Goal: Task Accomplishment & Management: Manage account settings

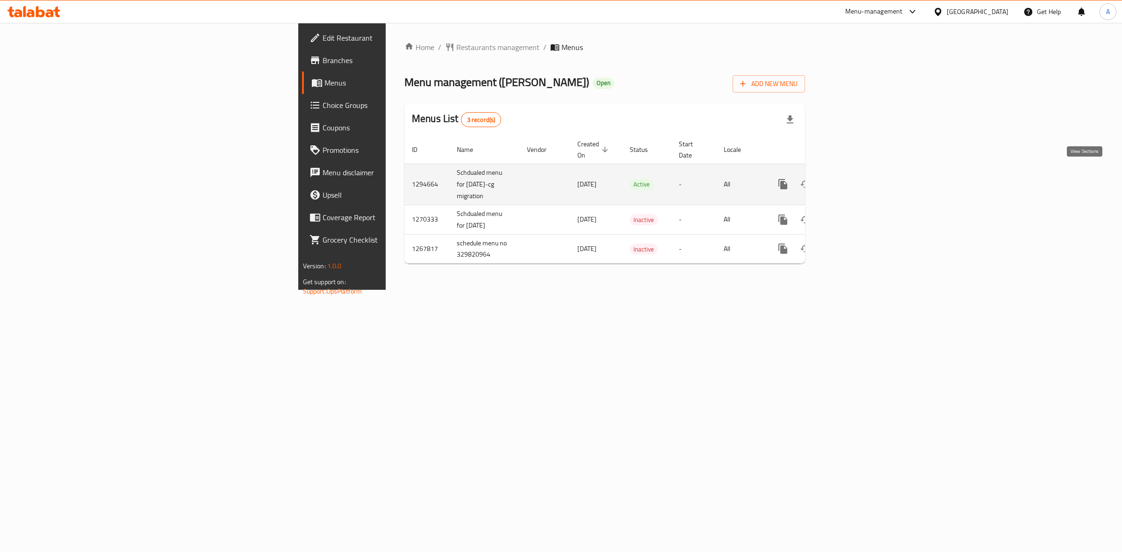
click at [854, 180] on icon "enhanced table" at bounding box center [850, 184] width 8 height 8
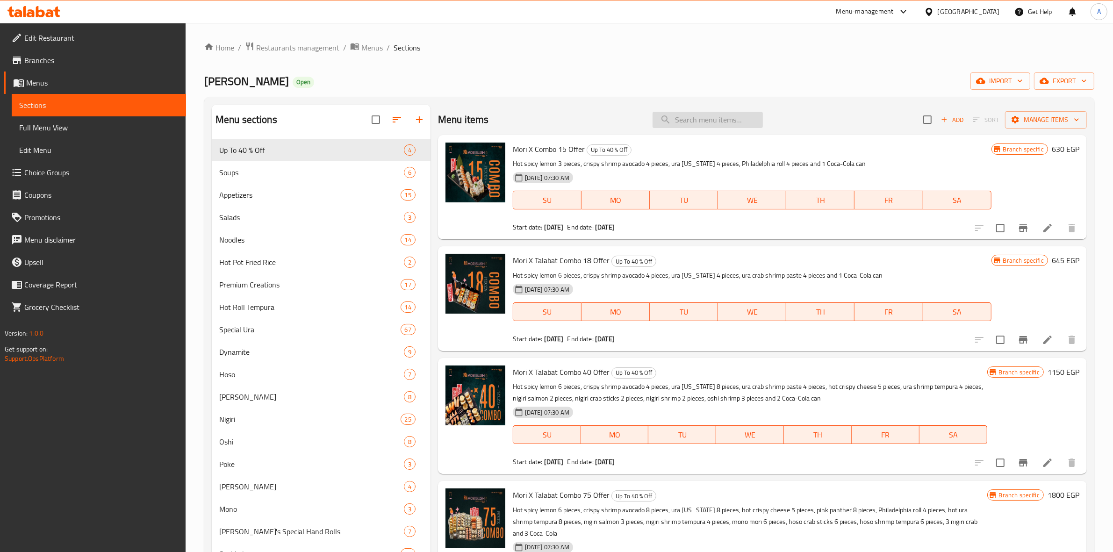
click at [723, 126] on input "search" at bounding box center [707, 120] width 110 height 16
paste input "Hot Halloween Veggie is Hot Halloween Roll"
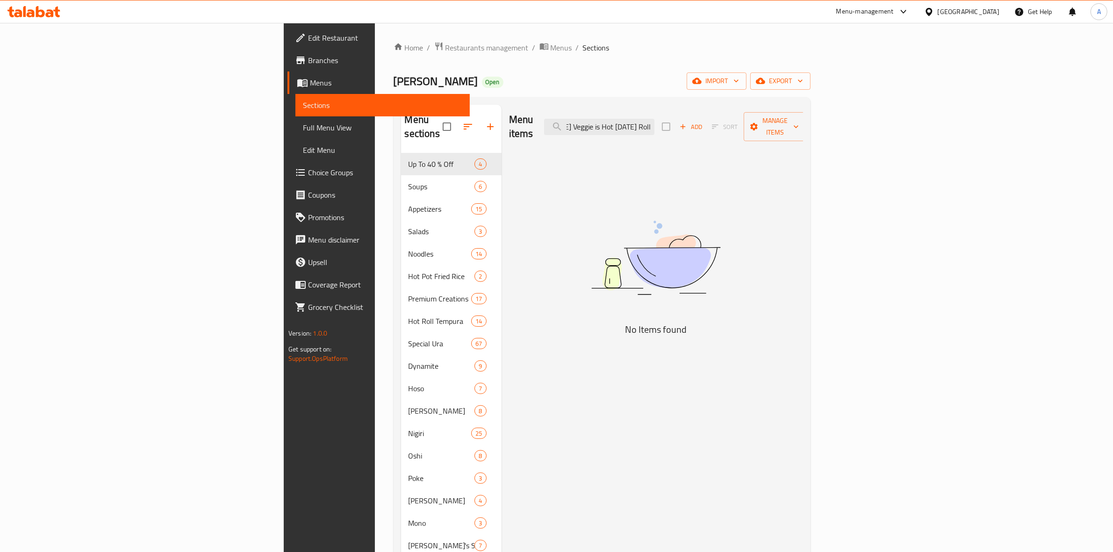
scroll to position [0, 54]
drag, startPoint x: 690, startPoint y: 124, endPoint x: 924, endPoint y: 118, distance: 233.7
click at [803, 118] on div "Menu items Hot Halloween Veggie is Hot Halloween Roll Add Sort Manage items" at bounding box center [656, 127] width 294 height 44
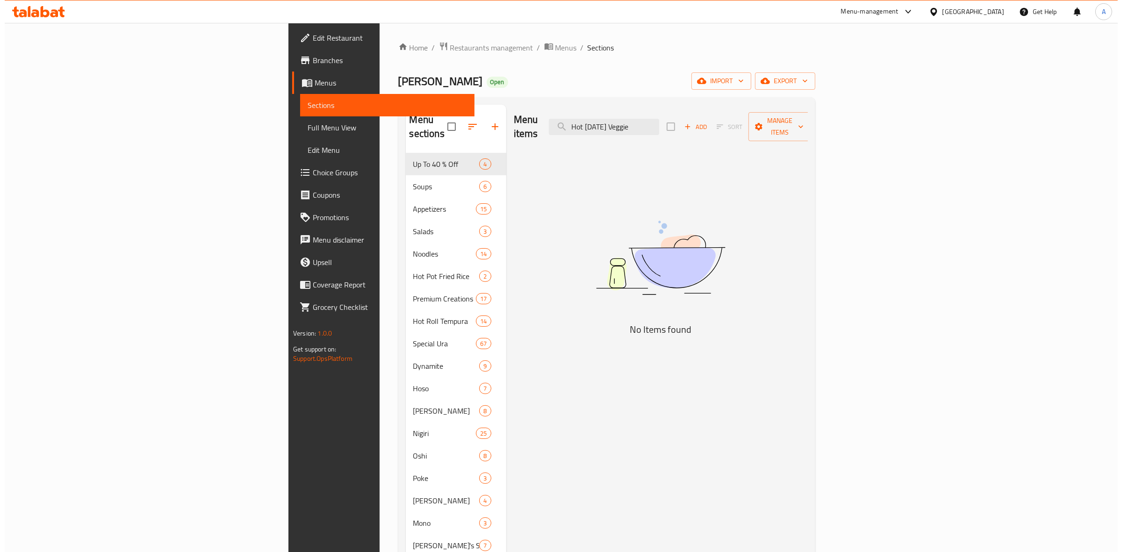
scroll to position [0, 0]
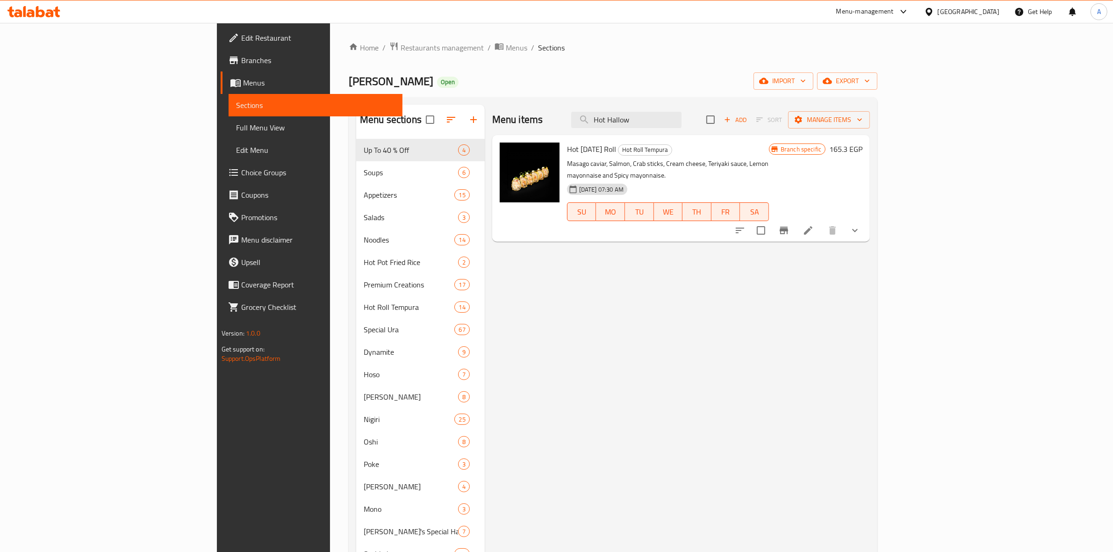
click at [860, 225] on icon "show more" at bounding box center [854, 230] width 11 height 11
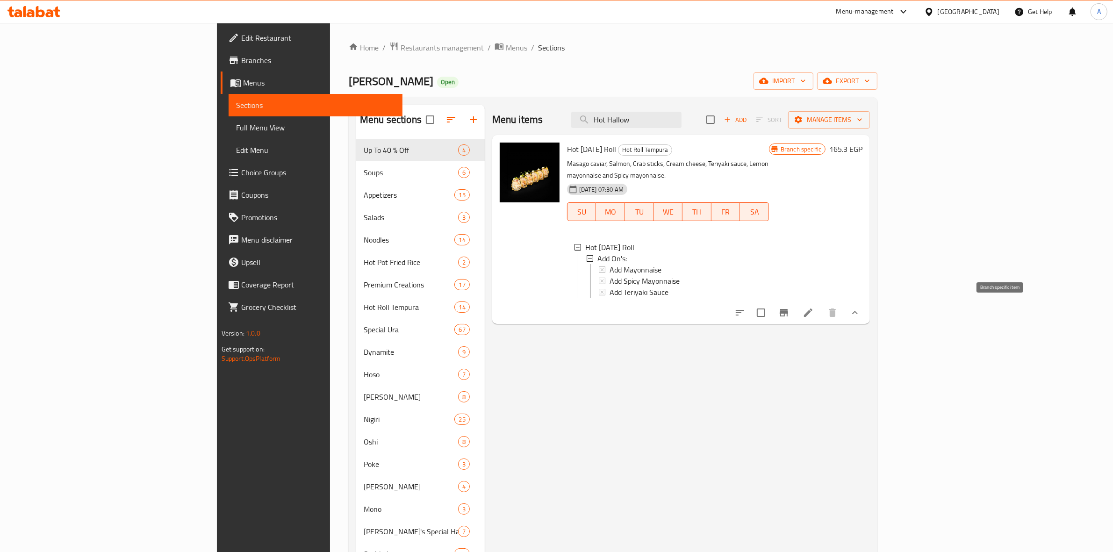
click at [789, 309] on icon "Branch-specific-item" at bounding box center [783, 312] width 11 height 11
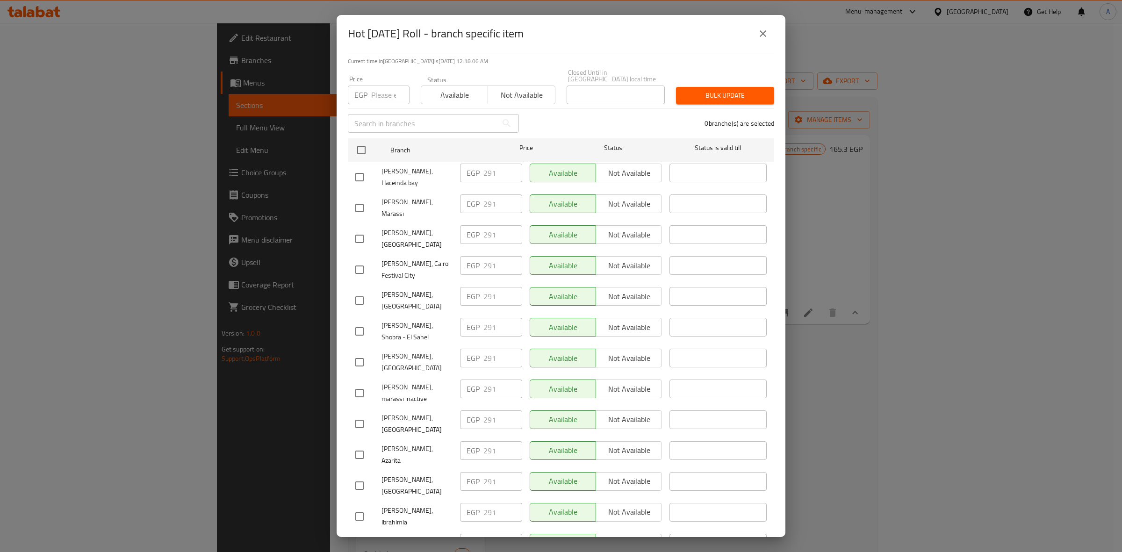
scroll to position [44, 0]
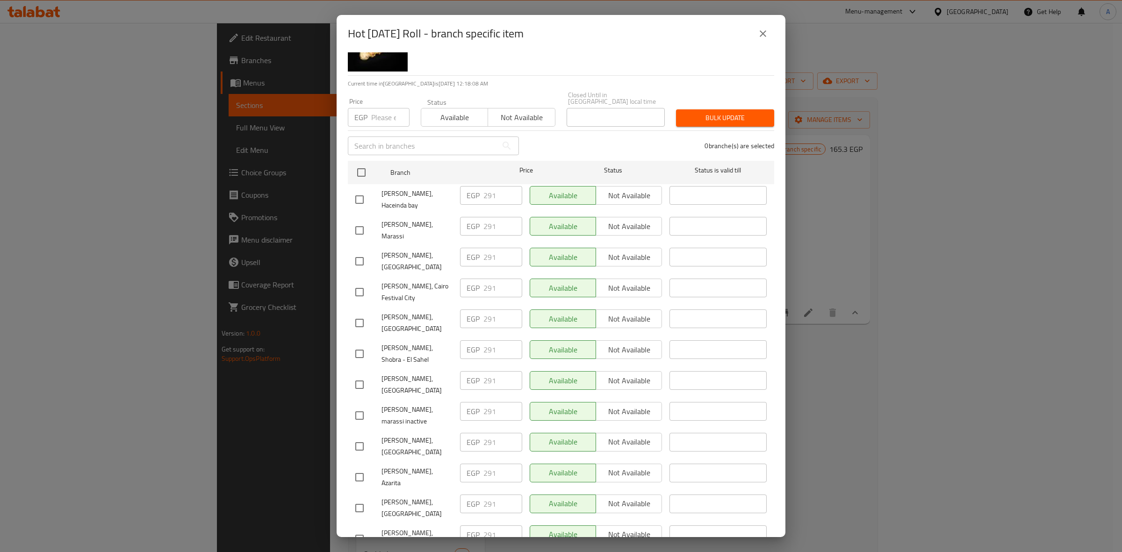
click at [764, 31] on icon "close" at bounding box center [762, 33] width 11 height 11
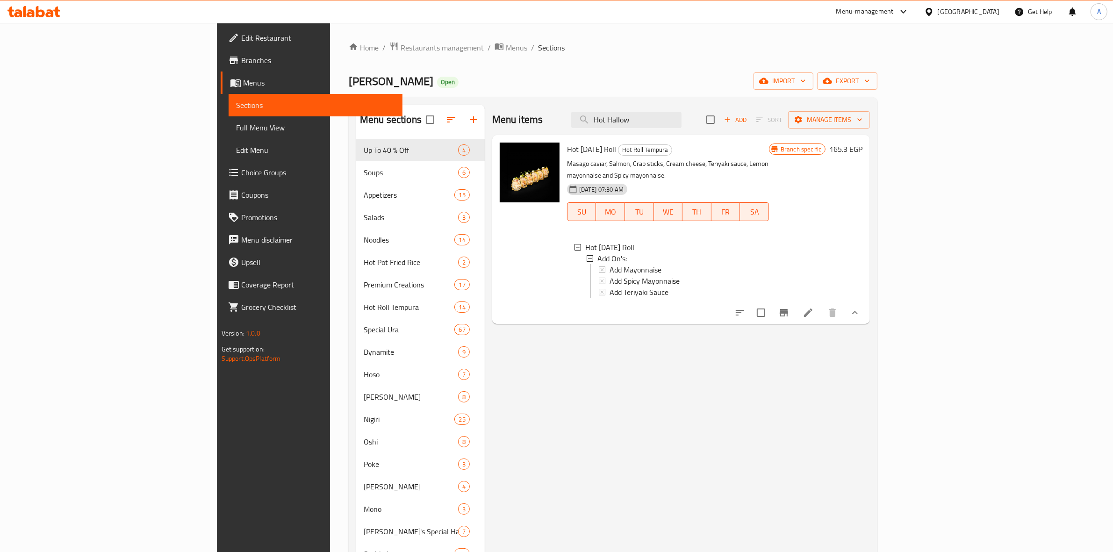
click at [812, 102] on div "Menu sections Up To 40 % Off 4 Soups 6 Appetizers 15 Salads 3 Noodles 14 Hot Po…" at bounding box center [613, 448] width 529 height 703
drag, startPoint x: 713, startPoint y: 116, endPoint x: 461, endPoint y: 65, distance: 257.4
click at [585, 88] on div "Home / Restaurants management / Menus / Sections Mori Sushi Open import export …" at bounding box center [613, 421] width 529 height 759
paste input "Crispy Roll"
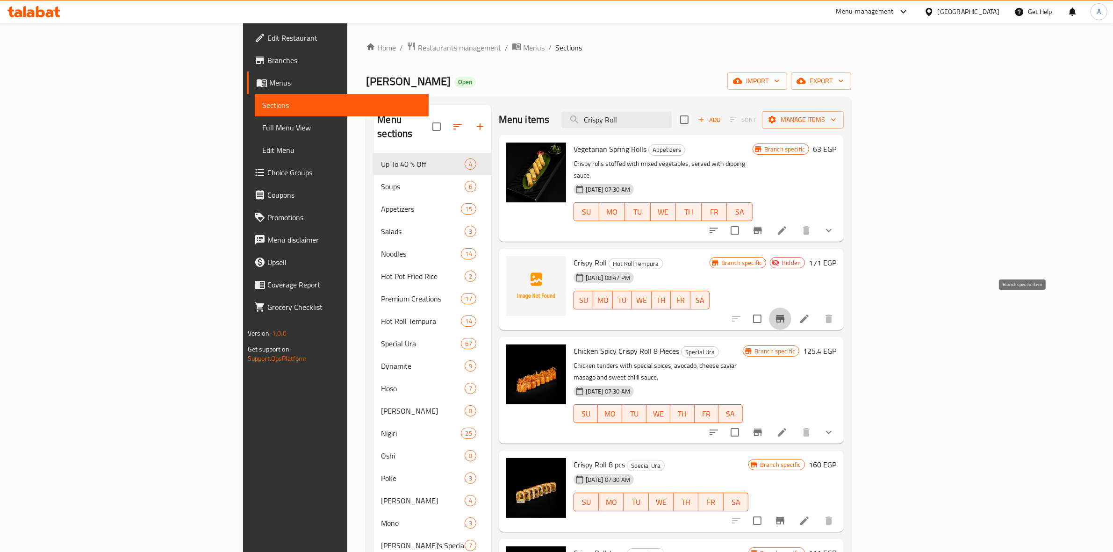
click at [791, 307] on button "Branch-specific-item" at bounding box center [780, 318] width 22 height 22
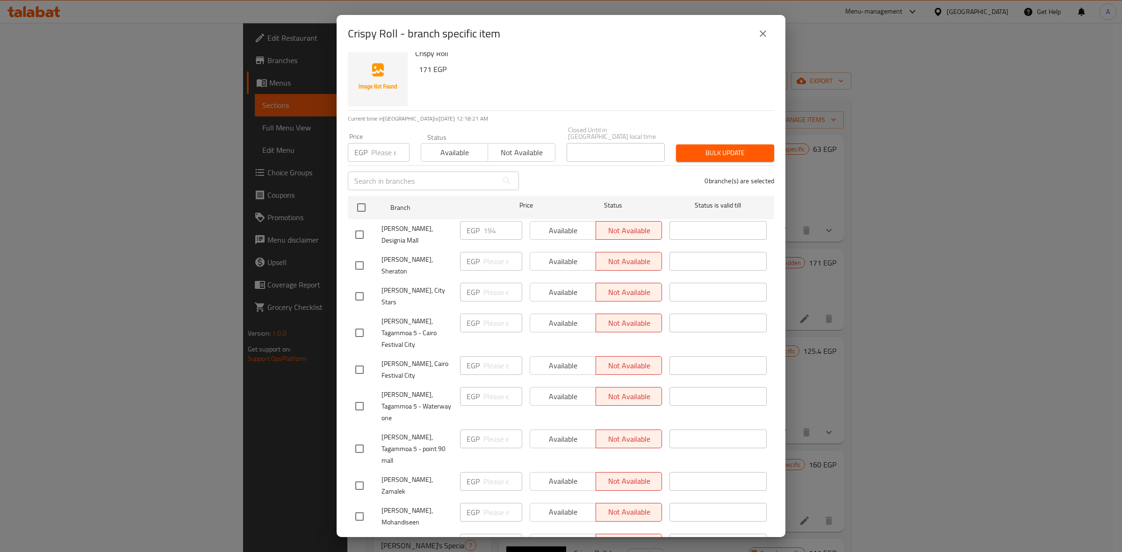
scroll to position [0, 0]
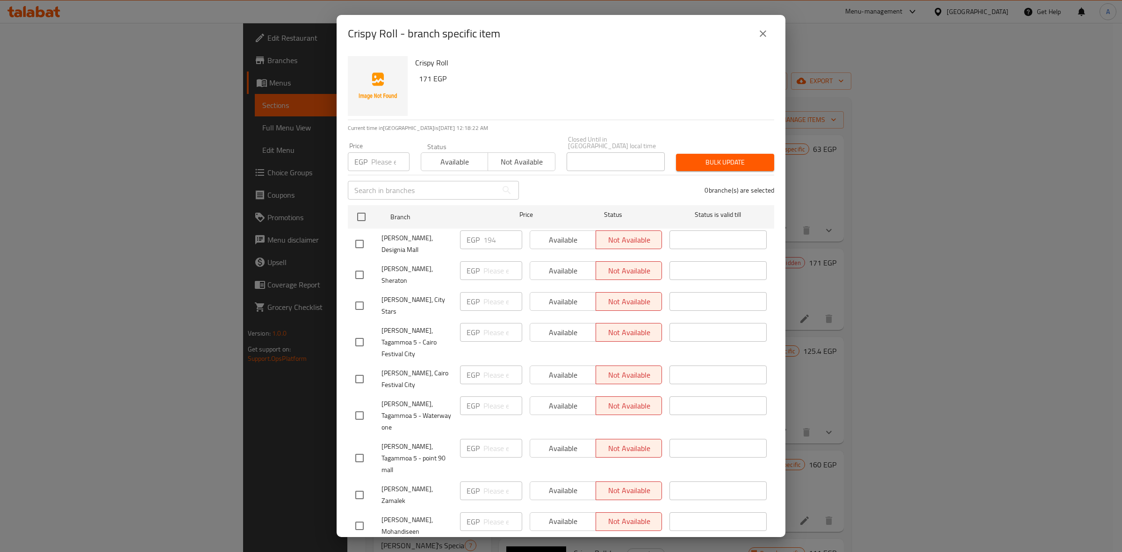
click at [758, 34] on icon "close" at bounding box center [762, 33] width 11 height 11
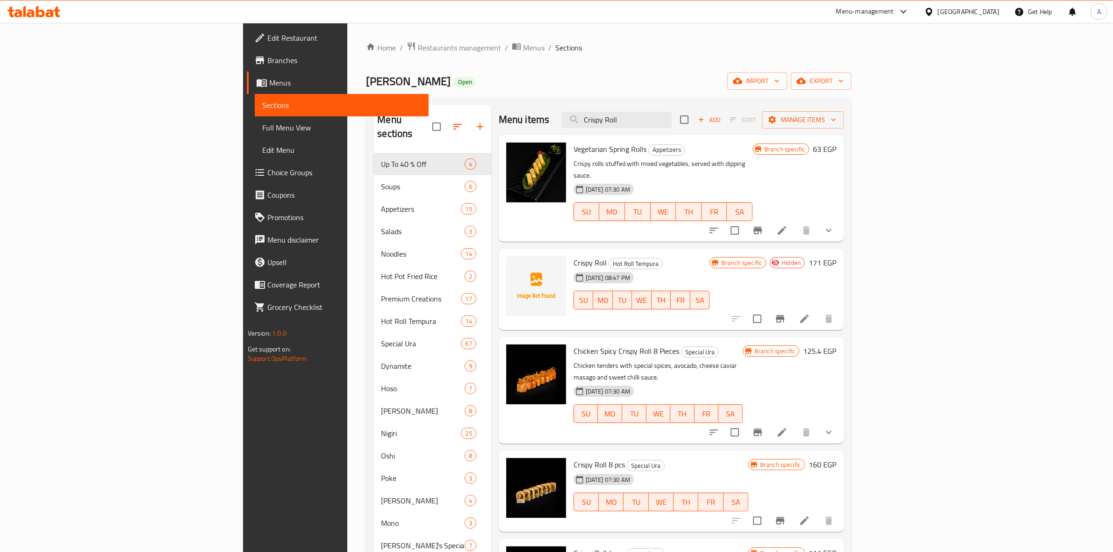
click at [825, 90] on div "Home / Restaurants management / Menus / Sections Mori Sushi Open import export …" at bounding box center [608, 428] width 485 height 773
drag, startPoint x: 716, startPoint y: 120, endPoint x: 472, endPoint y: 54, distance: 252.6
click at [436, 54] on div "Home / Restaurants management / Menus / Sections Mori Sushi Open import export …" at bounding box center [608, 428] width 485 height 773
paste input "unchy r"
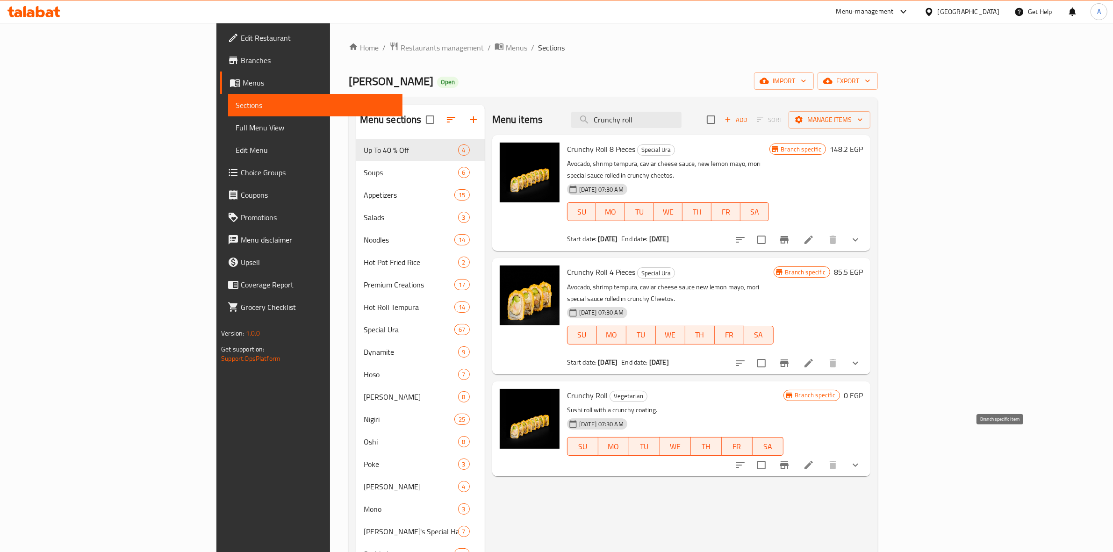
type input "Crunchy roll"
click at [788, 461] on icon "Branch-specific-item" at bounding box center [784, 464] width 8 height 7
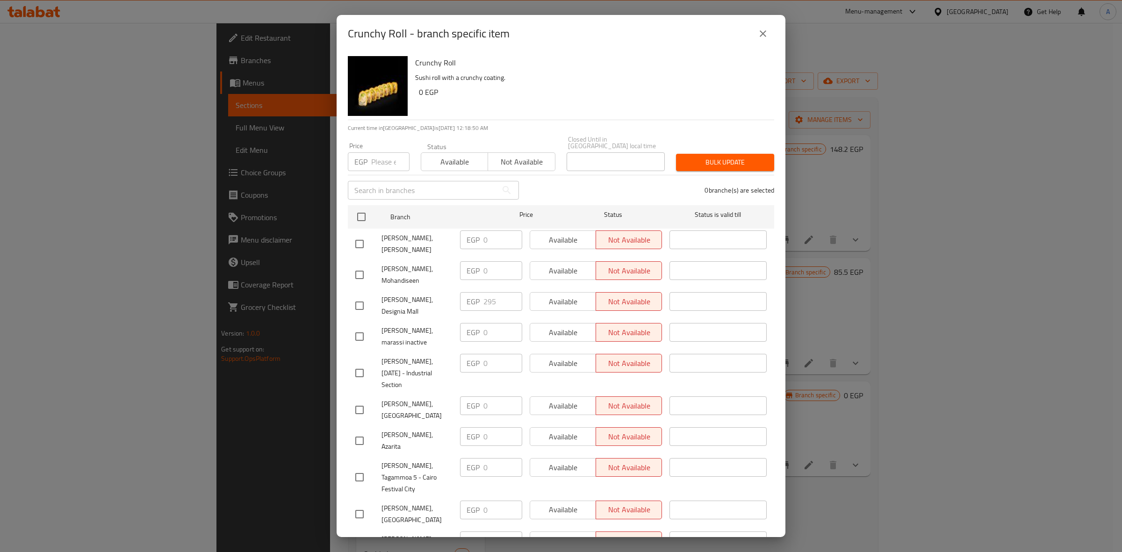
click at [757, 33] on icon "close" at bounding box center [762, 33] width 11 height 11
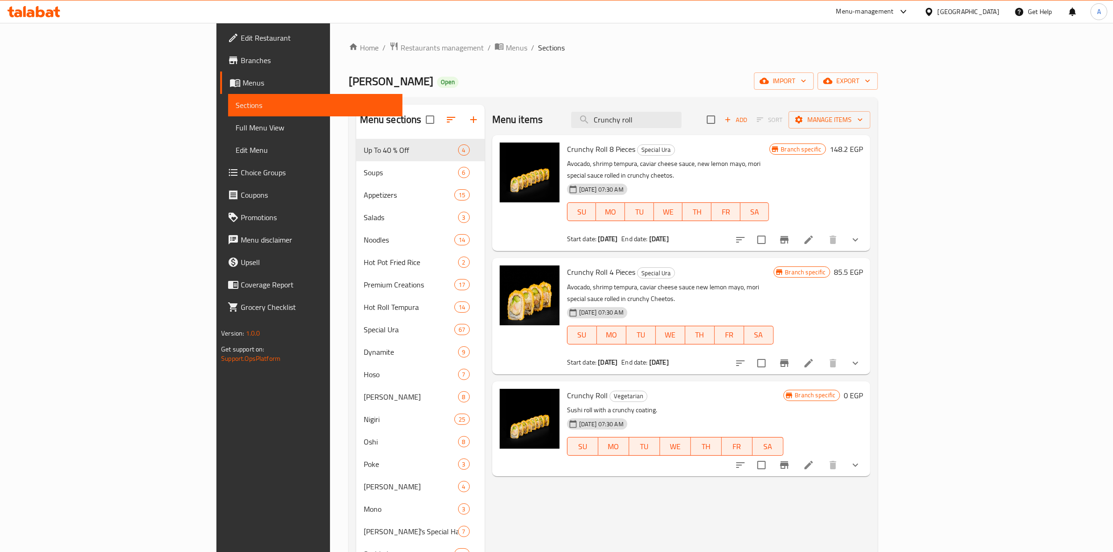
click at [861, 459] on icon "show more" at bounding box center [855, 464] width 11 height 11
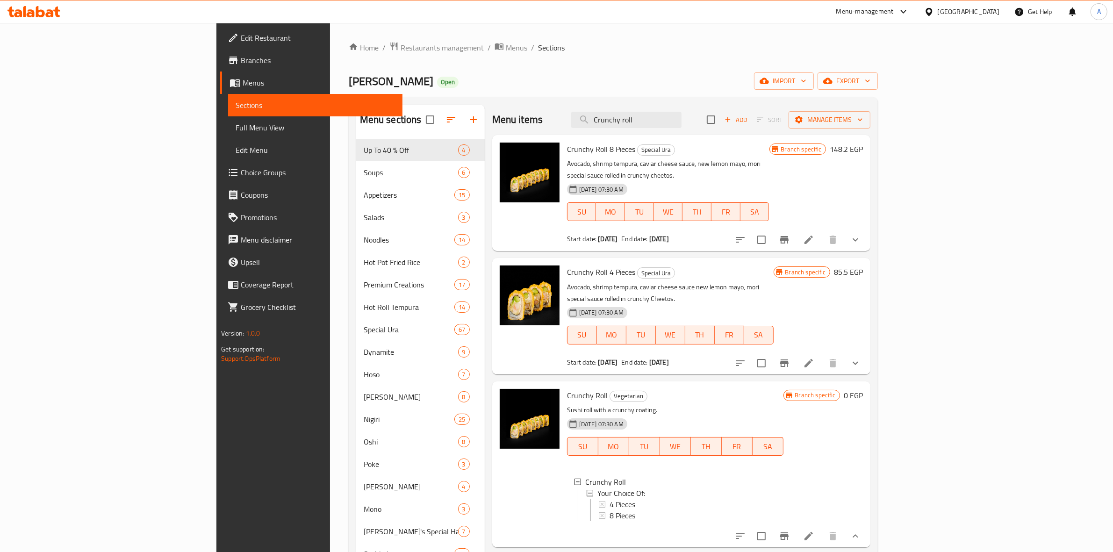
click at [878, 71] on div "Home / Restaurants management / Menus / Sections Mori Sushi Open import export …" at bounding box center [613, 421] width 529 height 759
click at [870, 79] on span "export" at bounding box center [847, 81] width 45 height 12
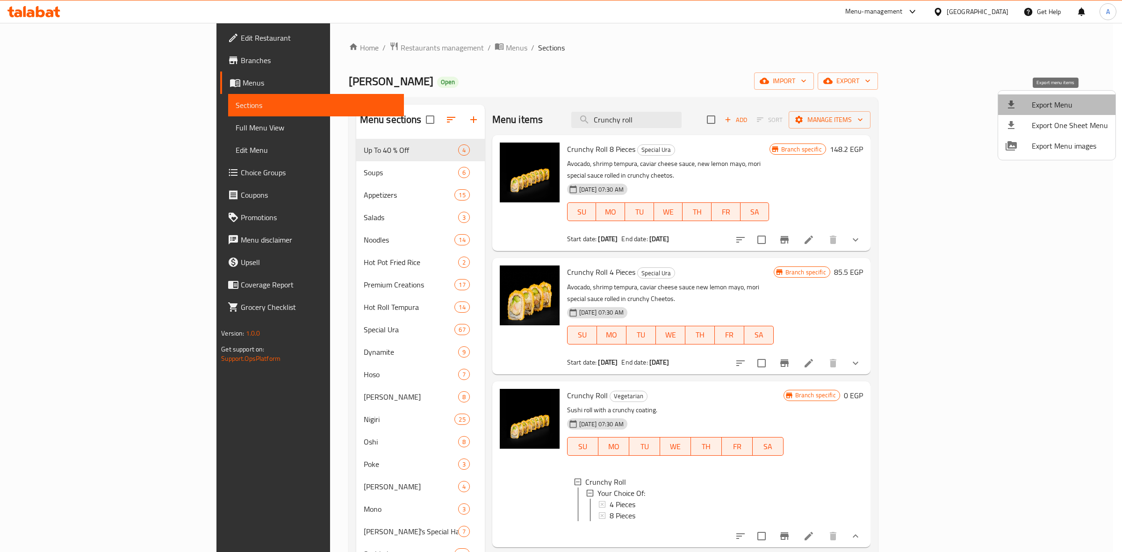
click at [1058, 96] on li "Export Menu" at bounding box center [1056, 104] width 117 height 21
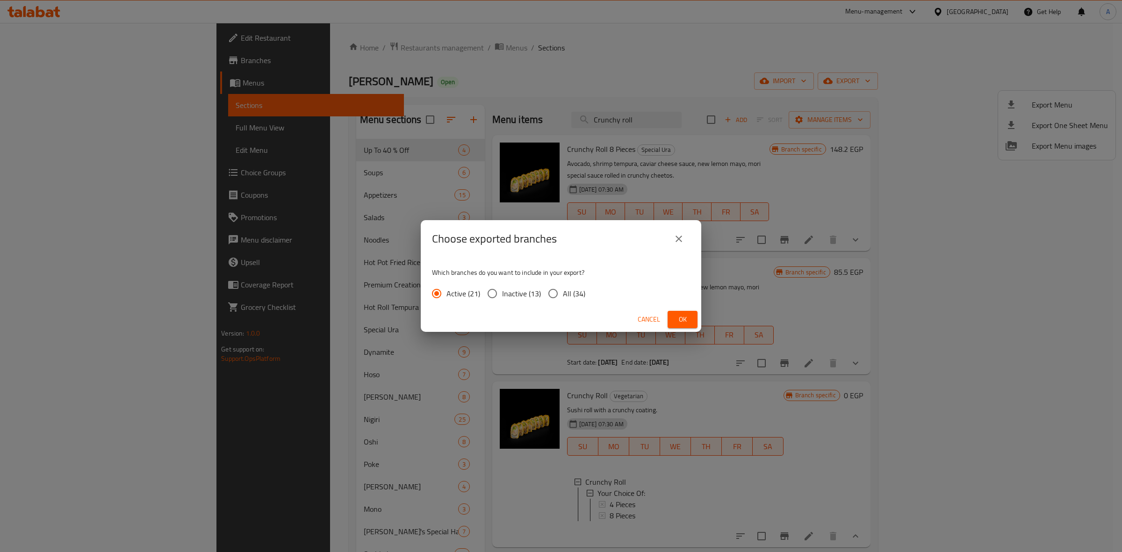
click at [564, 292] on span "All (34)" at bounding box center [574, 293] width 22 height 11
click at [563, 292] on input "All (34)" at bounding box center [553, 294] width 20 height 20
radio input "true"
click at [682, 315] on span "Ok" at bounding box center [682, 320] width 15 height 12
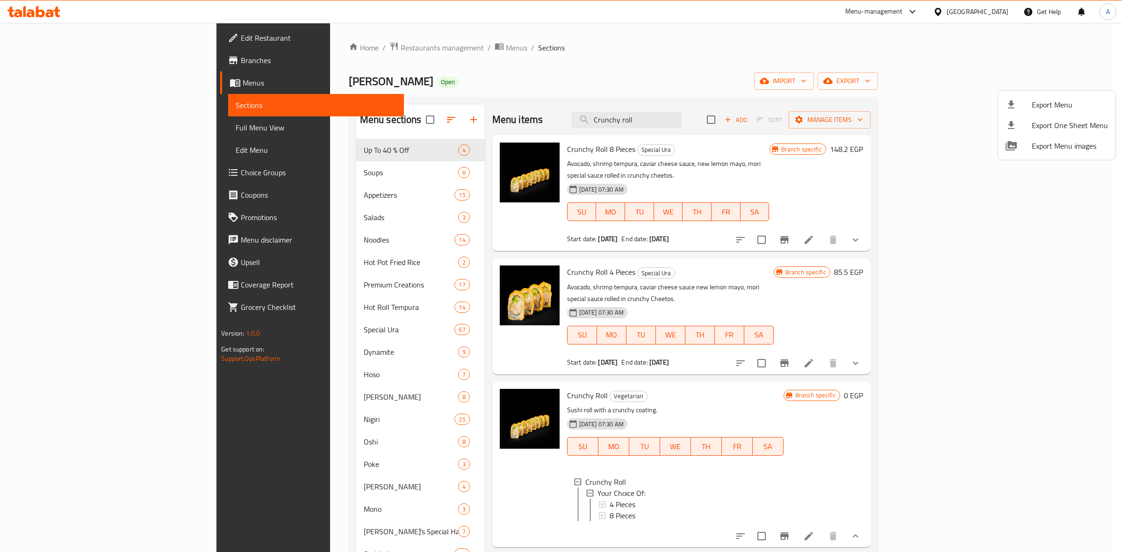
click at [555, 69] on div at bounding box center [561, 276] width 1122 height 552
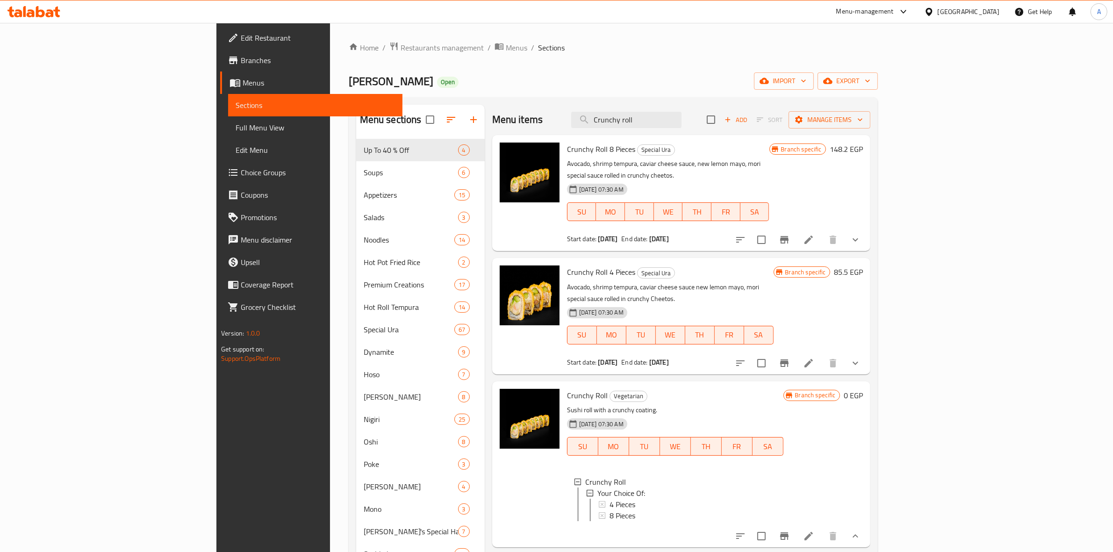
drag, startPoint x: 733, startPoint y: 123, endPoint x: 466, endPoint y: 76, distance: 270.4
click at [413, 85] on div "Home / Restaurants management / Menus / Sections Mori Sushi Open import export …" at bounding box center [613, 421] width 529 height 759
paste input "Hot Halloween R"
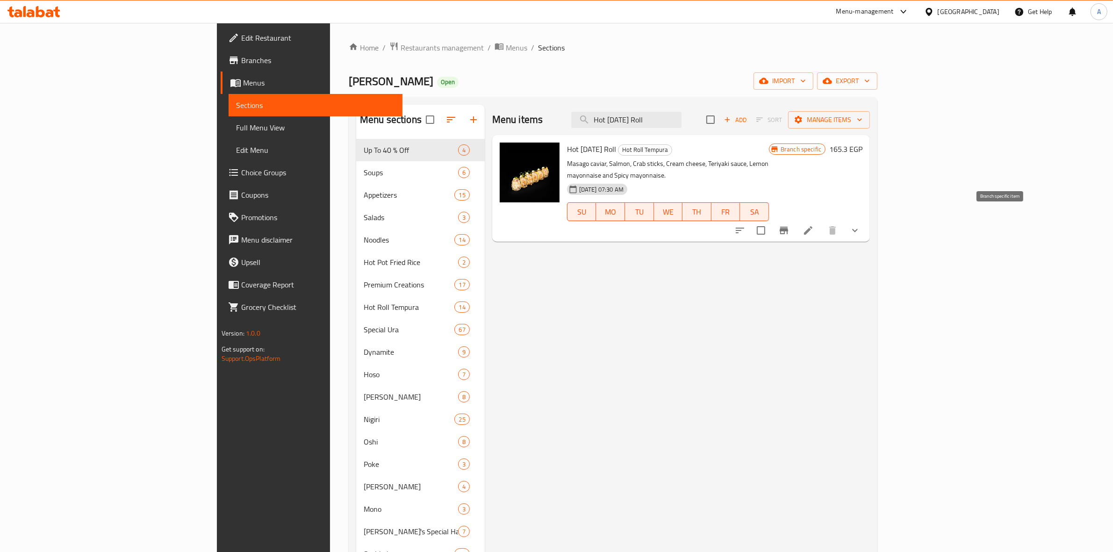
type input "Hot Halloween Roll"
click at [788, 227] on icon "Branch-specific-item" at bounding box center [783, 230] width 8 height 7
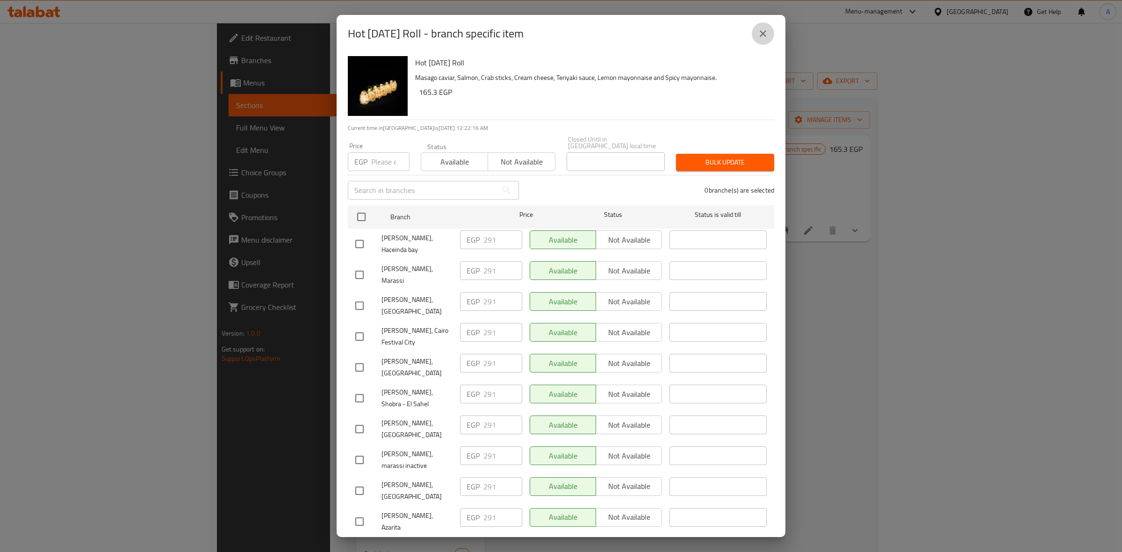
click at [758, 34] on icon "close" at bounding box center [762, 33] width 11 height 11
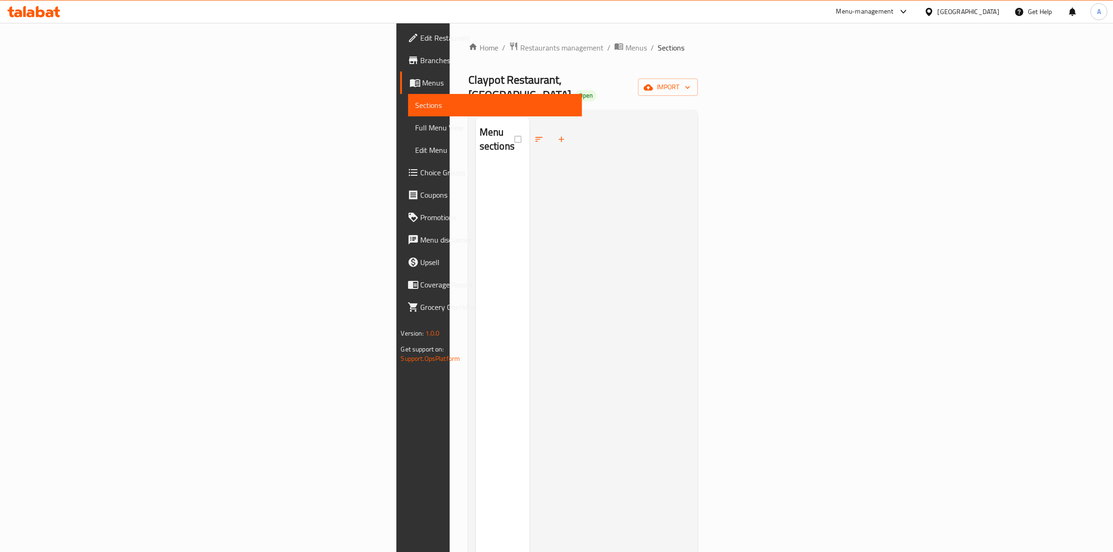
click at [476, 250] on div "Menu sections" at bounding box center [503, 393] width 54 height 552
click at [557, 135] on icon "button" at bounding box center [561, 139] width 9 height 9
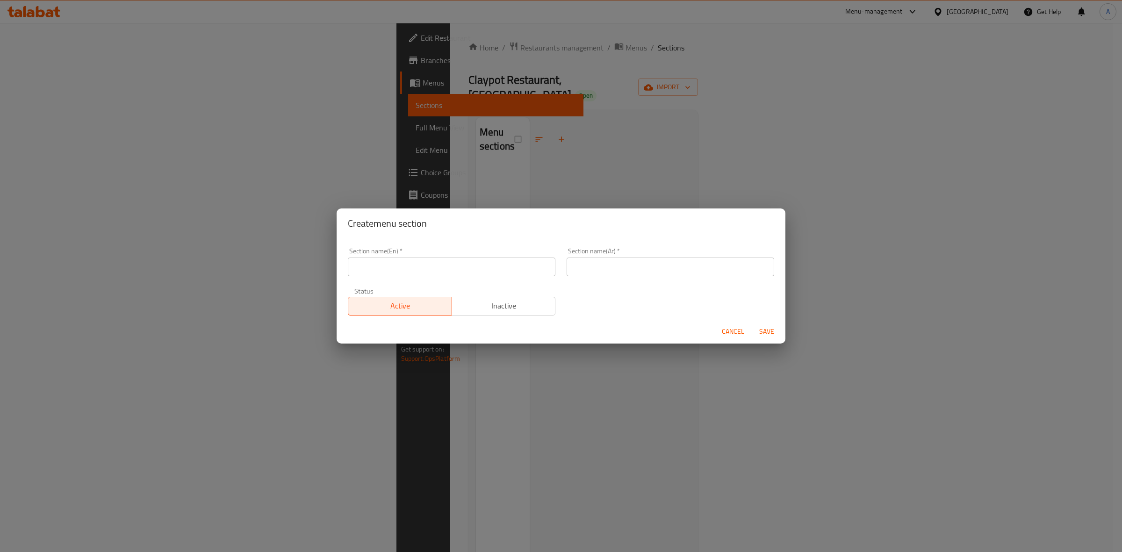
click at [412, 268] on input "text" at bounding box center [451, 266] width 207 height 19
paste input "Chaat"
drag, startPoint x: 412, startPoint y: 268, endPoint x: 307, endPoint y: 260, distance: 104.9
click at [307, 260] on div "Create menu section Section name(En)   * Chaat Section name(En) * Section name(…" at bounding box center [561, 276] width 1122 height 552
type input "Chaat"
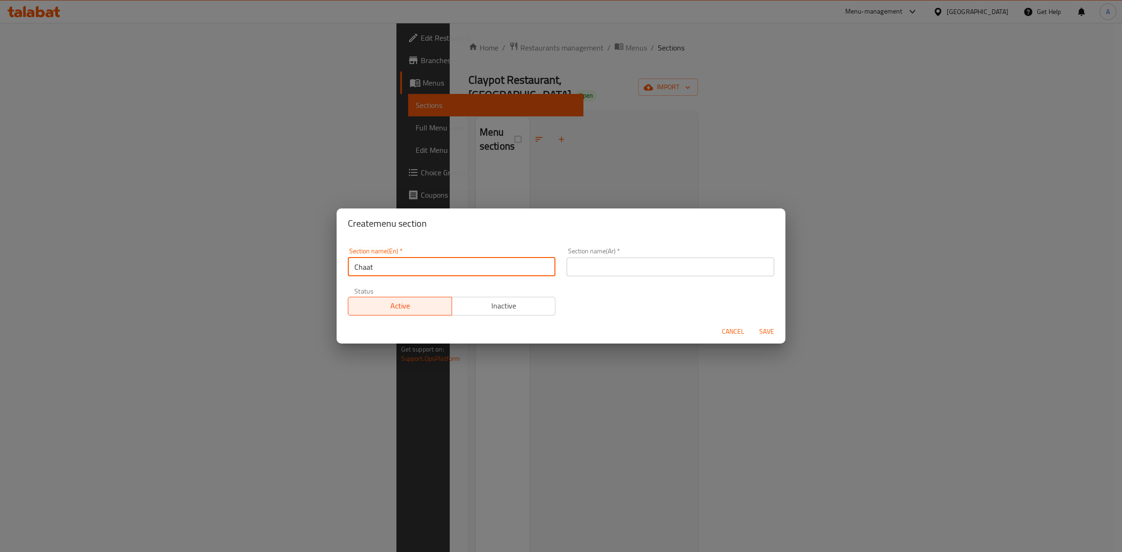
click at [639, 259] on input "text" at bounding box center [669, 266] width 207 height 19
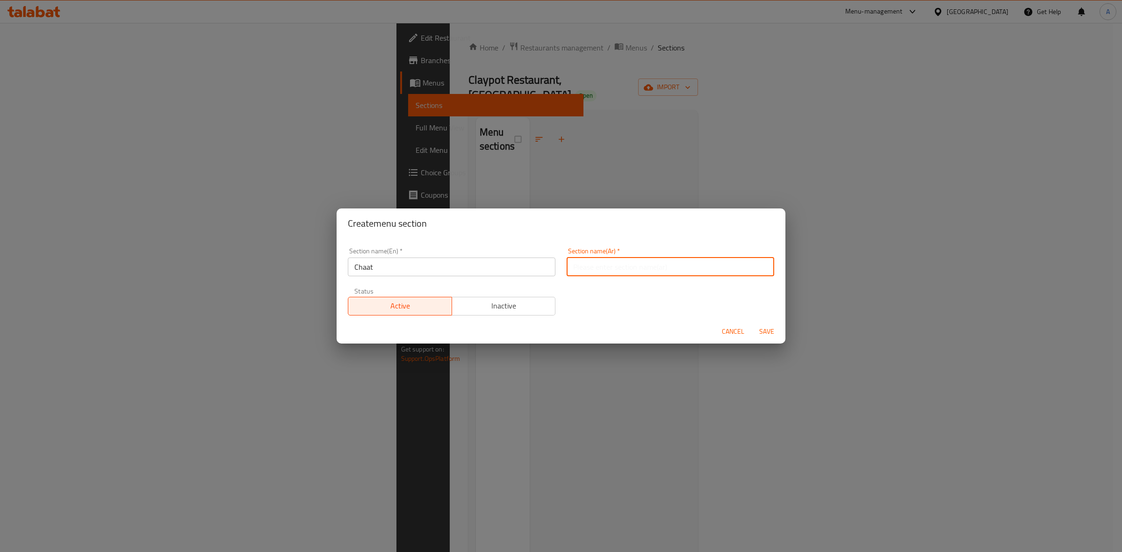
paste input "شات"
type input "شات"
drag, startPoint x: 442, startPoint y: 267, endPoint x: 246, endPoint y: 263, distance: 195.9
click at [238, 264] on div "Create menu section Section name(En)   * Chaat Section name(En) * Section name(…" at bounding box center [561, 276] width 1122 height 552
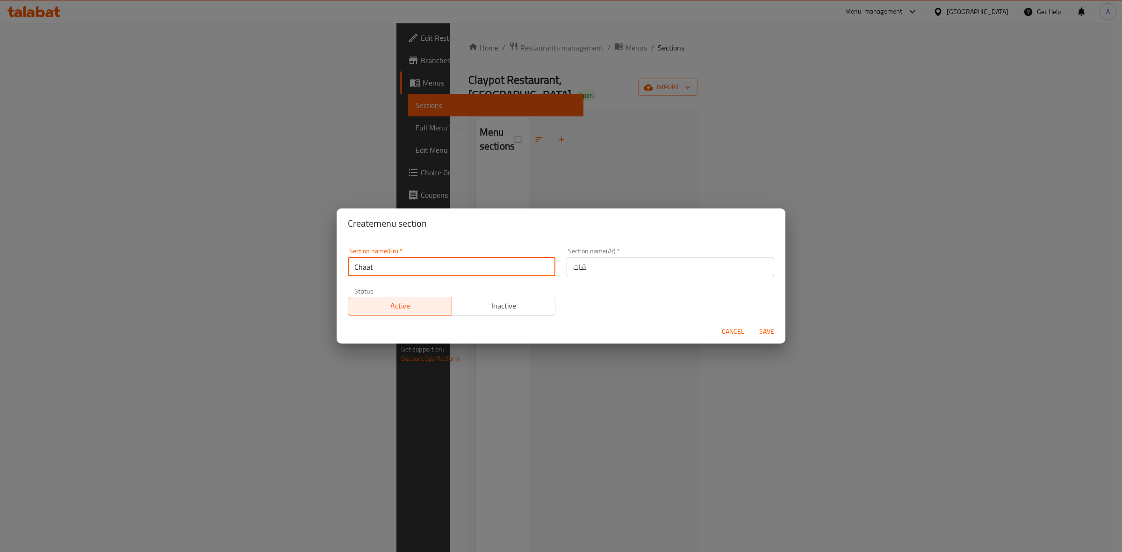
click at [678, 305] on div "Section name(En)   * Chaat Section name(En) * Section name(Ar)   * شات Section …" at bounding box center [560, 281] width 437 height 79
click at [765, 329] on span "Save" at bounding box center [766, 332] width 22 height 12
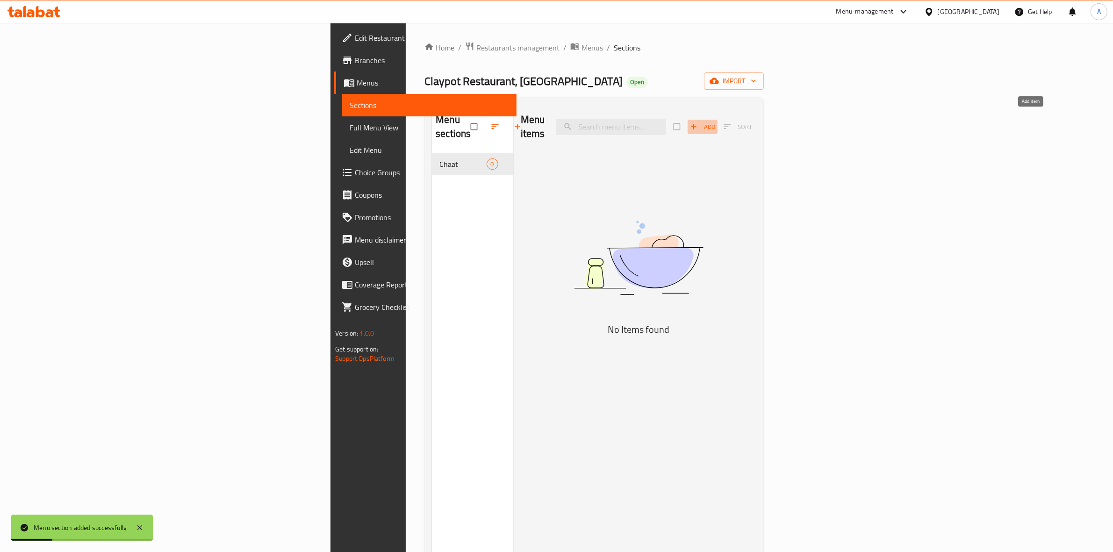
click at [698, 122] on icon "button" at bounding box center [693, 126] width 9 height 9
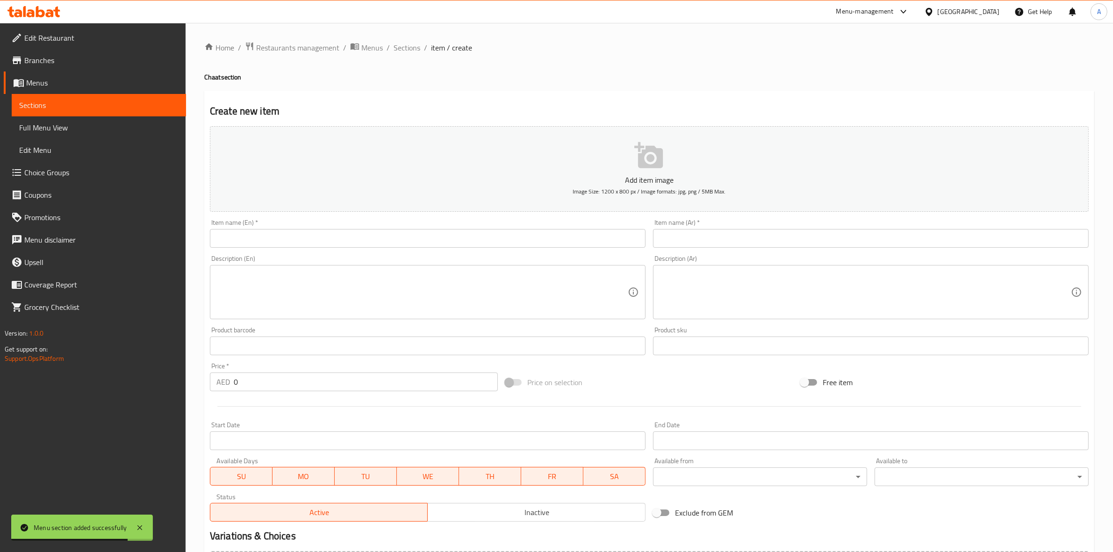
click at [260, 237] on input "text" at bounding box center [428, 238] width 436 height 19
paste input "Palak Patta Chaat"
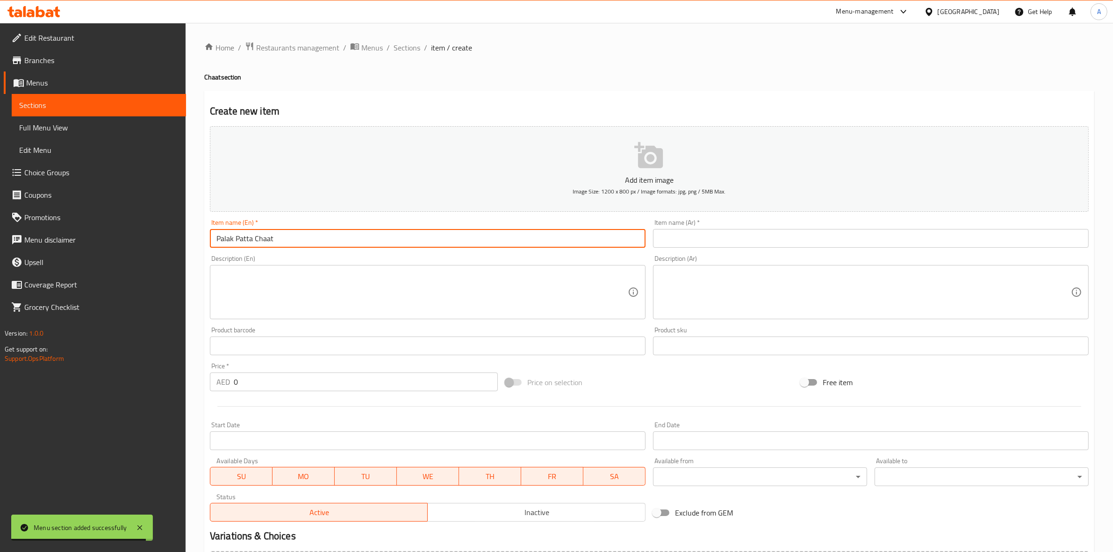
drag, startPoint x: 298, startPoint y: 244, endPoint x: 197, endPoint y: 242, distance: 101.4
click at [197, 242] on div "Home / Restaurants management / Menus / Sections / item / create Chaat section …" at bounding box center [649, 341] width 927 height 637
type input "Palak Patta Chaat"
click at [764, 236] on input "text" at bounding box center [871, 238] width 436 height 19
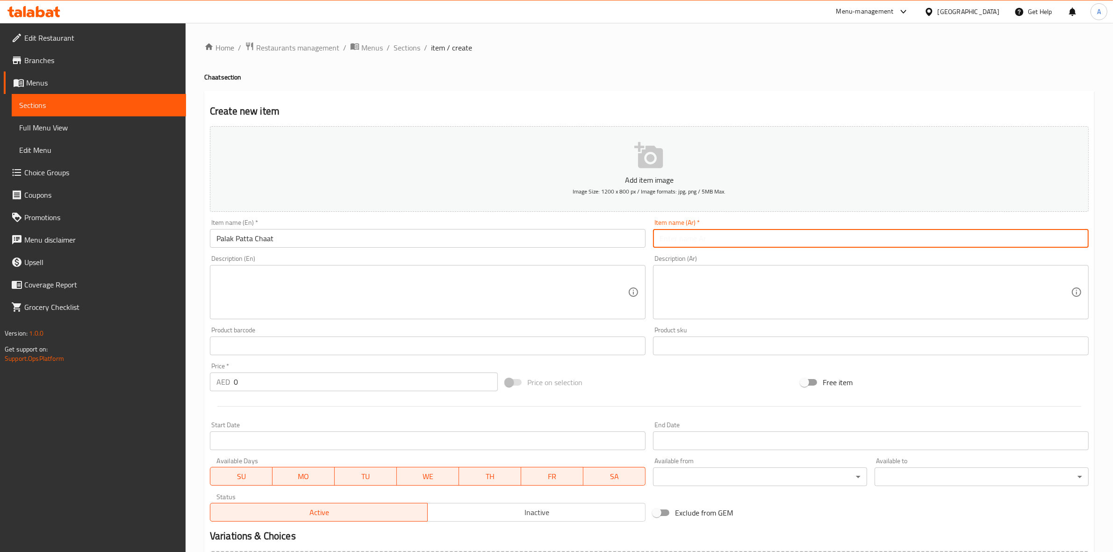
paste input "بالاك باتا تشات"
click at [1056, 244] on input "بالاك باتا تشات" at bounding box center [871, 238] width 436 height 19
type input "بالاك باتا شات"
click at [749, 95] on div "Create new item Add item image Image Size: 1200 x 800 px / Image formats: jpg, …" at bounding box center [649, 363] width 890 height 544
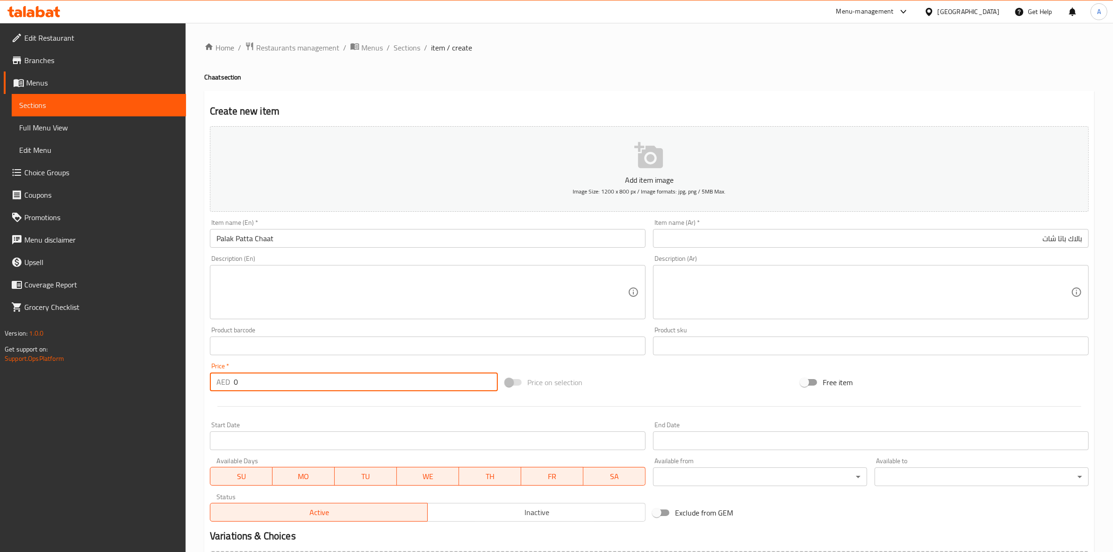
drag, startPoint x: 257, startPoint y: 379, endPoint x: 206, endPoint y: 377, distance: 51.5
click at [206, 377] on div "Price   * AED 0 Price *" at bounding box center [353, 377] width 295 height 36
type input "38"
click at [304, 423] on div "Start Date Start Date" at bounding box center [428, 436] width 436 height 29
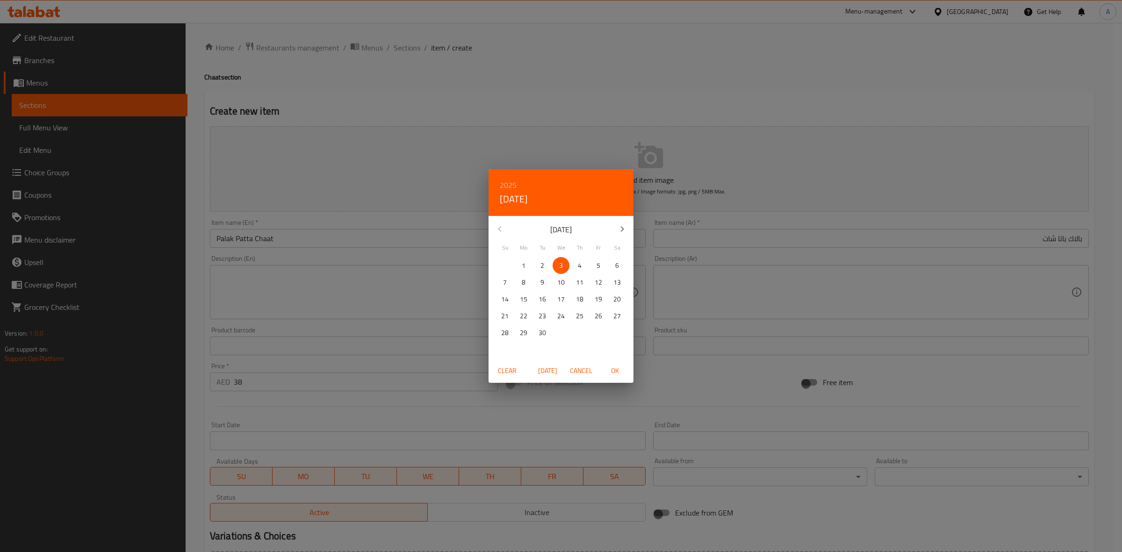
click at [580, 370] on span "Cancel" at bounding box center [581, 371] width 22 height 12
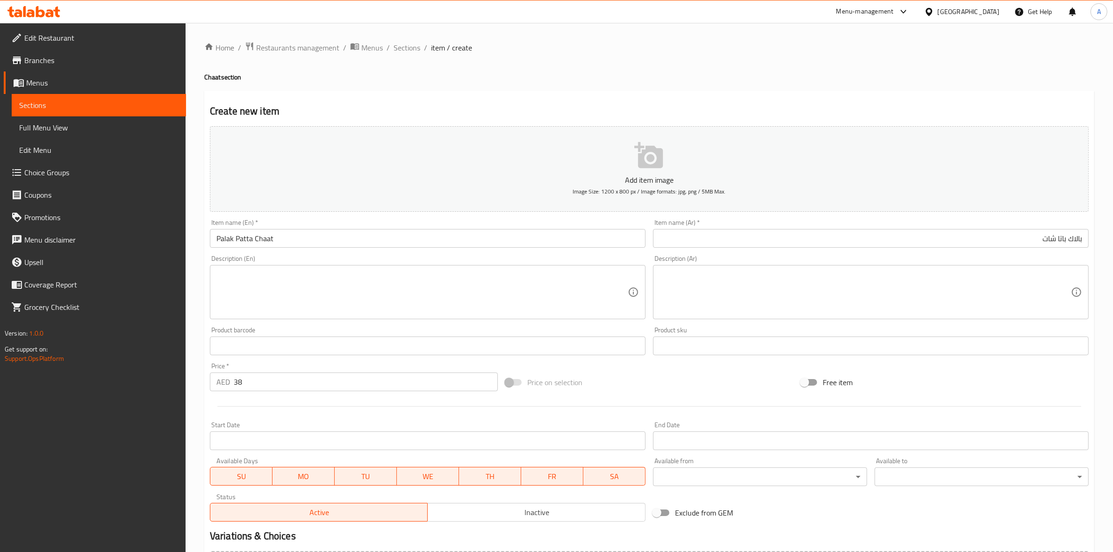
click at [498, 408] on div at bounding box center [649, 406] width 886 height 23
click at [247, 287] on textarea at bounding box center [421, 292] width 411 height 44
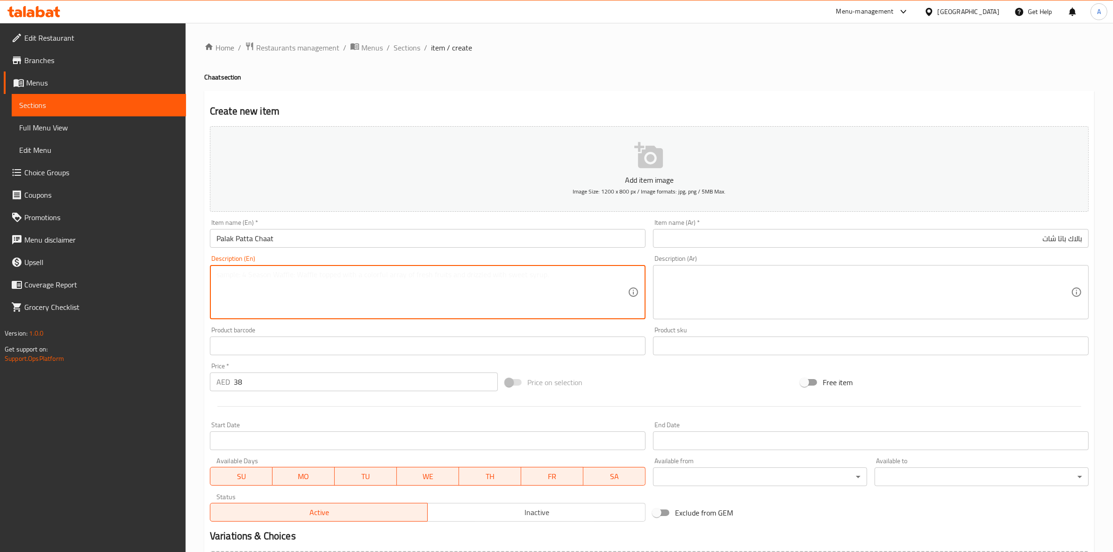
paste textarea "Chickpea flour batter fried spinach leaves with yoghurt and chutney"
drag, startPoint x: 440, startPoint y: 280, endPoint x: 207, endPoint y: 288, distance: 233.3
click at [207, 288] on div "Description (En) Chickpea flour batter fried spinach leaves with yoghurt and ch…" at bounding box center [427, 287] width 443 height 72
type textarea "Chickpea flour batter fried spinach leaves with yoghurt and chutney"
drag, startPoint x: 424, startPoint y: 288, endPoint x: 440, endPoint y: 270, distance: 23.9
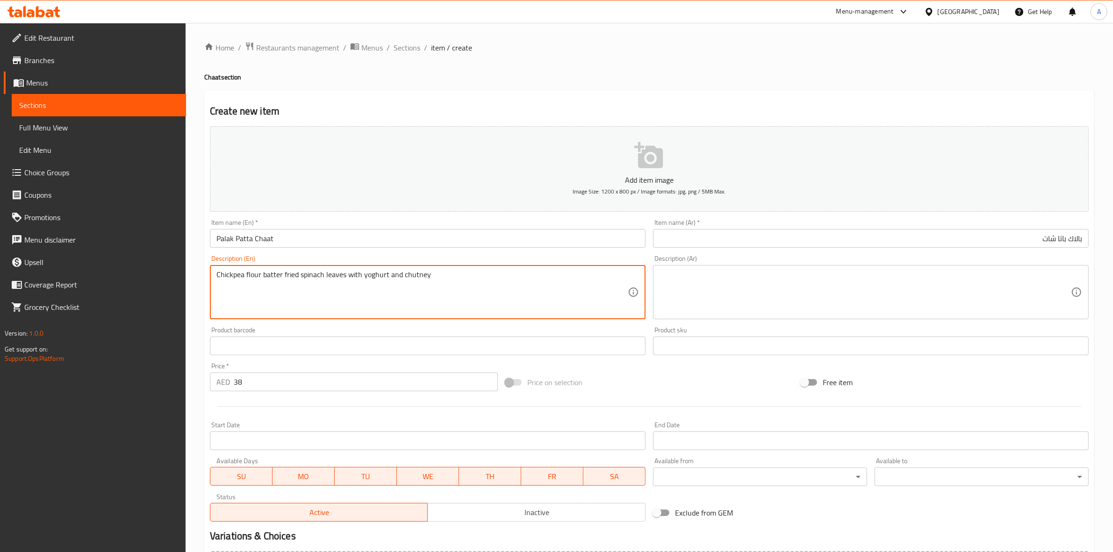
click at [424, 288] on textarea "Chickpea flour batter fried spinach leaves with yoghurt and chutney" at bounding box center [421, 292] width 411 height 44
click at [433, 283] on textarea "Chickpea flour batter fried spinach leaves with yoghurt and chutney" at bounding box center [421, 292] width 411 height 44
drag, startPoint x: 429, startPoint y: 281, endPoint x: 401, endPoint y: 276, distance: 28.5
click at [401, 276] on textarea "Chickpea flour batter fried spinach leaves with yoghurt and chutney" at bounding box center [421, 292] width 411 height 44
click at [730, 274] on textarea at bounding box center [864, 292] width 411 height 44
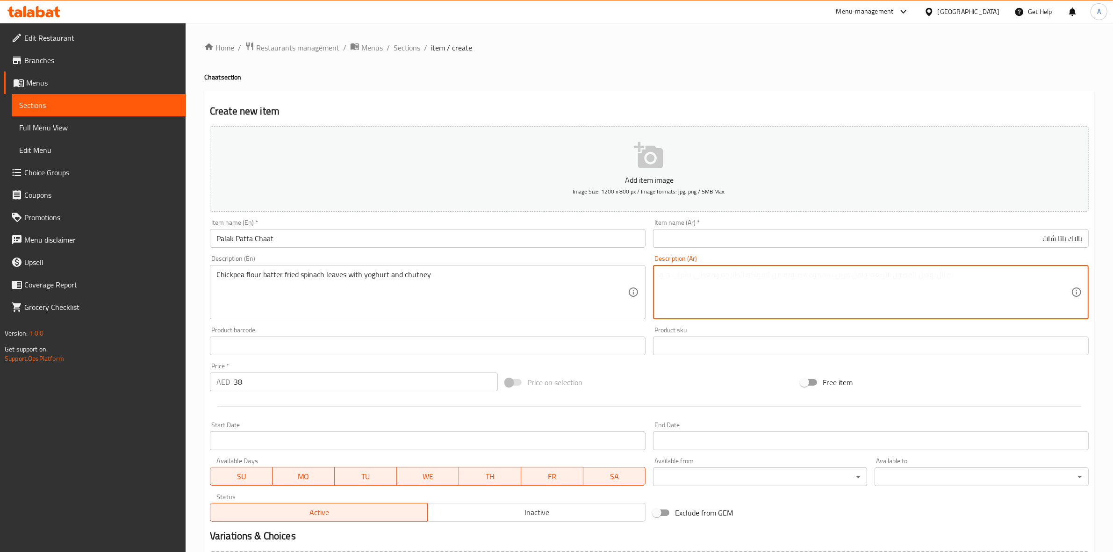
paste textarea "chutney"
type textarea "chutney"
click at [772, 277] on textarea at bounding box center [864, 292] width 411 height 44
paste textarea "أوراق سبانخ مقلية بخلطة من دقيق الحمص، مع الزبادي وصلصة الشتني."
drag, startPoint x: 900, startPoint y: 277, endPoint x: 854, endPoint y: 277, distance: 45.8
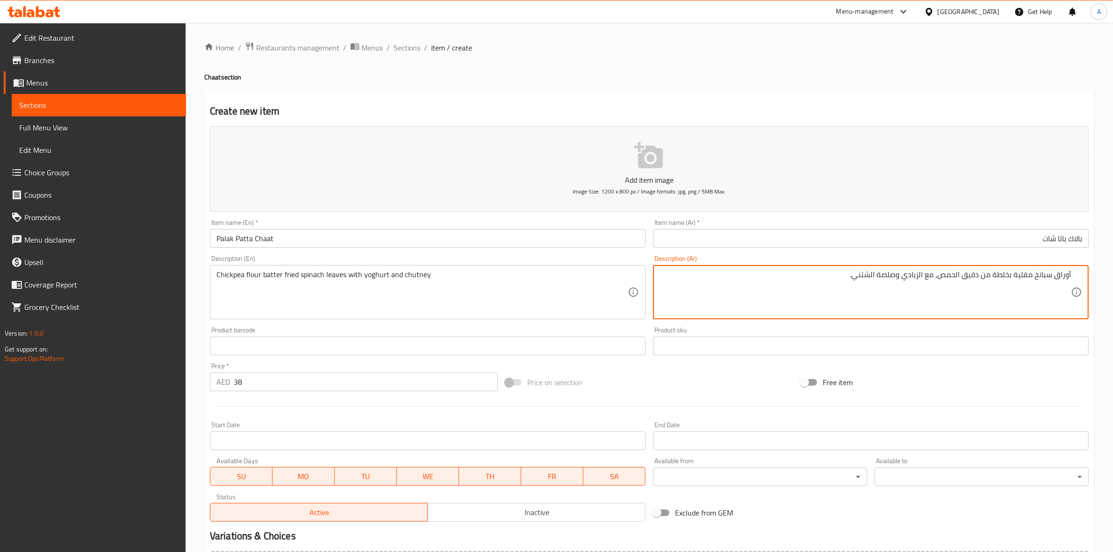
click at [854, 277] on textarea "أوراق سبانخ مقلية بخلطة من دقيق الحمص، مع الزبادي وصلصة الشتني." at bounding box center [864, 292] width 411 height 44
click at [869, 283] on textarea "أوراق سبانخ مقلية بخلطة من دقيق الحمص، مع الزبادي ." at bounding box center [864, 292] width 411 height 44
click at [901, 277] on textarea "أوراق سبانخ مقلية بخلطة من دقيق الحمص، مع الزبادي ." at bounding box center [864, 292] width 411 height 44
paste textarea "شوتني"
type textarea "أوراق سبانخ مقلية بخلطة من دقيق الحمص، مع الزبادي و شوتني."
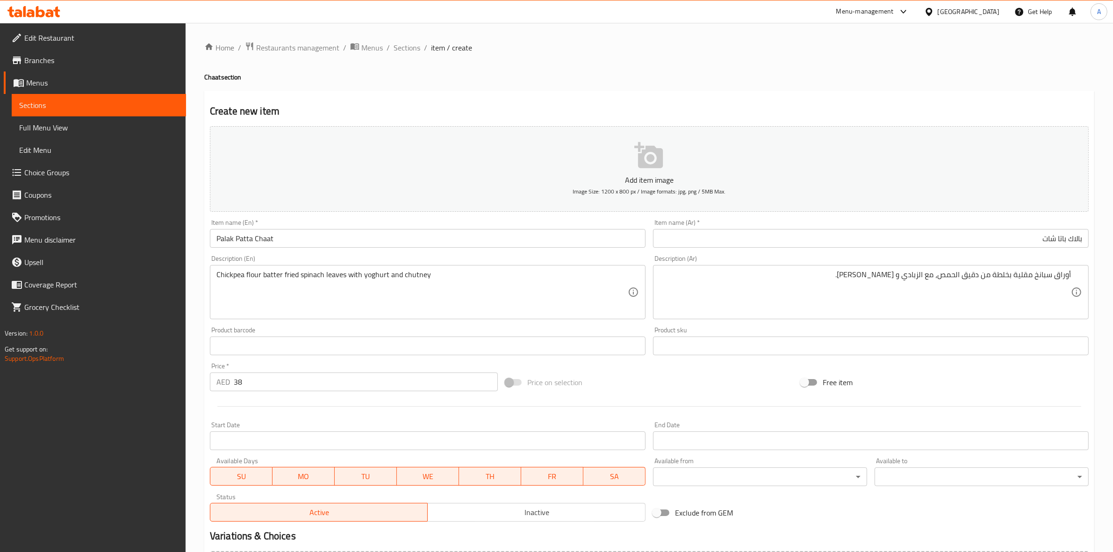
click at [319, 400] on div at bounding box center [649, 406] width 886 height 23
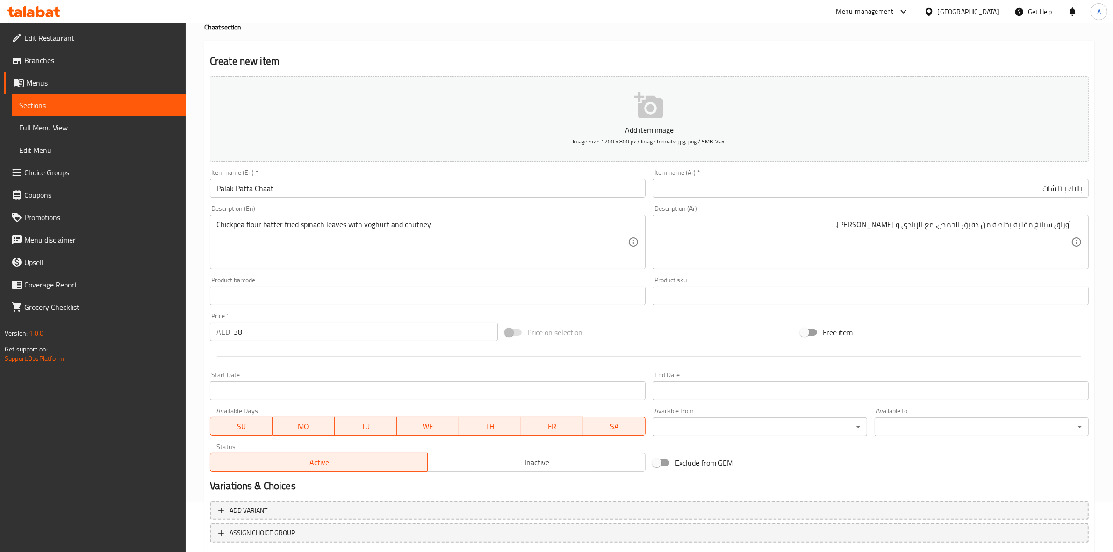
scroll to position [107, 0]
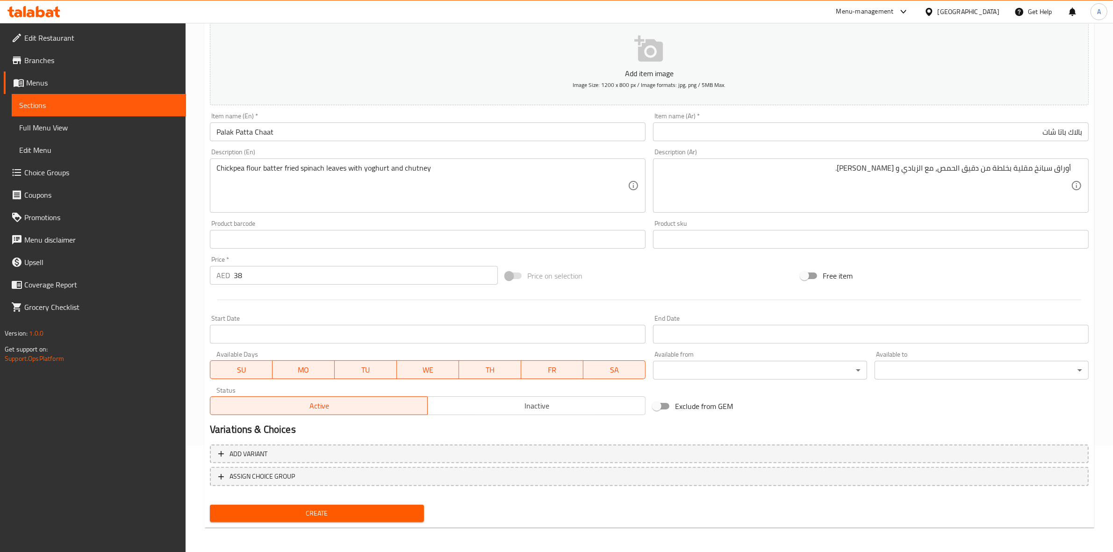
click at [306, 514] on span "Create" at bounding box center [316, 514] width 199 height 12
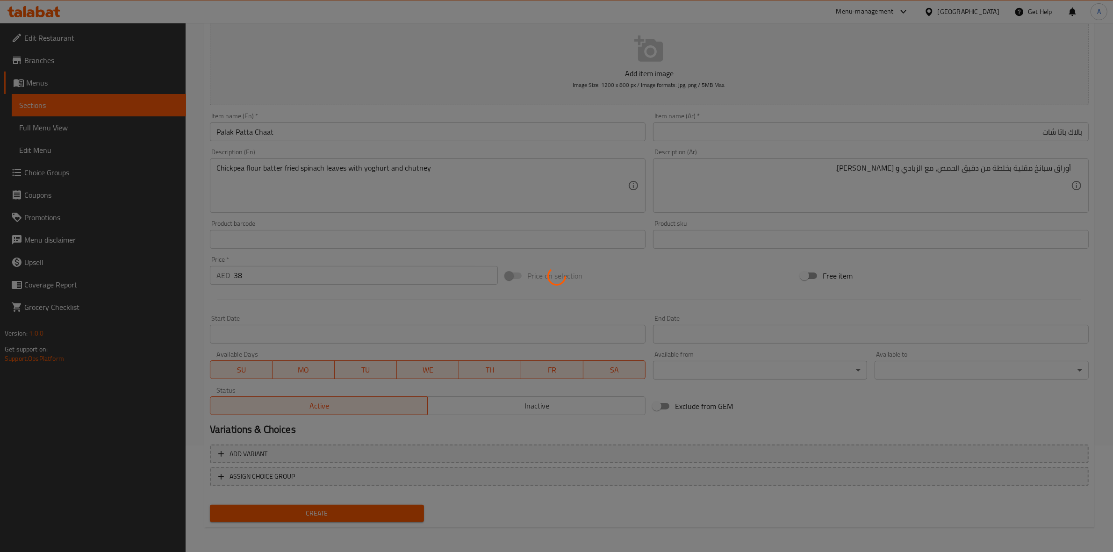
type input "0"
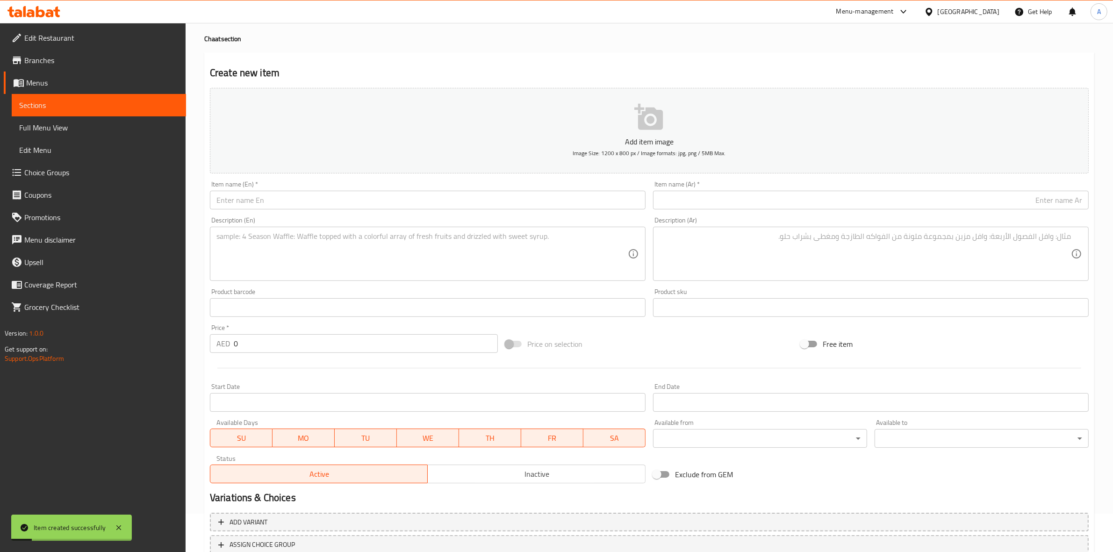
scroll to position [0, 0]
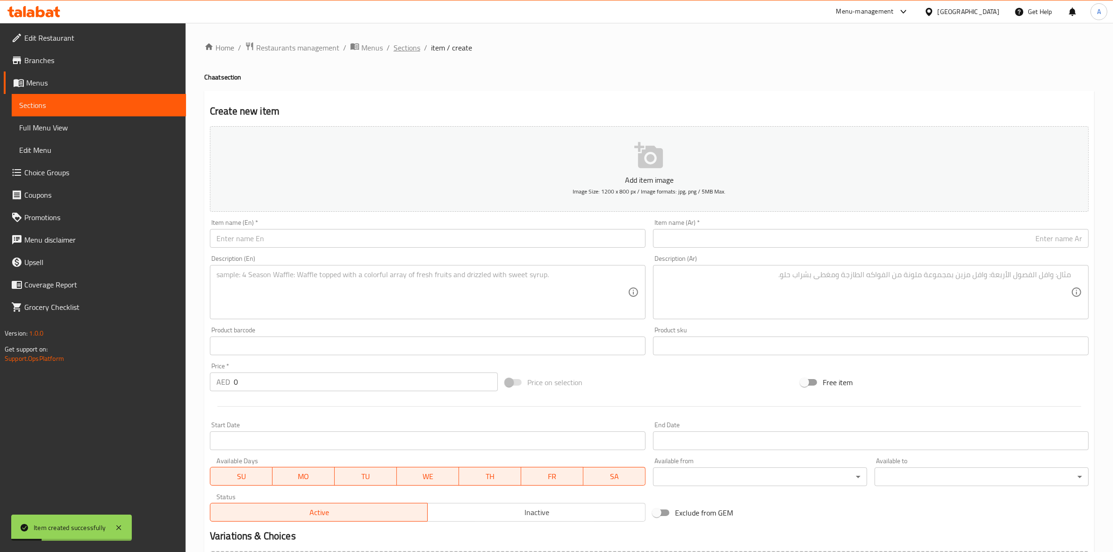
click at [402, 48] on span "Sections" at bounding box center [406, 47] width 27 height 11
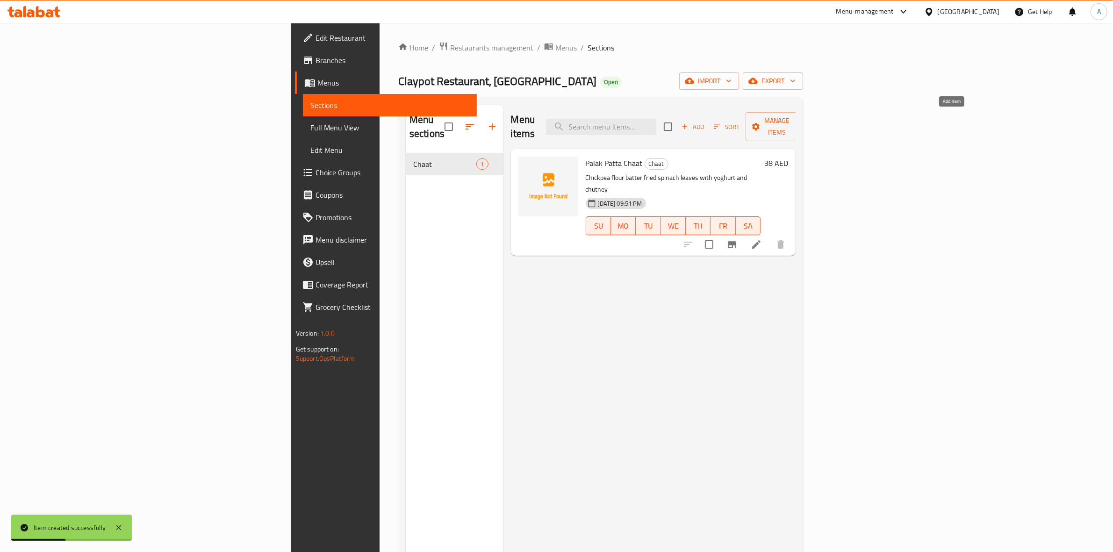
click at [689, 122] on icon "button" at bounding box center [684, 126] width 8 height 8
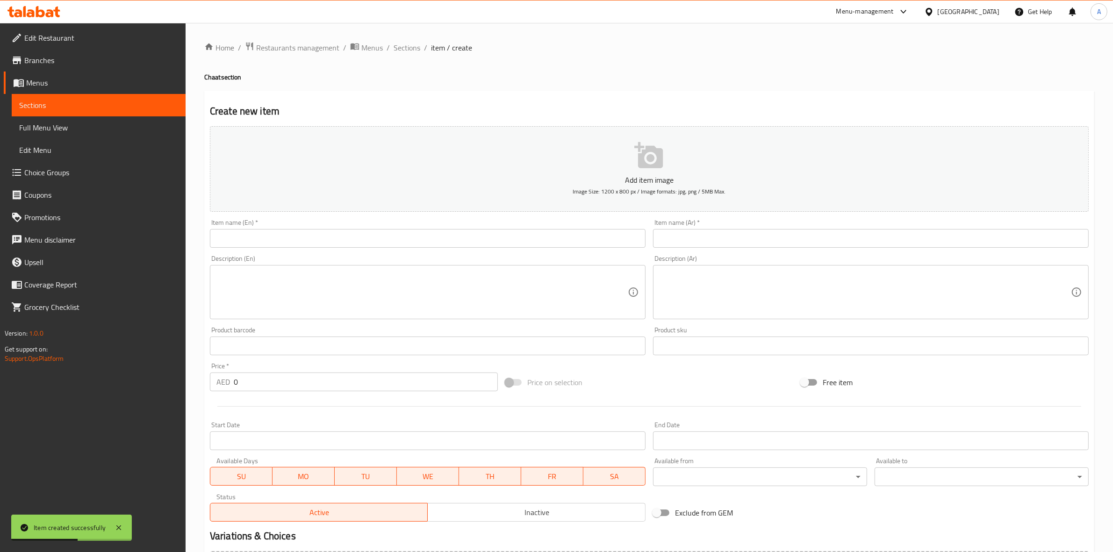
click at [425, 236] on input "text" at bounding box center [428, 238] width 436 height 19
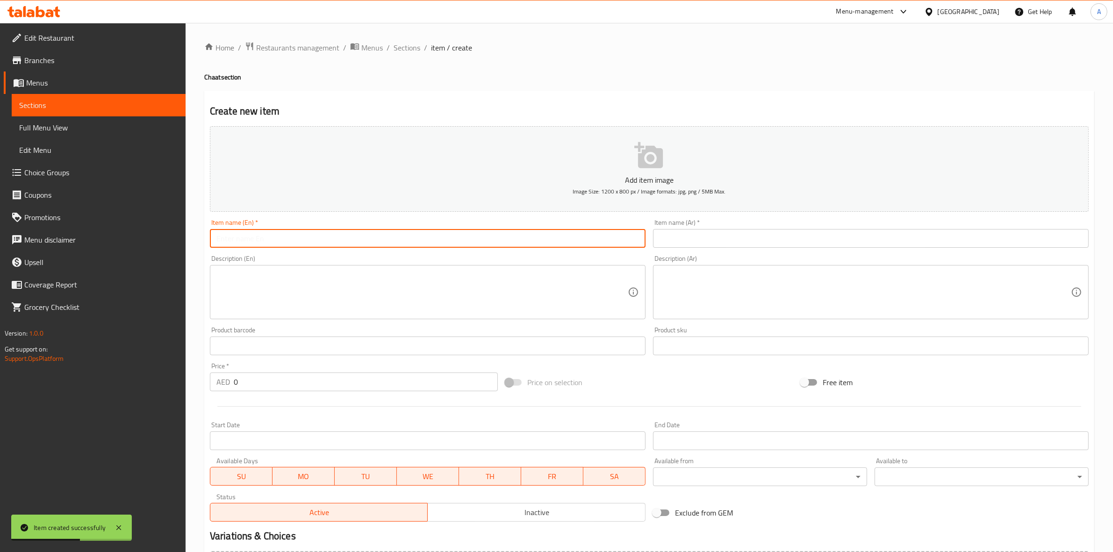
paste input "Dahi Vada"
drag, startPoint x: 379, startPoint y: 243, endPoint x: 177, endPoint y: 222, distance: 203.4
click at [177, 222] on div "Edit Restaurant Branches Menus Sections Full Menu View Edit Menu Choice Groups …" at bounding box center [556, 341] width 1113 height 637
type input "Dahi Vada"
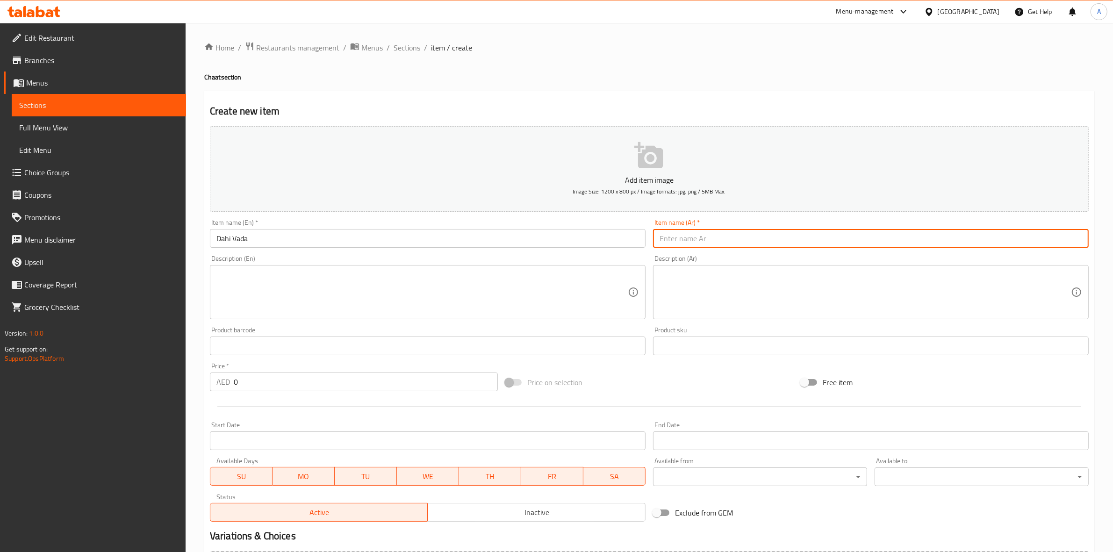
click at [823, 242] on input "text" at bounding box center [871, 238] width 436 height 19
paste input "داهي فادا"
type input "داهي فادا"
click at [823, 97] on div "Create new item Add item image Image Size: 1200 x 800 px / Image formats: jpg, …" at bounding box center [649, 363] width 890 height 544
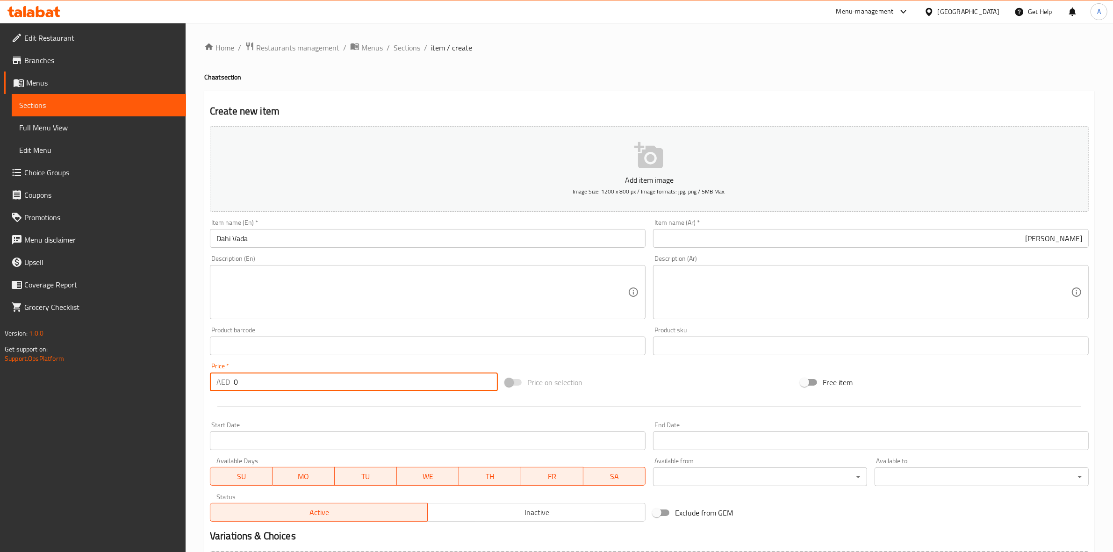
drag, startPoint x: 243, startPoint y: 386, endPoint x: 195, endPoint y: 377, distance: 49.6
click at [195, 377] on div "Home / Restaurants management / Menus / Sections / item / create Chaat section …" at bounding box center [649, 341] width 927 height 637
type input "38"
click at [282, 403] on div at bounding box center [649, 406] width 886 height 23
click at [267, 289] on textarea at bounding box center [421, 292] width 411 height 44
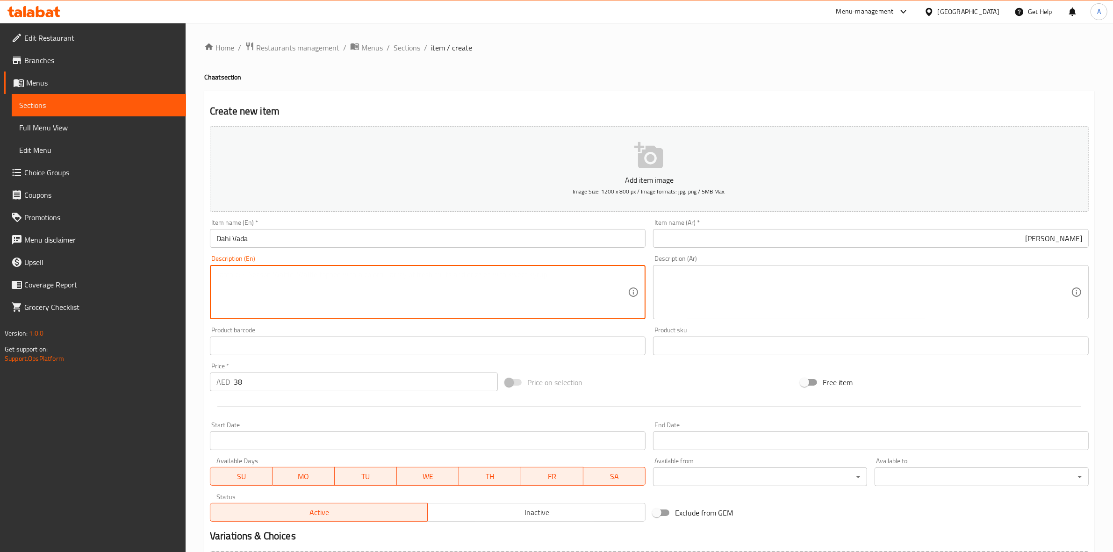
paste textarea "Soft lentil fritters soaked in yogurt and topped with chutneys."
drag, startPoint x: 442, startPoint y: 273, endPoint x: 208, endPoint y: 278, distance: 233.7
click at [208, 278] on div "Description (En) Soft lentil fritters soaked in yogurt and topped with chutneys…" at bounding box center [427, 287] width 443 height 72
type textarea "Soft lentil fritters soaked in yogurt and topped with chutneys."
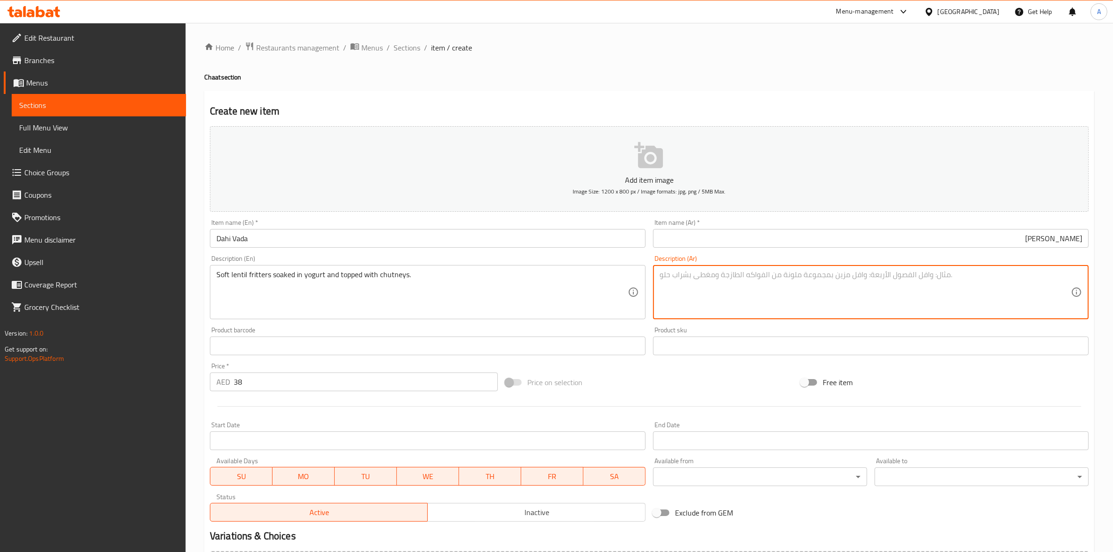
click at [791, 285] on textarea at bounding box center [864, 292] width 411 height 44
paste textarea "فطائر عدس طرية منقوعة في الزبادي ومغطاة بصلصات الشتني."
drag, startPoint x: 1031, startPoint y: 276, endPoint x: 1019, endPoint y: 277, distance: 12.2
click at [1019, 277] on textarea "فطائر عدس طرية منقوعة في الزبادي ومغطاة بصلصات الشتني." at bounding box center [864, 292] width 411 height 44
drag, startPoint x: 1054, startPoint y: 278, endPoint x: 1087, endPoint y: 279, distance: 33.2
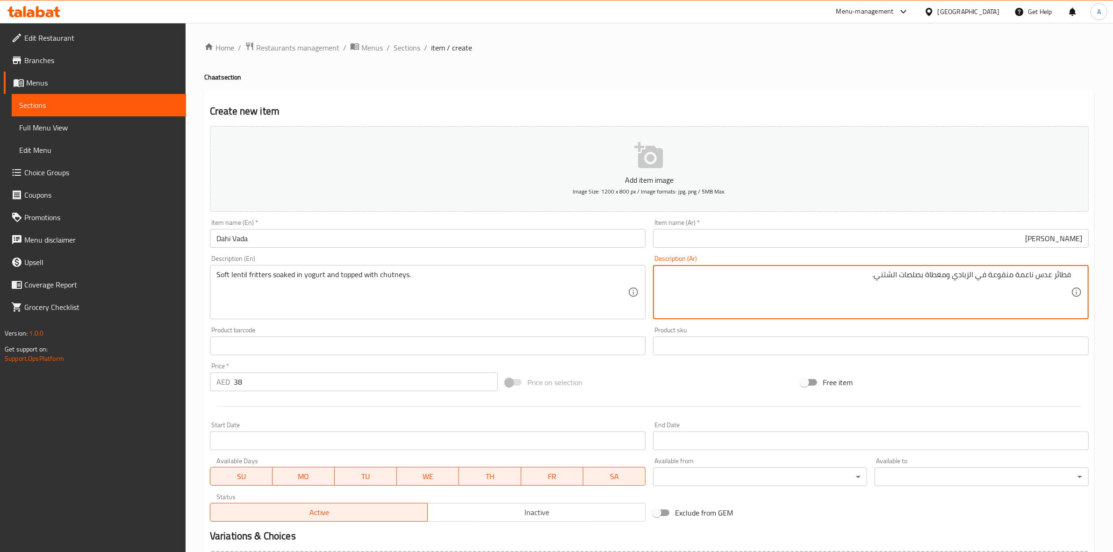
click at [1087, 279] on div "فطائر عدس ناعمة منقوعة في الزبادي ومغطاة بصلصات الشتني. Description (Ar)" at bounding box center [871, 292] width 436 height 54
paste textarea "ير مقلي"
click at [915, 74] on h4 "Chaat section" at bounding box center [649, 76] width 890 height 9
drag, startPoint x: 905, startPoint y: 275, endPoint x: 856, endPoint y: 274, distance: 49.1
paste textarea "شوتني"
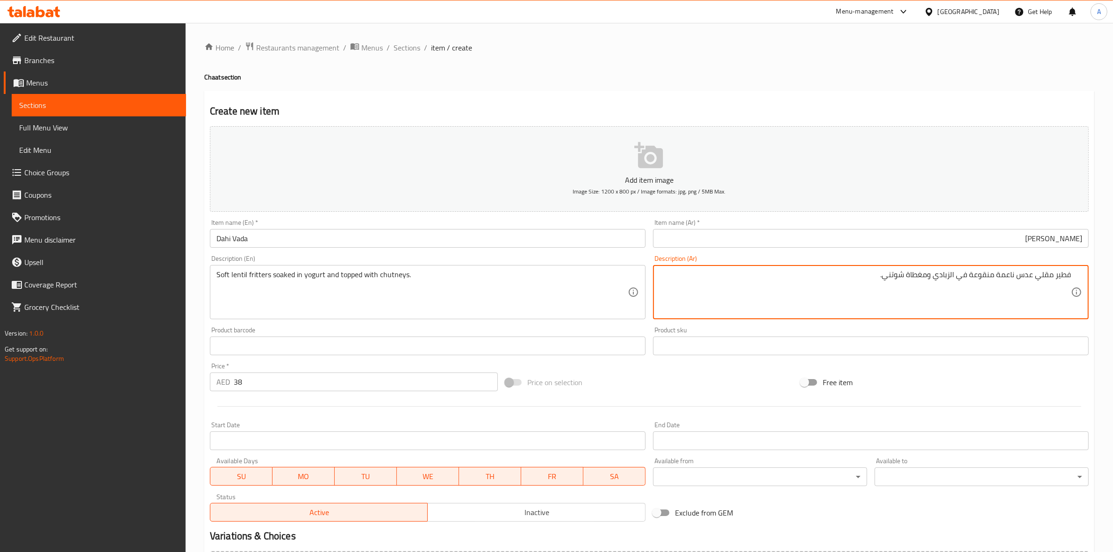
click at [906, 276] on textarea "فطير مقلي عدس ناعمة منقوعة في الزبادي ومغطاة شوتني." at bounding box center [864, 292] width 411 height 44
type textarea "فطير مقلي عدس ناعمة منقوعة في الزبادي ومغطاة بالشوتني."
click at [676, 87] on div "Home / Restaurants management / Menus / Sections / item / create Chaat section …" at bounding box center [649, 342] width 890 height 600
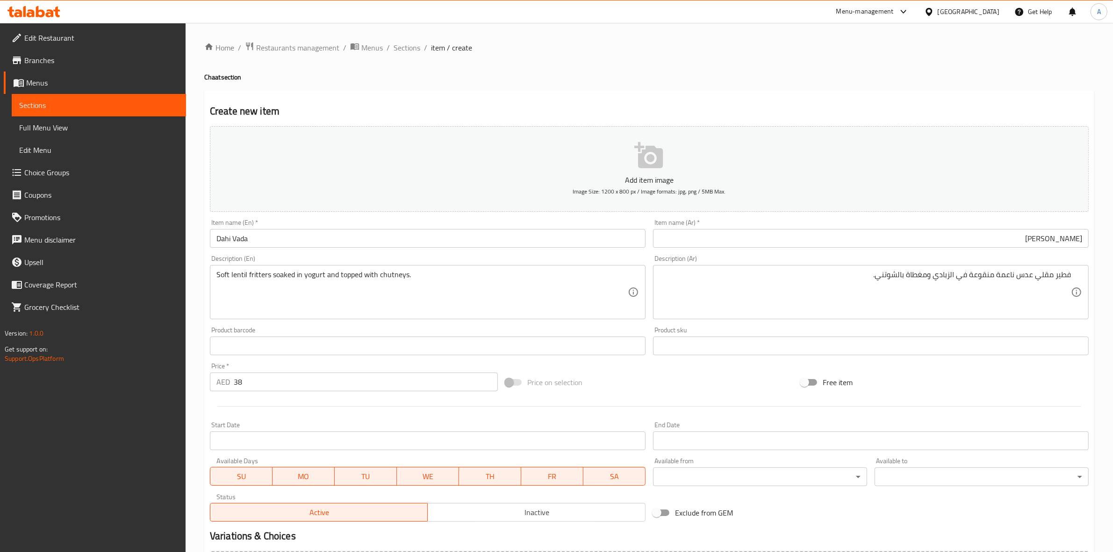
scroll to position [107, 0]
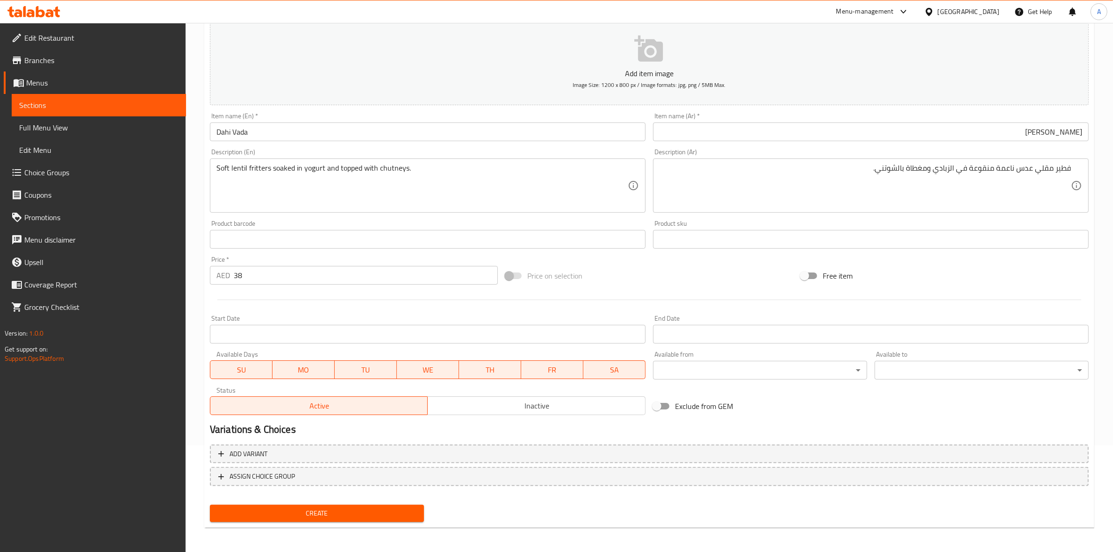
click at [333, 508] on span "Create" at bounding box center [316, 514] width 199 height 12
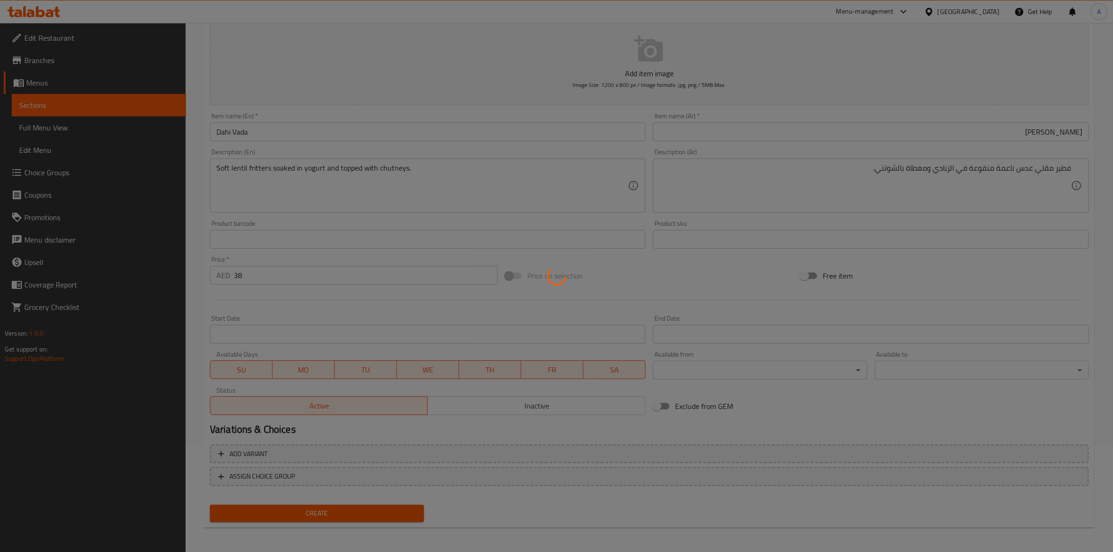
type input "0"
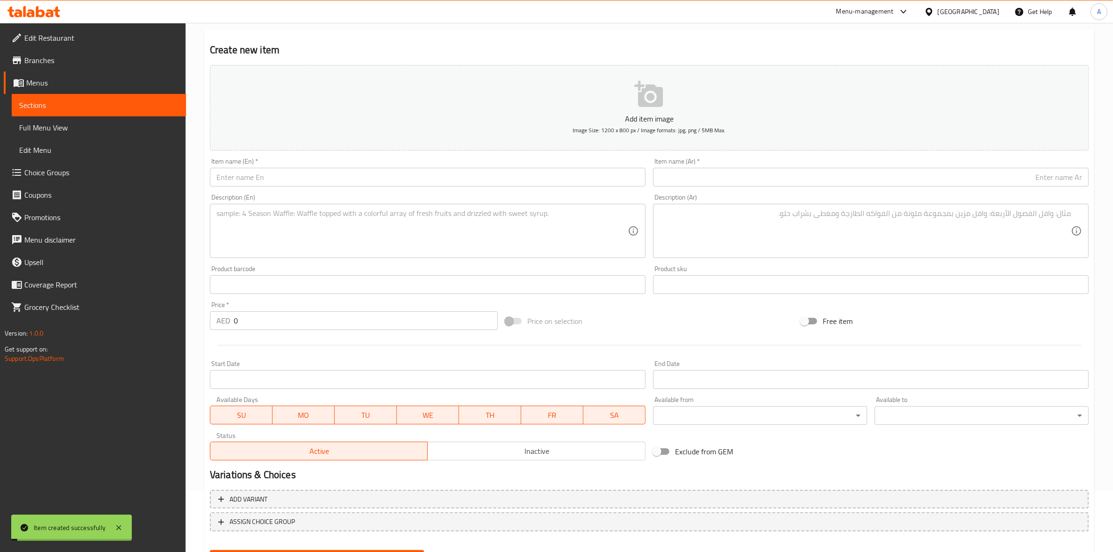
scroll to position [0, 0]
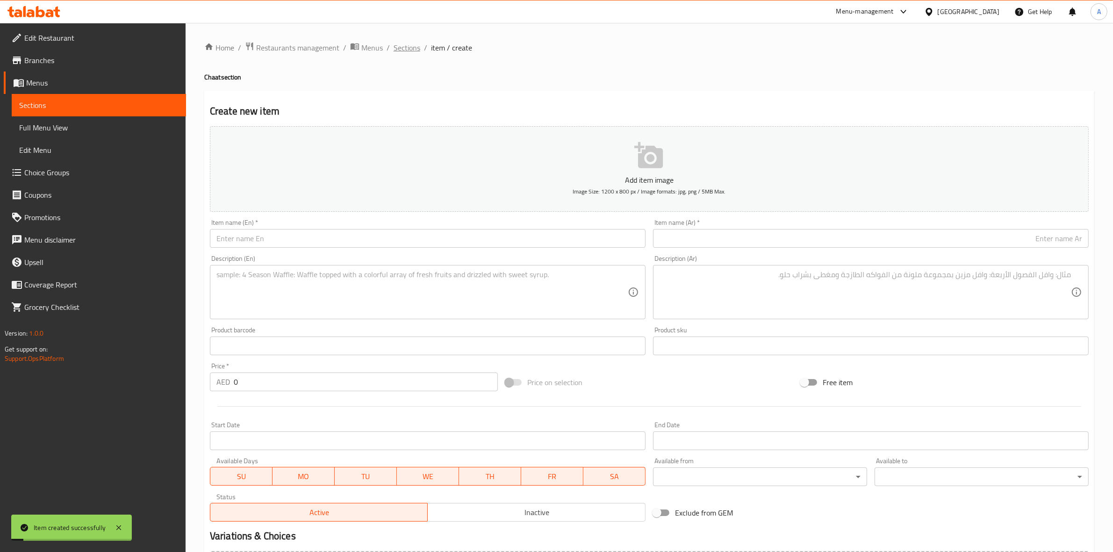
click at [404, 51] on span "Sections" at bounding box center [406, 47] width 27 height 11
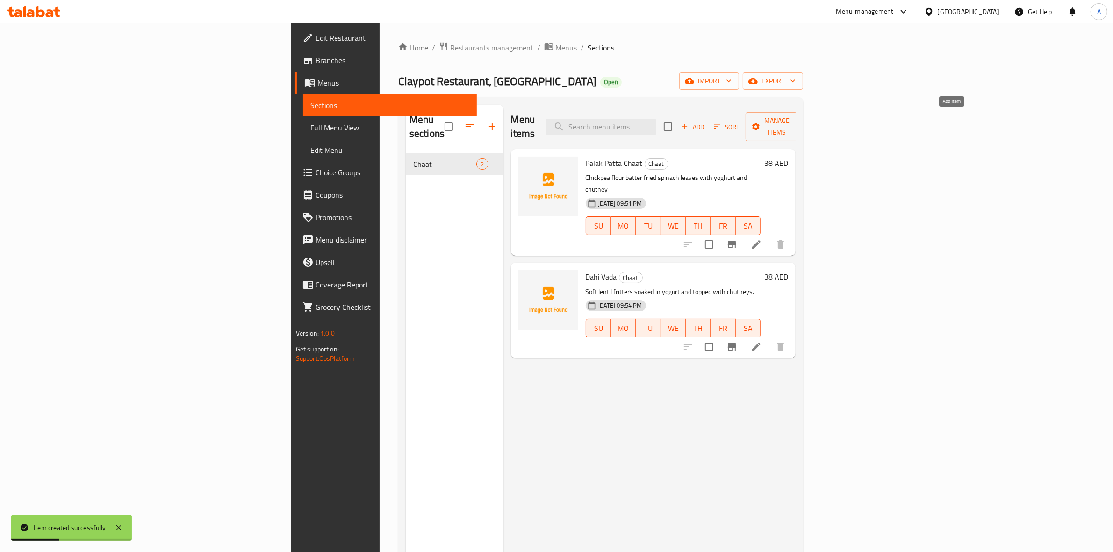
click at [705, 122] on span "Add" at bounding box center [692, 127] width 25 height 11
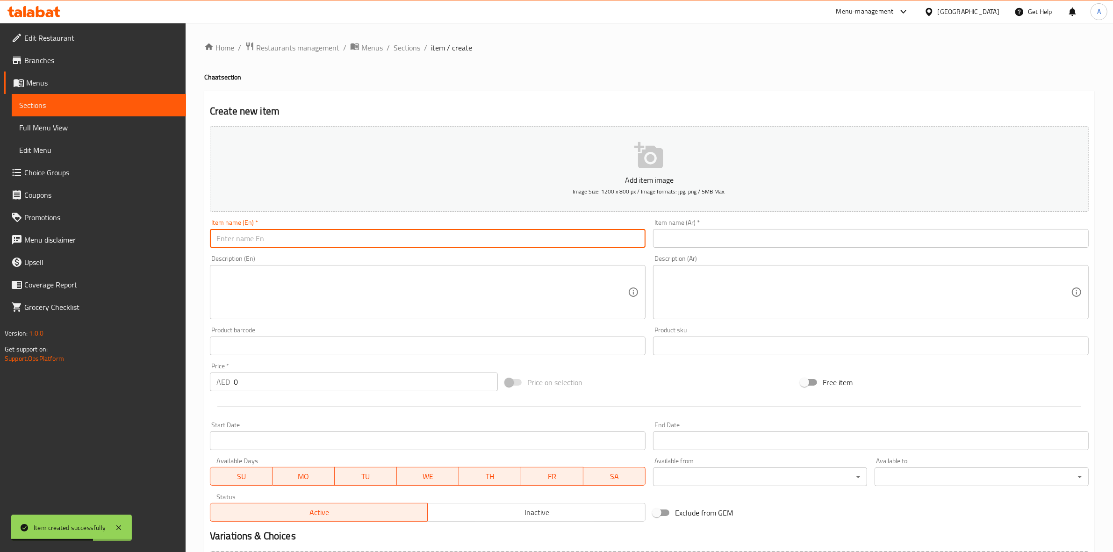
click at [265, 239] on input "text" at bounding box center [428, 238] width 436 height 19
paste input "Bombay Bhel Chaat"
drag, startPoint x: 288, startPoint y: 242, endPoint x: 207, endPoint y: 239, distance: 81.4
click at [172, 239] on div "Edit Restaurant Branches Menus Sections Full Menu View Edit Menu Choice Groups …" at bounding box center [556, 341] width 1113 height 637
type input "Bombay Bhel Chaat"
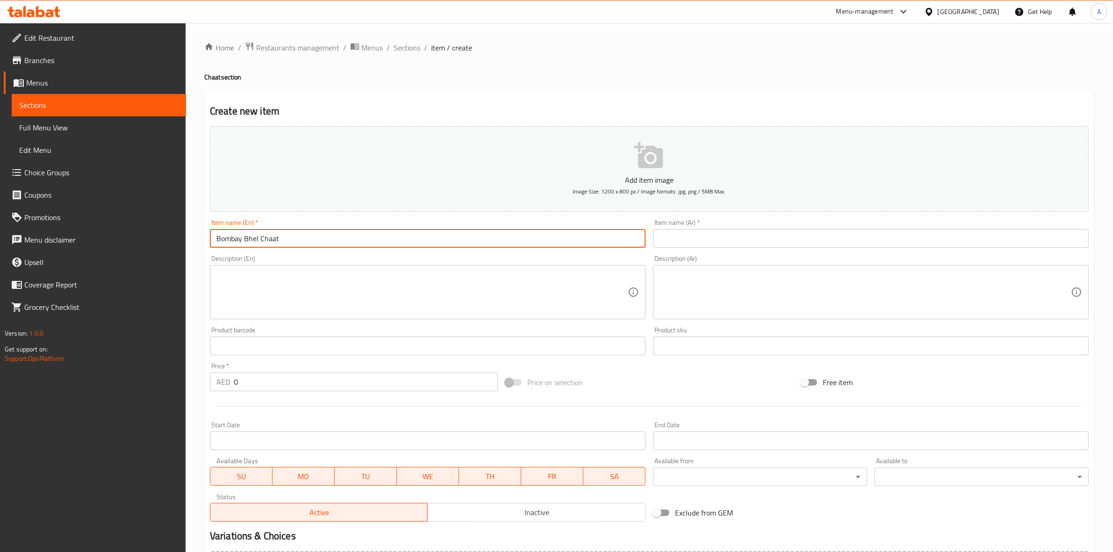
click at [719, 232] on input "text" at bounding box center [871, 238] width 436 height 19
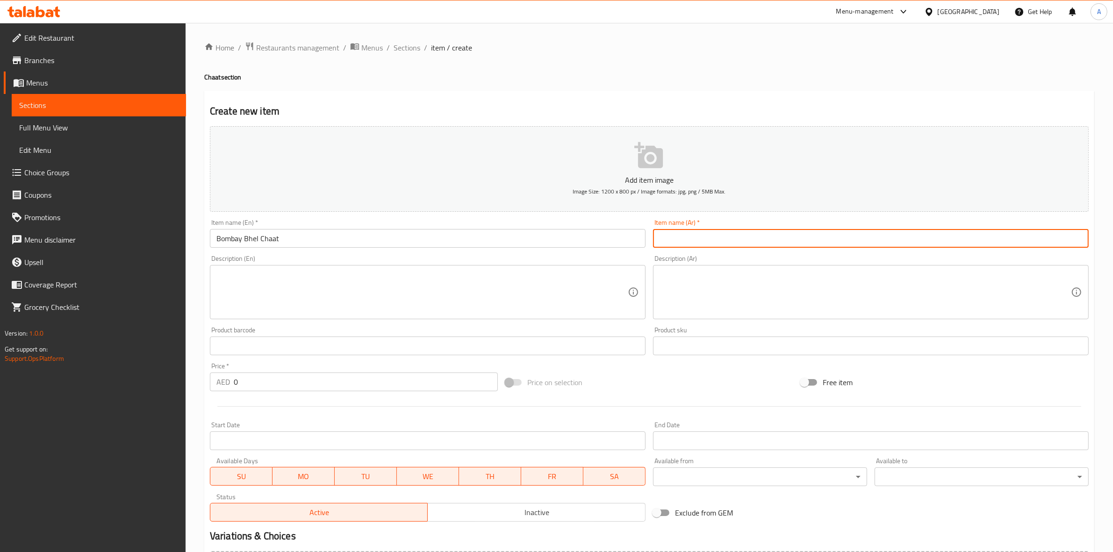
type input "ؤ"
paste input "بومباي بهل شات"
type input "بومباي بهل شات"
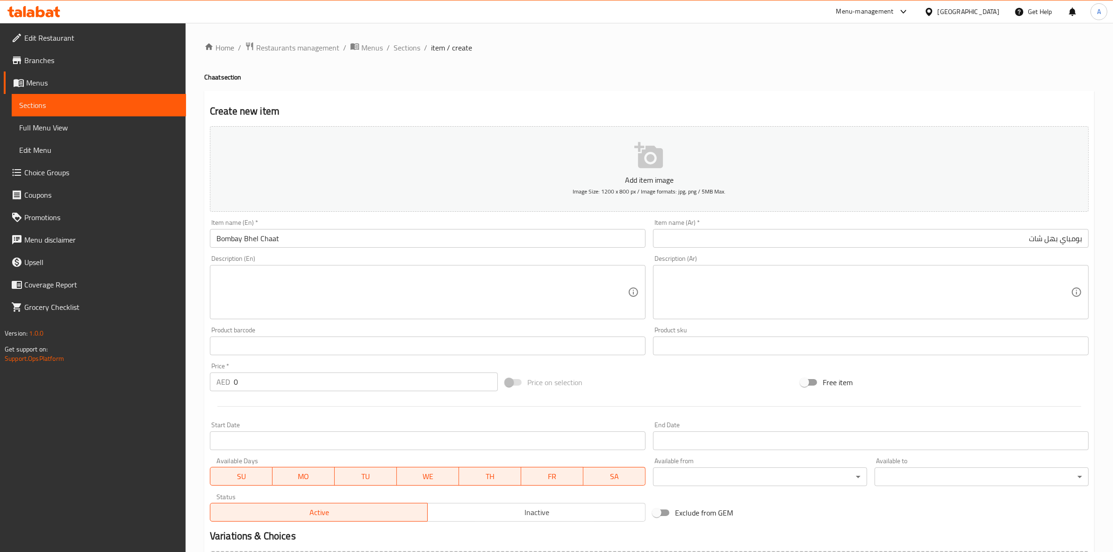
click at [568, 87] on div "Home / Restaurants management / Menus / Sections / item / create Chaat section …" at bounding box center [649, 342] width 890 height 600
drag, startPoint x: 247, startPoint y: 379, endPoint x: 225, endPoint y: 379, distance: 22.0
click at [216, 379] on div "AED 0 Price *" at bounding box center [354, 381] width 288 height 19
type input "17"
click at [273, 411] on div at bounding box center [649, 406] width 886 height 23
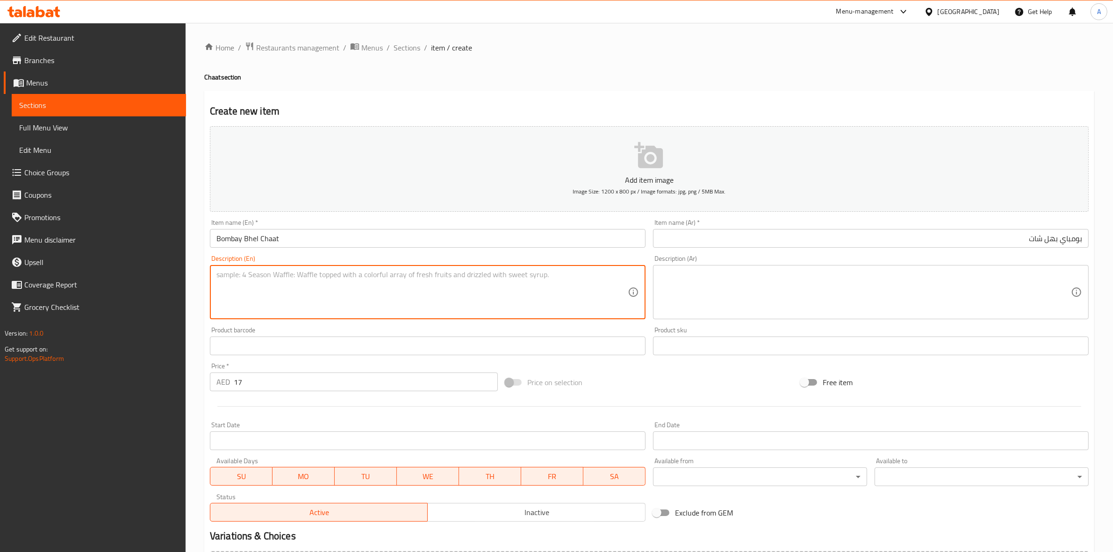
click at [321, 274] on textarea at bounding box center [421, 292] width 411 height 44
paste textarea "A tangy mixed of Rice puff and Savory Farsan"
drag, startPoint x: 367, startPoint y: 277, endPoint x: 201, endPoint y: 277, distance: 165.9
click at [201, 277] on div "Home / Restaurants management / Menus / Sections / item / create Chaat section …" at bounding box center [649, 341] width 927 height 637
type textarea "A tangy mixed of Rice puff and Savory Farsan"
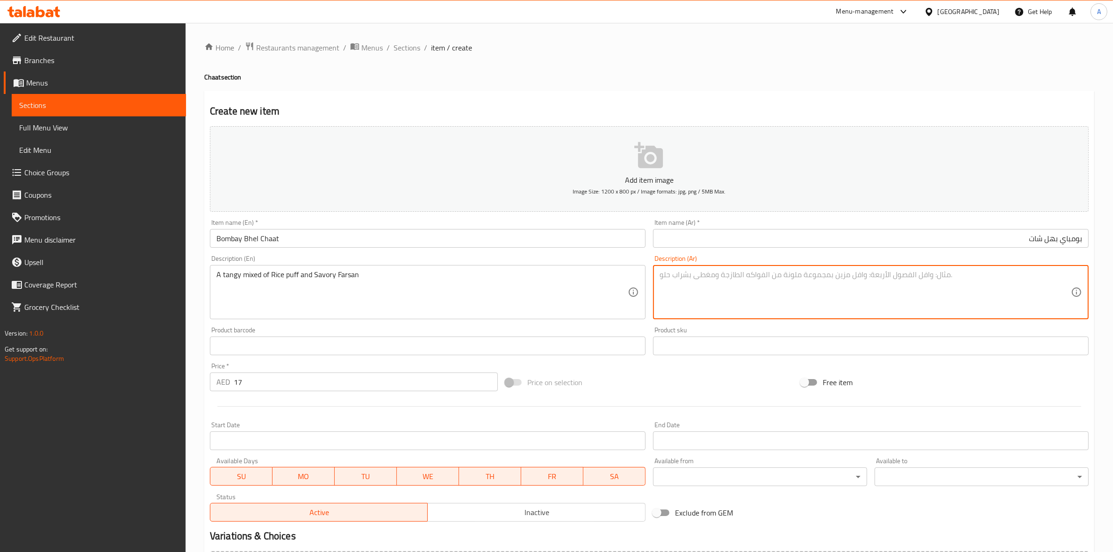
click at [742, 273] on textarea at bounding box center [864, 292] width 411 height 44
paste textarea "مزيج لاذع من الأرز المنفوخ والفرسان المالح"
type textarea "مزيج لاذع من الأرز المنفوخ والفرسان المالح"
click at [829, 327] on div "Product sku Product sku" at bounding box center [871, 341] width 436 height 29
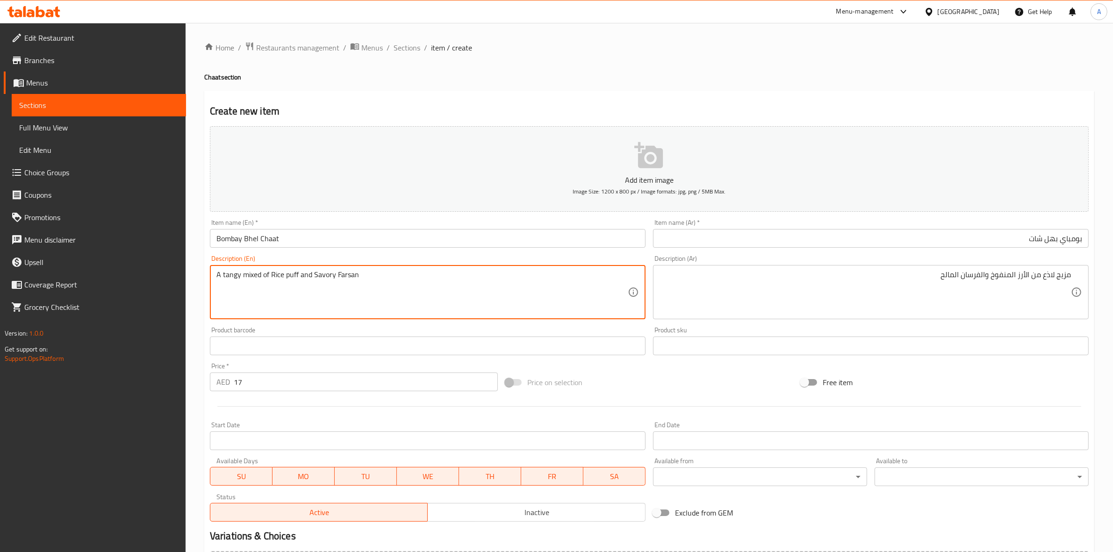
drag, startPoint x: 334, startPoint y: 278, endPoint x: 315, endPoint y: 277, distance: 19.6
drag, startPoint x: 241, startPoint y: 278, endPoint x: 221, endPoint y: 278, distance: 20.1
click at [221, 278] on textarea "A tangy mixed of Rice puff and Savory Farsan" at bounding box center [421, 292] width 411 height 44
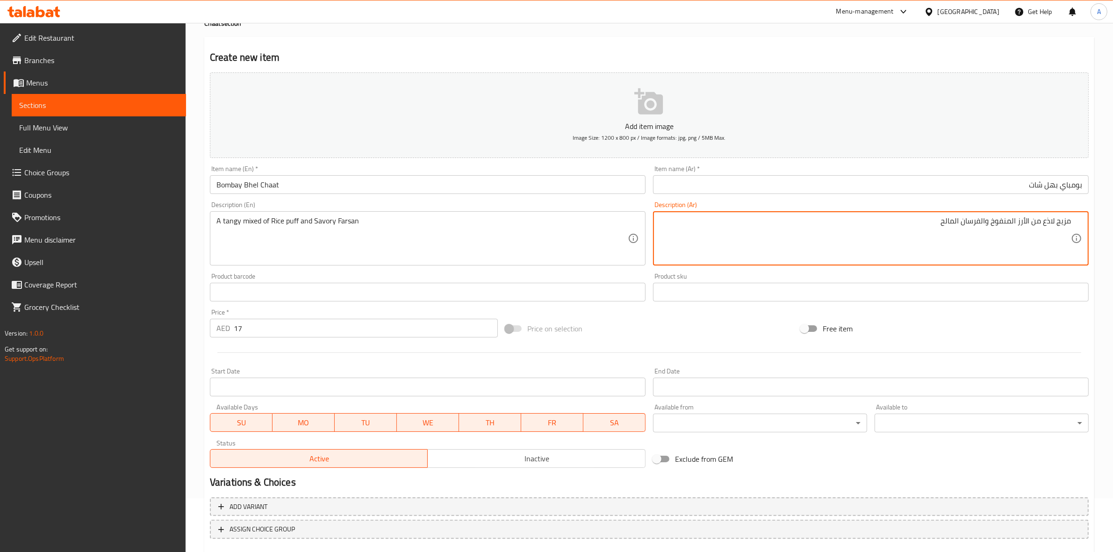
scroll to position [107, 0]
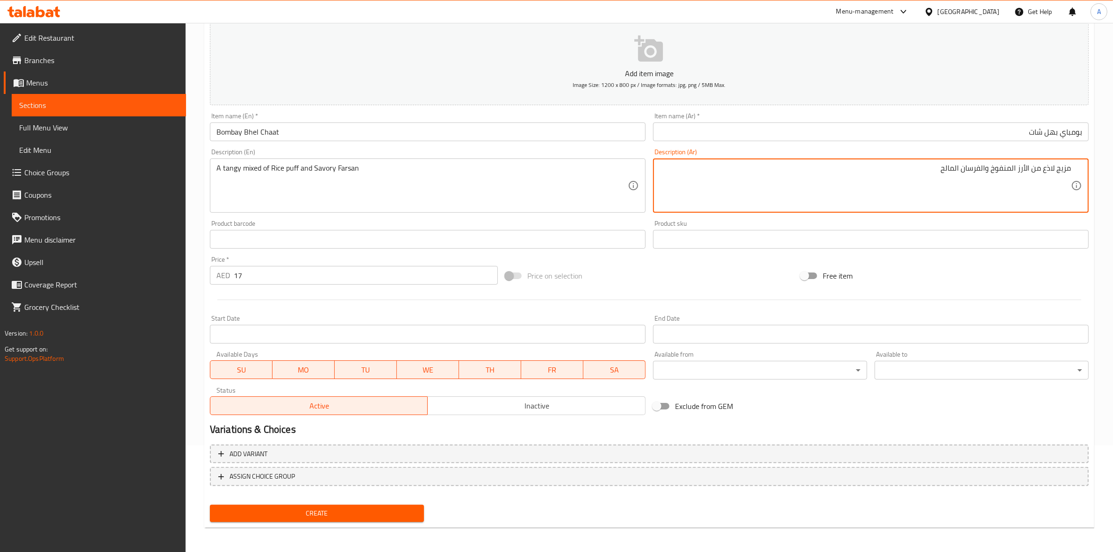
click at [326, 513] on span "Create" at bounding box center [316, 514] width 199 height 12
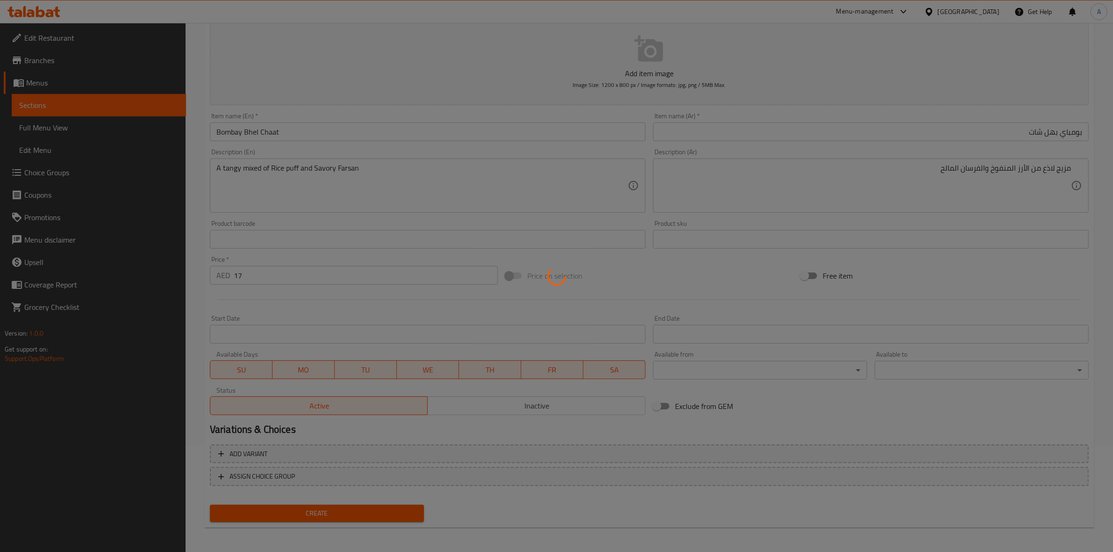
type input "0"
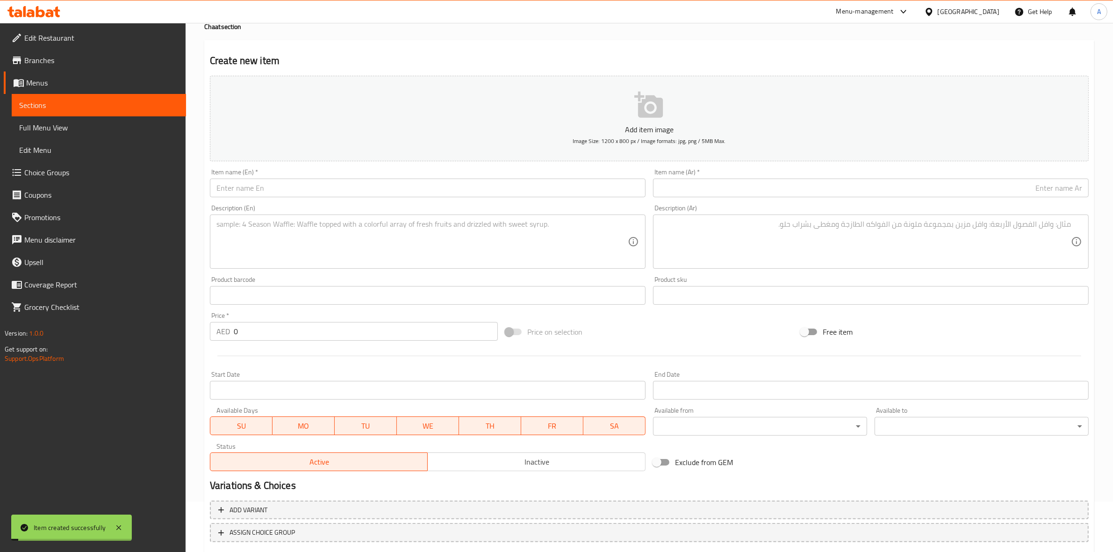
scroll to position [0, 0]
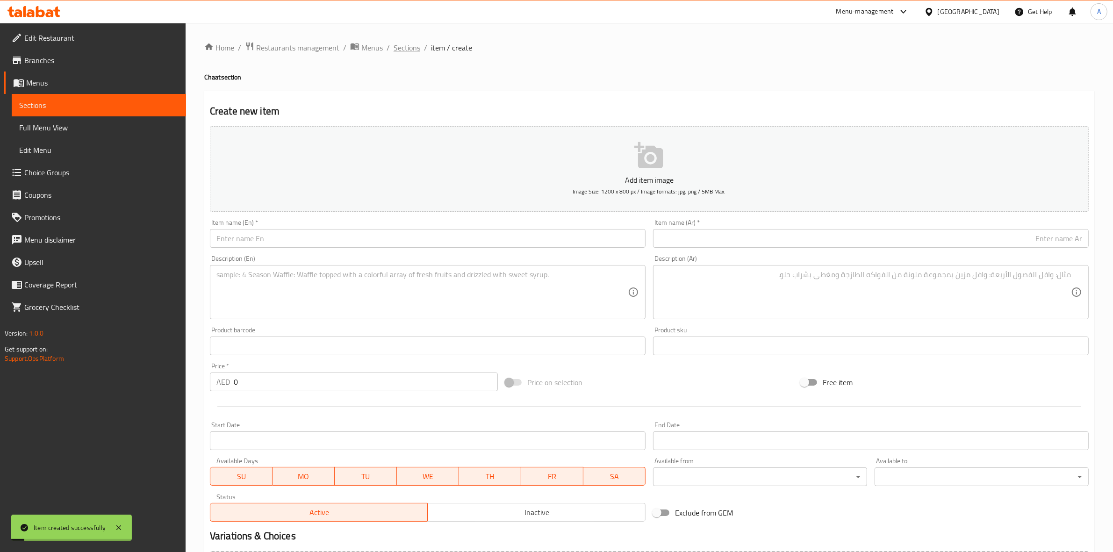
click at [407, 44] on span "Sections" at bounding box center [406, 47] width 27 height 11
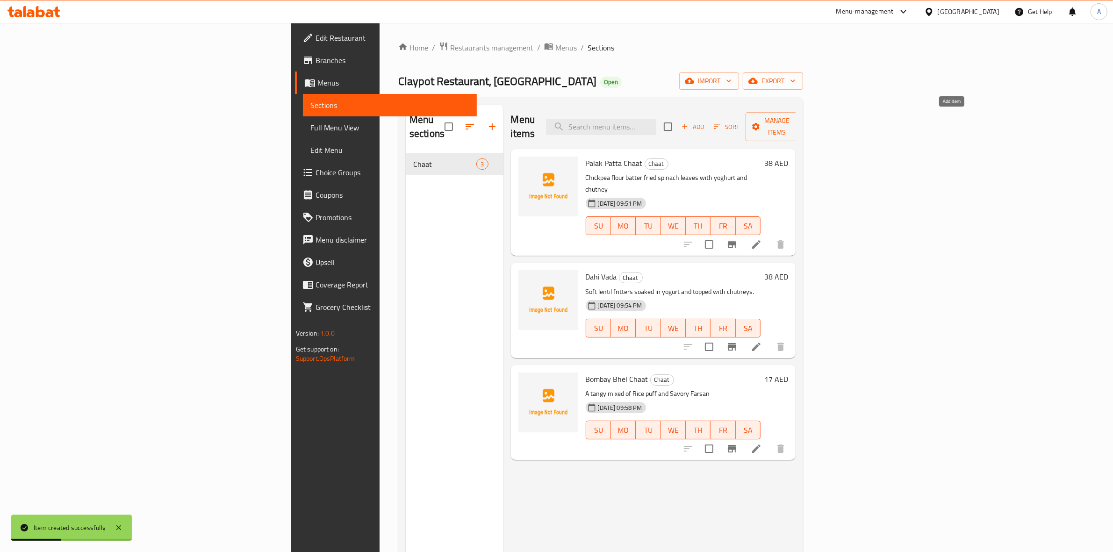
click at [705, 122] on span "Add" at bounding box center [692, 127] width 25 height 11
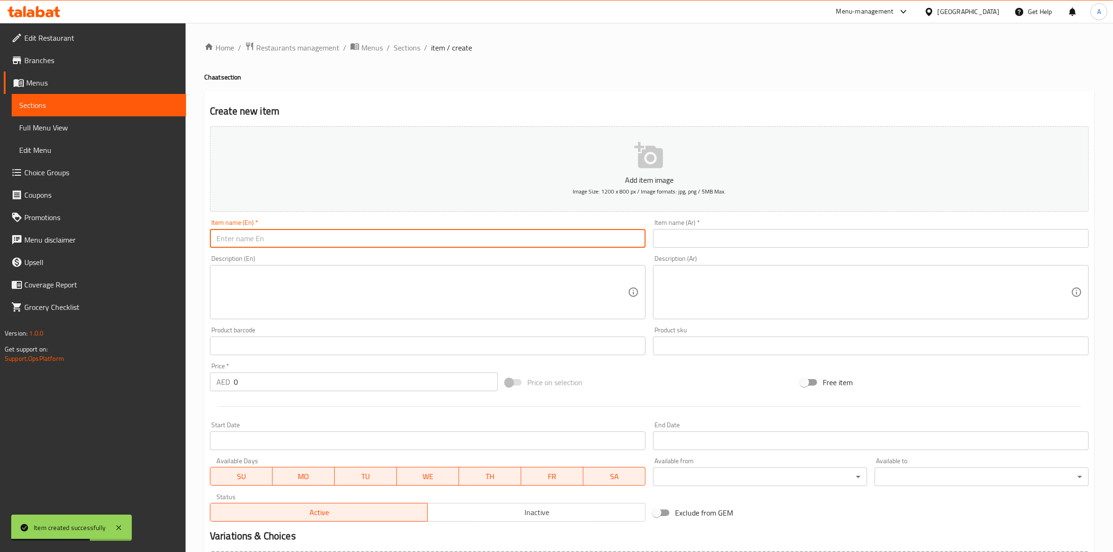
click at [284, 240] on input "text" at bounding box center [428, 238] width 436 height 19
paste input "Pani Puri Chaat"
drag, startPoint x: 297, startPoint y: 239, endPoint x: 197, endPoint y: 240, distance: 100.5
click at [197, 240] on div "Home / Restaurants management / Menus / Sections / item / create Chaat section …" at bounding box center [649, 341] width 927 height 637
type input "Pani Puri Chaat"
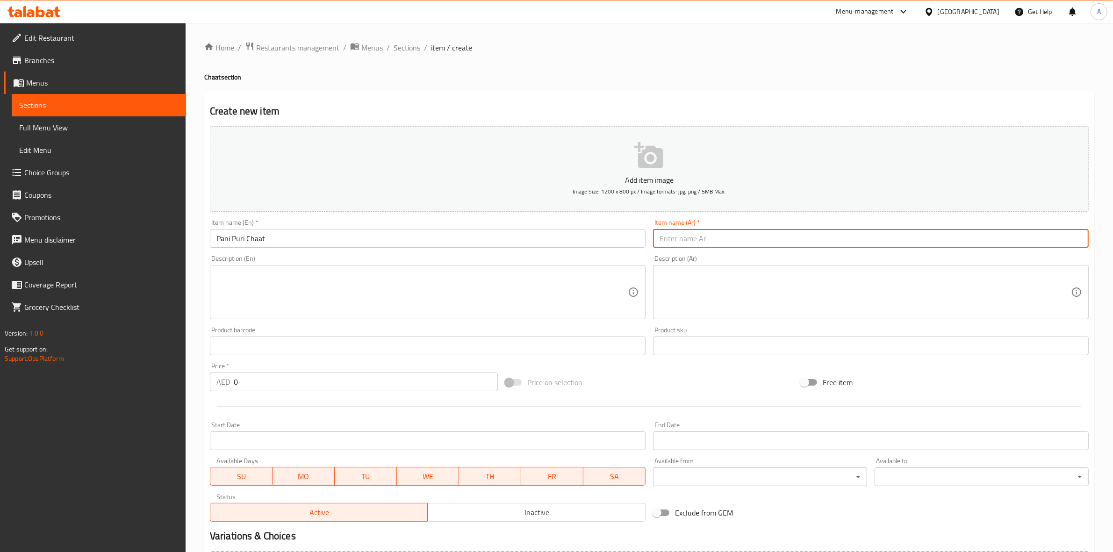
click at [733, 236] on input "text" at bounding box center [871, 238] width 436 height 19
paste input "باني بوري شات"
type input "باني بوري شات"
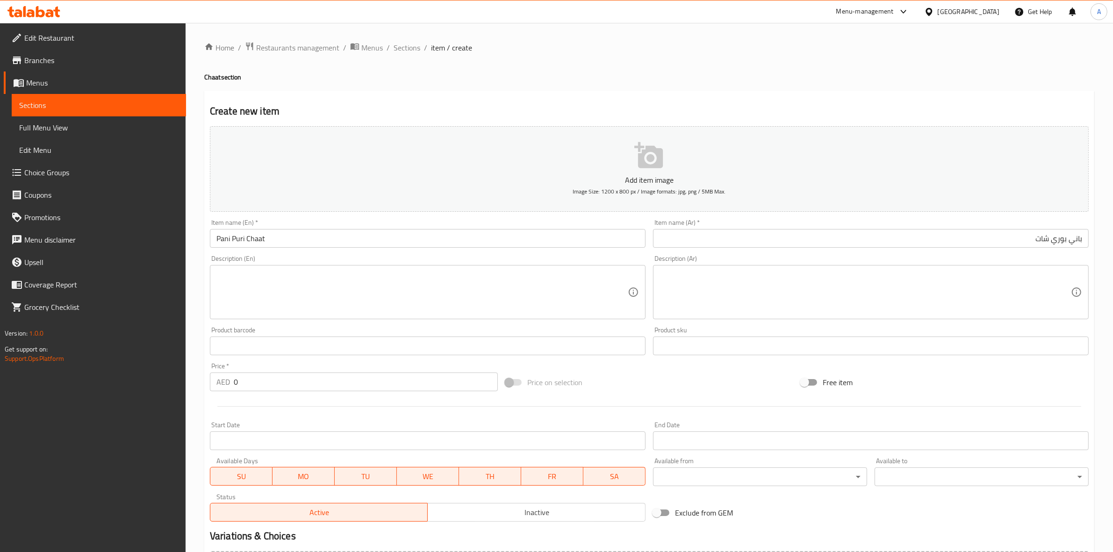
click at [665, 106] on h2 "Create new item" at bounding box center [649, 111] width 879 height 14
drag, startPoint x: 240, startPoint y: 378, endPoint x: 205, endPoint y: 382, distance: 35.4
click at [204, 382] on div "Create new item Add item image Image Size: 1200 x 800 px / Image formats: jpg, …" at bounding box center [649, 363] width 890 height 544
type input "17"
click at [343, 417] on div at bounding box center [649, 406] width 886 height 23
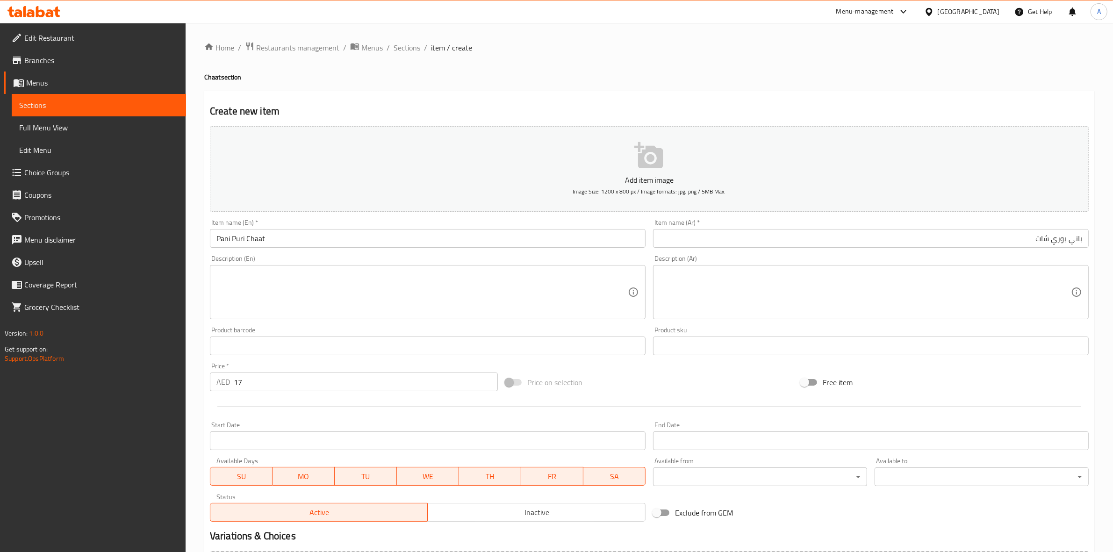
click at [314, 272] on textarea at bounding box center [421, 292] width 411 height 44
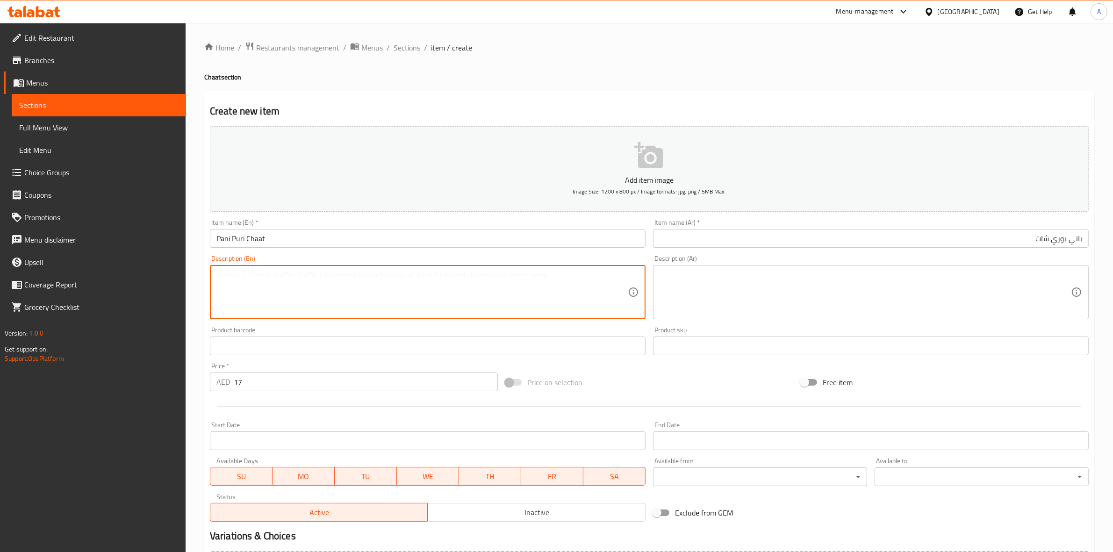
paste textarea "Puff poori stuffed with potato along with Mint and Tamarind flavored water"
drag, startPoint x: 458, startPoint y: 275, endPoint x: 192, endPoint y: 277, distance: 266.9
click at [192, 277] on div "Home / Restaurants management / Menus / Sections / item / create Chaat section …" at bounding box center [649, 341] width 927 height 637
type textarea "Puff poori stuffed with potato along with Mint and Tamarind flavored water"
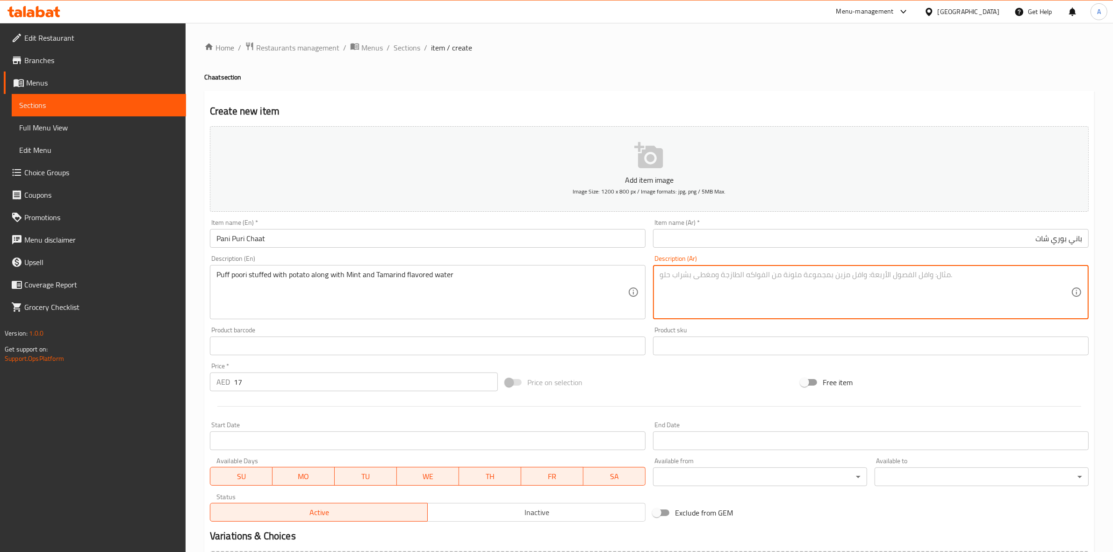
click at [850, 276] on textarea at bounding box center [864, 292] width 411 height 44
paste textarea "بوري منفوخ محشو بالبطاطس، يُقدّم مع ماء بنكهة النعناع والتمر الهندي."
type textarea "بوري منفوخ محشو بالبطاطس، يُقدّم مع ماء بنكهة النعناع والتمر الهندي."
click at [751, 92] on div "Create new item Add item image Image Size: 1200 x 800 px / Image formats: jpg, …" at bounding box center [649, 363] width 890 height 544
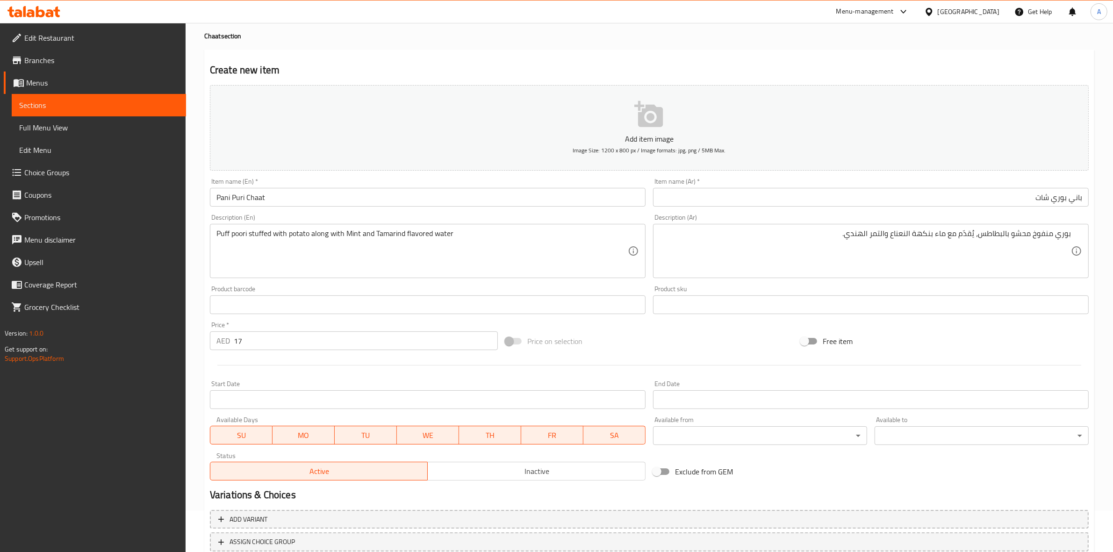
scroll to position [107, 0]
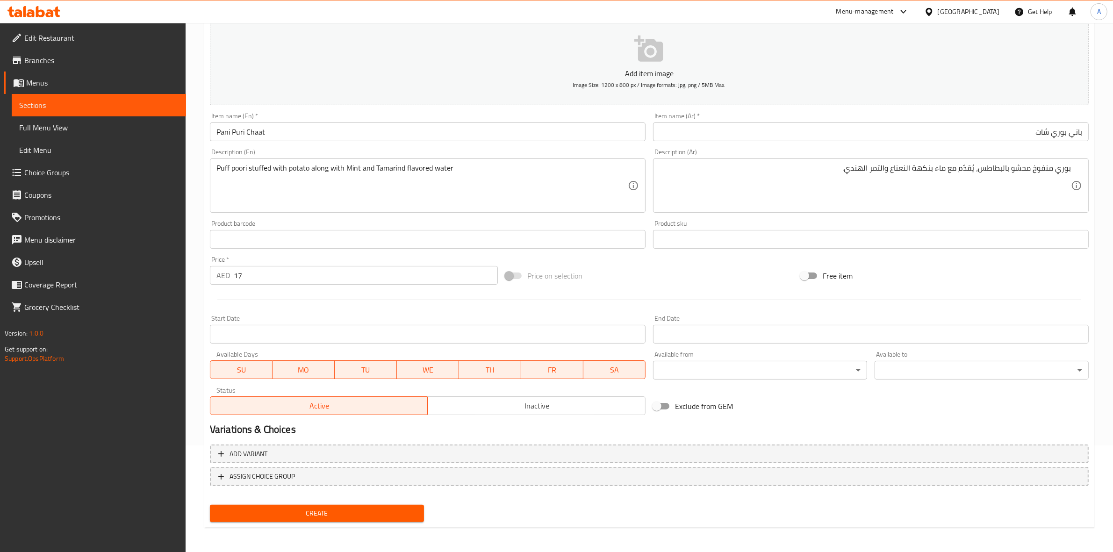
click at [292, 508] on span "Create" at bounding box center [316, 514] width 199 height 12
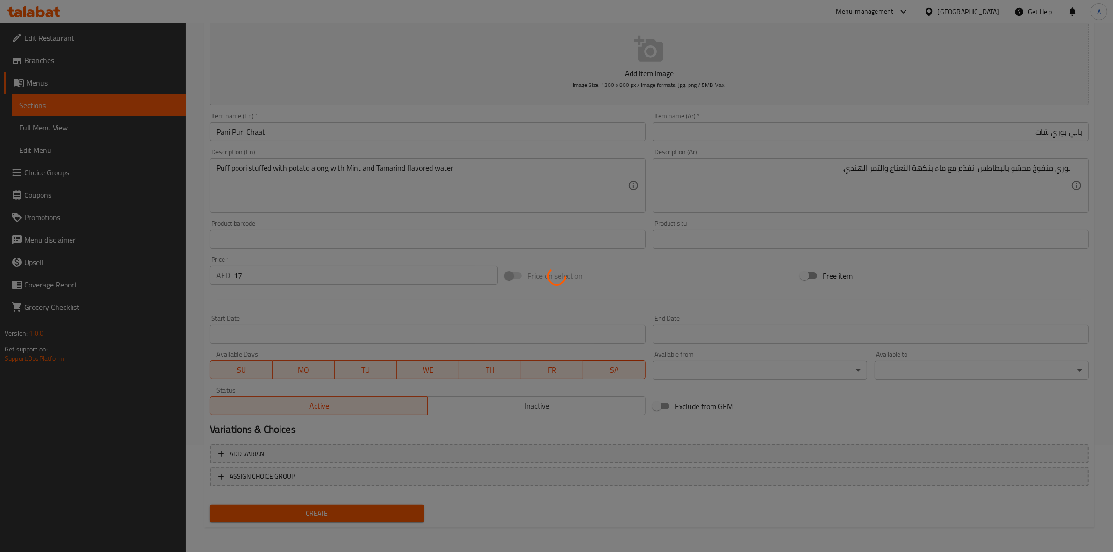
type input "0"
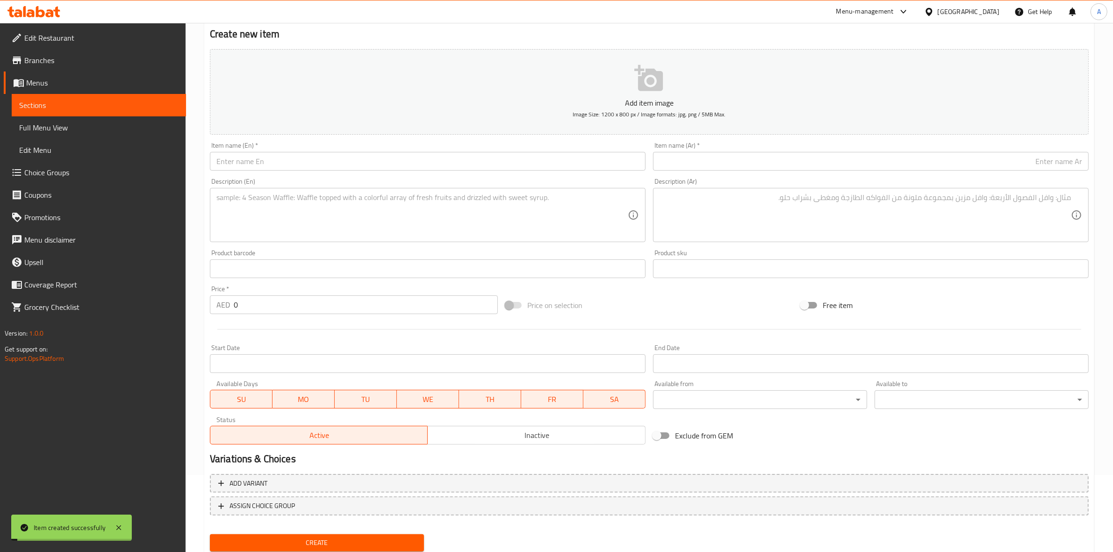
scroll to position [0, 0]
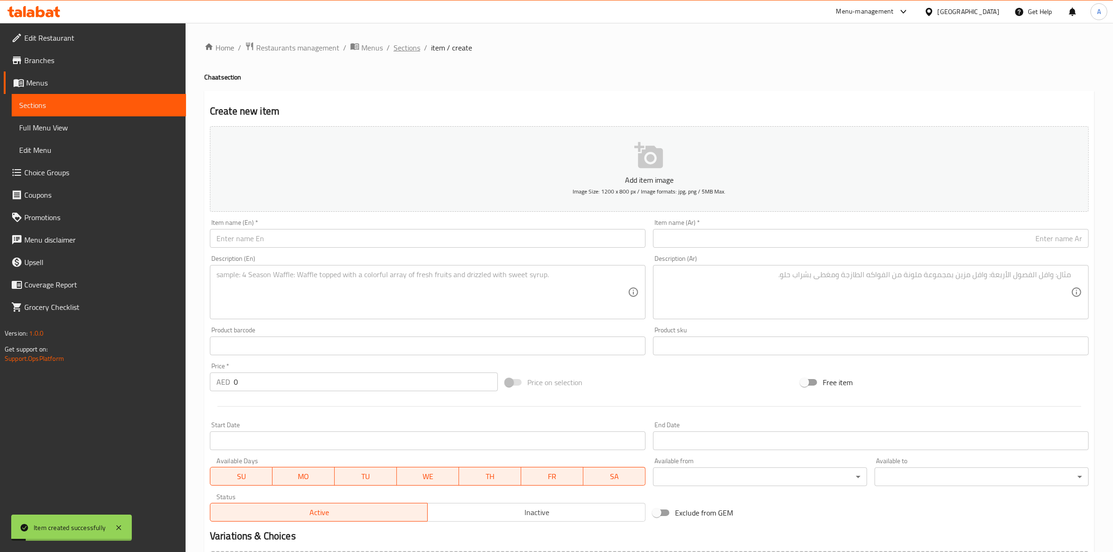
click at [400, 45] on span "Sections" at bounding box center [406, 47] width 27 height 11
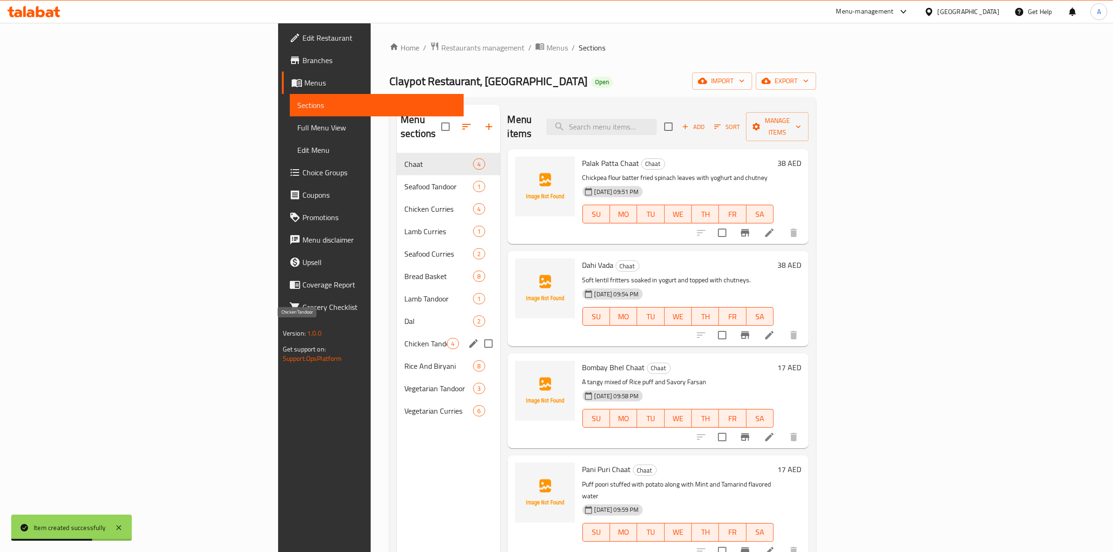
click at [404, 338] on span "Chicken Tandoor" at bounding box center [425, 343] width 43 height 11
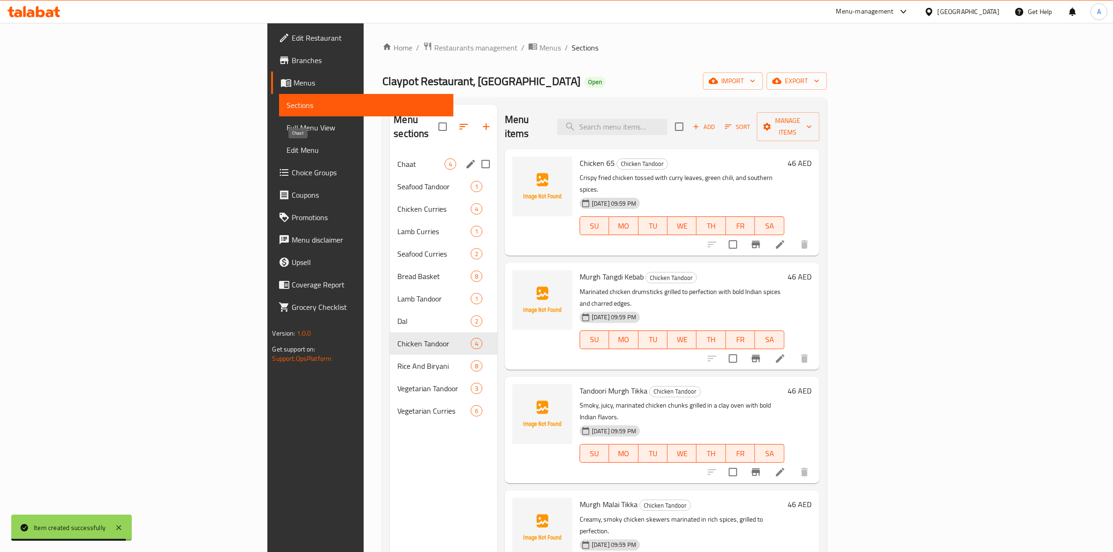
click at [397, 158] on span "Chaat" at bounding box center [420, 163] width 47 height 11
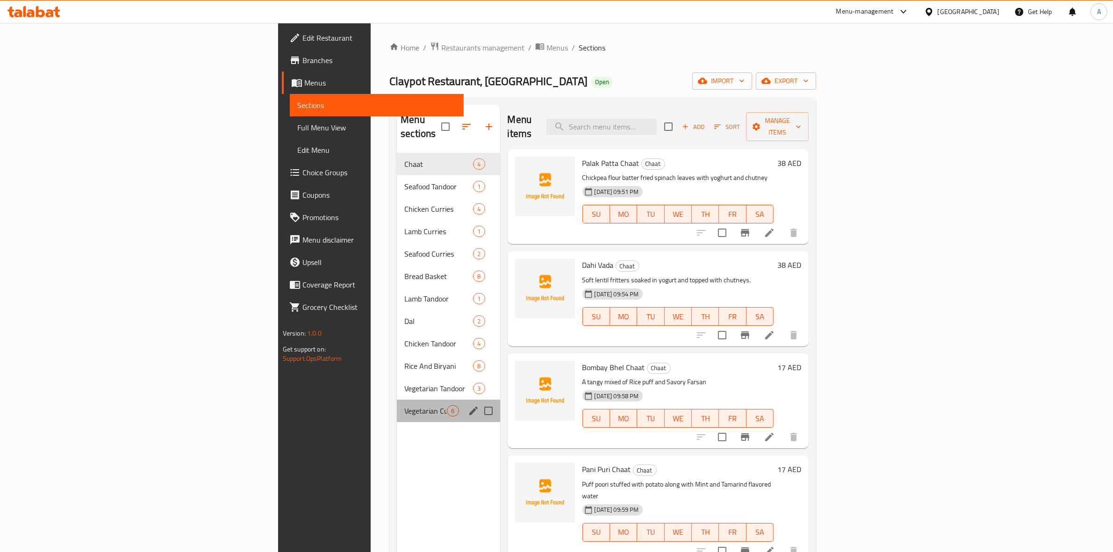
click at [397, 400] on div "Vegetarian Curries 6" at bounding box center [448, 411] width 103 height 22
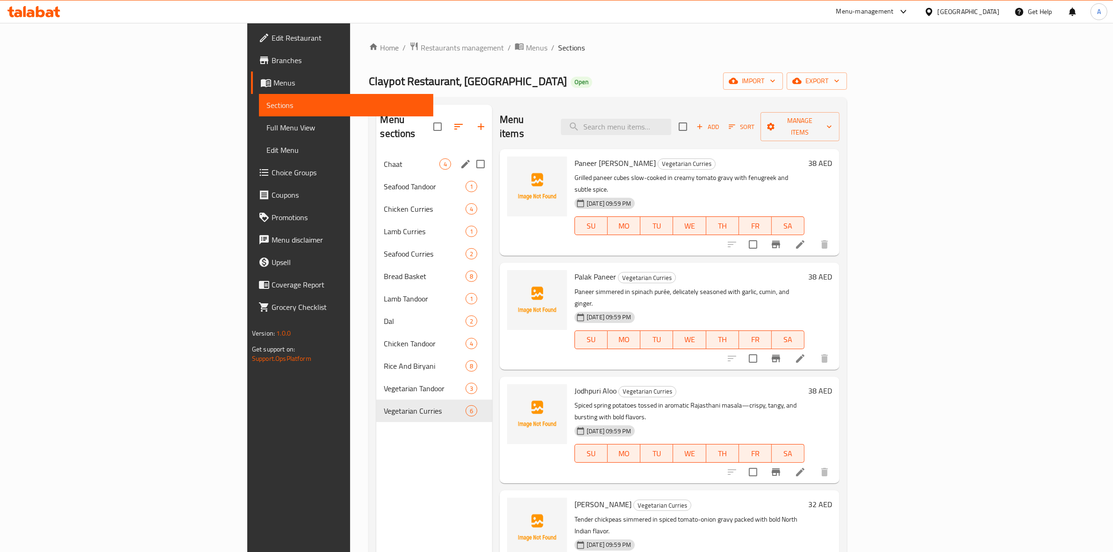
click at [384, 158] on span "Chaat" at bounding box center [412, 163] width 56 height 11
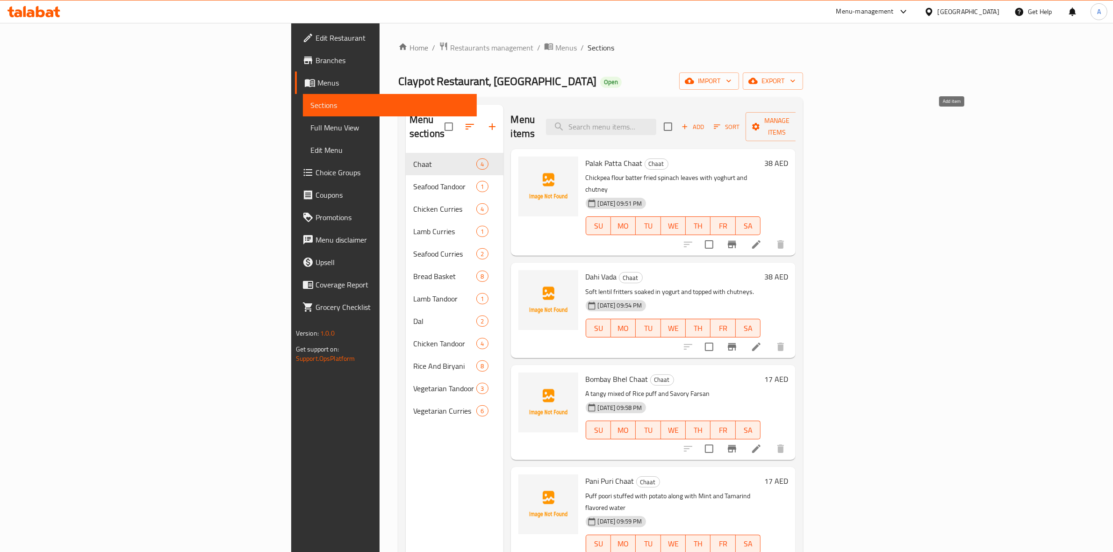
click at [705, 122] on span "Add" at bounding box center [692, 127] width 25 height 11
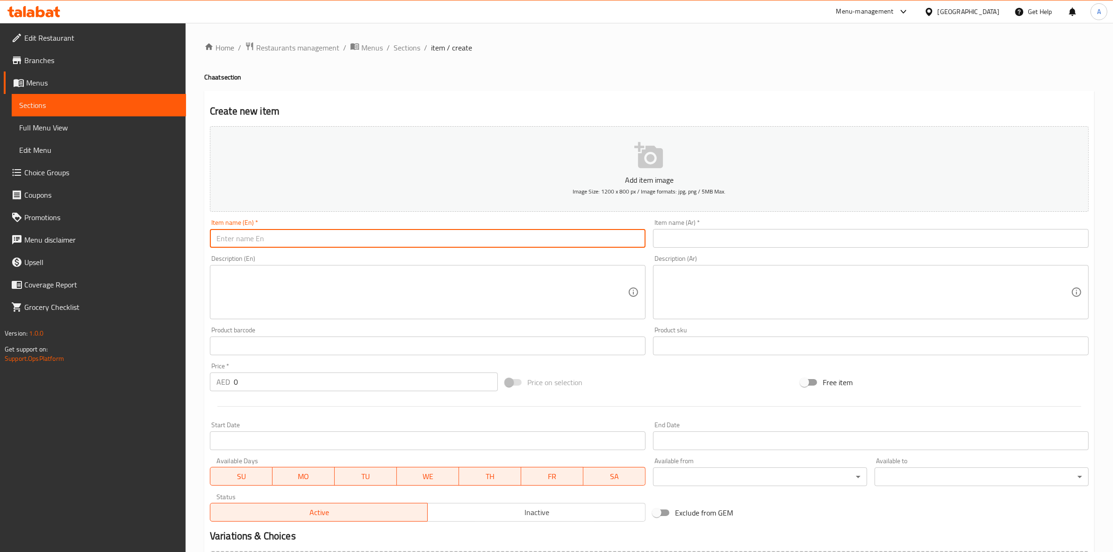
click at [250, 234] on input "text" at bounding box center [428, 238] width 436 height 19
paste input "Sev Papadi Chaat"
drag, startPoint x: 283, startPoint y: 238, endPoint x: 172, endPoint y: 223, distance: 112.2
click at [162, 225] on div "Edit Restaurant Branches Menus Sections Full Menu View Edit Menu Choice Groups …" at bounding box center [556, 341] width 1113 height 637
type input "Sev Papadi Chaat"
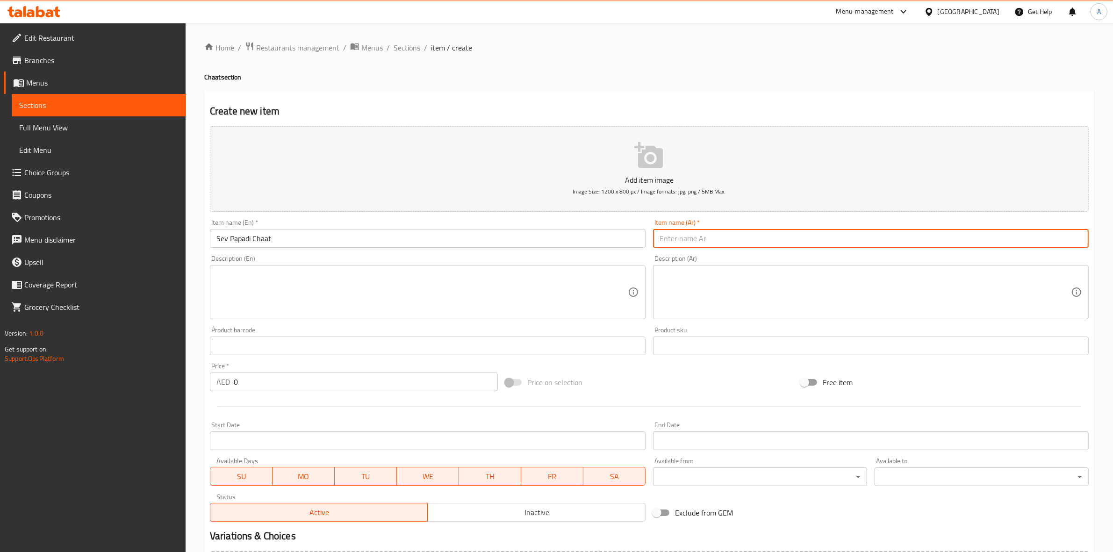
click at [790, 245] on input "text" at bounding box center [871, 238] width 436 height 19
paste input "سيف بابادي شات"
type input "سيف بابادي شات"
click at [737, 84] on div "Home / Restaurants management / Menus / Sections / item / create Chaat section …" at bounding box center [649, 342] width 890 height 600
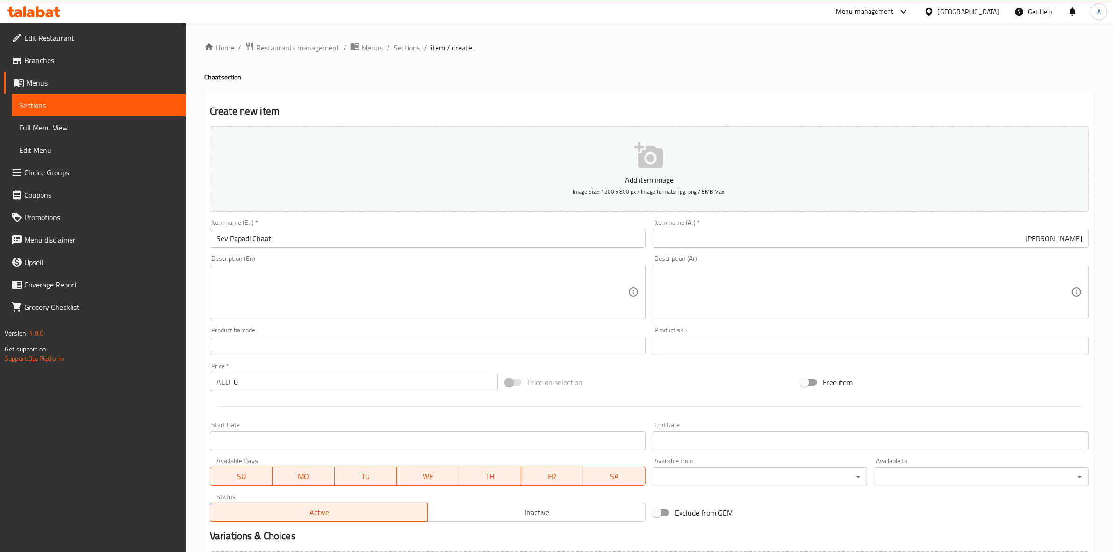
click at [312, 293] on textarea at bounding box center [421, 292] width 411 height 44
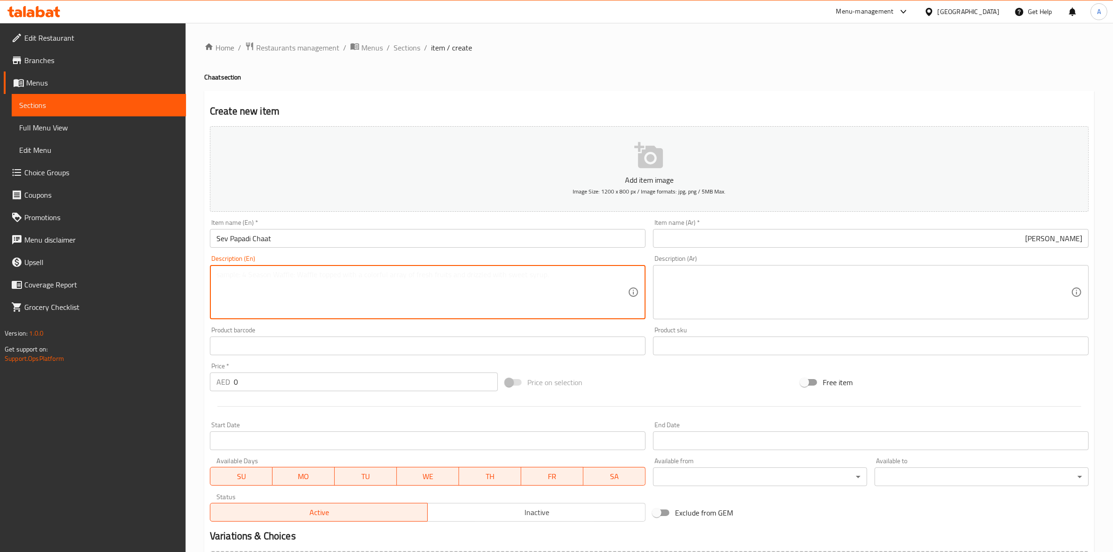
paste textarea "Flat crispy poori topped with potato, sev, blends of chutney, chaat masala."
drag, startPoint x: 453, startPoint y: 275, endPoint x: 103, endPoint y: 265, distance: 350.2
click at [103, 265] on div "Edit Restaurant Branches Menus Sections Full Menu View Edit Menu Choice Groups …" at bounding box center [556, 341] width 1113 height 637
type textarea "Flat crispy poori topped with potato, sev, blends of chutney, chaat masala."
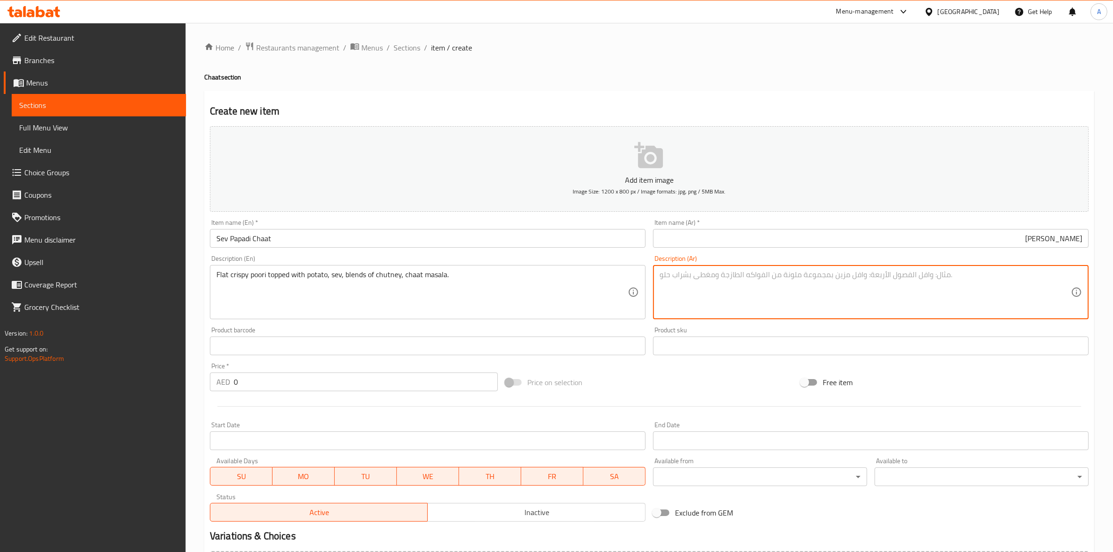
click at [765, 285] on textarea at bounding box center [864, 292] width 411 height 44
paste textarea "بابادي مقرمش ومسطح، مزيّن بالبطاطس، والسيف، وخلطات الشتني، وشات ماسالا"
drag, startPoint x: 935, startPoint y: 277, endPoint x: 940, endPoint y: 277, distance: 4.7
click at [940, 277] on textarea "بابادي مقرمش ومسطح، مزيّن بالبطاطس، والسيف، وخلطات الشتني، وشات ماسالا" at bounding box center [864, 292] width 411 height 44
drag, startPoint x: 942, startPoint y: 276, endPoint x: 935, endPoint y: 276, distance: 7.0
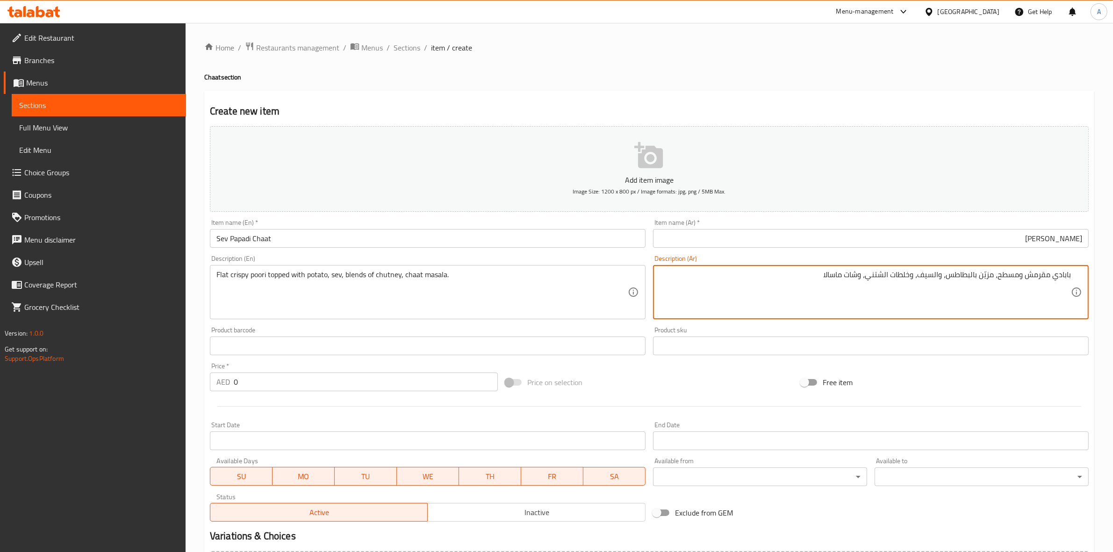
click at [935, 276] on textarea "بابادي مقرمش ومسطح، مزيّن بالبطاطس، والسيف، وخلطات الشتني، وشات ماسالا" at bounding box center [864, 292] width 411 height 44
click at [887, 279] on textarea "بابادي مقرمش ومسطح، مزيّن بالبطاطس، سيف، وخلطات الشتني، وشات ماسالا" at bounding box center [864, 292] width 411 height 44
type textarea "بابادي مقرمش ومسطح، مزيّن بالبطاطس، سيف، وخلطات الشوتني، وشات ماسالا"
click at [653, 385] on div "Price on selection" at bounding box center [648, 382] width 295 height 25
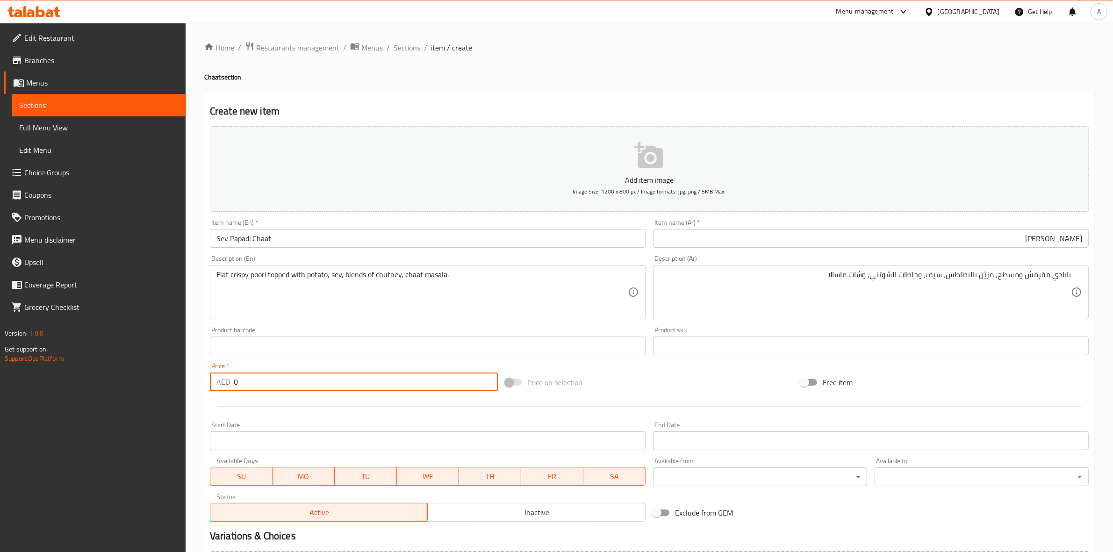
drag, startPoint x: 243, startPoint y: 384, endPoint x: 164, endPoint y: 370, distance: 80.2
click at [165, 371] on div "Edit Restaurant Branches Menus Sections Full Menu View Edit Menu Choice Groups …" at bounding box center [556, 341] width 1113 height 637
type input "17"
click at [253, 409] on div at bounding box center [649, 406] width 886 height 23
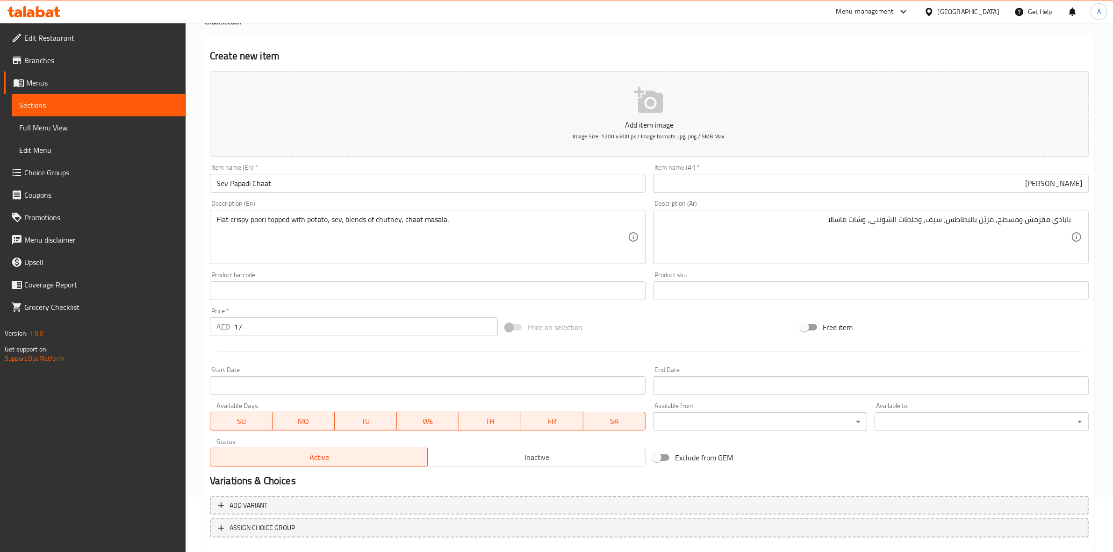
scroll to position [107, 0]
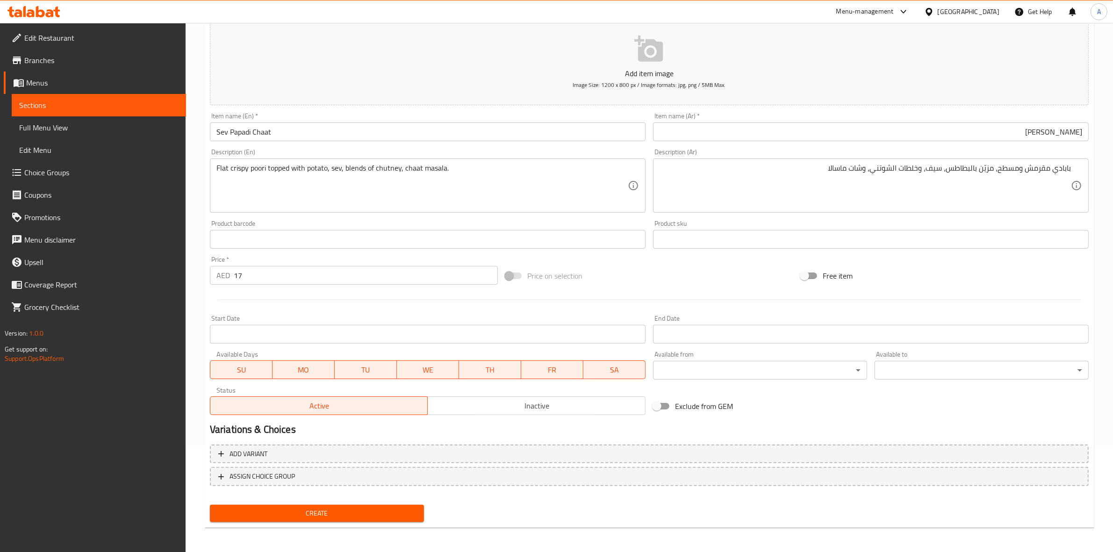
click at [332, 517] on span "Create" at bounding box center [316, 514] width 199 height 12
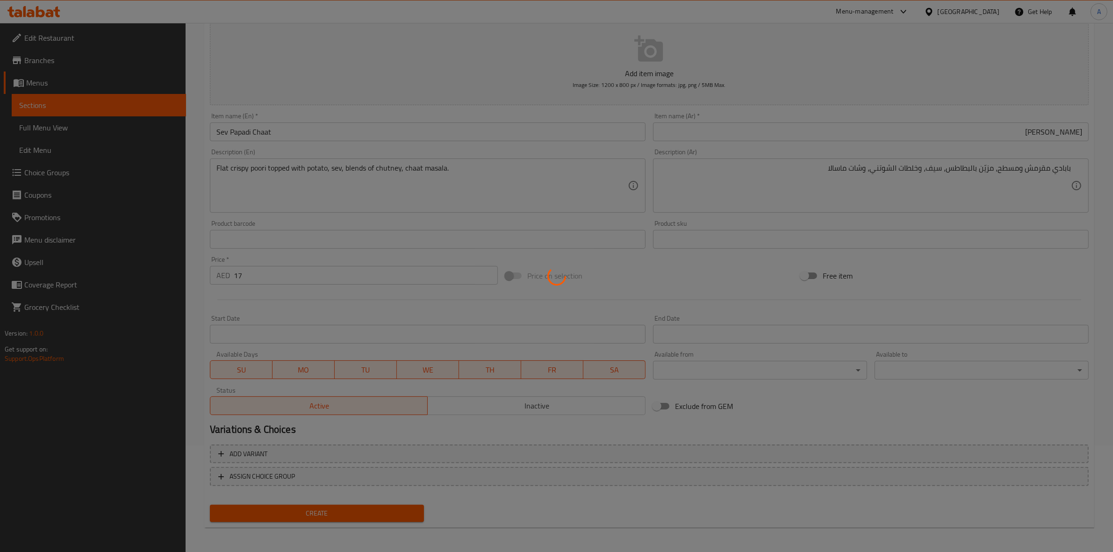
type input "0"
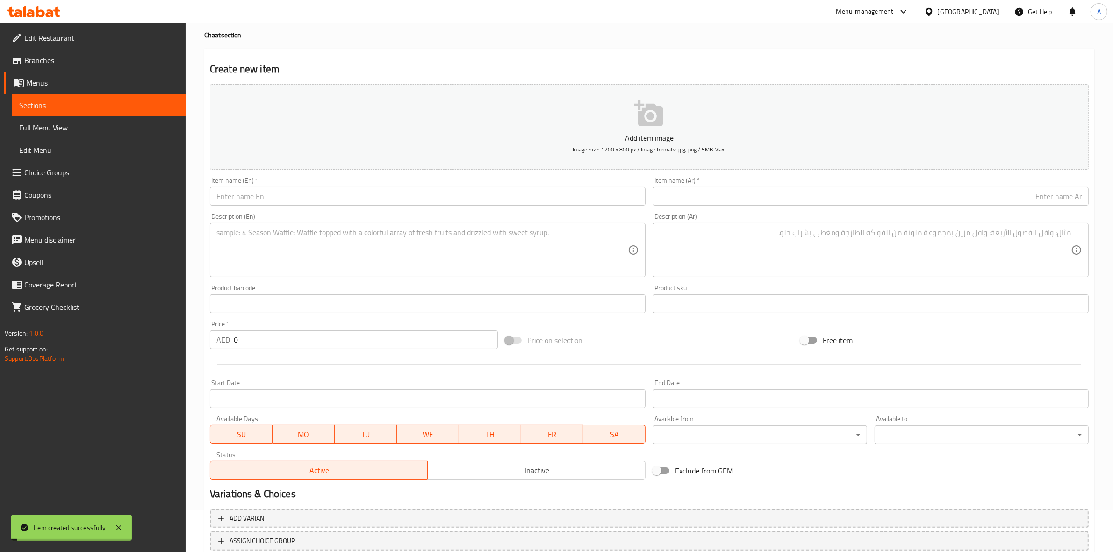
scroll to position [0, 0]
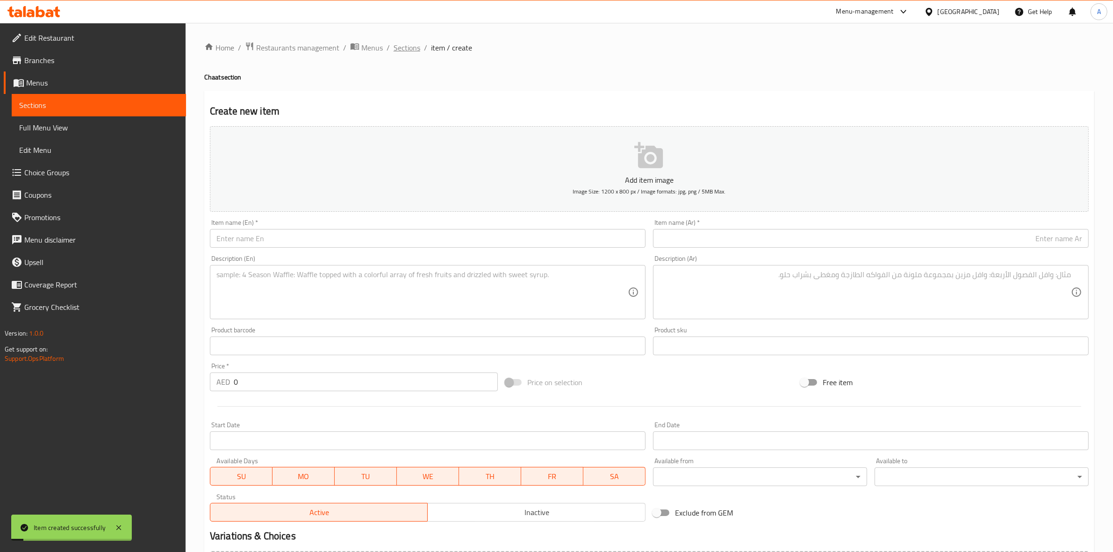
click at [403, 47] on span "Sections" at bounding box center [406, 47] width 27 height 11
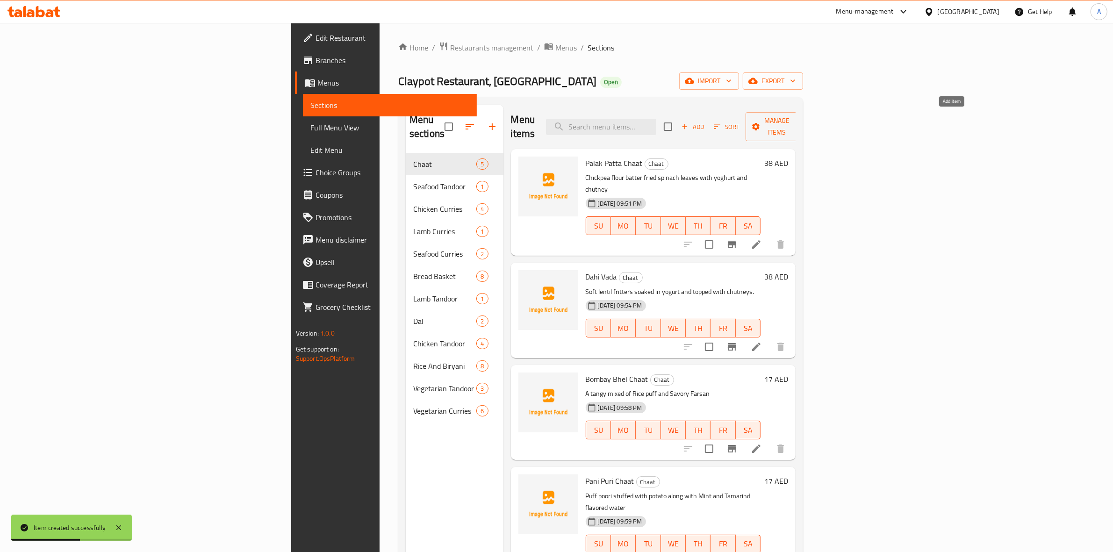
click at [689, 122] on icon "button" at bounding box center [684, 126] width 8 height 8
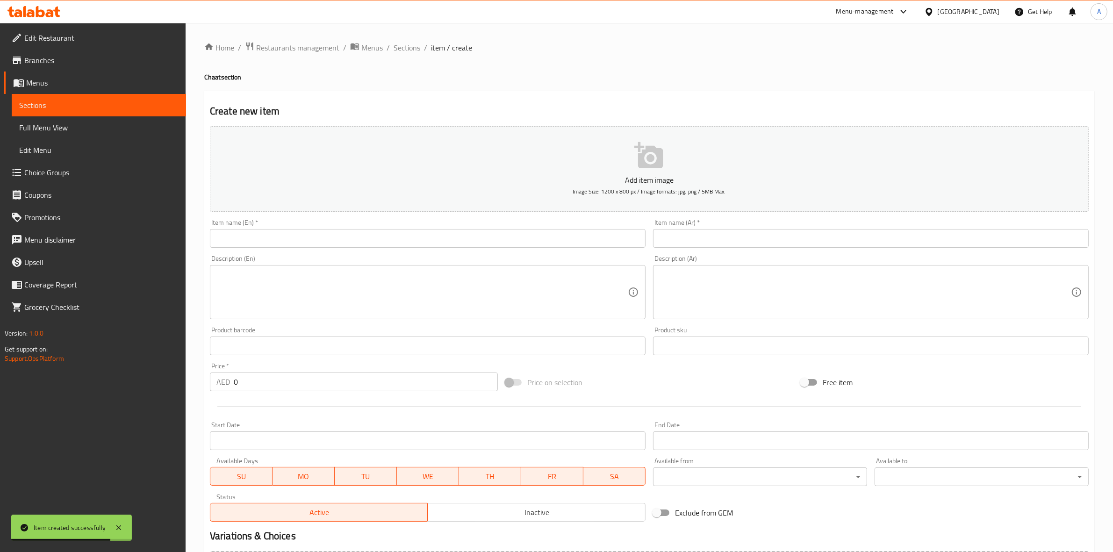
click at [309, 241] on input "text" at bounding box center [428, 238] width 436 height 19
paste input "Dahi Batata Puri"
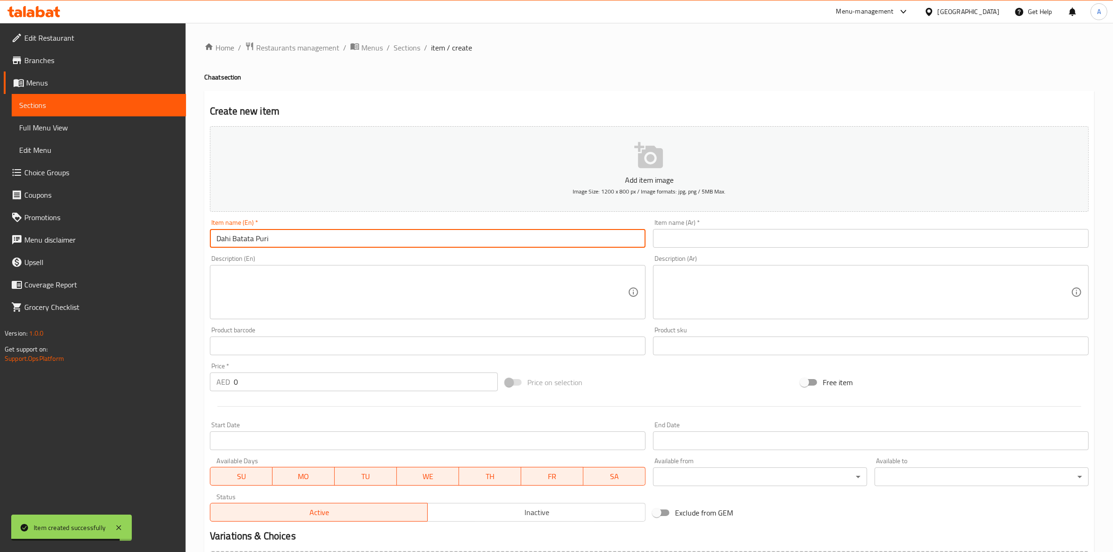
drag, startPoint x: 307, startPoint y: 241, endPoint x: 122, endPoint y: 227, distance: 185.6
click at [122, 227] on div "Edit Restaurant Branches Menus Sections Full Menu View Edit Menu Choice Groups …" at bounding box center [556, 341] width 1113 height 637
type input "Dahi Batata Puri"
drag, startPoint x: 315, startPoint y: 95, endPoint x: 304, endPoint y: 75, distance: 22.6
click at [315, 95] on div "Create new item Add item image Image Size: 1200 x 800 px / Image formats: jpg, …" at bounding box center [649, 363] width 890 height 544
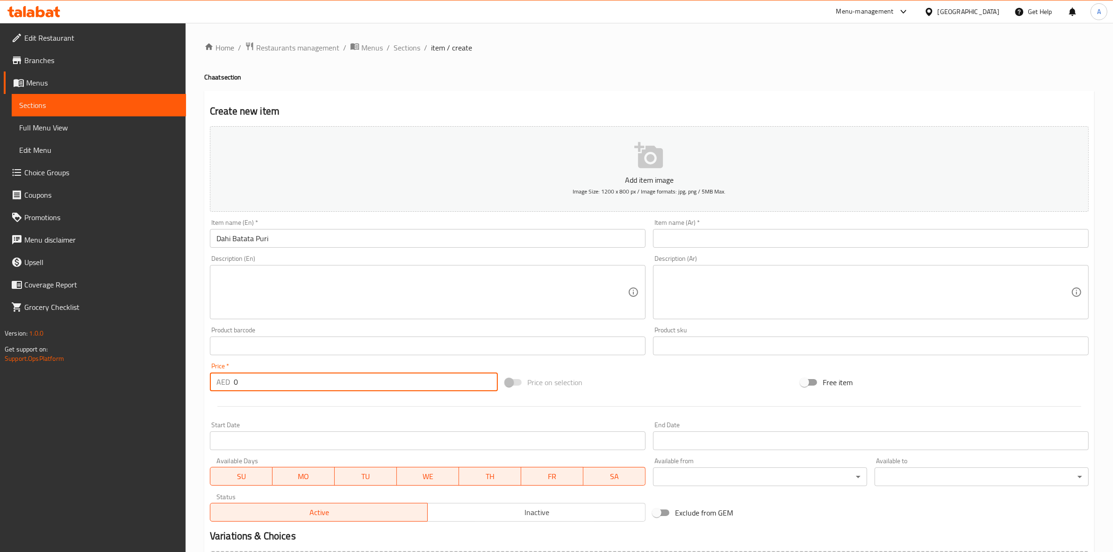
drag, startPoint x: 241, startPoint y: 381, endPoint x: 198, endPoint y: 368, distance: 45.1
click at [192, 370] on div "Home / Restaurants management / Menus / Sections / item / create Chaat section …" at bounding box center [649, 341] width 927 height 637
type input "17"
click at [291, 410] on div at bounding box center [649, 406] width 886 height 23
click at [723, 226] on div "Item name (Ar)   * Item name (Ar) *" at bounding box center [871, 233] width 436 height 29
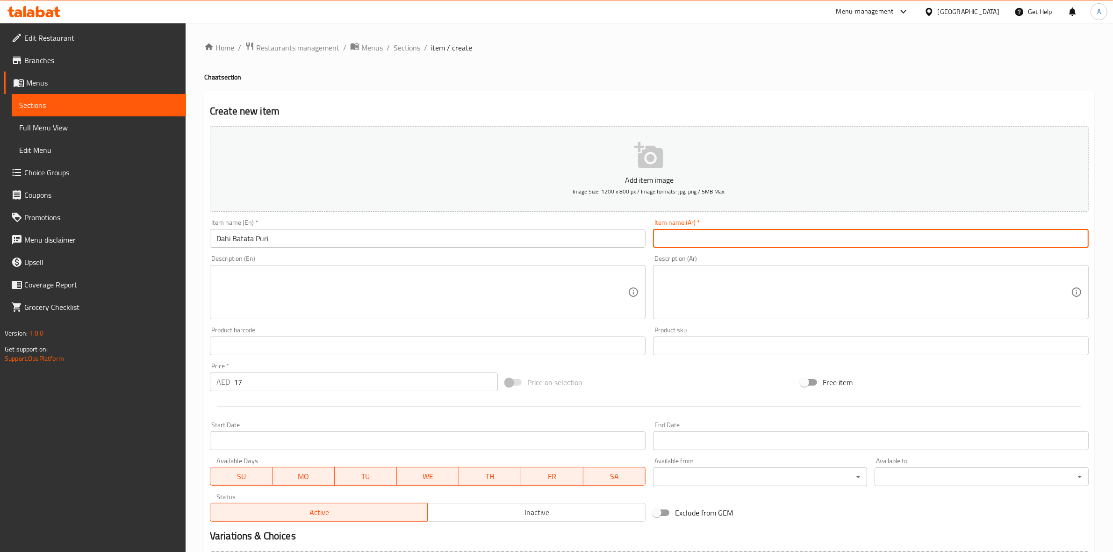
paste input "Puff poori stuffed with potato, blends of chutney, topped with sweet yoghurt."
click at [719, 239] on input "text" at bounding box center [871, 238] width 436 height 19
drag, startPoint x: 923, startPoint y: 242, endPoint x: 614, endPoint y: 239, distance: 309.4
click at [614, 239] on div "Add item image Image Size: 1200 x 800 px / Image formats: jpg, png / 5MB Max. I…" at bounding box center [649, 323] width 886 height 403
type input "Puff poori stuffed with potato, blends of chutney, topped with sweet yoghurt."
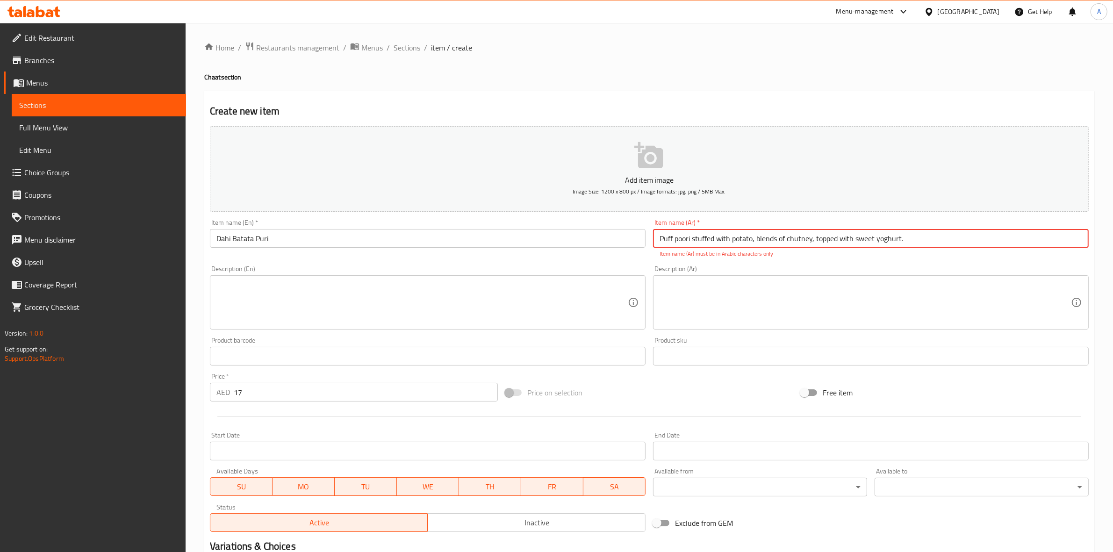
click at [255, 281] on textarea at bounding box center [421, 302] width 411 height 44
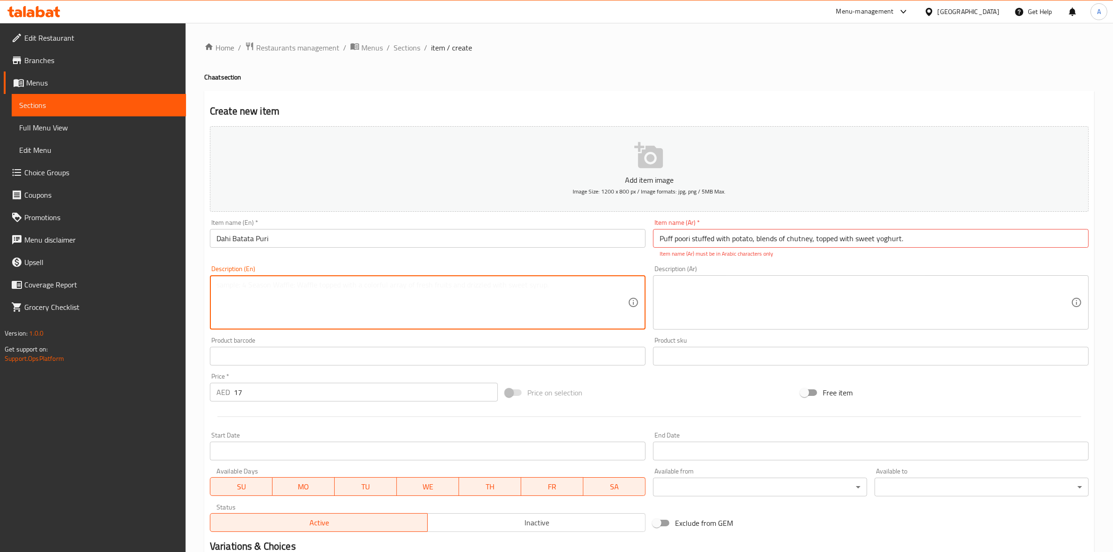
paste textarea "Puff poori stuffed with potato, blends of chutney, topped with sweet yoghurt."
drag, startPoint x: 471, startPoint y: 288, endPoint x: 184, endPoint y: 293, distance: 287.4
click at [184, 293] on div "Edit Restaurant Branches Menus Sections Full Menu View Edit Menu Choice Groups …" at bounding box center [556, 347] width 1113 height 648
type textarea "Puff poori stuffed with potato, blends of chutney, topped with sweet yoghurt."
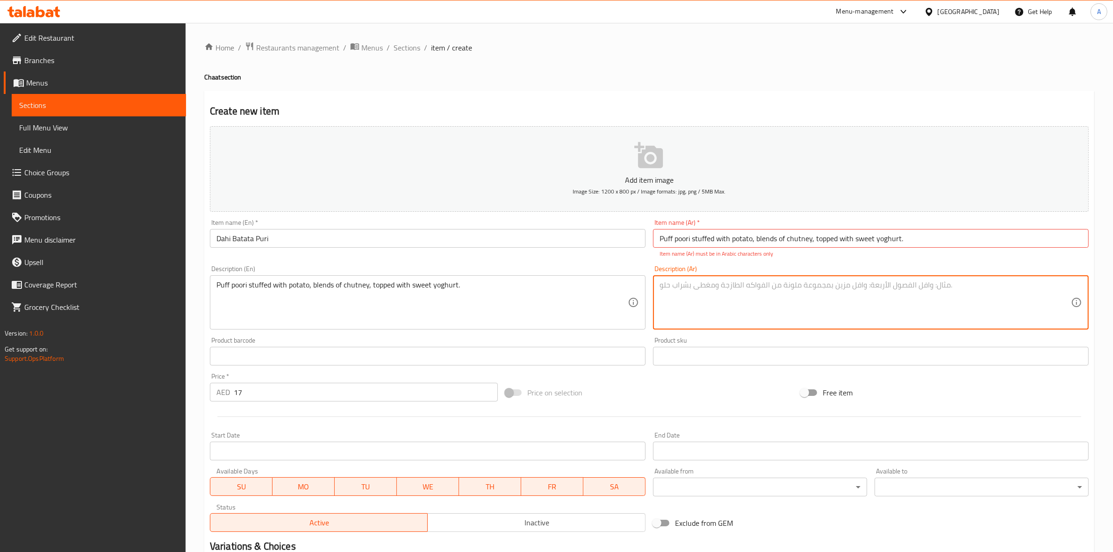
click at [728, 293] on textarea at bounding box center [864, 302] width 411 height 44
paste textarea "بوري منفوخ محشو بالبطاطس وخلطات الشتني، ومغطى بالزبادي الحلو."
click at [940, 288] on textarea "بوري منفوخ محشو بالبطاطس وخلطات الشتني، ومغطى بالزبادي الحلو." at bounding box center [864, 302] width 411 height 44
type textarea "بوري منفوخ محشو بالبطاطس وخلطات الشوتني، ومغطى بالزبادي الحلو."
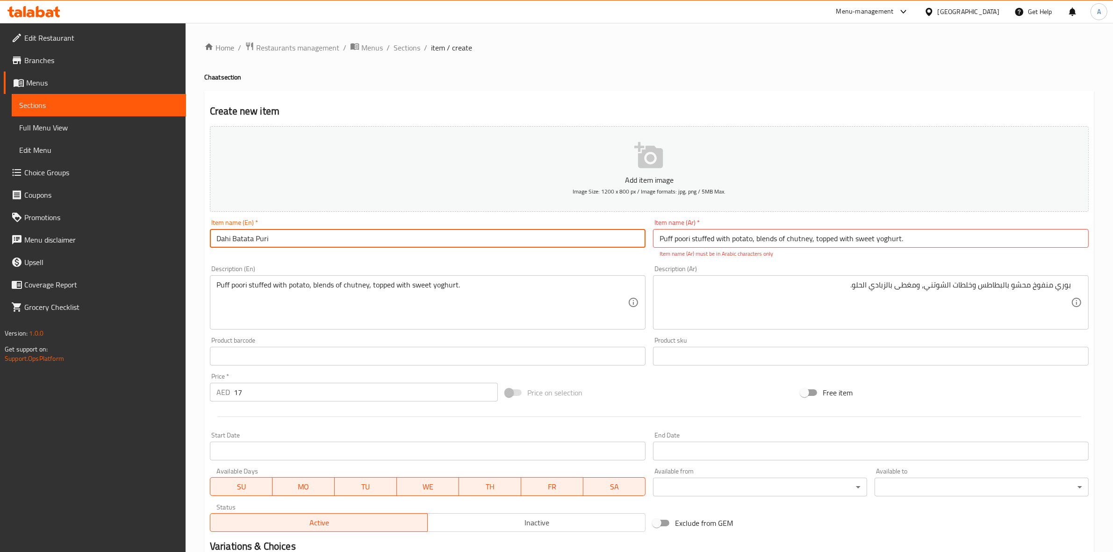
drag, startPoint x: 283, startPoint y: 244, endPoint x: 166, endPoint y: 226, distance: 118.2
click at [166, 226] on div "Edit Restaurant Branches Menus Sections Full Menu View Edit Menu Choice Groups …" at bounding box center [556, 347] width 1113 height 648
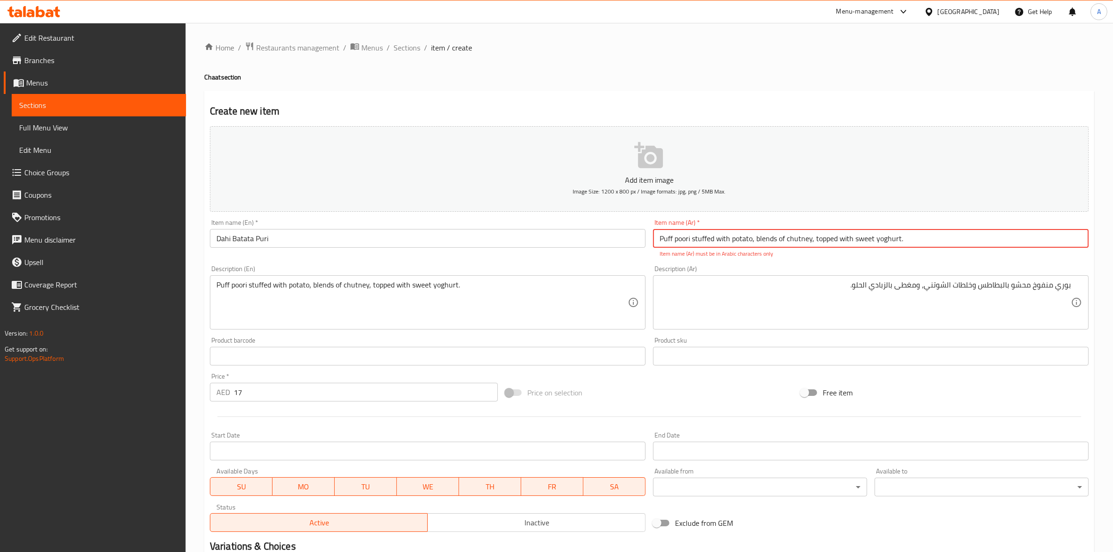
drag, startPoint x: 916, startPoint y: 235, endPoint x: 620, endPoint y: 211, distance: 297.7
click at [580, 215] on div "Add item image Image Size: 1200 x 800 px / Image formats: jpg, png / 5MB Max. I…" at bounding box center [649, 328] width 886 height 413
paste input "داهي بطاطا بوري"
type input "داهي بطاطا بوري"
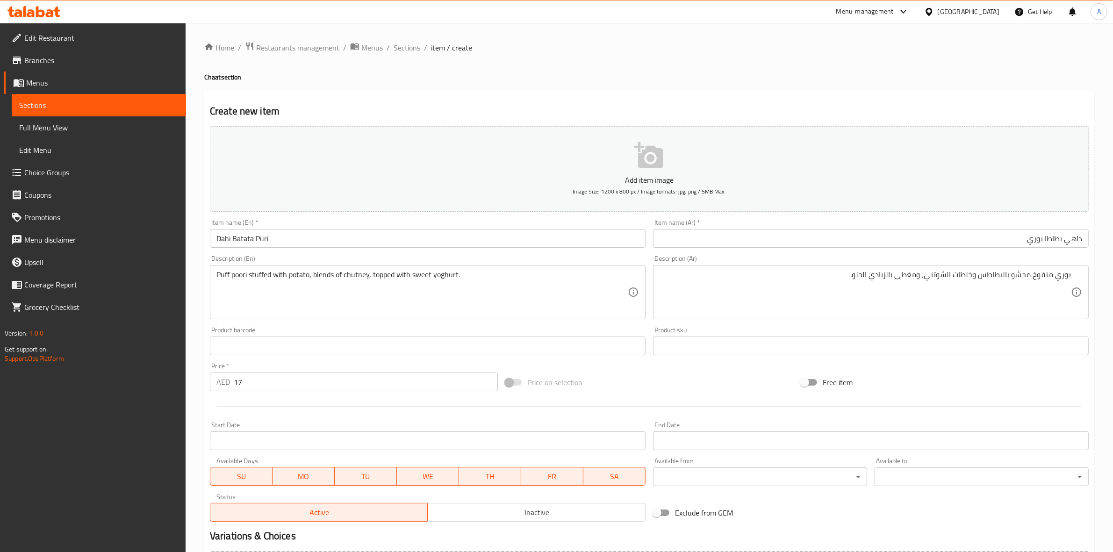
click at [807, 94] on div "Create new item Add item image Image Size: 1200 x 800 px / Image formats: jpg, …" at bounding box center [649, 363] width 890 height 544
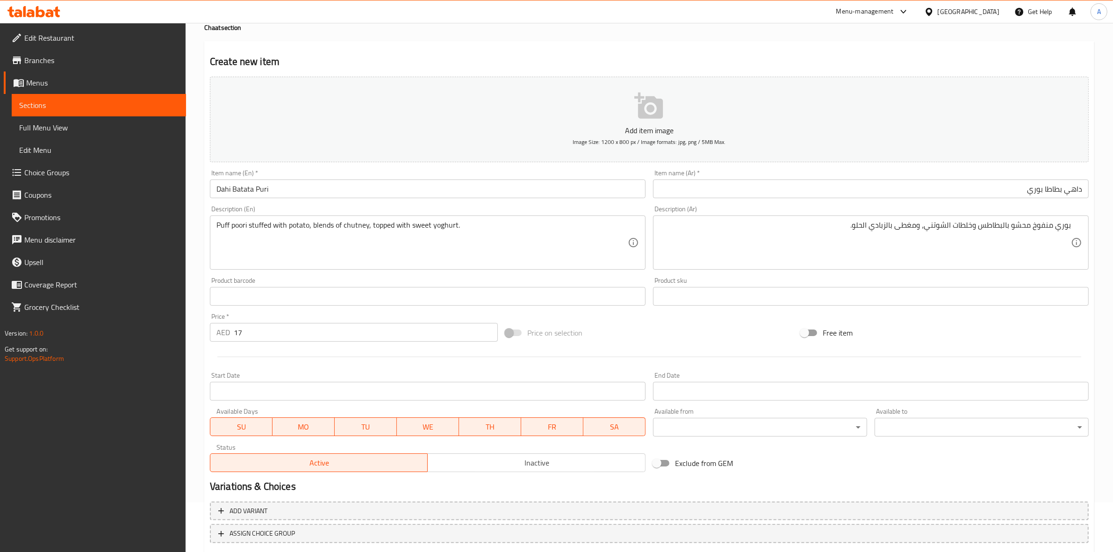
scroll to position [107, 0]
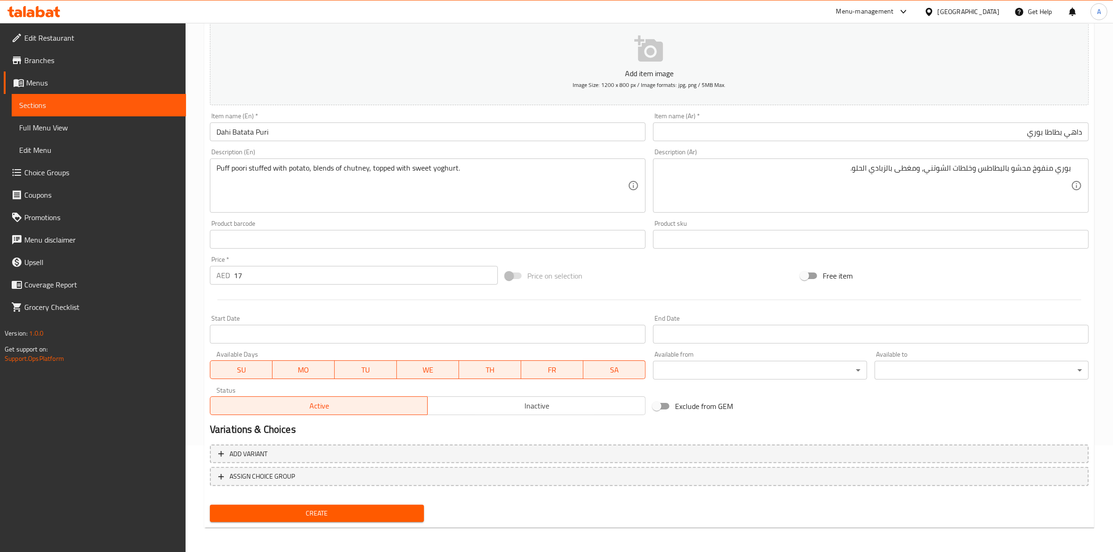
click at [330, 510] on span "Create" at bounding box center [316, 514] width 199 height 12
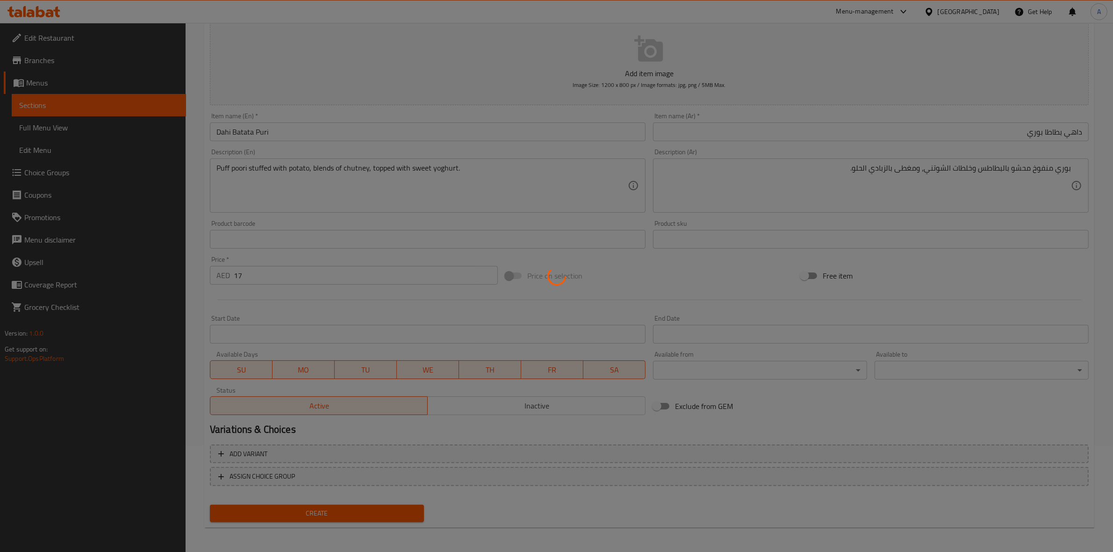
type input "0"
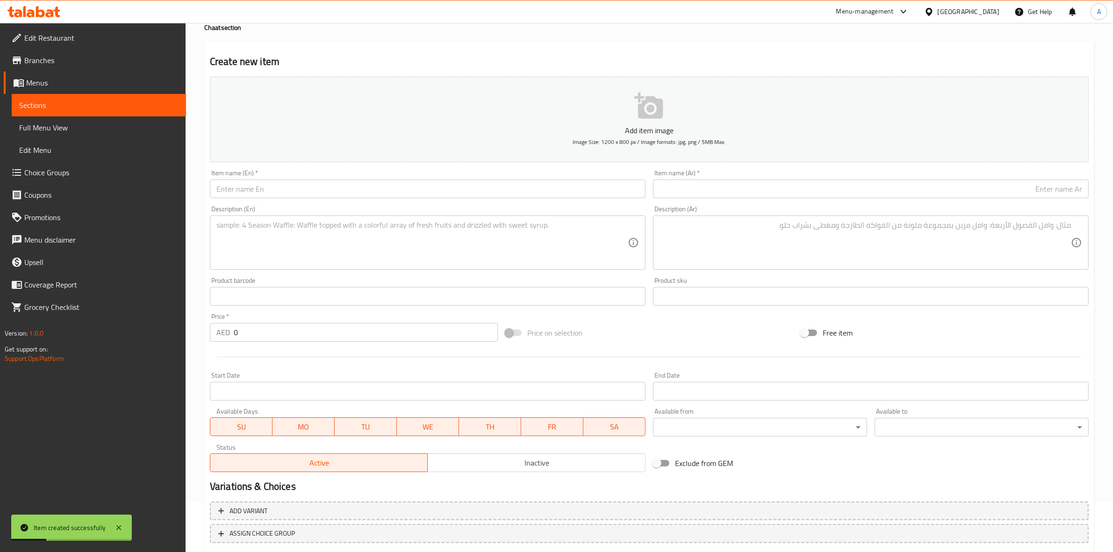
scroll to position [0, 0]
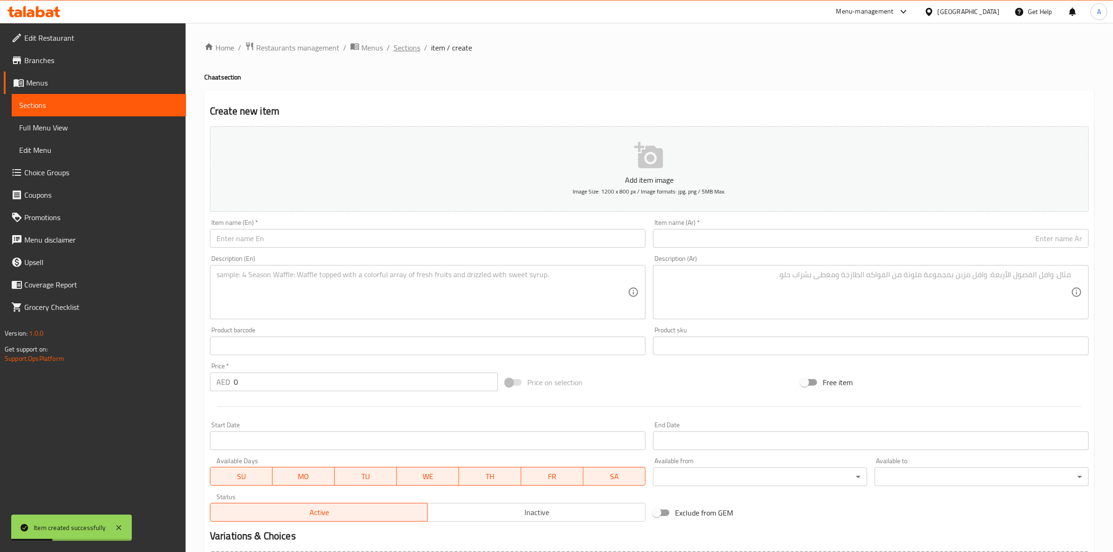
click at [407, 53] on span "Sections" at bounding box center [406, 47] width 27 height 11
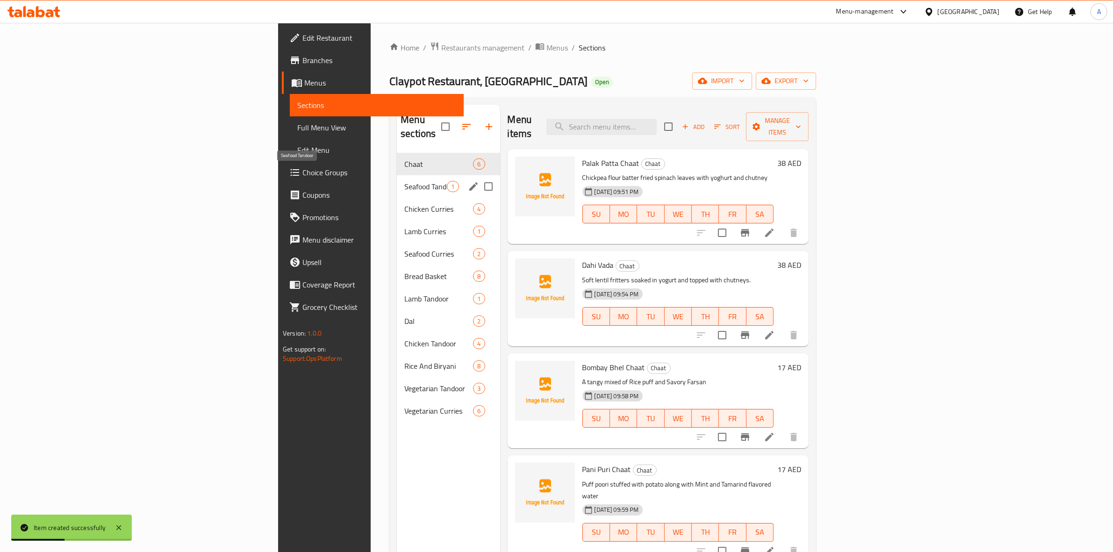
click at [404, 181] on span "Seafood Tandoor" at bounding box center [425, 186] width 43 height 11
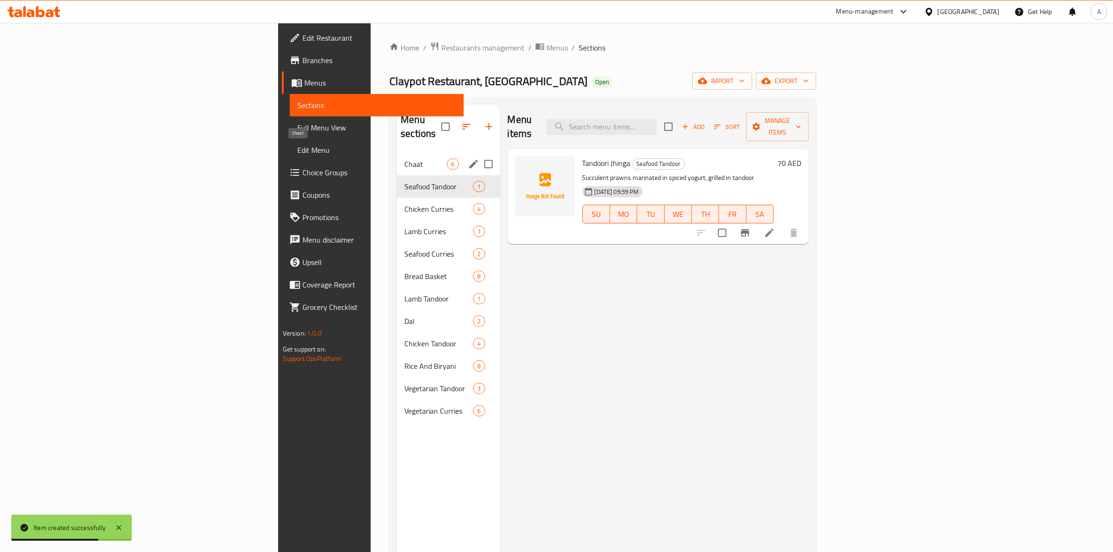
click at [404, 158] on span "Chaat" at bounding box center [425, 163] width 43 height 11
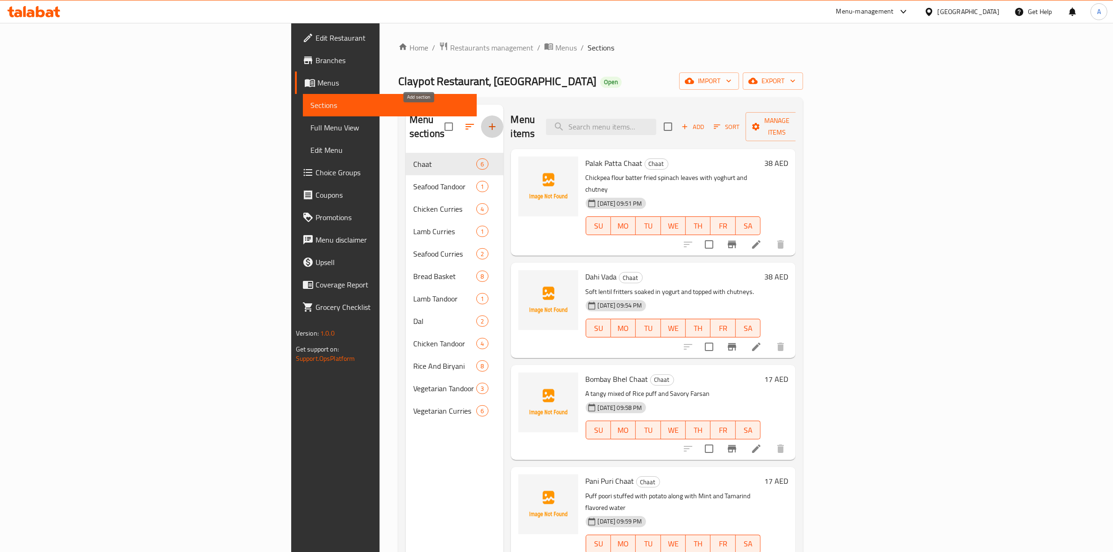
click at [486, 122] on icon "button" at bounding box center [491, 126] width 11 height 11
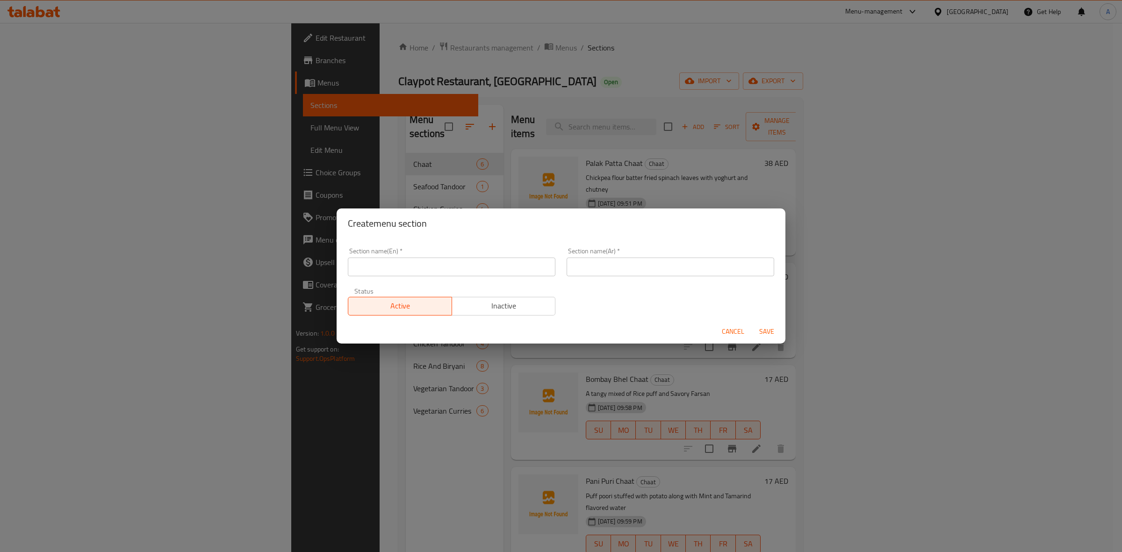
click at [444, 260] on input "text" at bounding box center [451, 266] width 207 height 19
paste input "Soups"
drag, startPoint x: 406, startPoint y: 269, endPoint x: 340, endPoint y: 263, distance: 65.7
click at [306, 265] on div "Create menu section Section name(En)   * Soups Section name(En) * Section name(…" at bounding box center [561, 276] width 1122 height 552
type input "Soups"
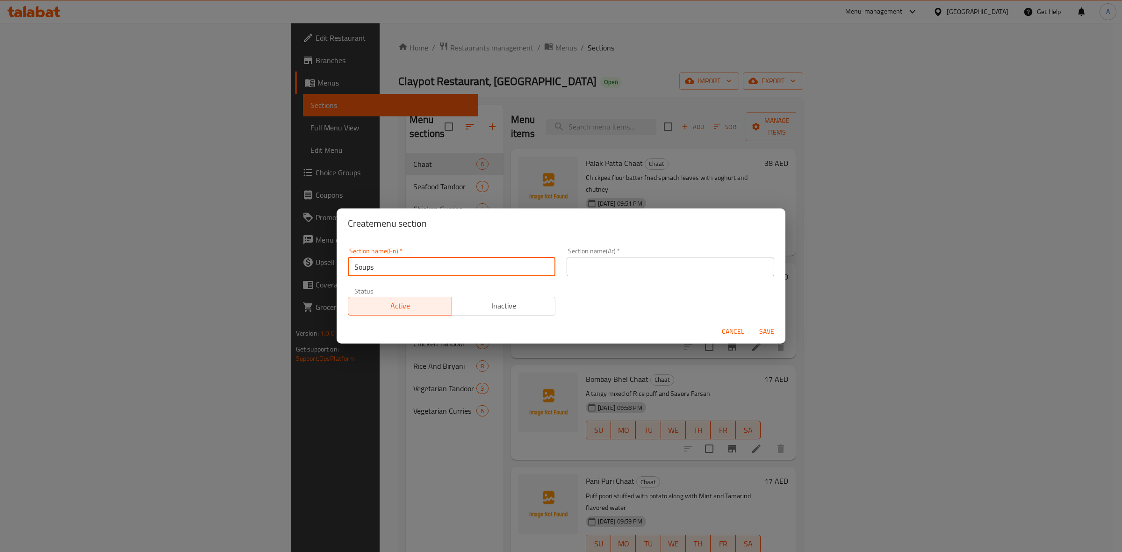
click at [630, 272] on input "text" at bounding box center [669, 266] width 207 height 19
paste input "شوربات"
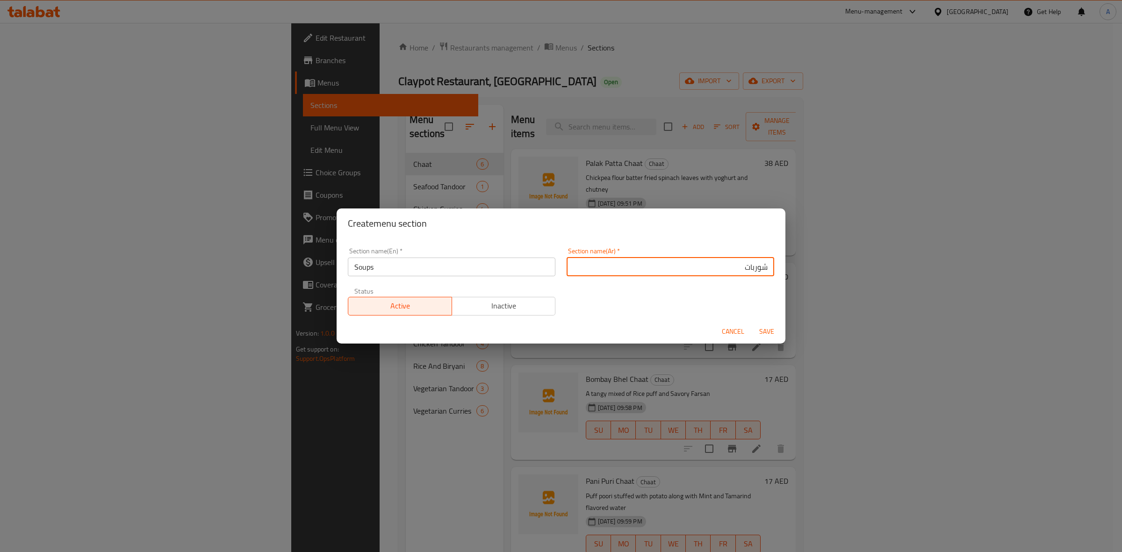
type input "شوربات"
click at [765, 327] on span "Save" at bounding box center [766, 332] width 22 height 12
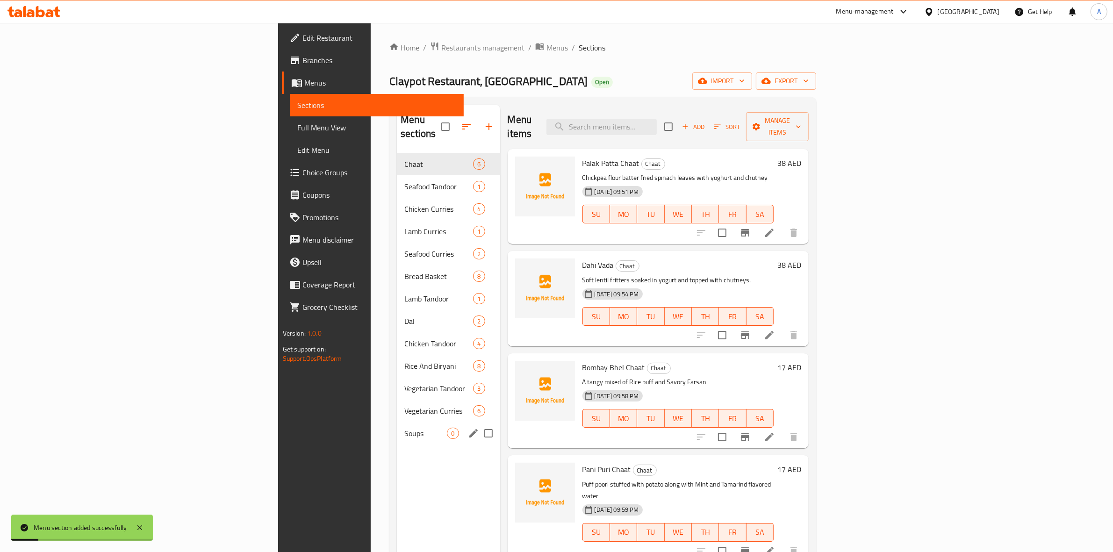
click at [397, 422] on div "Soups 0" at bounding box center [448, 433] width 103 height 22
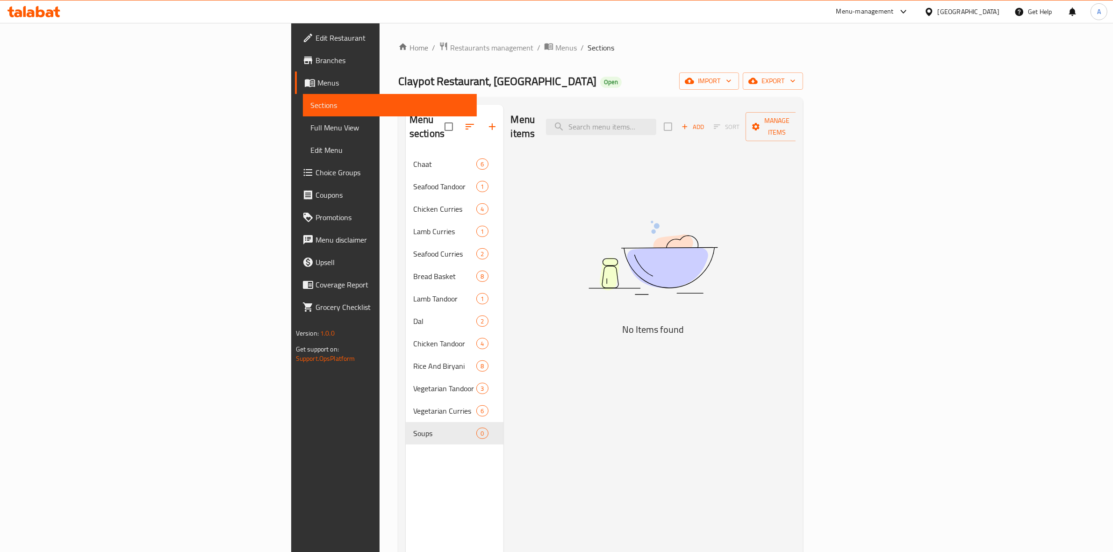
click at [705, 125] on span "Add" at bounding box center [692, 127] width 25 height 11
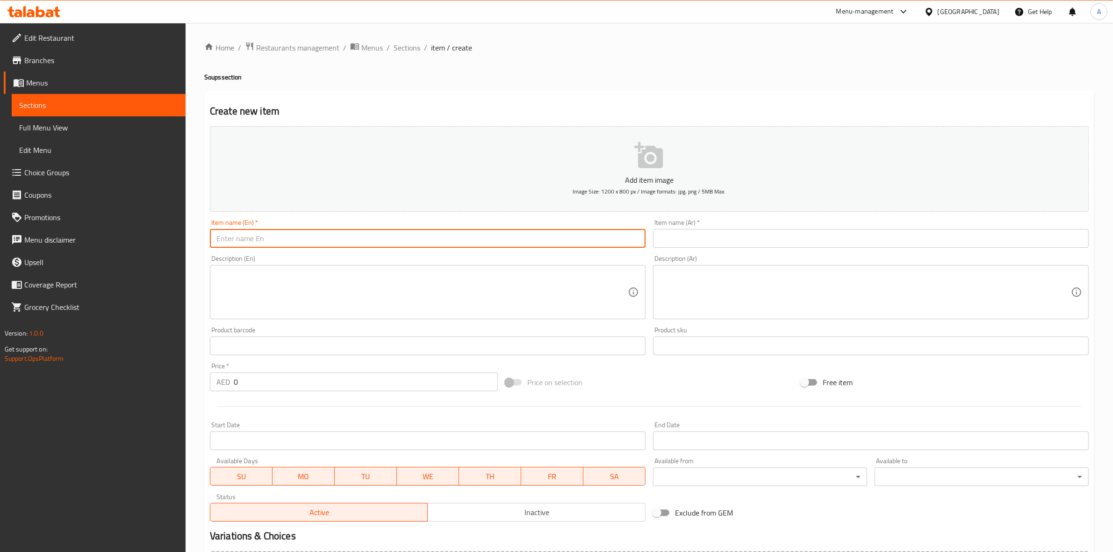
click at [332, 229] on input "text" at bounding box center [428, 238] width 436 height 19
paste input "شوربات"
drag, startPoint x: 269, startPoint y: 237, endPoint x: 187, endPoint y: 83, distance: 174.6
click at [165, 227] on div "Edit Restaurant Branches Menus Sections Full Menu View Edit Menu Choice Groups …" at bounding box center [556, 341] width 1113 height 637
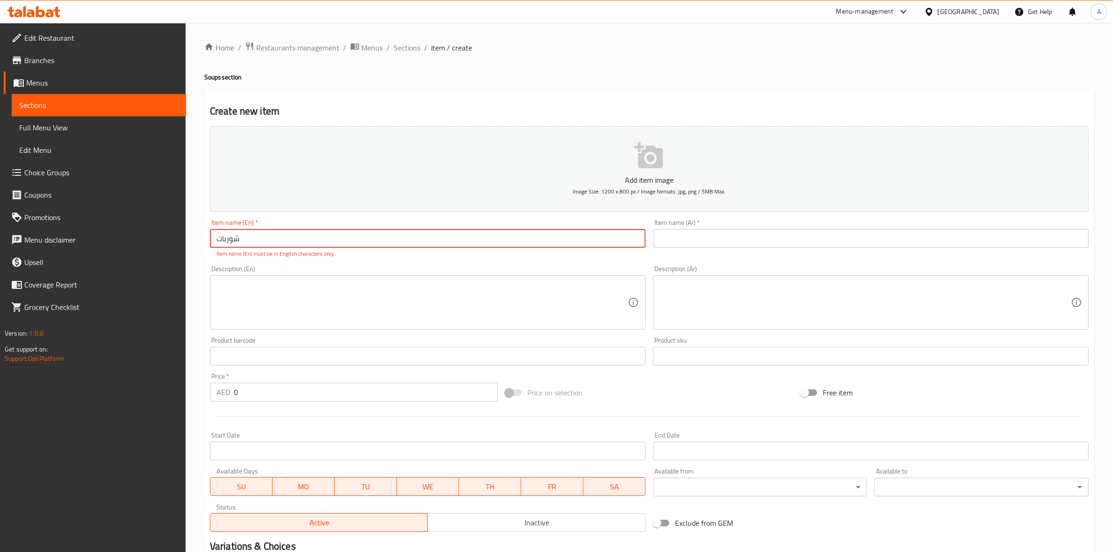
click at [276, 244] on input "شوربات" at bounding box center [428, 238] width 436 height 19
drag, startPoint x: 276, startPoint y: 242, endPoint x: 111, endPoint y: 240, distance: 165.0
click at [111, 240] on div "Edit Restaurant Branches Menus Sections Full Menu View Edit Menu Choice Groups …" at bounding box center [556, 347] width 1113 height 648
paste input "Tamatar Dhaniya Ka Shorba"
type input "Tamatar Dhaniya Ka Shorba"
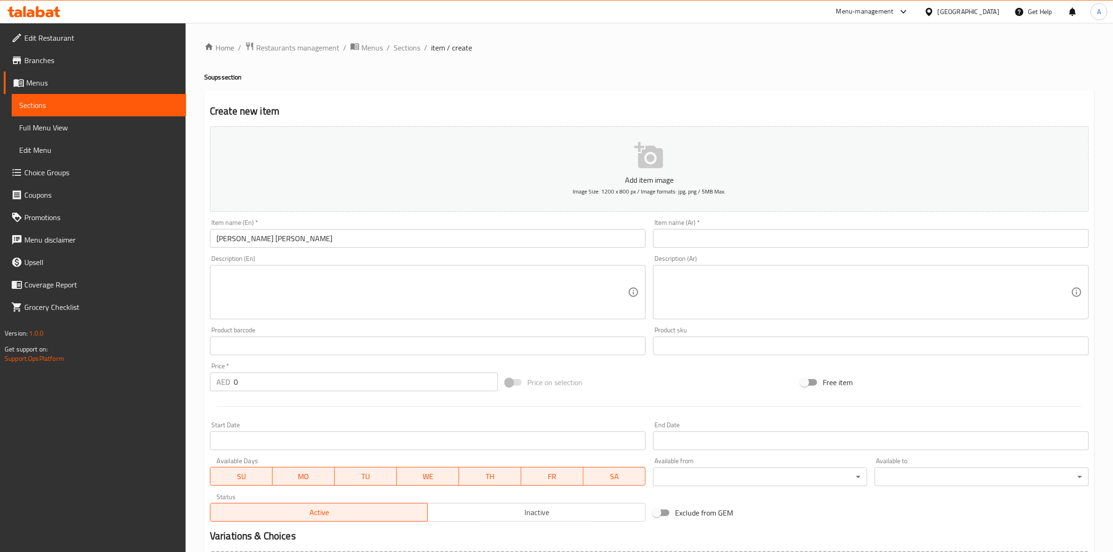
click at [189, 269] on div "Home / Restaurants management / Menus / Sections / item / create Soups section …" at bounding box center [649, 341] width 927 height 637
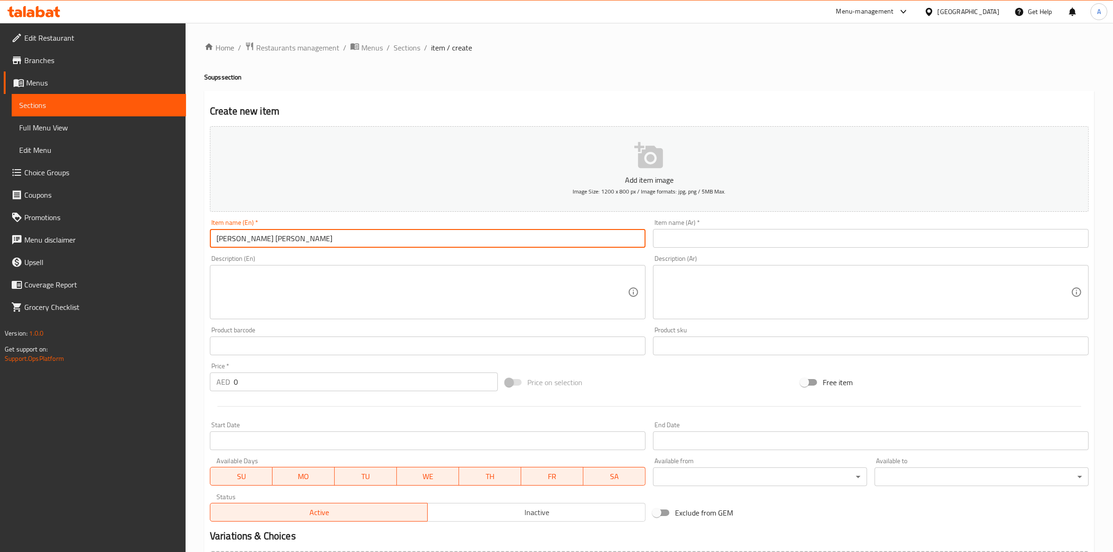
drag, startPoint x: 307, startPoint y: 241, endPoint x: 159, endPoint y: 241, distance: 147.7
click at [159, 241] on div "Edit Restaurant Branches Menus Sections Full Menu View Edit Menu Choice Groups …" at bounding box center [556, 341] width 1113 height 637
click at [731, 241] on input "text" at bounding box center [871, 238] width 436 height 19
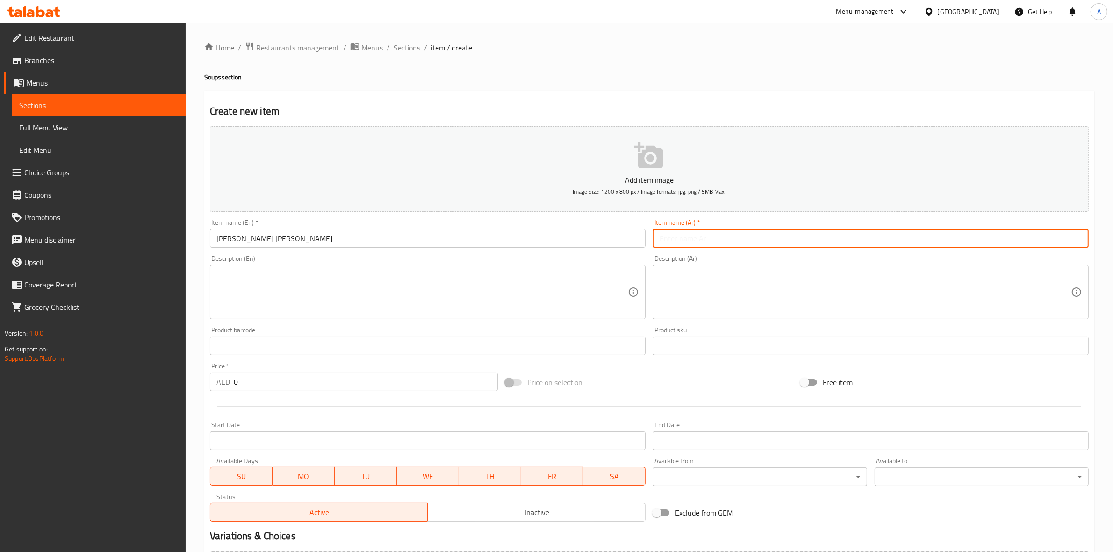
paste input "تاماتار دانيا كا شوربا"
type input "تاماتار دانيا كا شوربا"
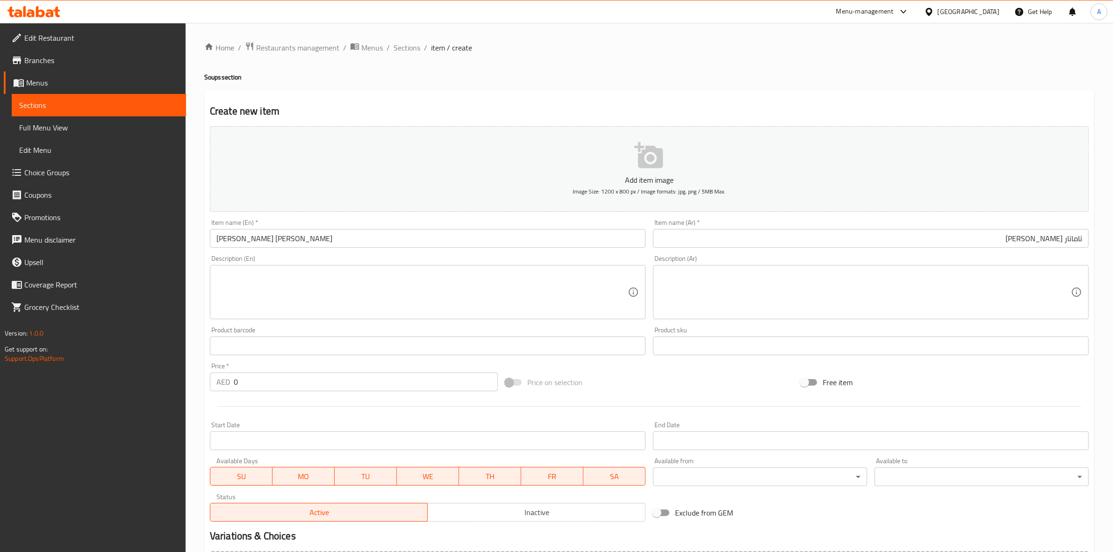
click at [590, 85] on div "Home / Restaurants management / Menus / Sections / item / create Soups section …" at bounding box center [649, 342] width 890 height 600
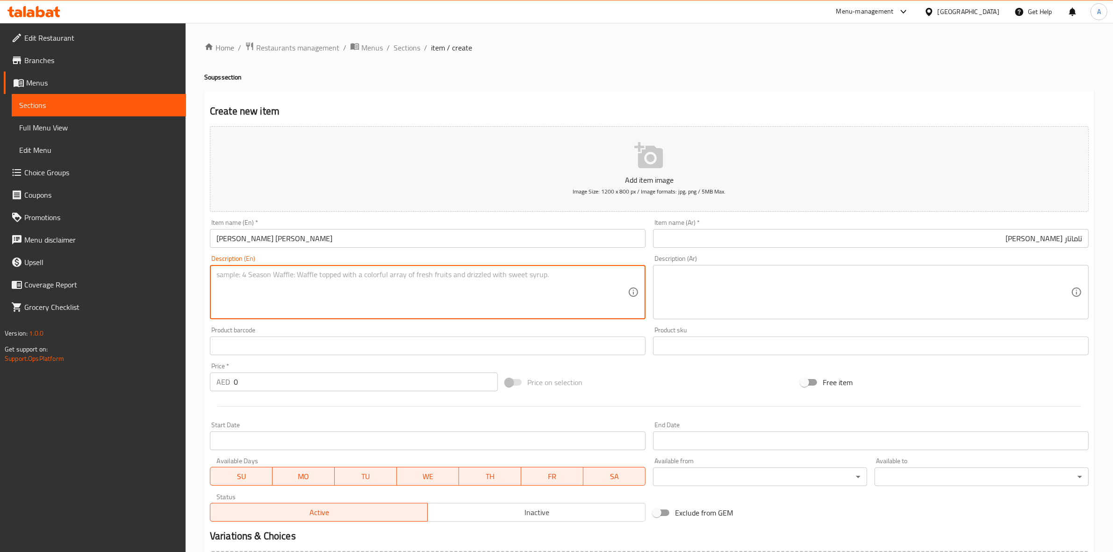
click at [282, 278] on textarea at bounding box center [421, 292] width 411 height 44
paste textarea "Tomato soup with coriander and gentle warming spices."
drag, startPoint x: 400, startPoint y: 276, endPoint x: 111, endPoint y: 241, distance: 291.9
click at [111, 241] on div "Edit Restaurant Branches Menus Sections Full Menu View Edit Menu Choice Groups …" at bounding box center [556, 341] width 1113 height 637
type textarea "Tomato soup with coriander and gentle warming spices."
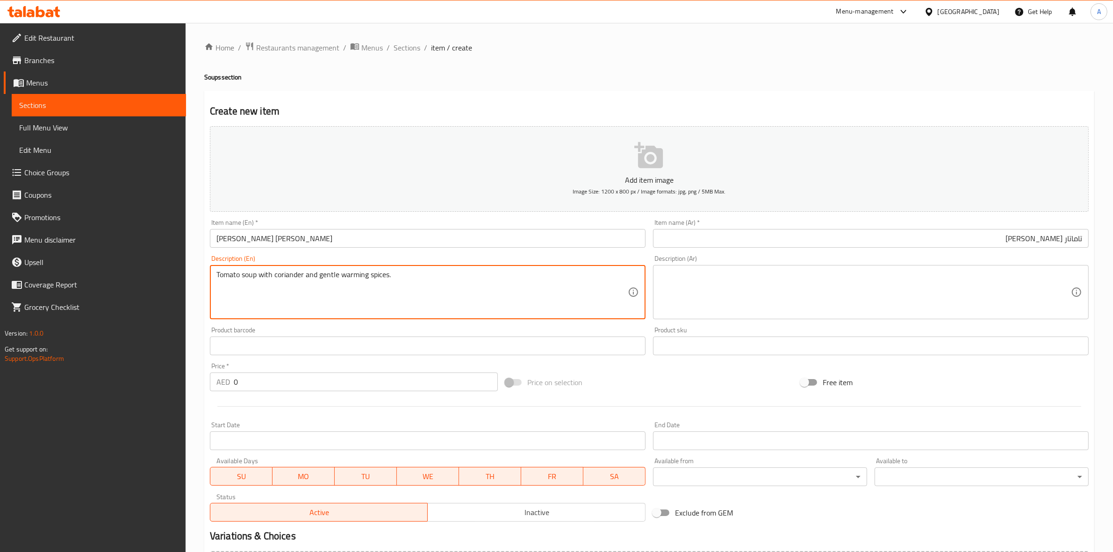
click at [770, 289] on textarea at bounding box center [864, 292] width 411 height 44
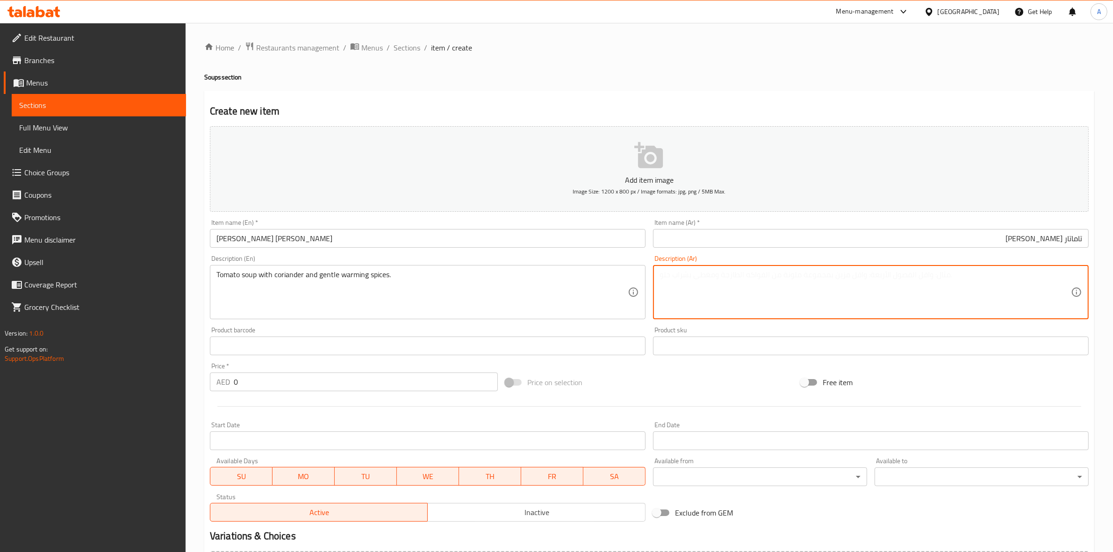
paste textarea "شوربة الطماطم مع الكزبرة والتوابل الدافئة اللطيفة."
type textarea "شوربة الطماطم مع الكزبرة والتوابل الدافئة اللطيفة."
drag, startPoint x: 217, startPoint y: 378, endPoint x: 202, endPoint y: 372, distance: 15.8
click at [202, 372] on div "Home / Restaurants management / Menus / Sections / item / create Soups section …" at bounding box center [649, 341] width 927 height 637
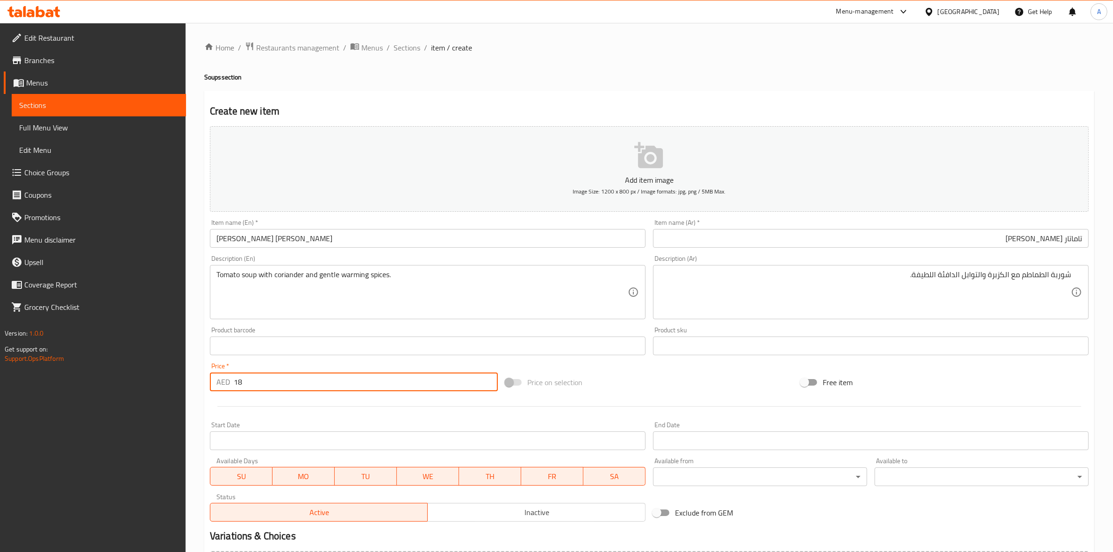
type input "18"
click at [286, 419] on div "Start Date Start Date" at bounding box center [427, 436] width 443 height 36
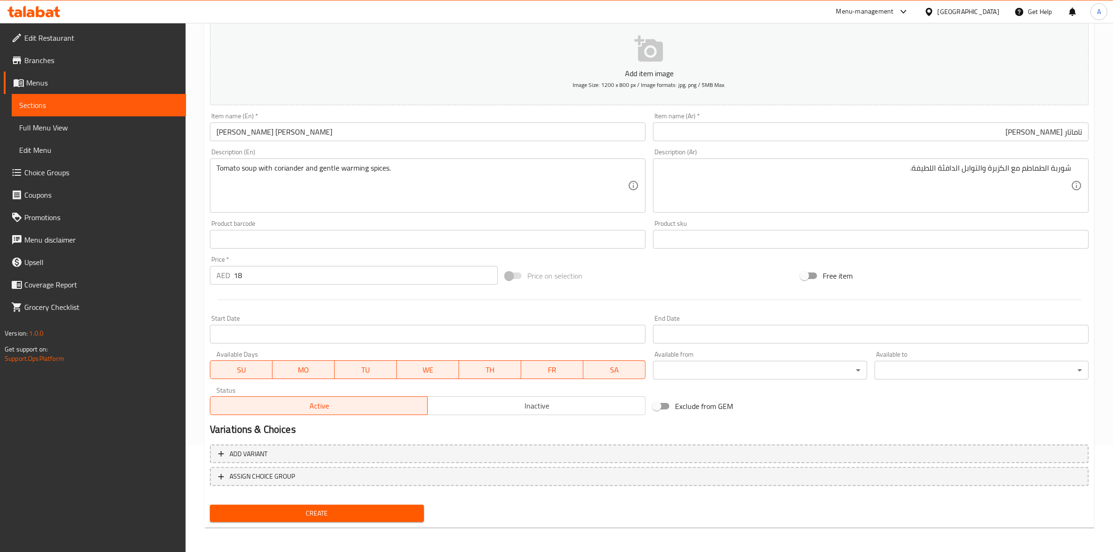
click at [308, 510] on span "Create" at bounding box center [316, 514] width 199 height 12
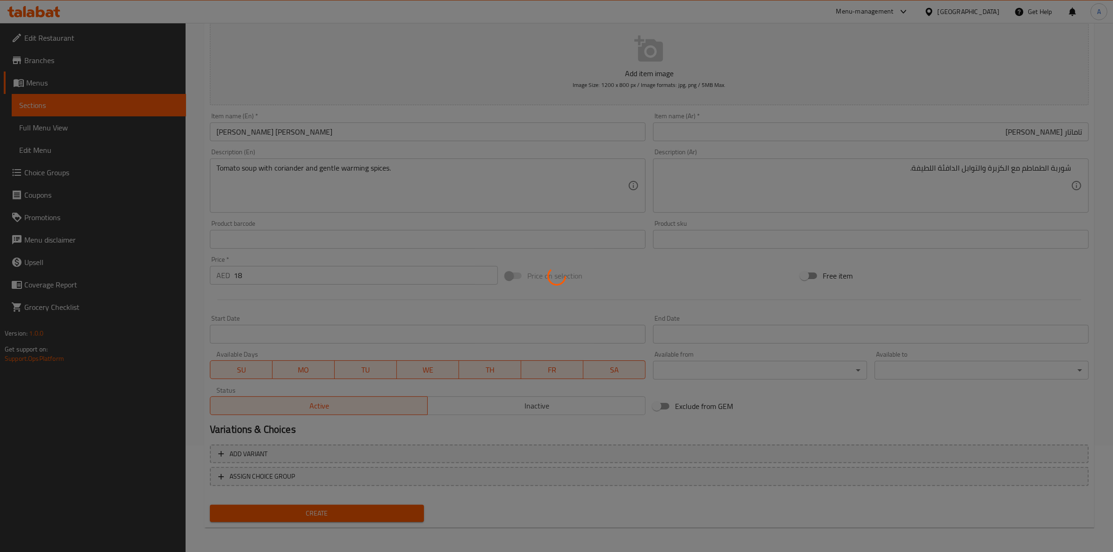
type input "0"
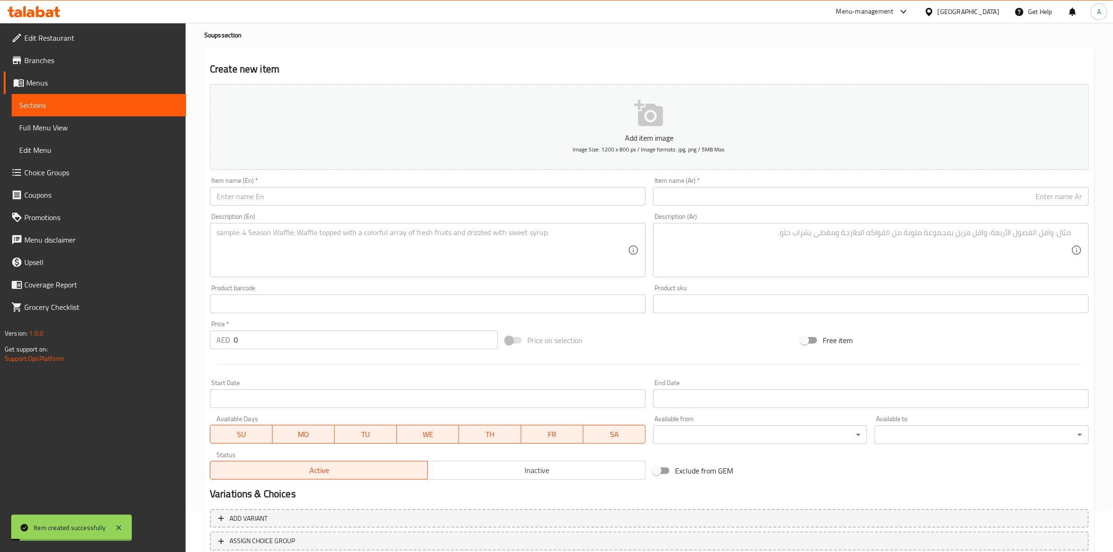
scroll to position [0, 0]
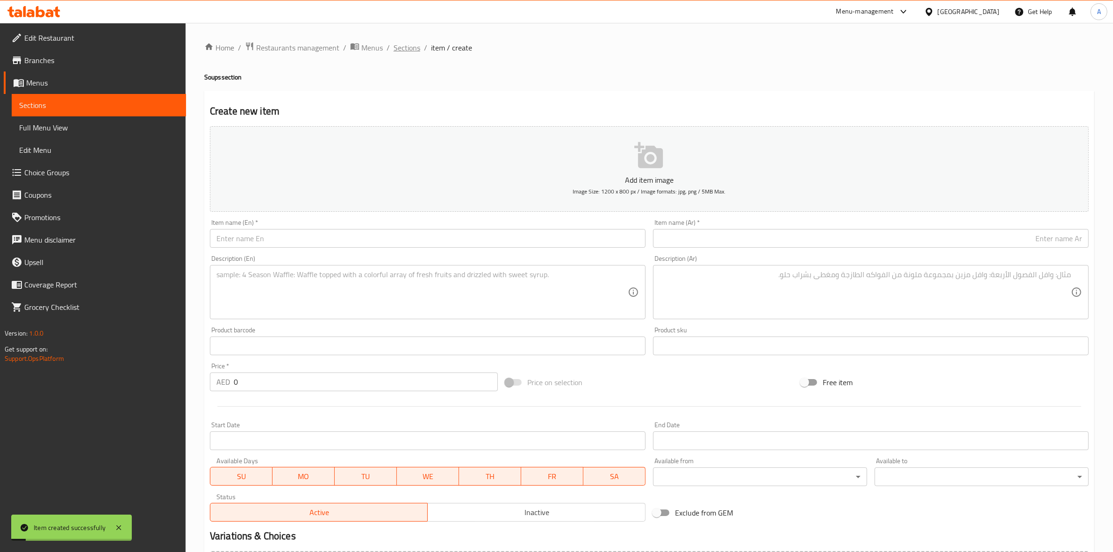
click at [401, 50] on span "Sections" at bounding box center [406, 47] width 27 height 11
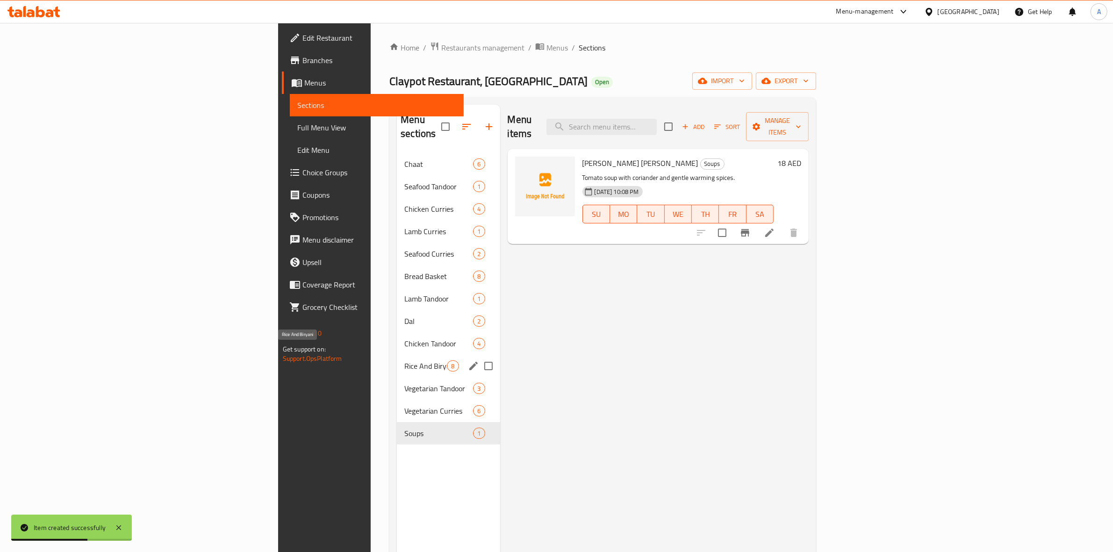
click at [404, 360] on span "Rice And Biryani" at bounding box center [425, 365] width 43 height 11
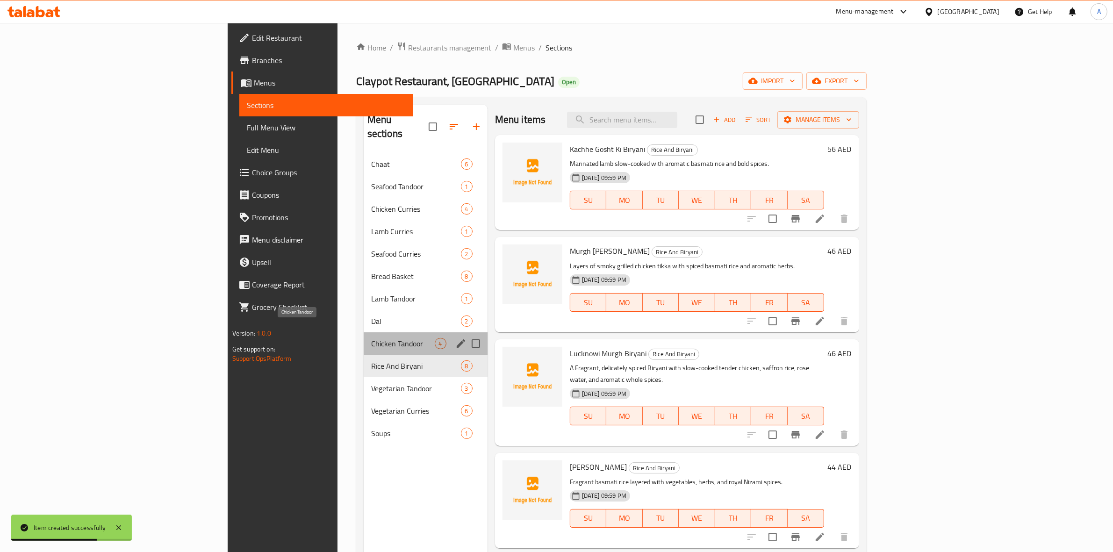
click at [371, 338] on span "Chicken Tandoor" at bounding box center [403, 343] width 64 height 11
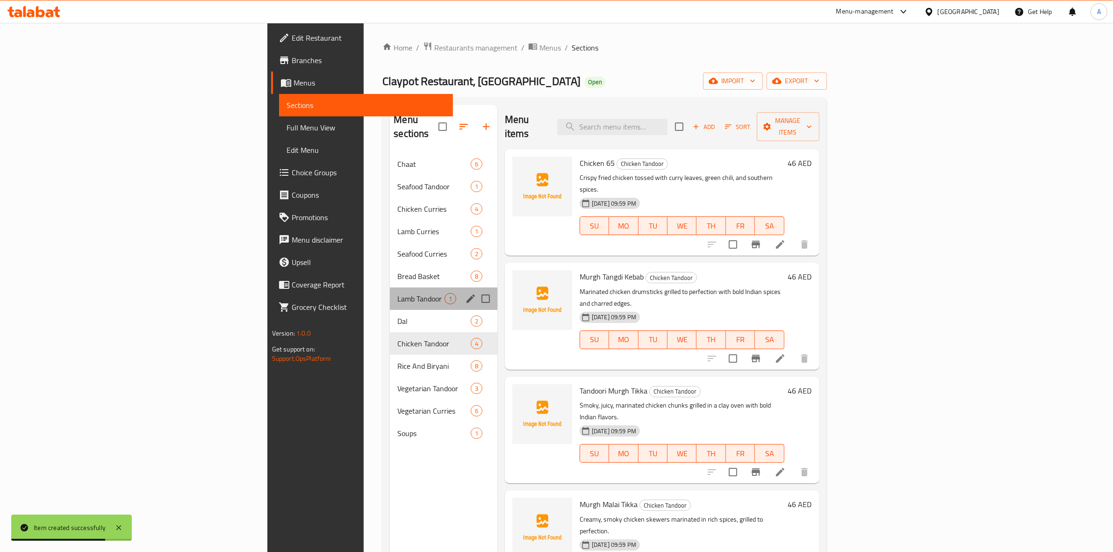
click at [390, 292] on div "Lamb Tandoor 1" at bounding box center [443, 298] width 107 height 22
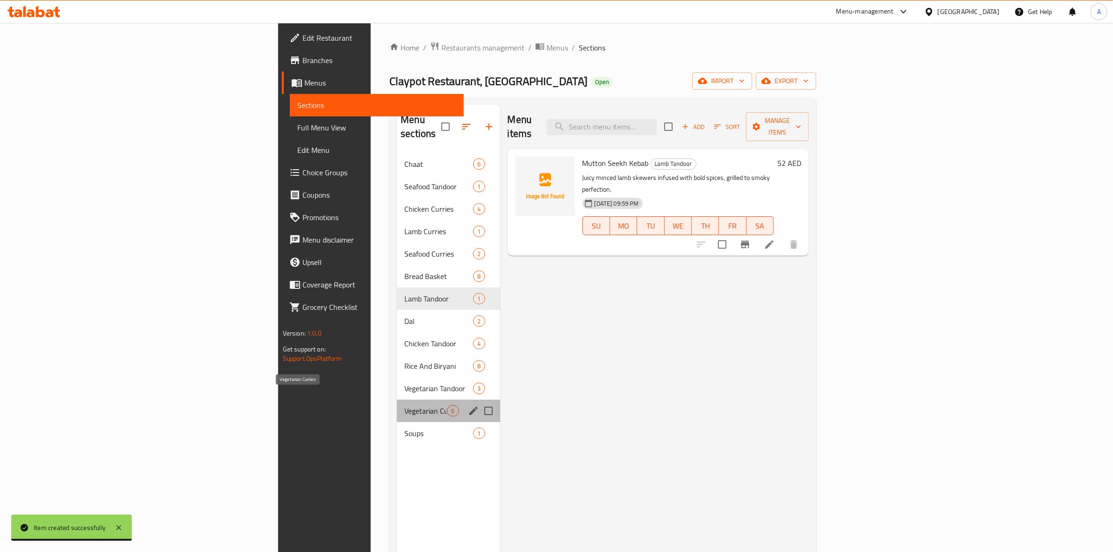
click at [404, 405] on span "Vegetarian Curries" at bounding box center [425, 410] width 43 height 11
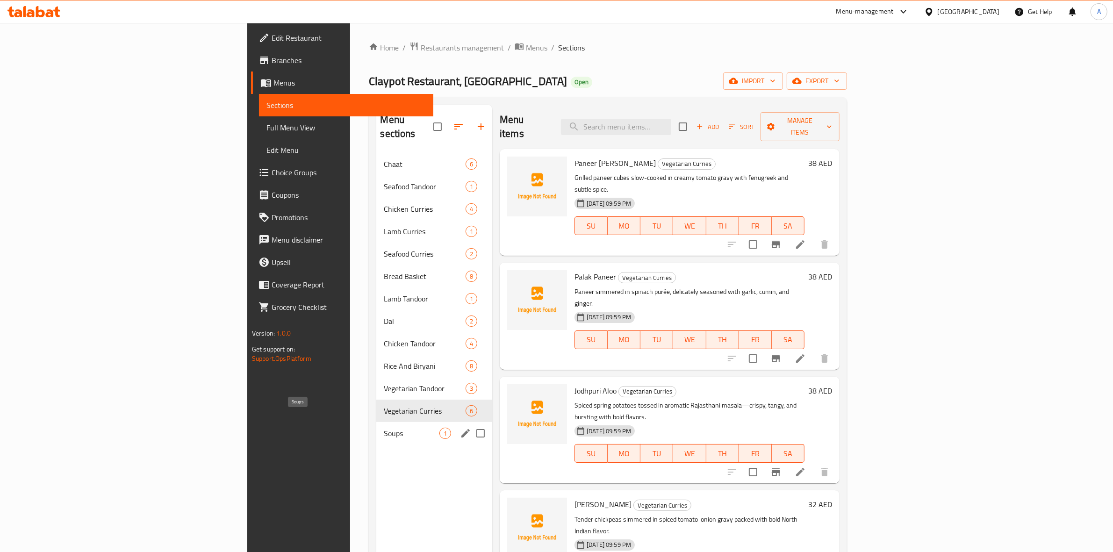
click at [384, 428] on span "Soups" at bounding box center [412, 433] width 56 height 11
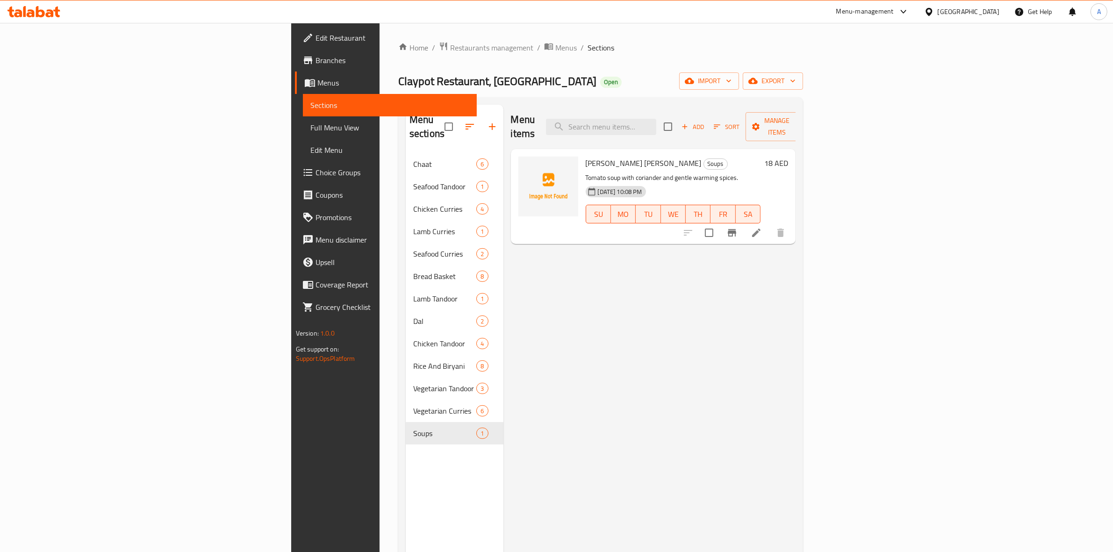
click at [604, 400] on div "Menu items Add Sort Manage items Tamatar Dhaniya Ka Shorba Soups Tomato soup wi…" at bounding box center [649, 381] width 293 height 552
click at [486, 121] on icon "button" at bounding box center [491, 126] width 11 height 11
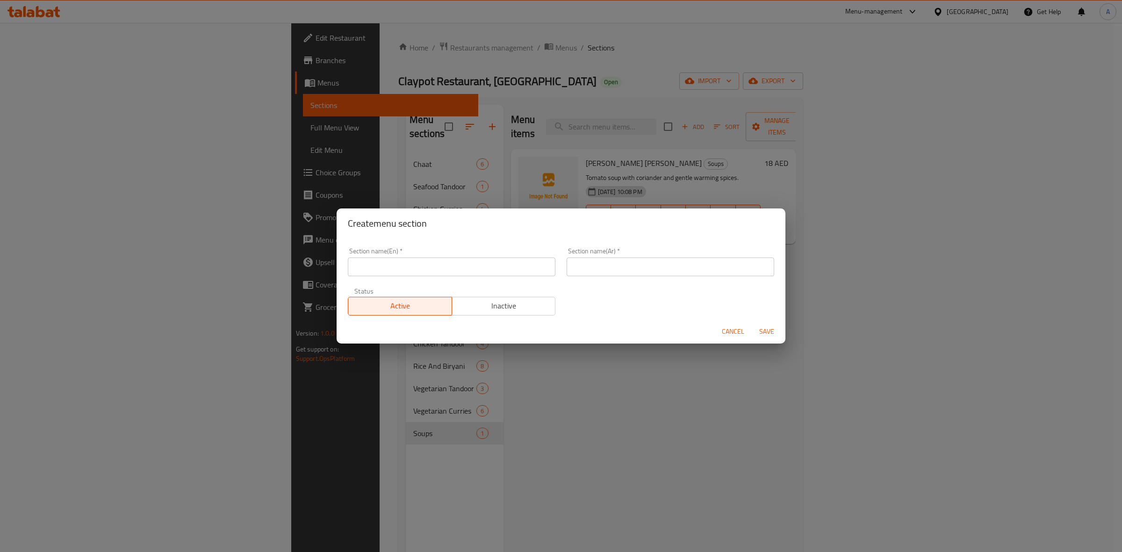
click at [394, 271] on input "text" at bounding box center [451, 266] width 207 height 19
paste input "Salads & Raita"
drag, startPoint x: 429, startPoint y: 270, endPoint x: 288, endPoint y: 265, distance: 140.8
click at [281, 267] on div "Create menu section Section name(En)   * Salads & Raita Section name(En) * Sect…" at bounding box center [561, 276] width 1122 height 552
type input "Salads & Raita"
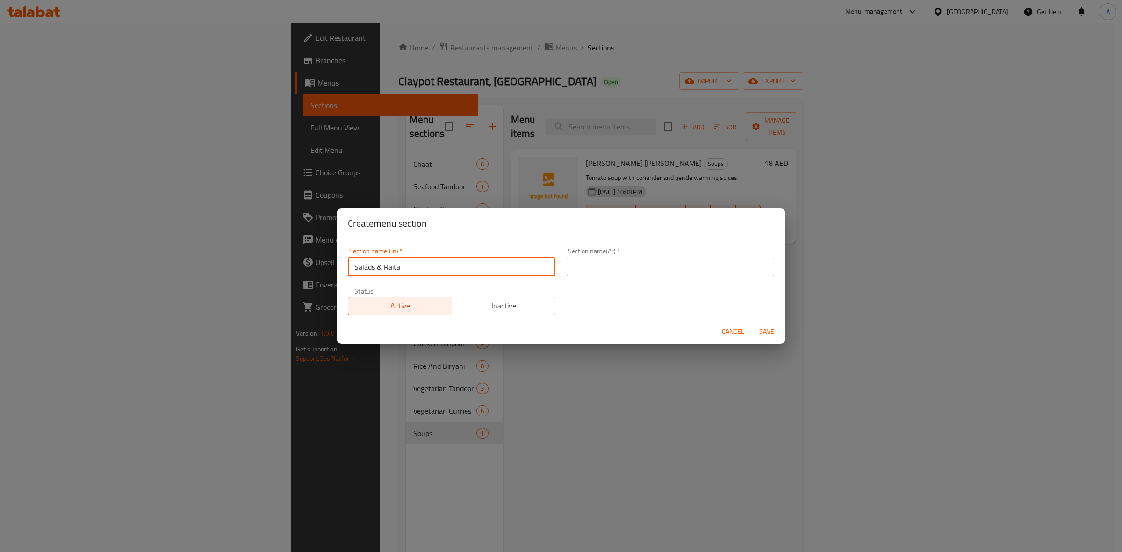
click at [416, 267] on input "Salads & Raita" at bounding box center [451, 266] width 207 height 19
click at [588, 273] on input "text" at bounding box center [669, 266] width 207 height 19
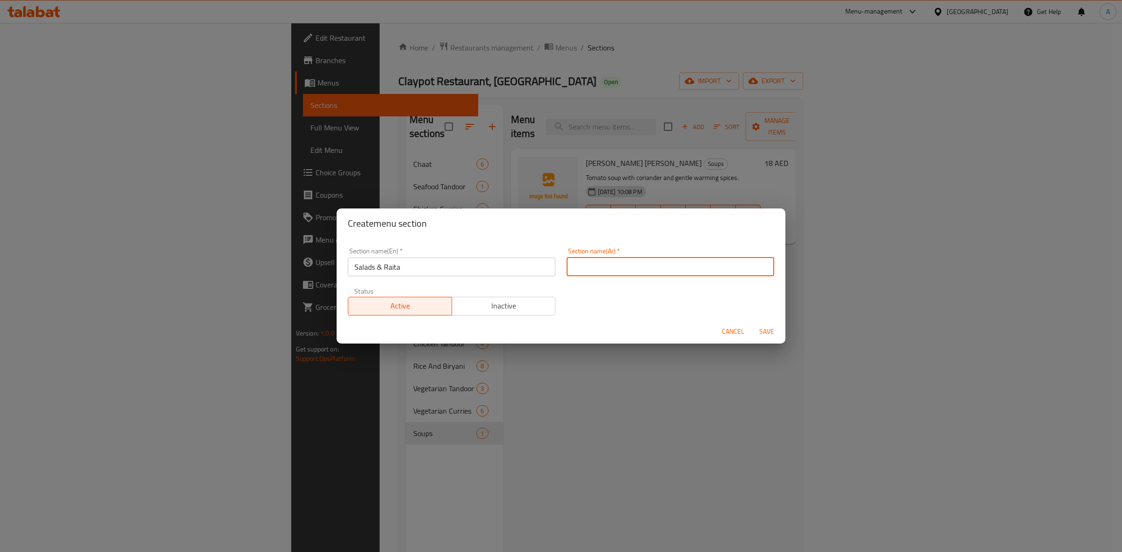
paste input "سلطات و رايتا"
type input "سلطات و رايتا"
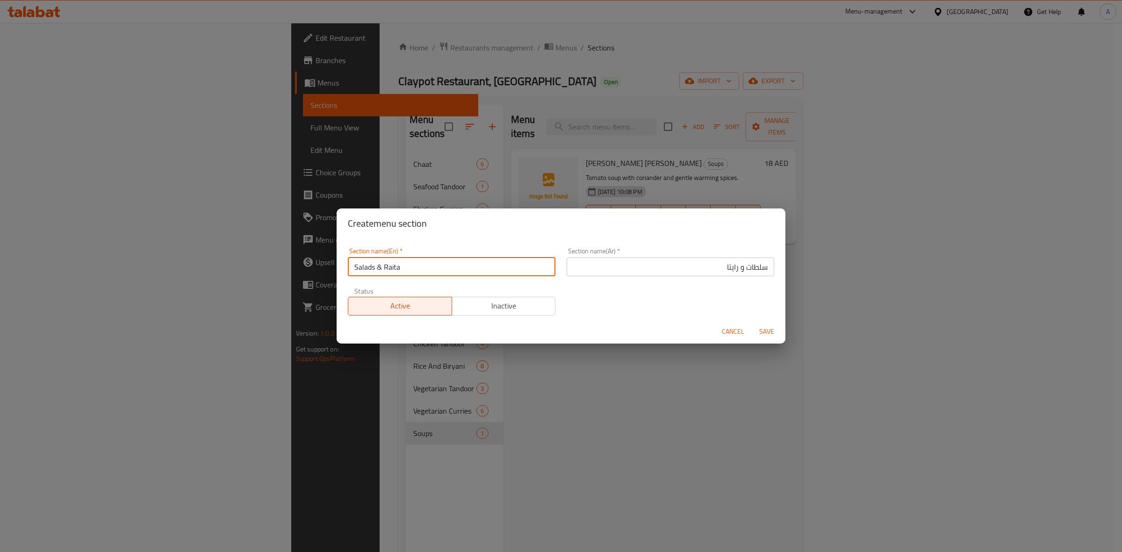
drag, startPoint x: 382, startPoint y: 270, endPoint x: 375, endPoint y: 271, distance: 7.1
click at [375, 271] on input "Salads & Raita" at bounding box center [451, 266] width 207 height 19
drag, startPoint x: 408, startPoint y: 269, endPoint x: 392, endPoint y: 270, distance: 16.4
click at [392, 270] on input "Salads and Raita" at bounding box center [451, 266] width 207 height 19
type input "Salads and Raita"
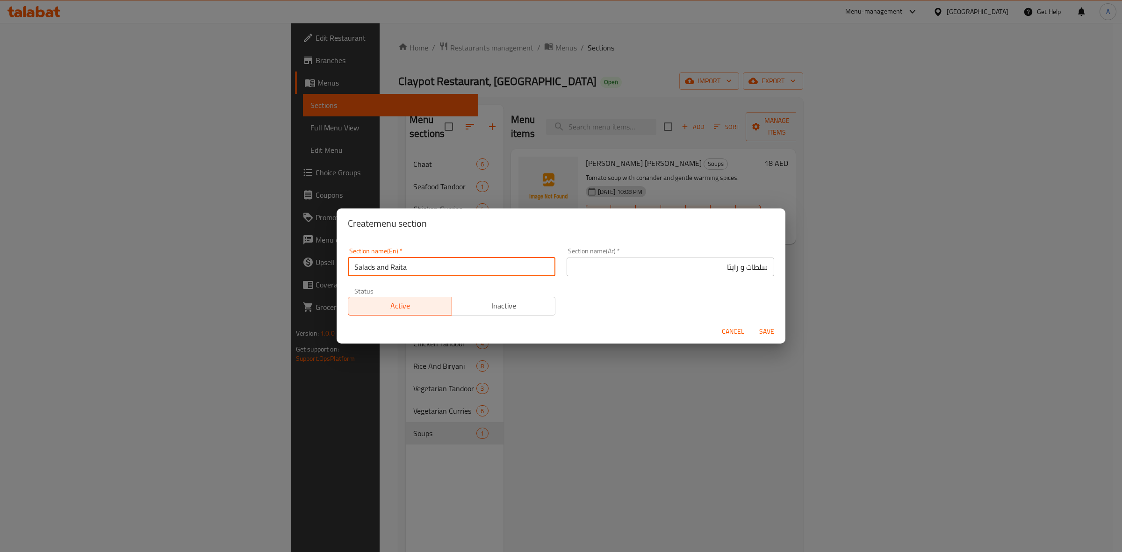
click at [663, 321] on div "Cancel Save" at bounding box center [560, 331] width 449 height 25
click at [765, 330] on span "Save" at bounding box center [766, 332] width 22 height 12
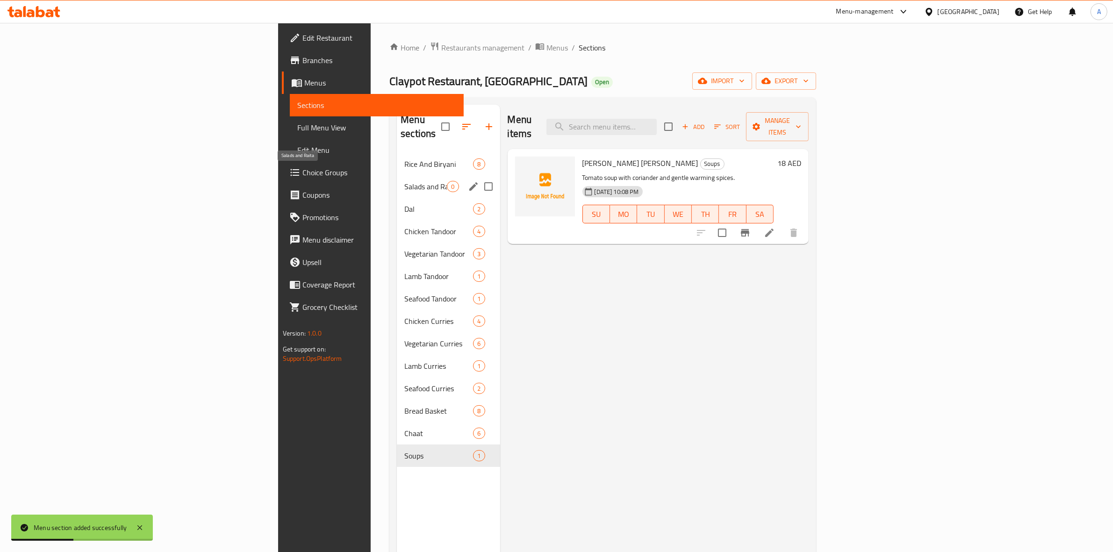
click at [404, 181] on span "Salads and Raita" at bounding box center [425, 186] width 43 height 11
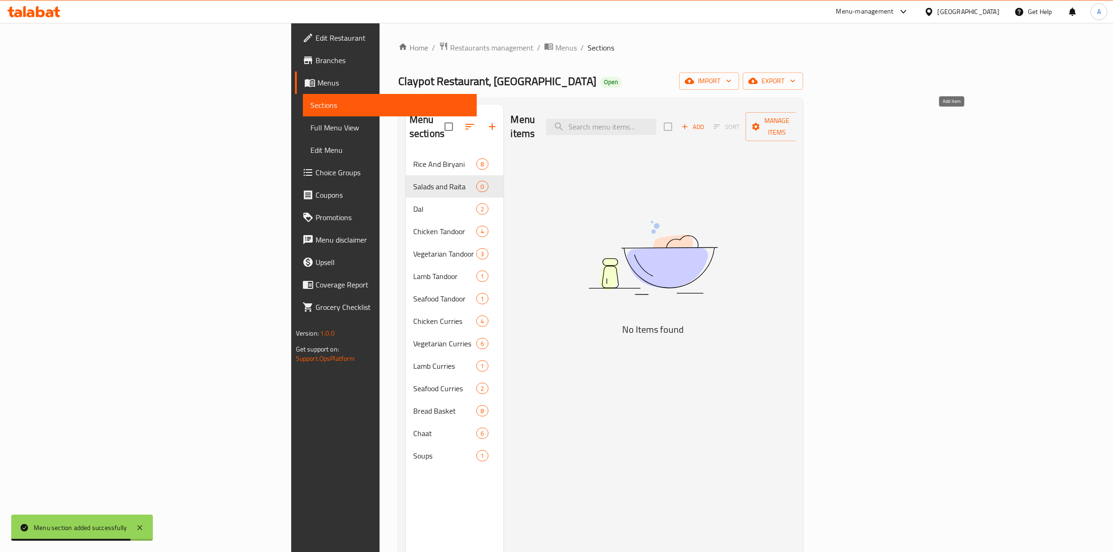
click at [705, 122] on span "Add" at bounding box center [692, 127] width 25 height 11
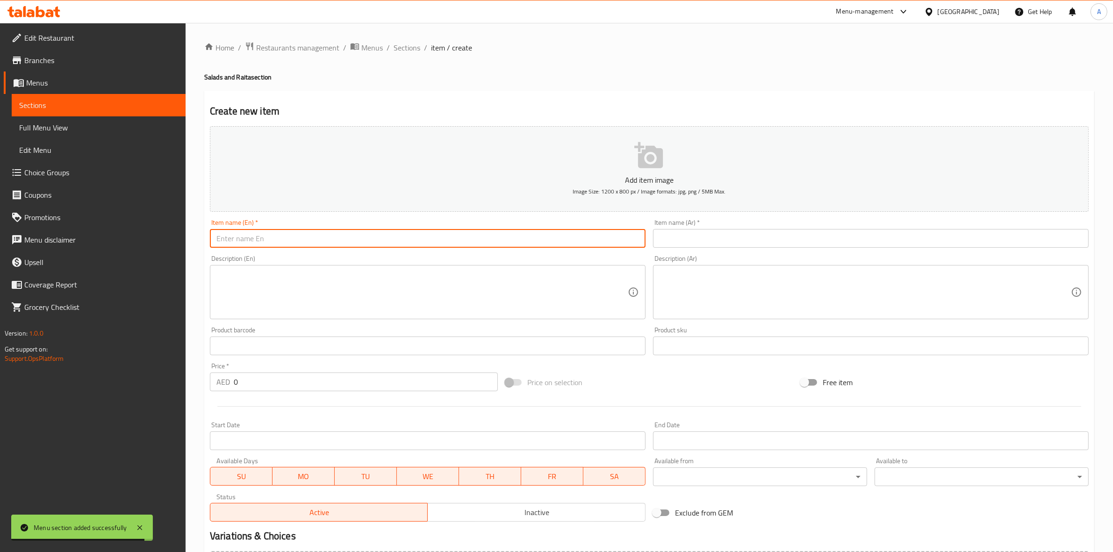
click at [263, 230] on input "text" at bounding box center [428, 238] width 436 height 19
paste input "Green Salad"
type input "Green Salad"
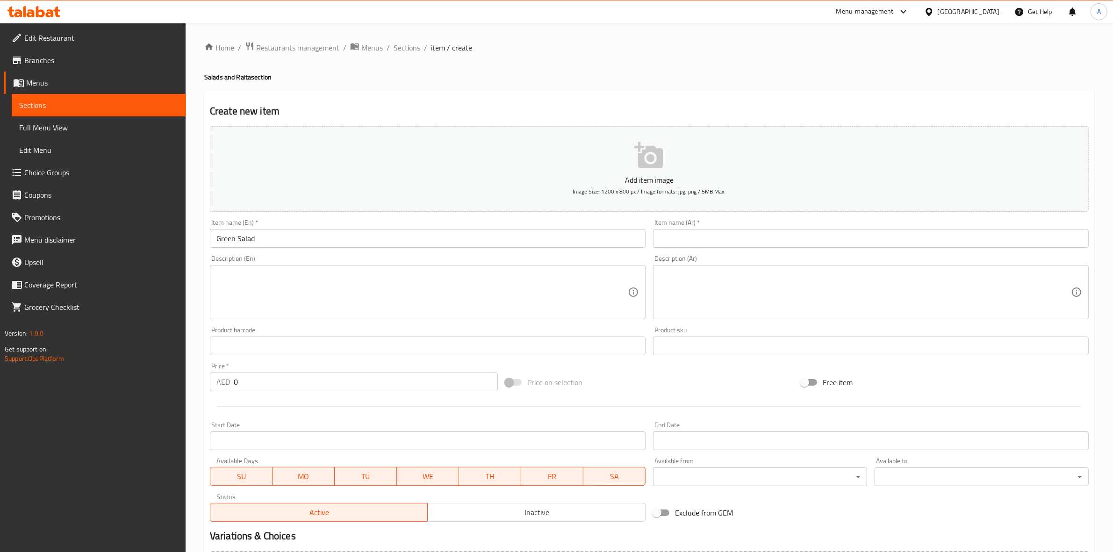
click at [193, 258] on div "Home / Restaurants management / Menus / Sections / item / create Salads and Rai…" at bounding box center [649, 341] width 927 height 637
click at [728, 234] on input "text" at bounding box center [871, 238] width 436 height 19
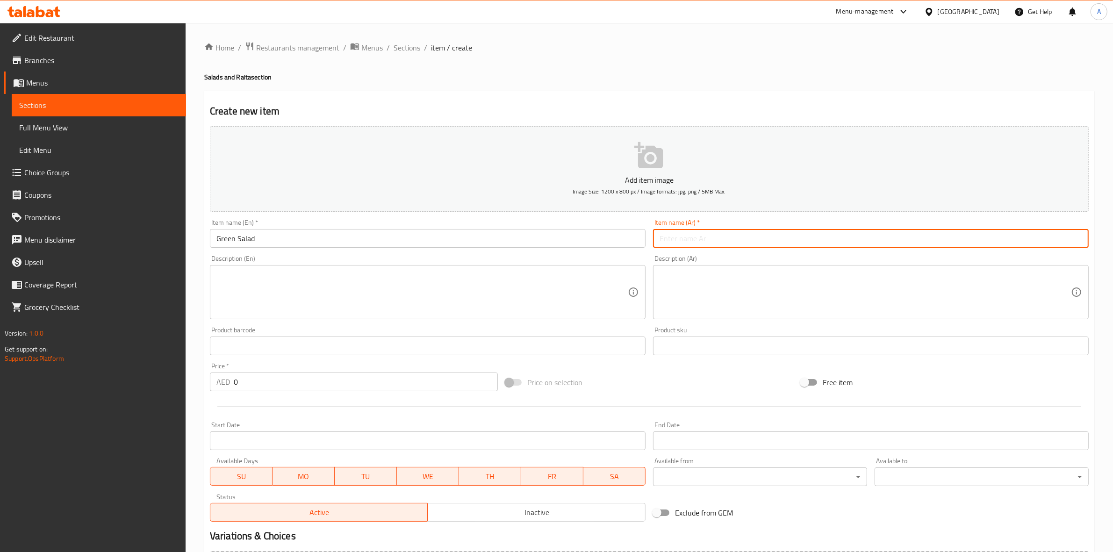
paste input "سلطة خضراء"
type input "سلطة خضراء"
click at [709, 106] on h2 "Create new item" at bounding box center [649, 111] width 879 height 14
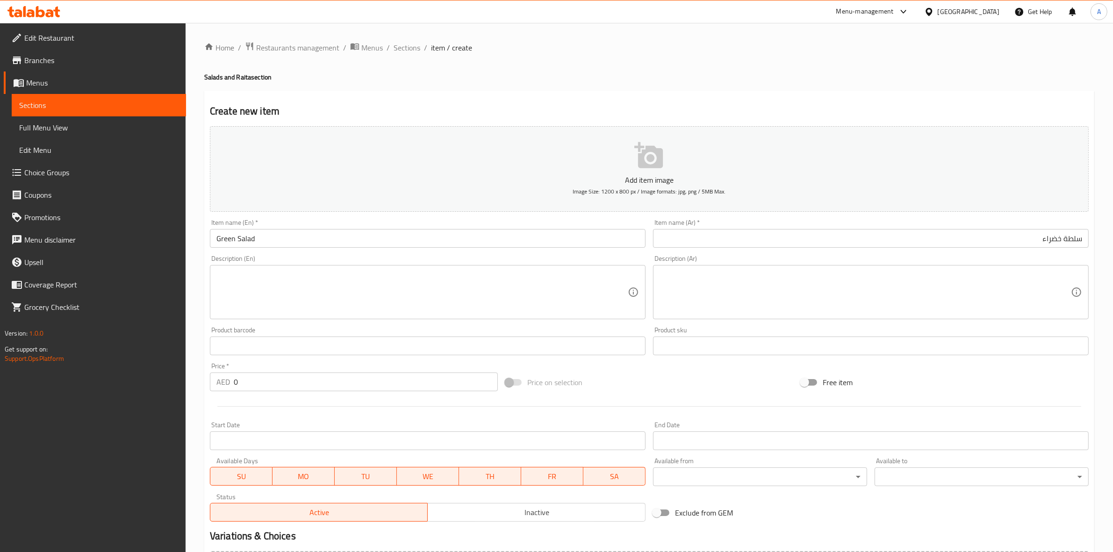
click at [360, 92] on div "Create new item Add item image Image Size: 1200 x 800 px / Image formats: jpg, …" at bounding box center [649, 363] width 890 height 544
click at [246, 268] on div "Description (En)" at bounding box center [428, 292] width 436 height 54
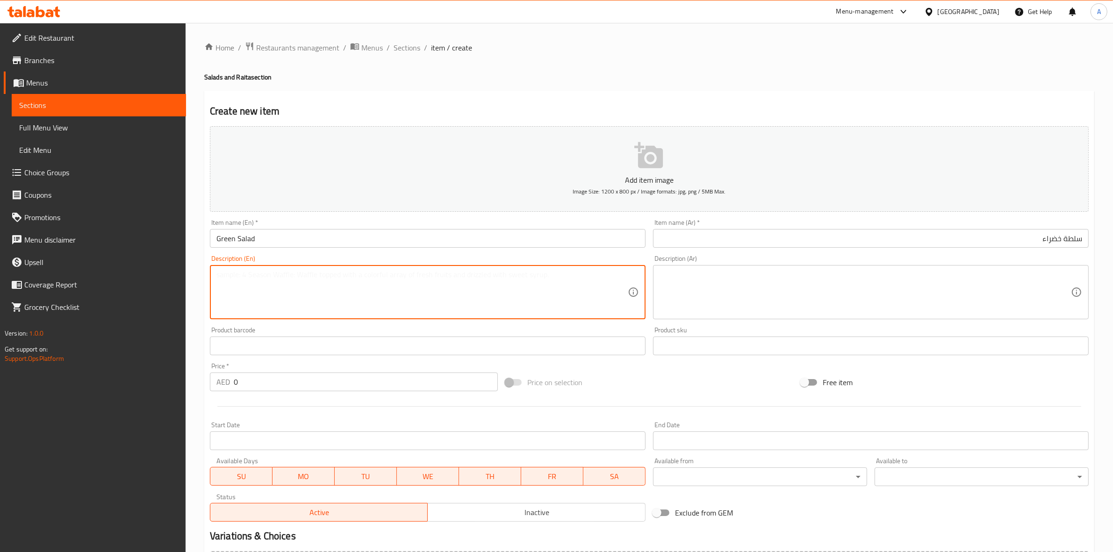
paste textarea "Crisp cucumbers, juicy tomatoes, zesty lime, and chilies—refreshing salad burst…"
drag, startPoint x: 398, startPoint y: 278, endPoint x: 389, endPoint y: 279, distance: 9.4
click at [389, 279] on textarea "Crisp cucumbers, juicy tomatoes, zesty lime, and chilies—refreshing salad burst…" at bounding box center [421, 292] width 411 height 44
drag, startPoint x: 504, startPoint y: 277, endPoint x: 197, endPoint y: 265, distance: 306.8
click at [197, 265] on div "Home / Restaurants management / Menus / Sections / item / create Salads and Rai…" at bounding box center [649, 341] width 927 height 637
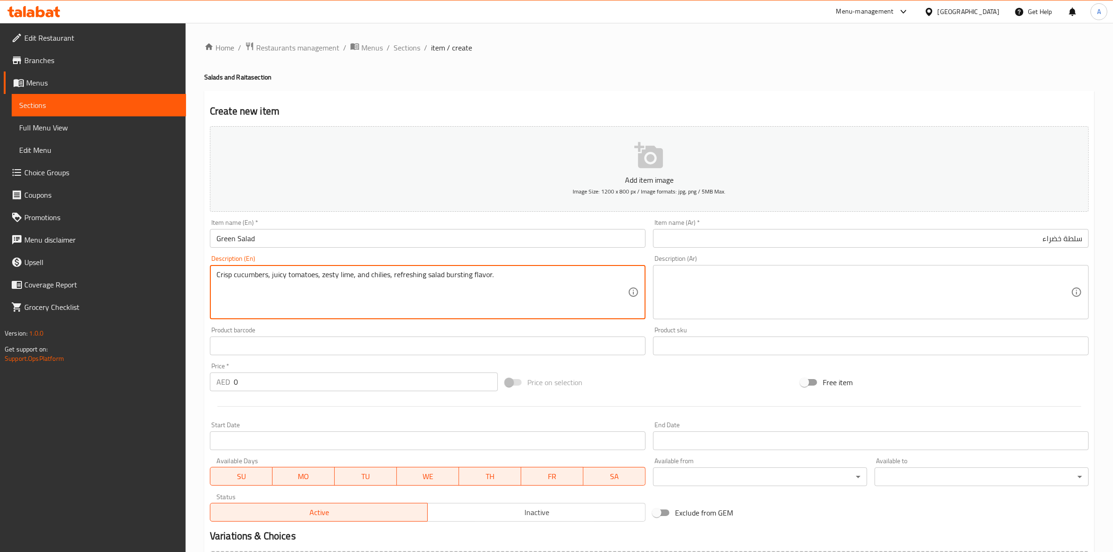
type textarea "Crisp cucumbers, juicy tomatoes, zesty lime, and chilies, refreshing salad burs…"
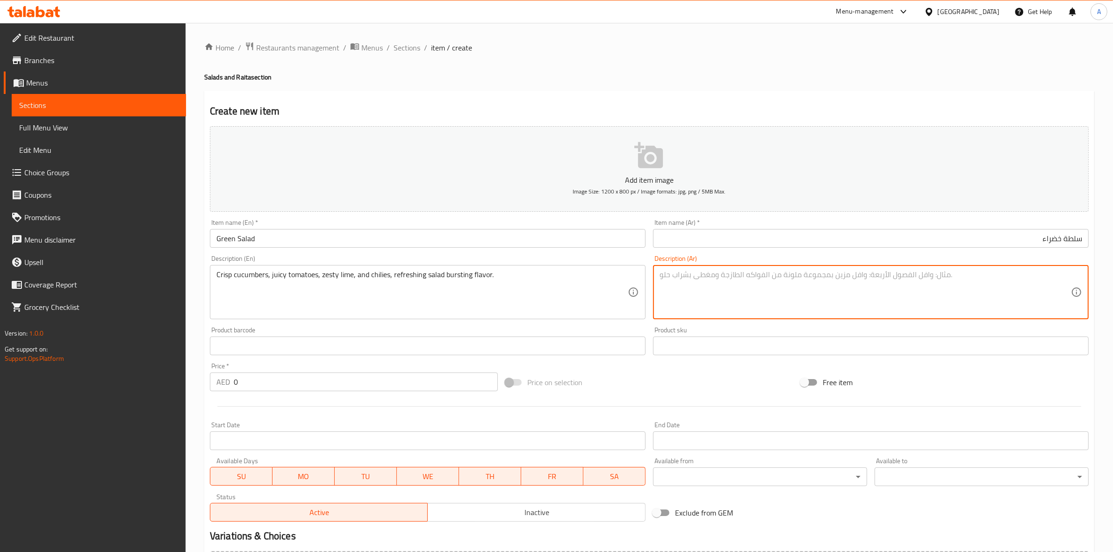
click at [732, 286] on textarea at bounding box center [864, 292] width 411 height 44
paste textarea "خيار مقرمش، طماطم شهية، ليمون منعش، وفلفل حار، نكهة سلطة منعشة."
drag, startPoint x: 1001, startPoint y: 276, endPoint x: 984, endPoint y: 275, distance: 17.3
click at [984, 275] on textarea "خيار مقرمش، طماطم شهية، ليمون منعش، وفلفل حار، نكهة سلطة منعشة." at bounding box center [864, 292] width 411 height 44
type textarea "خيار مقرمش، طماطم جوسي، ليمون منعش، وفلفل حار، نكهة سلطة منعشة."
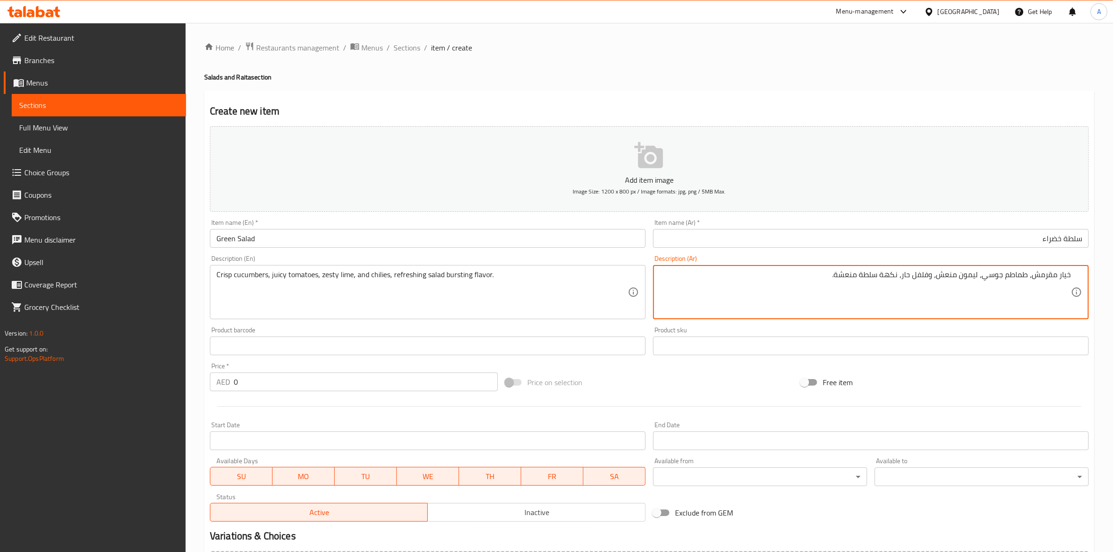
click at [985, 389] on div "Free item" at bounding box center [944, 382] width 295 height 25
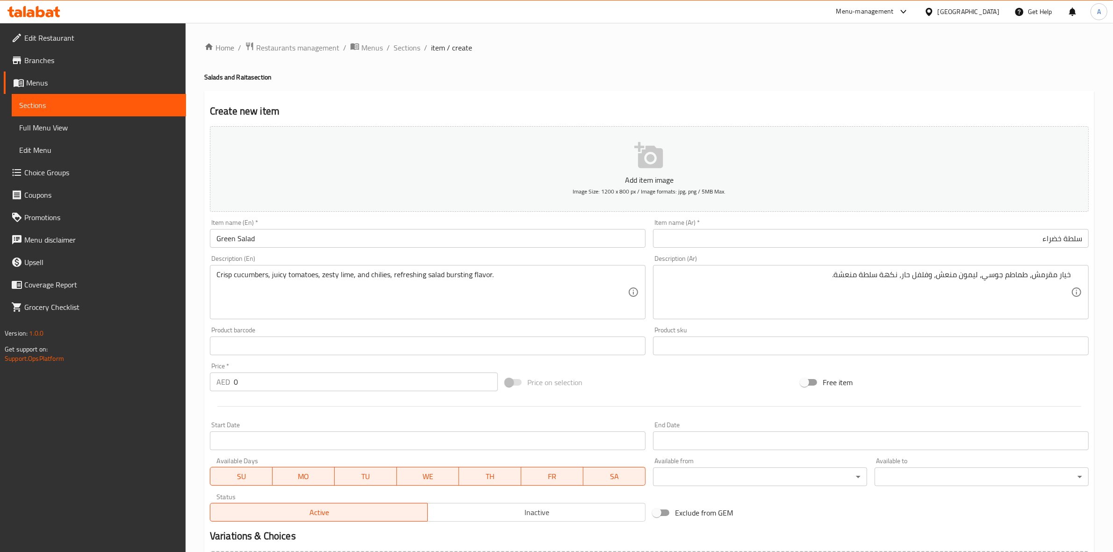
drag, startPoint x: 236, startPoint y: 382, endPoint x: 200, endPoint y: 382, distance: 36.9
click at [200, 382] on div "Home / Restaurants management / Menus / Sections / item / create Salads and Rai…" at bounding box center [649, 341] width 927 height 637
type input "22"
click at [288, 409] on div at bounding box center [649, 406] width 886 height 23
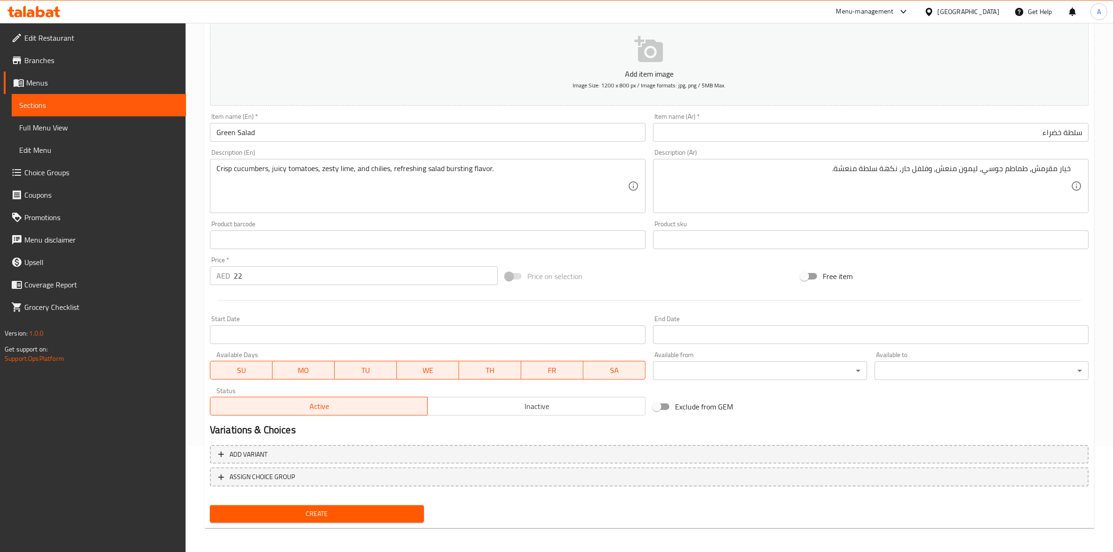
scroll to position [107, 0]
click at [322, 510] on span "Create" at bounding box center [316, 514] width 199 height 12
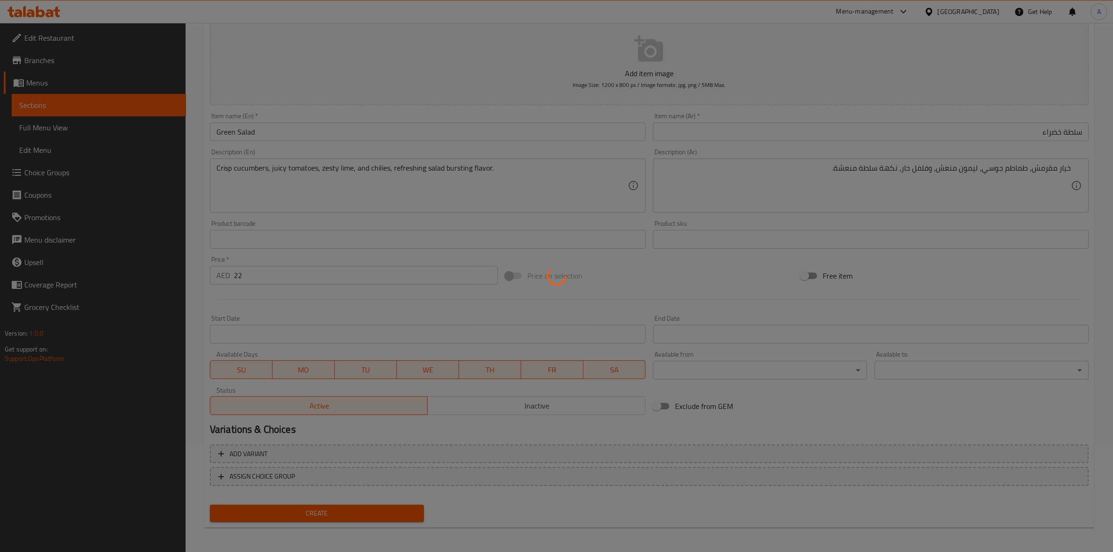
type input "0"
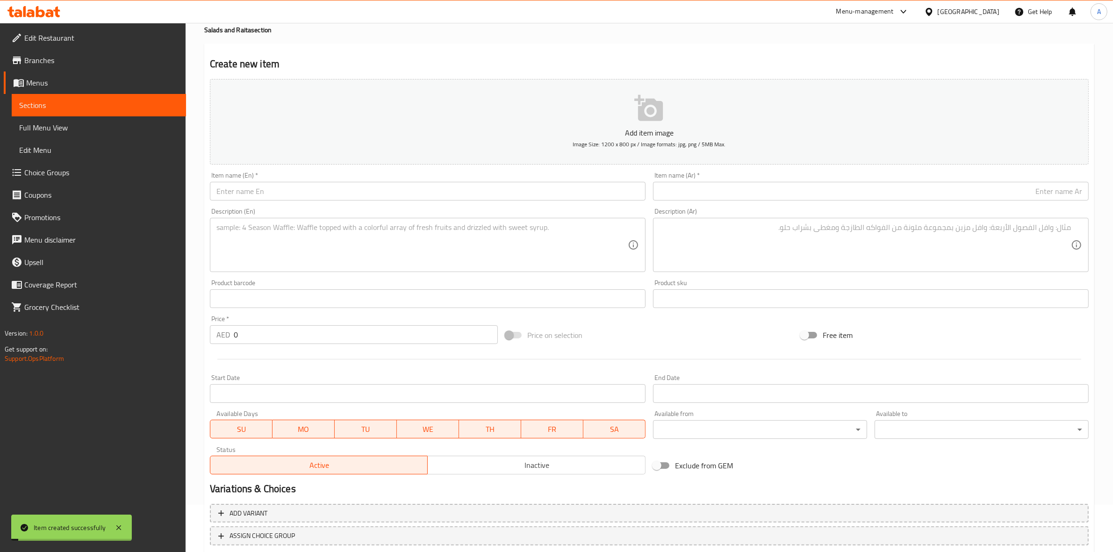
scroll to position [0, 0]
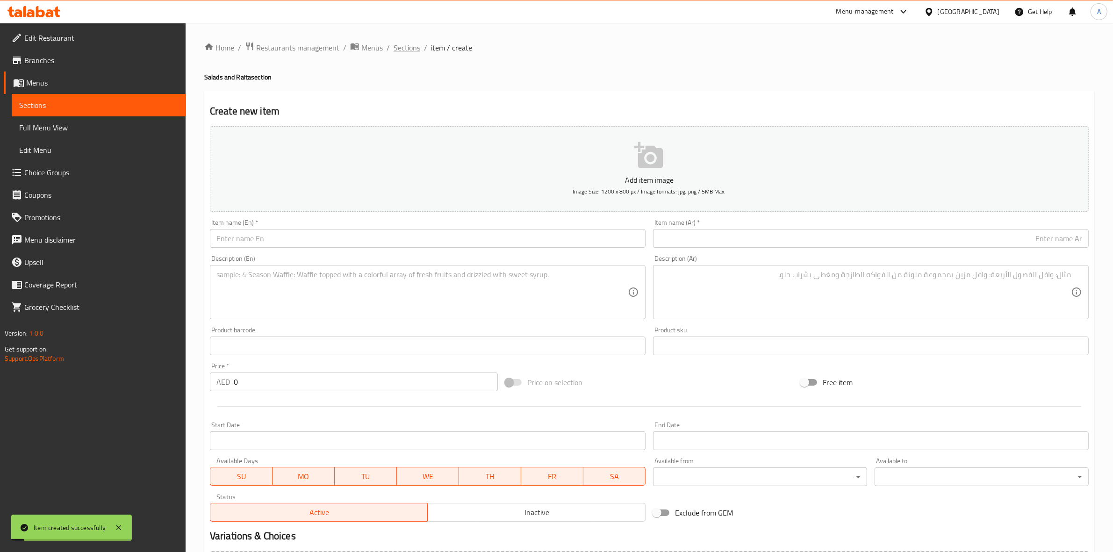
click at [406, 47] on span "Sections" at bounding box center [406, 47] width 27 height 11
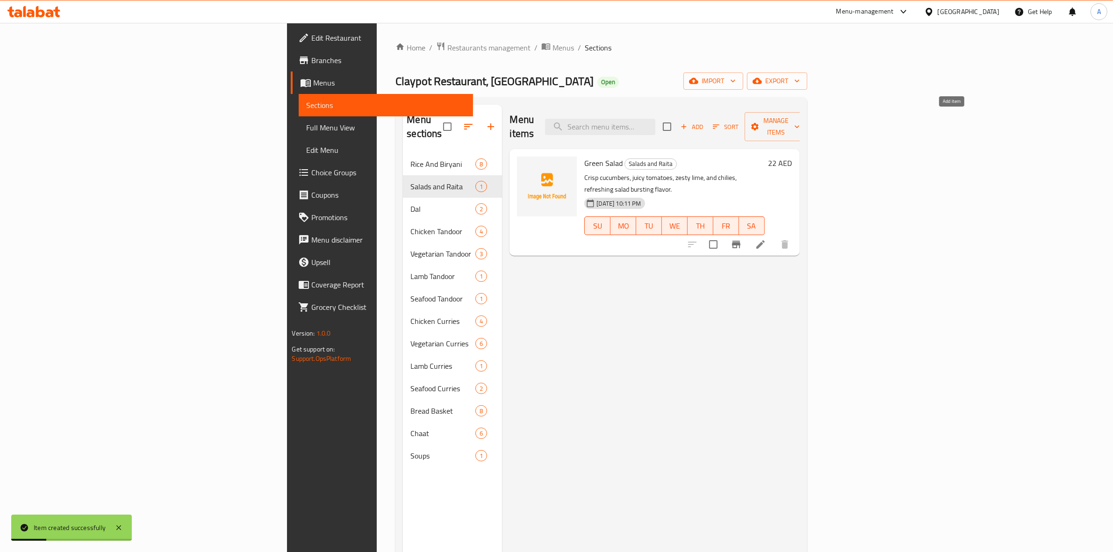
click at [688, 122] on icon "button" at bounding box center [683, 126] width 8 height 8
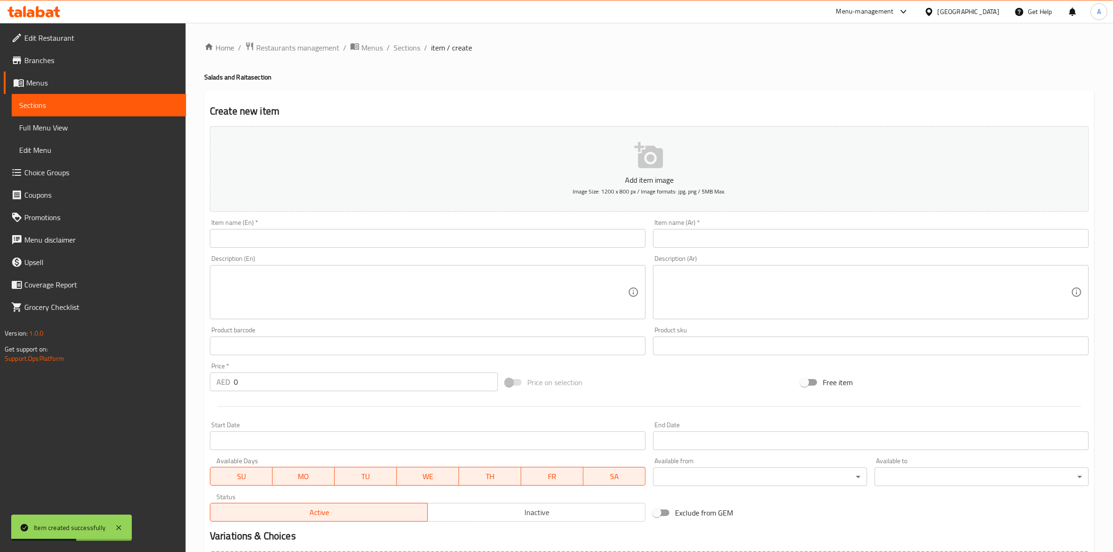
click at [330, 239] on input "text" at bounding box center [428, 238] width 436 height 19
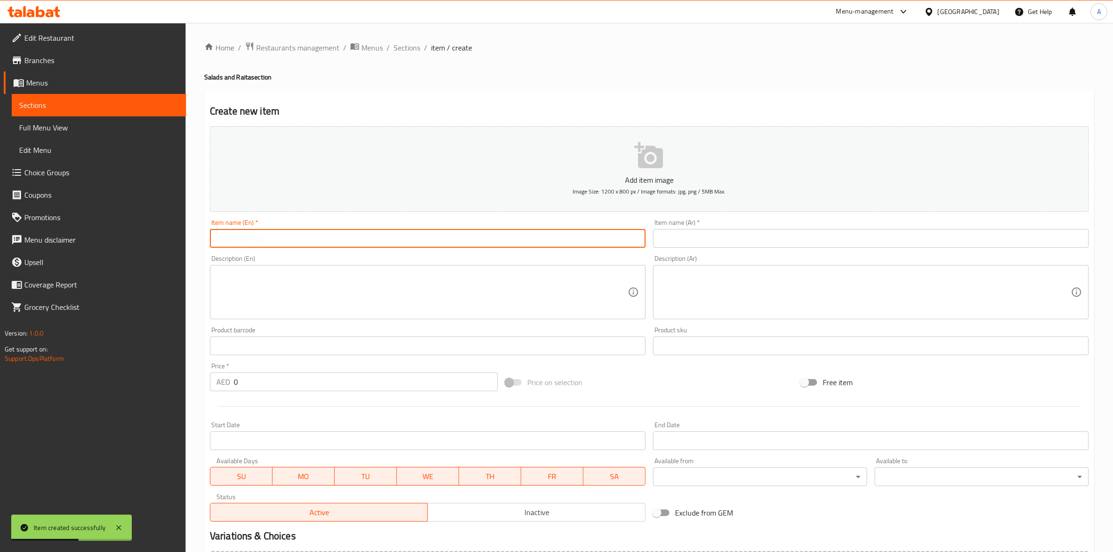
paste input "Burani Raita"
drag, startPoint x: 331, startPoint y: 239, endPoint x: 227, endPoint y: 237, distance: 103.8
click at [227, 237] on input "Burani Raita" at bounding box center [428, 238] width 436 height 19
click at [243, 235] on input "Burani Raita" at bounding box center [428, 238] width 436 height 19
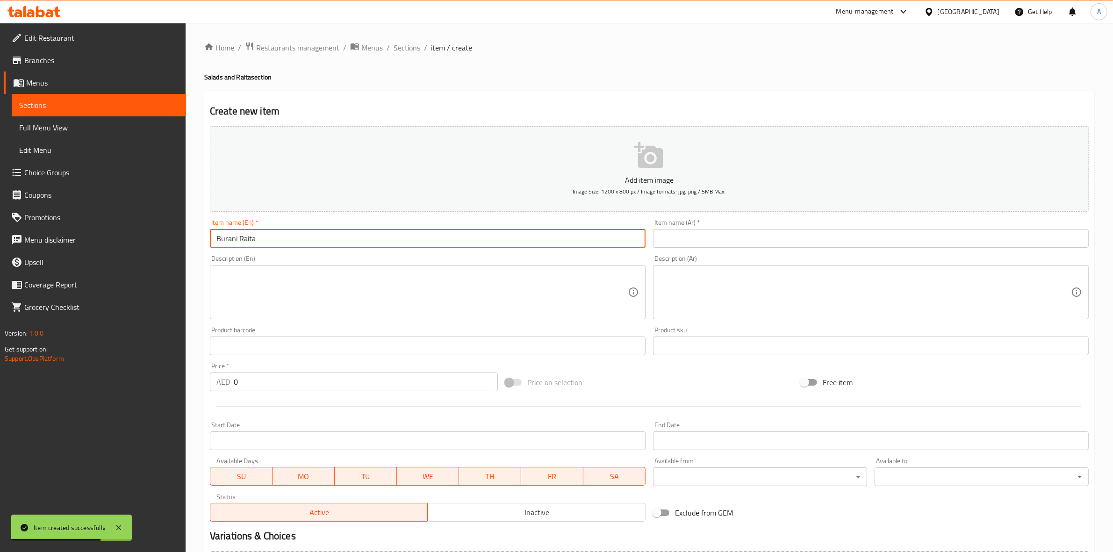
click at [243, 235] on input "Burani Raita" at bounding box center [428, 238] width 436 height 19
type input "Burani Raita"
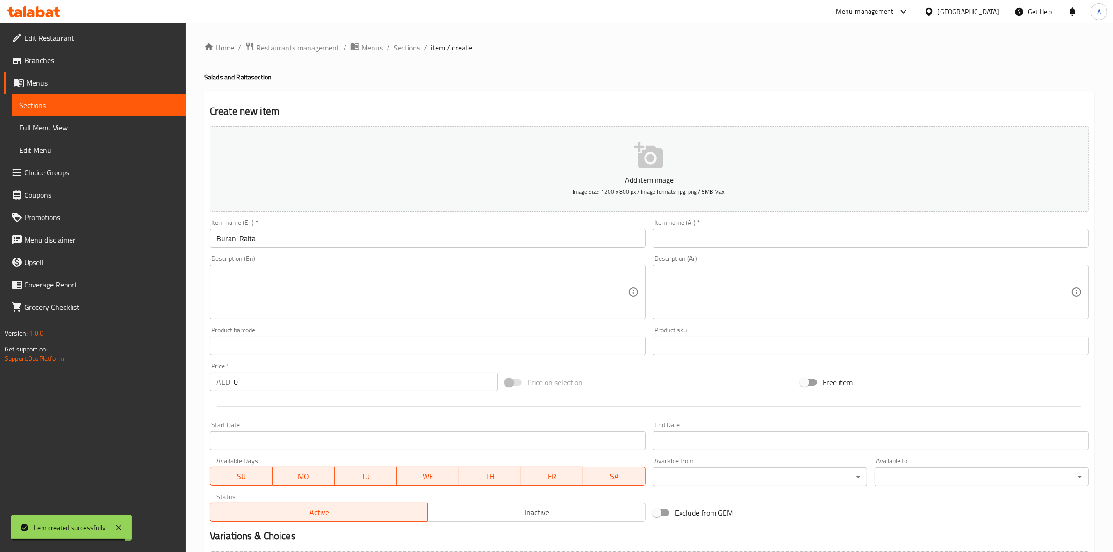
click at [413, 101] on div "Create new item Add item image Image Size: 1200 x 800 px / Image formats: jpg, …" at bounding box center [649, 363] width 890 height 544
click at [755, 239] on input "text" at bounding box center [871, 238] width 436 height 19
paste input "بوراني رايتا"
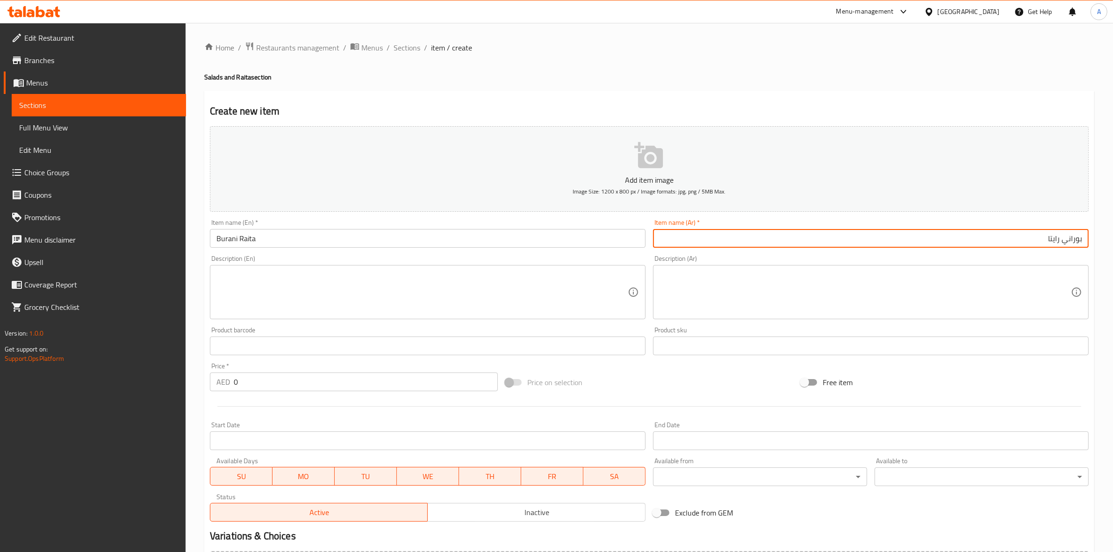
type input "بوراني رايتا"
drag, startPoint x: 264, startPoint y: 385, endPoint x: 167, endPoint y: 384, distance: 97.2
click at [150, 384] on div "Edit Restaurant Branches Menus Sections Full Menu View Edit Menu Choice Groups …" at bounding box center [556, 341] width 1113 height 637
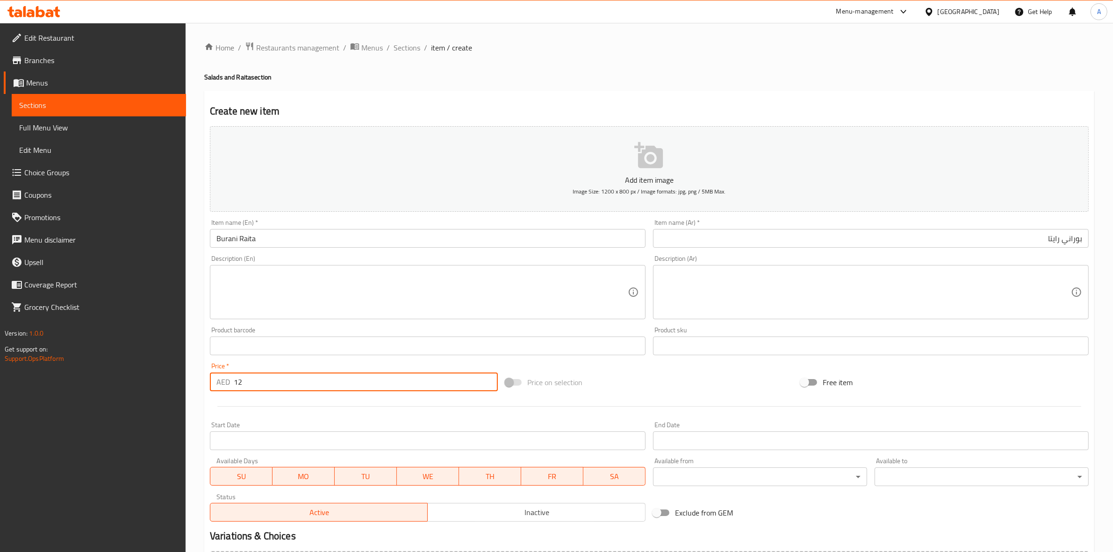
type input "12"
click at [243, 405] on div at bounding box center [649, 406] width 886 height 23
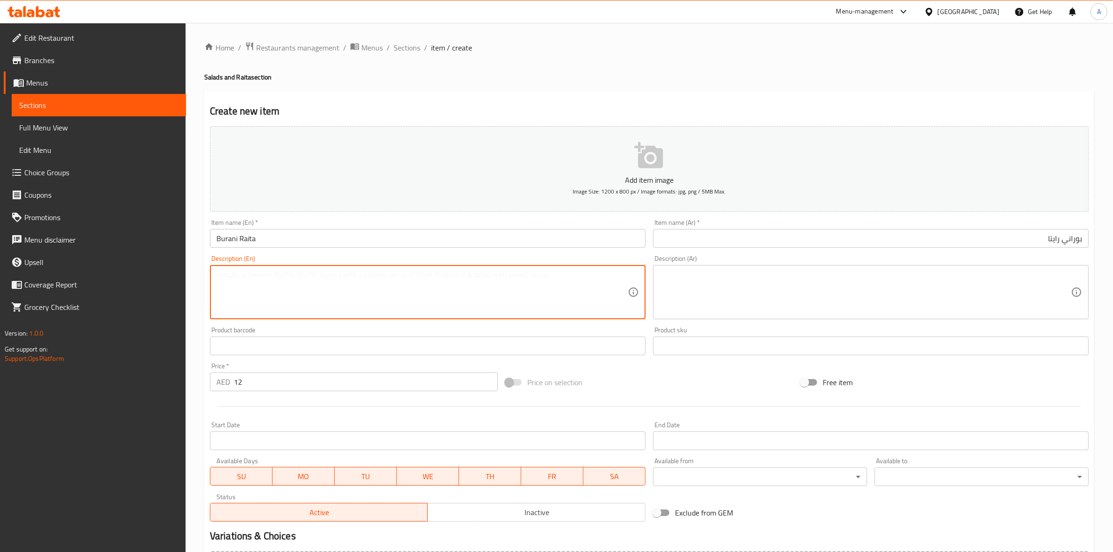
click at [323, 287] on textarea at bounding box center [421, 292] width 411 height 44
paste textarea "A creamy yogurt blend infused with roasted garlic and subtle spices, smooth, ta…"
drag, startPoint x: 528, startPoint y: 274, endPoint x: 202, endPoint y: 264, distance: 325.9
click at [202, 264] on div "Home / Restaurants management / Menus / Sections / item / create Salads and Rai…" at bounding box center [649, 341] width 927 height 637
type textarea "A creamy yogurt blend infused with roasted garlic and subtle spices, smooth, ta…"
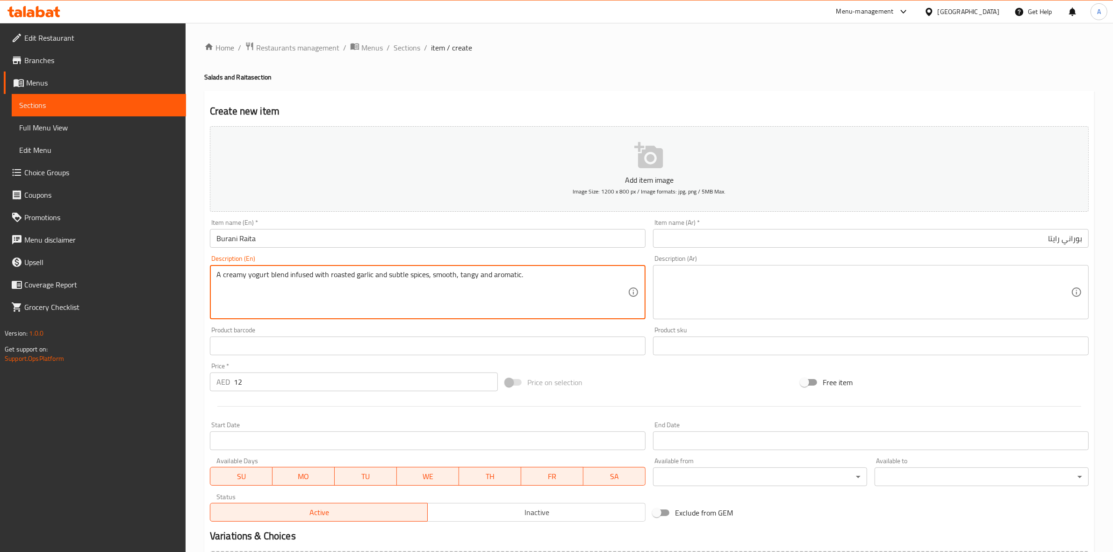
click at [721, 273] on textarea at bounding box center [864, 292] width 411 height 44
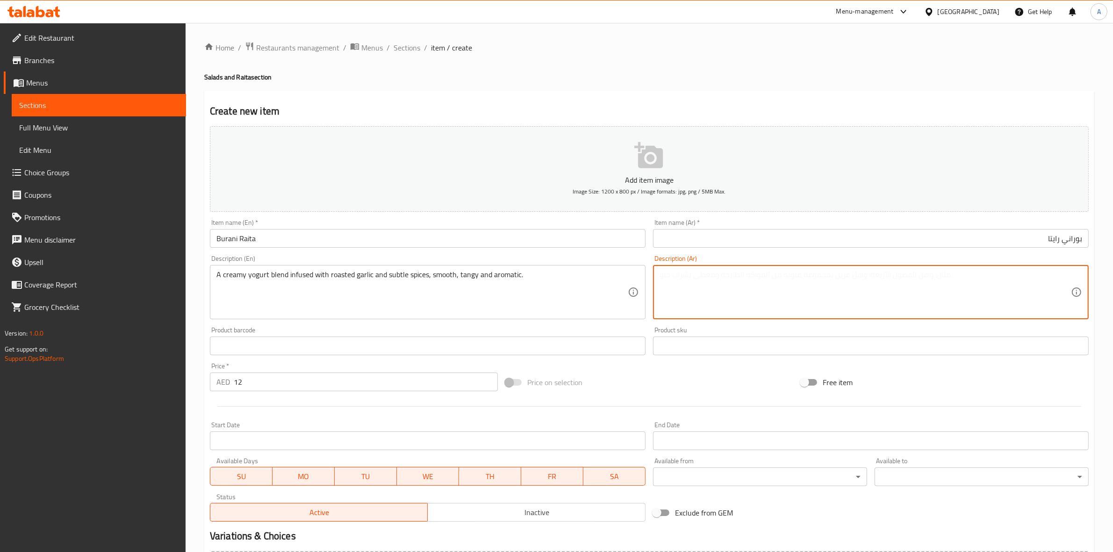
paste textarea "مزيج كريمي من الزبادي مع الثوم المحمص والتوابل الخفيفة، ناعم، لاذع وعطري."
type textarea "مزيج كريمي من الزبادي مع الثوم المحمص والتوابل الخفيفة، ناعم، لاذع وعطري."
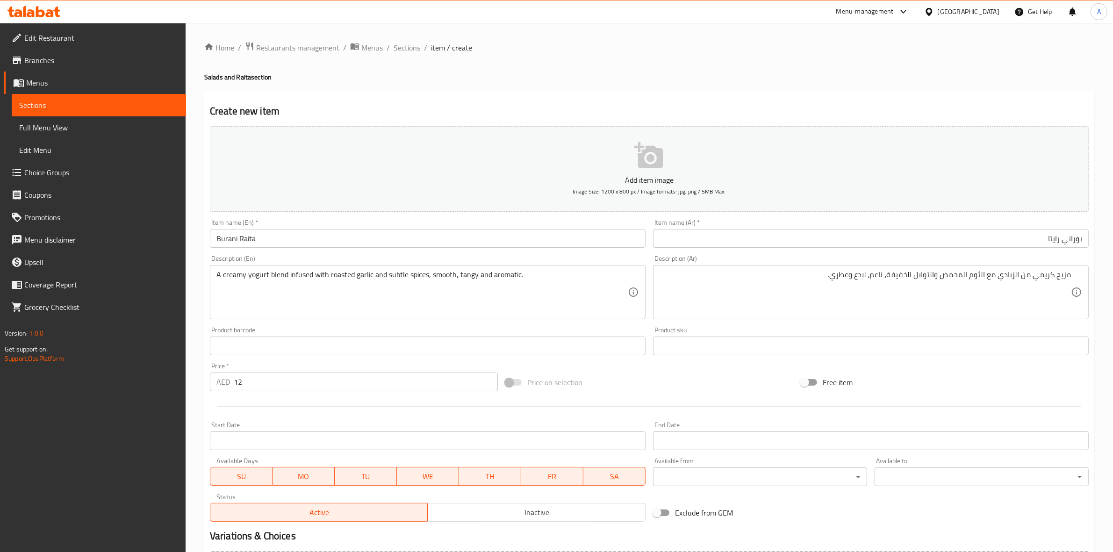
click at [555, 66] on div "Home / Restaurants management / Menus / Sections / item / create Salads and Rai…" at bounding box center [649, 342] width 890 height 600
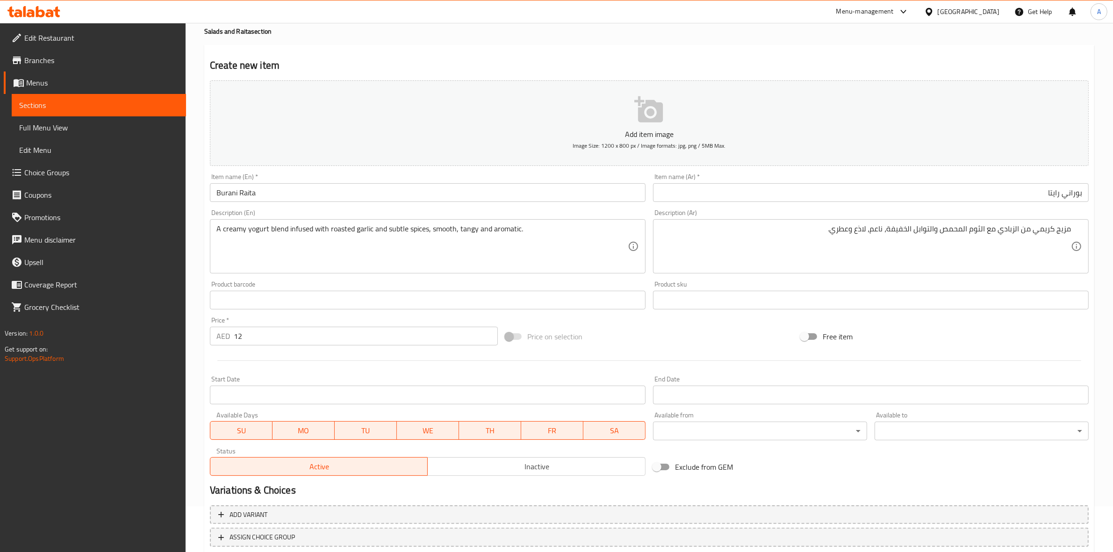
scroll to position [107, 0]
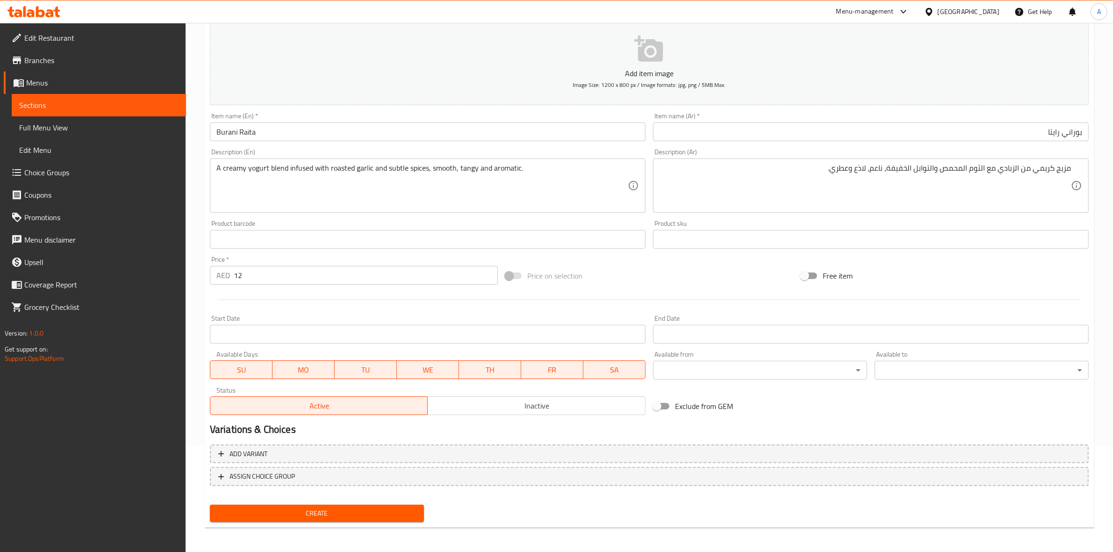
click at [313, 514] on span "Create" at bounding box center [316, 514] width 199 height 12
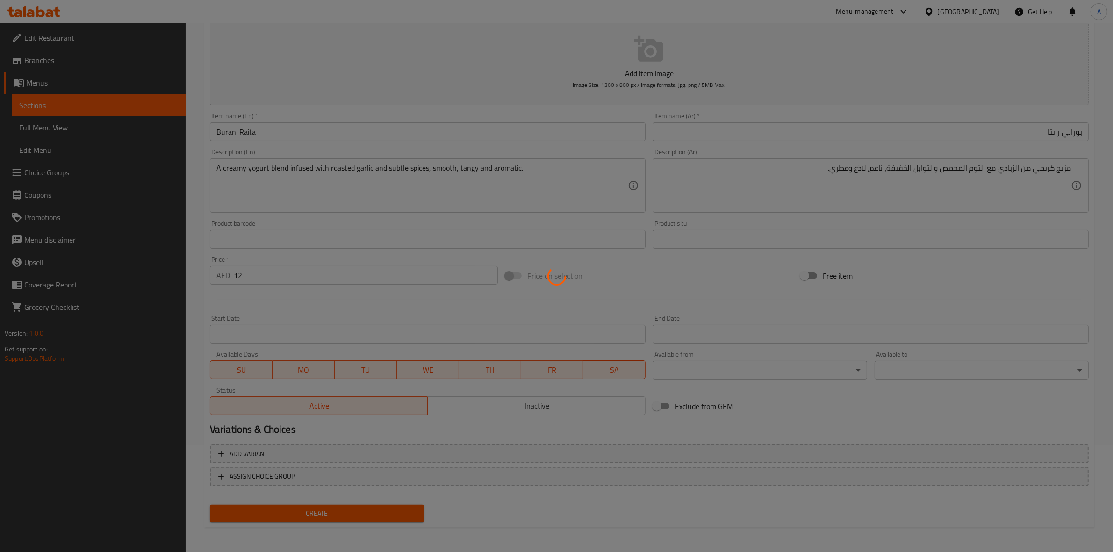
type input "0"
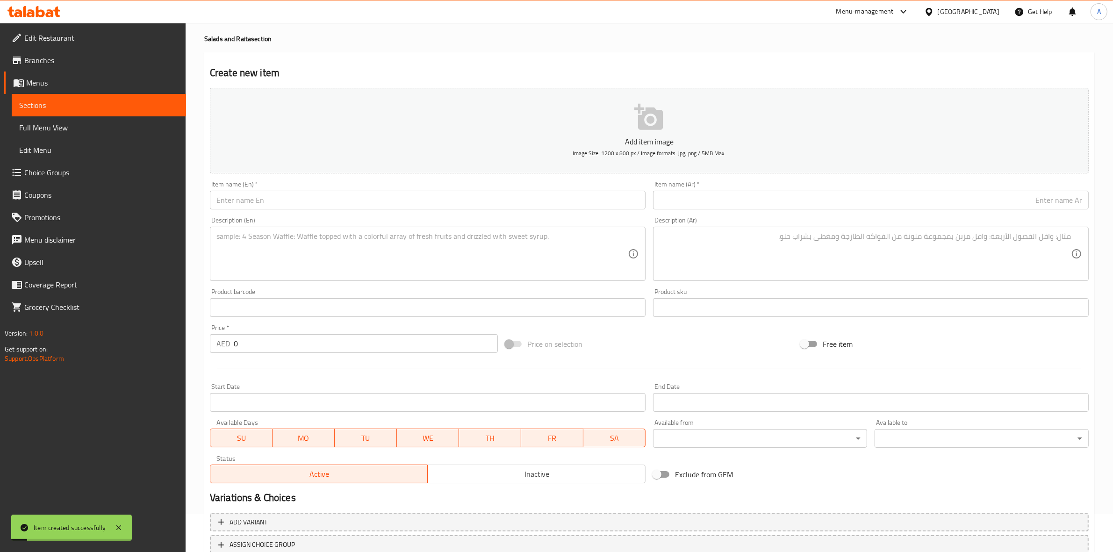
scroll to position [0, 0]
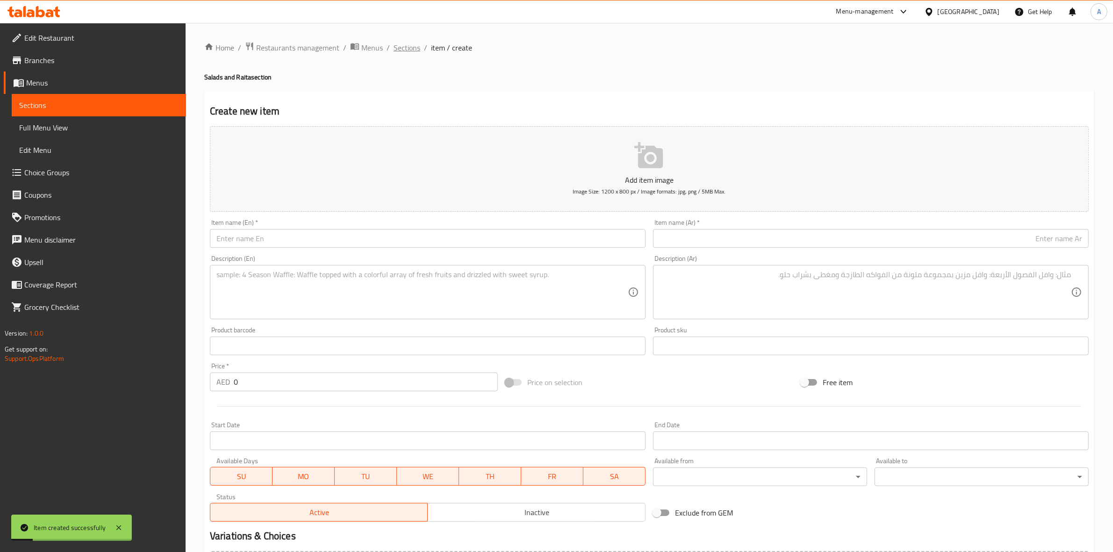
click at [403, 45] on span "Sections" at bounding box center [406, 47] width 27 height 11
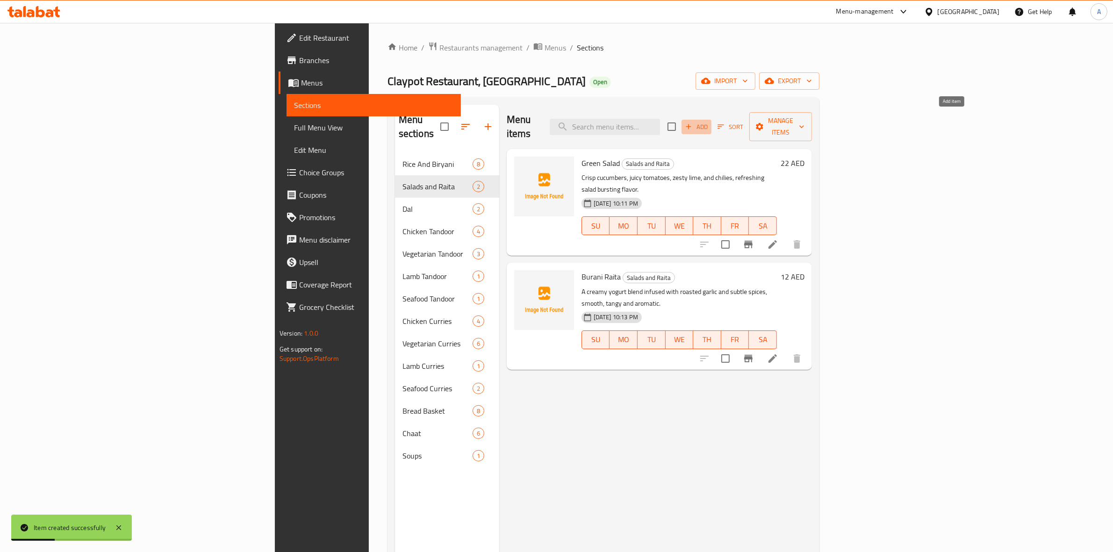
click at [691, 124] on icon "button" at bounding box center [688, 126] width 5 height 5
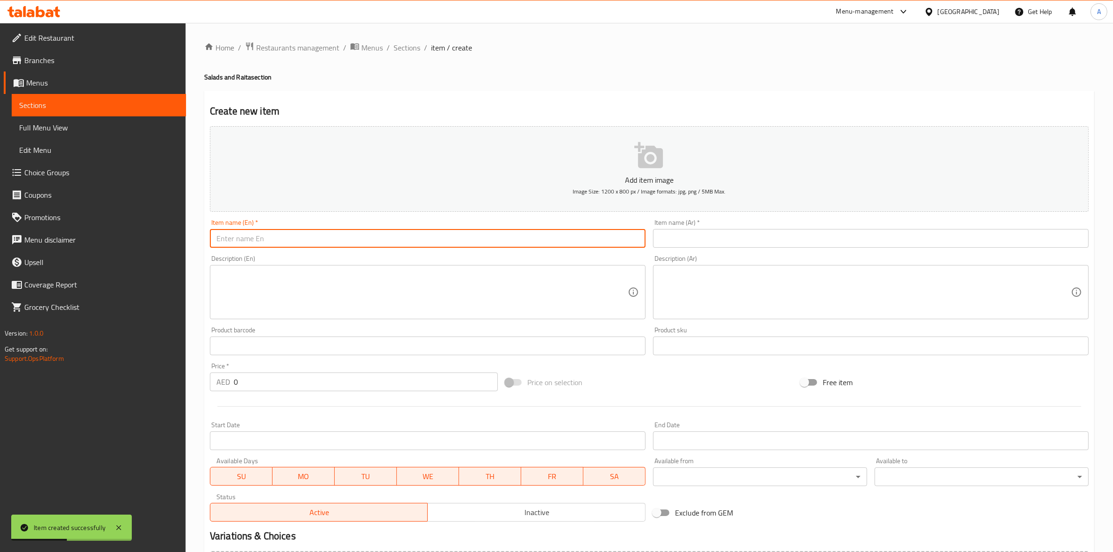
click at [256, 240] on input "text" at bounding box center [428, 238] width 436 height 19
paste input "Boondi Raita"
drag, startPoint x: 279, startPoint y: 238, endPoint x: 147, endPoint y: 238, distance: 131.3
click at [147, 238] on div "Edit Restaurant Branches Menus Sections Full Menu View Edit Menu Choice Groups …" at bounding box center [556, 341] width 1113 height 637
type input "Boondi Raita"
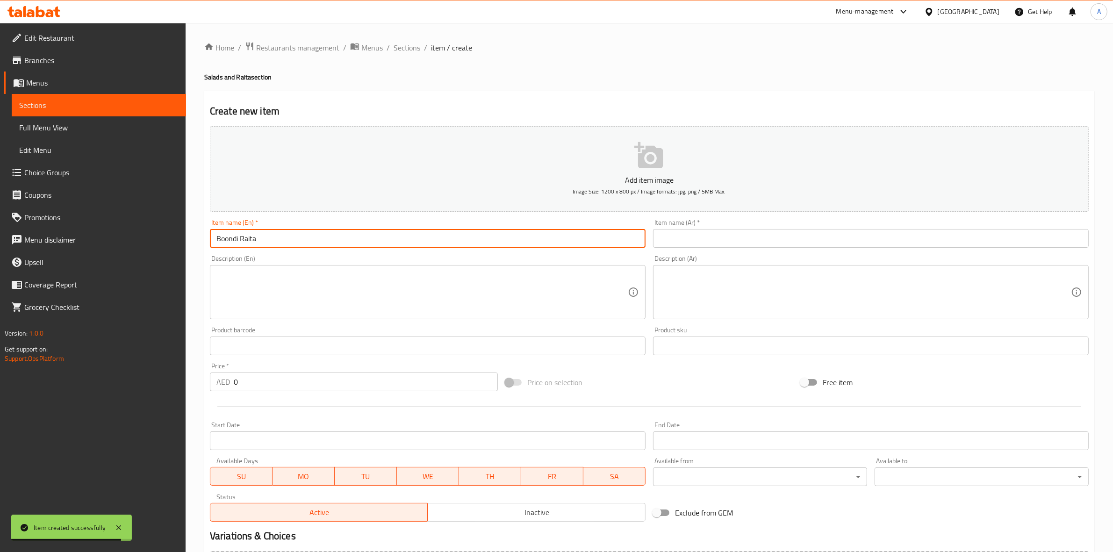
click at [718, 228] on div "Item name (Ar)   * Item name (Ar) *" at bounding box center [871, 233] width 436 height 29
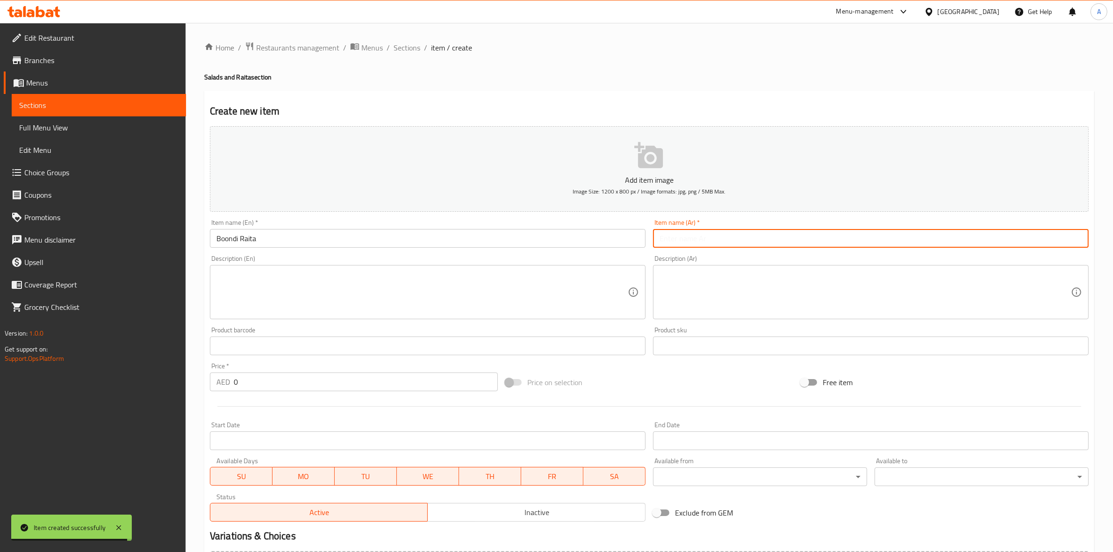
paste input "بوندي رايتا"
click at [695, 243] on input "بوندي رايتا" at bounding box center [871, 238] width 436 height 19
type input "بوندي رايتا"
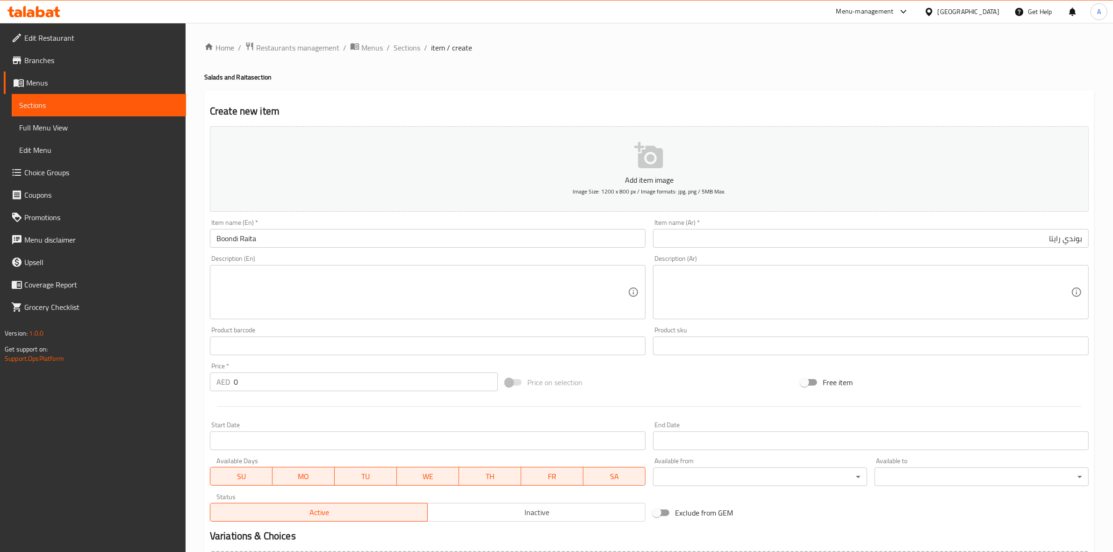
click at [471, 74] on h4 "Salads and Raita section" at bounding box center [649, 76] width 890 height 9
click at [238, 386] on input "0" at bounding box center [366, 381] width 264 height 19
click at [239, 384] on input "0" at bounding box center [366, 381] width 264 height 19
drag, startPoint x: 256, startPoint y: 383, endPoint x: 219, endPoint y: 386, distance: 37.0
click at [173, 382] on div "Edit Restaurant Branches Menus Sections Full Menu View Edit Menu Choice Groups …" at bounding box center [556, 341] width 1113 height 637
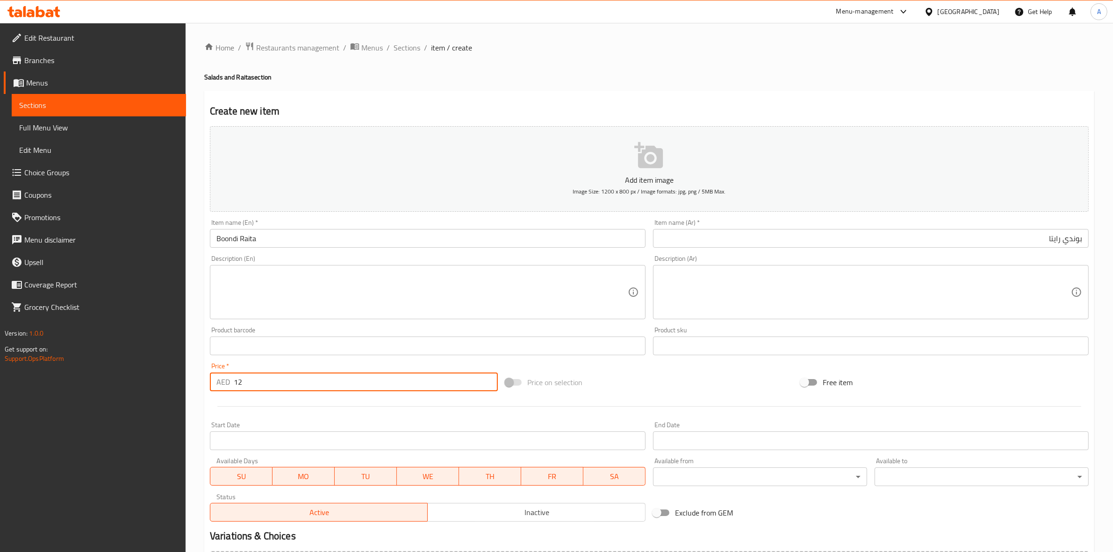
type input "12"
click at [260, 416] on div at bounding box center [649, 406] width 886 height 23
click at [242, 286] on textarea at bounding box center [421, 292] width 411 height 44
paste textarea "Cool, creamy yogurt blended with crisp, golden boondi pearls lightly spiced and…"
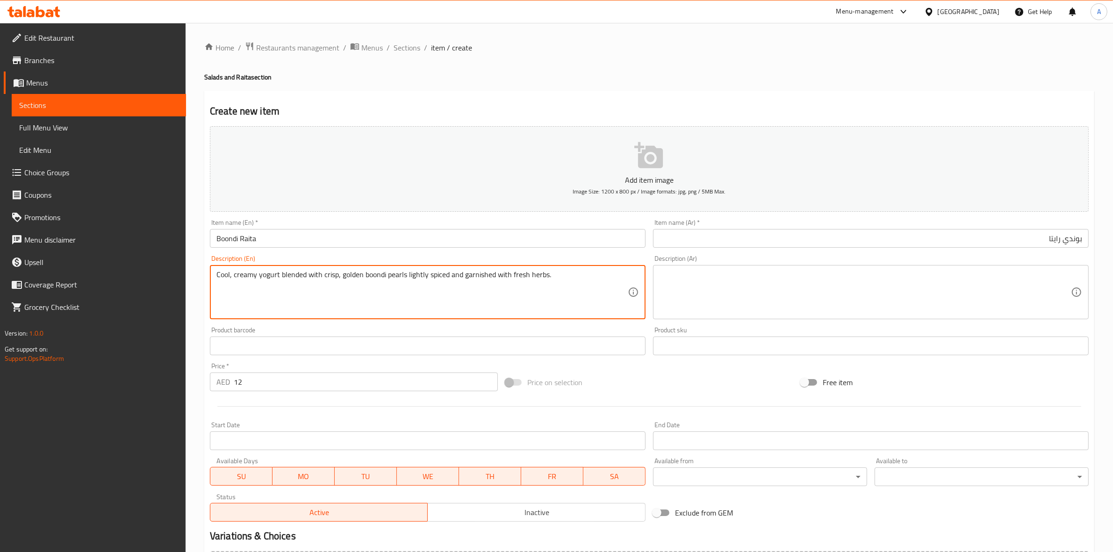
drag, startPoint x: 553, startPoint y: 274, endPoint x: 200, endPoint y: 274, distance: 353.3
click at [200, 274] on div "Home / Restaurants management / Menus / Sections / item / create Salads and Rai…" at bounding box center [649, 341] width 927 height 637
type textarea "Cool, creamy yogurt blended with crisp, golden boondi pearls lightly spiced and…"
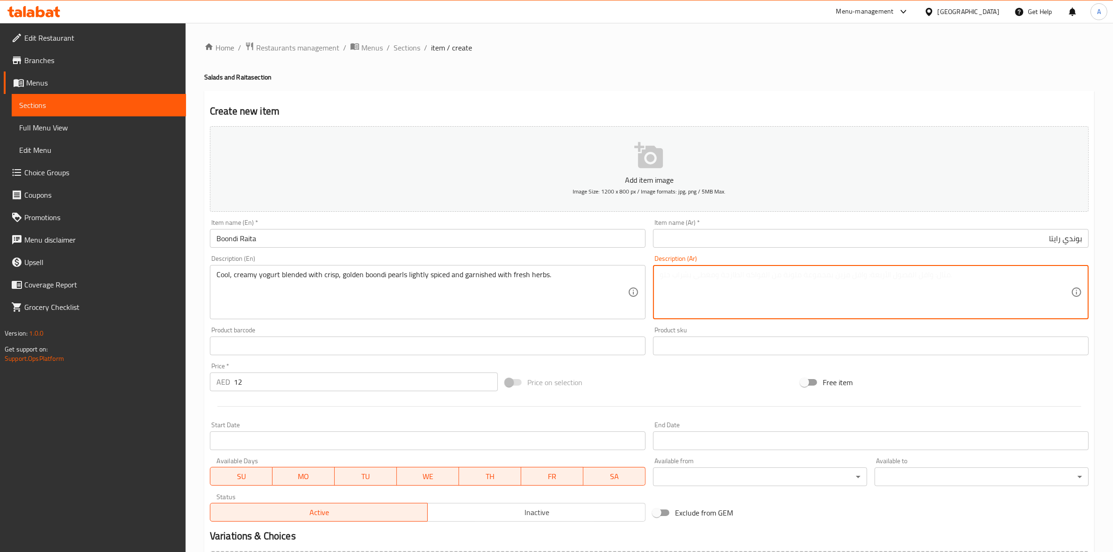
click at [721, 275] on textarea at bounding box center [864, 292] width 411 height 44
paste textarea "زبادي بارد كريمي ممزوج بلآلئ بوندي ذهبية مقرمشة ومتبلة بشكل خفيف ومزينة بالأعشا…"
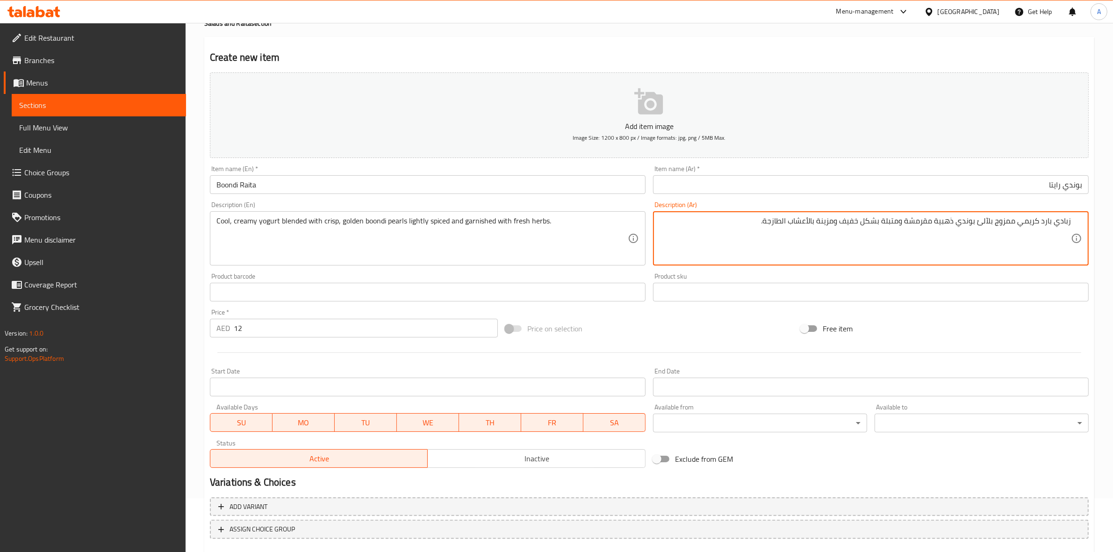
scroll to position [107, 0]
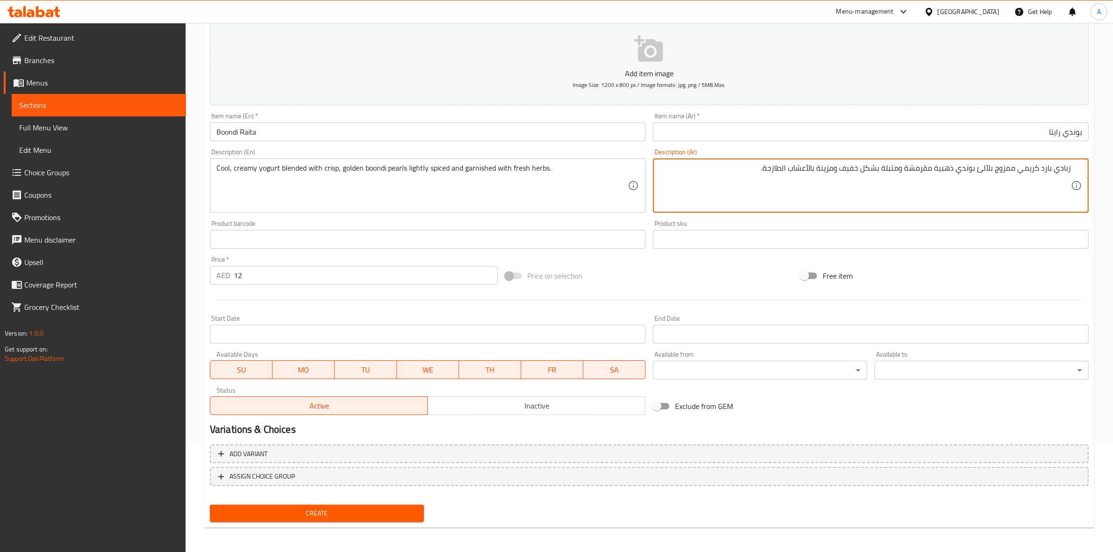
type textarea "زبادي بارد كريمي ممزوج بلآلئ بوندي ذهبية مقرمشة ومتبلة بشكل خفيف ومزينة بالأعشا…"
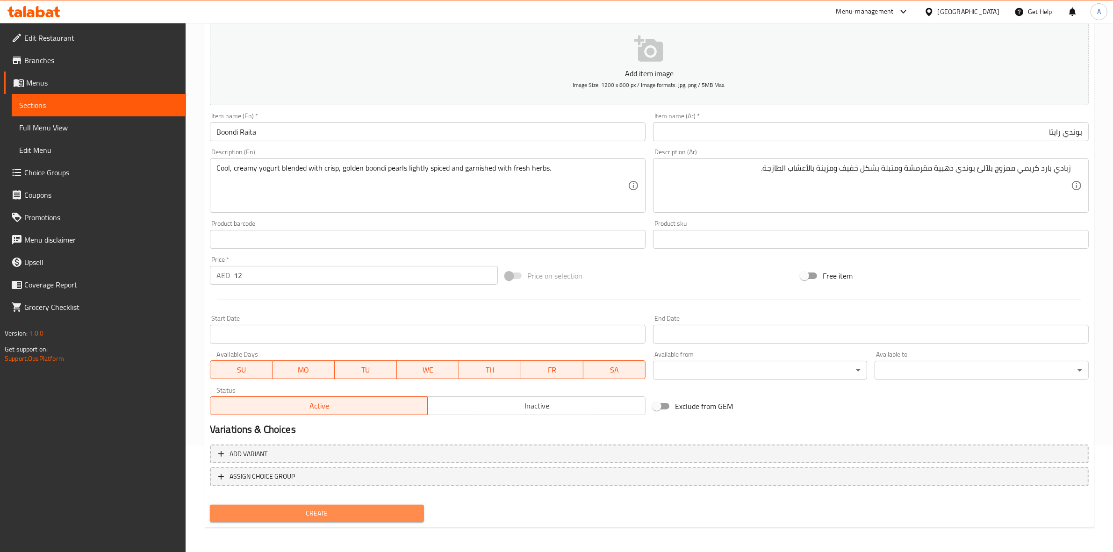
click at [333, 515] on span "Create" at bounding box center [316, 514] width 199 height 12
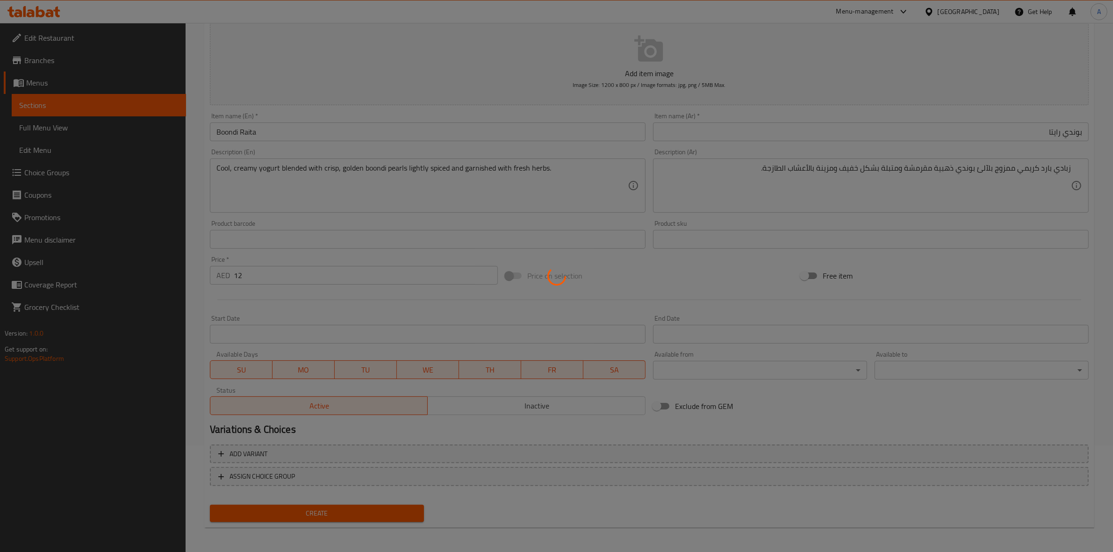
type input "0"
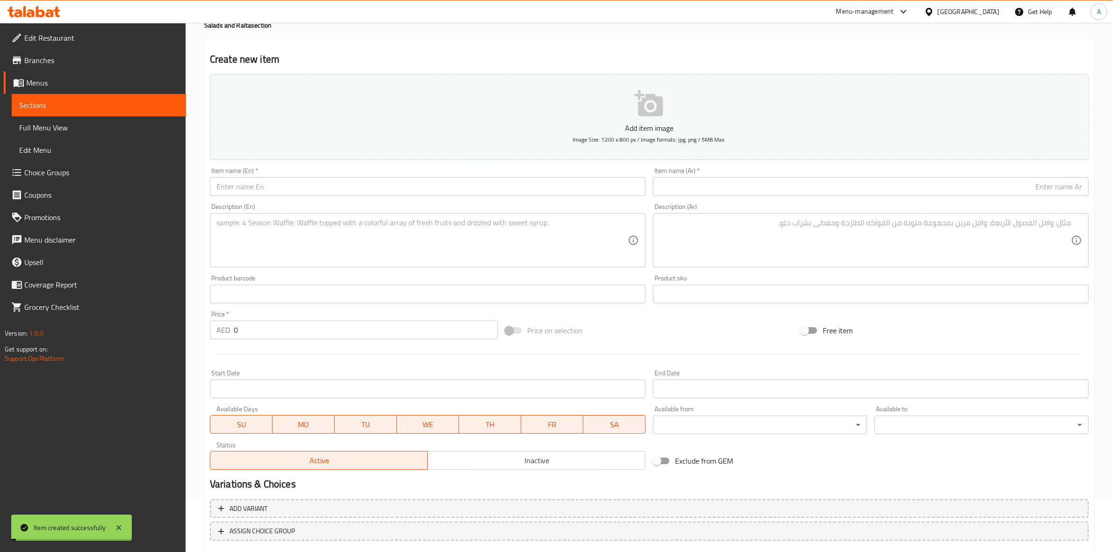
scroll to position [0, 0]
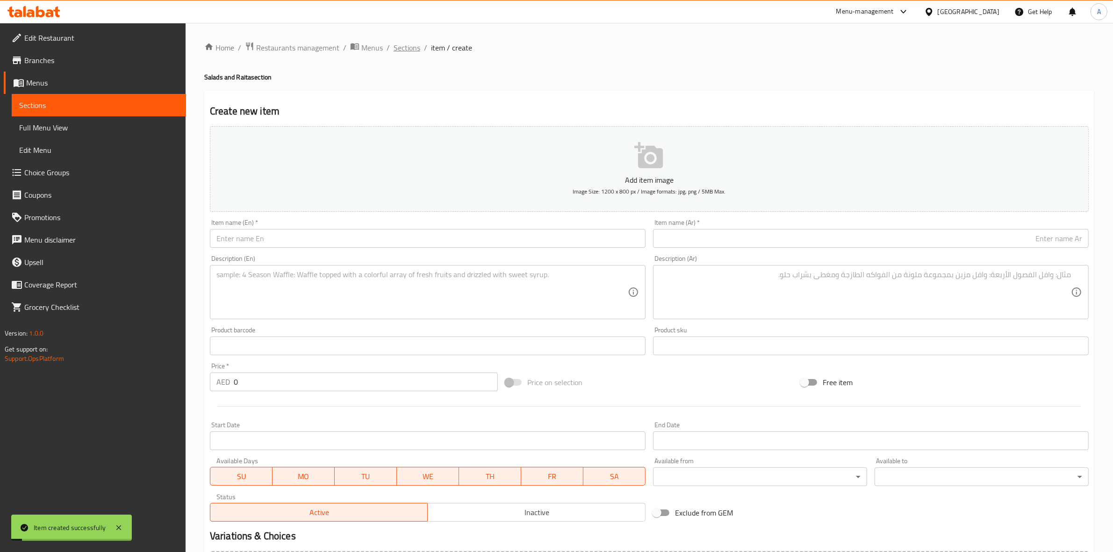
click at [400, 45] on span "Sections" at bounding box center [406, 47] width 27 height 11
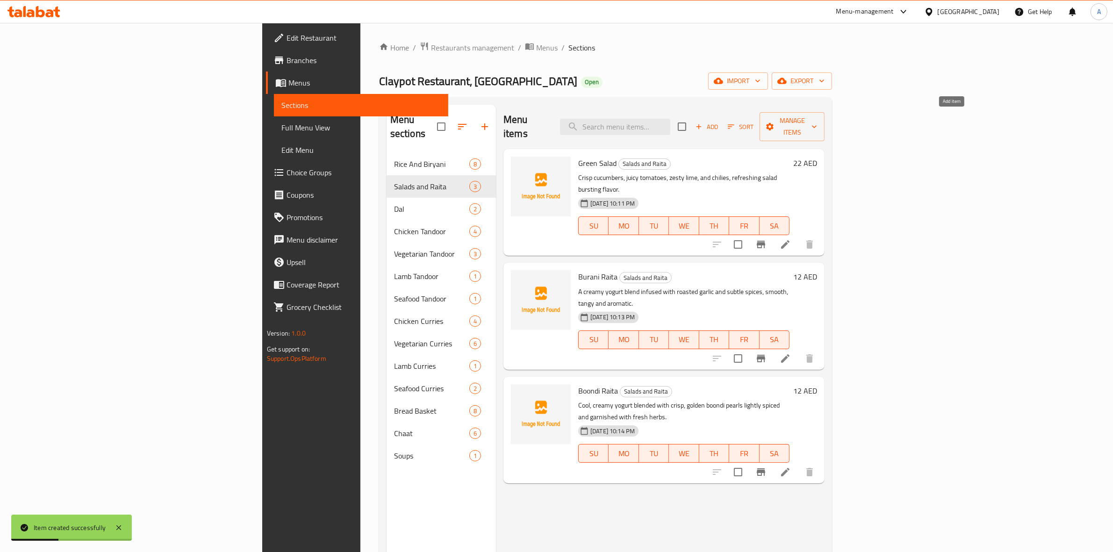
click at [703, 122] on icon "button" at bounding box center [698, 126] width 8 height 8
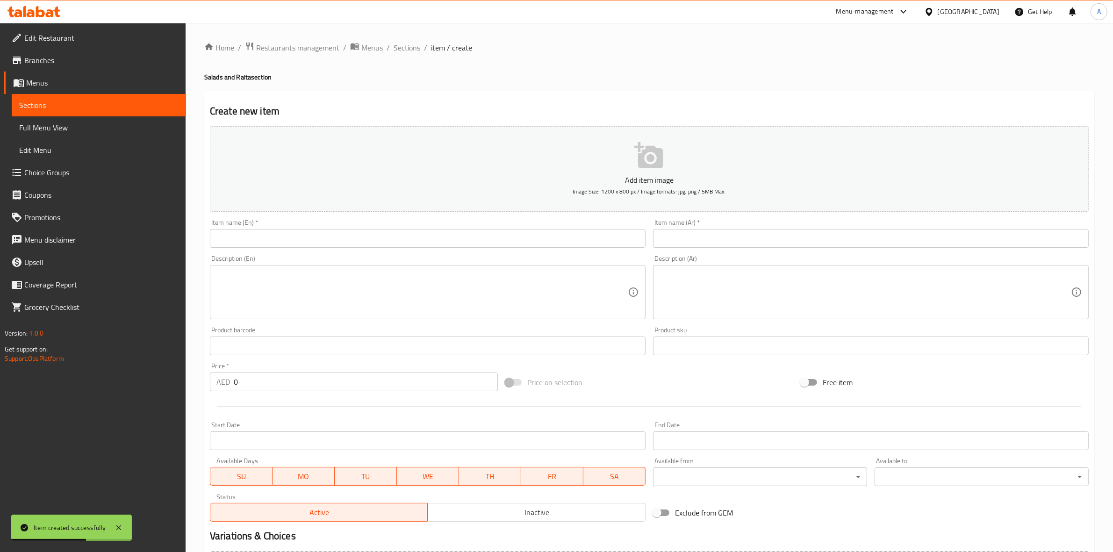
click at [276, 241] on input "text" at bounding box center [428, 238] width 436 height 19
paste input "Mix Veg Raita"
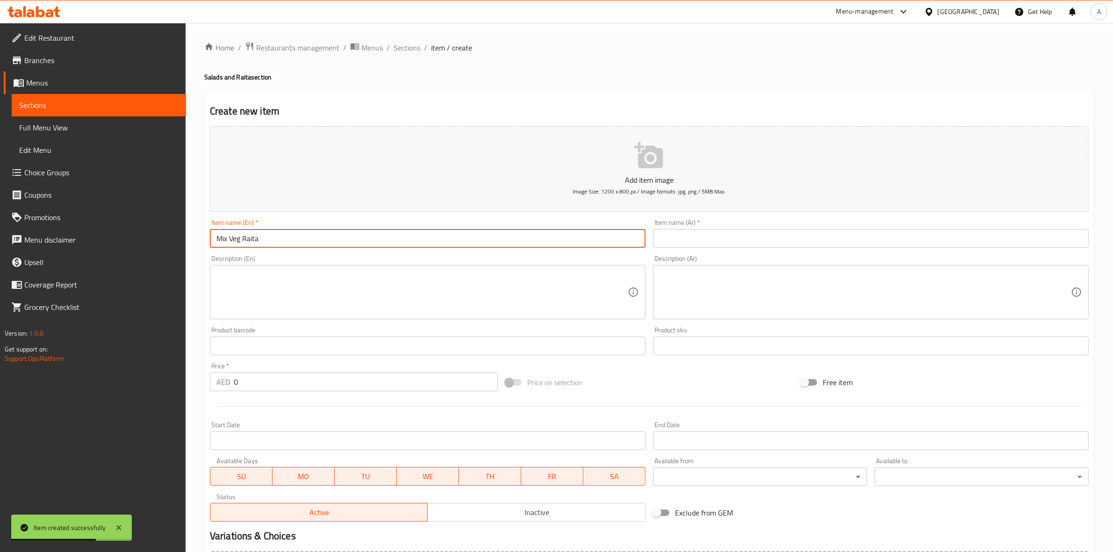
drag, startPoint x: 287, startPoint y: 239, endPoint x: 160, endPoint y: 239, distance: 127.6
click at [160, 239] on div "Edit Restaurant Branches Menus Sections Full Menu View Edit Menu Choice Groups …" at bounding box center [556, 341] width 1113 height 637
type input "Mix Veg Raita"
click at [772, 243] on input "text" at bounding box center [871, 238] width 436 height 19
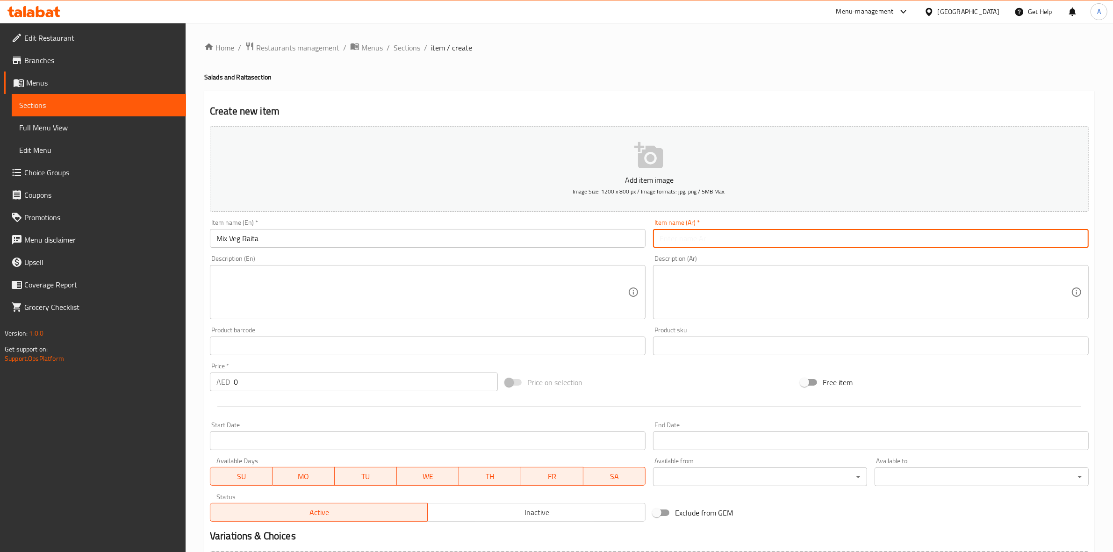
paste input "رايتا خضروات مشكلة"
type input "رايتا خضروات مشكلة"
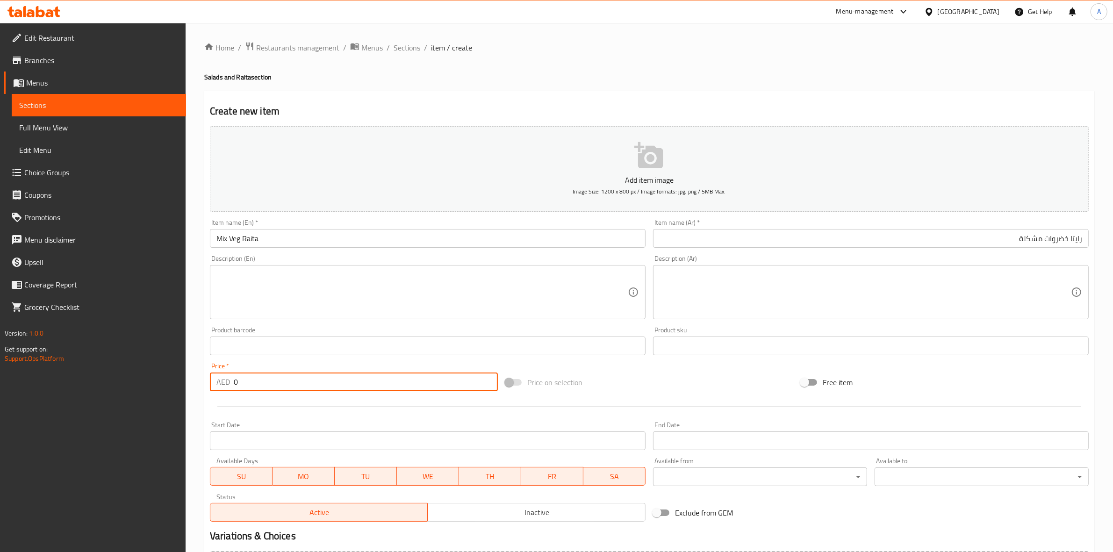
drag, startPoint x: 227, startPoint y: 383, endPoint x: 255, endPoint y: 395, distance: 31.0
click at [159, 384] on div "Edit Restaurant Branches Menus Sections Full Menu View Edit Menu Choice Groups …" at bounding box center [556, 341] width 1113 height 637
type input "12"
click at [269, 401] on div at bounding box center [649, 406] width 886 height 23
click at [271, 288] on textarea at bounding box center [421, 292] width 411 height 44
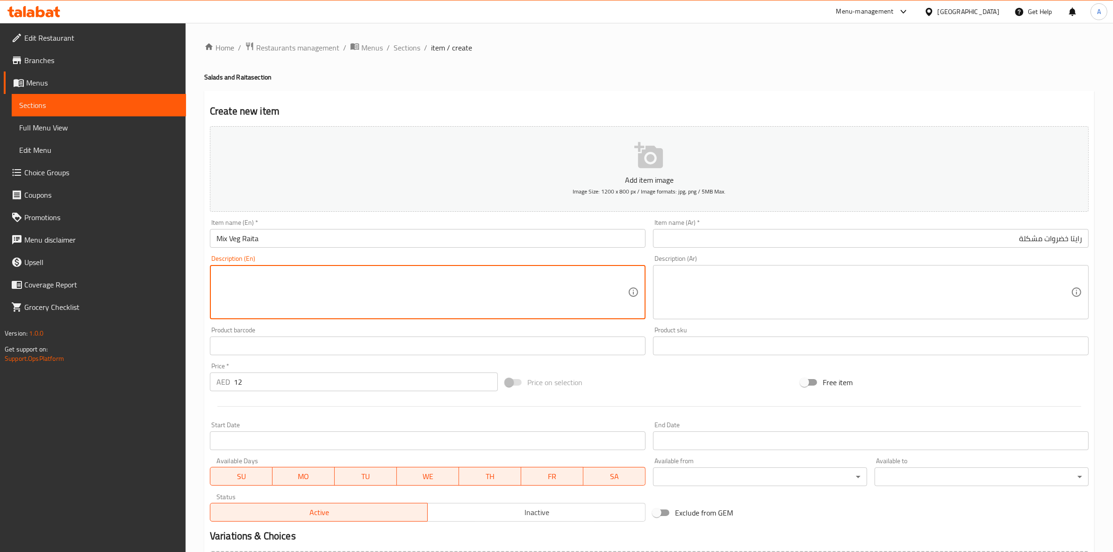
paste textarea "Chilled yogurt blended with crunchy cucumber, carrots and tomatoes."
drag, startPoint x: 451, startPoint y: 277, endPoint x: 78, endPoint y: 242, distance: 375.0
click at [78, 243] on div "Edit Restaurant Branches Menus Sections Full Menu View Edit Menu Choice Groups …" at bounding box center [556, 341] width 1113 height 637
type textarea "Chilled yogurt blended with crunchy cucumber, carrots and tomatoes."
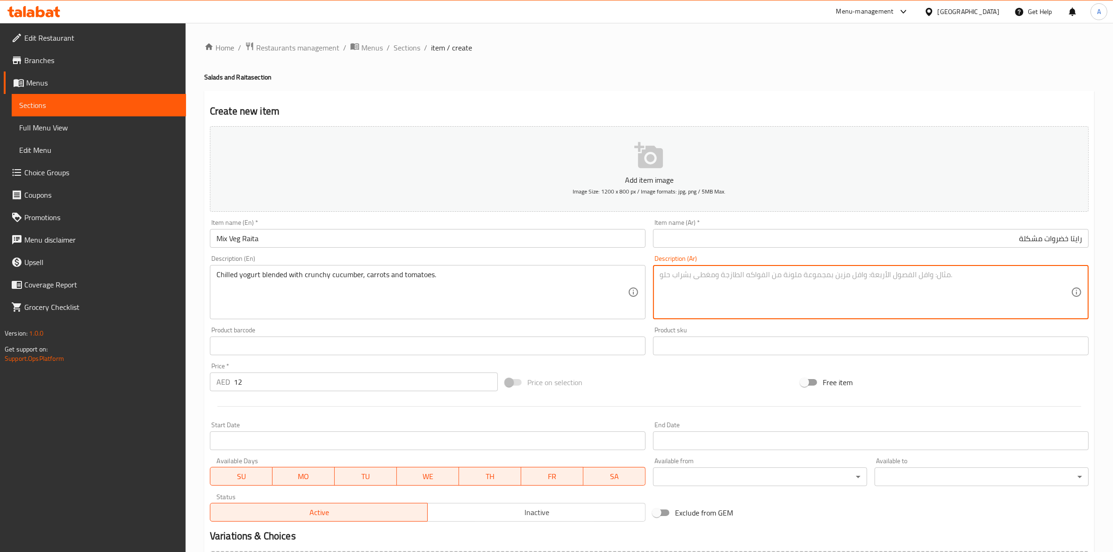
click at [751, 285] on textarea at bounding box center [864, 292] width 411 height 44
paste textarea "زبادي مبرد ممزوج بالخيار المقرمش والجزر والطماطم."
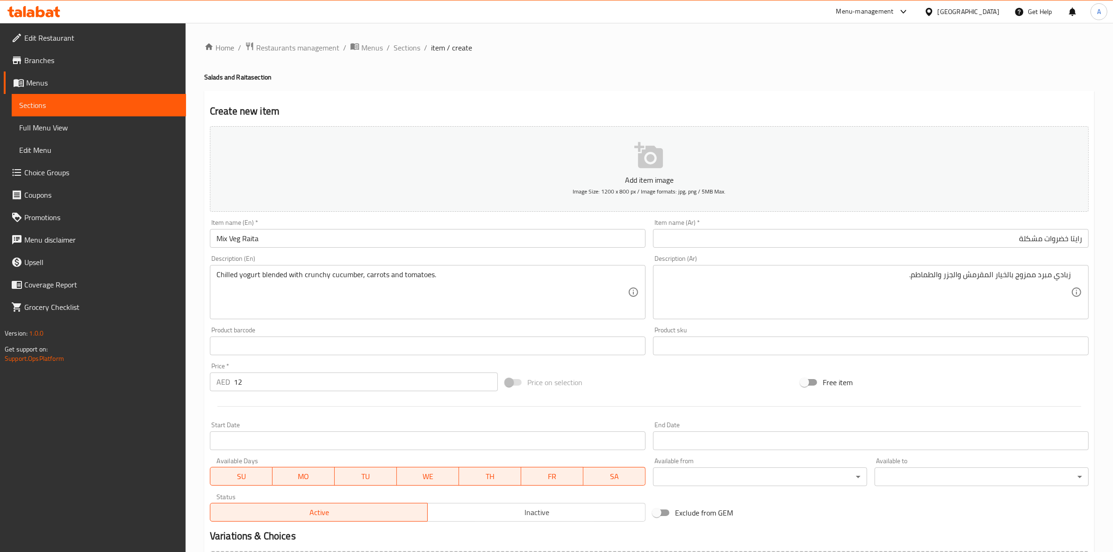
click at [532, 78] on h4 "Salads and Raita section" at bounding box center [649, 76] width 890 height 9
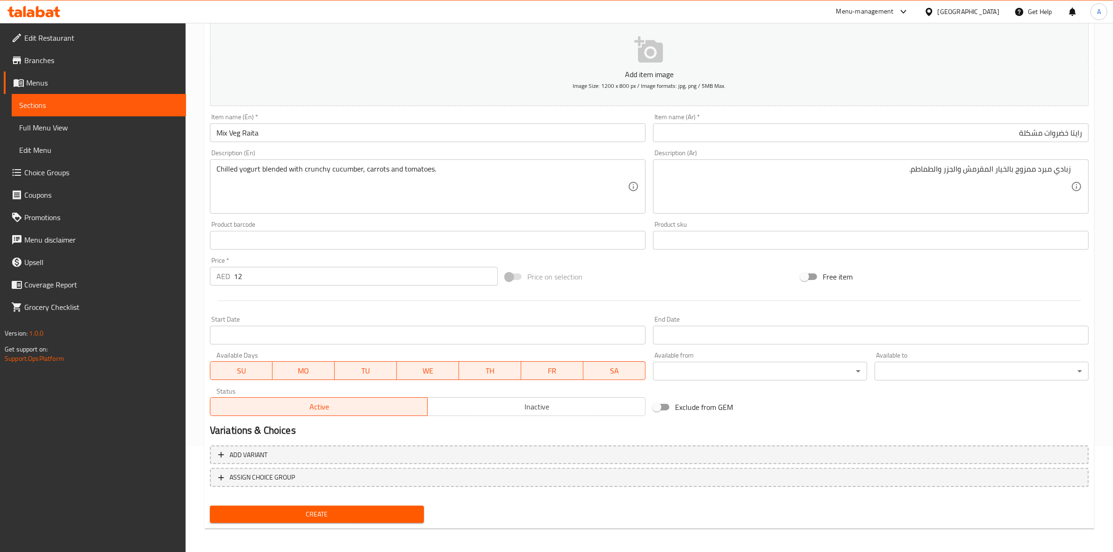
scroll to position [107, 0]
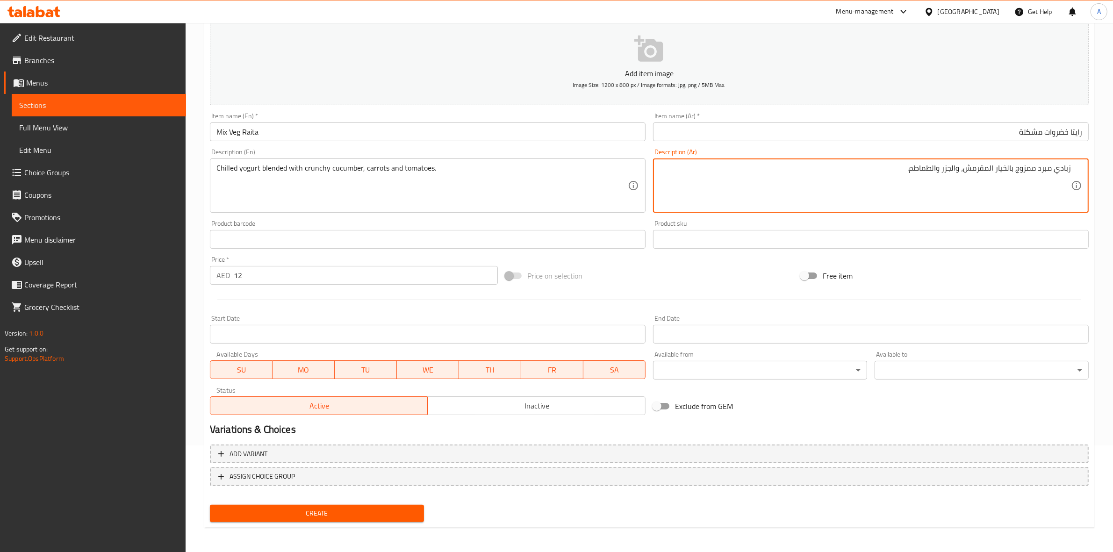
drag, startPoint x: 951, startPoint y: 167, endPoint x: 958, endPoint y: 170, distance: 7.8
click at [958, 170] on textarea "زبادي مبرد ممزوج بالخيار المقرمش، والجزر والطماطم." at bounding box center [864, 186] width 411 height 44
drag, startPoint x: 941, startPoint y: 171, endPoint x: 948, endPoint y: 171, distance: 7.0
click at [948, 171] on textarea "زبادي مبرد ممزوج بالخيار المقرمش، جزر والطماطم." at bounding box center [864, 186] width 411 height 44
type textarea "زبادي مبرد ممزوج بالخيار المقرمش، جزر، طماطم."
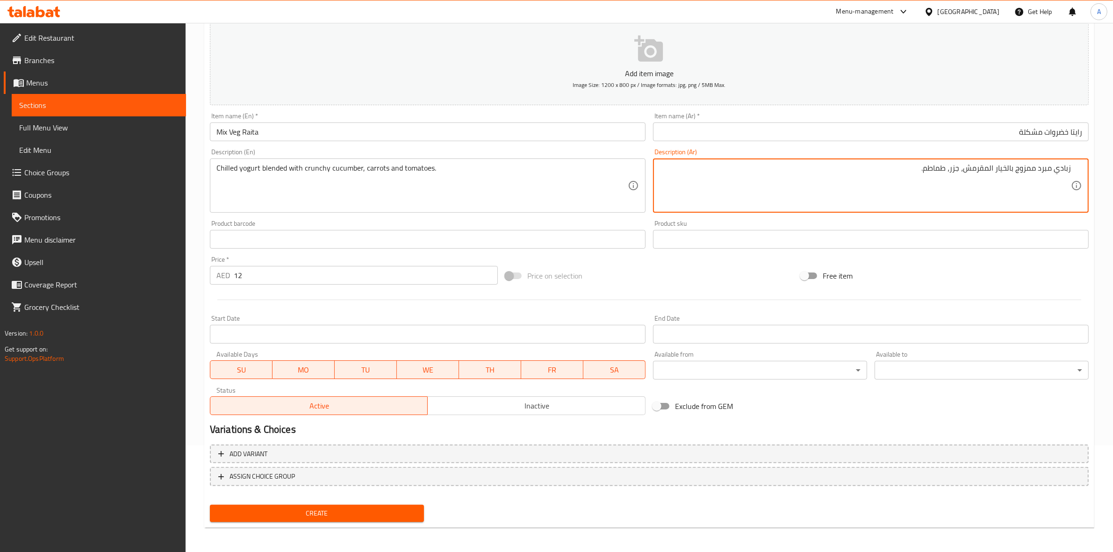
click at [957, 222] on div "Product sku Product sku" at bounding box center [871, 234] width 436 height 29
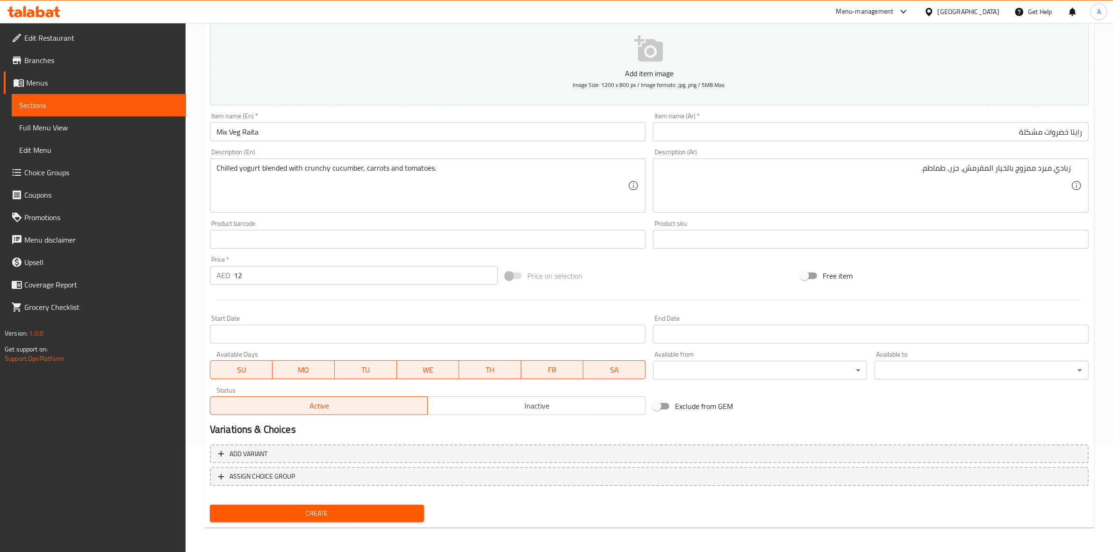
click at [305, 514] on span "Create" at bounding box center [316, 514] width 199 height 12
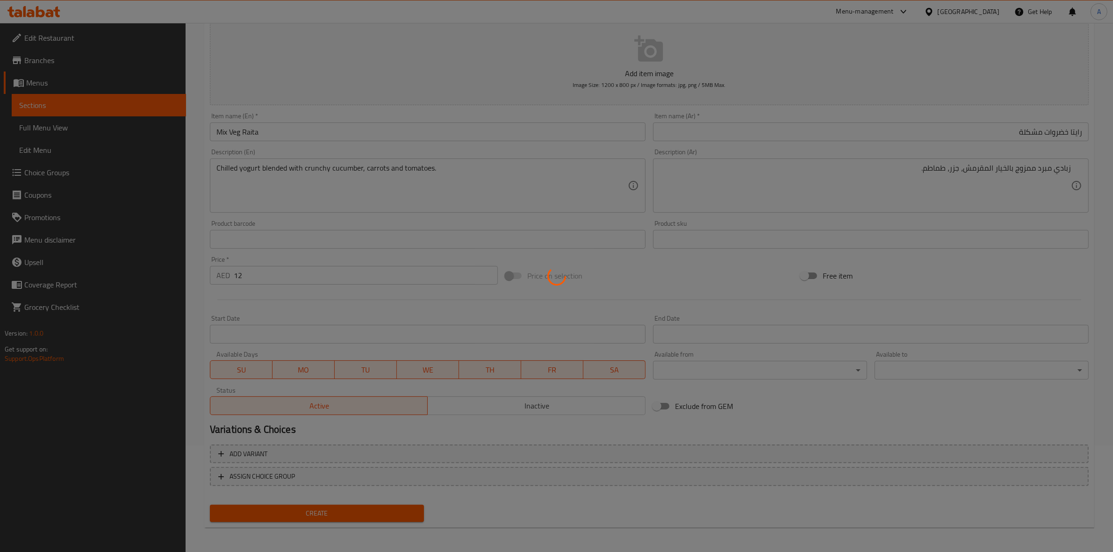
type input "0"
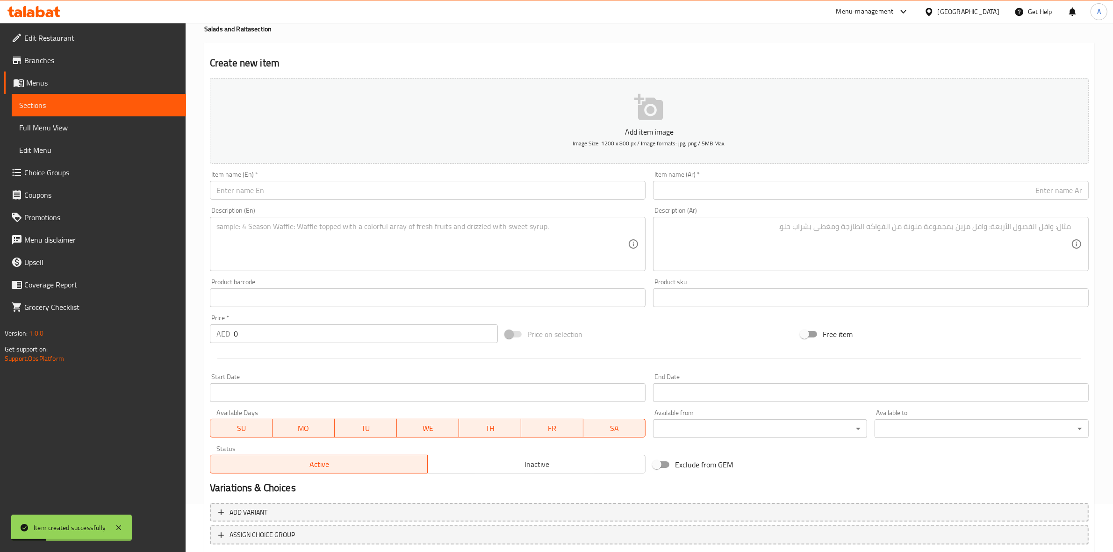
scroll to position [0, 0]
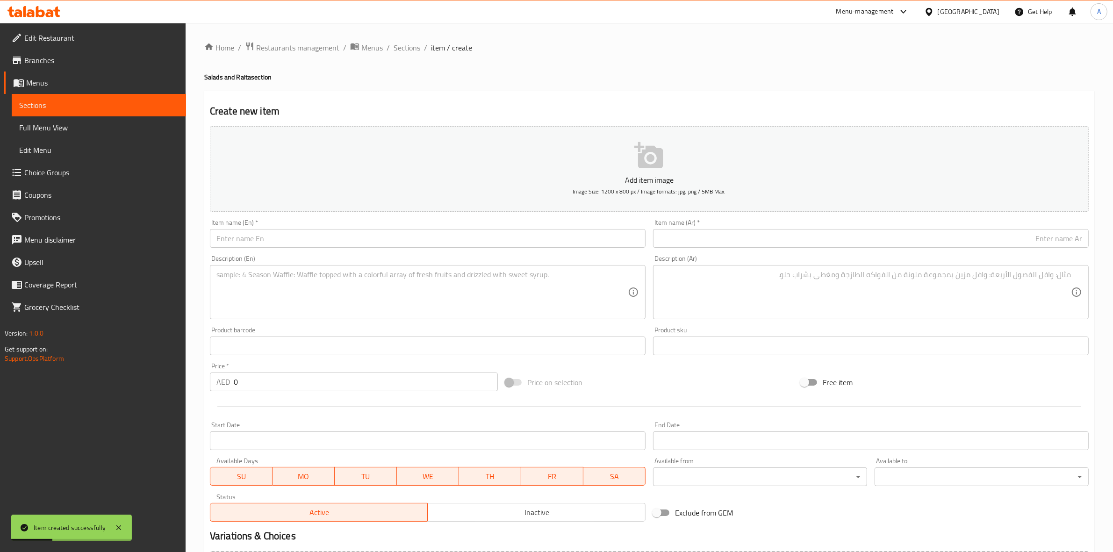
drag, startPoint x: 403, startPoint y: 48, endPoint x: 404, endPoint y: 69, distance: 21.1
click at [403, 48] on span "Sections" at bounding box center [406, 47] width 27 height 11
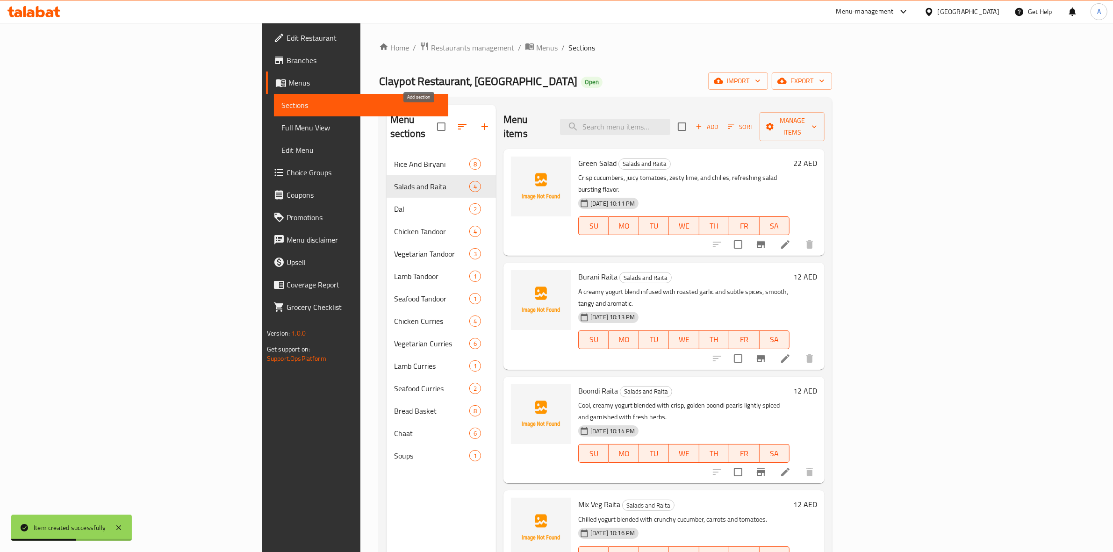
click at [479, 121] on icon "button" at bounding box center [484, 126] width 11 height 11
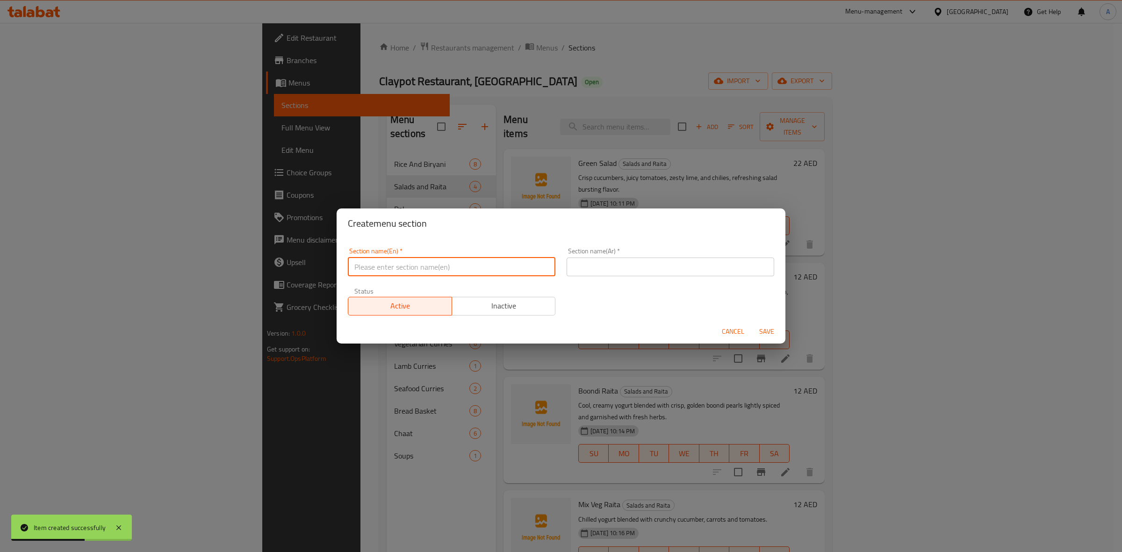
click at [413, 269] on input "text" at bounding box center [451, 266] width 207 height 19
paste input "Desserts"
drag, startPoint x: 419, startPoint y: 272, endPoint x: 328, endPoint y: 272, distance: 90.7
click at [328, 272] on div "Create menu section Section name(En)   * Desserts Section name(En) * Section na…" at bounding box center [561, 276] width 1122 height 552
type input "Desserts"
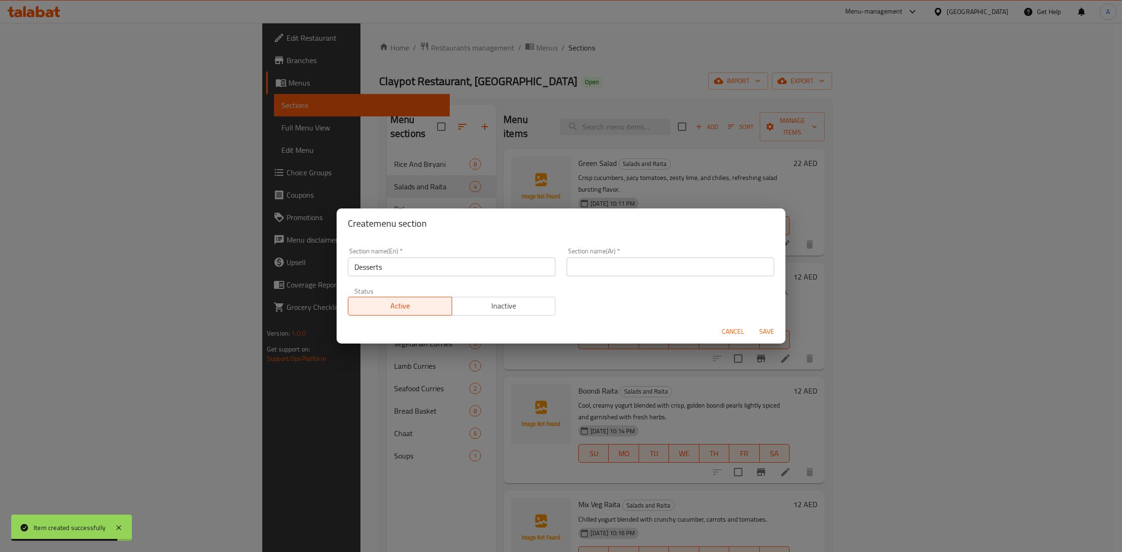
click at [622, 277] on div "Section name(Ar)   * Section name(Ar) *" at bounding box center [670, 262] width 219 height 40
click at [636, 261] on input "text" at bounding box center [669, 266] width 207 height 19
paste input "الحلويات"
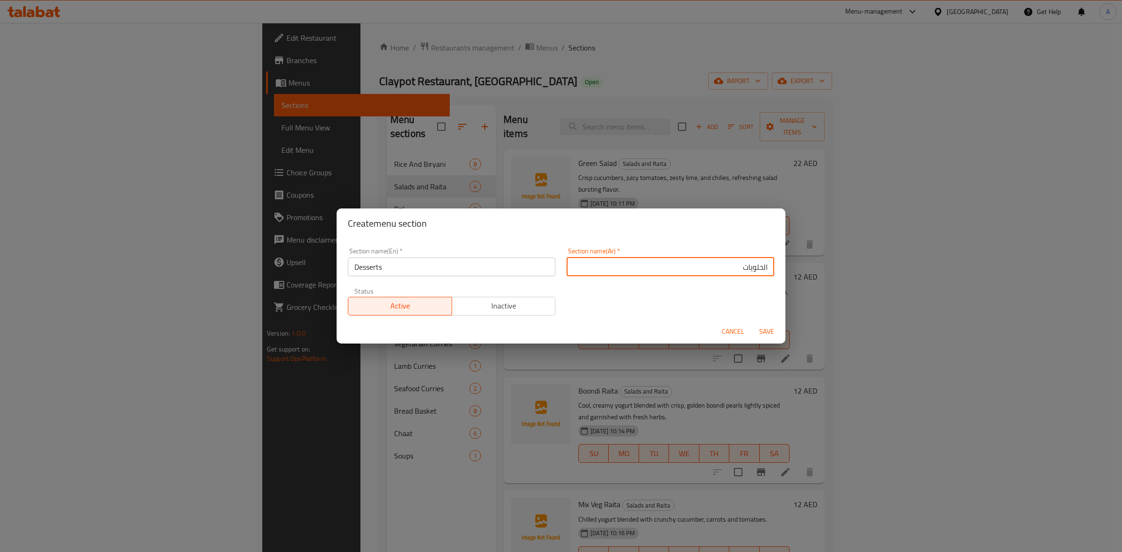
drag, startPoint x: 755, startPoint y: 269, endPoint x: 770, endPoint y: 272, distance: 15.9
click at [770, 272] on div "Section name(Ar)   * الحلويات Section name(Ar) *" at bounding box center [670, 262] width 219 height 40
type input "حلويات"
click at [765, 328] on span "Save" at bounding box center [766, 332] width 22 height 12
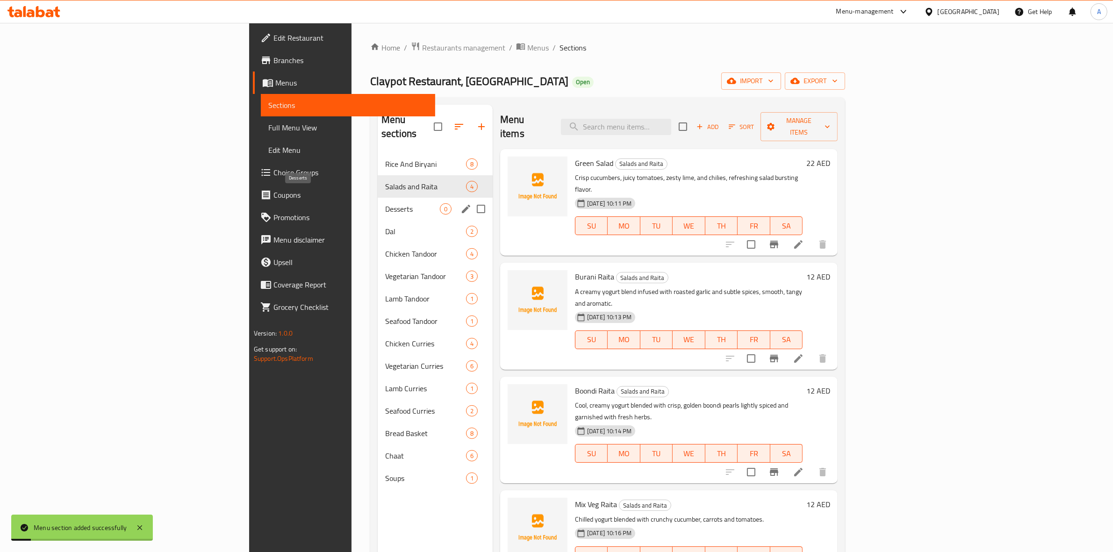
click at [385, 203] on span "Desserts" at bounding box center [412, 208] width 55 height 11
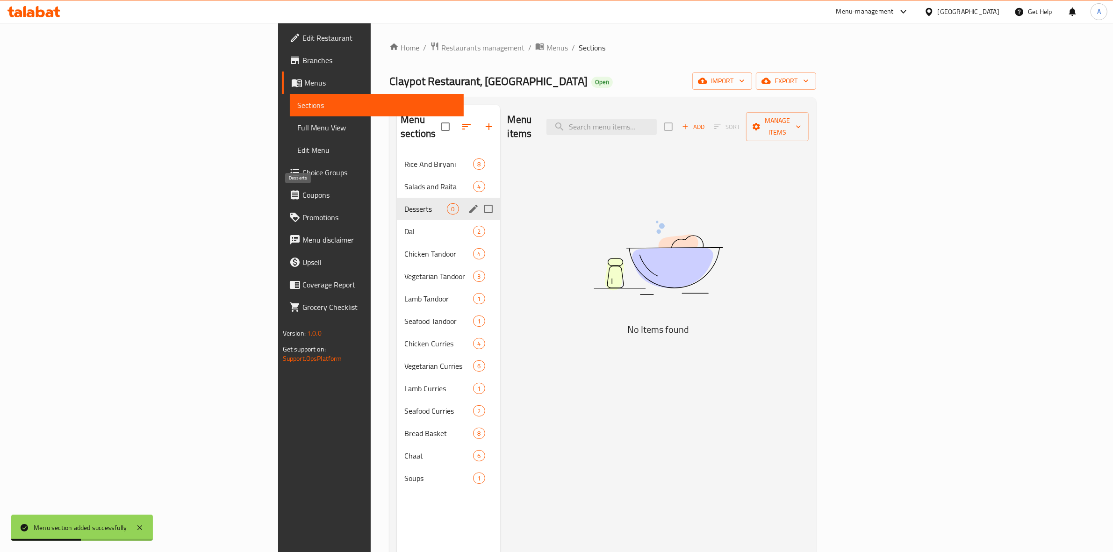
click at [404, 203] on span "Desserts" at bounding box center [425, 208] width 43 height 11
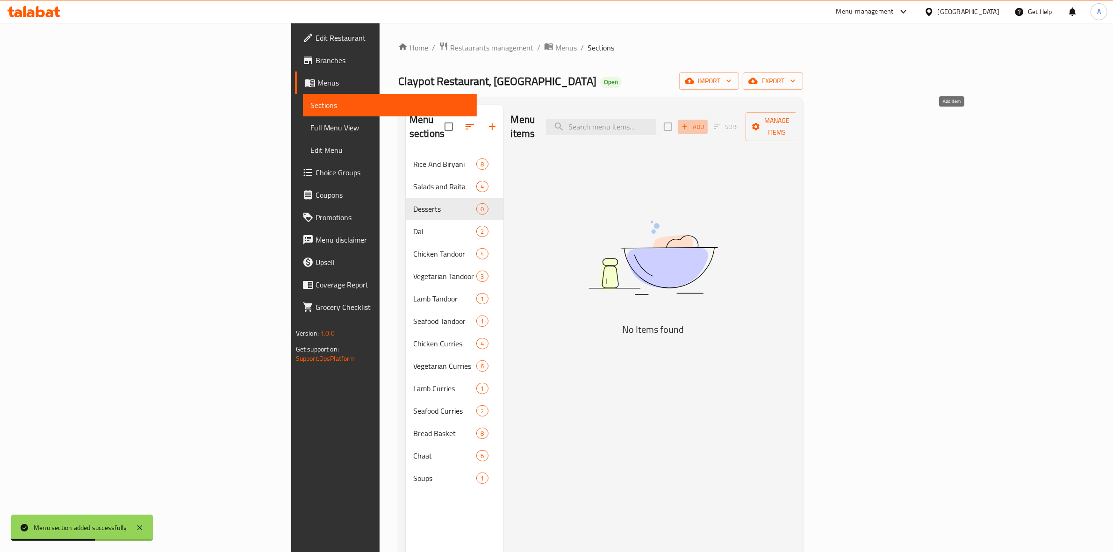
click at [705, 122] on span "Add" at bounding box center [692, 127] width 25 height 11
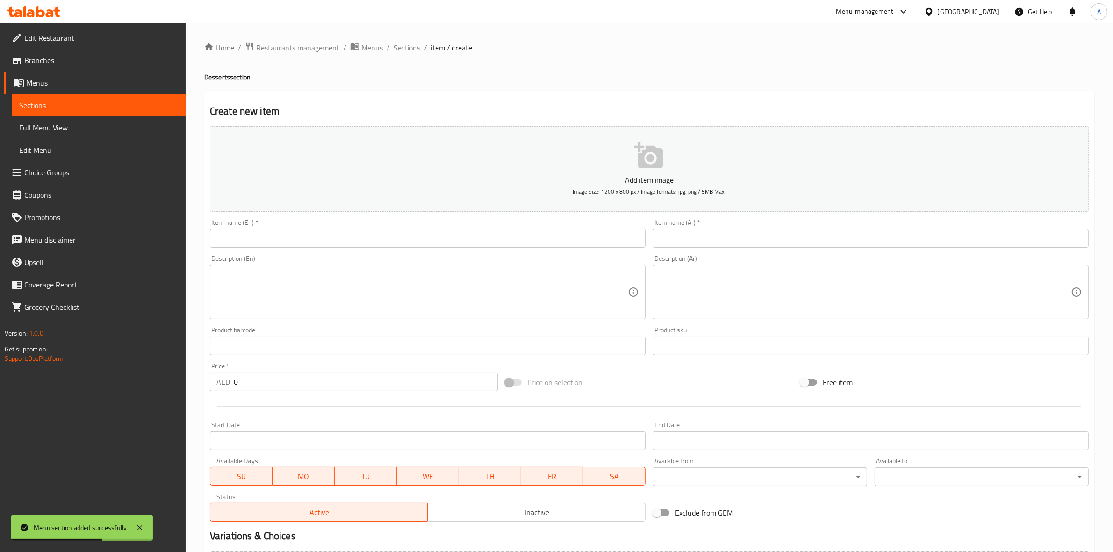
click at [284, 234] on input "text" at bounding box center [428, 238] width 436 height 19
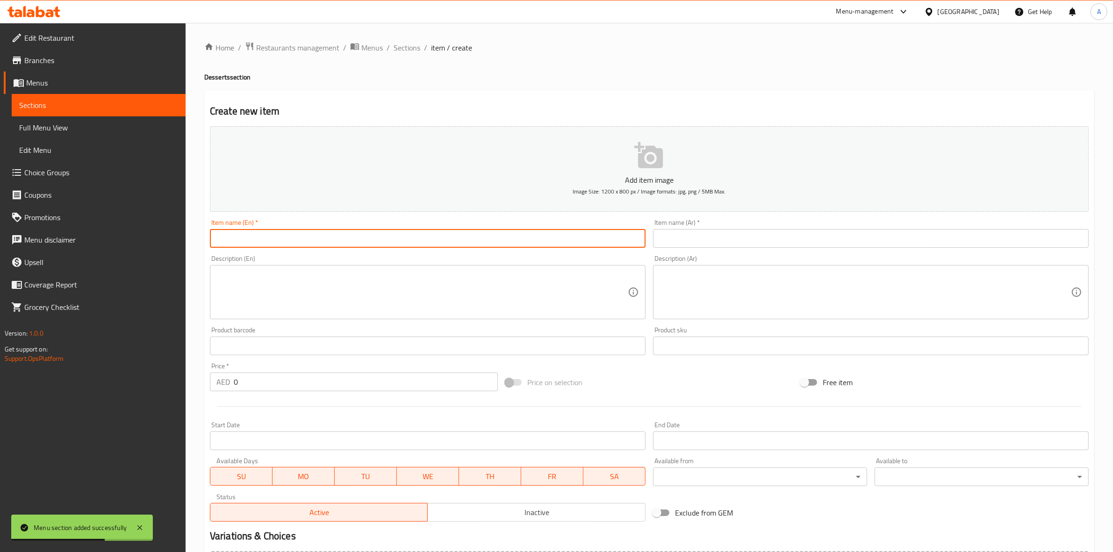
paste input "Gajar Ka Halwa"
drag, startPoint x: 280, startPoint y: 245, endPoint x: 215, endPoint y: 246, distance: 65.4
click at [215, 246] on input "Gajar Ka Halwa" at bounding box center [428, 238] width 436 height 19
type input "Gajar Ka Halwa"
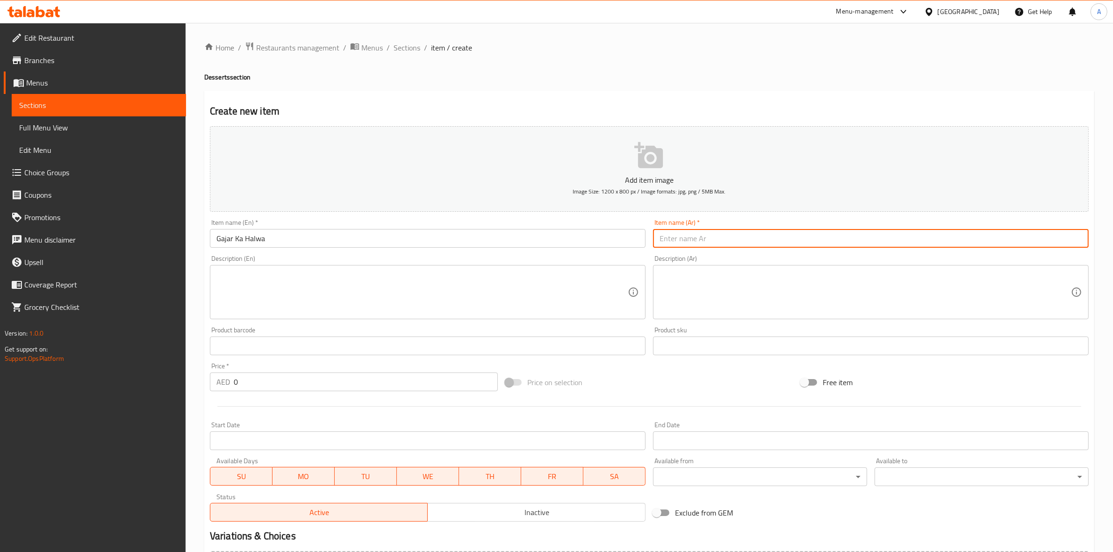
click at [700, 243] on input "text" at bounding box center [871, 238] width 436 height 19
paste input "جاجار كا حلوى"
type input "جاجار كا حلوى"
click at [557, 107] on h2 "Create new item" at bounding box center [649, 111] width 879 height 14
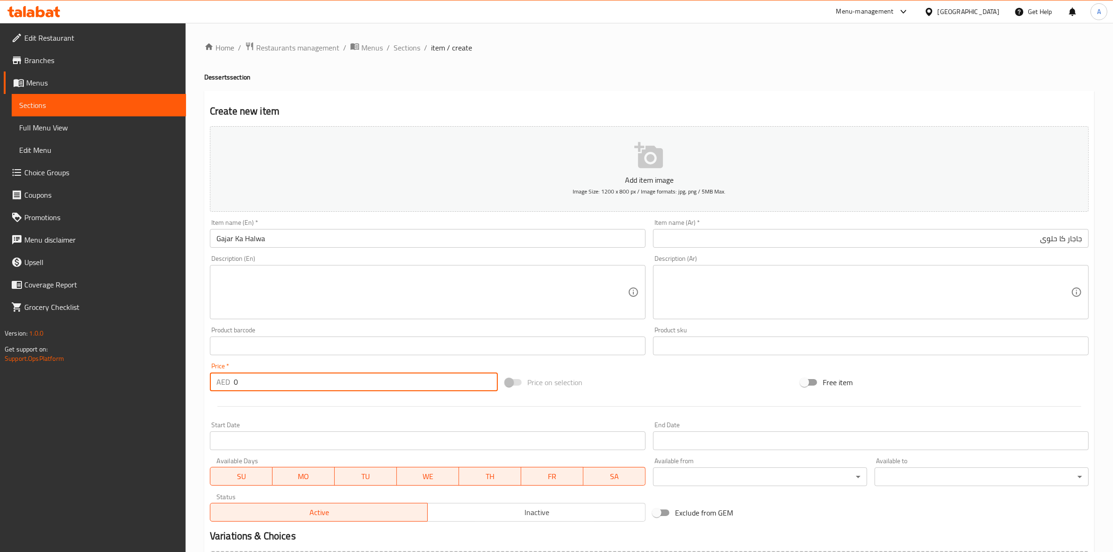
drag, startPoint x: 253, startPoint y: 379, endPoint x: 185, endPoint y: 379, distance: 68.2
click at [185, 379] on div "Edit Restaurant Branches Menus Sections Full Menu View Edit Menu Choice Groups …" at bounding box center [556, 341] width 1113 height 637
type input "44"
click at [257, 417] on div at bounding box center [649, 406] width 886 height 23
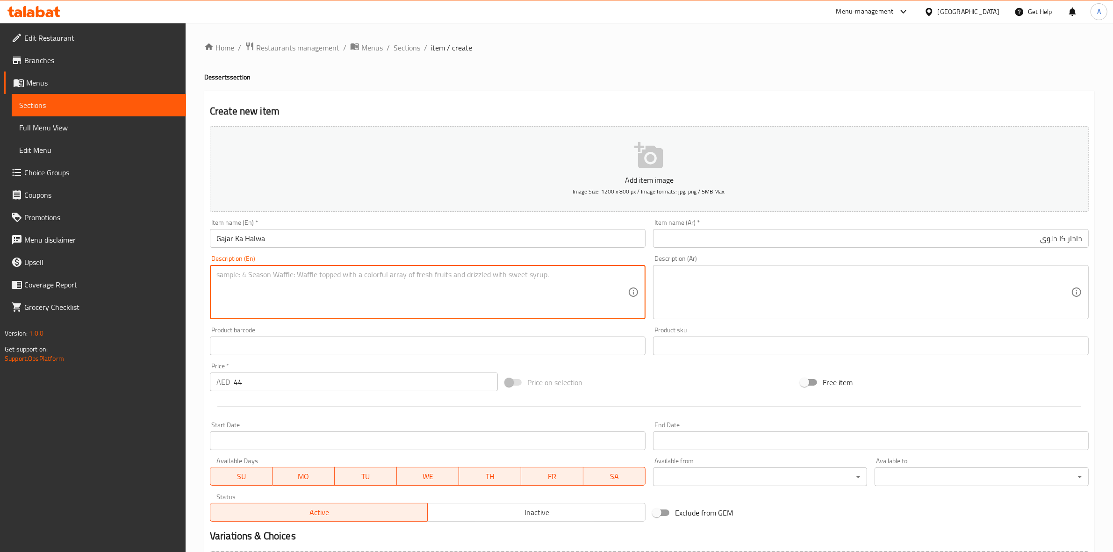
click at [230, 272] on textarea at bounding box center [421, 292] width 411 height 44
paste textarea "Carrot dessert slow-cooked in ghee with sugar and milk."
click at [281, 277] on textarea "Carrot dessert slow-cooked in ghee with sugar and milk." at bounding box center [421, 292] width 411 height 44
drag, startPoint x: 408, startPoint y: 272, endPoint x: 150, endPoint y: 271, distance: 258.0
click at [150, 271] on div "Edit Restaurant Branches Menus Sections Full Menu View Edit Menu Choice Groups …" at bounding box center [556, 341] width 1113 height 637
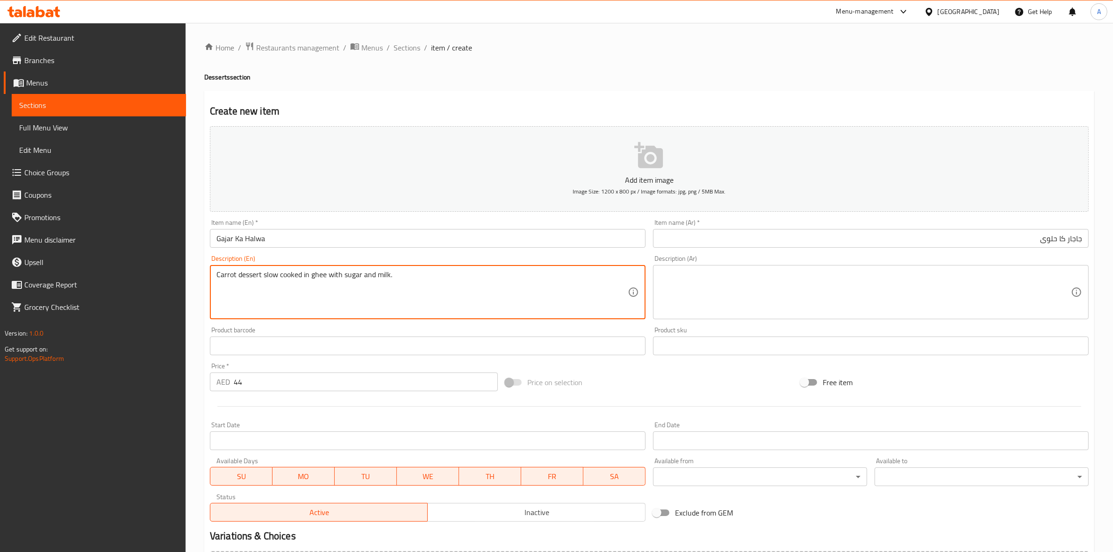
type textarea "Carrot dessert slow cooked in ghee with sugar and milk."
click at [732, 272] on textarea at bounding box center [864, 292] width 411 height 44
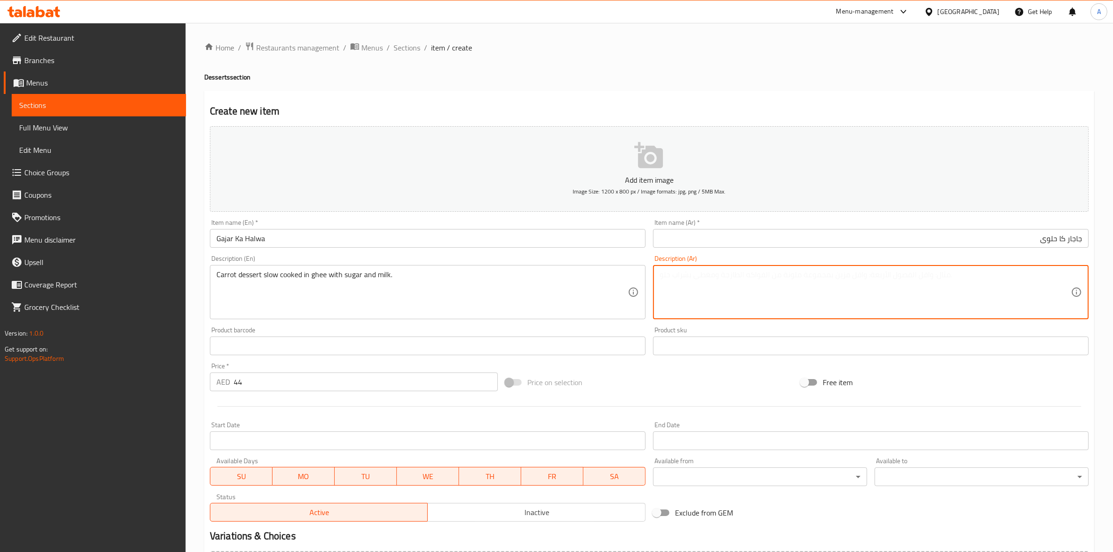
paste textarea "حلوى الجزر المطبوخة ببطء في السمن مع السكر والحليب."
type textarea "حلوى الجزر المطبوخة ببطء في السمن مع السكر والحليب."
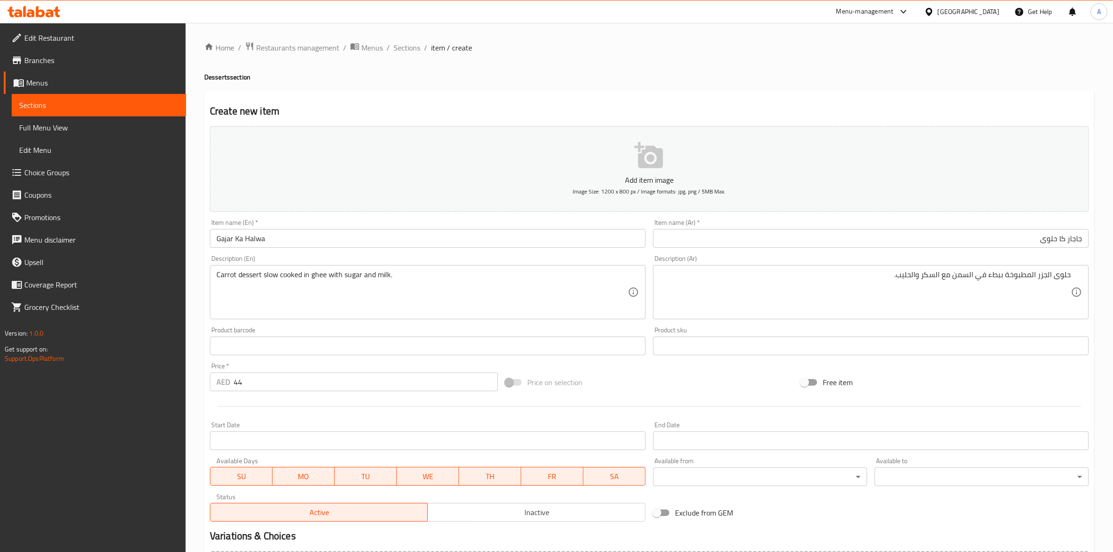
click at [767, 69] on div "Home / Restaurants management / Menus / Sections / item / create Desserts secti…" at bounding box center [649, 342] width 890 height 600
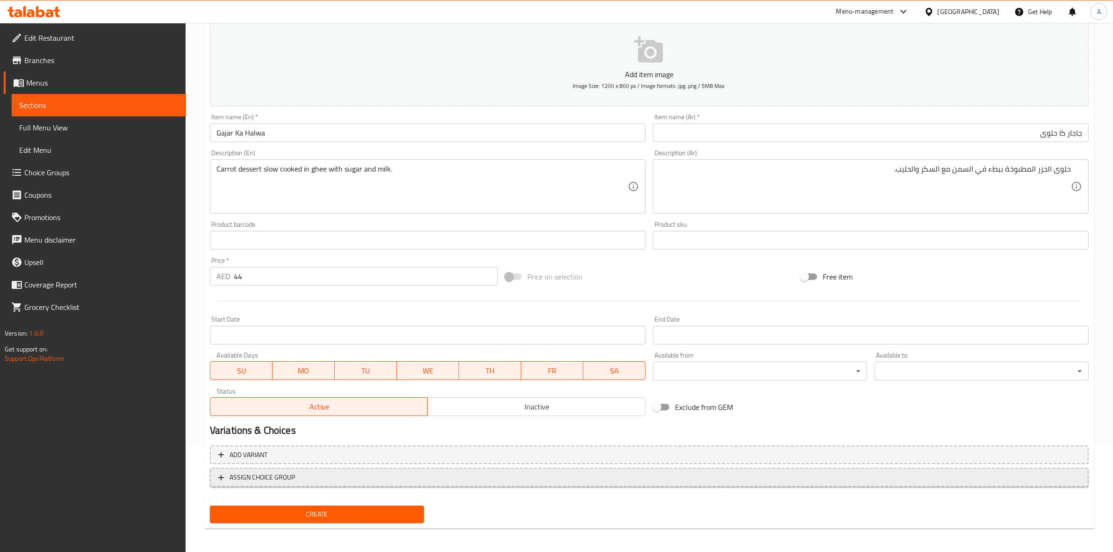
scroll to position [107, 0]
click at [312, 517] on span "Create" at bounding box center [316, 514] width 199 height 12
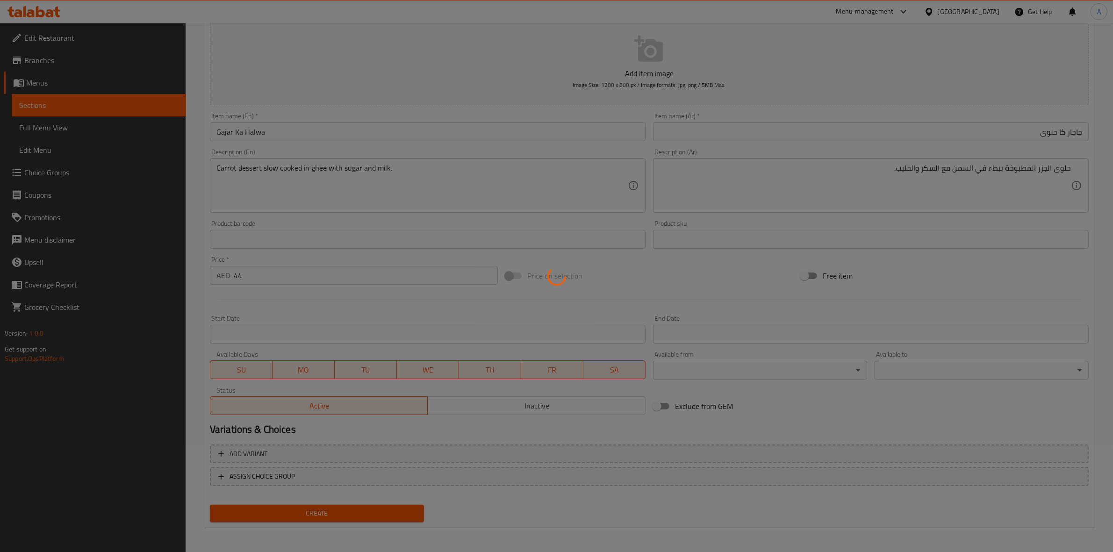
type input "0"
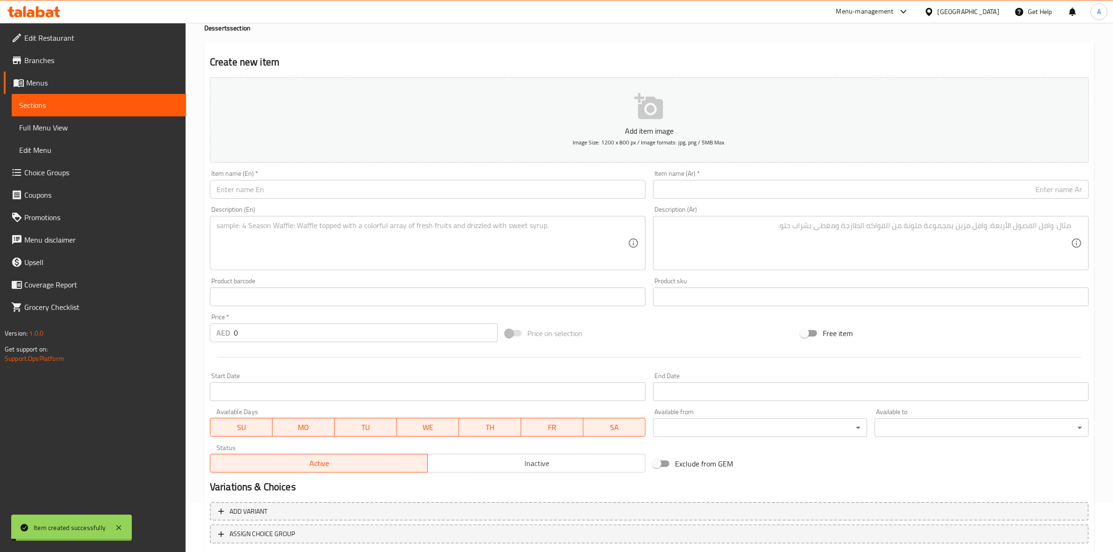
scroll to position [0, 0]
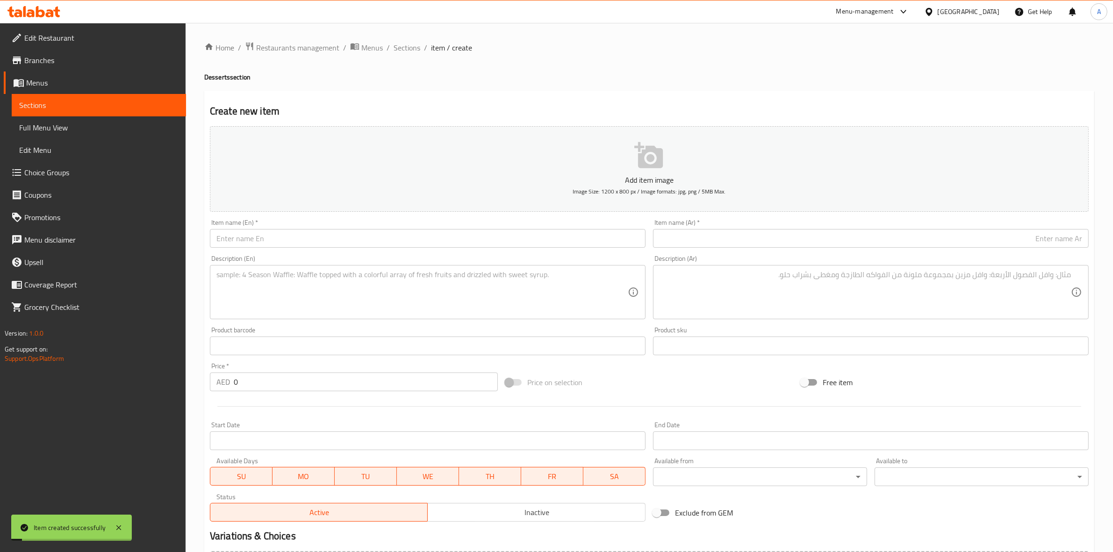
drag, startPoint x: 401, startPoint y: 47, endPoint x: 410, endPoint y: 95, distance: 48.6
click at [401, 47] on span "Sections" at bounding box center [406, 47] width 27 height 11
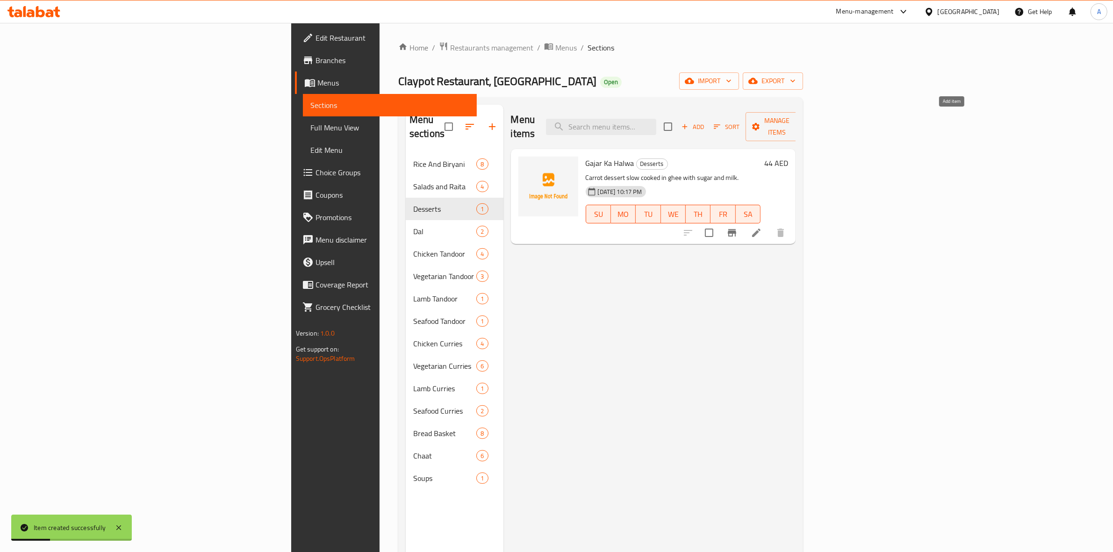
click at [689, 122] on icon "button" at bounding box center [684, 126] width 8 height 8
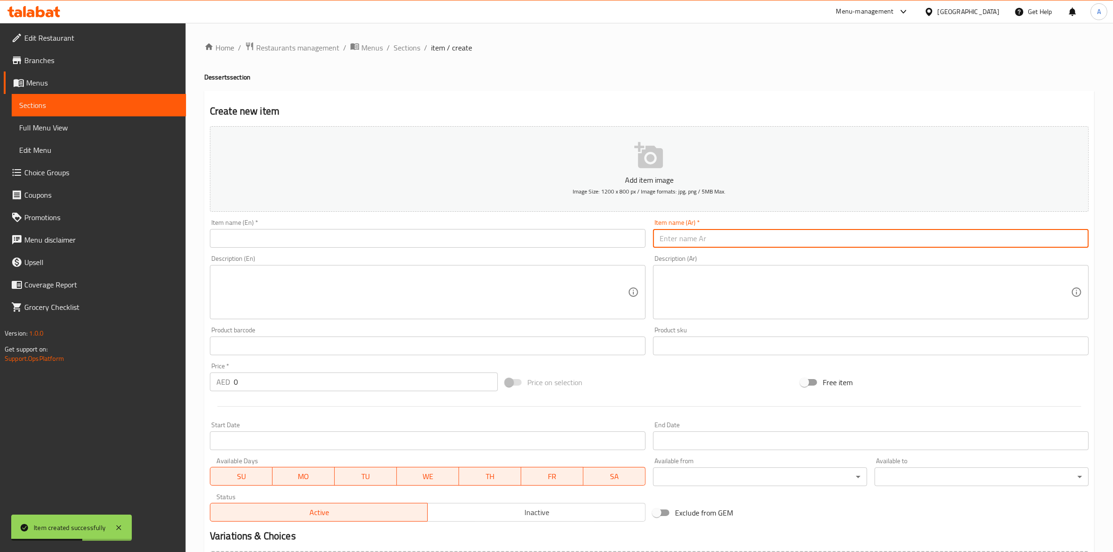
click at [730, 238] on input "text" at bounding box center [871, 238] width 436 height 19
paste input "جولاب جامون"
type input "جولاب جامون"
click at [537, 79] on h4 "Desserts section" at bounding box center [649, 76] width 890 height 9
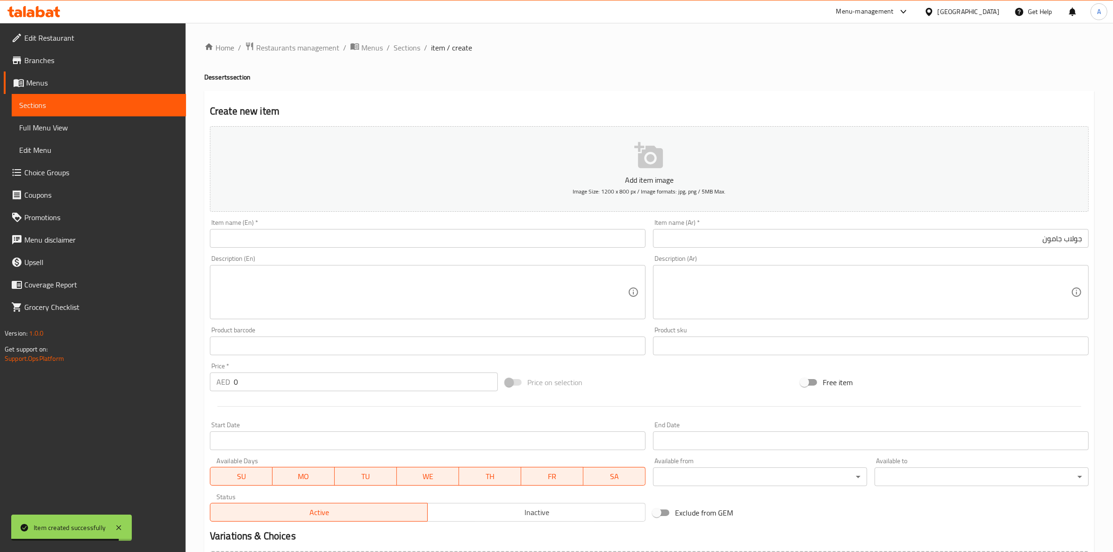
click at [276, 242] on input "text" at bounding box center [428, 238] width 436 height 19
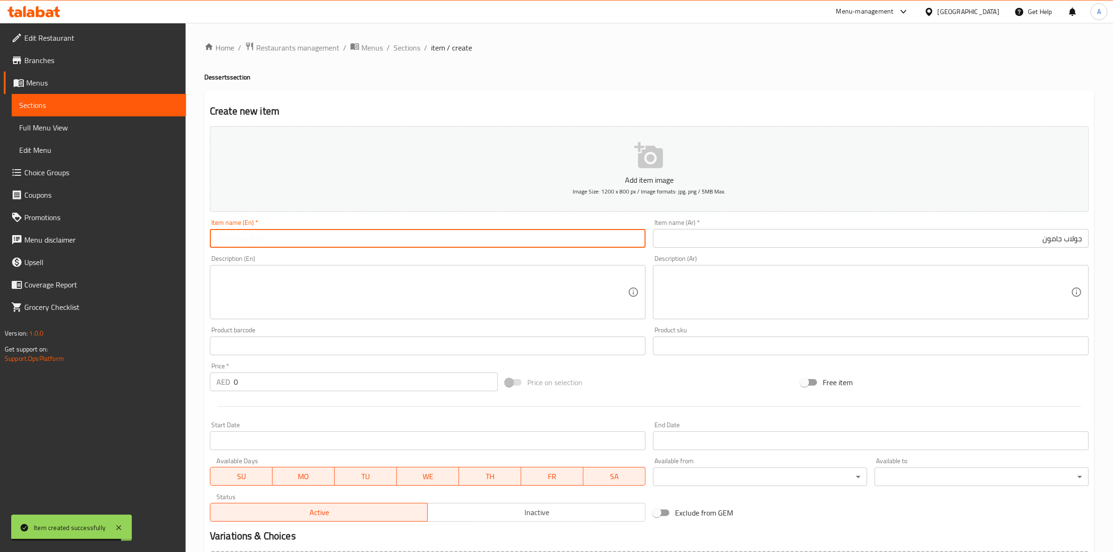
paste input "Gulab Jamun"
type input "Gulab Jamun"
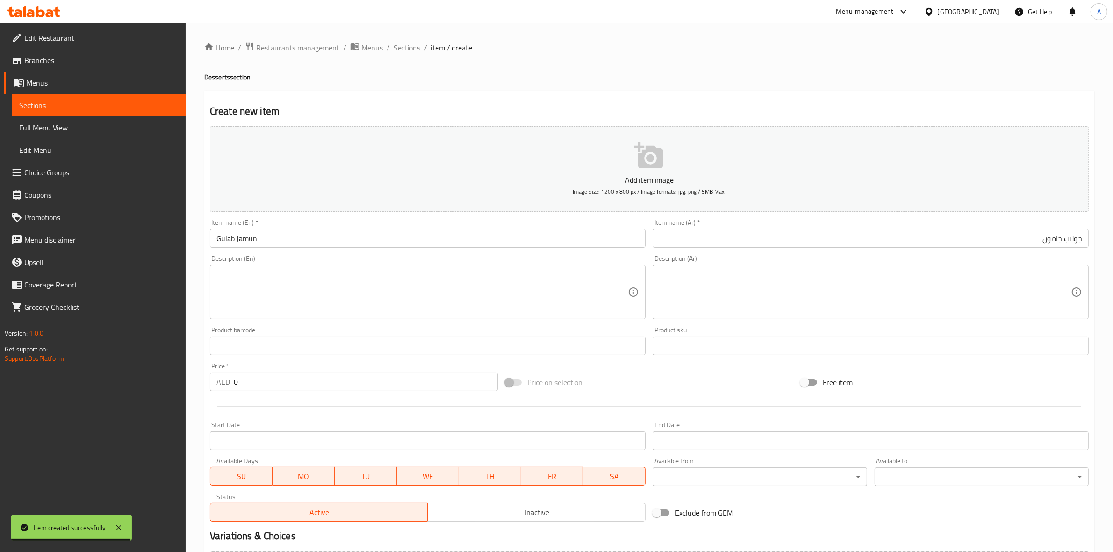
click at [193, 277] on div "Home / Restaurants management / Menus / Sections / item / create Desserts secti…" at bounding box center [649, 341] width 927 height 637
drag, startPoint x: 243, startPoint y: 382, endPoint x: 173, endPoint y: 372, distance: 70.7
click at [173, 372] on div "Edit Restaurant Branches Menus Sections Full Menu View Edit Menu Choice Groups …" at bounding box center [556, 341] width 1113 height 637
click at [231, 414] on div at bounding box center [649, 406] width 886 height 23
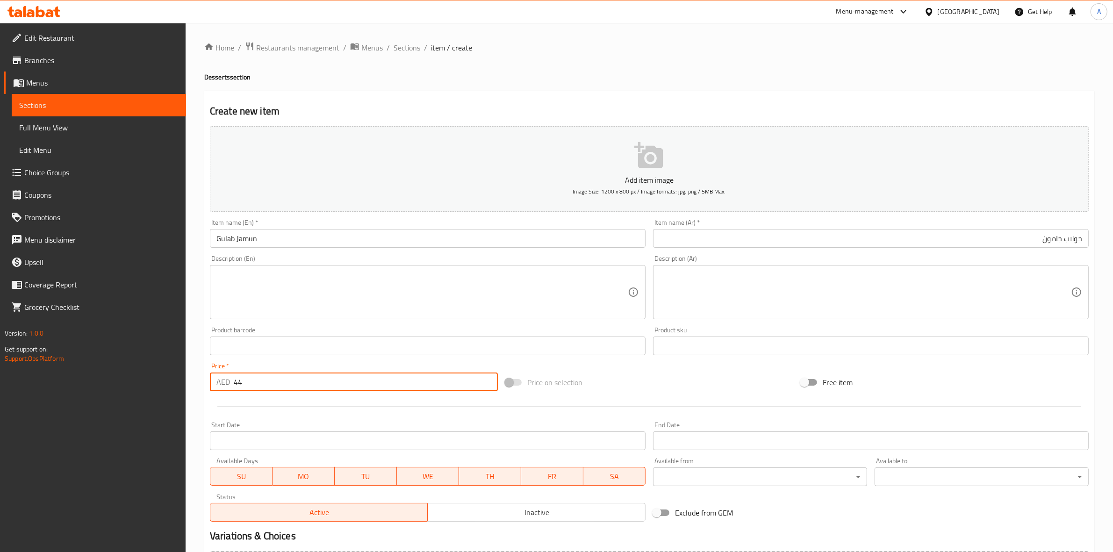
drag, startPoint x: 244, startPoint y: 384, endPoint x: 238, endPoint y: 383, distance: 5.6
click at [238, 383] on input "44" at bounding box center [366, 381] width 264 height 19
type input "46"
click at [248, 411] on div at bounding box center [649, 406] width 886 height 23
click at [260, 300] on textarea at bounding box center [421, 292] width 411 height 44
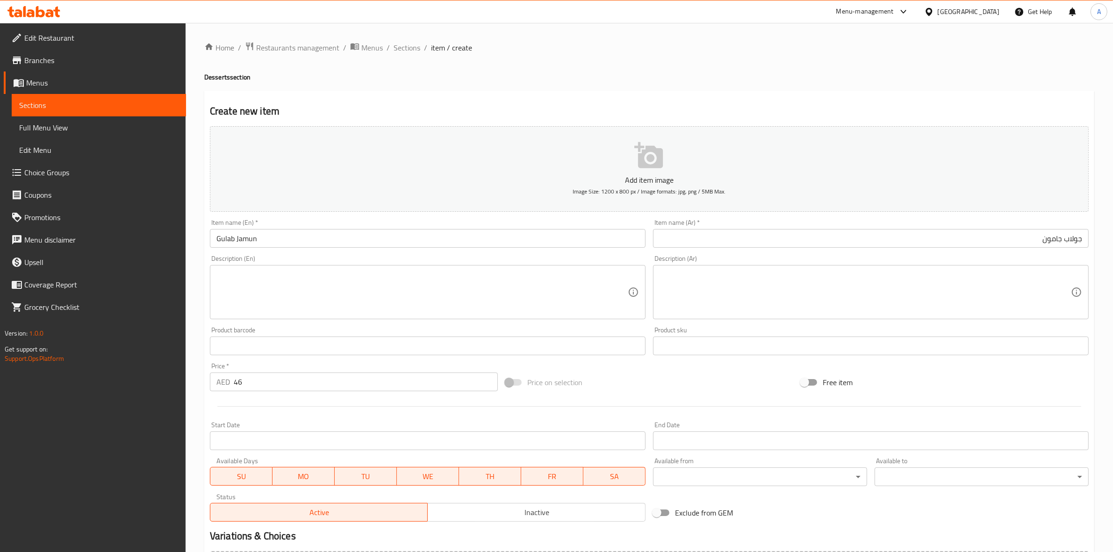
paste textarea "Warm dough balls soaked in syrup."
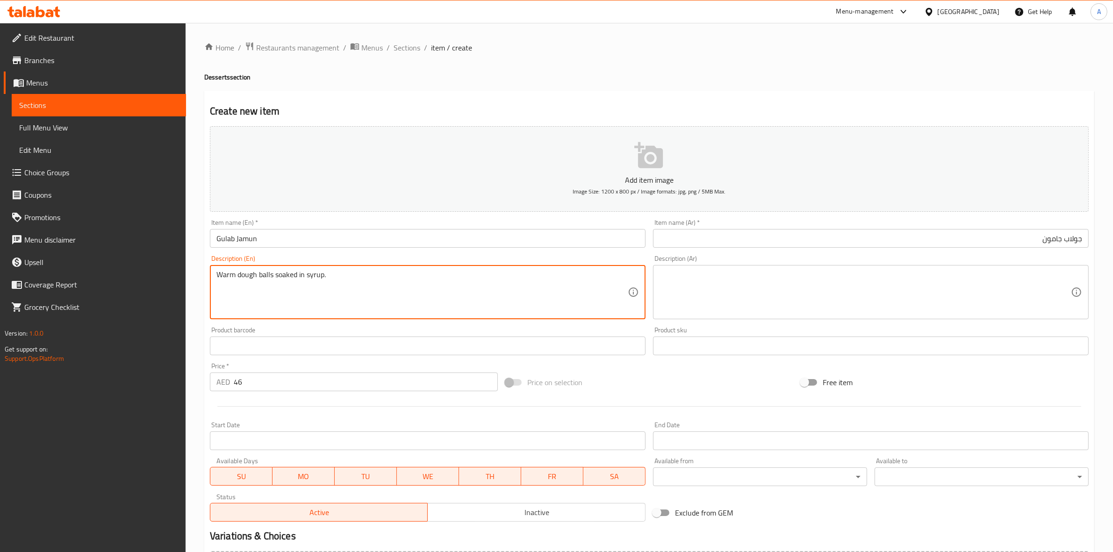
drag, startPoint x: 350, startPoint y: 277, endPoint x: 295, endPoint y: 263, distance: 57.5
click at [116, 253] on div "Edit Restaurant Branches Menus Sections Full Menu View Edit Menu Choice Groups …" at bounding box center [556, 341] width 1113 height 637
type textarea "Warm dough balls soaked in syrup."
click at [723, 285] on textarea at bounding box center [864, 292] width 411 height 44
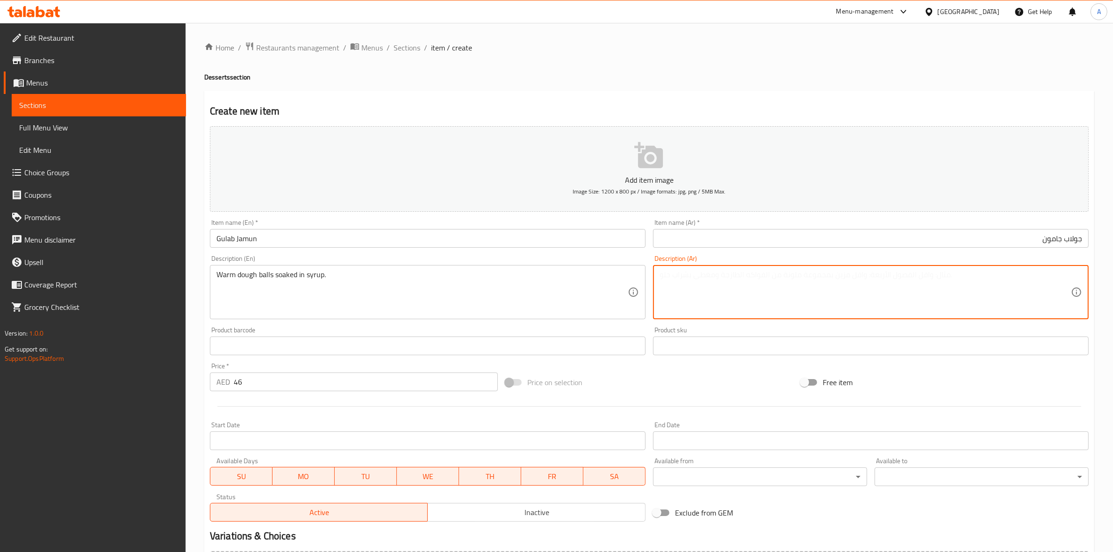
paste textarea "كرات العجين الدافئة المنقوعة في الشراب."
drag, startPoint x: 1050, startPoint y: 276, endPoint x: 1054, endPoint y: 279, distance: 5.4
click at [1054, 279] on textarea "كرات العجين الدافئة المنقوعة في الشراب." at bounding box center [864, 292] width 411 height 44
drag, startPoint x: 1032, startPoint y: 274, endPoint x: 1037, endPoint y: 276, distance: 5.2
click at [1037, 276] on textarea "كرات عجين الدافئة المنقوعة في الشراب." at bounding box center [864, 292] width 411 height 44
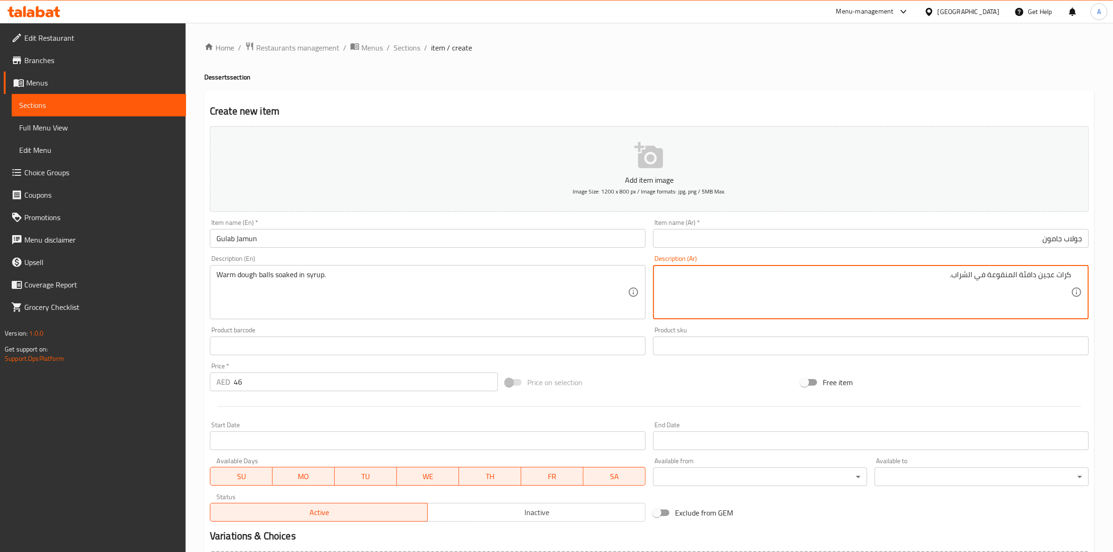
drag, startPoint x: 1012, startPoint y: 276, endPoint x: 1017, endPoint y: 277, distance: 5.2
click at [1017, 277] on textarea "كرات عجين دافئة المنقوعة في الشراب." at bounding box center [864, 292] width 411 height 44
drag, startPoint x: 973, startPoint y: 275, endPoint x: 977, endPoint y: 276, distance: 4.9
click at [977, 276] on textarea "كرات عجين دافئة منقوعة في الشراب." at bounding box center [864, 292] width 411 height 44
type textarea "كرات عجين دافئة منقوعة في شراب."
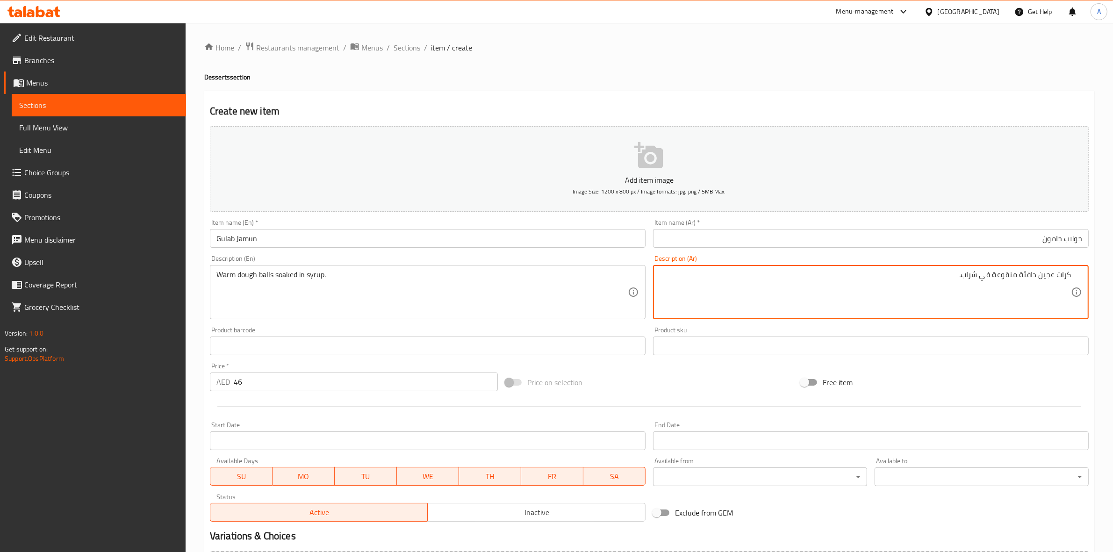
click at [954, 328] on div "Product sku Product sku" at bounding box center [871, 341] width 436 height 29
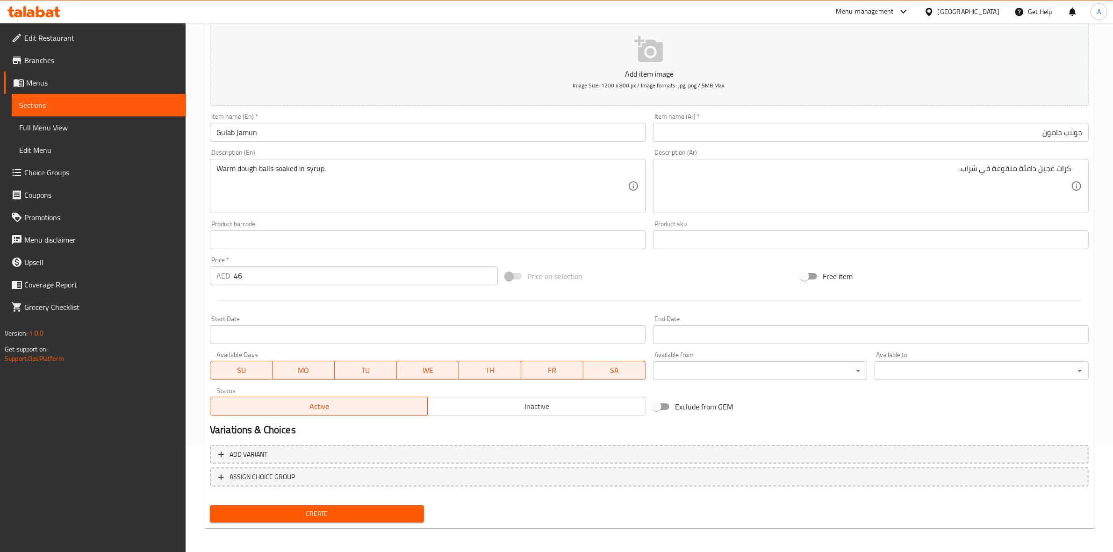
scroll to position [107, 0]
click at [274, 505] on button "Create" at bounding box center [317, 513] width 214 height 17
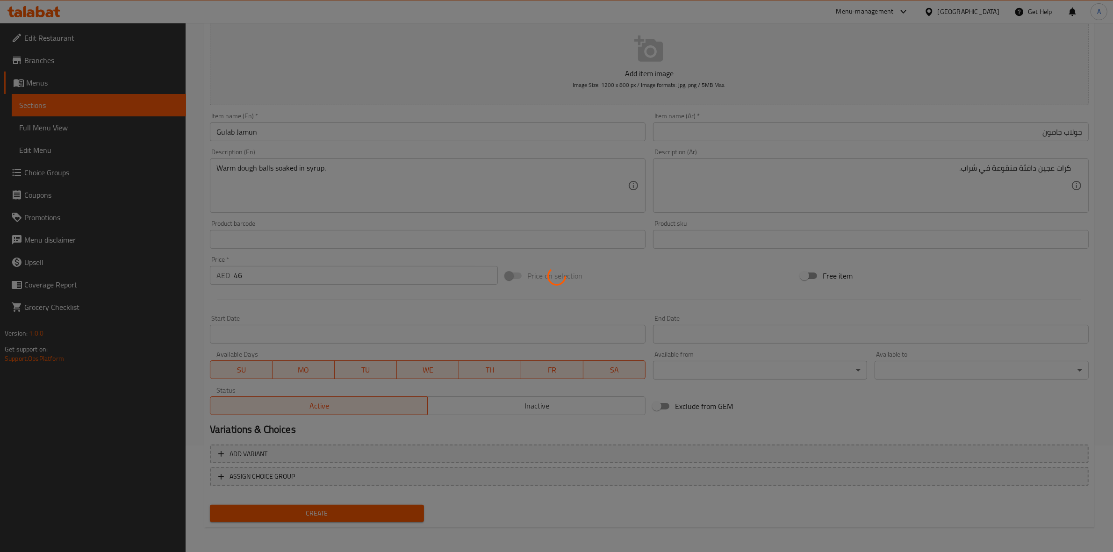
type input "0"
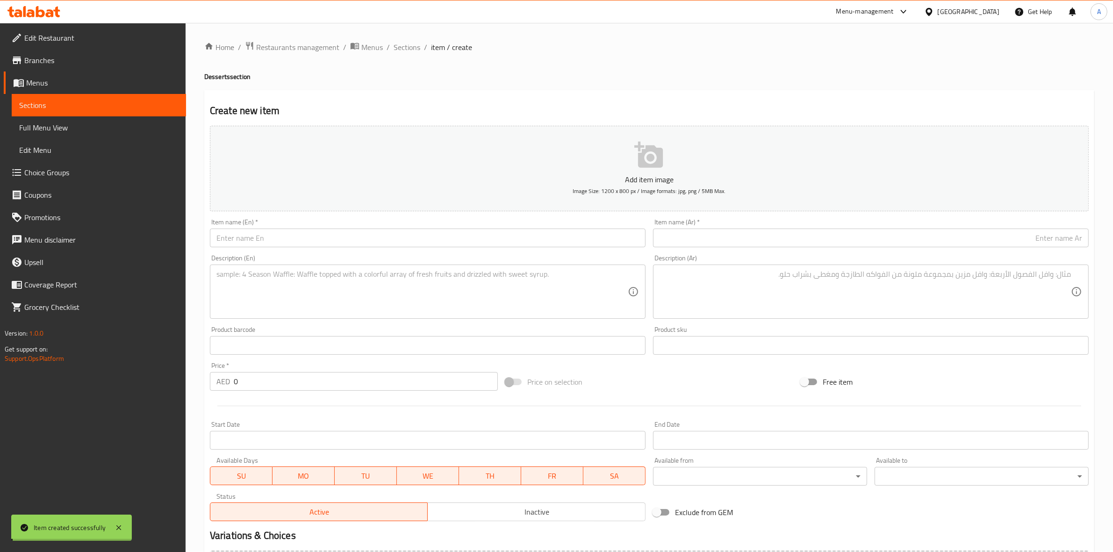
scroll to position [0, 0]
drag, startPoint x: 404, startPoint y: 45, endPoint x: 409, endPoint y: 55, distance: 11.1
click at [404, 45] on span "Sections" at bounding box center [406, 47] width 27 height 11
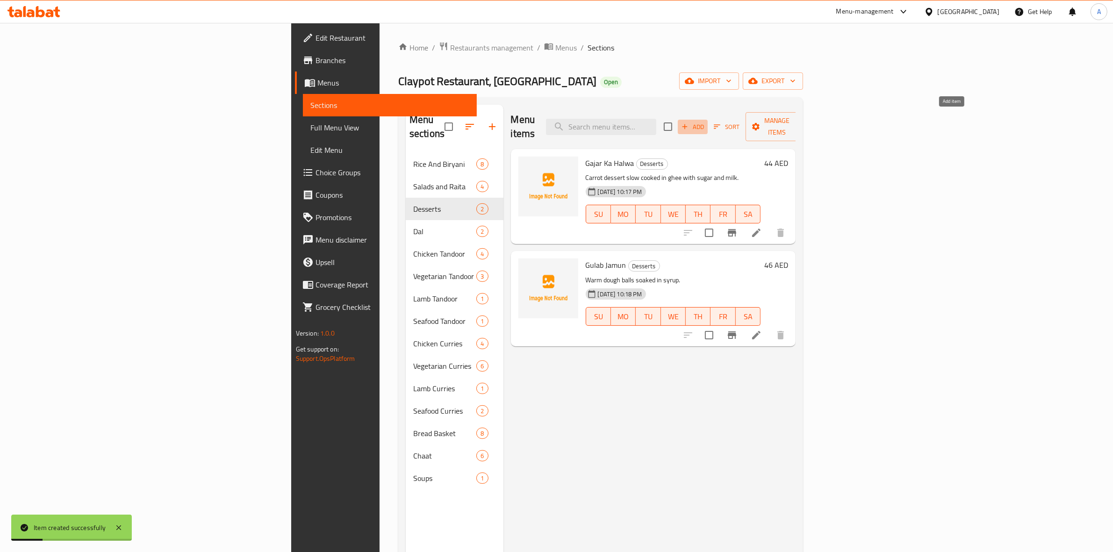
click at [689, 122] on icon "button" at bounding box center [684, 126] width 8 height 8
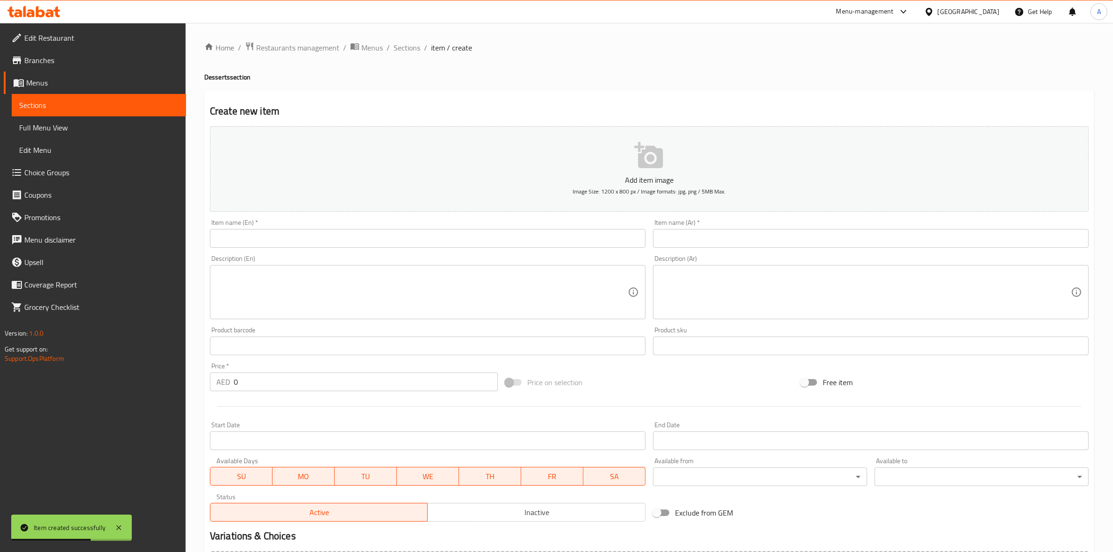
click at [242, 241] on input "text" at bounding box center [428, 238] width 436 height 19
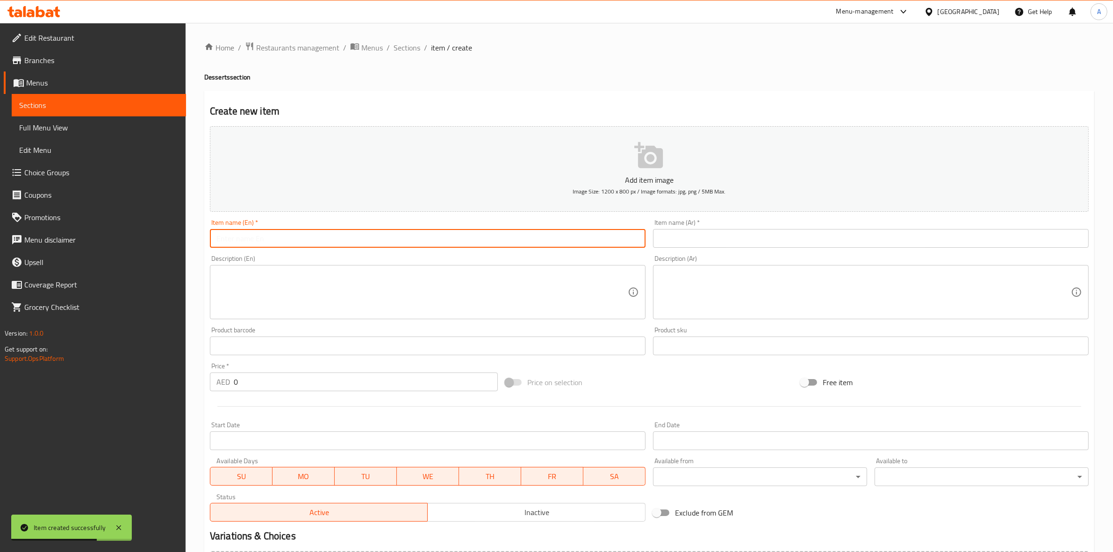
paste input "Rasmalai"
drag, startPoint x: 251, startPoint y: 242, endPoint x: 209, endPoint y: 250, distance: 42.5
click at [132, 241] on div "Edit Restaurant Branches Menus Sections Full Menu View Edit Menu Choice Groups …" at bounding box center [556, 341] width 1113 height 637
type input "Rasmalai"
click at [744, 234] on input "text" at bounding box center [871, 238] width 436 height 19
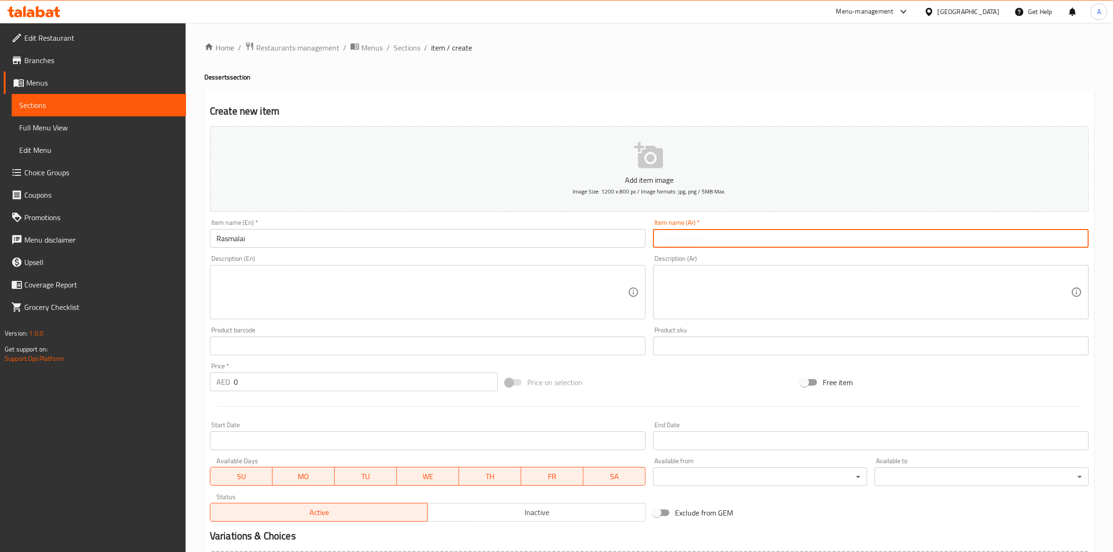
paste input "راسمالاي"
type input "راسمالاي"
drag, startPoint x: 531, startPoint y: 91, endPoint x: 320, endPoint y: 10, distance: 226.3
click at [529, 91] on div "Create new item Add item image Image Size: 1200 x 800 px / Image formats: jpg, …" at bounding box center [649, 363] width 890 height 544
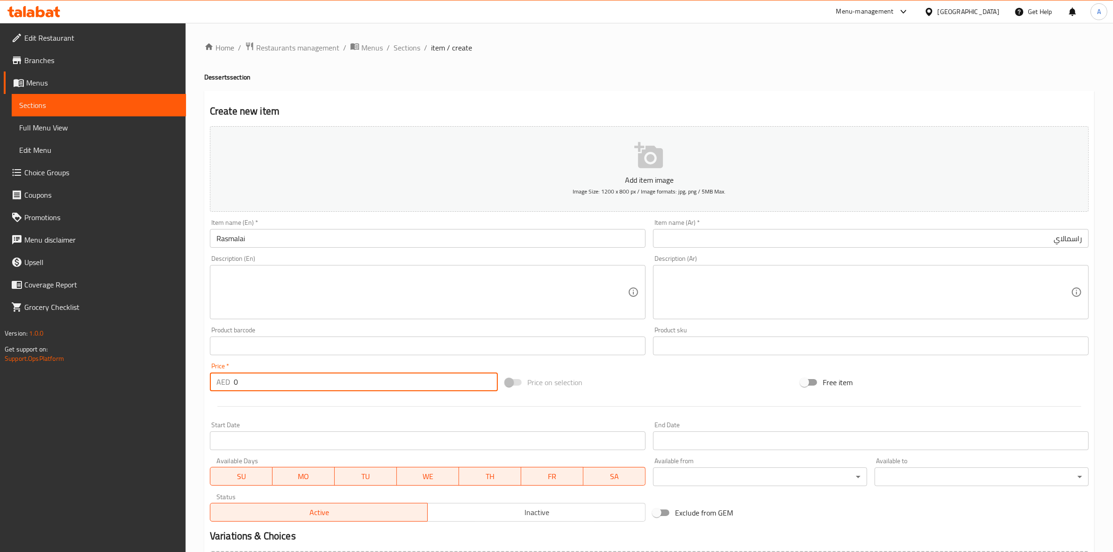
drag, startPoint x: 235, startPoint y: 377, endPoint x: 169, endPoint y: 358, distance: 68.9
click at [169, 358] on div "Edit Restaurant Branches Menus Sections Full Menu View Edit Menu Choice Groups …" at bounding box center [556, 341] width 1113 height 637
type input "44"
click at [269, 423] on div "Start Date Start Date" at bounding box center [428, 436] width 436 height 29
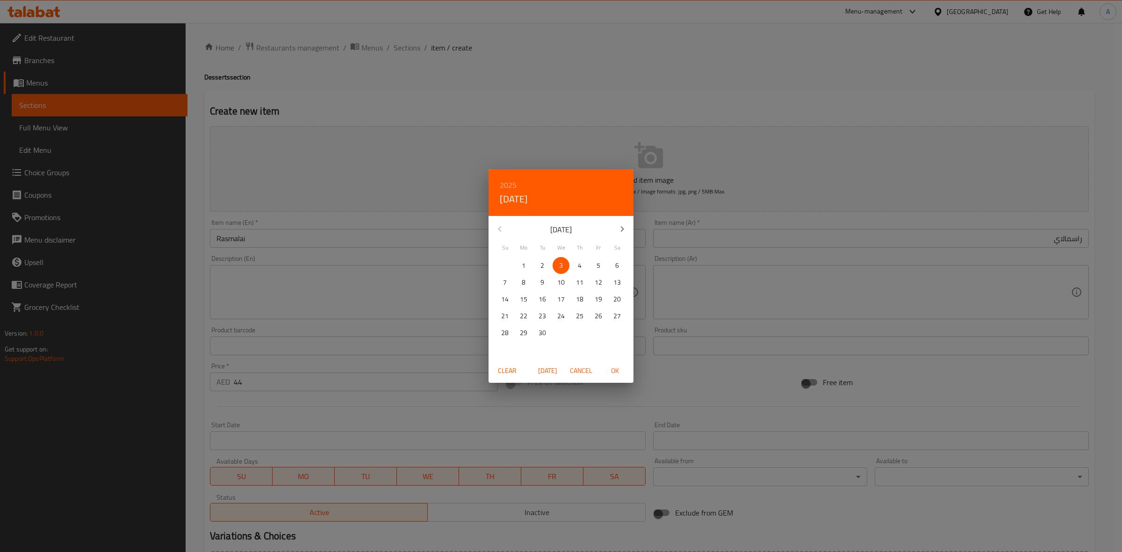
click at [586, 368] on span "Cancel" at bounding box center [581, 371] width 22 height 12
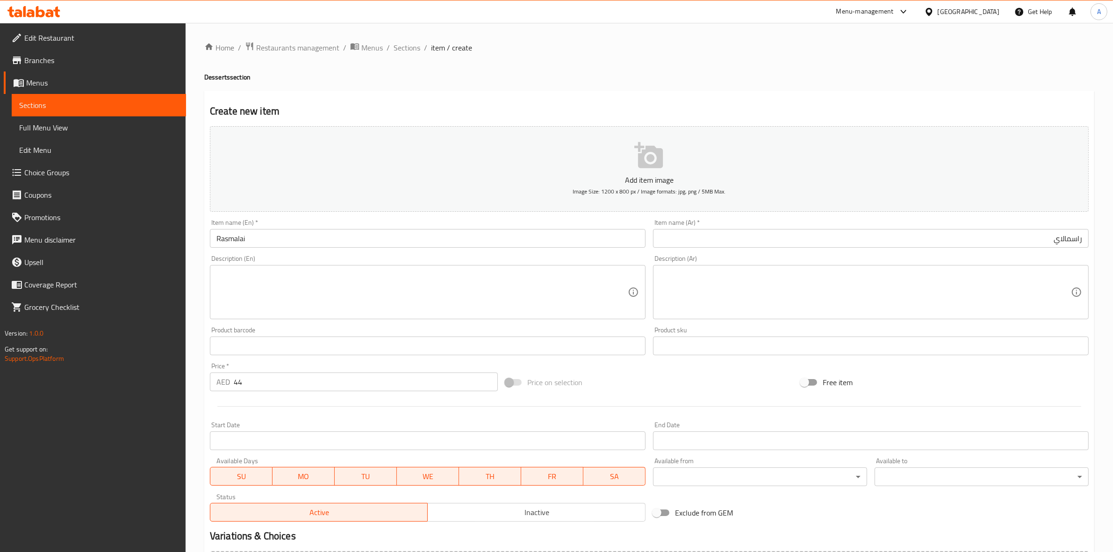
click at [255, 277] on textarea at bounding box center [421, 292] width 411 height 44
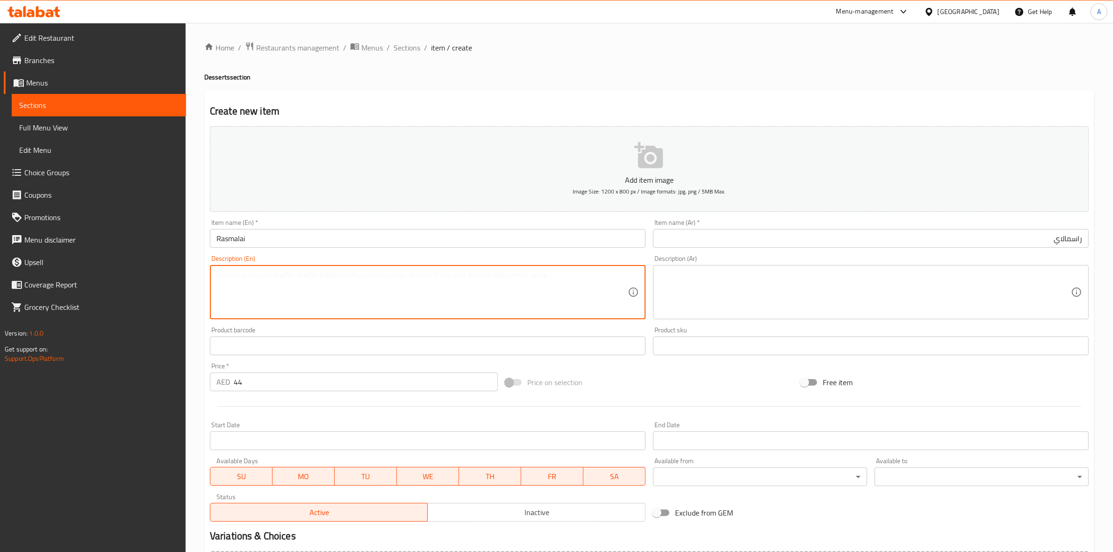
paste textarea "Flattened balls of indian cottage cheese soaked in cream flavoured with milk"
drag, startPoint x: 473, startPoint y: 276, endPoint x: 248, endPoint y: 272, distance: 225.7
click at [195, 271] on div "Home / Restaurants management / Menus / Sections / item / create Desserts secti…" at bounding box center [649, 341] width 927 height 637
type textarea "Flattened balls of indian cottage cheese soaked in cream flavoured with milk"
click at [717, 279] on textarea at bounding box center [864, 292] width 411 height 44
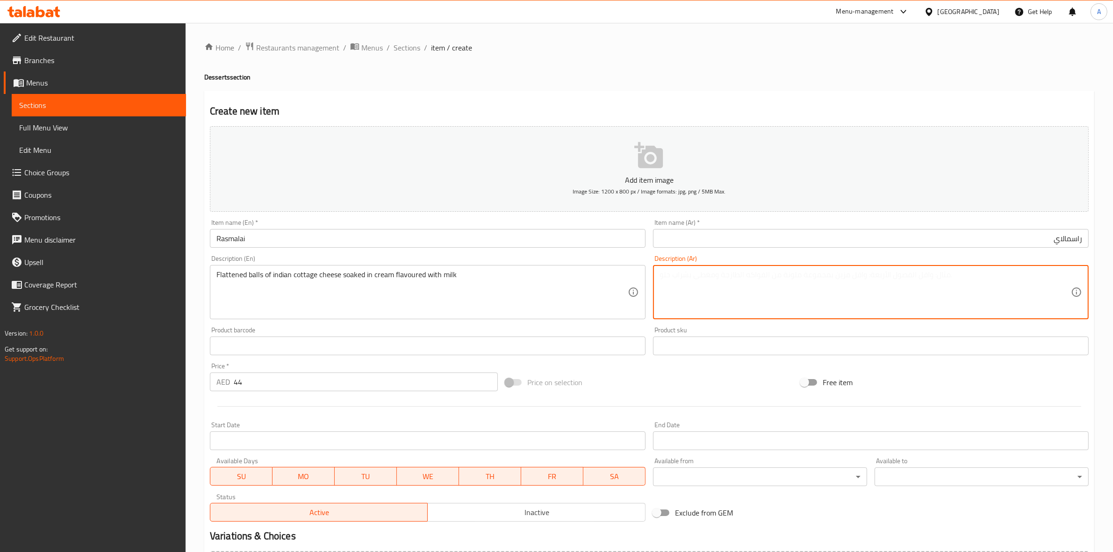
paste textarea "كرات مسطحة من الجبن الهندي المنقوع في الكريمة المنكهة بالحليب"
click at [998, 279] on textarea "كرات مسطحة من الجبن الهندي المنقوع في الكريمة المنكهة بالحليب" at bounding box center [864, 292] width 411 height 44
click at [1015, 279] on textarea "كرات مسطحة من الجبن قريش الهندي المنقوع في الكريمة المنكهة بالحليب" at bounding box center [864, 292] width 411 height 44
drag, startPoint x: 975, startPoint y: 279, endPoint x: 982, endPoint y: 279, distance: 6.6
click at [982, 279] on textarea "كرات مسطحة من جبن قريش الهندي المنقوع في الكريمة المنكهة بالحليب" at bounding box center [864, 292] width 411 height 44
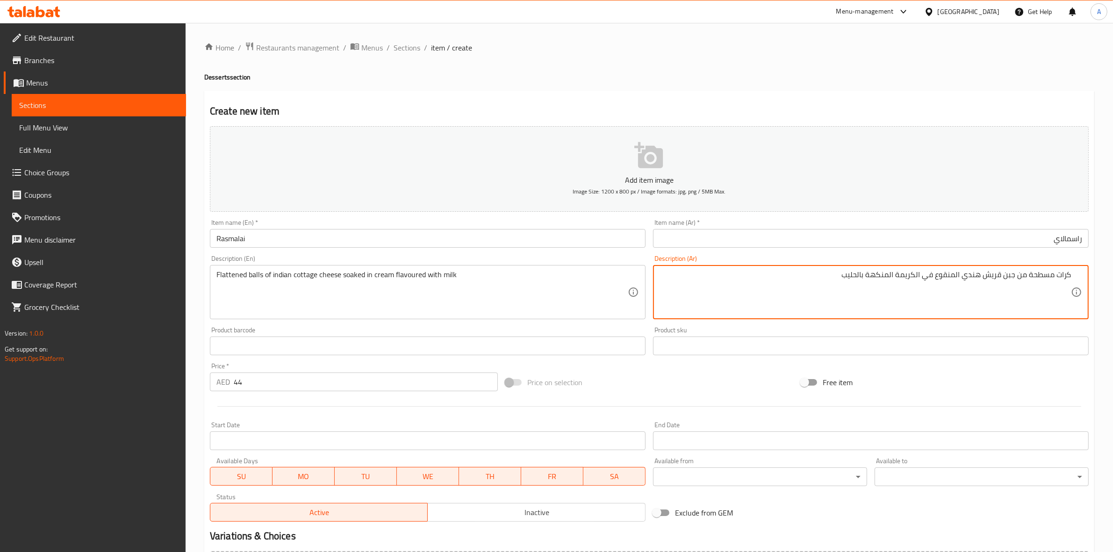
drag, startPoint x: 956, startPoint y: 277, endPoint x: 961, endPoint y: 278, distance: 5.8
click at [961, 278] on textarea "كرات مسطحة من جبن قريش هندي المنقوع في الكريمة المنكهة بالحليب" at bounding box center [864, 292] width 411 height 44
click at [923, 276] on textarea "كرات مسطحة من جبن قريش هندي منقوع في الكريمة المنكهة بالحليب" at bounding box center [864, 292] width 411 height 44
click at [925, 276] on textarea "كرات مسطحة من جبن قريش هندي منقوع في الكريمة المنكهة بالحليب" at bounding box center [864, 292] width 411 height 44
click at [904, 277] on textarea "كرات مسطحة من جبن قريش هندي منقوع في كريمة المنكهة بالحليب" at bounding box center [864, 292] width 411 height 44
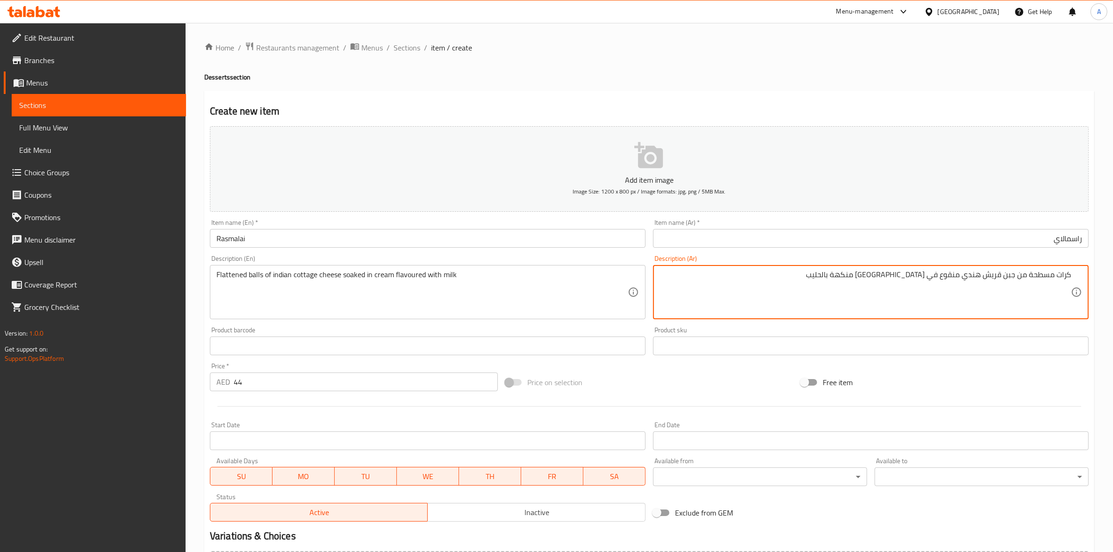
type textarea "كرات مسطحة من جبن قريش هندي منقوع في كريمة منكهة بالحليب"
click at [808, 92] on div "Create new item Add item image Image Size: 1200 x 800 px / Image formats: jpg, …" at bounding box center [649, 363] width 890 height 544
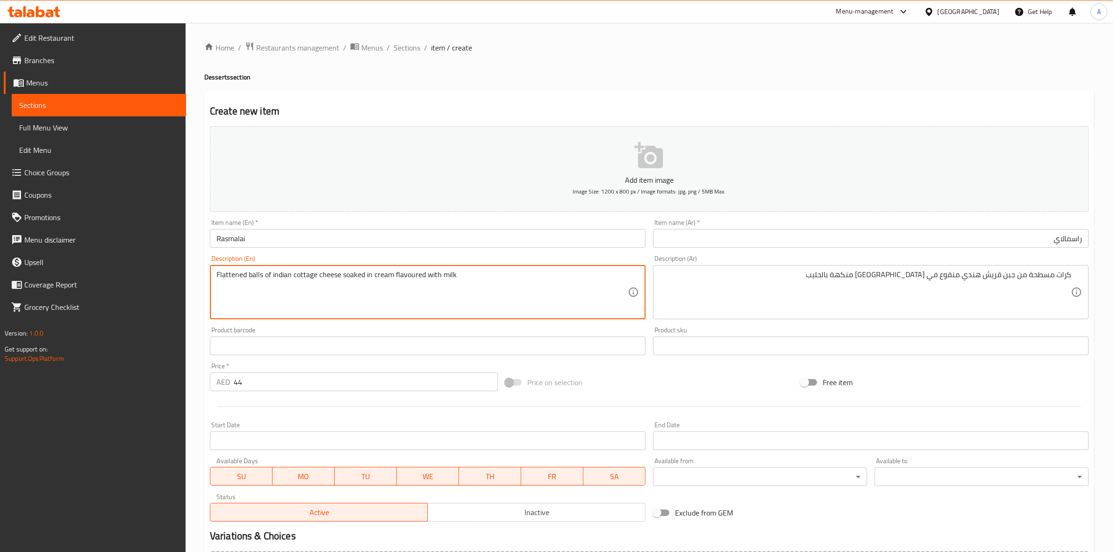
drag, startPoint x: 339, startPoint y: 277, endPoint x: 293, endPoint y: 276, distance: 45.8
click at [766, 77] on h4 "Desserts section" at bounding box center [649, 76] width 890 height 9
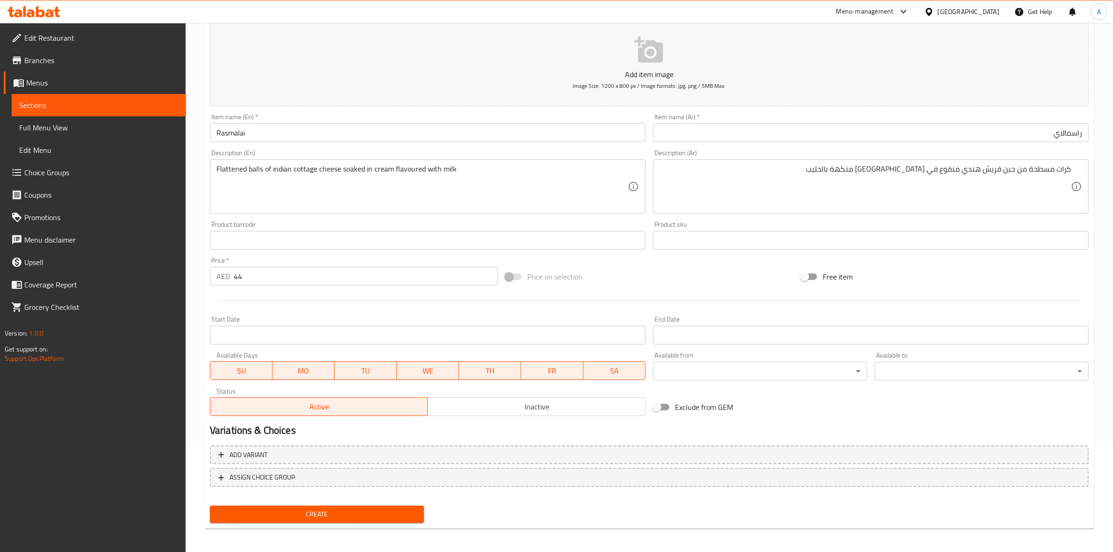
scroll to position [107, 0]
click at [336, 523] on div "Create" at bounding box center [317, 513] width 222 height 25
click at [343, 510] on span "Create" at bounding box center [316, 514] width 199 height 12
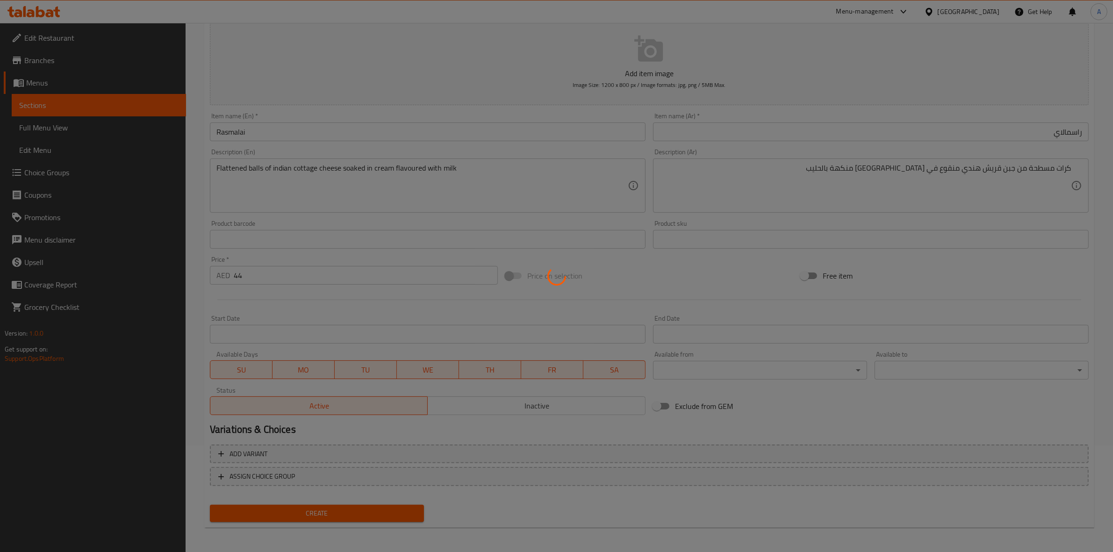
type input "0"
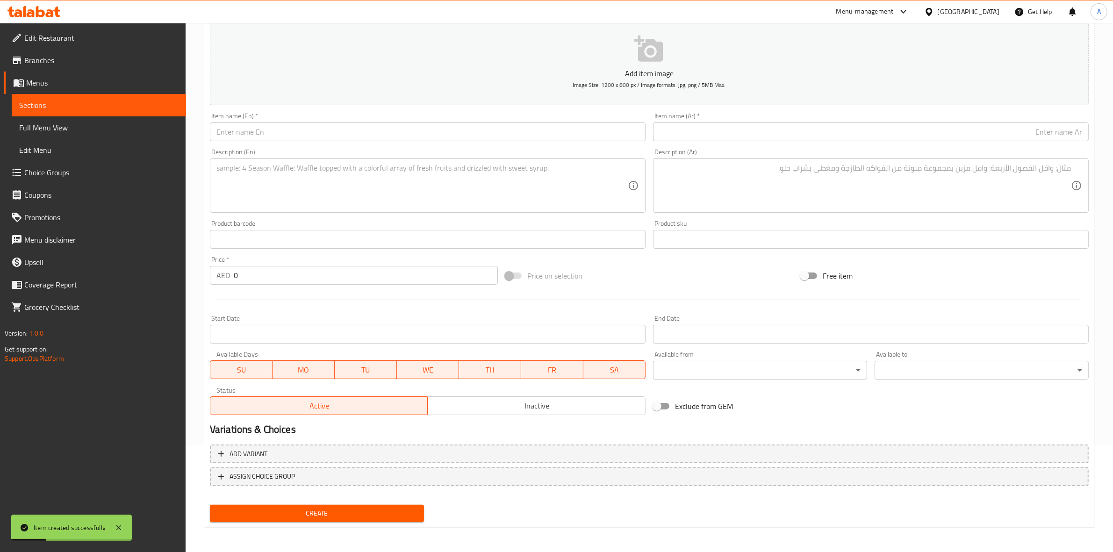
click at [622, 511] on div "Create" at bounding box center [649, 513] width 886 height 25
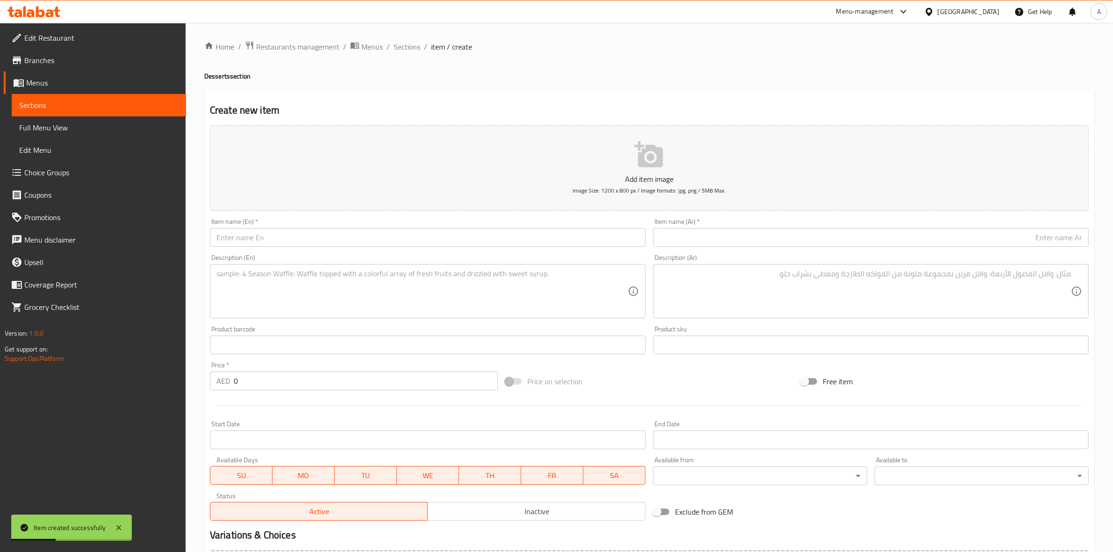
scroll to position [0, 0]
click at [415, 49] on span "Sections" at bounding box center [406, 47] width 27 height 11
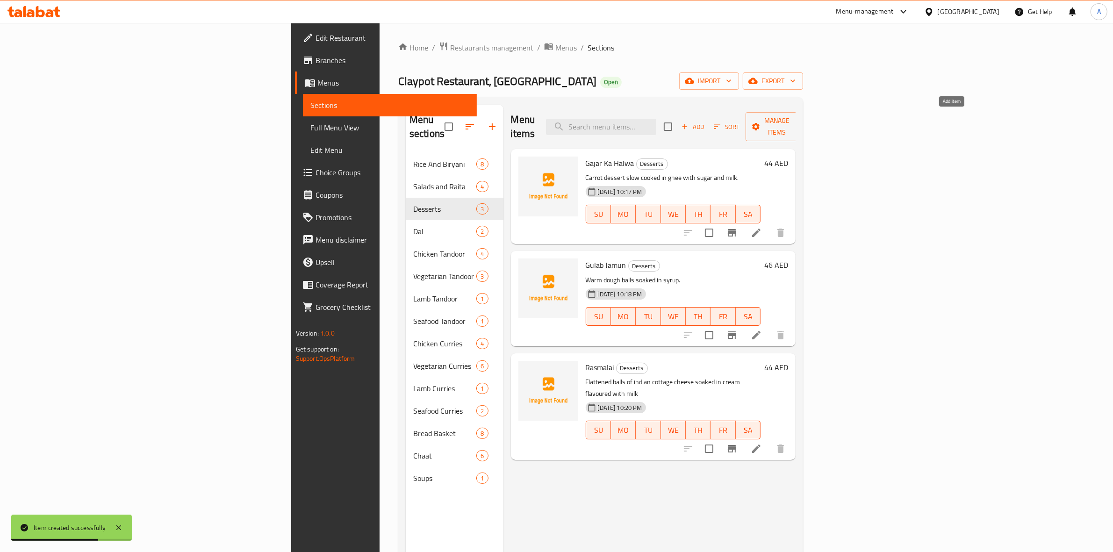
click at [705, 122] on span "Add" at bounding box center [692, 127] width 25 height 11
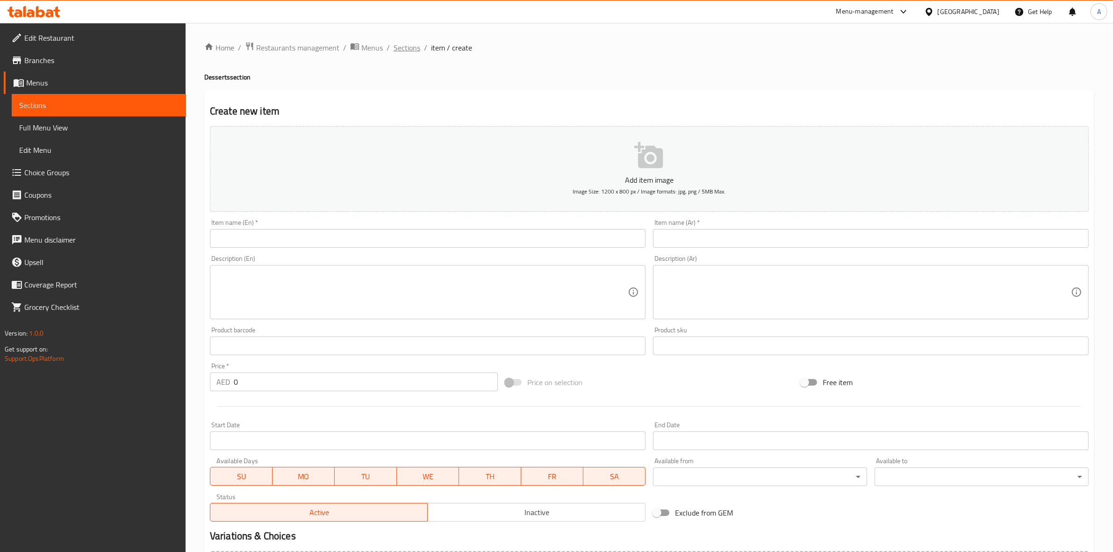
click at [400, 42] on span "Sections" at bounding box center [406, 47] width 27 height 11
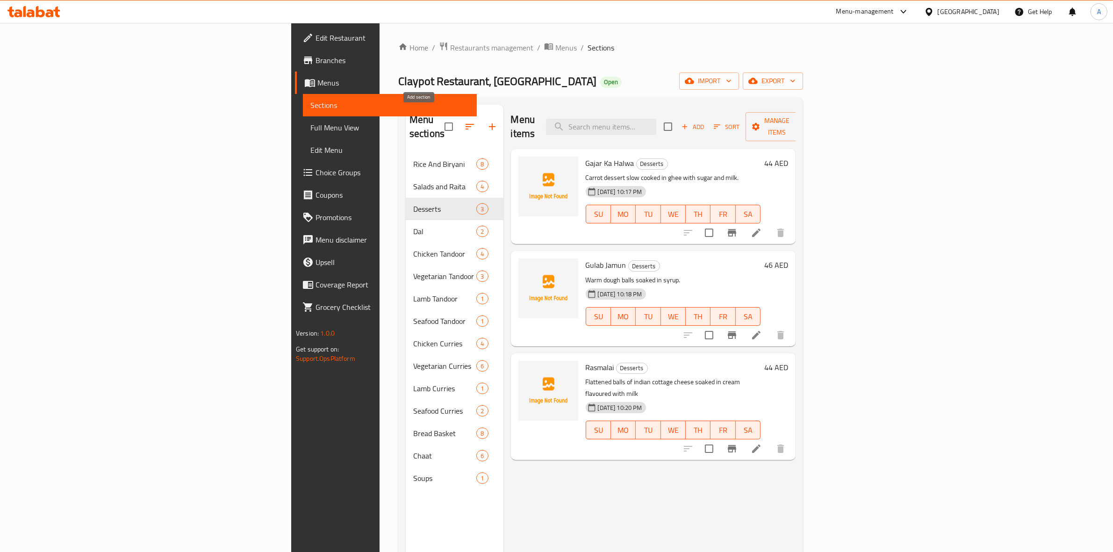
click at [486, 121] on icon "button" at bounding box center [491, 126] width 11 height 11
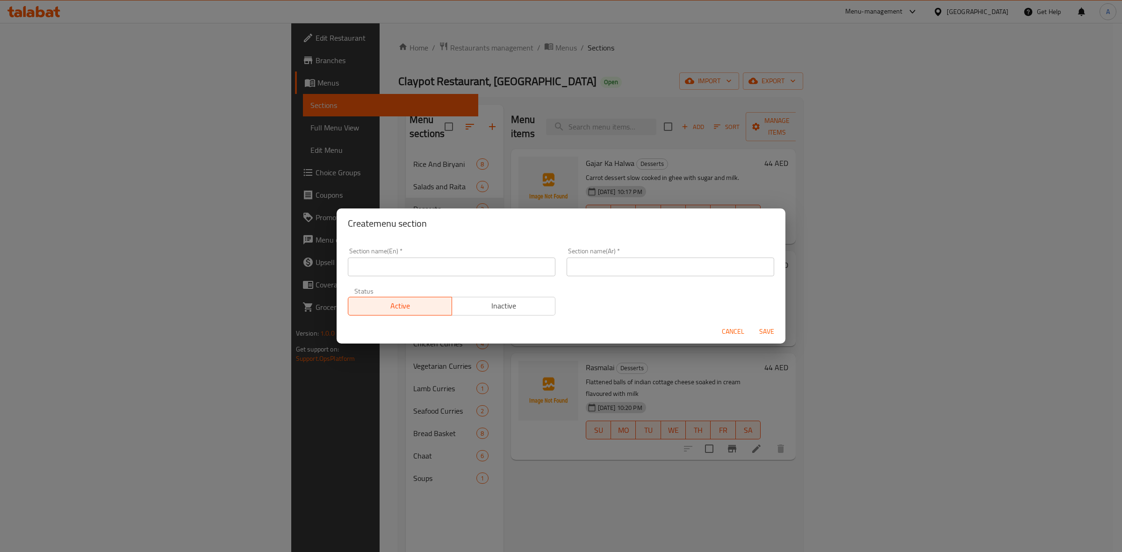
click at [425, 265] on input "text" at bounding box center [451, 266] width 207 height 19
paste input "Beverages"
drag, startPoint x: 425, startPoint y: 265, endPoint x: 347, endPoint y: 257, distance: 78.9
click at [347, 257] on div "Section name(En)   * Beverages Section name(En) *" at bounding box center [451, 262] width 219 height 40
type input "Beverages"
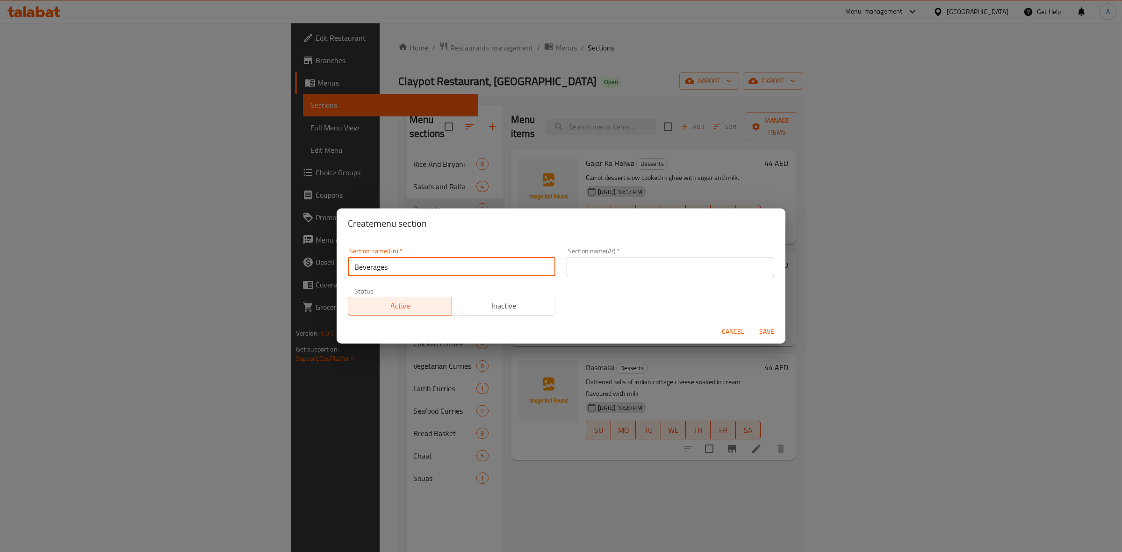
click at [683, 272] on input "text" at bounding box center [669, 266] width 207 height 19
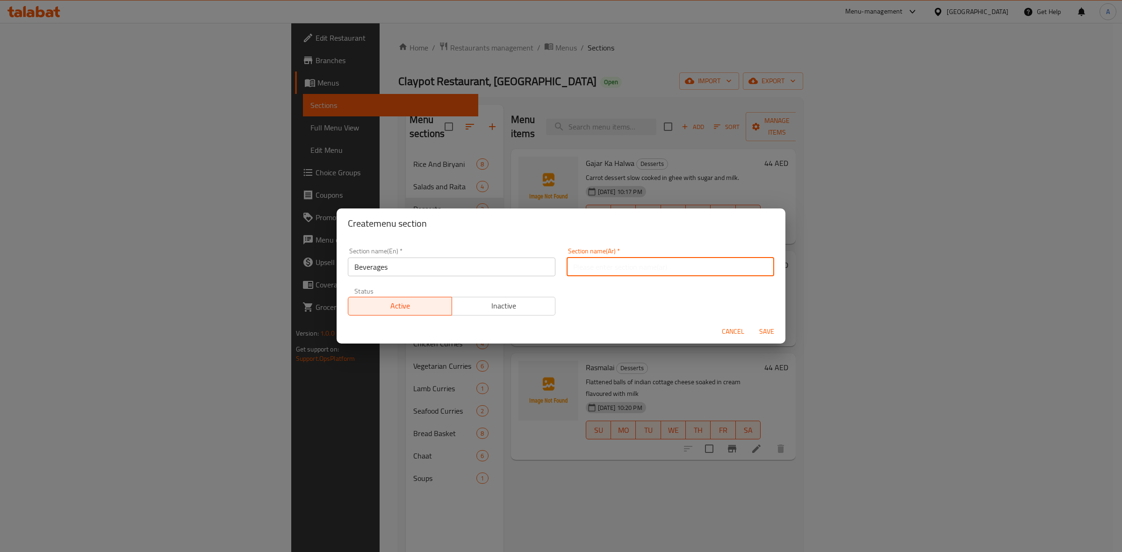
paste input "مشروبات"
type input "مشروبات"
click at [508, 326] on div "Cancel Save" at bounding box center [560, 331] width 449 height 25
click at [763, 332] on span "Save" at bounding box center [766, 332] width 22 height 12
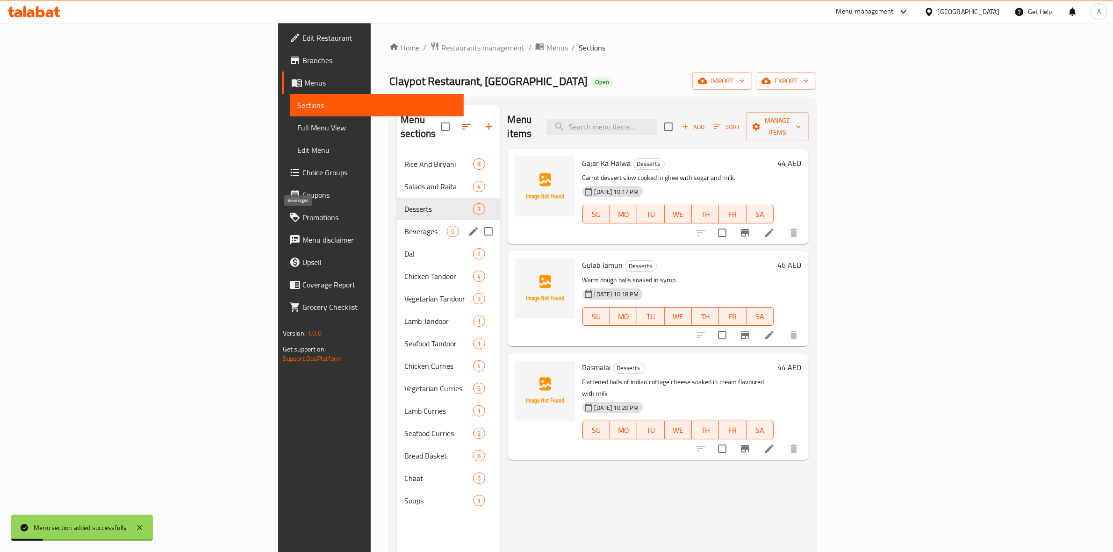
click at [404, 226] on span "Beverages" at bounding box center [425, 231] width 43 height 11
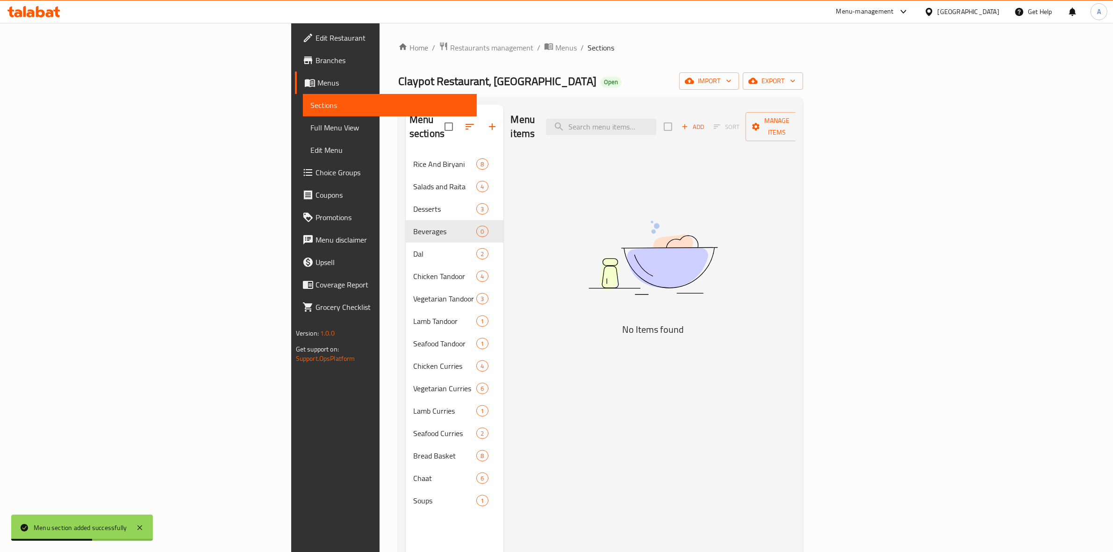
click at [687, 124] on icon "button" at bounding box center [684, 126] width 5 height 5
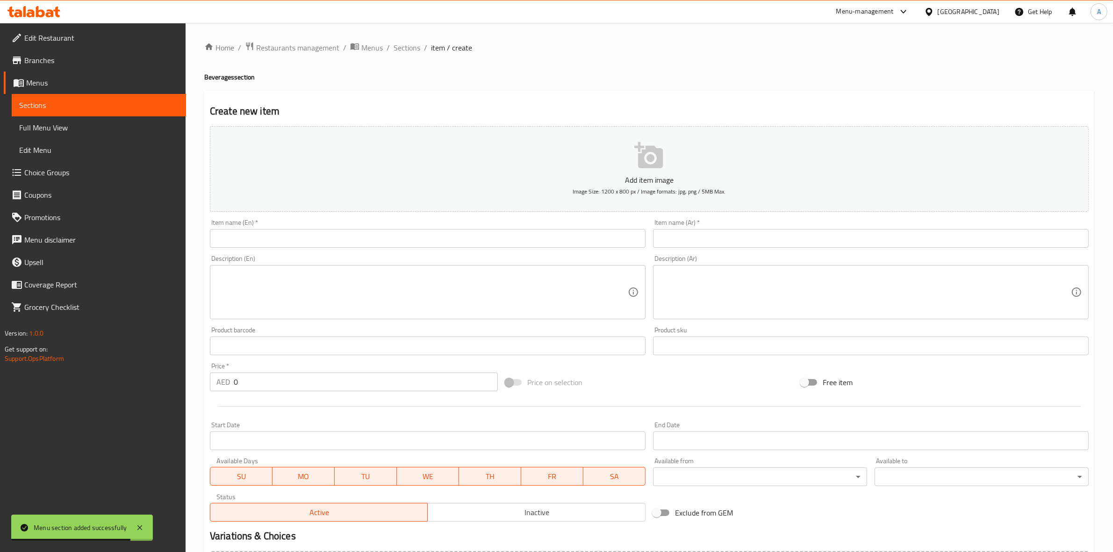
click at [250, 240] on input "text" at bounding box center [428, 238] width 436 height 19
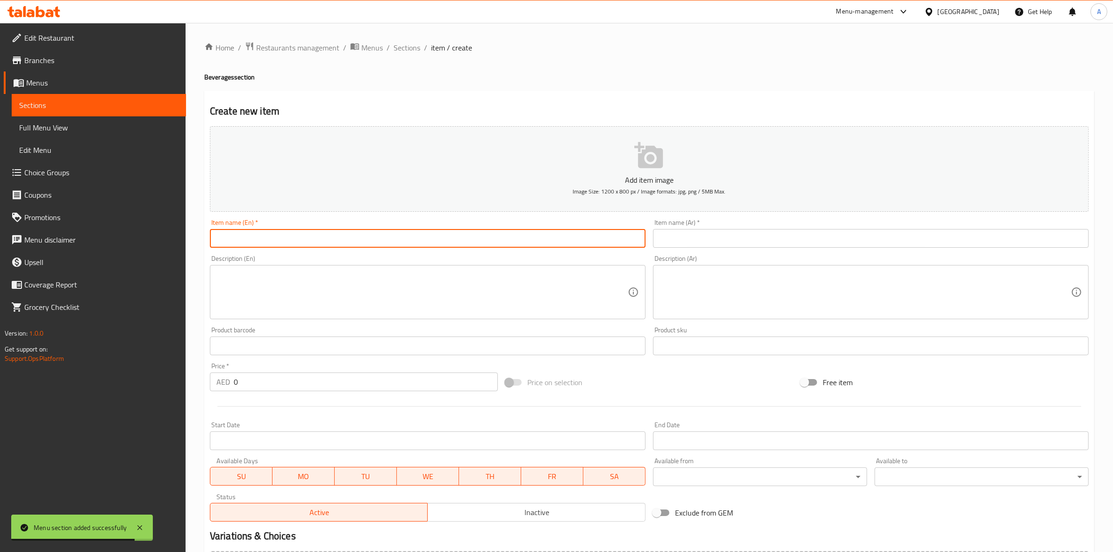
paste input "Coca Cola"
drag, startPoint x: 262, startPoint y: 237, endPoint x: 201, endPoint y: 234, distance: 60.4
click at [201, 234] on div "Home / Restaurants management / Menus / Sections / item / create Beverages sect…" at bounding box center [649, 341] width 927 height 637
type input "Coca Cola"
click at [709, 234] on input "text" at bounding box center [871, 238] width 436 height 19
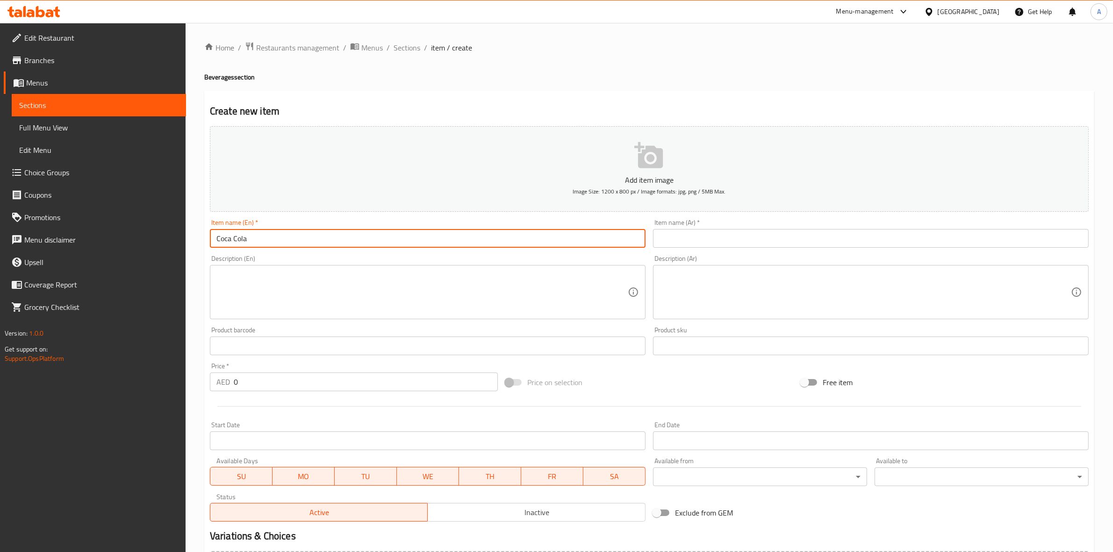
paste input "كوكا كولا"
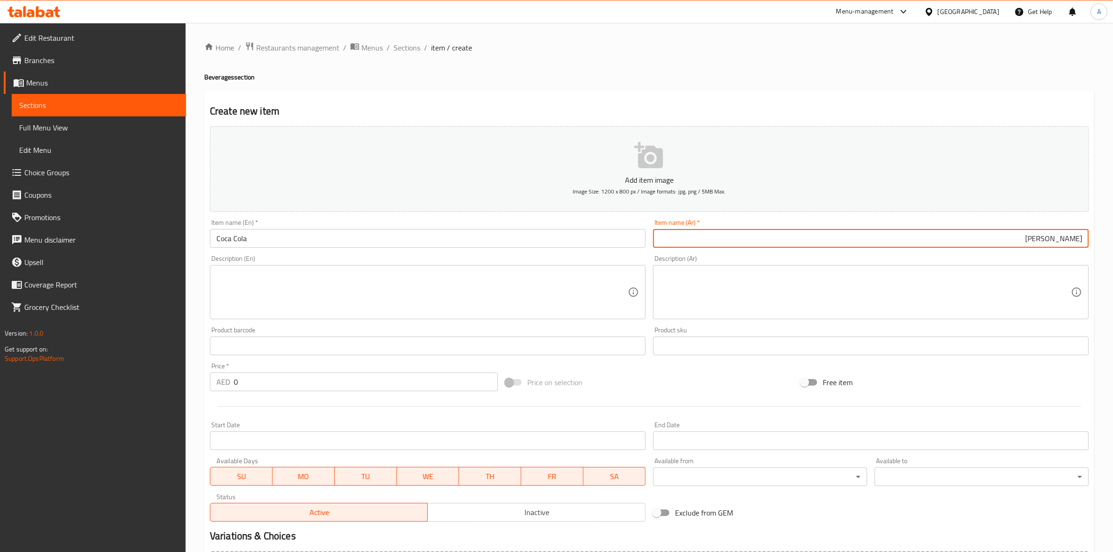
type input "كوكا كولا"
click at [516, 104] on h2 "Create new item" at bounding box center [649, 111] width 879 height 14
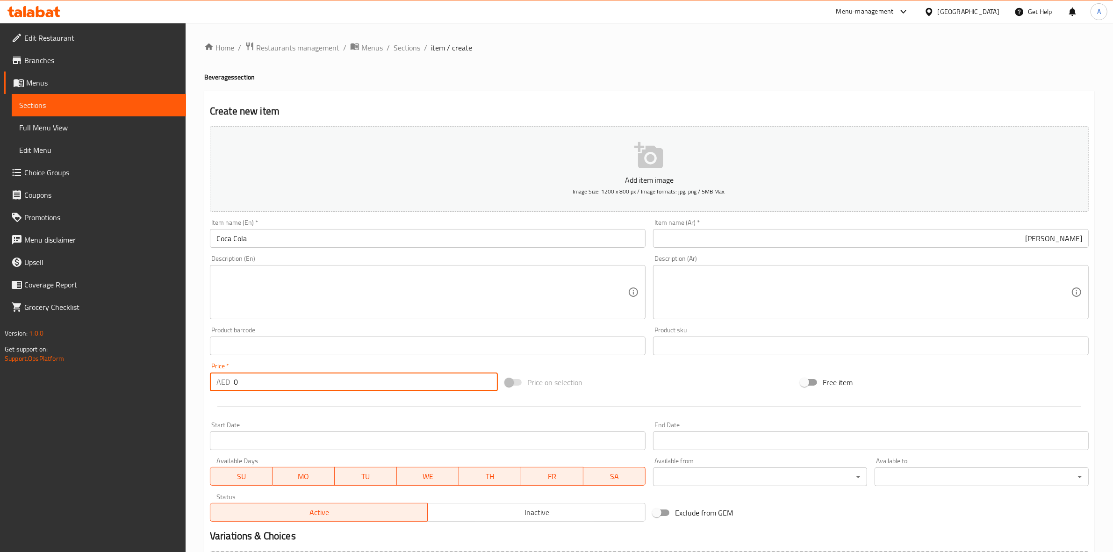
drag, startPoint x: 253, startPoint y: 384, endPoint x: 128, endPoint y: 383, distance: 125.2
click at [128, 383] on div "Edit Restaurant Branches Menus Sections Full Menu View Edit Menu Choice Groups …" at bounding box center [556, 341] width 1113 height 637
type input "6"
click at [249, 402] on div at bounding box center [649, 406] width 886 height 23
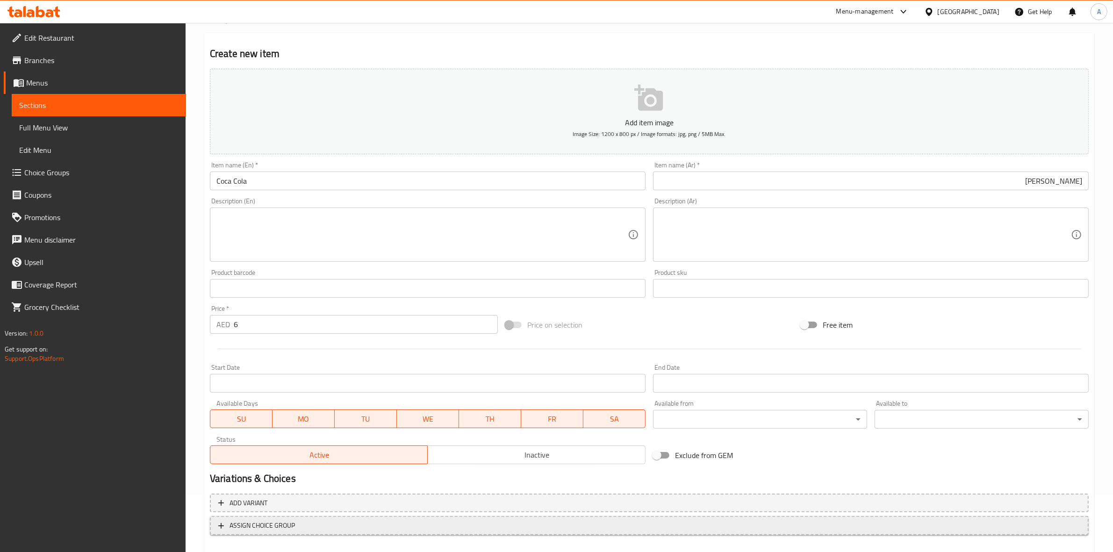
scroll to position [107, 0]
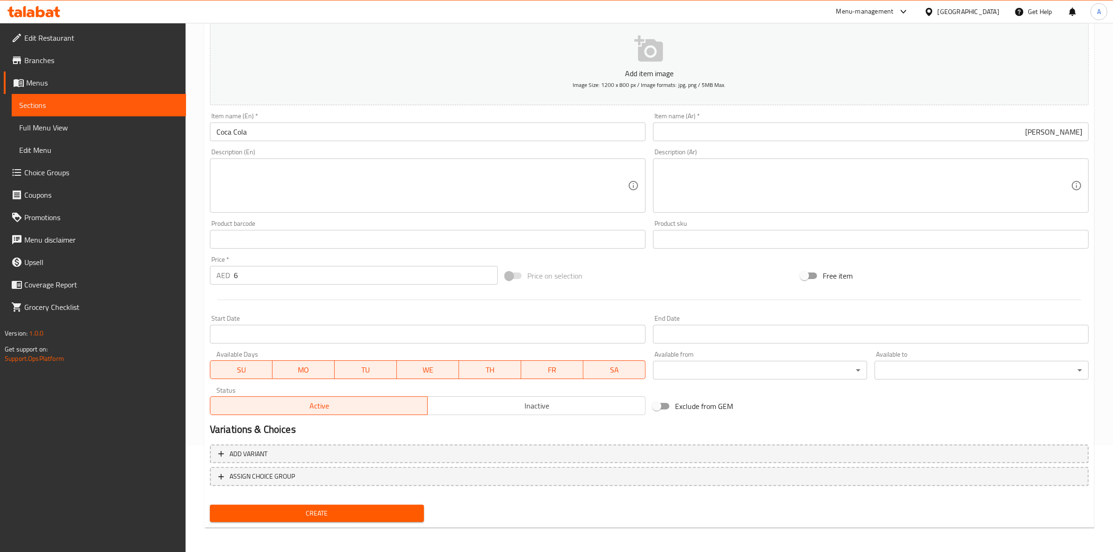
click at [321, 508] on span "Create" at bounding box center [316, 514] width 199 height 12
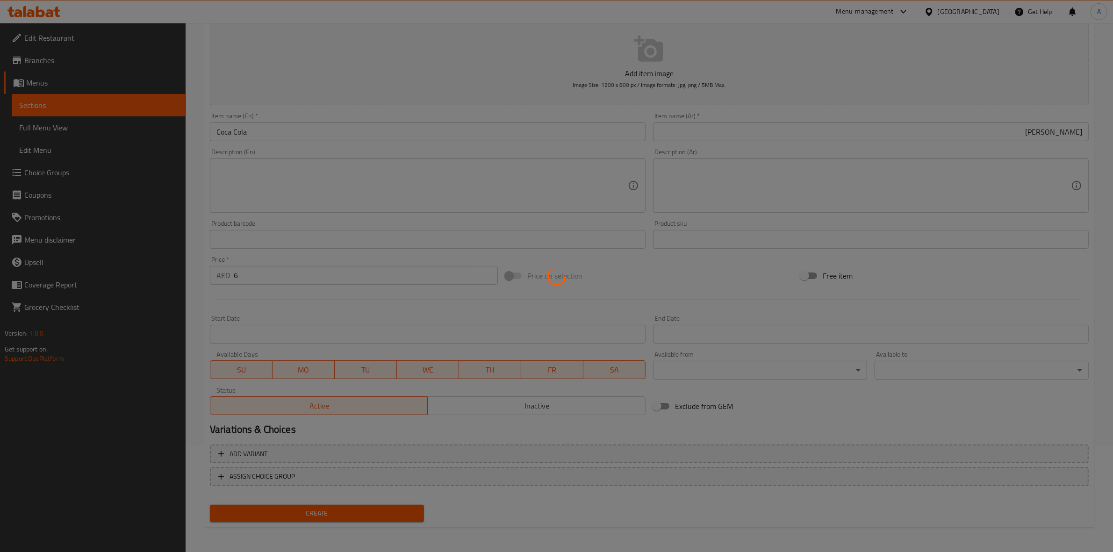
type input "0"
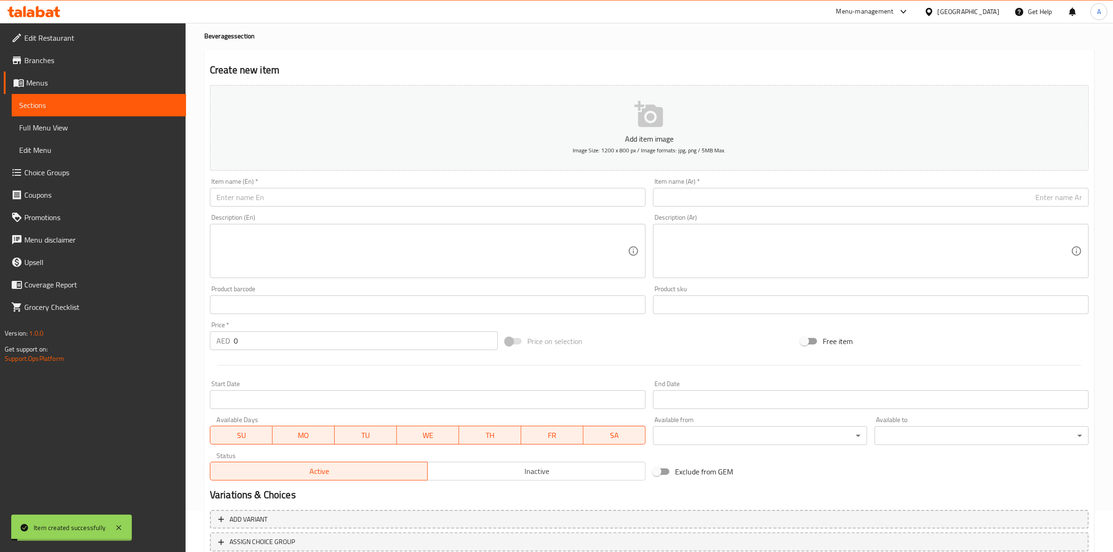
scroll to position [0, 0]
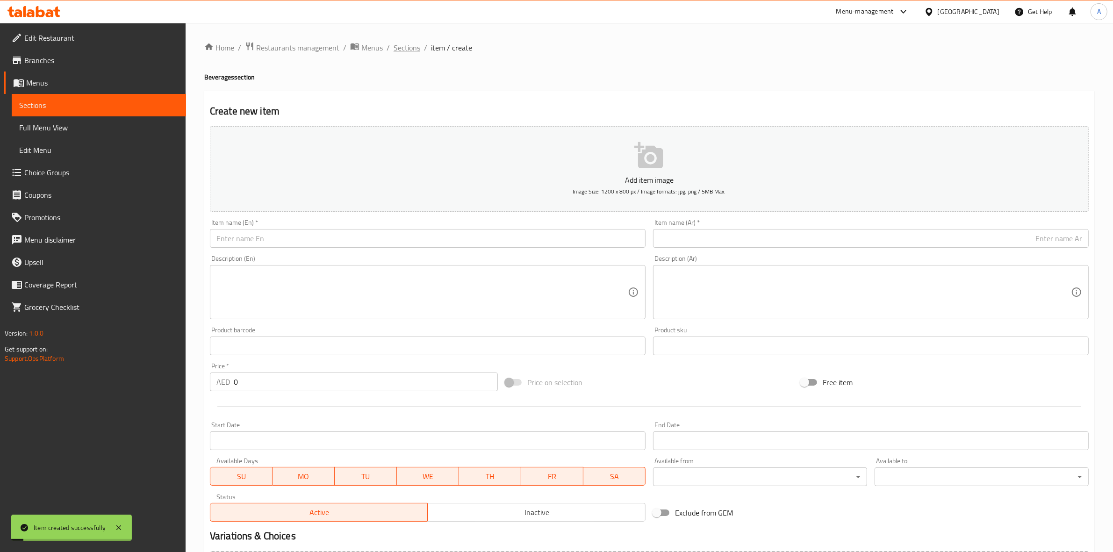
click at [400, 49] on span "Sections" at bounding box center [406, 47] width 27 height 11
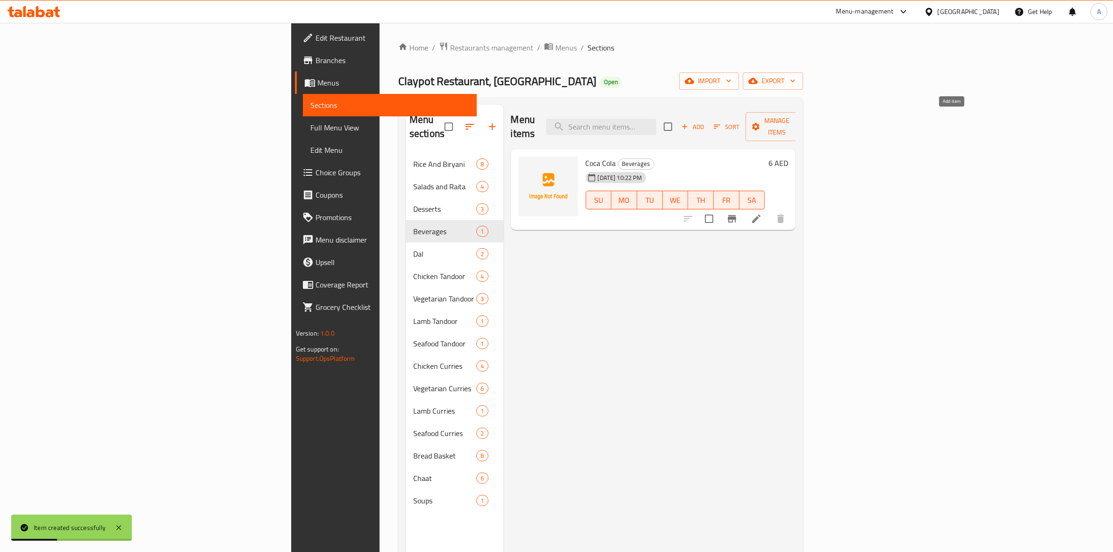
click at [705, 122] on span "Add" at bounding box center [692, 127] width 25 height 11
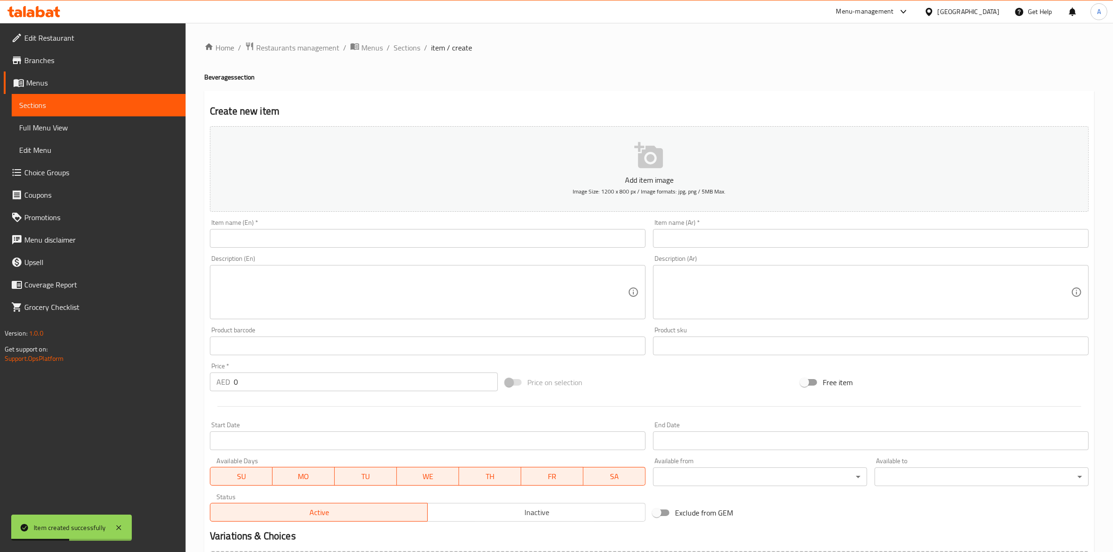
click at [241, 240] on input "text" at bounding box center [428, 238] width 436 height 19
paste input "Diet Coke"
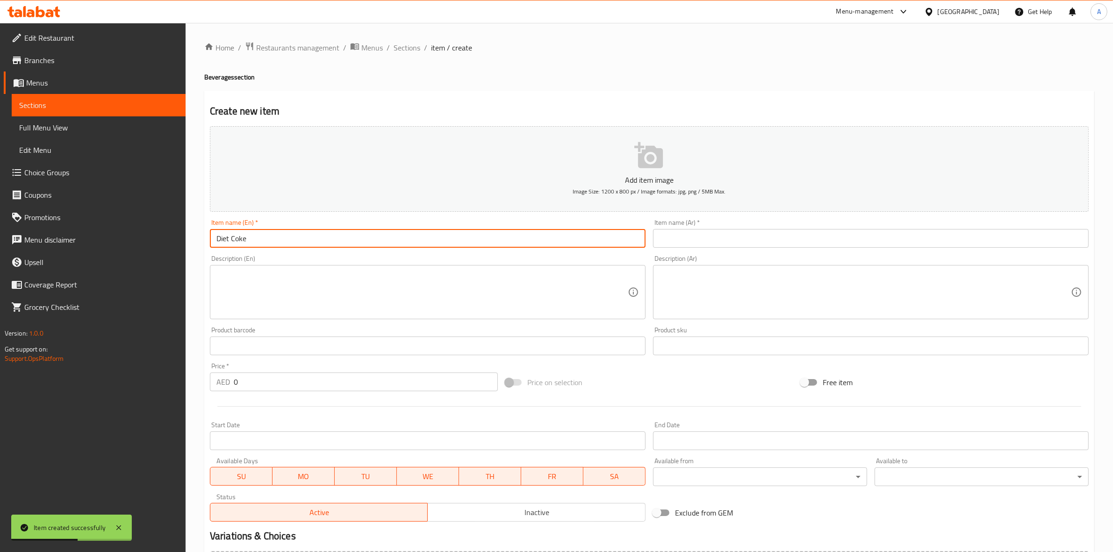
drag, startPoint x: 259, startPoint y: 236, endPoint x: 171, endPoint y: 235, distance: 88.3
click at [170, 235] on div "Edit Restaurant Branches Menus Sections Full Menu View Edit Menu Choice Groups …" at bounding box center [556, 341] width 1113 height 637
type input "Diet Coke"
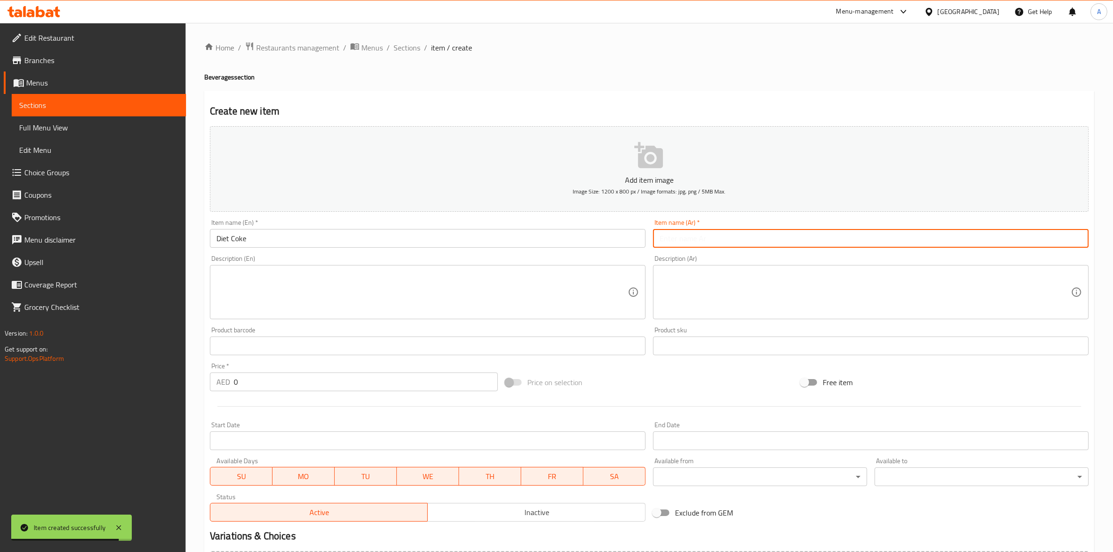
click at [701, 233] on input "text" at bounding box center [871, 238] width 436 height 19
paste input "كوكا كولا دايت"
type input "كوكا كولا دايت"
click at [623, 85] on div "Home / Restaurants management / Menus / Sections / item / create Beverages sect…" at bounding box center [649, 342] width 890 height 600
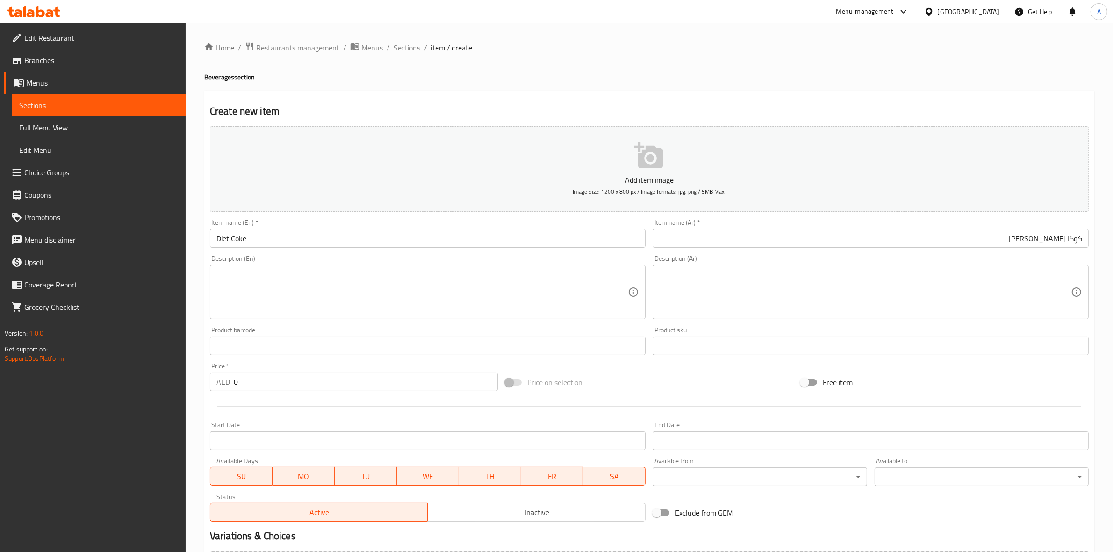
drag, startPoint x: 265, startPoint y: 387, endPoint x: 178, endPoint y: 384, distance: 87.5
click at [178, 384] on div "Edit Restaurant Branches Menus Sections Full Menu View Edit Menu Choice Groups …" at bounding box center [556, 341] width 1113 height 637
type input "6"
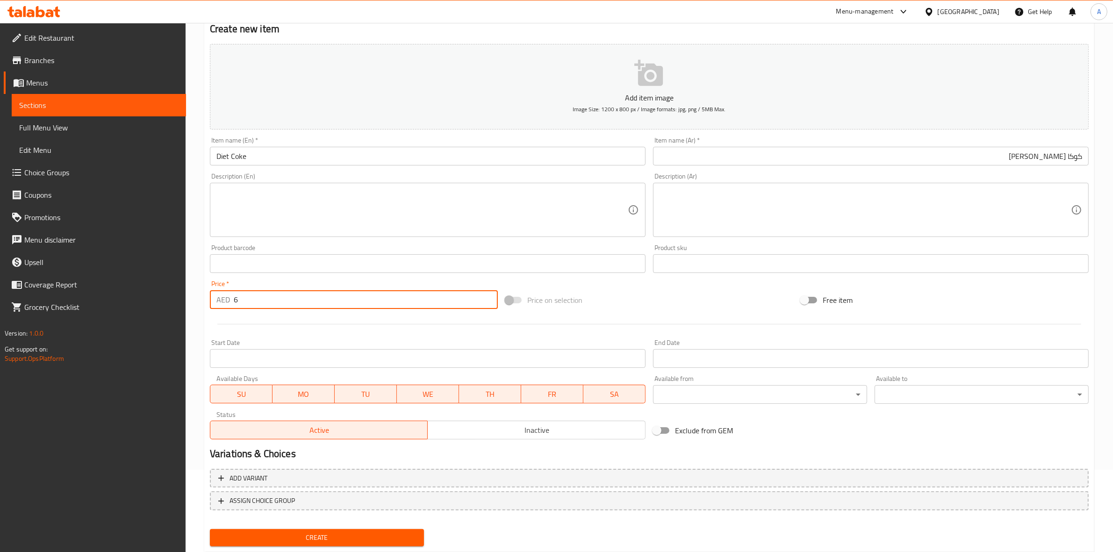
scroll to position [107, 0]
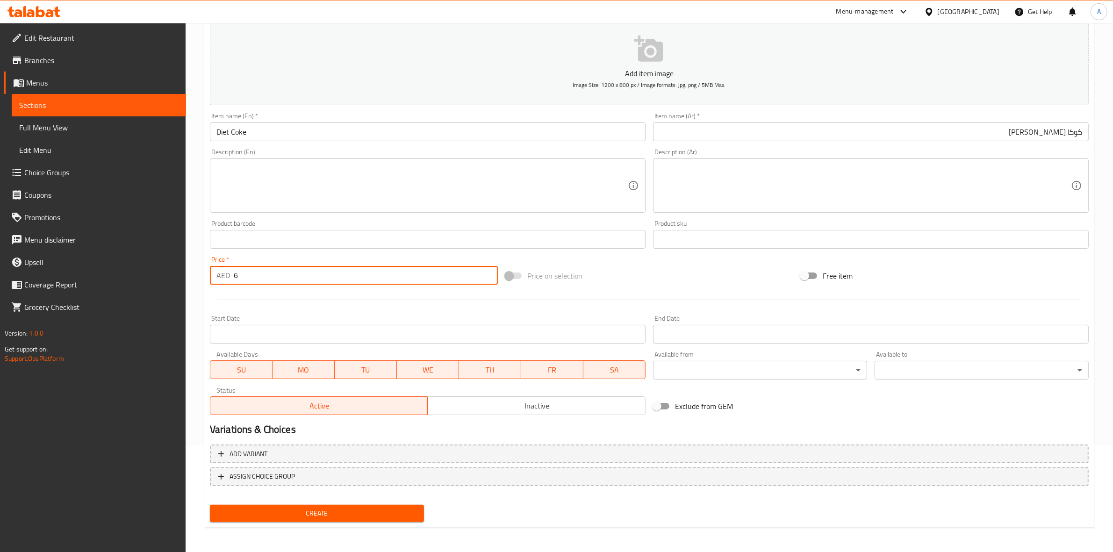
click at [301, 515] on span "Create" at bounding box center [316, 514] width 199 height 12
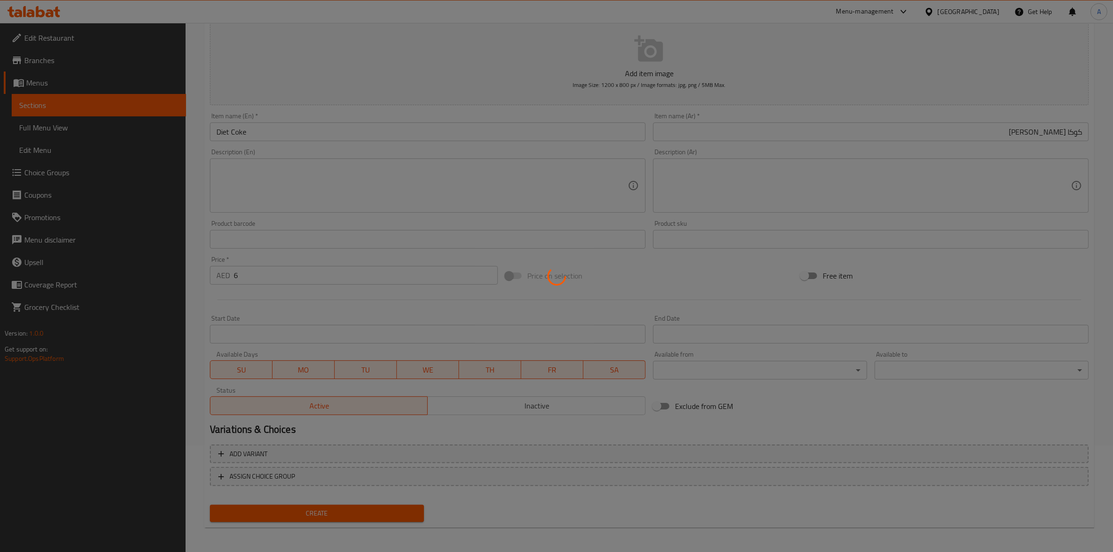
type input "0"
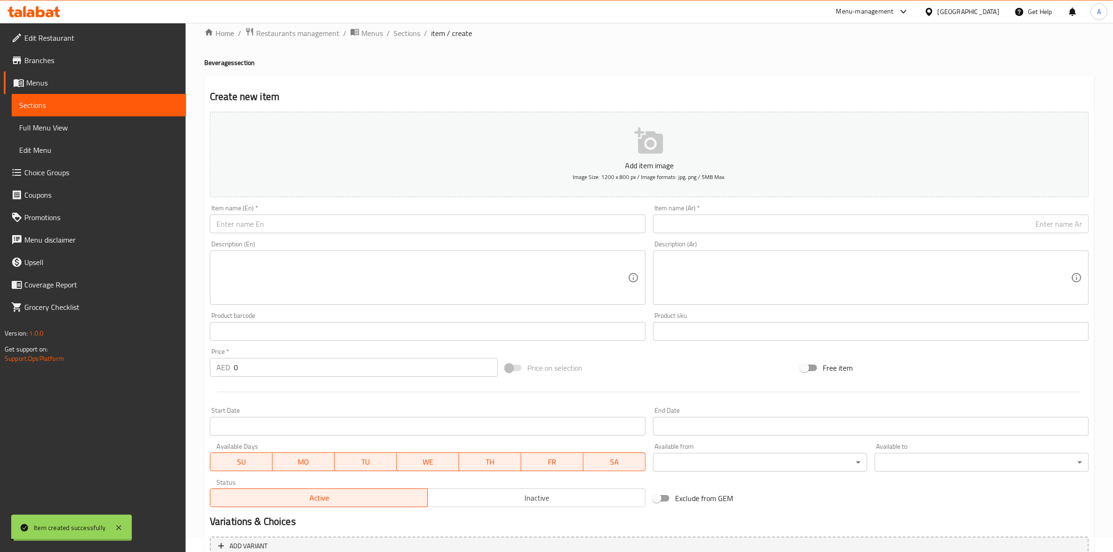
scroll to position [0, 0]
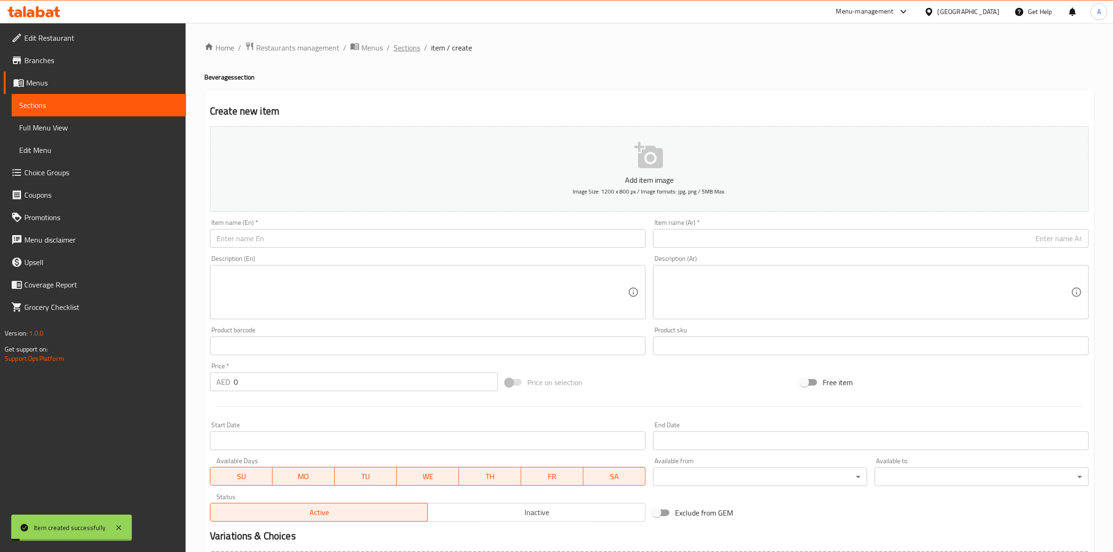
click at [405, 48] on span "Sections" at bounding box center [406, 47] width 27 height 11
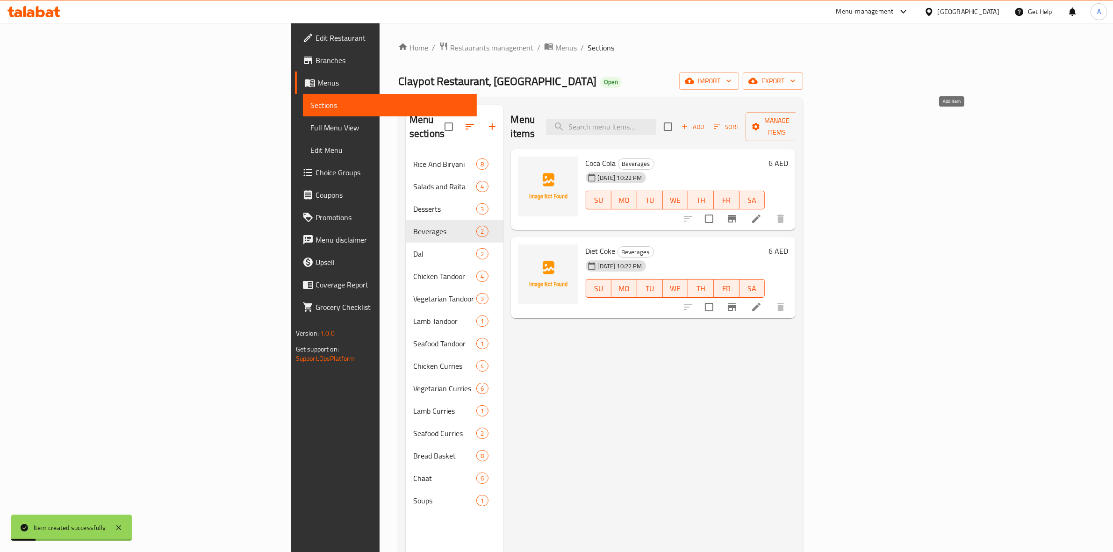
click at [705, 122] on span "Add" at bounding box center [692, 127] width 25 height 11
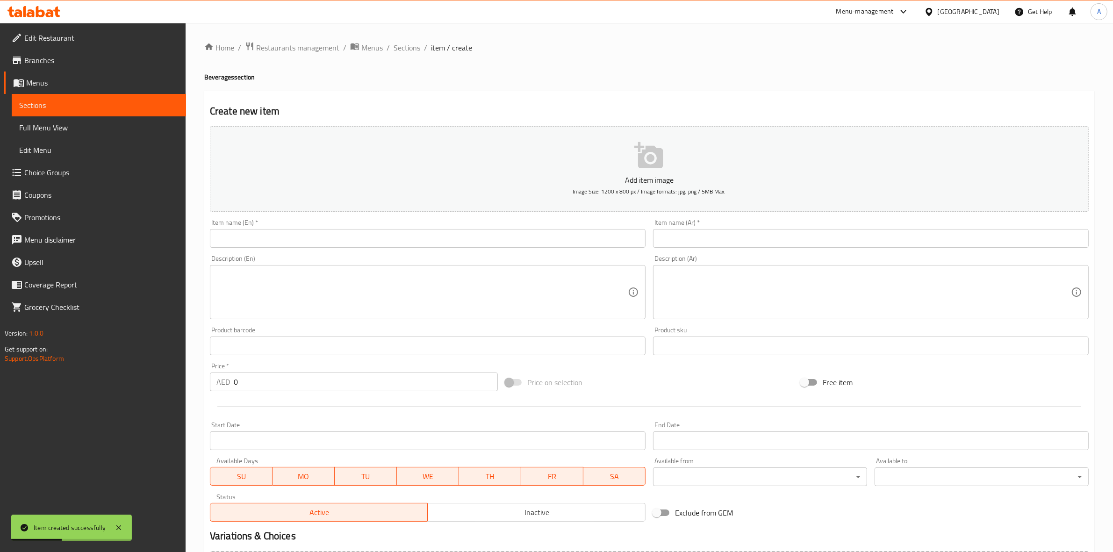
click at [264, 246] on input "text" at bounding box center [428, 238] width 436 height 19
paste input "Fanta Orange"
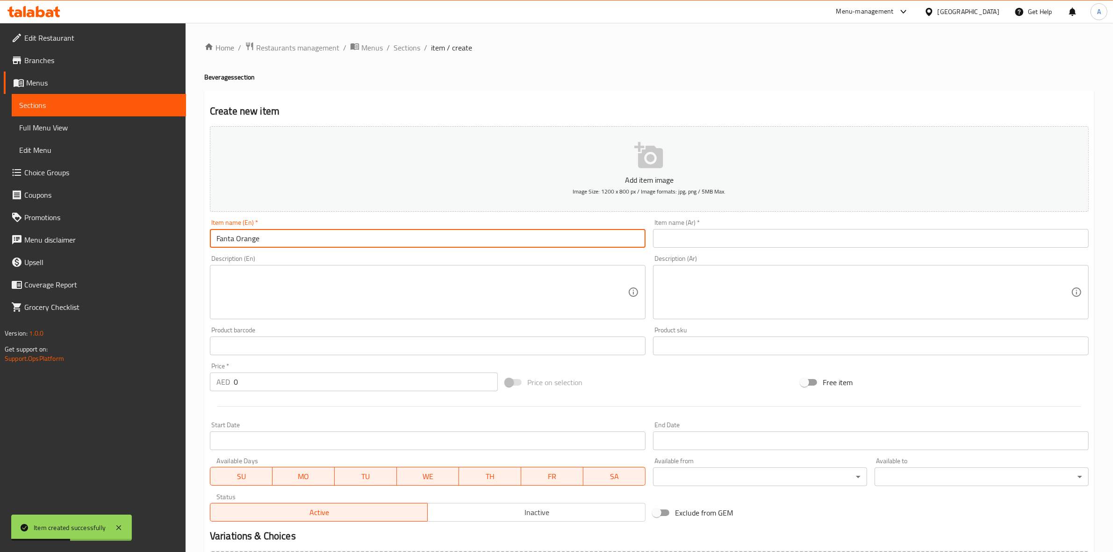
drag, startPoint x: 269, startPoint y: 244, endPoint x: 325, endPoint y: 150, distance: 109.4
click at [136, 228] on div "Edit Restaurant Branches Menus Sections Full Menu View Edit Menu Choice Groups …" at bounding box center [556, 341] width 1113 height 637
type input "Fanta Orange"
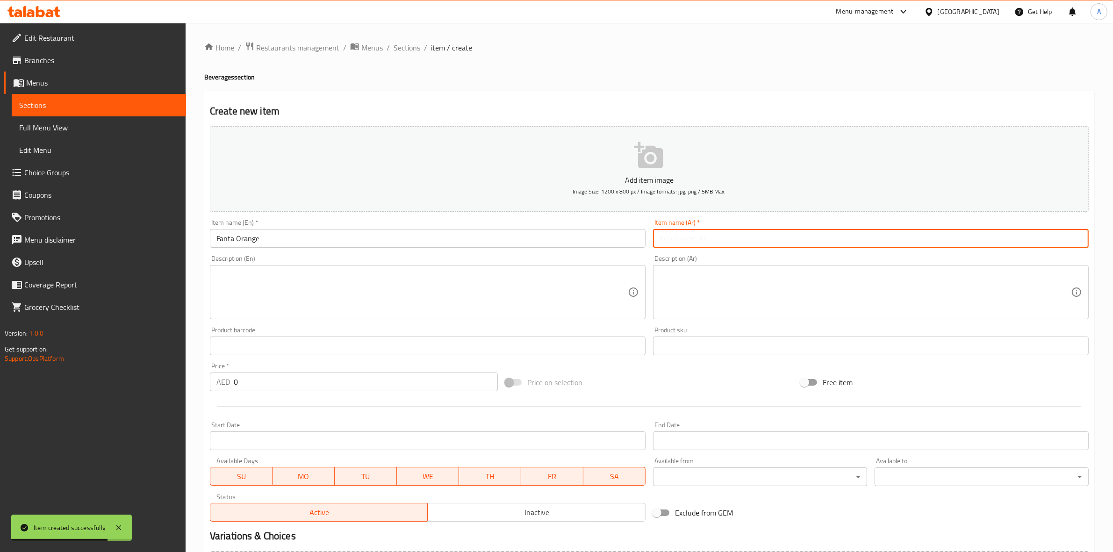
click at [734, 235] on input "text" at bounding box center [871, 238] width 436 height 19
paste input "فانتا برتقال"
type input "فانتا برتقال"
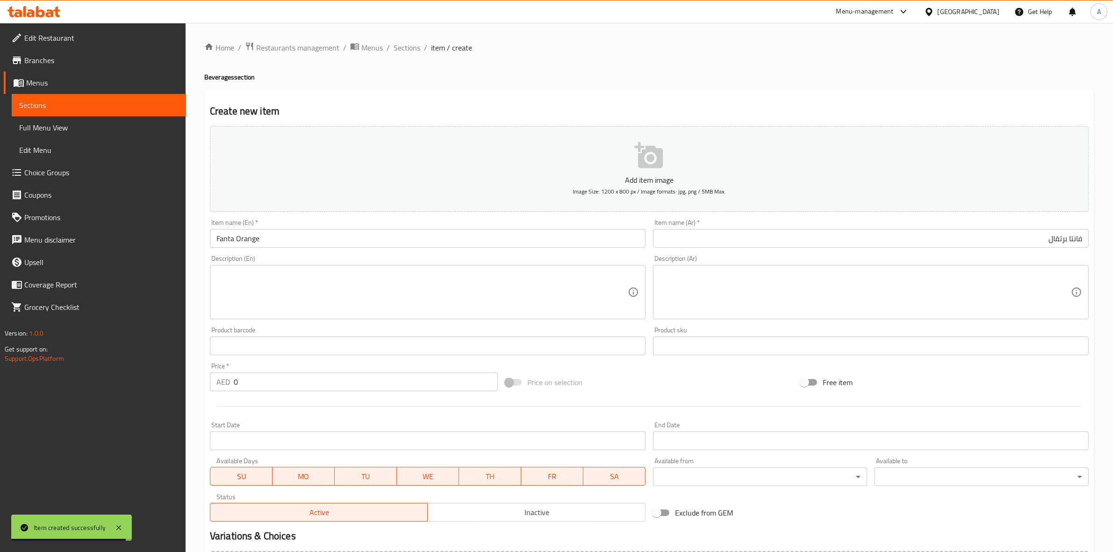
click at [710, 84] on div "Home / Restaurants management / Menus / Sections / item / create Beverages sect…" at bounding box center [649, 342] width 890 height 600
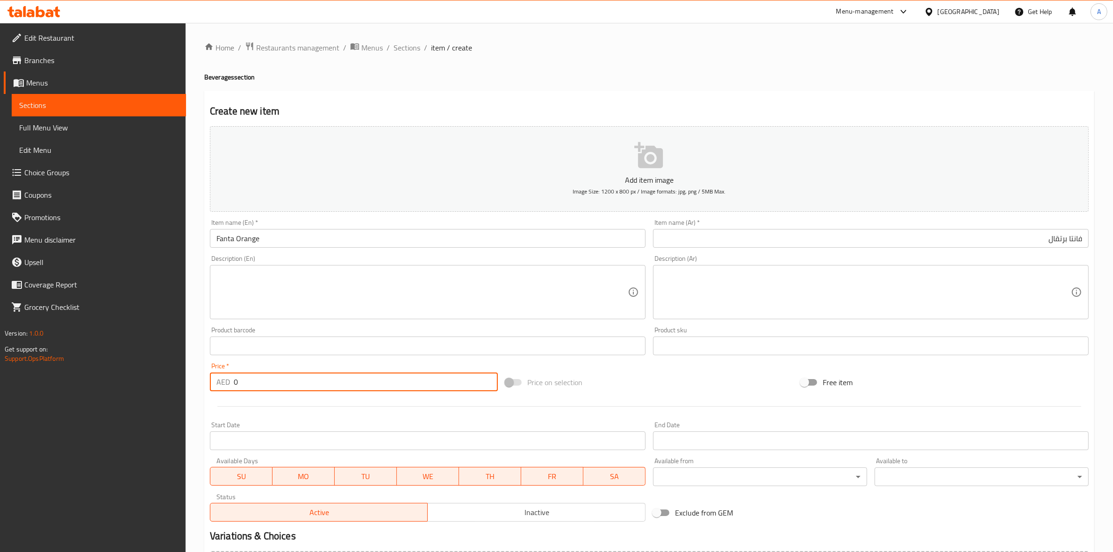
drag, startPoint x: 280, startPoint y: 391, endPoint x: 222, endPoint y: 377, distance: 60.0
click at [222, 377] on div "AED 0 Price *" at bounding box center [354, 381] width 288 height 19
type input "6"
click at [281, 416] on div at bounding box center [649, 406] width 886 height 23
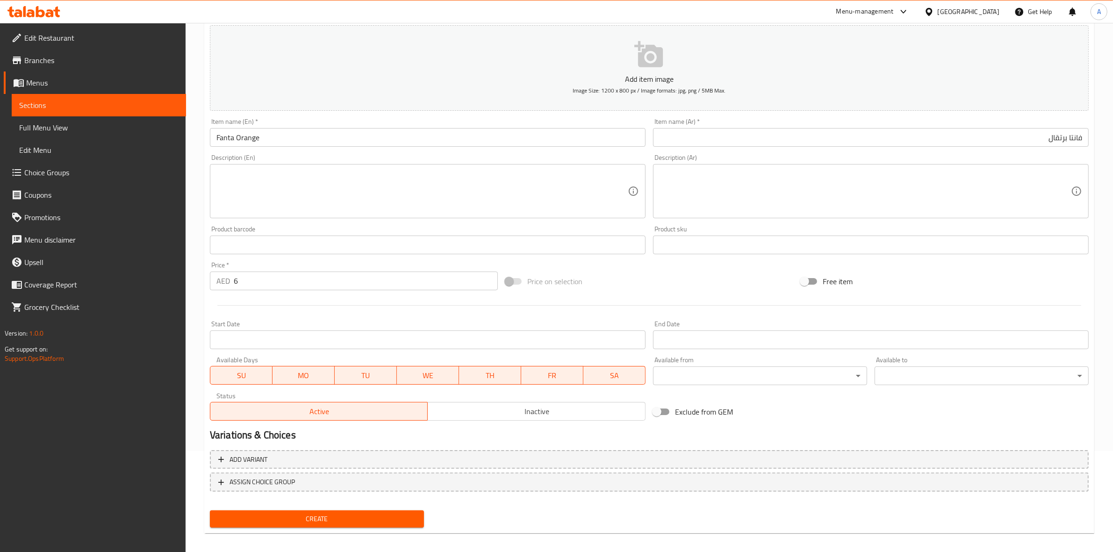
scroll to position [107, 0]
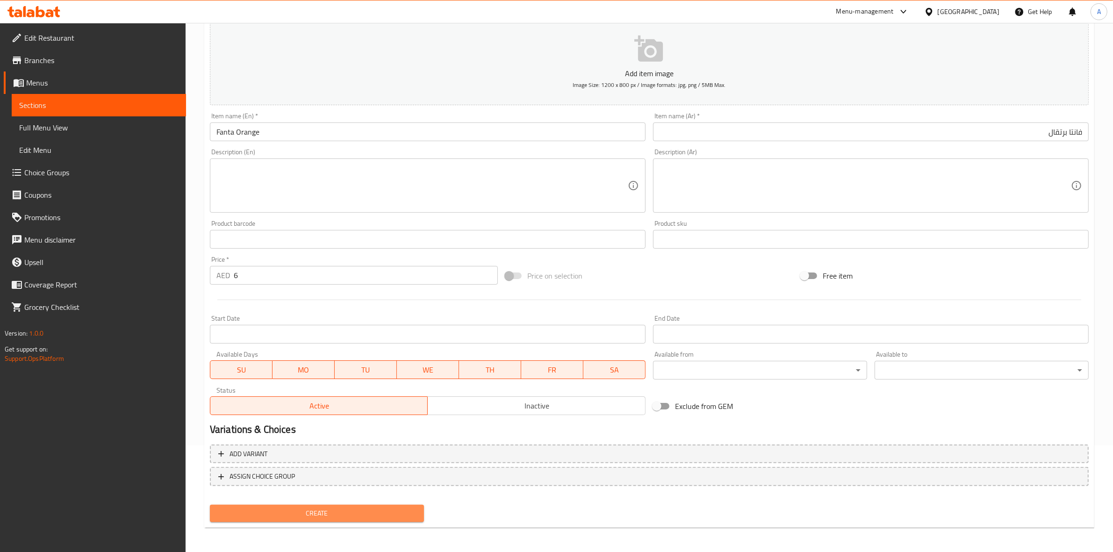
click at [326, 512] on span "Create" at bounding box center [316, 514] width 199 height 12
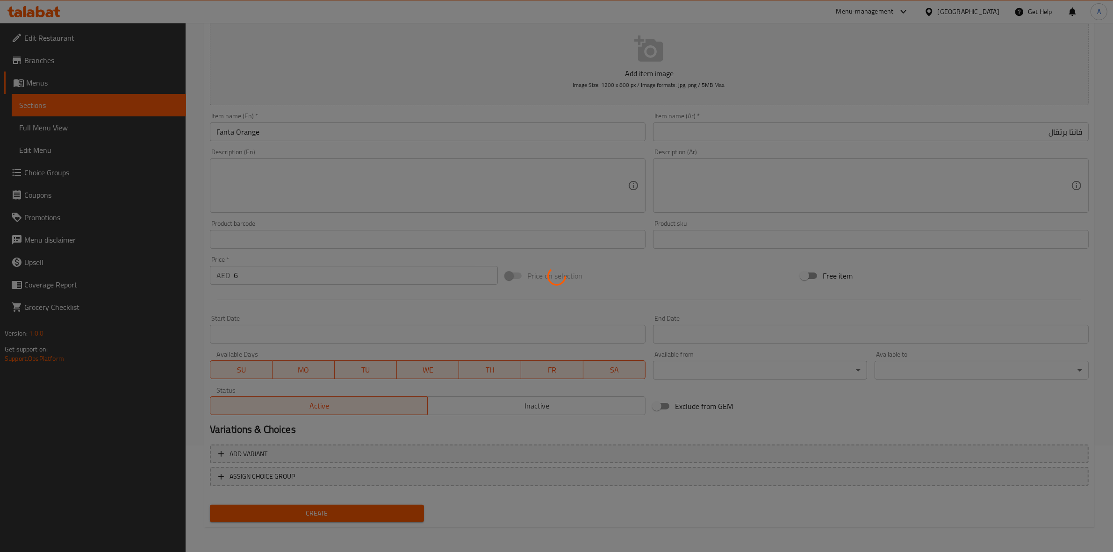
type input "0"
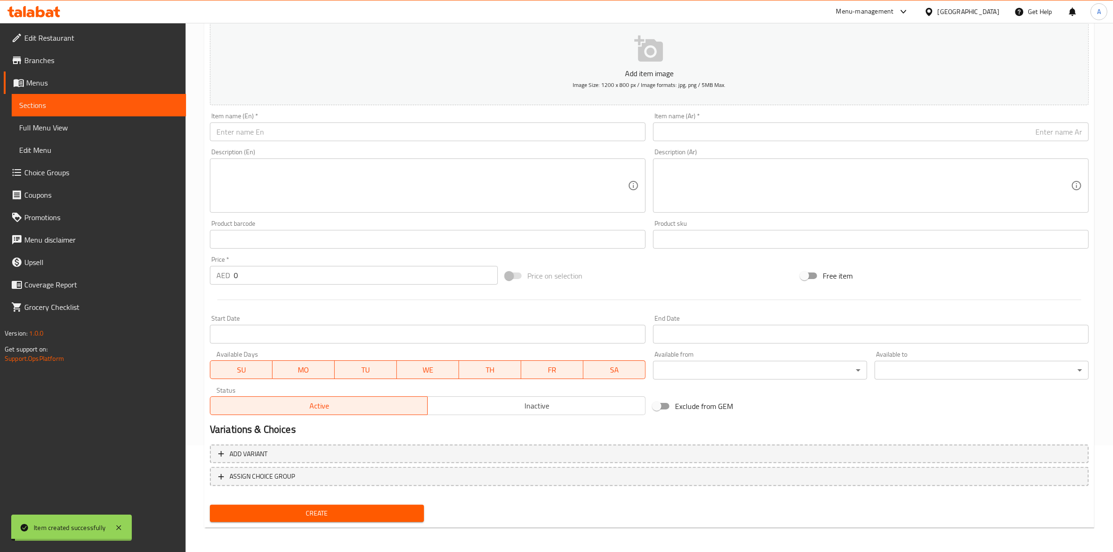
scroll to position [0, 0]
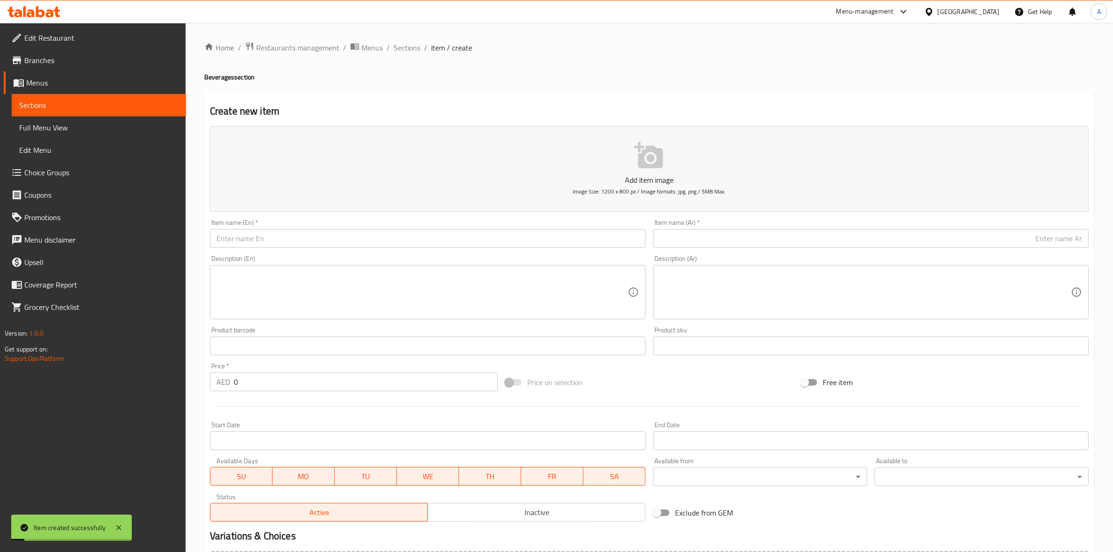
drag, startPoint x: 414, startPoint y: 52, endPoint x: 328, endPoint y: 36, distance: 87.0
click at [414, 52] on span "Sections" at bounding box center [406, 47] width 27 height 11
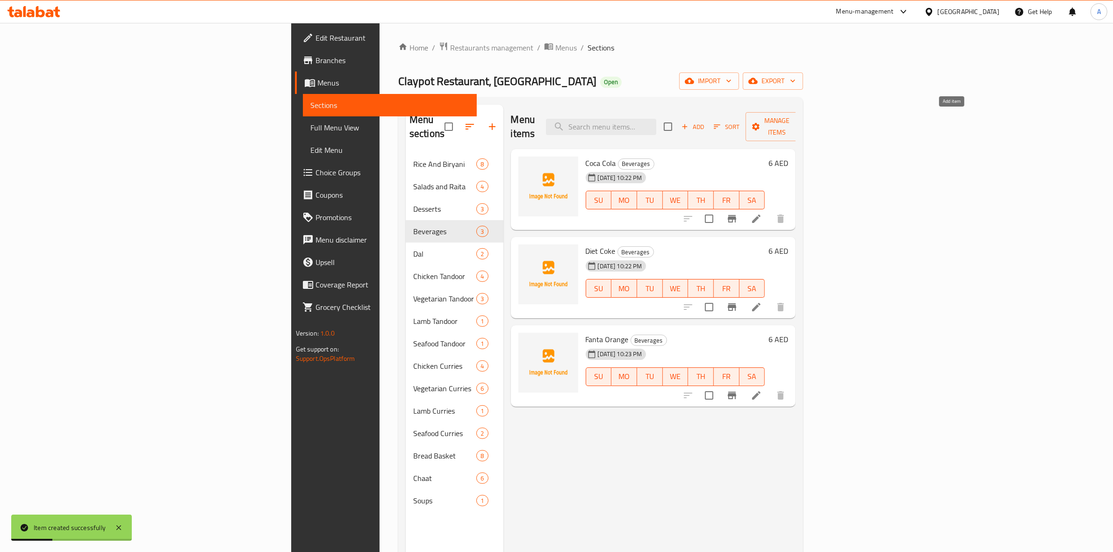
click at [689, 122] on icon "button" at bounding box center [684, 126] width 8 height 8
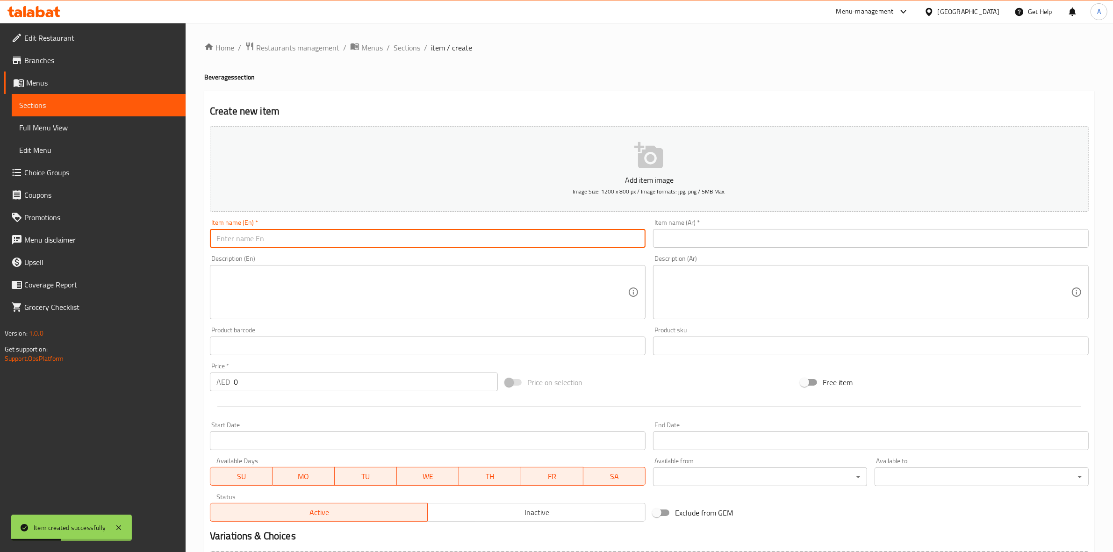
click at [229, 239] on input "text" at bounding box center [428, 238] width 436 height 19
paste input "Sprite"
drag, startPoint x: 253, startPoint y: 239, endPoint x: 209, endPoint y: 239, distance: 43.9
click at [210, 239] on input "Sprite" at bounding box center [428, 238] width 436 height 19
type input "Sprite"
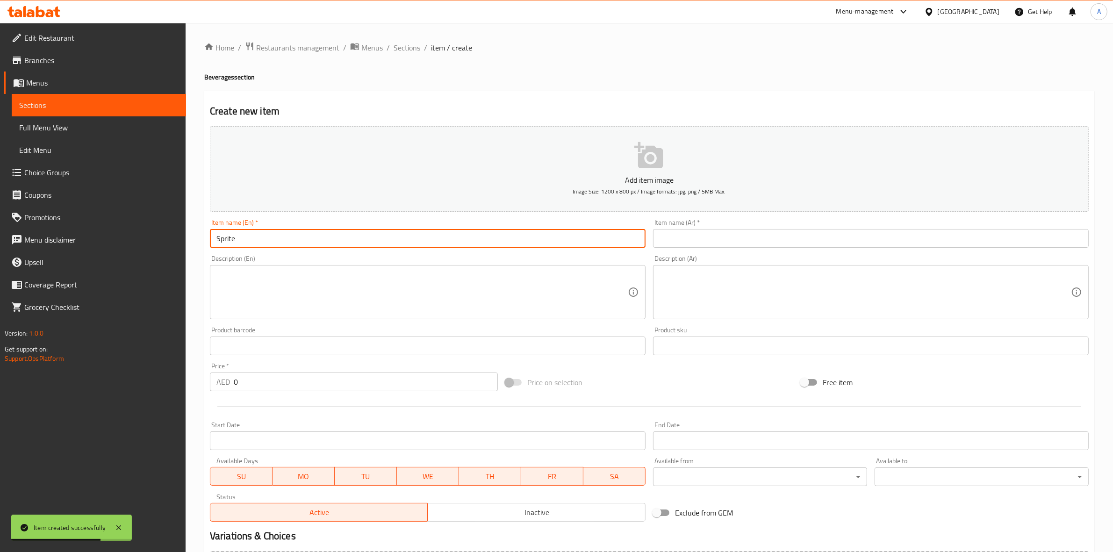
click at [683, 234] on input "text" at bounding box center [871, 238] width 436 height 19
paste input "سبرايت"
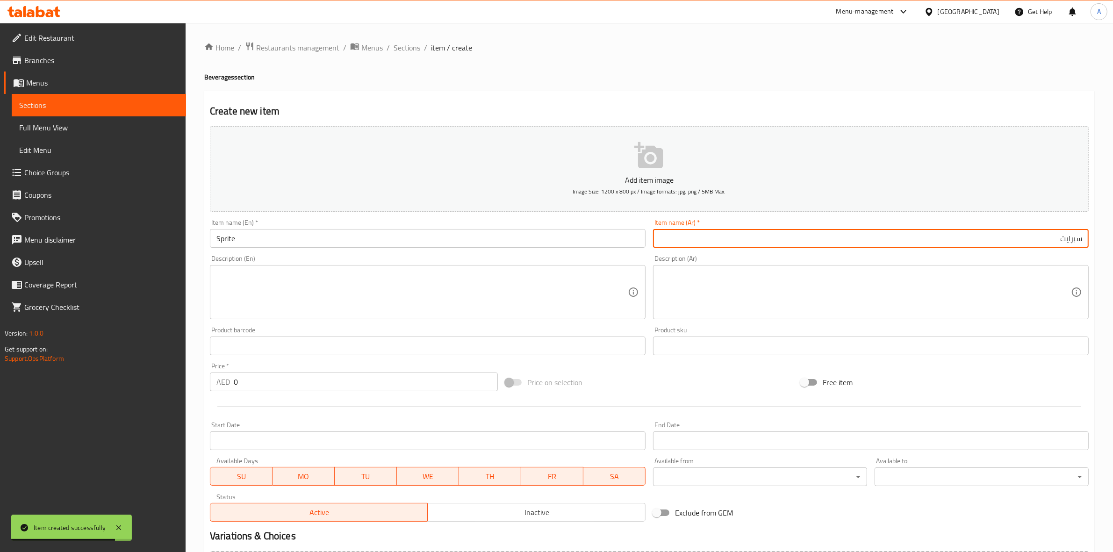
type input "سبرايت"
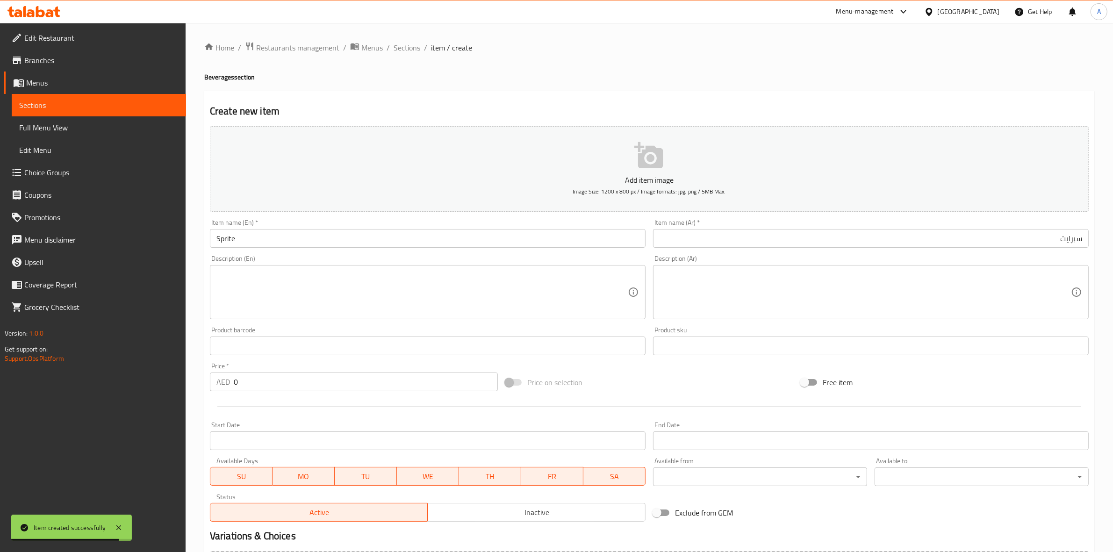
click at [638, 83] on div "Home / Restaurants management / Menus / Sections / item / create Beverages sect…" at bounding box center [649, 342] width 890 height 600
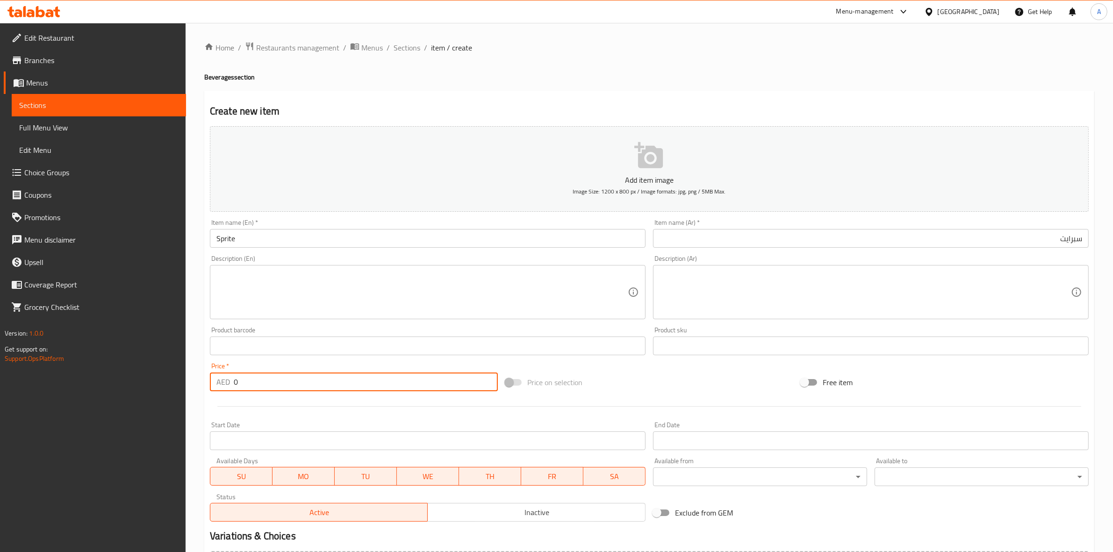
drag, startPoint x: 241, startPoint y: 381, endPoint x: 199, endPoint y: 386, distance: 42.3
click at [198, 385] on div "Home / Restaurants management / Menus / Sections / item / create Beverages sect…" at bounding box center [649, 341] width 927 height 637
type input "6"
click at [258, 415] on div at bounding box center [649, 406] width 886 height 23
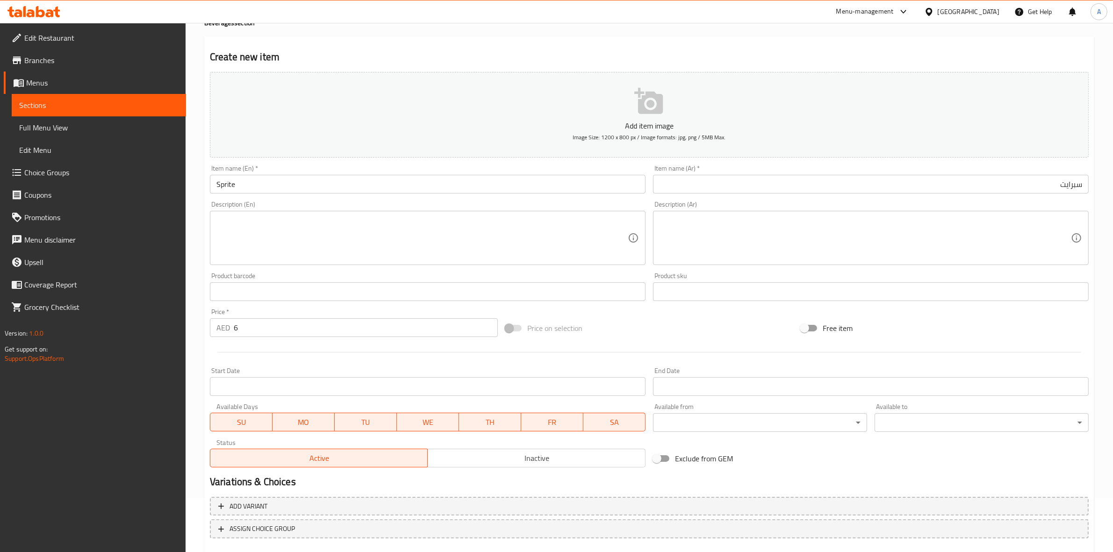
scroll to position [107, 0]
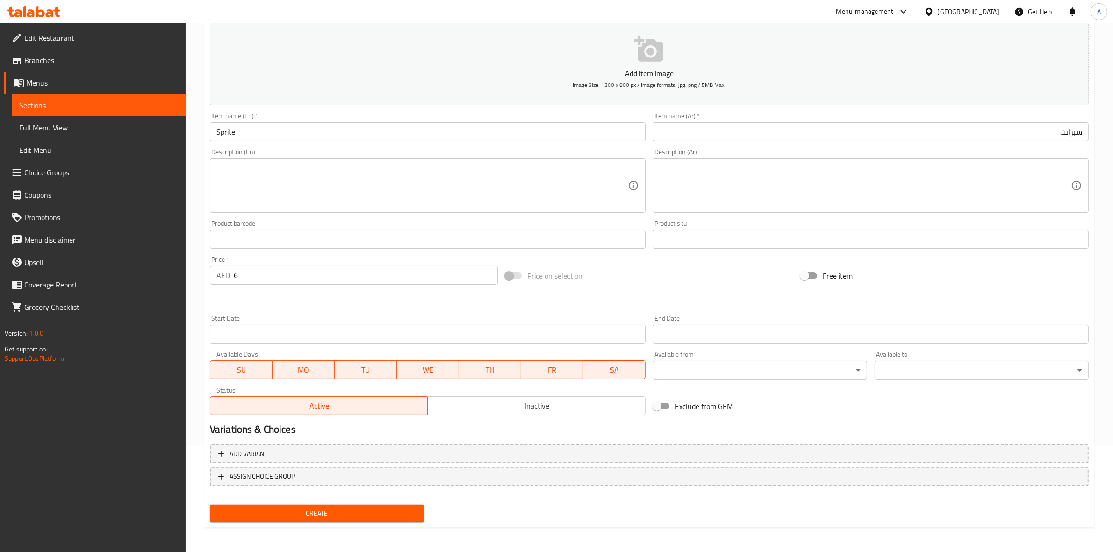
click at [301, 510] on span "Create" at bounding box center [316, 514] width 199 height 12
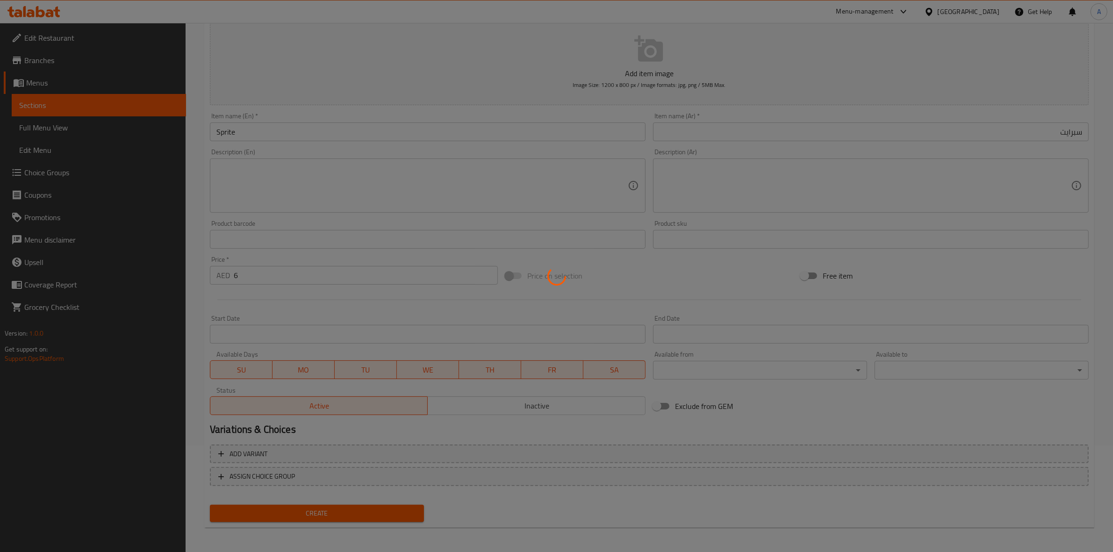
type input "0"
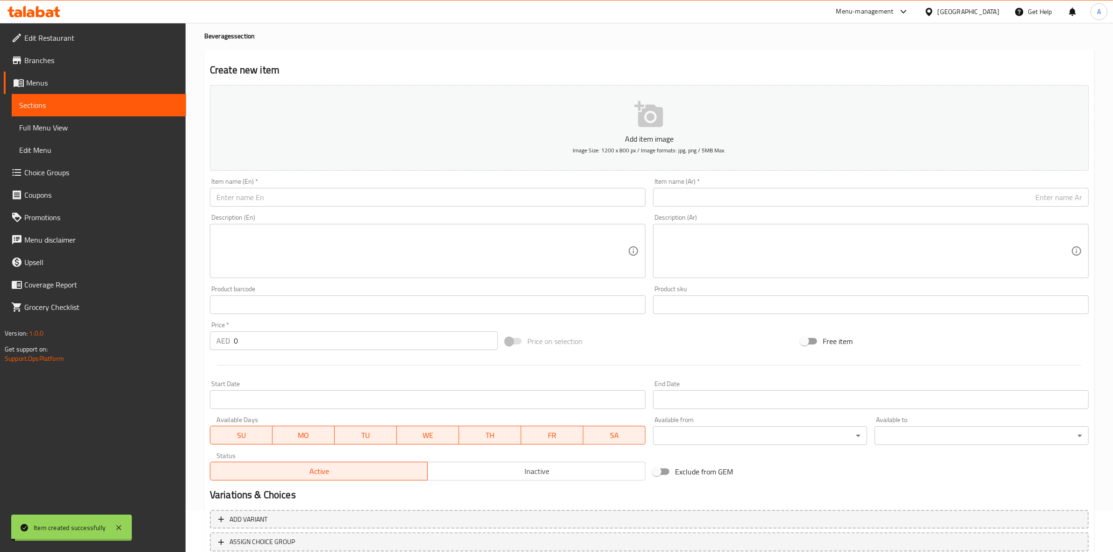
scroll to position [0, 0]
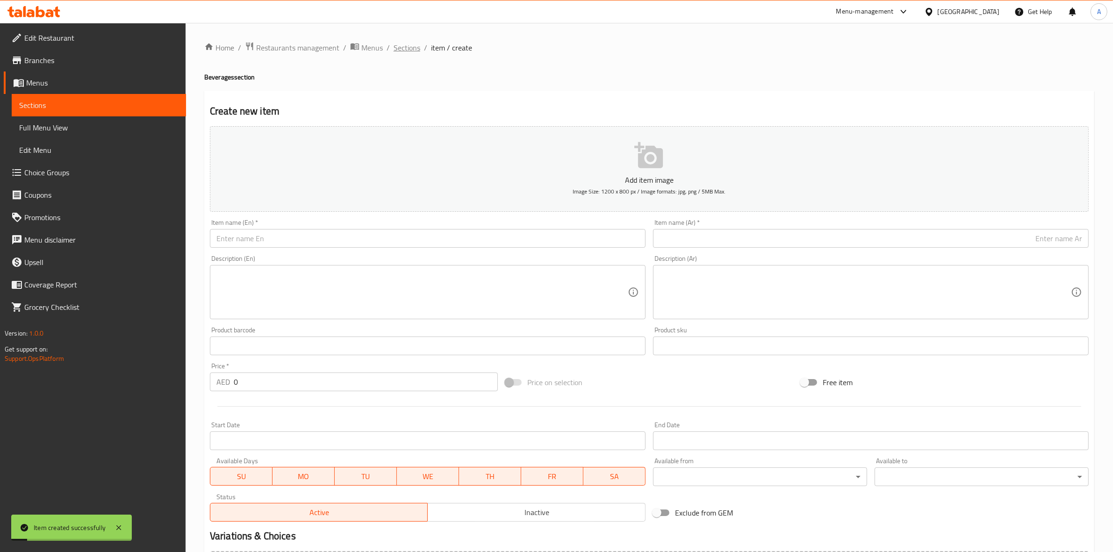
click at [395, 43] on span "Sections" at bounding box center [406, 47] width 27 height 11
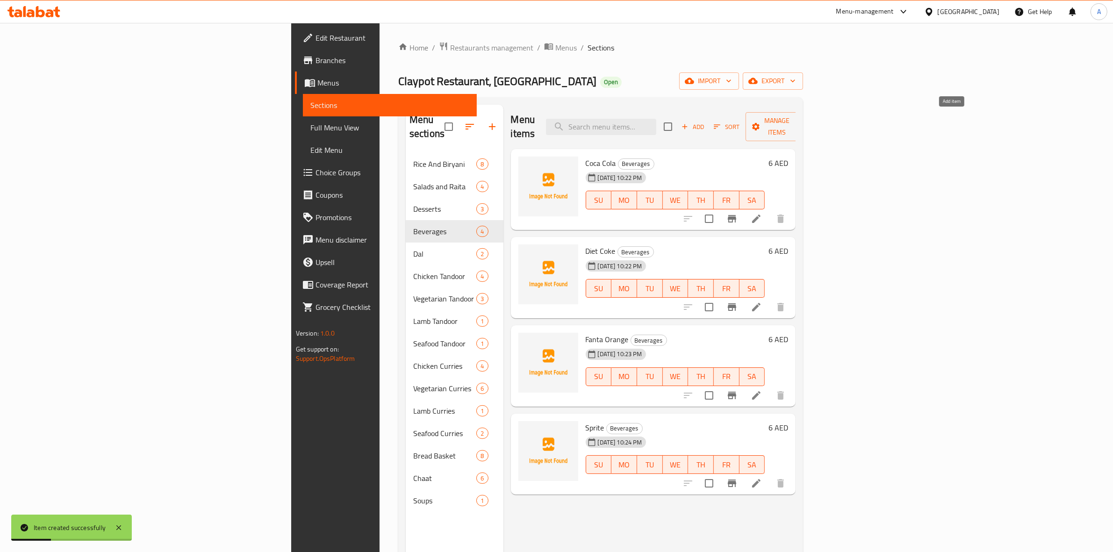
click at [705, 122] on span "Add" at bounding box center [692, 127] width 25 height 11
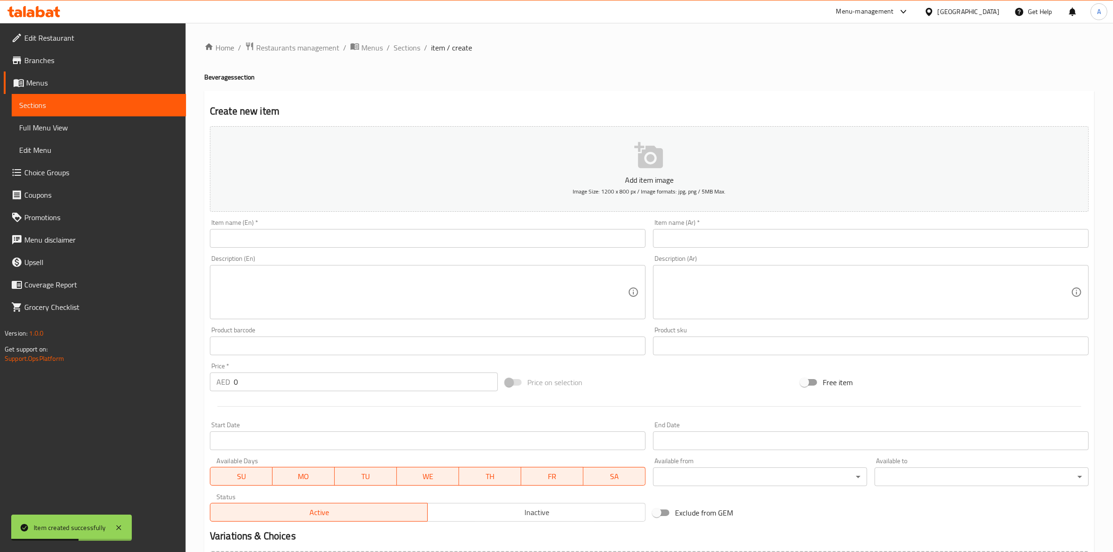
click at [321, 249] on div "Item name (En)   * Item name (En) *" at bounding box center [427, 233] width 443 height 36
click at [319, 246] on input "text" at bounding box center [428, 238] width 436 height 19
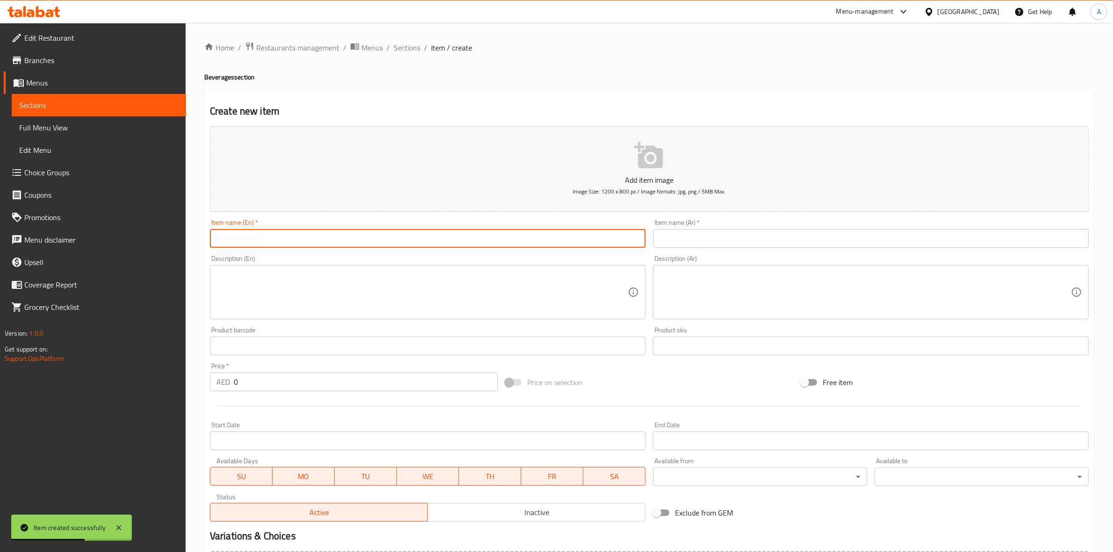
paste input "Still Water Small"
drag, startPoint x: 321, startPoint y: 238, endPoint x: 201, endPoint y: 238, distance: 119.2
click at [201, 238] on div "Home / Restaurants management / Menus / Sections / item / create Beverages sect…" at bounding box center [649, 341] width 927 height 637
type input "Still Water Small"
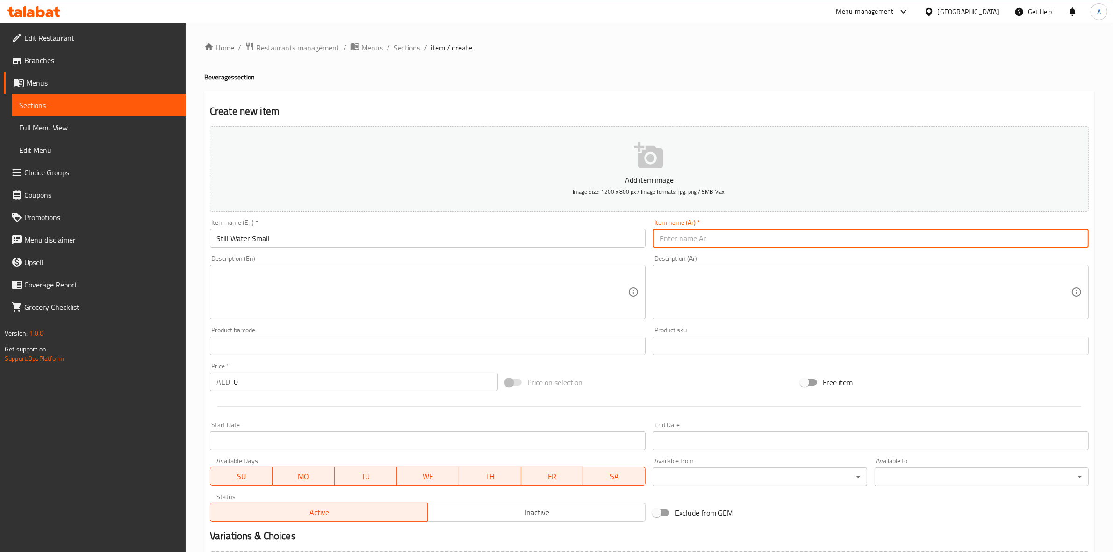
click at [714, 248] on input "text" at bounding box center [871, 238] width 436 height 19
paste input "مياه ساكنة صغيرة"
type input "مياه ساكنة صغيرة"
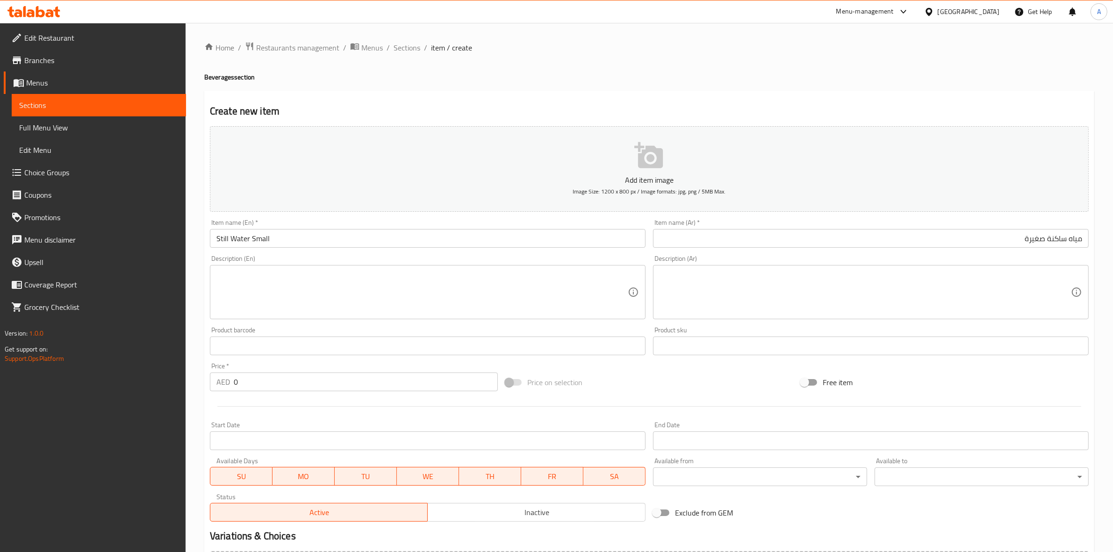
click at [644, 86] on div "Home / Restaurants management / Menus / Sections / item / create Beverages sect…" at bounding box center [649, 342] width 890 height 600
drag, startPoint x: 251, startPoint y: 379, endPoint x: 203, endPoint y: 370, distance: 49.0
click at [203, 370] on div "Home / Restaurants management / Menus / Sections / item / create Beverages sect…" at bounding box center [649, 341] width 927 height 637
type input "6"
click at [262, 415] on div at bounding box center [649, 406] width 886 height 23
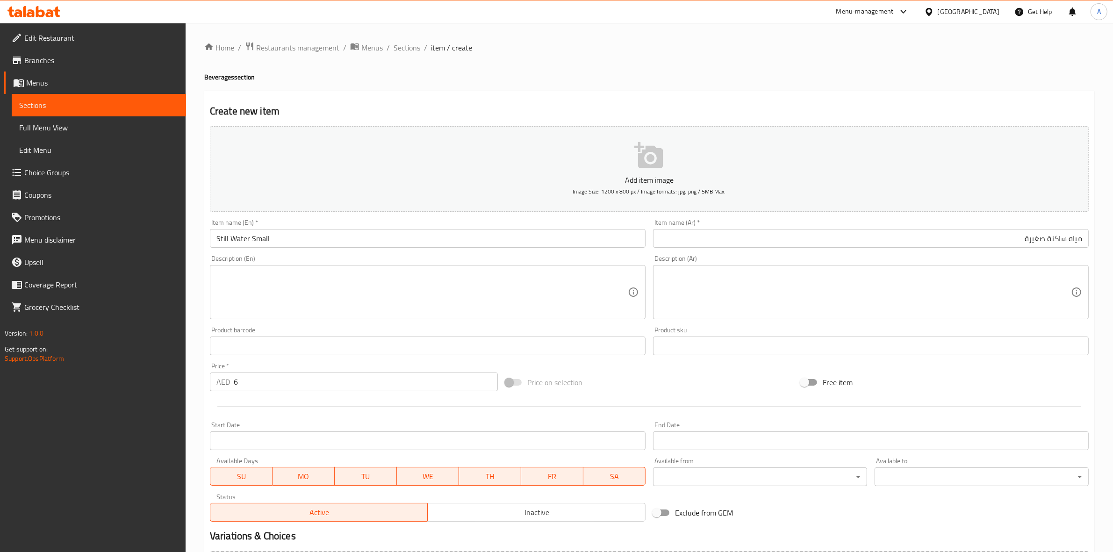
drag, startPoint x: 897, startPoint y: 239, endPoint x: 1121, endPoint y: 199, distance: 227.0
click at [1113, 199] on html "​ Menu-management United Arab Emirates Get Help A Edit Restaurant Branches Menu…" at bounding box center [556, 276] width 1113 height 552
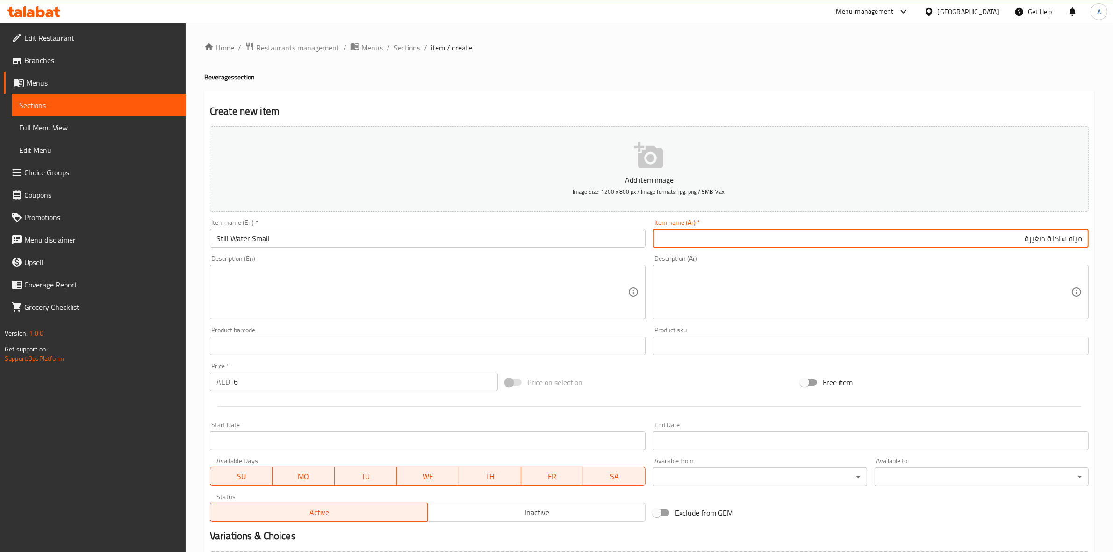
paste input "بيعي"
type input "مياه طبيعية صغيرة"
click at [914, 75] on h4 "Beverages section" at bounding box center [649, 76] width 890 height 9
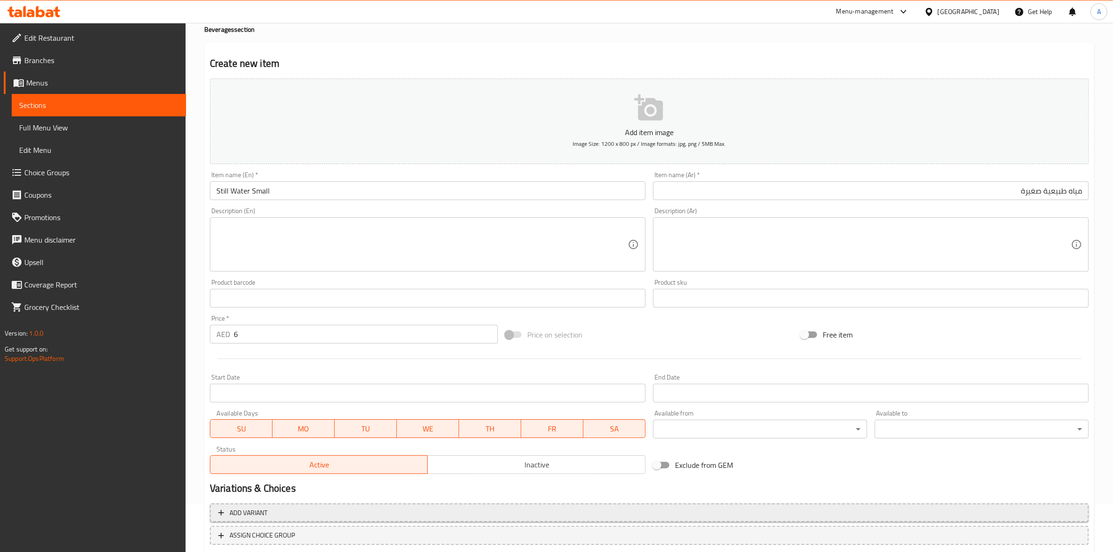
scroll to position [107, 0]
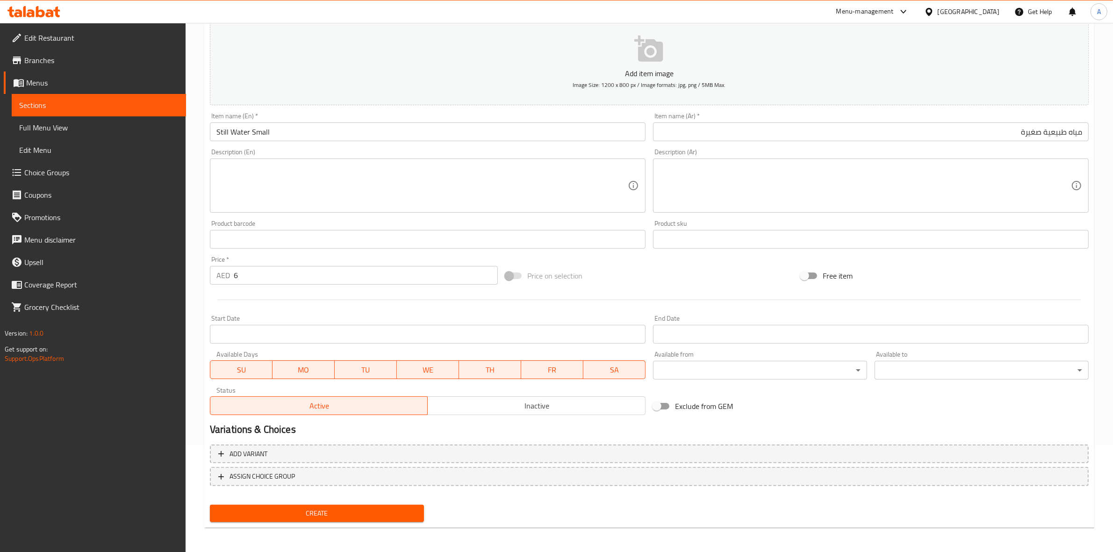
click at [325, 516] on span "Create" at bounding box center [316, 514] width 199 height 12
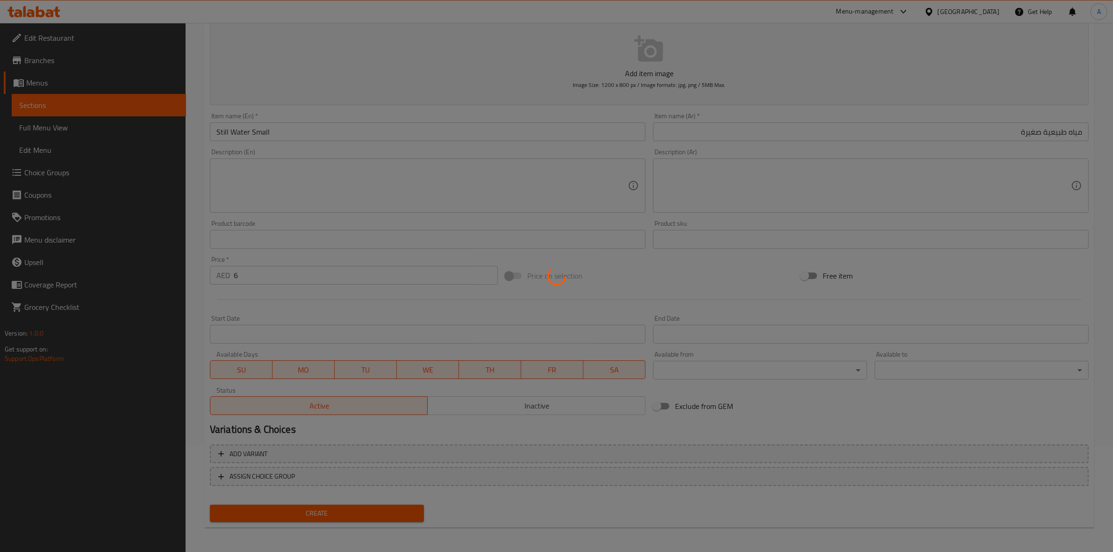
type input "0"
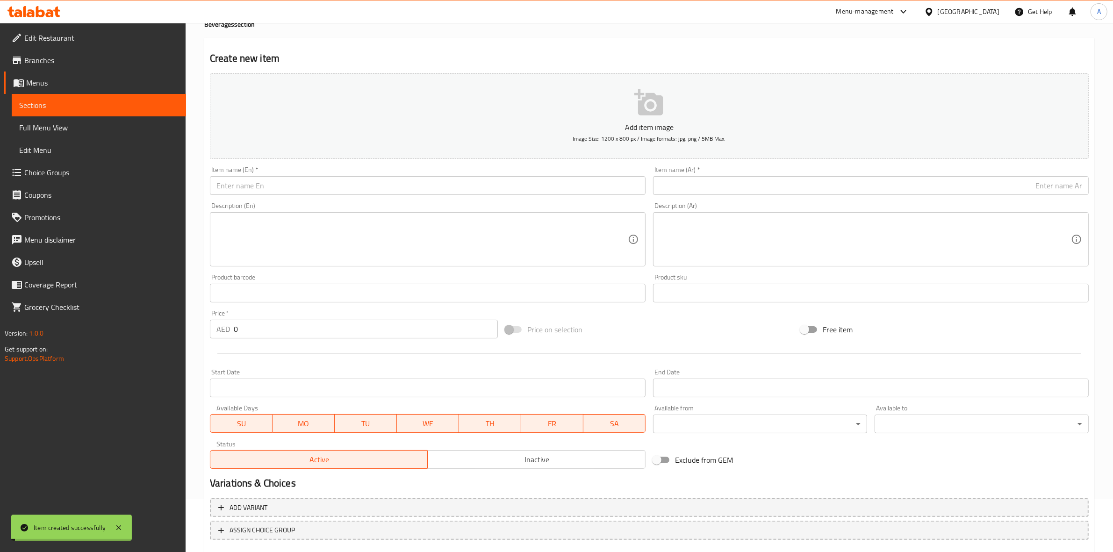
scroll to position [0, 0]
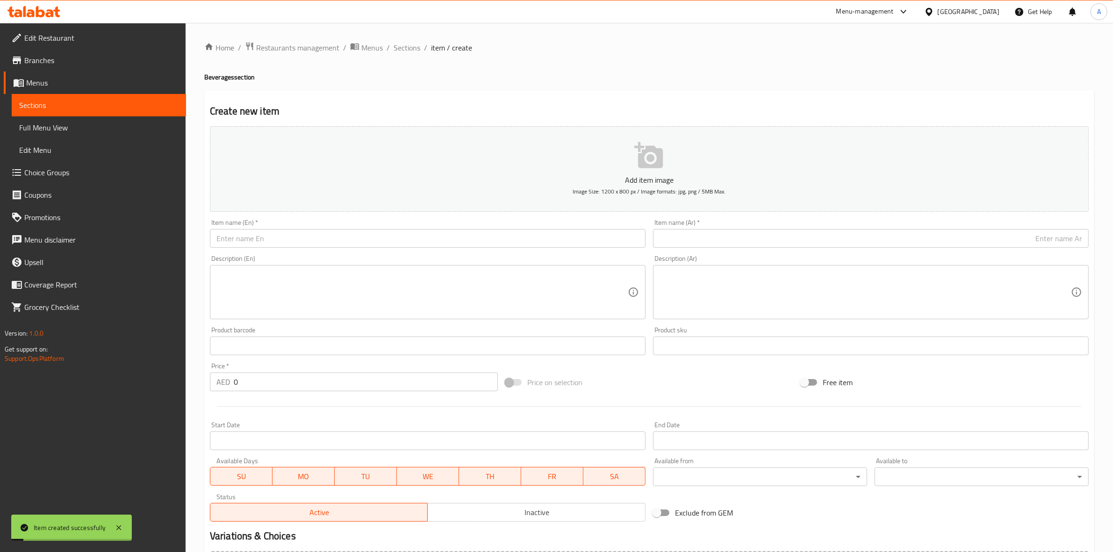
click at [393, 54] on div "Home / Restaurants management / Menus / Sections / item / create Beverages sect…" at bounding box center [649, 342] width 890 height 600
click at [400, 47] on span "Sections" at bounding box center [406, 47] width 27 height 11
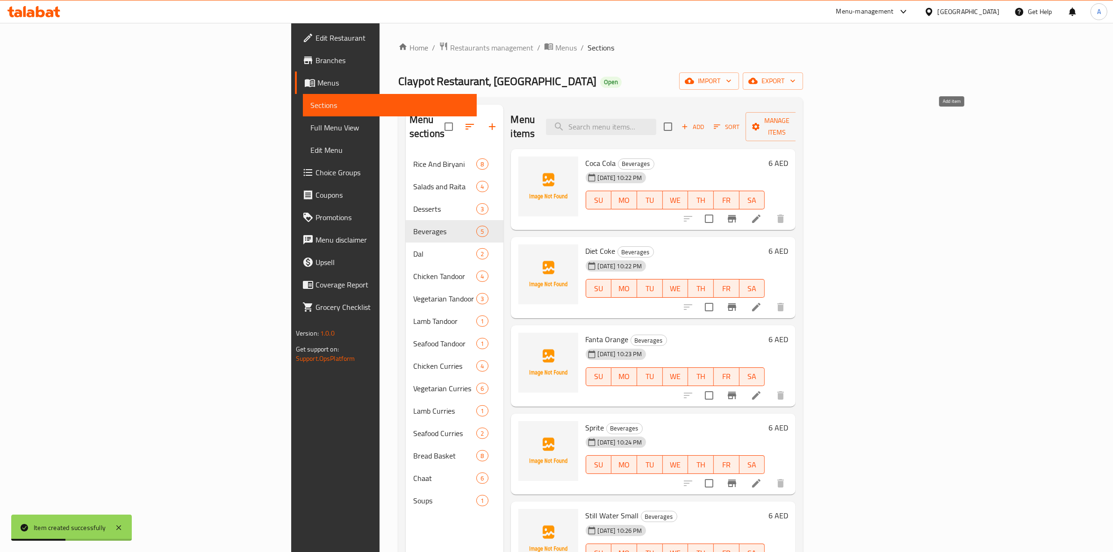
click at [689, 122] on icon "button" at bounding box center [684, 126] width 8 height 8
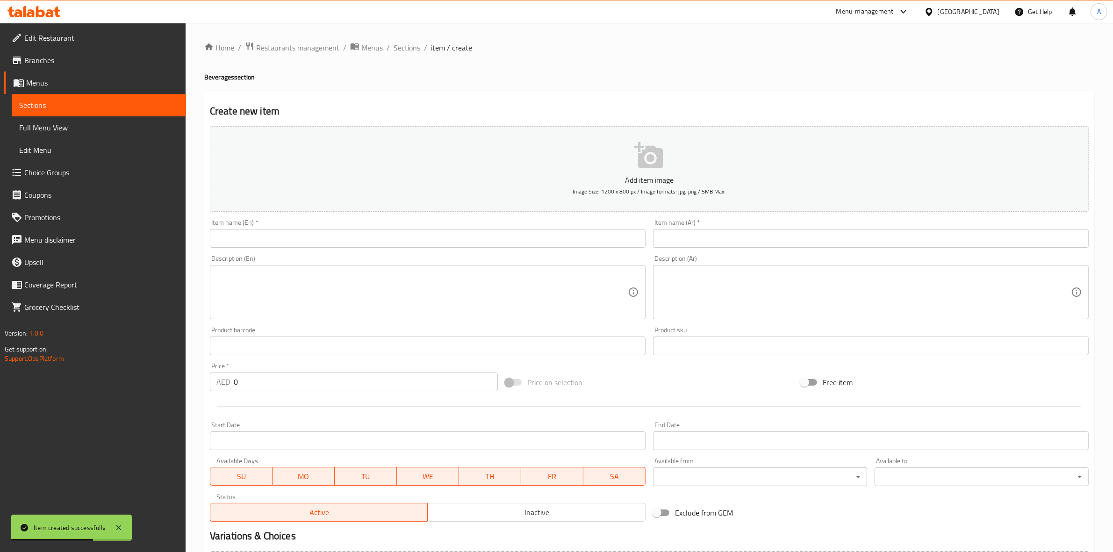
click at [189, 219] on div "Home / Restaurants management / Menus / Sections / item / create Beverages sect…" at bounding box center [649, 341] width 927 height 637
click at [230, 229] on input "text" at bounding box center [428, 238] width 436 height 19
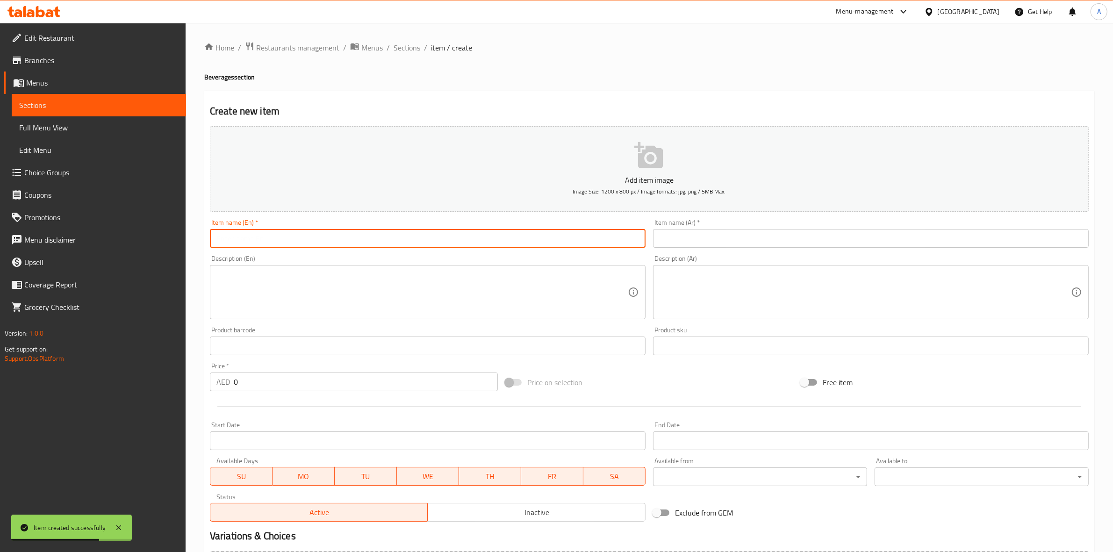
paste input "Sparkling Water Small"
drag, startPoint x: 298, startPoint y: 239, endPoint x: 174, endPoint y: 211, distance: 126.5
click at [66, 207] on div "Edit Restaurant Branches Menus Sections Full Menu View Edit Menu Choice Groups …" at bounding box center [556, 341] width 1113 height 637
type input "Sparkling Water Small"
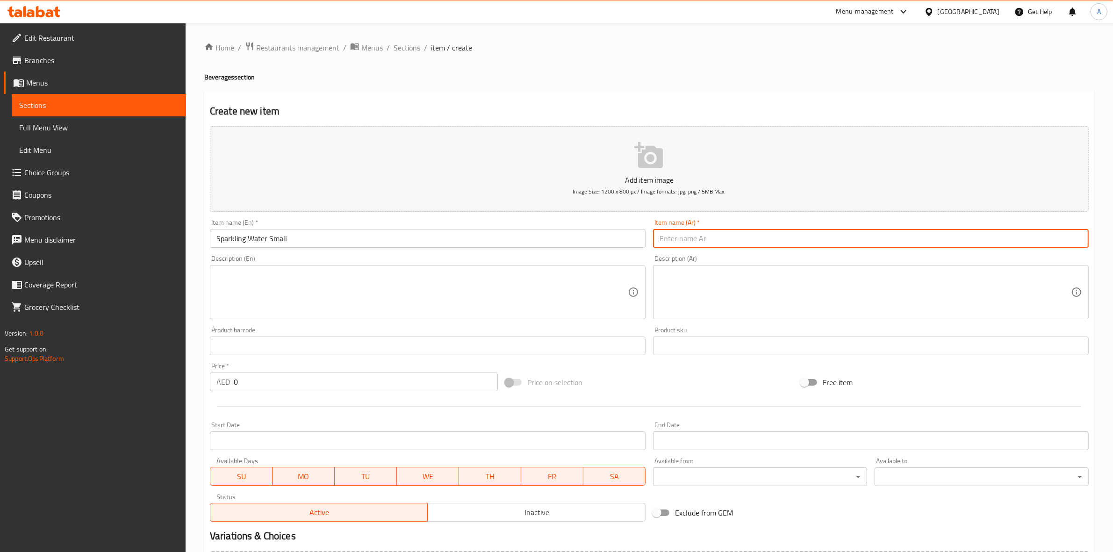
click at [728, 237] on input "text" at bounding box center [871, 238] width 436 height 19
paste input "مياه غازية صغيرة"
type input "مياه غازية صغيرة"
drag, startPoint x: 255, startPoint y: 386, endPoint x: 142, endPoint y: 373, distance: 113.8
click at [142, 373] on div "Edit Restaurant Branches Menus Sections Full Menu View Edit Menu Choice Groups …" at bounding box center [556, 341] width 1113 height 637
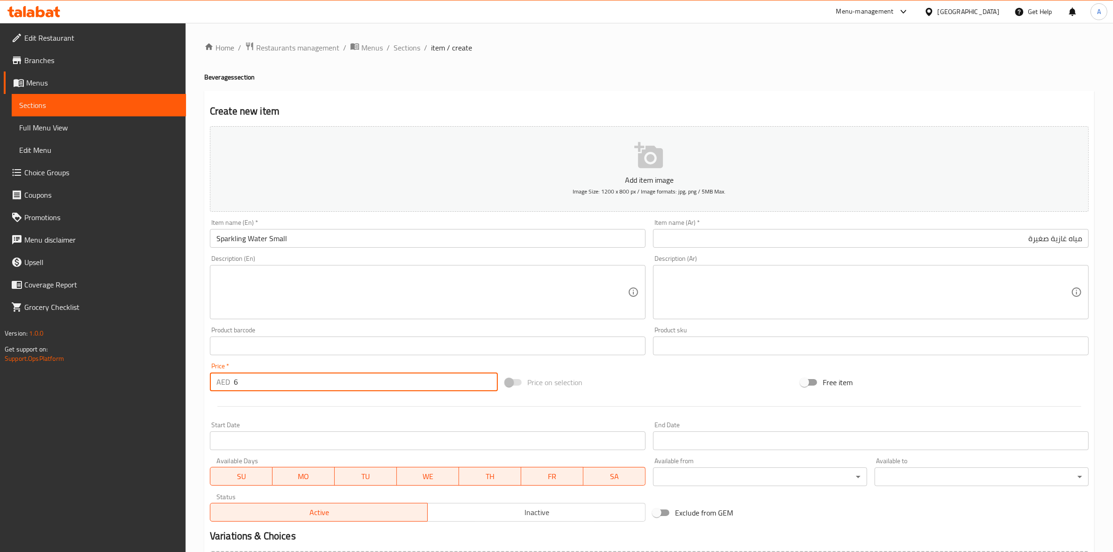
type input "6"
click at [250, 414] on div at bounding box center [649, 406] width 886 height 23
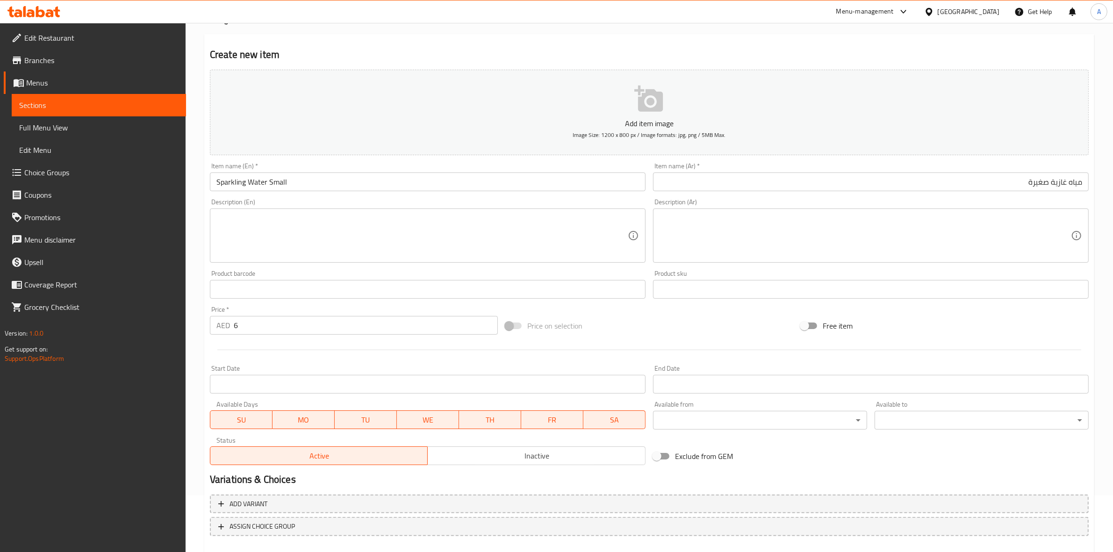
scroll to position [107, 0]
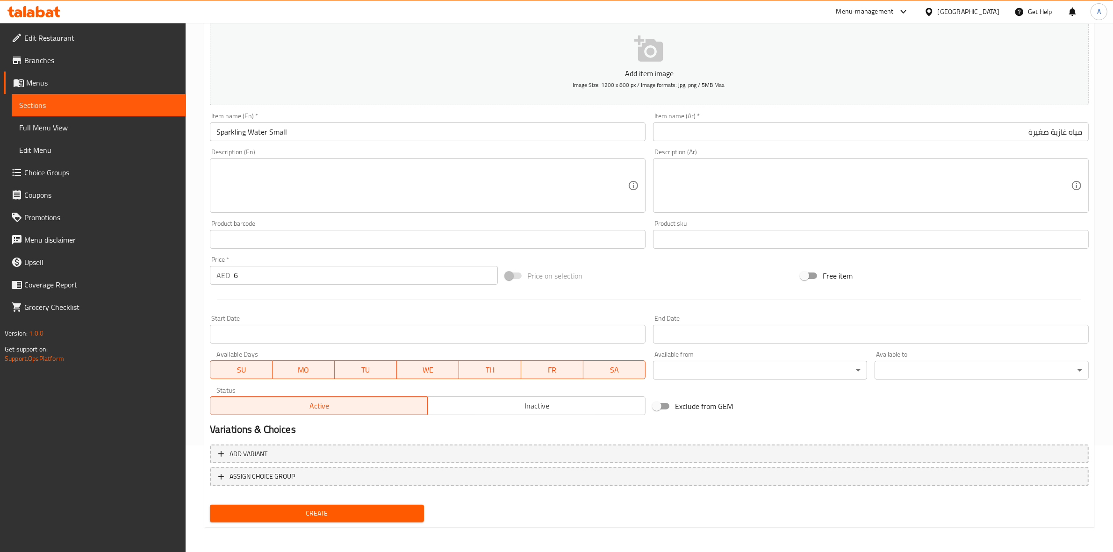
click at [326, 513] on span "Create" at bounding box center [316, 514] width 199 height 12
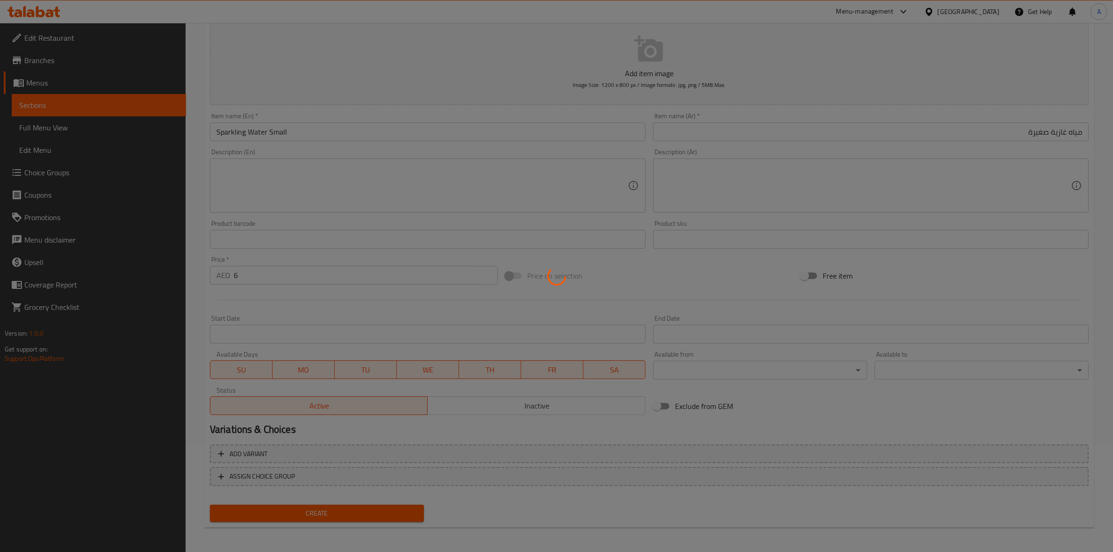
type input "0"
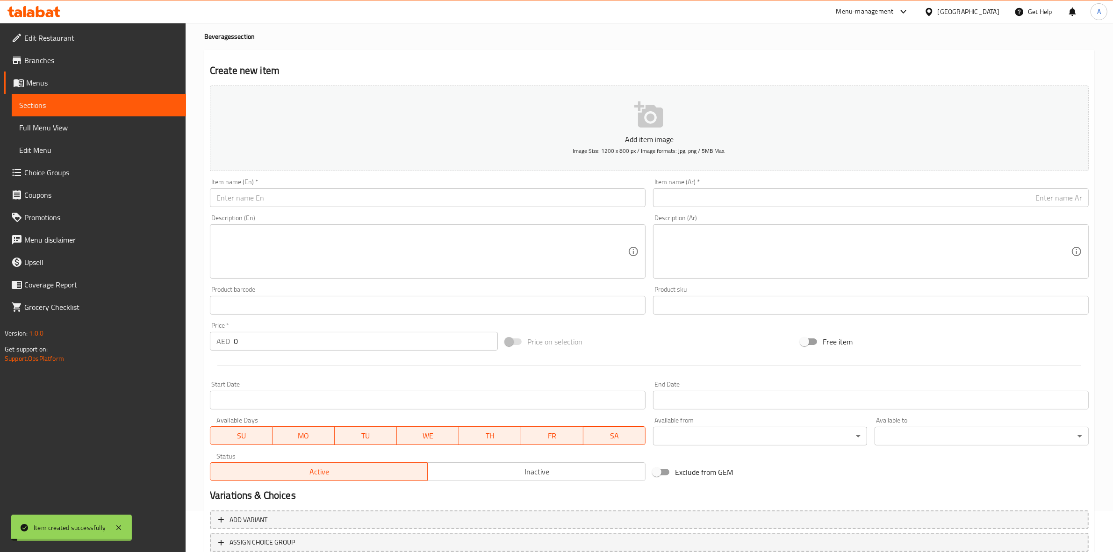
scroll to position [0, 0]
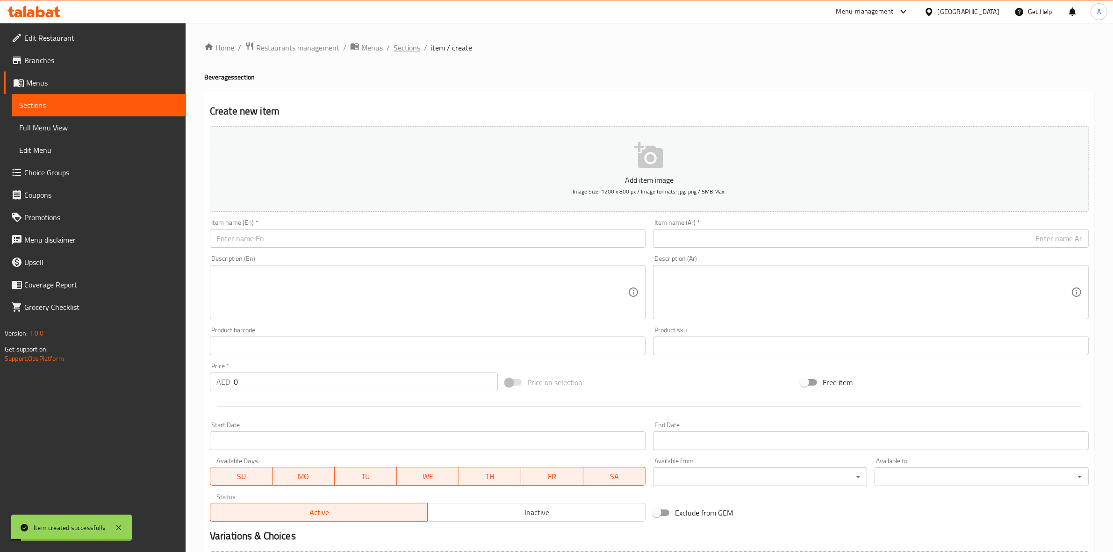
click at [401, 49] on span "Sections" at bounding box center [406, 47] width 27 height 11
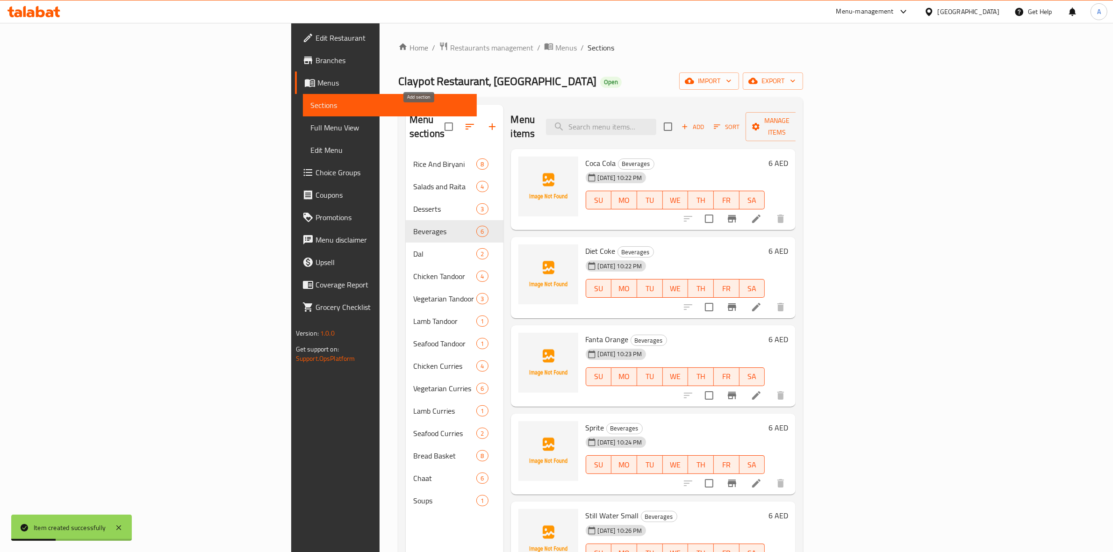
click at [489, 123] on icon "button" at bounding box center [492, 126] width 7 height 7
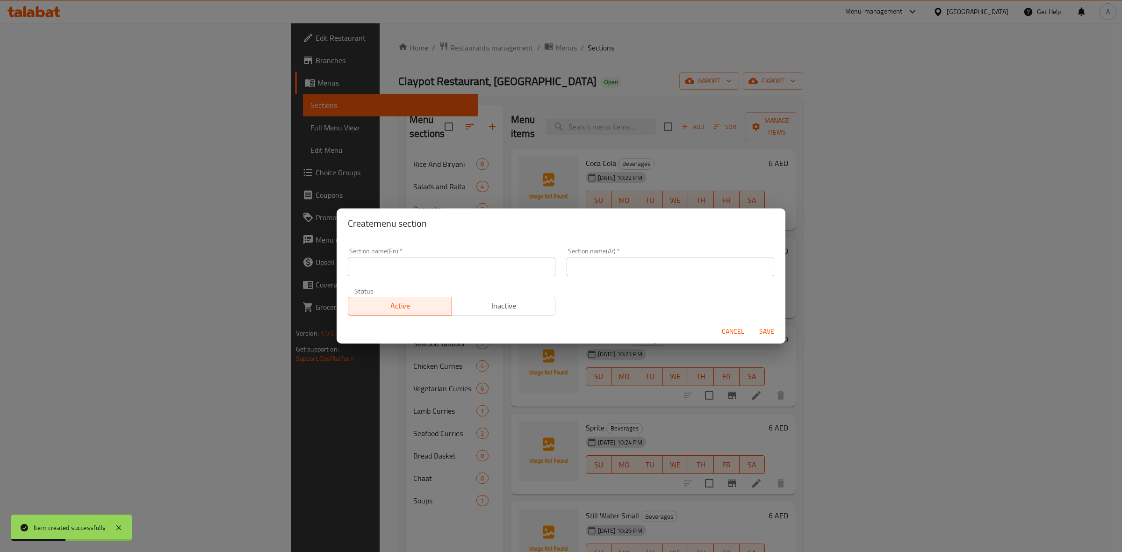
click at [379, 270] on input "text" at bounding box center [451, 266] width 207 height 19
paste input "Desi Pizzas & more"
click at [391, 266] on input "Desi Pizzas & more" at bounding box center [451, 266] width 207 height 19
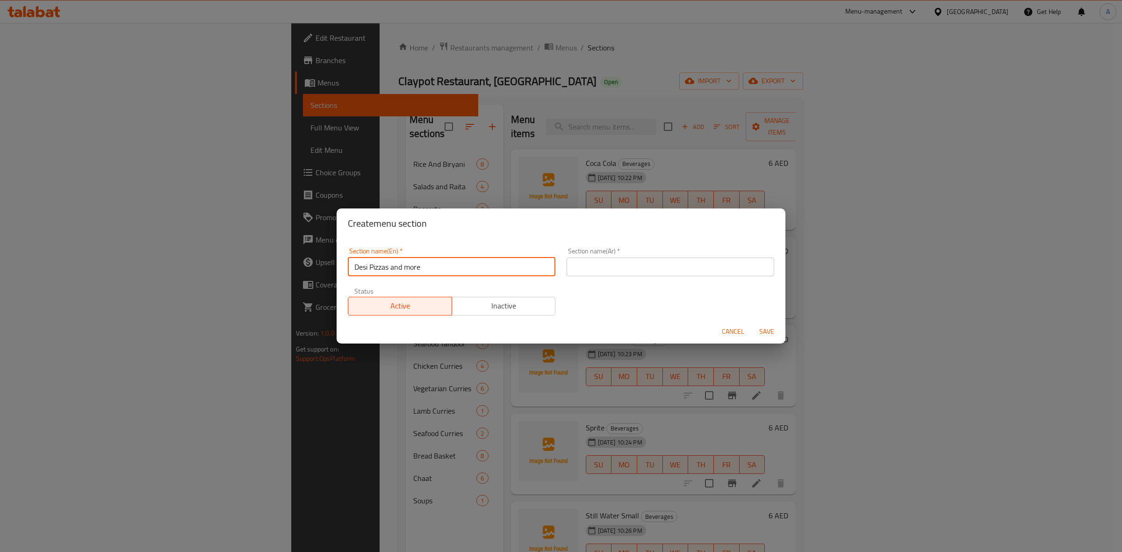
drag, startPoint x: 402, startPoint y: 272, endPoint x: 307, endPoint y: 257, distance: 95.9
click at [307, 257] on div "Create menu section Section name(En)   * Desi Pizzas and more Section name(En) …" at bounding box center [561, 276] width 1122 height 552
type input "Desi Pizzas and more"
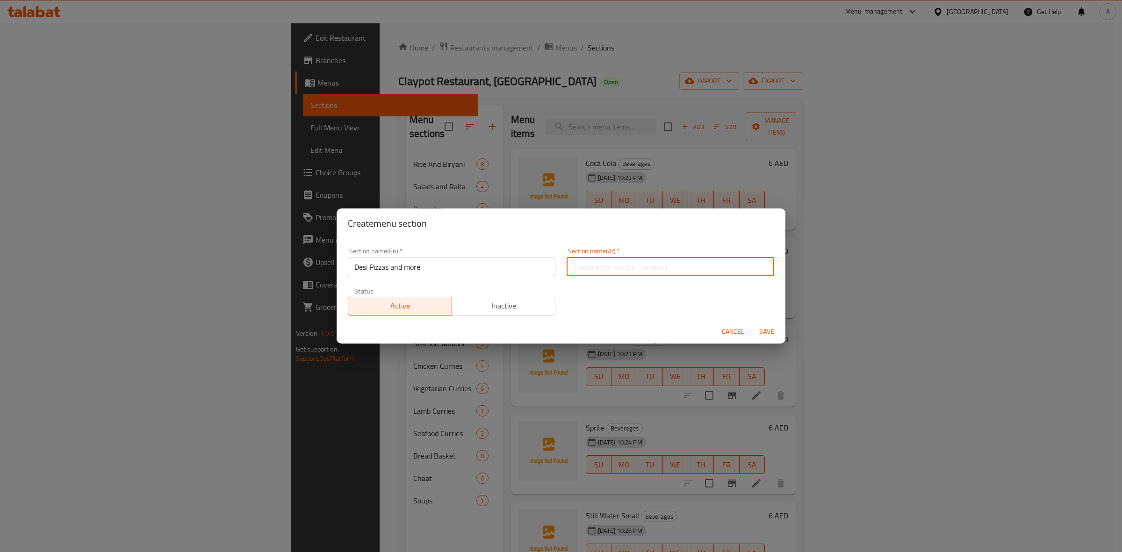
click at [643, 267] on input "text" at bounding box center [669, 266] width 207 height 19
paste input "بيتزا ديسي والمزيد"
type input "بيتزا ديسي والمزيد"
click at [769, 330] on span "Save" at bounding box center [766, 332] width 22 height 12
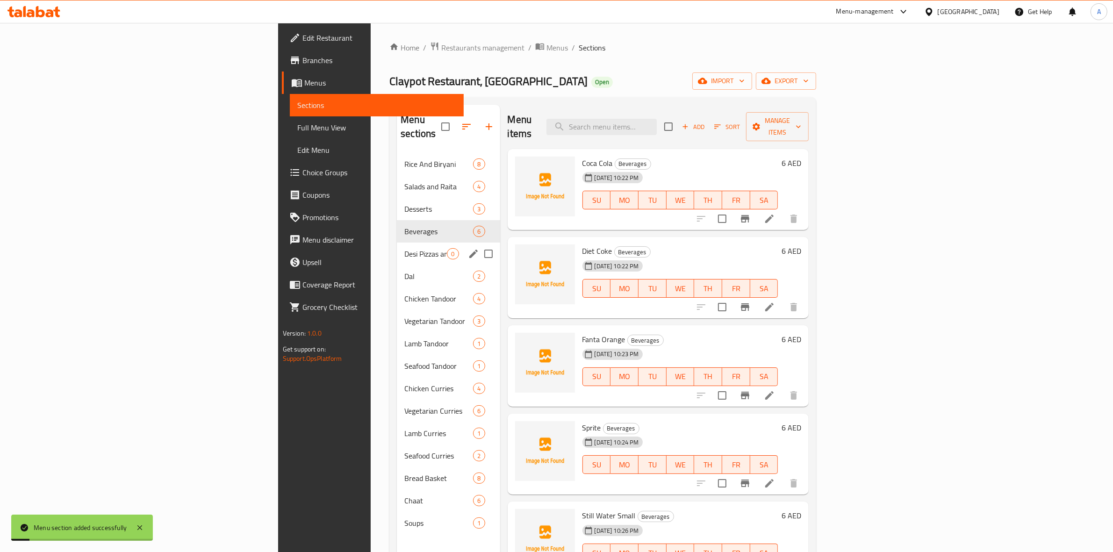
click at [397, 246] on div "Desi Pizzas and more 0" at bounding box center [448, 254] width 103 height 22
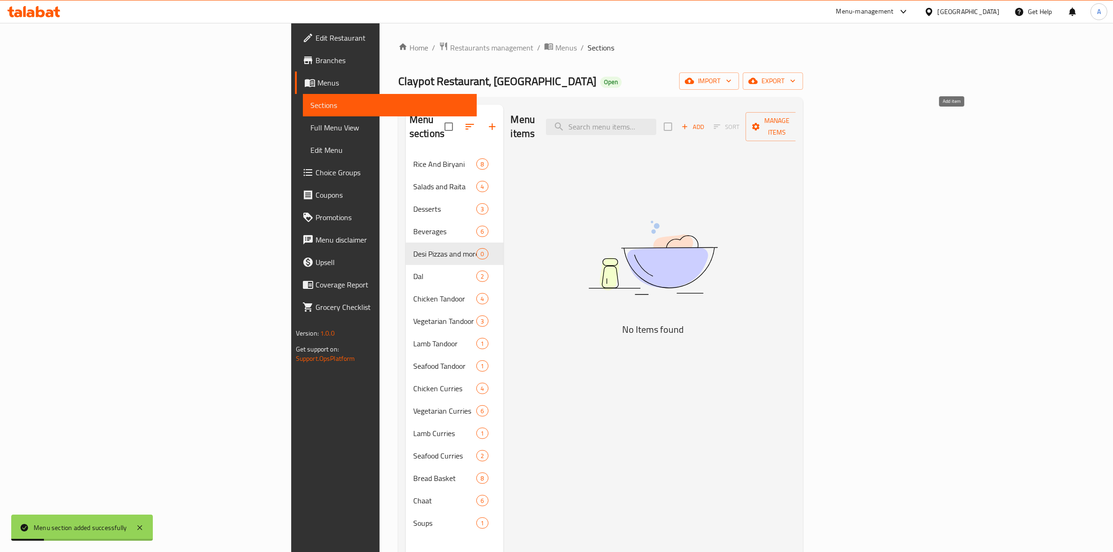
click at [705, 122] on span "Add" at bounding box center [692, 127] width 25 height 11
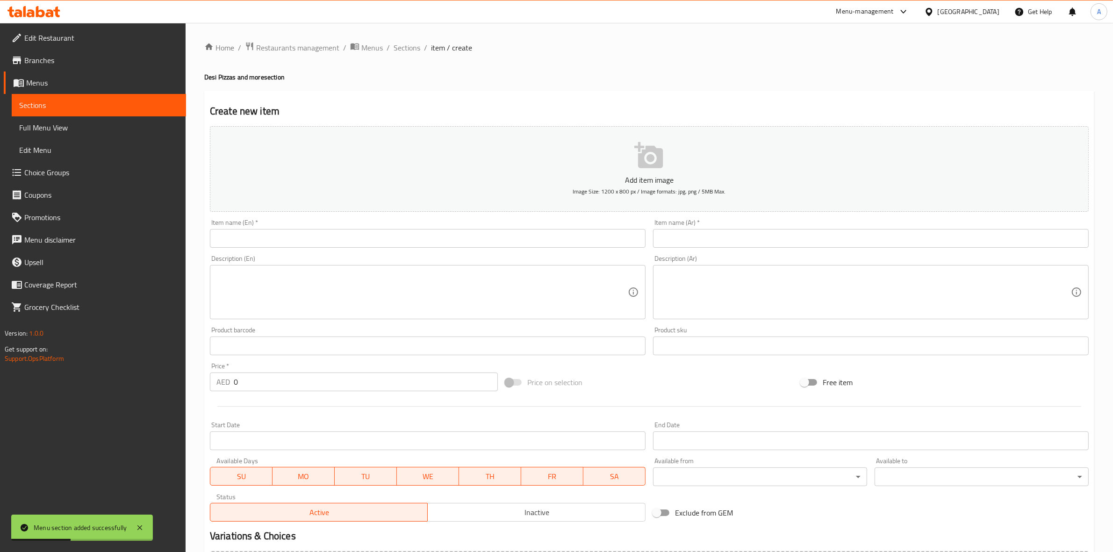
click at [299, 242] on input "text" at bounding box center [428, 238] width 436 height 19
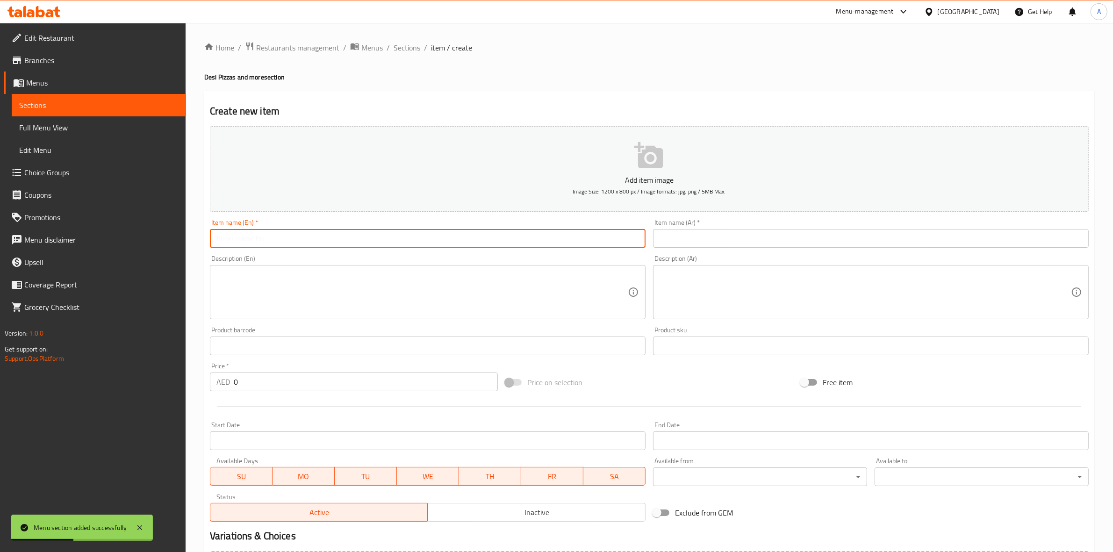
paste input "Chicken Tikka Pizza"
drag, startPoint x: 309, startPoint y: 239, endPoint x: 172, endPoint y: 238, distance: 136.9
click at [172, 238] on div "Edit Restaurant Branches Menus Sections Full Menu View Edit Menu Choice Groups …" at bounding box center [556, 341] width 1113 height 637
type input "Chicken Tikka Pizza"
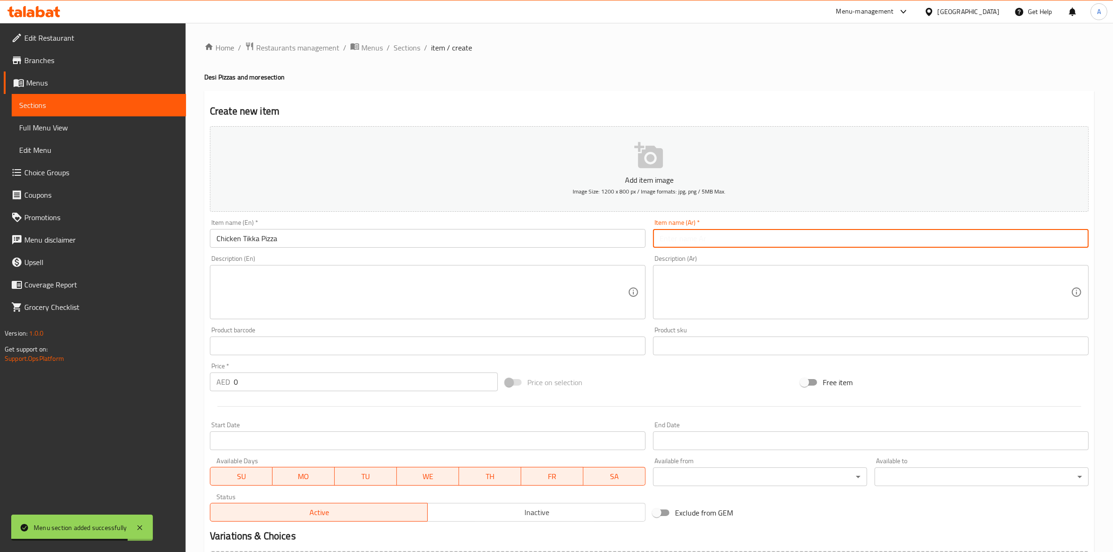
click at [741, 246] on input "text" at bounding box center [871, 238] width 436 height 19
type input "بيتزا تكا دجاج"
click at [499, 84] on div "Home / Restaurants management / Menus / Sections / item / create Desi Pizzas an…" at bounding box center [649, 342] width 890 height 600
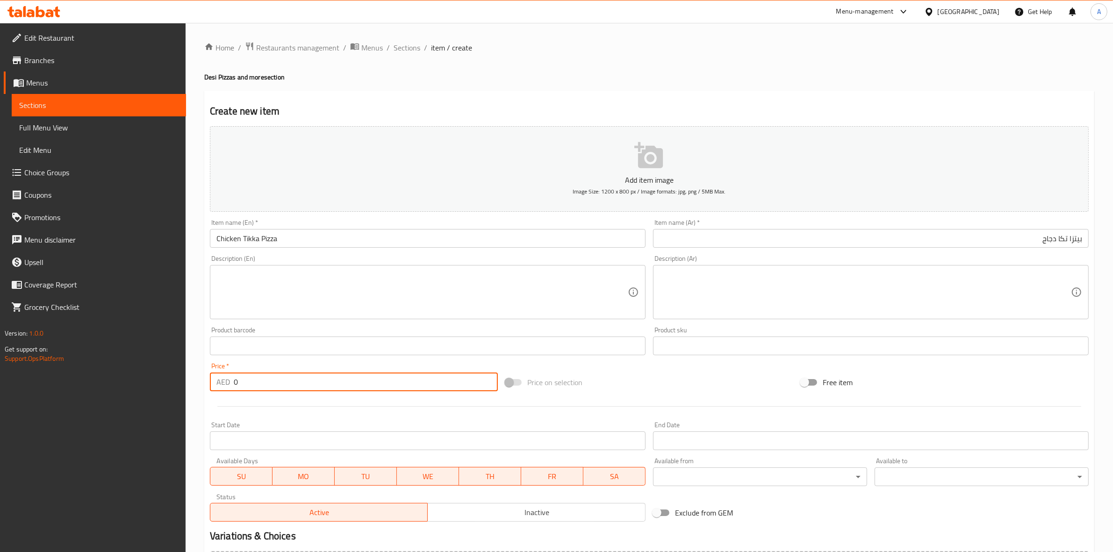
drag, startPoint x: 271, startPoint y: 382, endPoint x: 119, endPoint y: 382, distance: 151.9
click at [119, 382] on div "Edit Restaurant Branches Menus Sections Full Menu View Edit Menu Choice Groups …" at bounding box center [556, 341] width 1113 height 637
type input "12"
click at [233, 408] on div at bounding box center [649, 406] width 886 height 23
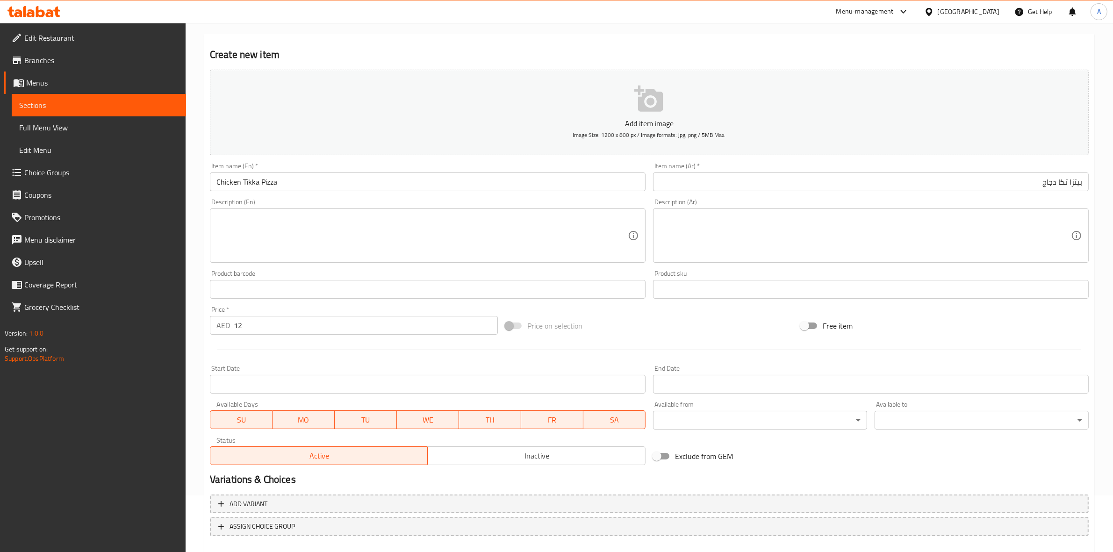
scroll to position [107, 0]
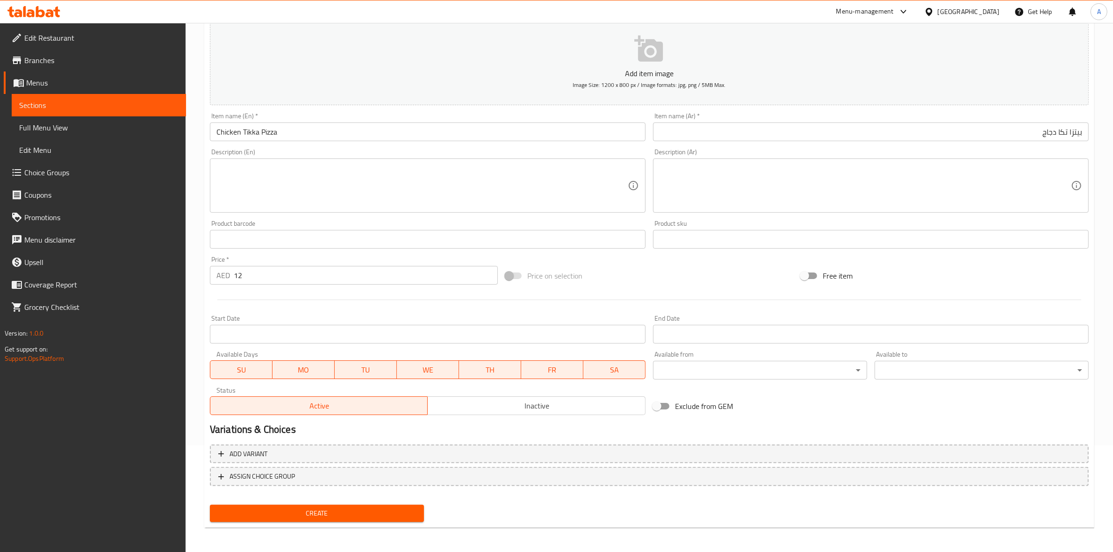
click at [251, 164] on textarea at bounding box center [421, 186] width 411 height 44
paste textarea "Spicy and tangy chicken tikka masala on a garlic butter pizza base."
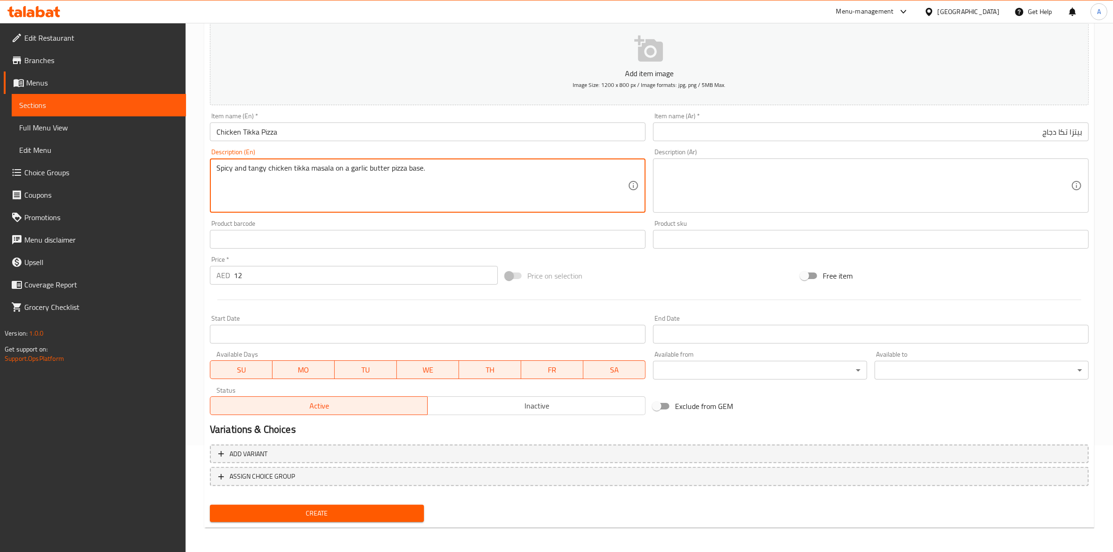
drag, startPoint x: 429, startPoint y: 164, endPoint x: 202, endPoint y: 161, distance: 227.1
click at [202, 161] on div "Home / Restaurants management / Menus / Sections / item / create Desi Pizzas an…" at bounding box center [649, 234] width 927 height 637
type textarea "Spicy and tangy chicken tikka masala on a garlic butter pizza base."
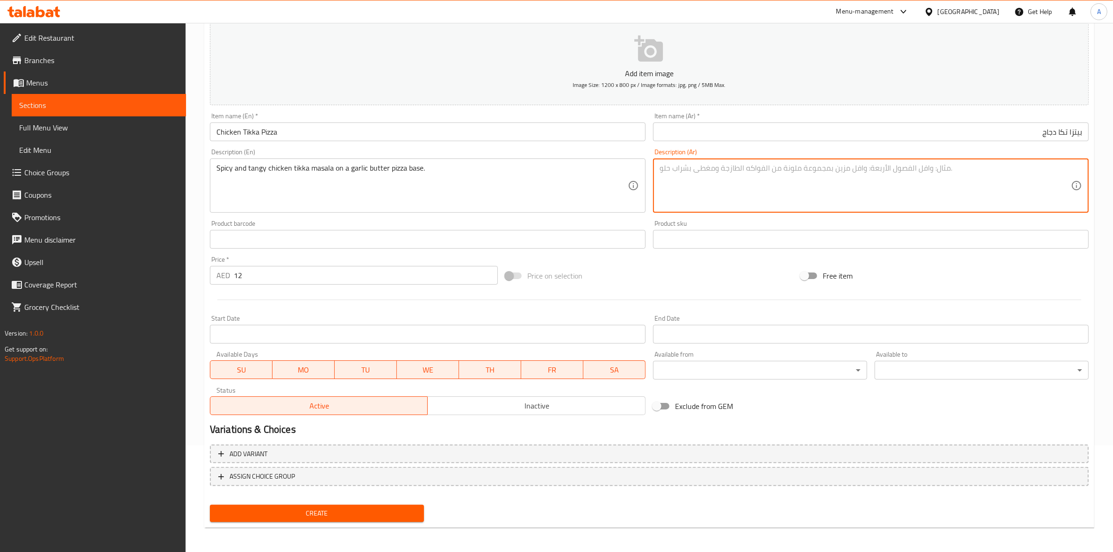
click at [776, 174] on textarea at bounding box center [864, 186] width 411 height 44
paste textarea "تشيكن تيكا ماسالا حار ولاذع على قاعدة بيتزا بالزبدة والثوم."
type textarea "تشيكن تيكا ماسالا حار ولاذع على قاعدة بيتزا بالزبدة والثوم."
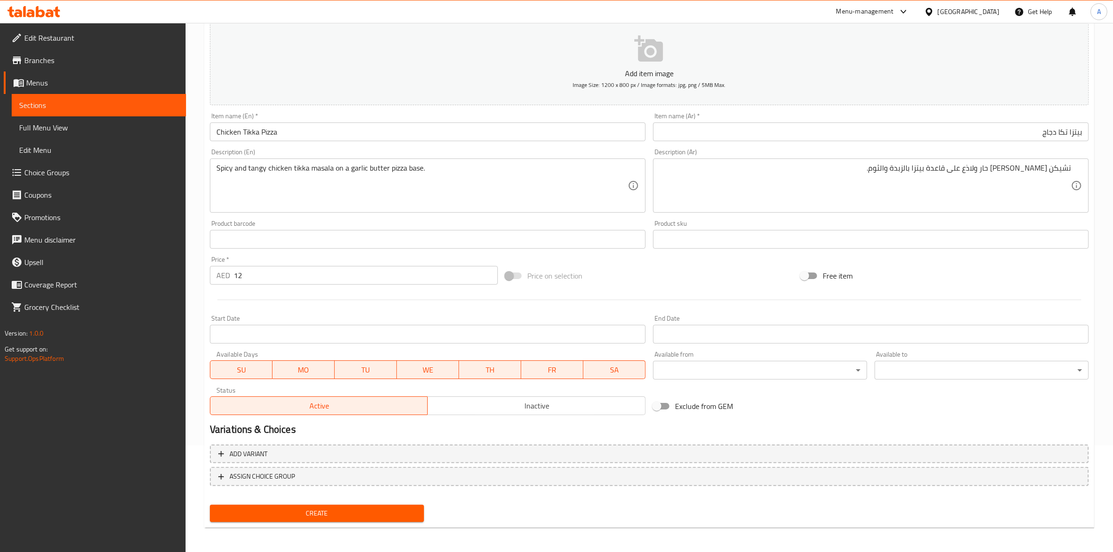
click at [498, 314] on div "Start Date Start Date" at bounding box center [427, 329] width 443 height 36
click at [311, 508] on span "Create" at bounding box center [316, 514] width 199 height 12
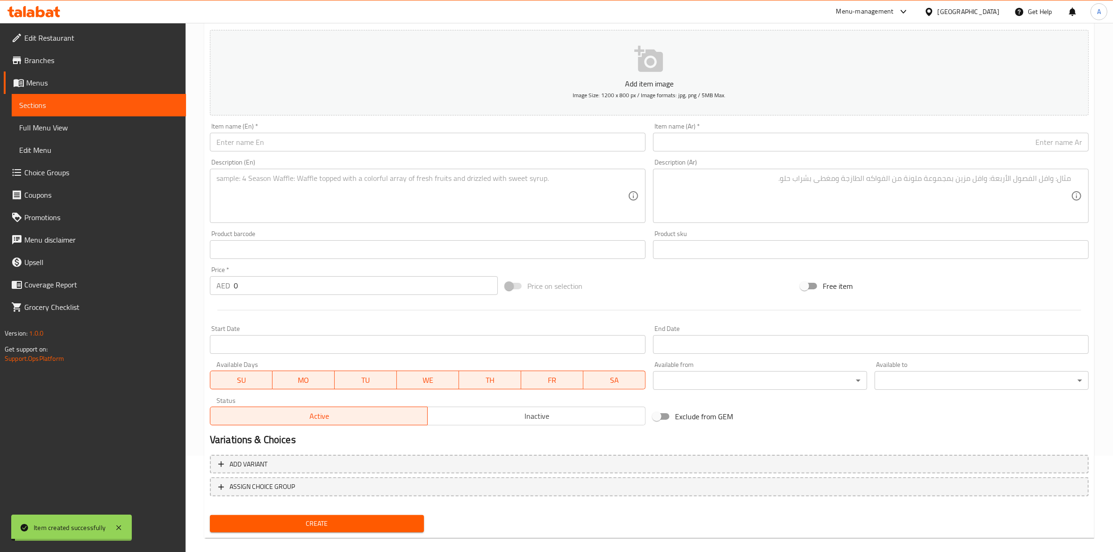
scroll to position [0, 0]
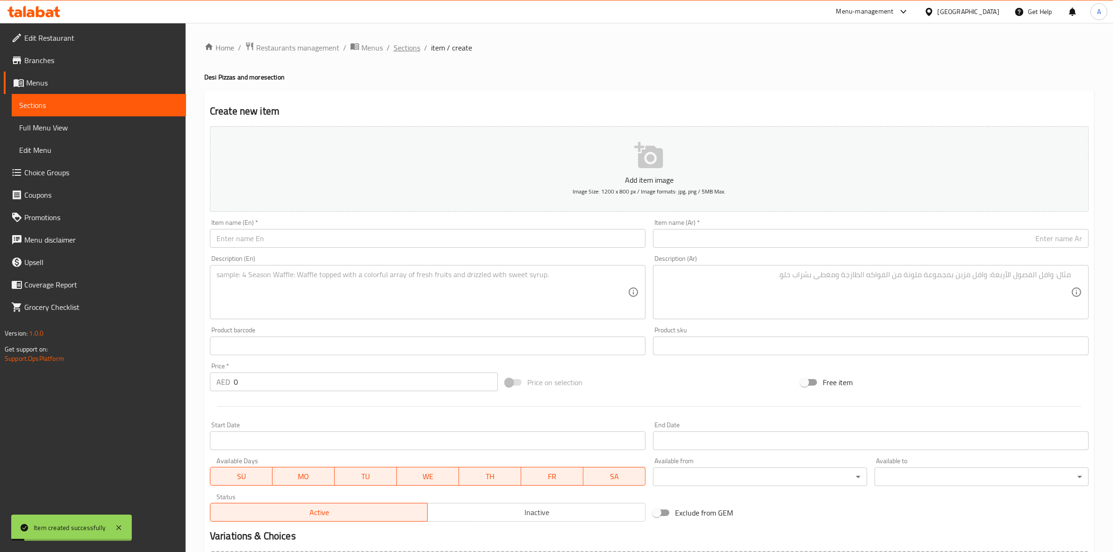
click at [402, 45] on span "Sections" at bounding box center [406, 47] width 27 height 11
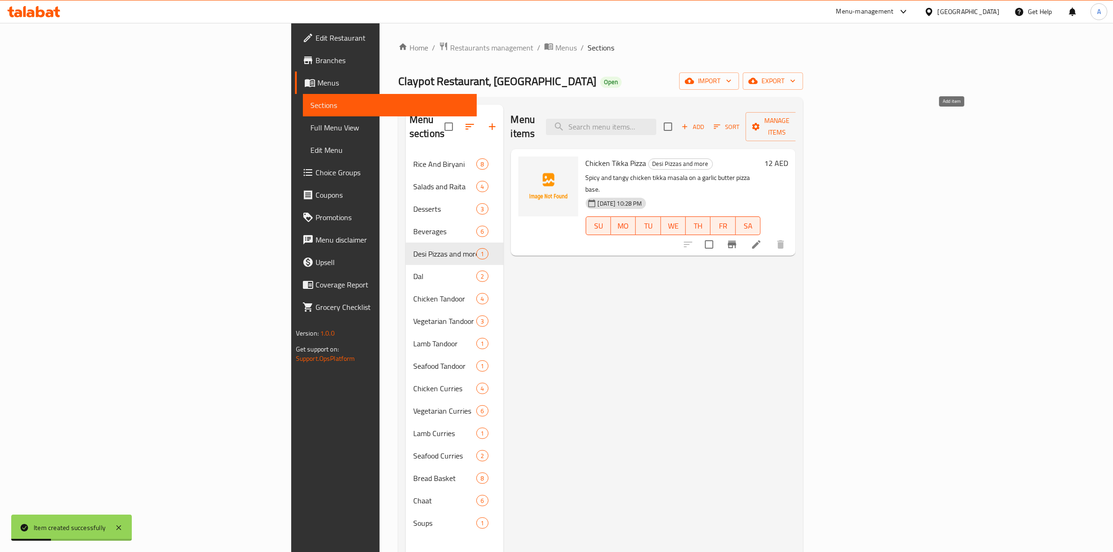
click at [705, 124] on span "Add" at bounding box center [692, 127] width 25 height 11
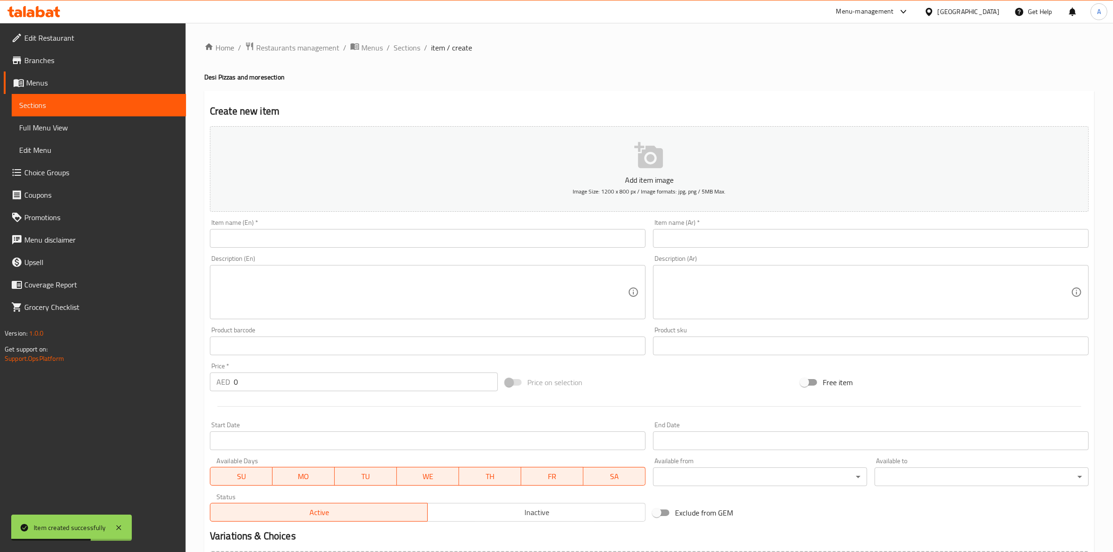
click at [301, 239] on input "text" at bounding box center [428, 238] width 436 height 19
paste input "Tundey Kebab Pizza"
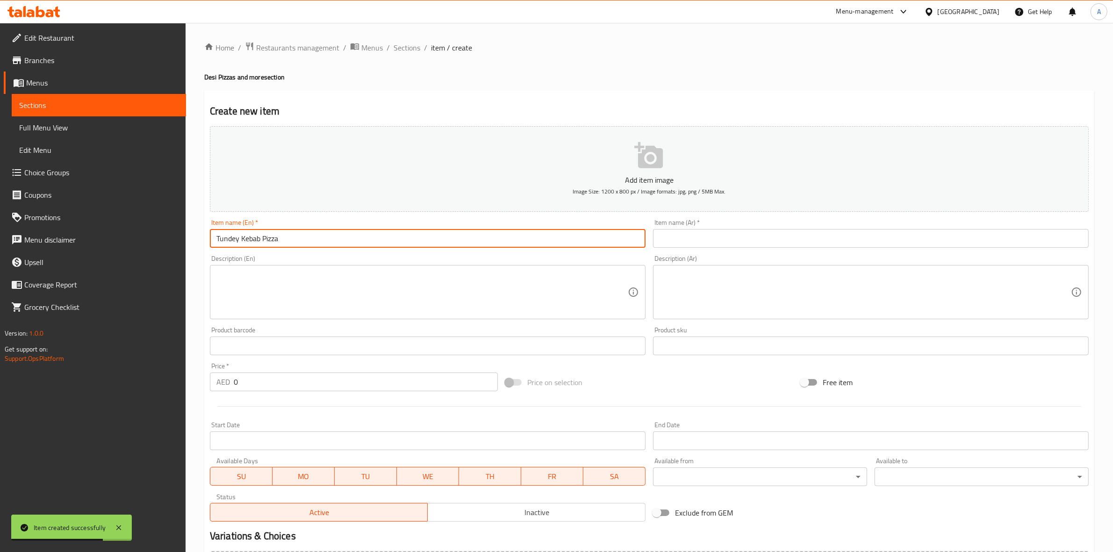
drag, startPoint x: 307, startPoint y: 243, endPoint x: 206, endPoint y: 234, distance: 102.3
click at [206, 234] on div "Item name (En)   * Tundey Kebab Pizza Item name (En) *" at bounding box center [427, 233] width 443 height 36
drag, startPoint x: 289, startPoint y: 243, endPoint x: 192, endPoint y: 244, distance: 97.2
click at [192, 244] on div "Home / Restaurants management / Menus / Sections / item / create Desi Pizzas an…" at bounding box center [649, 341] width 927 height 637
click at [758, 245] on input "text" at bounding box center [871, 238] width 436 height 19
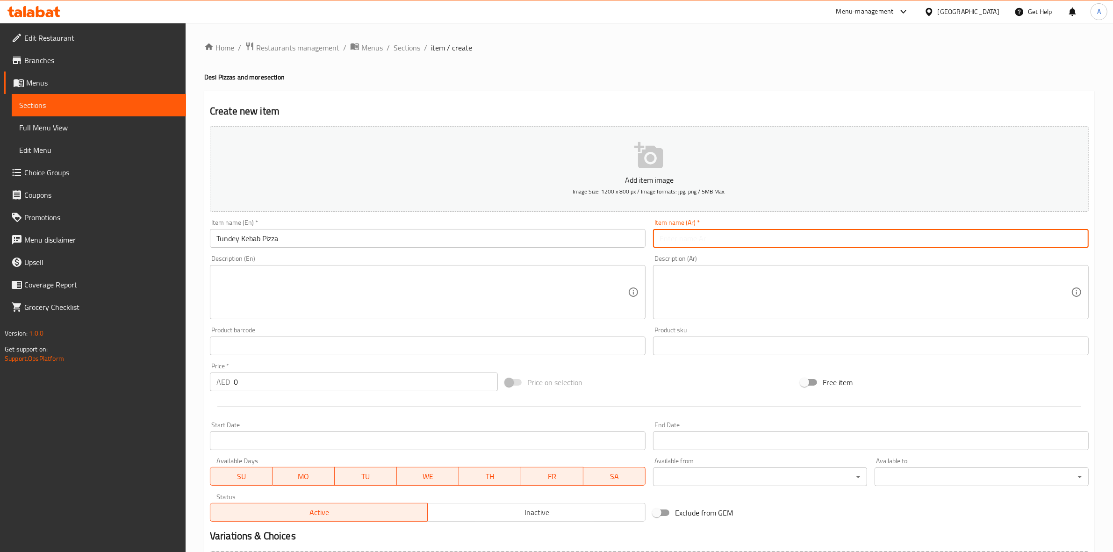
paste input "بيتزا تنداي كباب"
click at [700, 57] on div "Home / Restaurants management / Menus / Sections / item / create Desi Pizzas an…" at bounding box center [649, 342] width 890 height 600
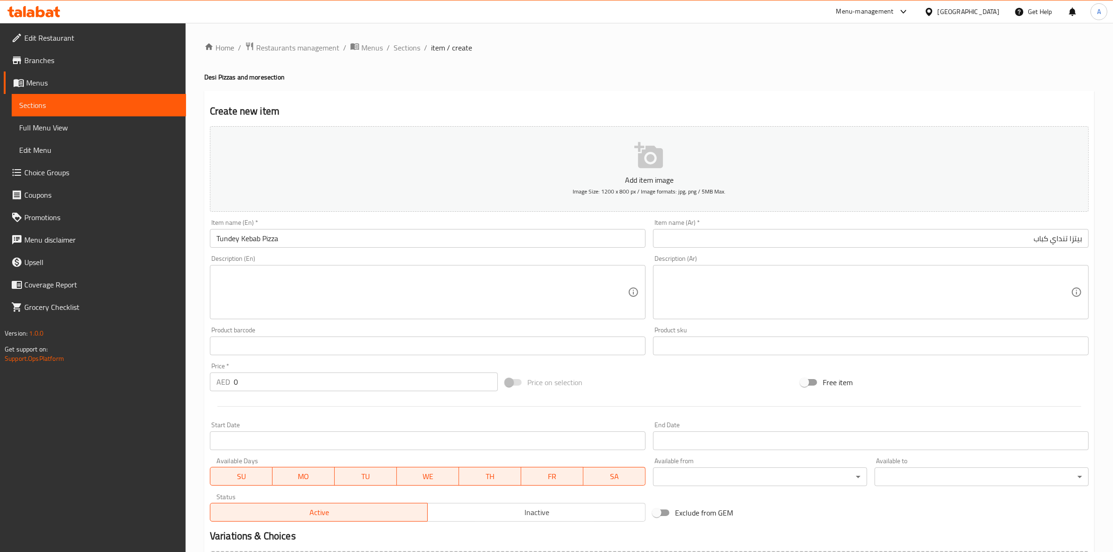
click at [255, 285] on textarea at bounding box center [421, 292] width 411 height 44
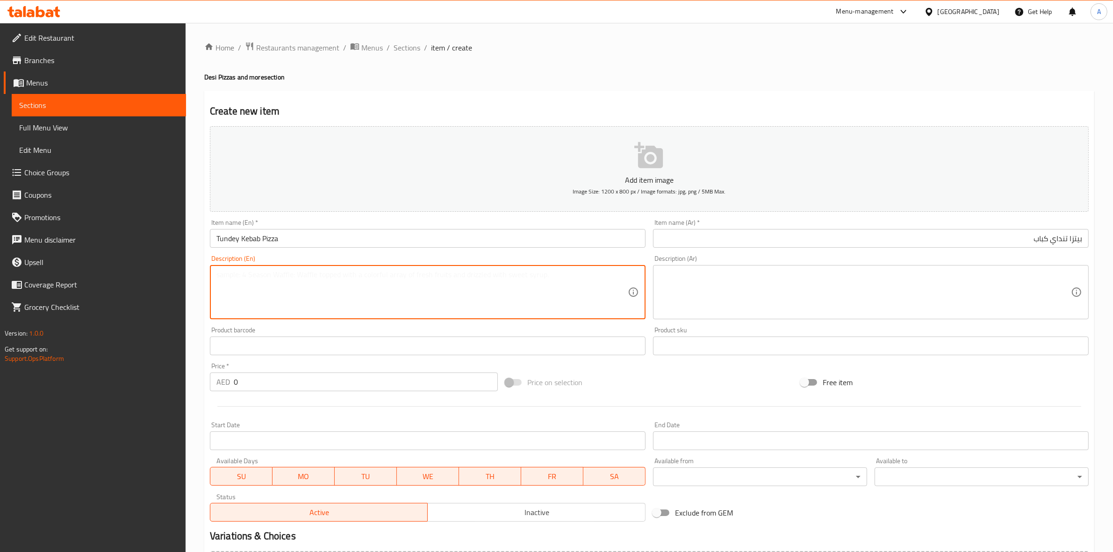
paste textarea "Another lucknow special - melt in your mouth lamb kebabs baked on a garlic flav…"
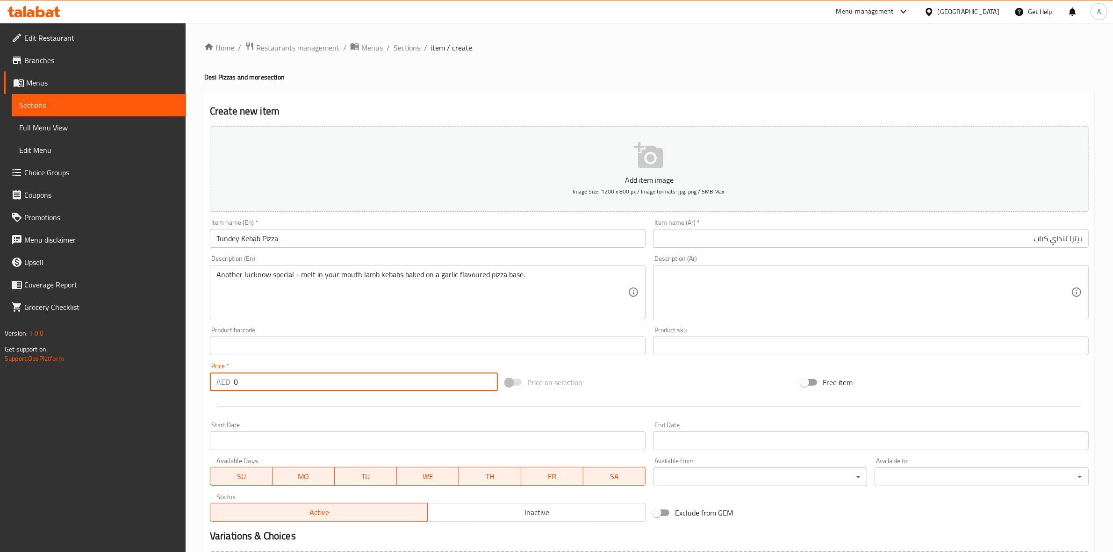
drag, startPoint x: 247, startPoint y: 375, endPoint x: 209, endPoint y: 377, distance: 37.5
click at [210, 377] on div "AED 0 Price *" at bounding box center [354, 381] width 288 height 19
click at [279, 426] on div "Start Date Start Date" at bounding box center [428, 436] width 436 height 29
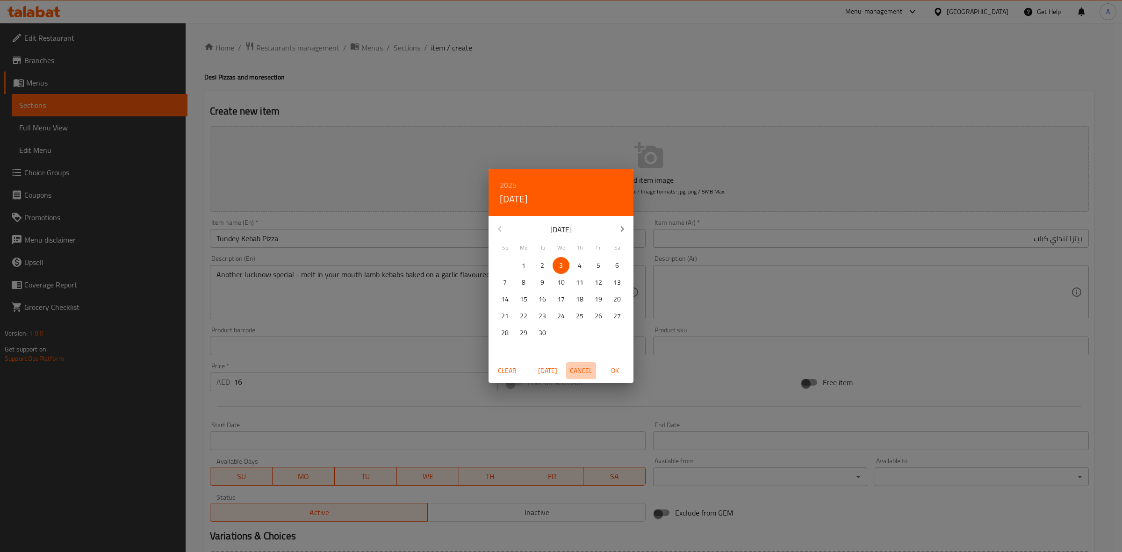
click at [583, 372] on span "Cancel" at bounding box center [581, 371] width 22 height 12
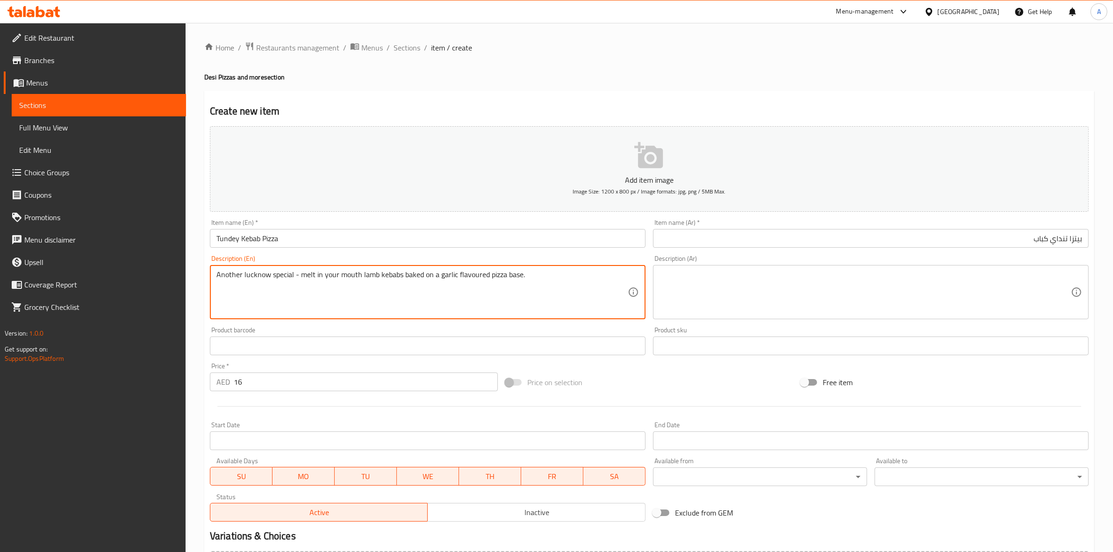
drag, startPoint x: 538, startPoint y: 281, endPoint x: 183, endPoint y: 267, distance: 355.9
click at [298, 281] on textarea "Another lucknow special - melt in your mouth lamb kebabs baked on a garlic flav…" at bounding box center [421, 292] width 411 height 44
click at [747, 288] on textarea at bounding box center [864, 292] width 411 height 44
paste textarea "طبق خاص آخر من لكناو - كباب لحم الضأن يذوب في فمك ويخبز على قاعدة بيتزا بنكهة ا…"
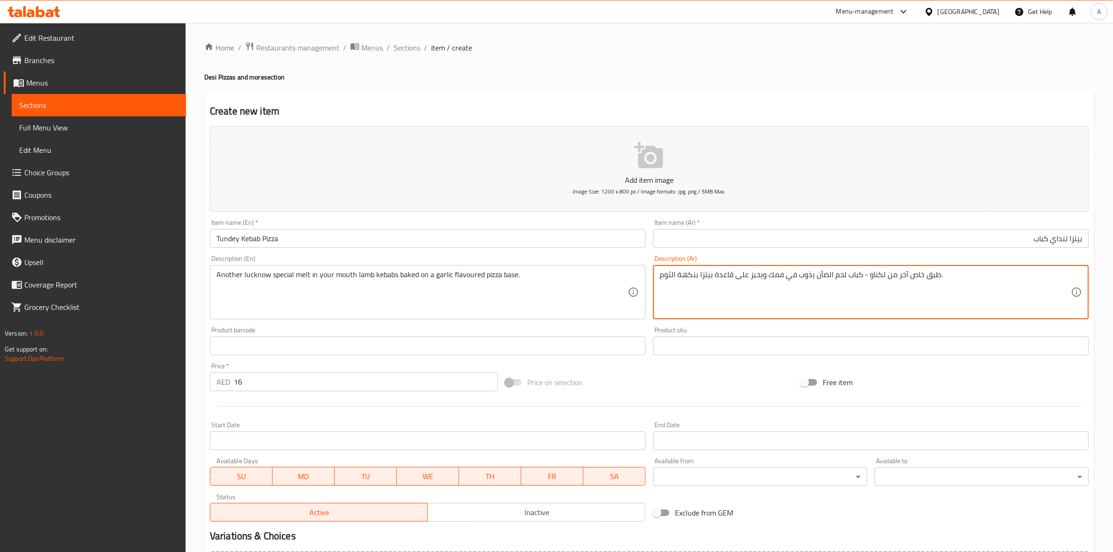
click at [861, 278] on textarea "طبق خاص آخر من لكناو - كباب لحم الضأن يذوب في فمك ويخبز على قاعدة بيتزا بنكهة ا…" at bounding box center [864, 292] width 411 height 44
click at [870, 328] on div "Product sku Product sku" at bounding box center [871, 341] width 436 height 29
click at [475, 94] on div "Create new item Add item image Image Size: 1200 x 800 px / Image formats: jpg, …" at bounding box center [649, 363] width 890 height 544
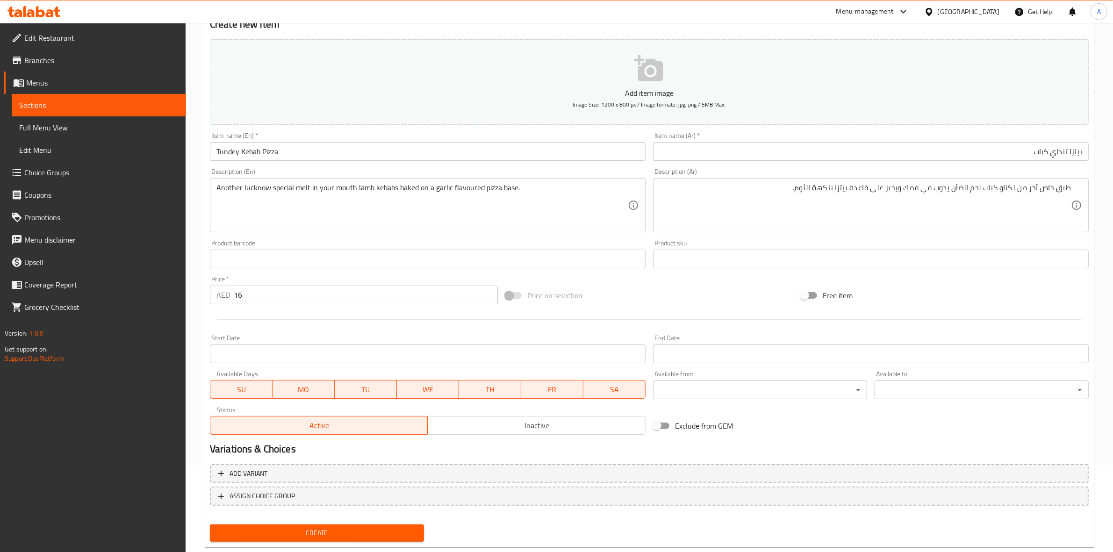
scroll to position [107, 0]
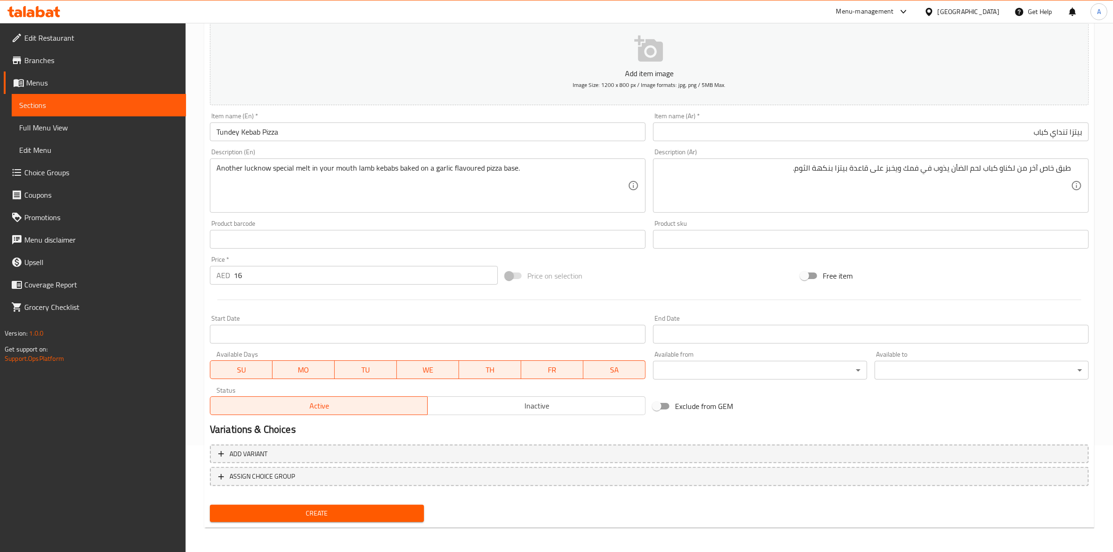
click at [314, 512] on span "Create" at bounding box center [316, 514] width 199 height 12
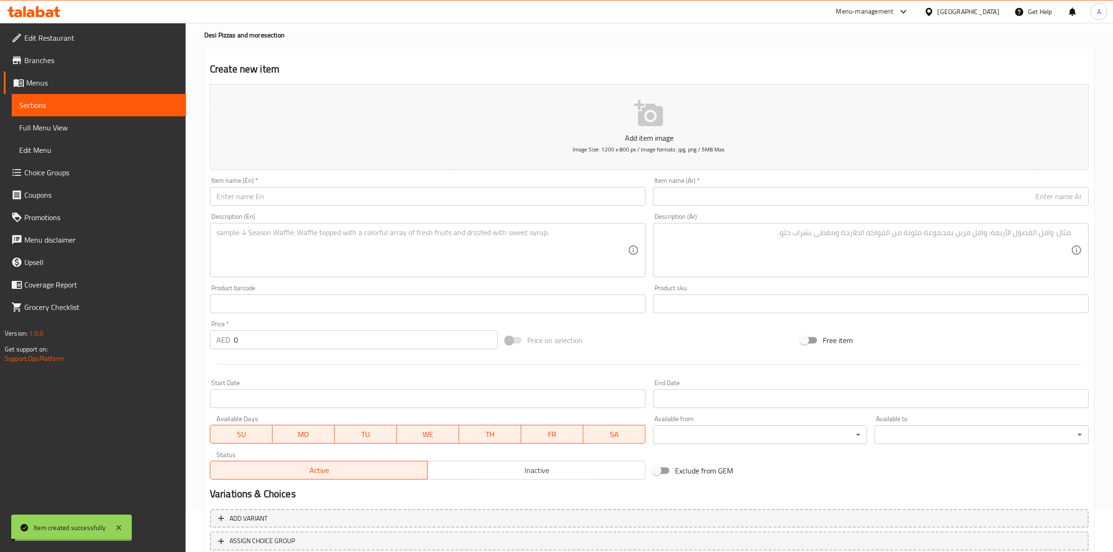
scroll to position [0, 0]
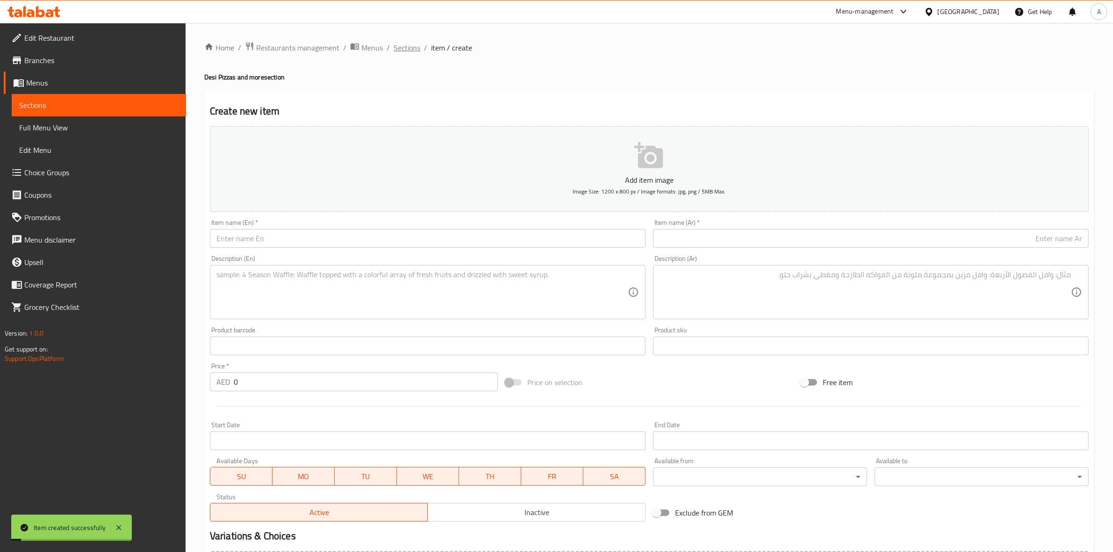
click at [405, 51] on span "Sections" at bounding box center [406, 47] width 27 height 11
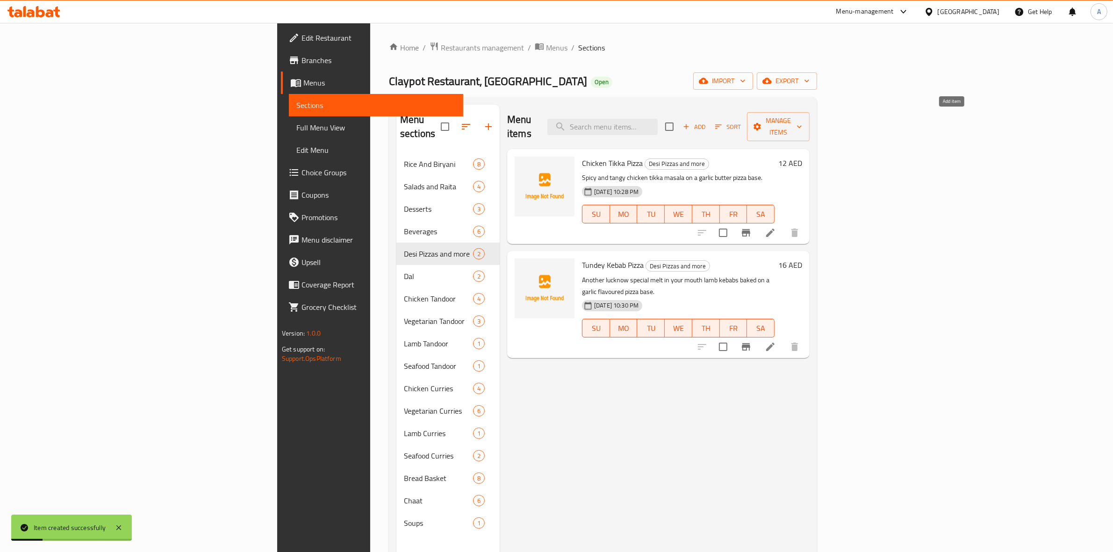
click at [707, 122] on span "Add" at bounding box center [693, 127] width 25 height 11
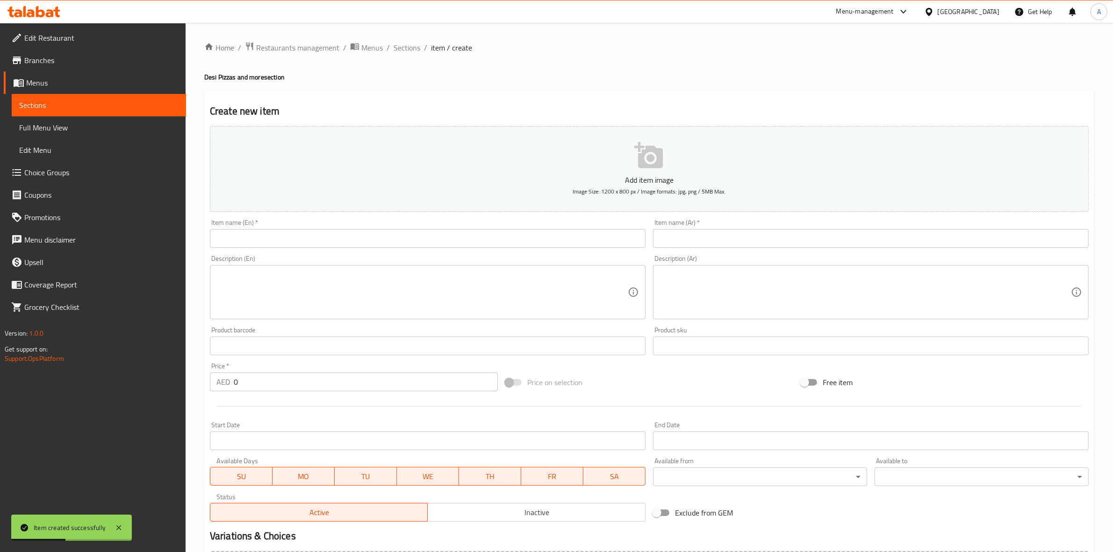
click at [265, 230] on input "text" at bounding box center [428, 238] width 436 height 19
paste input "Mutton Rara Pizza"
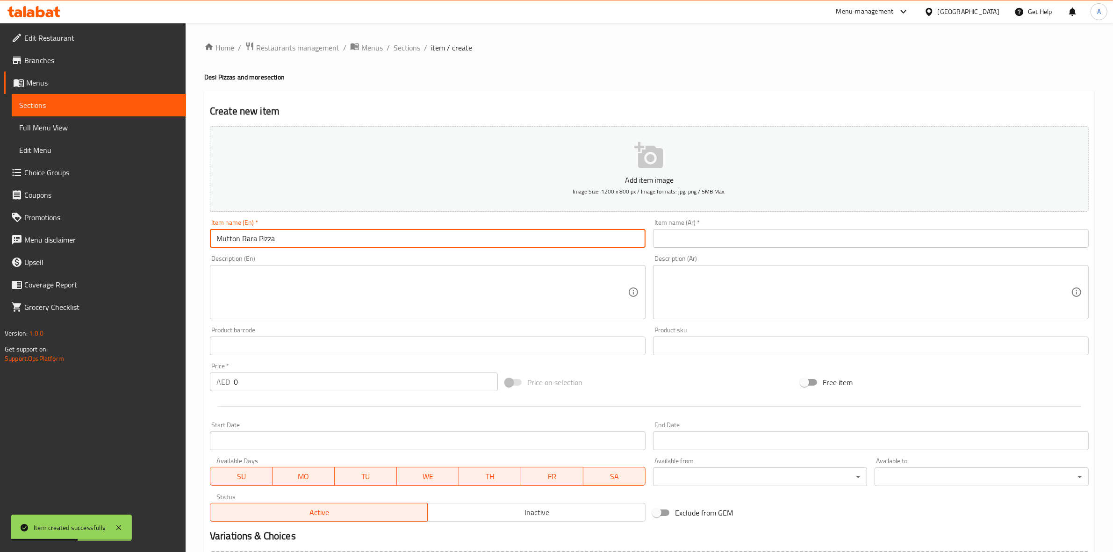
drag, startPoint x: 295, startPoint y: 239, endPoint x: 206, endPoint y: 240, distance: 89.7
click at [206, 240] on div "Item name (En)   * Mutton Rara Pizza Item name (En) *" at bounding box center [427, 233] width 443 height 36
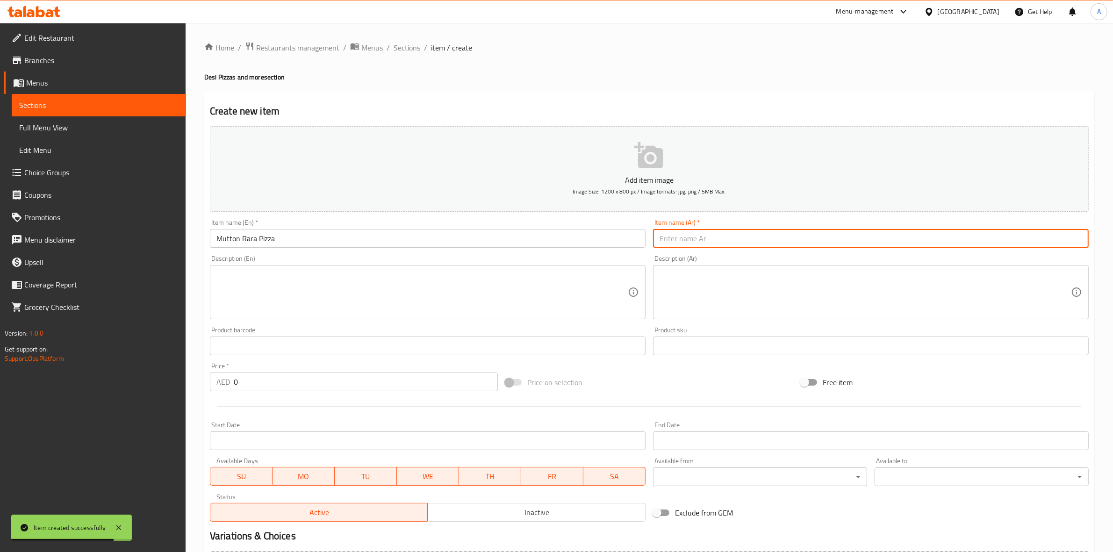
click at [721, 242] on input "text" at bounding box center [871, 238] width 436 height 19
paste input "بيتزا لحم الضأن رارا"
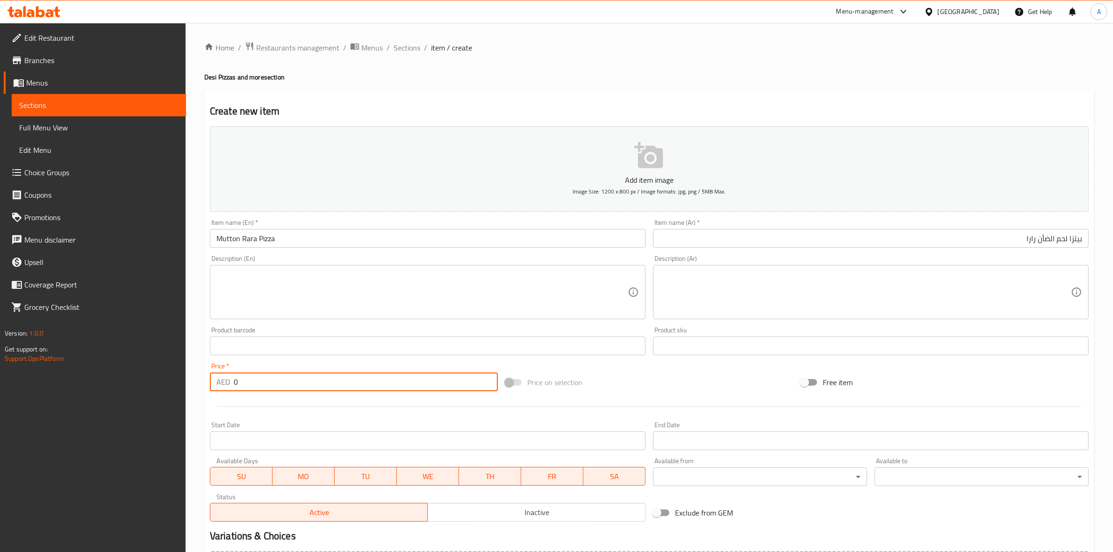
drag, startPoint x: 227, startPoint y: 379, endPoint x: 212, endPoint y: 377, distance: 15.0
click at [212, 377] on div "AED 0 Price *" at bounding box center [354, 381] width 288 height 19
click at [256, 416] on div at bounding box center [649, 406] width 886 height 23
click at [278, 274] on textarea at bounding box center [421, 292] width 411 height 44
paste textarea "A fabled recipe – Mouth-watering mutton kheema, onions, tomatoes and bell peppe…"
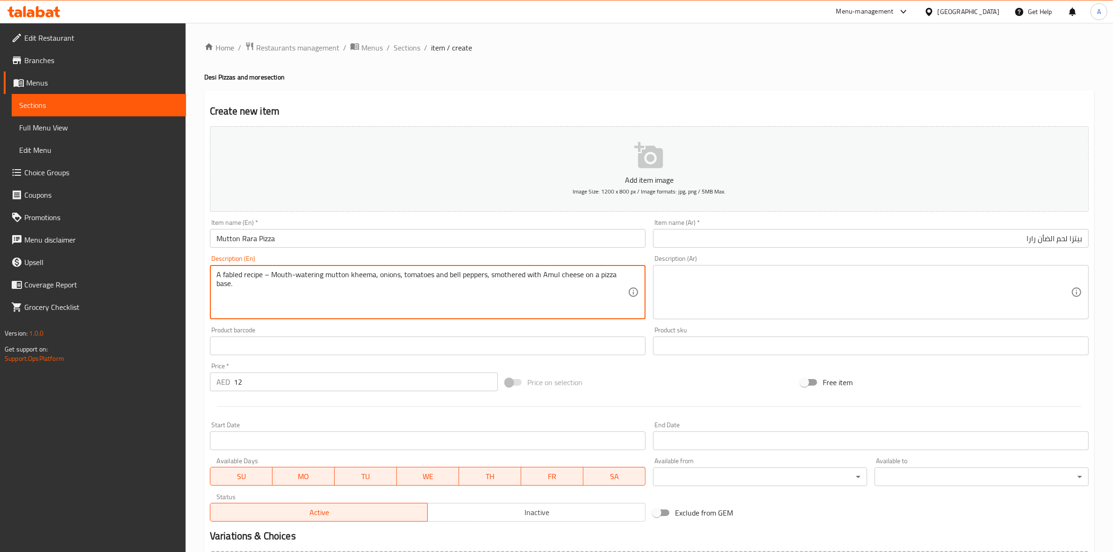
click at [267, 276] on textarea "A fabled recipe – Mouth-watering mutton kheema, onions, tomatoes and bell peppe…" at bounding box center [421, 292] width 411 height 44
click at [358, 298] on textarea "A fabled recipe, Mouth-watering mutton kheema, onions, tomatoes and bell pepper…" at bounding box center [421, 292] width 411 height 44
drag, startPoint x: 630, startPoint y: 277, endPoint x: 218, endPoint y: 274, distance: 412.2
click at [218, 274] on div "A fabled recipe, Mouth-watering mutton kheema, onions, tomatoes and bell pepper…" at bounding box center [428, 292] width 436 height 54
click at [257, 279] on textarea "A fabled recipe, Mouth-watering mutton kheema, onions, tomatoes and bell pepper…" at bounding box center [421, 292] width 411 height 44
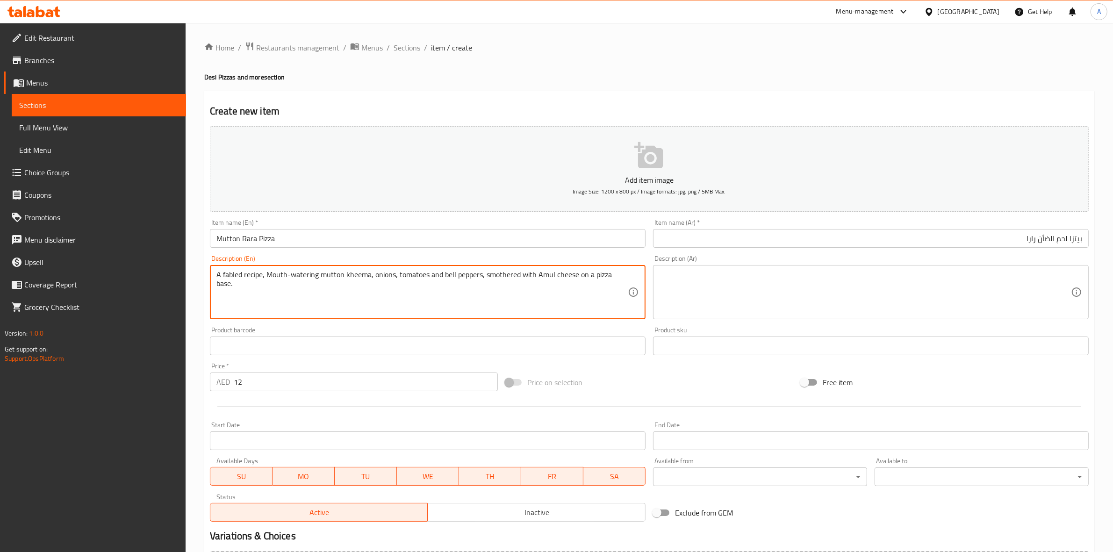
click at [257, 279] on textarea "A fabled recipe, Mouth-watering mutton kheema, onions, tomatoes and bell pepper…" at bounding box center [421, 292] width 411 height 44
click at [708, 283] on textarea at bounding box center [864, 292] width 411 height 44
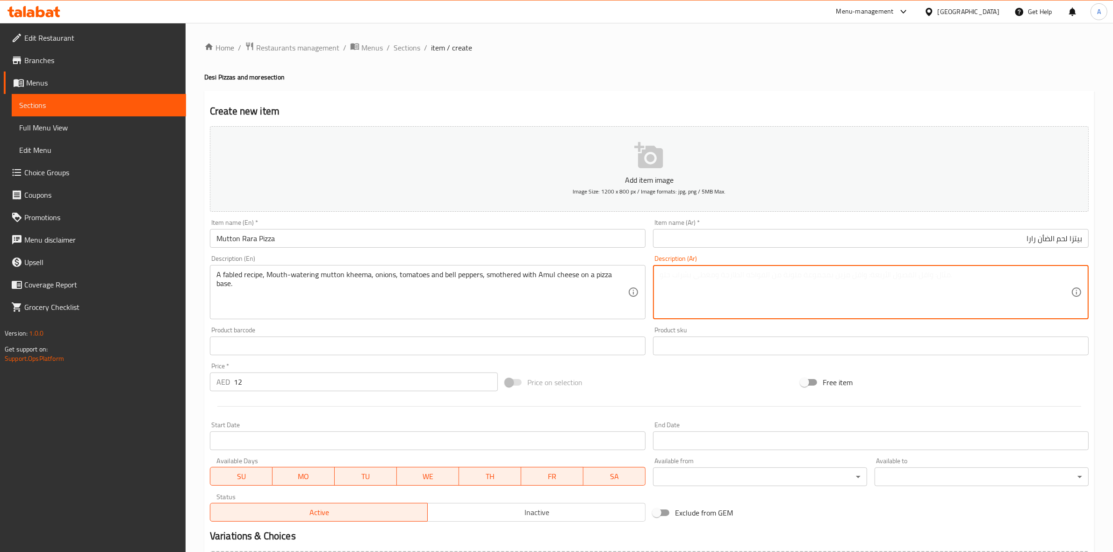
paste textarea "وصفة أسطورية: كيما لحم ضأن شهية مع البصل والطماطم والفلفل الملون، مغطاة بجبنة أ…"
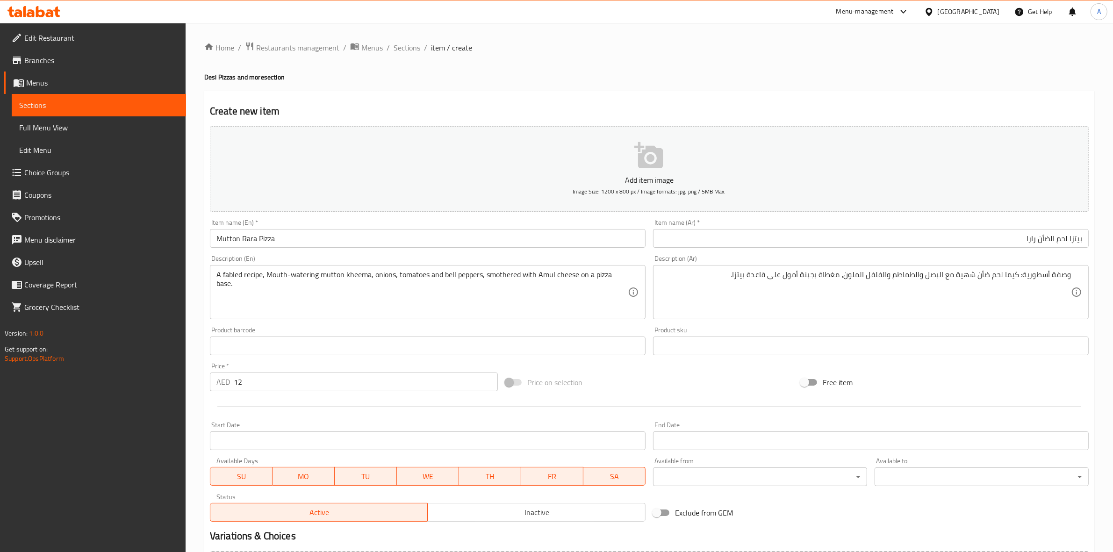
click at [491, 97] on div "Create new item Add item image Image Size: 1200 x 800 px / Image formats: jpg, …" at bounding box center [649, 363] width 890 height 544
click at [604, 394] on div "Price on selection" at bounding box center [648, 382] width 295 height 25
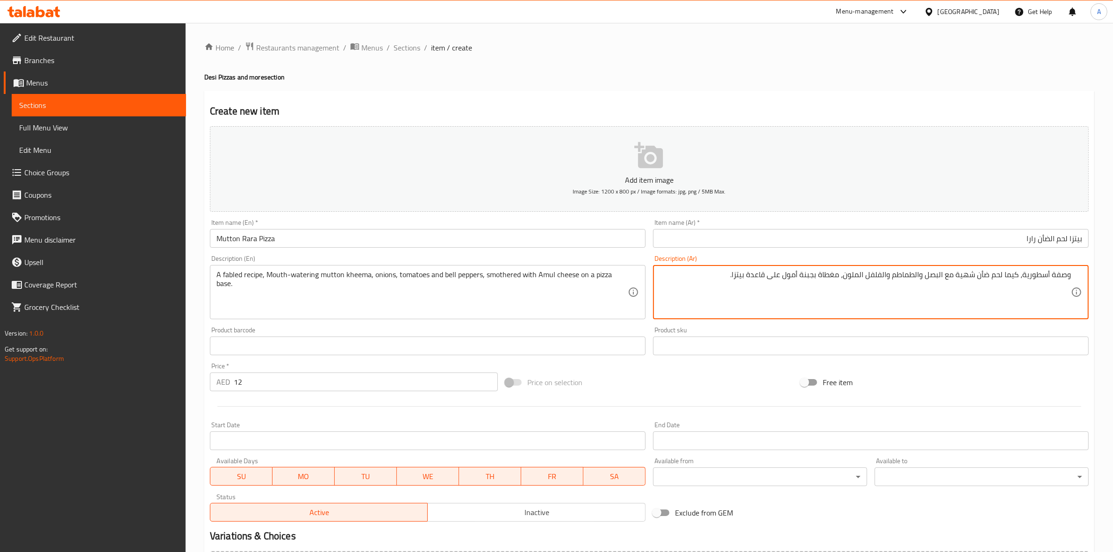
click at [330, 363] on div "Price   * AED 12 Price *" at bounding box center [354, 377] width 288 height 29
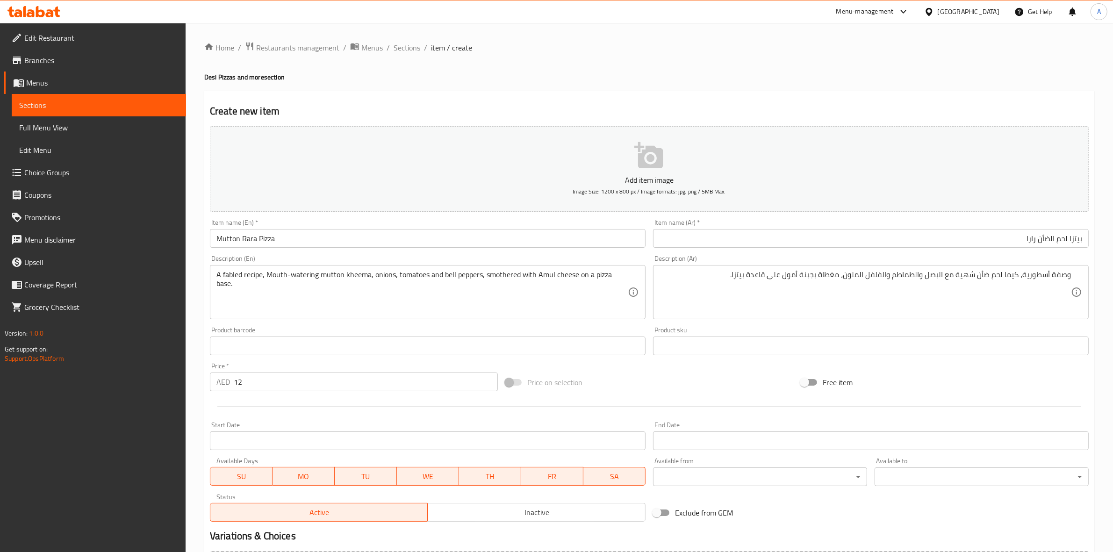
scroll to position [107, 0]
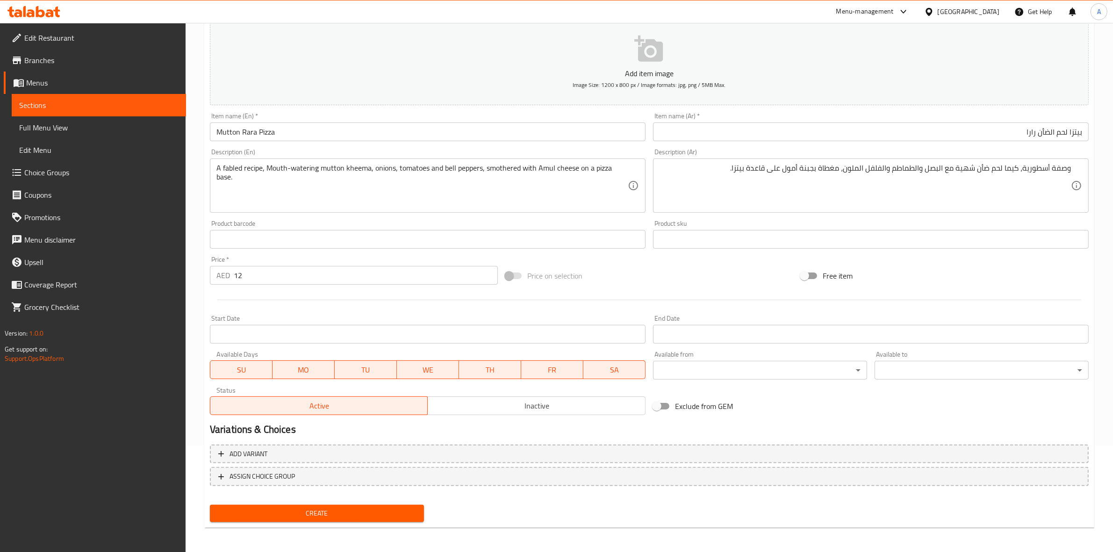
click at [333, 511] on span "Create" at bounding box center [316, 514] width 199 height 12
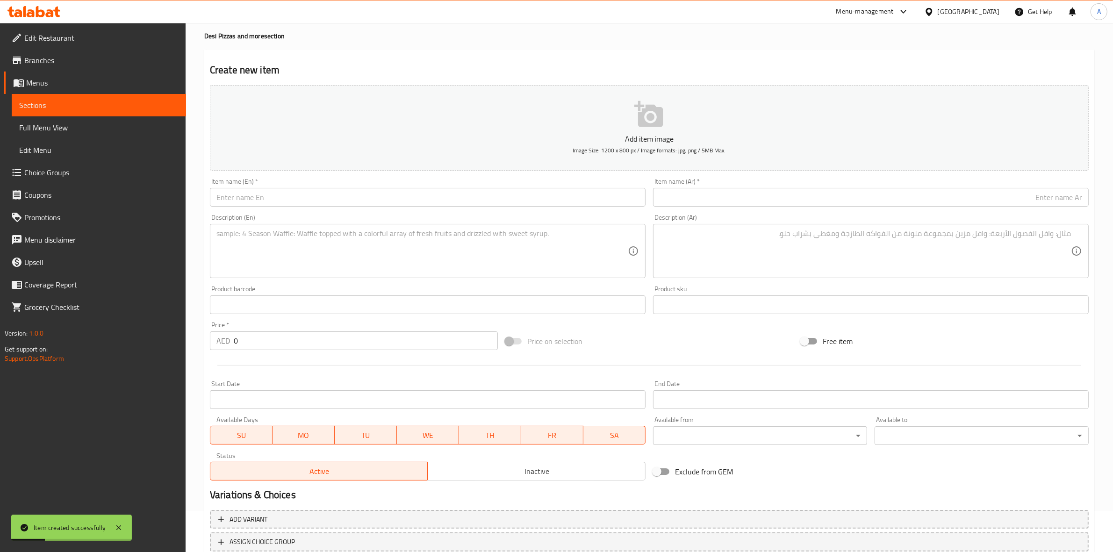
scroll to position [0, 0]
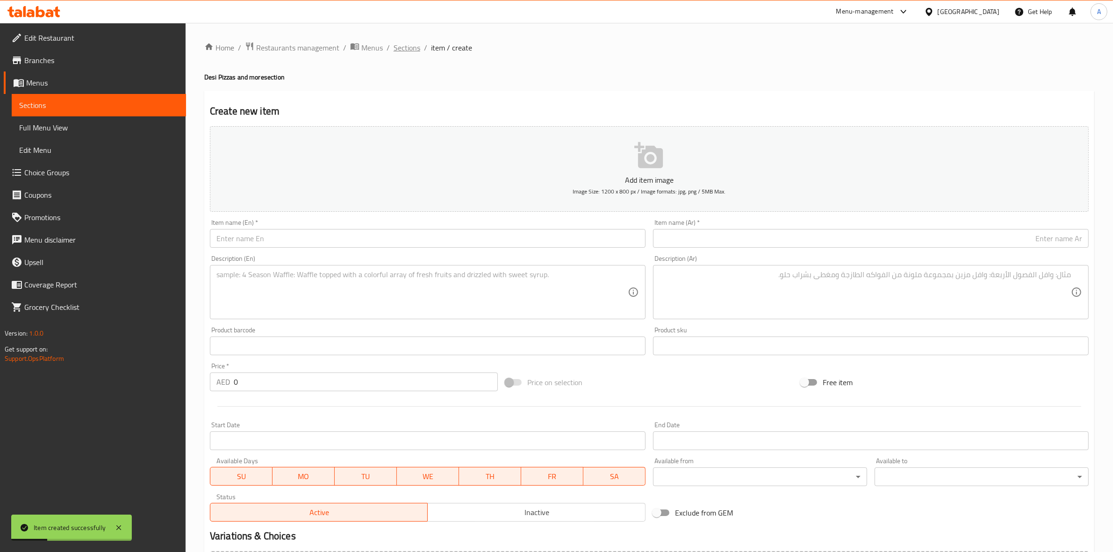
click at [402, 47] on span "Sections" at bounding box center [406, 47] width 27 height 11
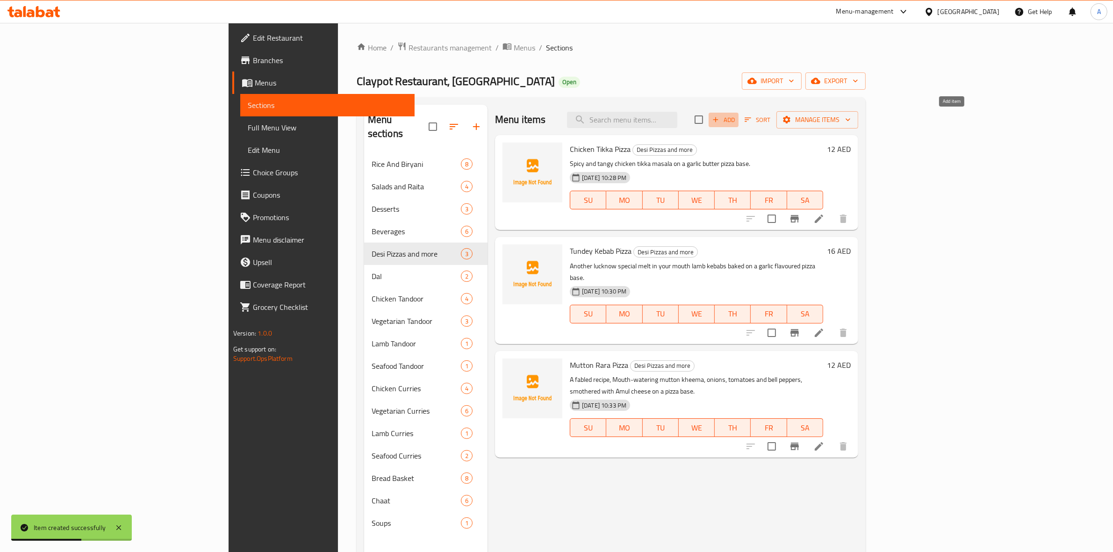
click at [720, 123] on icon "button" at bounding box center [715, 119] width 8 height 8
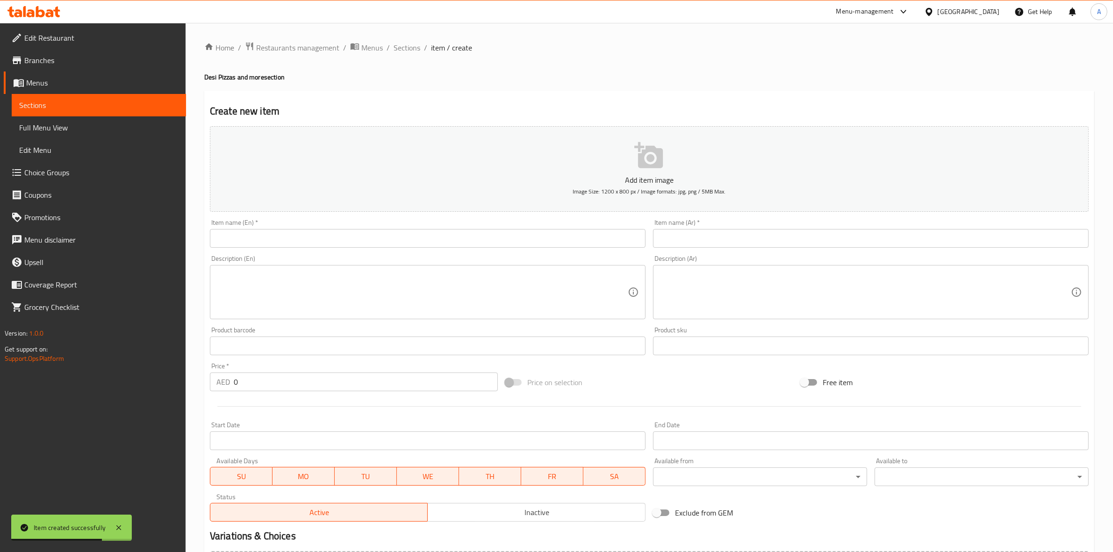
click at [279, 239] on input "text" at bounding box center [428, 238] width 436 height 19
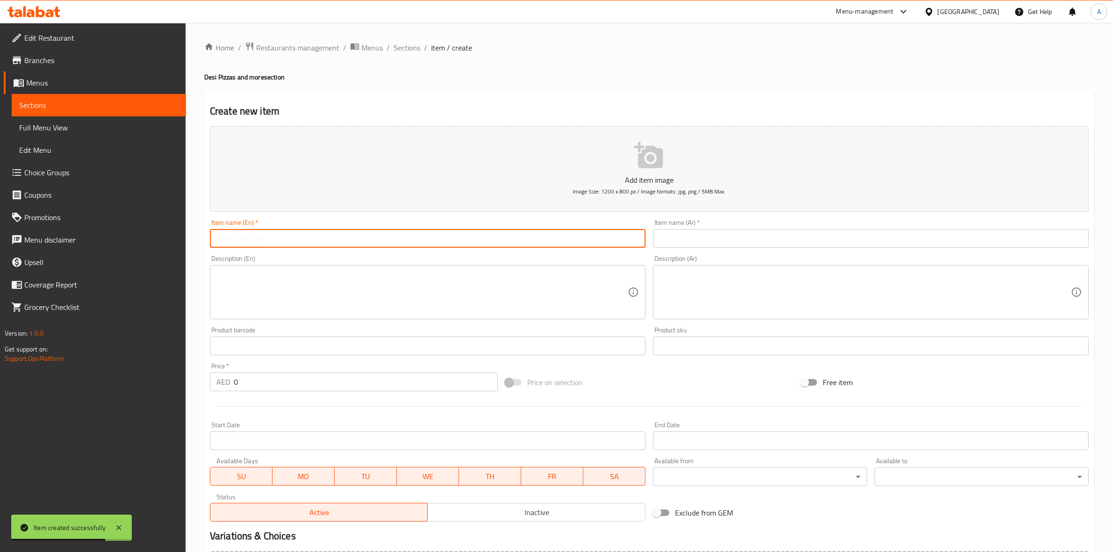
paste input "Desi Margarita Pizza"
drag, startPoint x: 298, startPoint y: 240, endPoint x: 194, endPoint y: 228, distance: 104.4
click at [194, 228] on div "Home / Restaurants management / Menus / Sections / item / create Desi Pizzas an…" at bounding box center [649, 341] width 927 height 637
click at [718, 234] on input "text" at bounding box center [871, 238] width 436 height 19
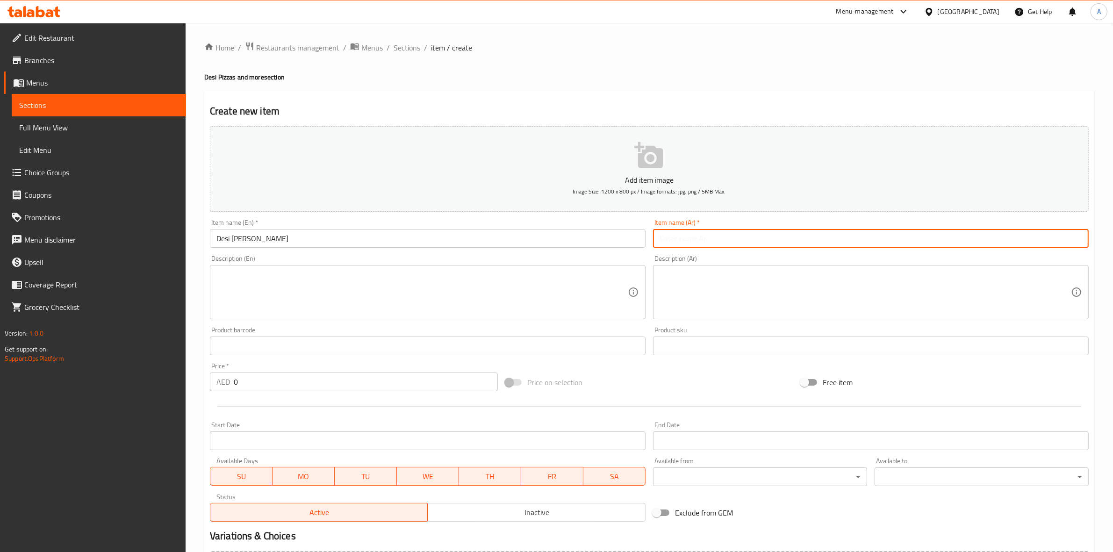
paste input "بيتزا مارجريتا ديسي"
click at [668, 99] on div "Create new item Add item image Image Size: 1200 x 800 px / Image formats: jpg, …" at bounding box center [649, 363] width 890 height 544
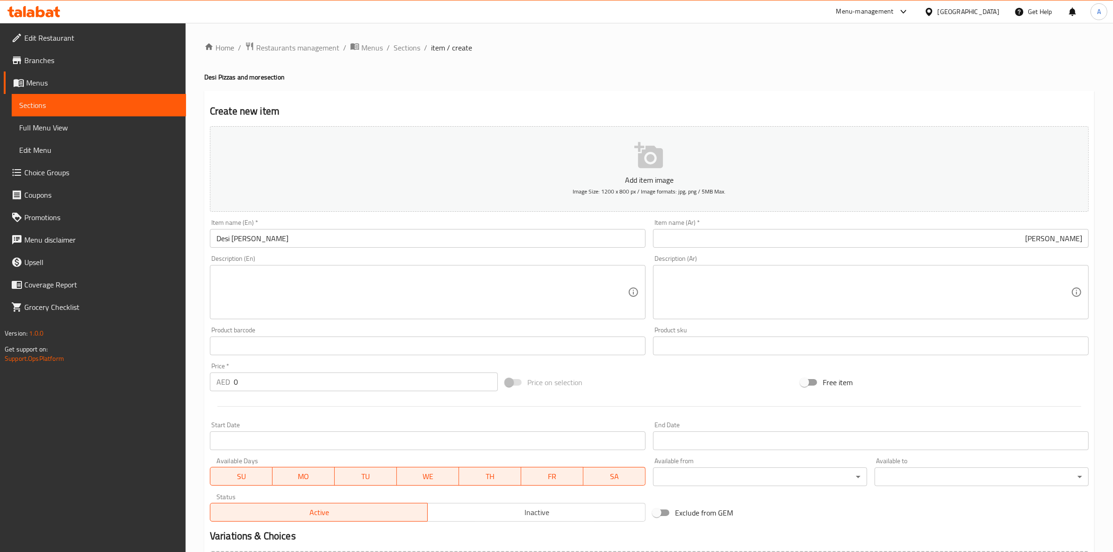
click at [261, 281] on textarea at bounding box center [421, 292] width 411 height 44
paste
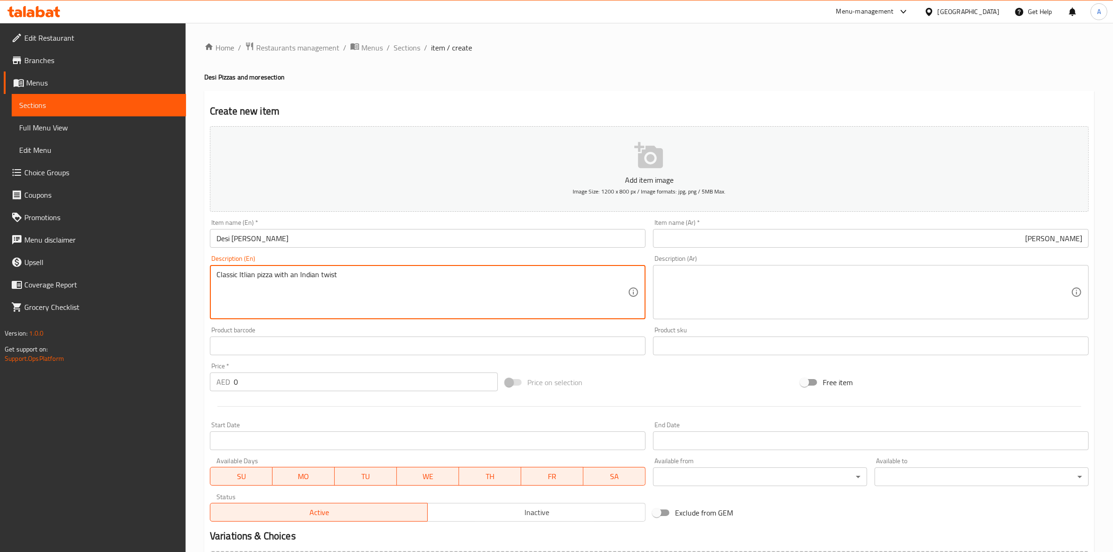
drag, startPoint x: 356, startPoint y: 274, endPoint x: 215, endPoint y: 274, distance: 140.2
click at [215, 274] on div "Classic Itlian pizza with an Indian twist Description (En)" at bounding box center [428, 292] width 436 height 54
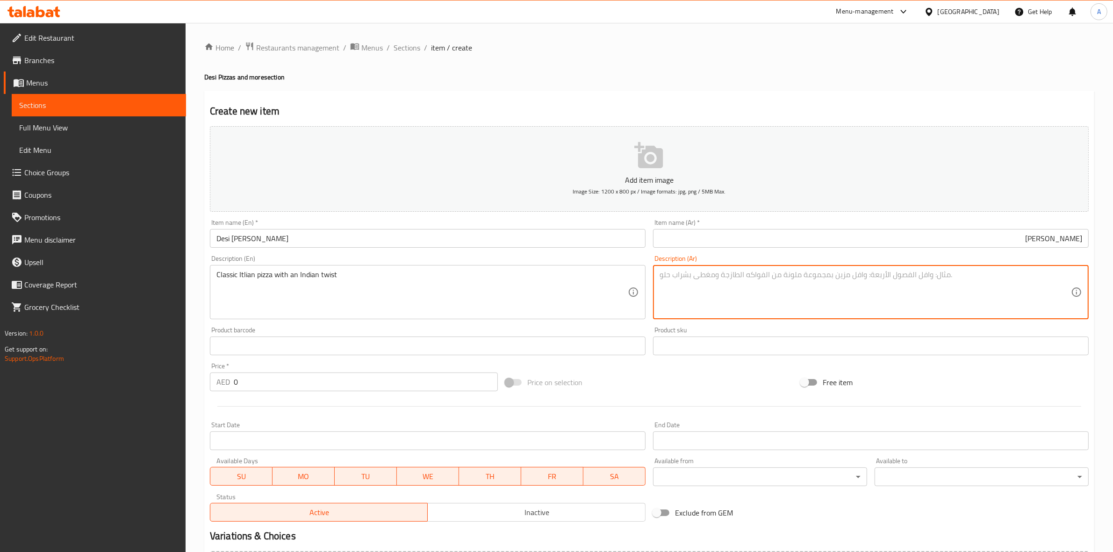
click at [779, 289] on textarea at bounding box center [864, 292] width 411 height 44
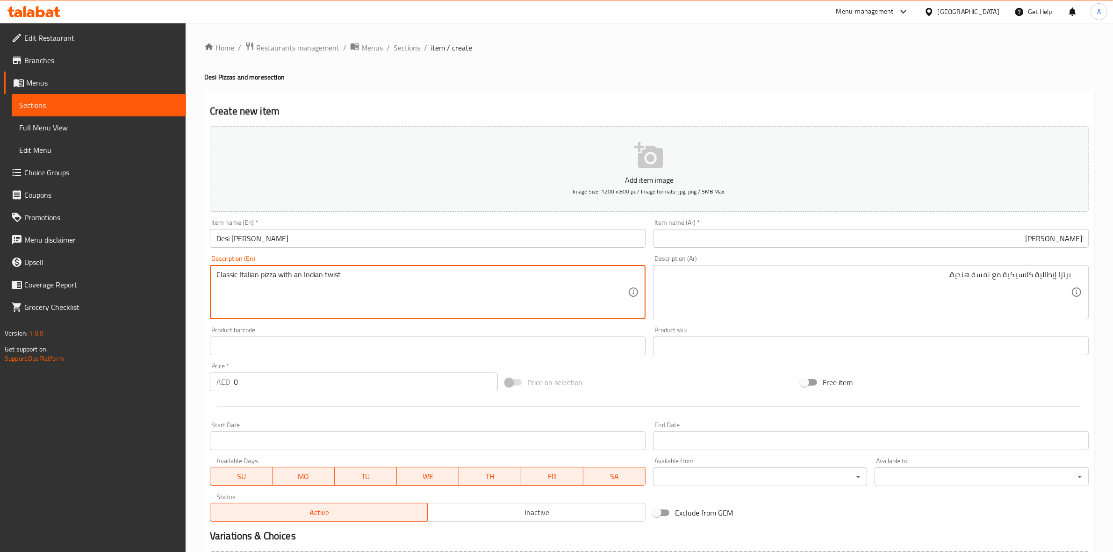
click at [192, 336] on div "Home / Restaurants management / Menus / Sections / item / create Desi Pizzas an…" at bounding box center [649, 341] width 927 height 637
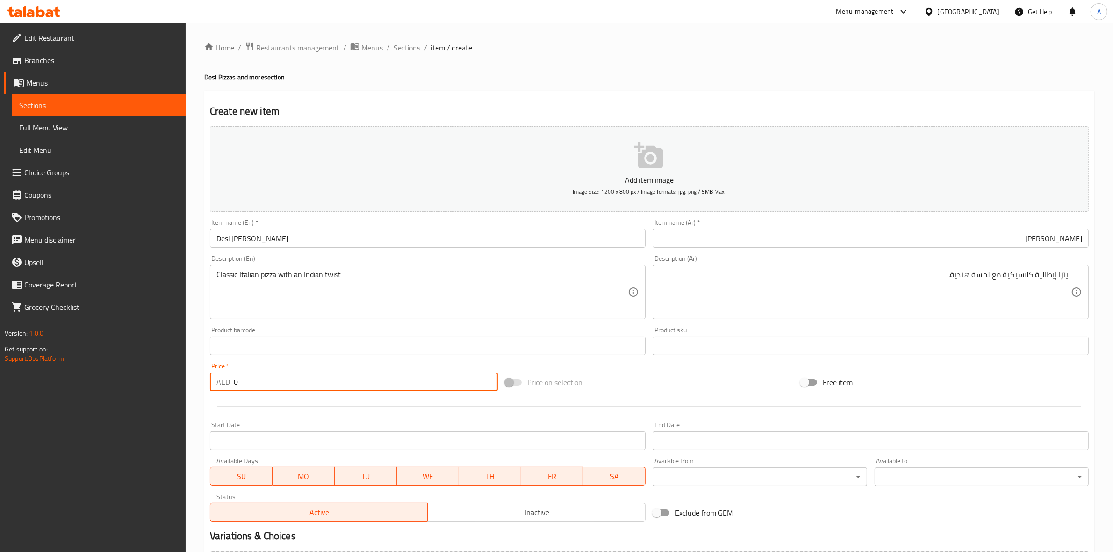
drag, startPoint x: 251, startPoint y: 382, endPoint x: 214, endPoint y: 375, distance: 38.1
click at [214, 375] on div "AED 0 Price *" at bounding box center [354, 381] width 288 height 19
click at [250, 414] on div at bounding box center [649, 406] width 886 height 23
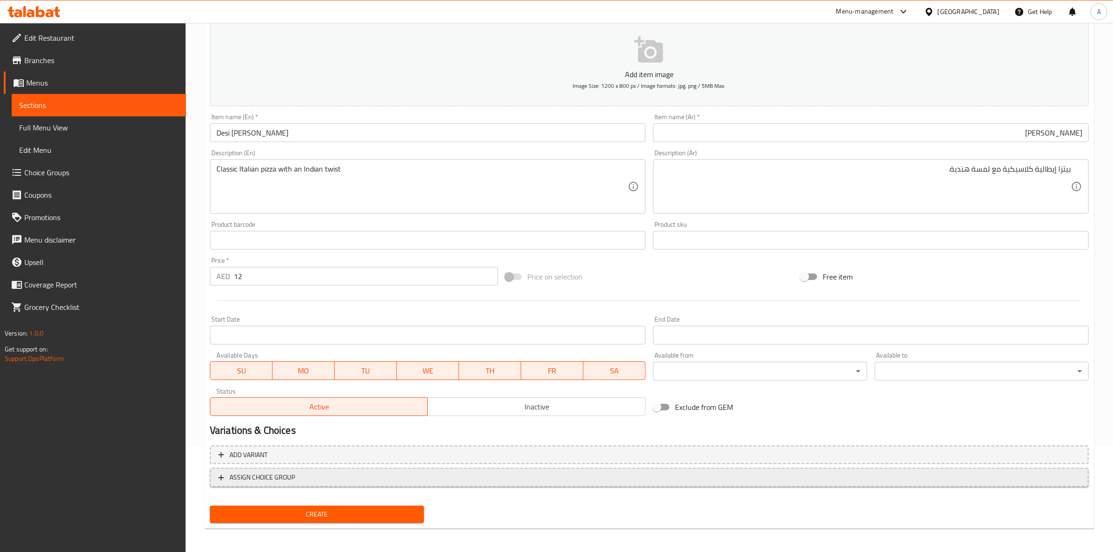
scroll to position [107, 0]
click at [300, 513] on span "Create" at bounding box center [316, 514] width 199 height 12
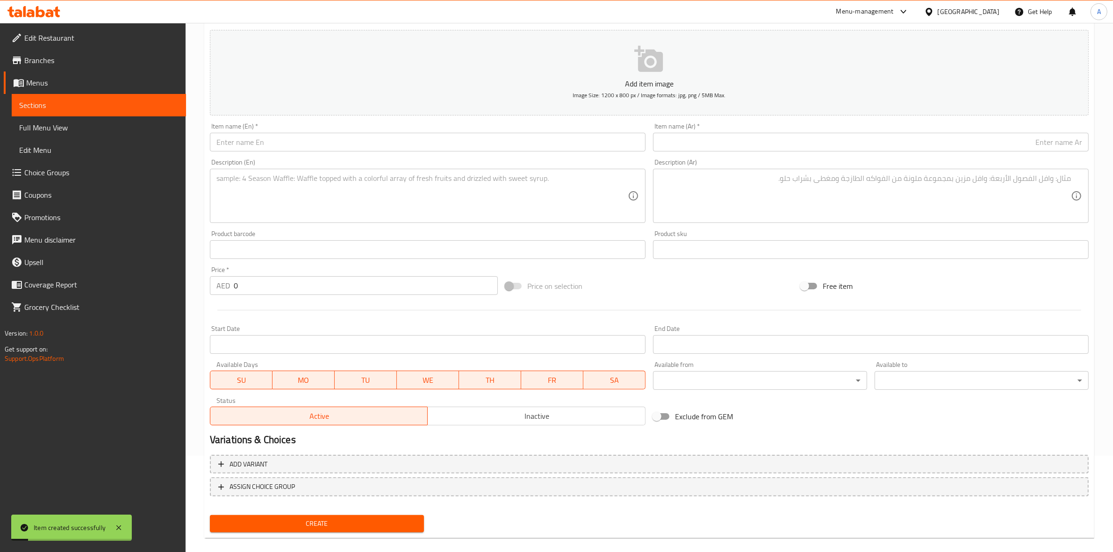
scroll to position [0, 0]
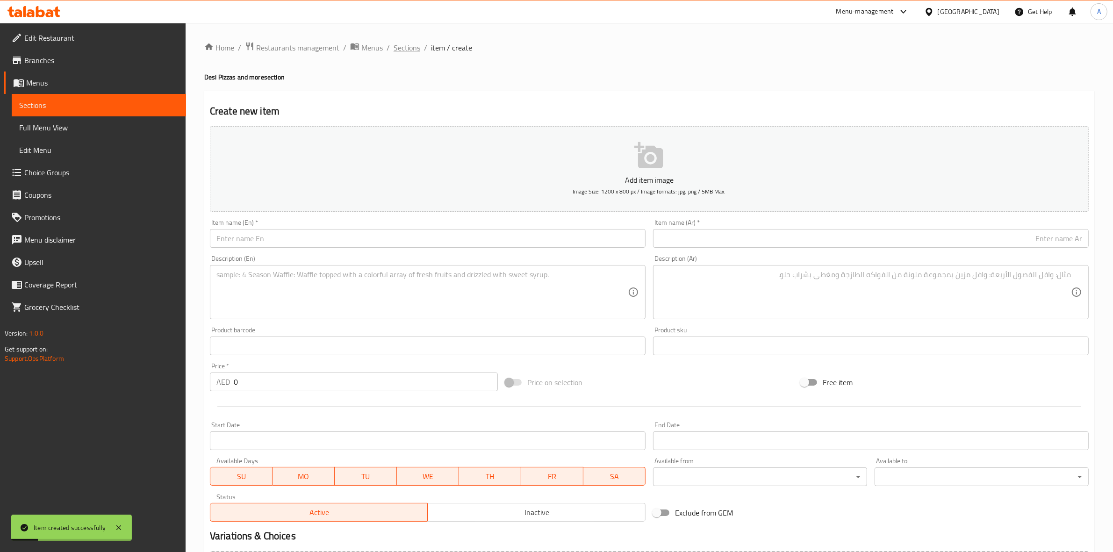
click at [397, 47] on span "Sections" at bounding box center [406, 47] width 27 height 11
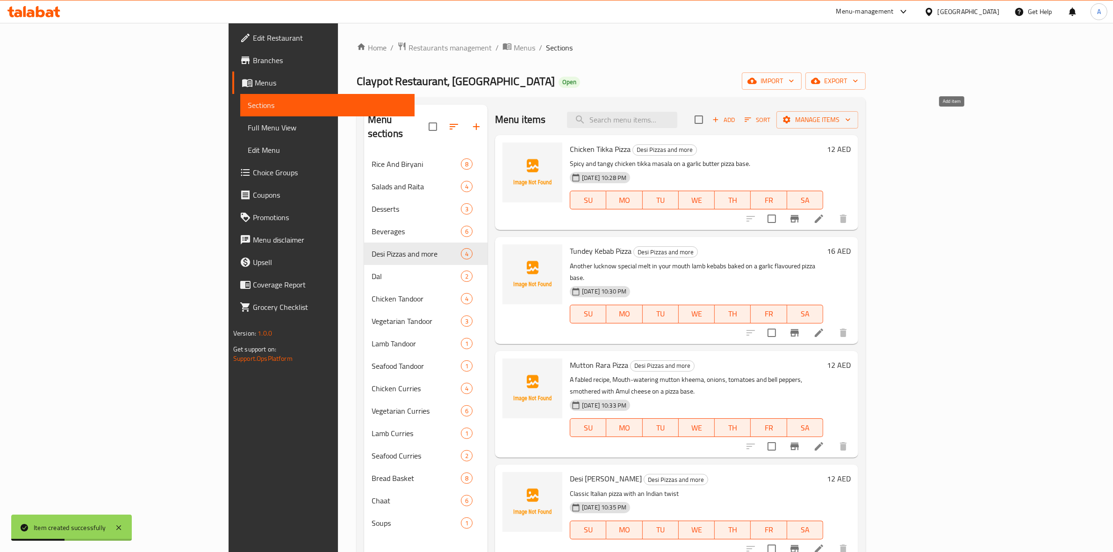
click at [720, 118] on icon "button" at bounding box center [715, 119] width 8 height 8
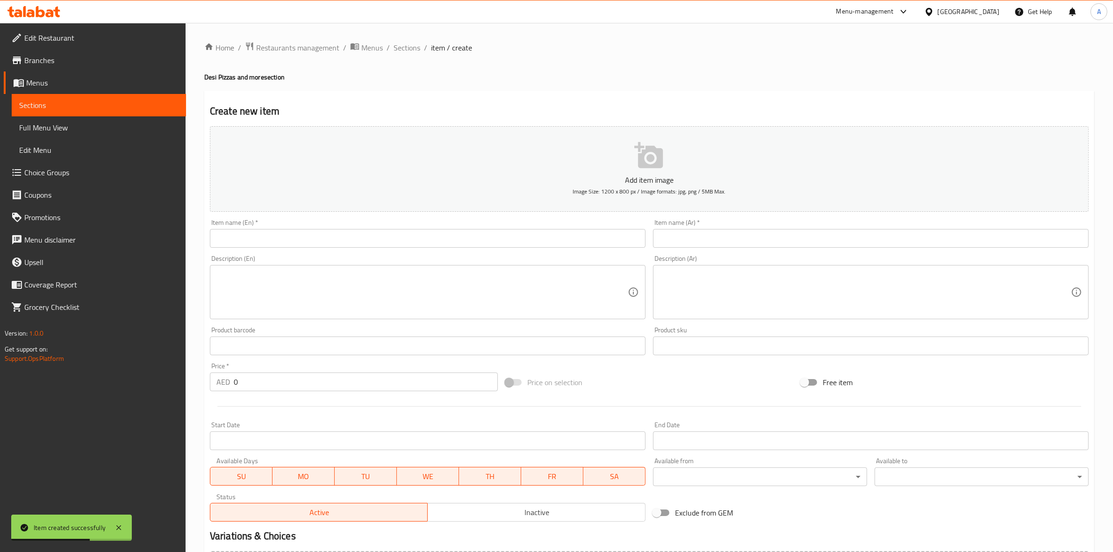
click at [295, 239] on input "text" at bounding box center [428, 238] width 436 height 19
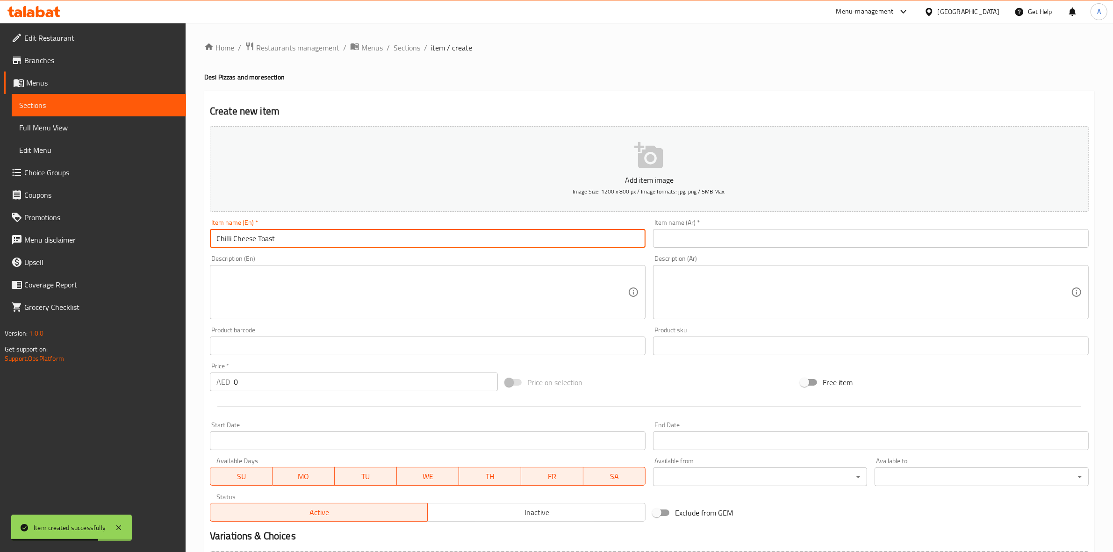
drag, startPoint x: 300, startPoint y: 241, endPoint x: 215, endPoint y: 235, distance: 84.8
click at [187, 236] on div "Home / Restaurants management / Menus / Sections / item / create Desi Pizzas an…" at bounding box center [649, 341] width 927 height 637
click at [728, 239] on input "text" at bounding box center [871, 238] width 436 height 19
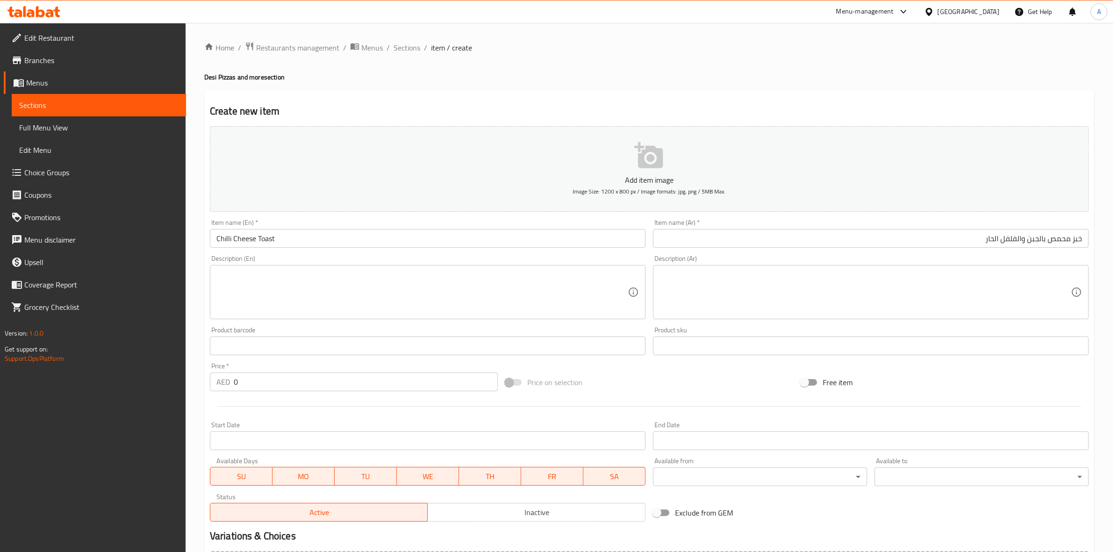
click at [798, 89] on div "Home / Restaurants management / Menus / Sections / item / create Desi Pizzas an…" at bounding box center [649, 342] width 890 height 600
drag, startPoint x: 265, startPoint y: 379, endPoint x: 137, endPoint y: 372, distance: 128.2
click at [130, 371] on div "Edit Restaurant Branches Menus Sections Full Menu View Edit Menu Choice Groups …" at bounding box center [556, 341] width 1113 height 637
click at [302, 409] on div at bounding box center [649, 406] width 886 height 23
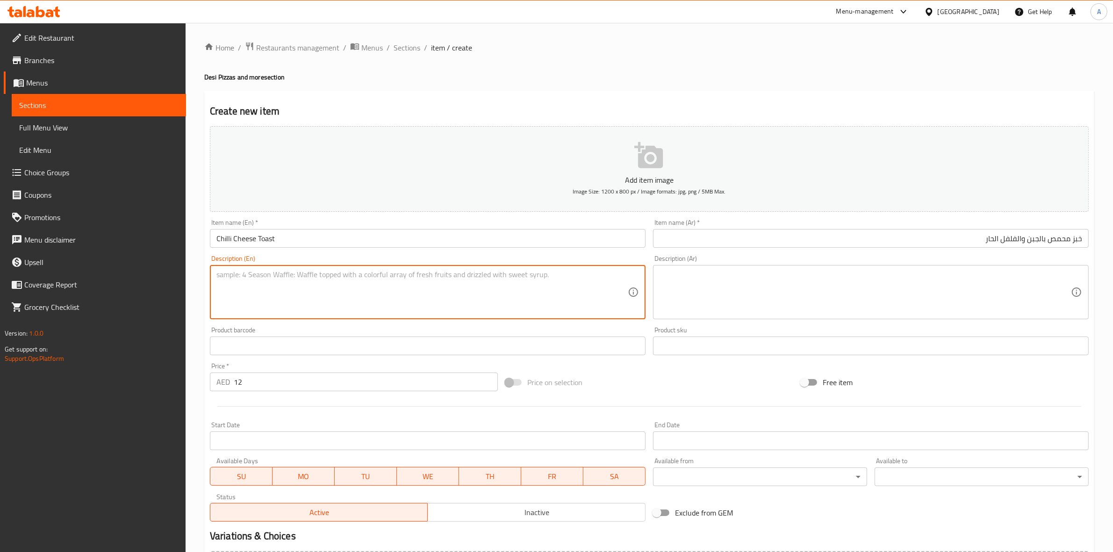
click at [271, 282] on textarea at bounding box center [421, 292] width 411 height 44
drag, startPoint x: 406, startPoint y: 276, endPoint x: 137, endPoint y: 267, distance: 268.8
click at [137, 267] on div "Edit Restaurant Branches Menus Sections Full Menu View Edit Menu Choice Groups …" at bounding box center [556, 341] width 1113 height 637
click at [723, 284] on textarea at bounding box center [864, 292] width 411 height 44
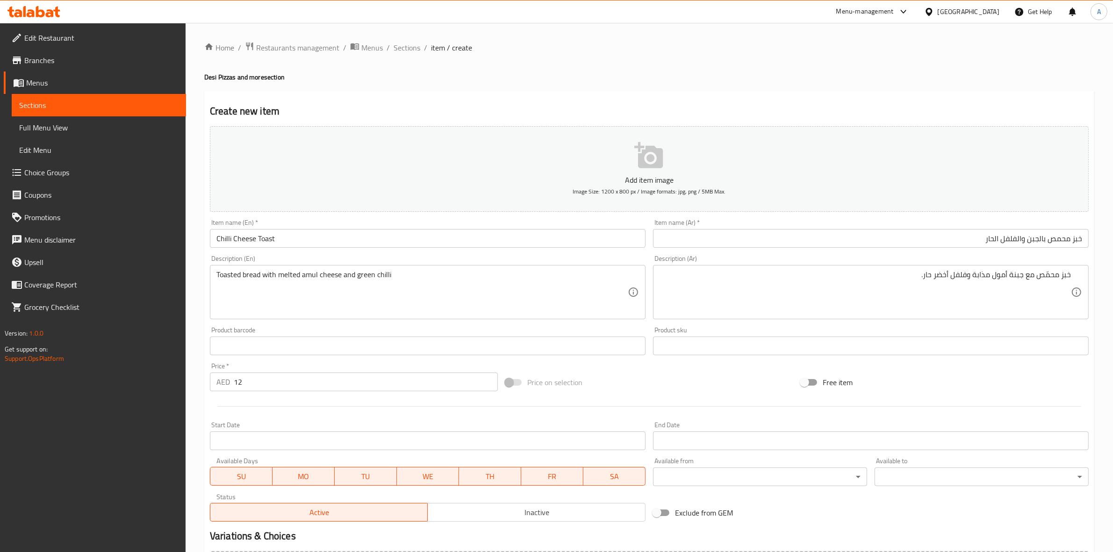
click at [582, 401] on div at bounding box center [649, 406] width 886 height 23
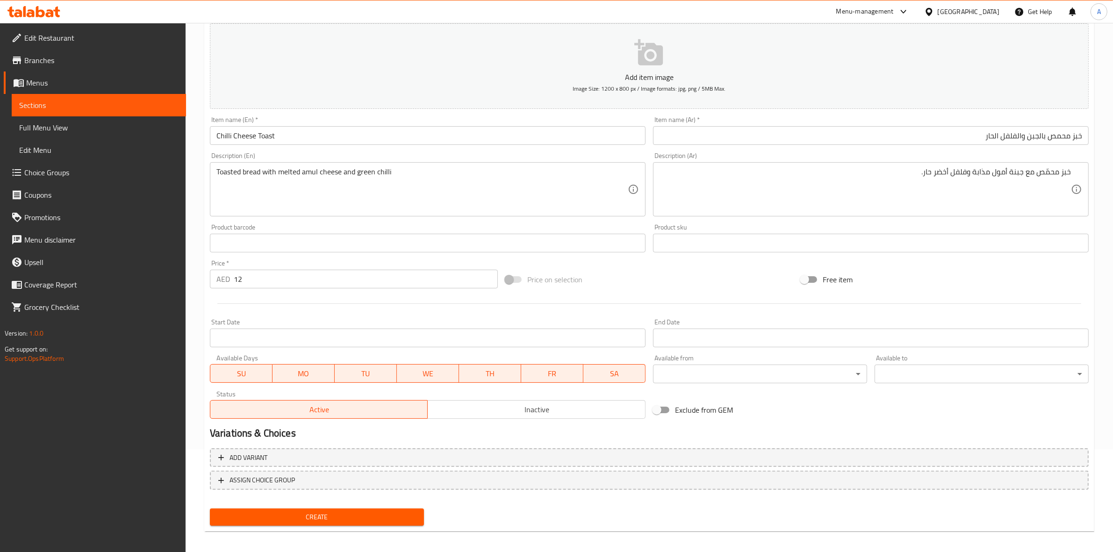
scroll to position [107, 0]
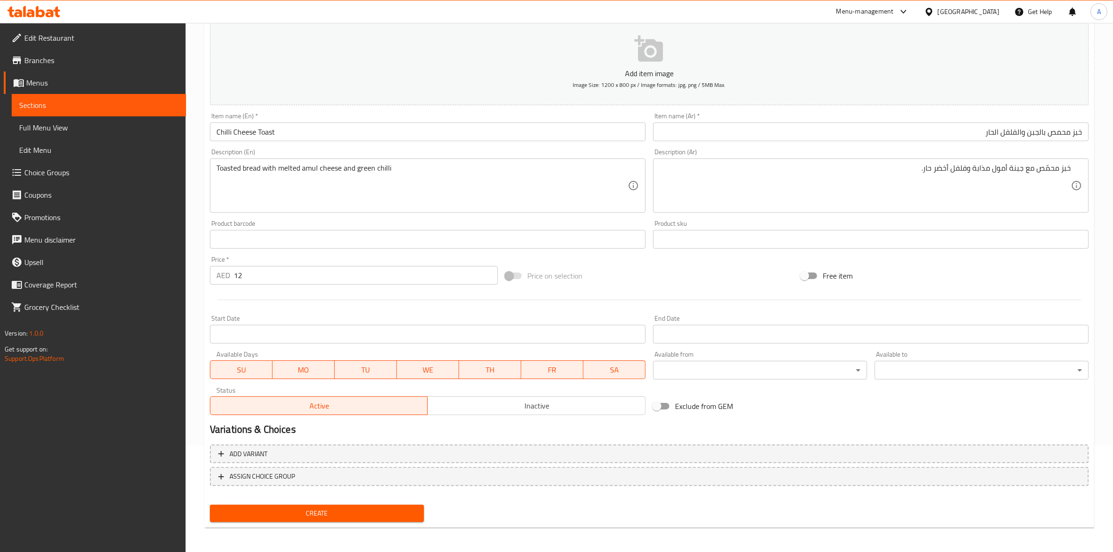
click at [328, 508] on span "Create" at bounding box center [316, 514] width 199 height 12
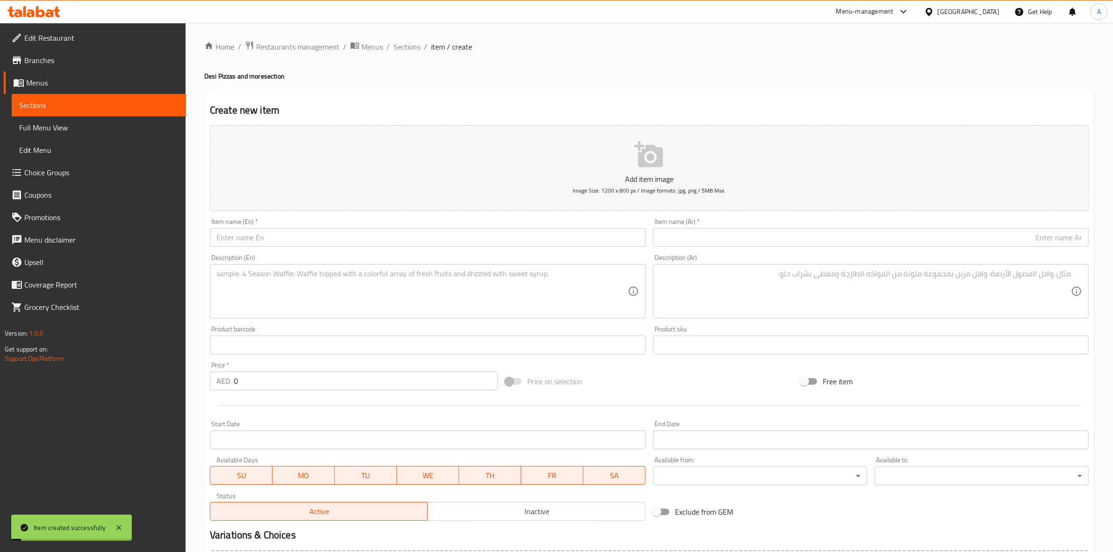
scroll to position [0, 0]
click at [412, 48] on span "Sections" at bounding box center [406, 47] width 27 height 11
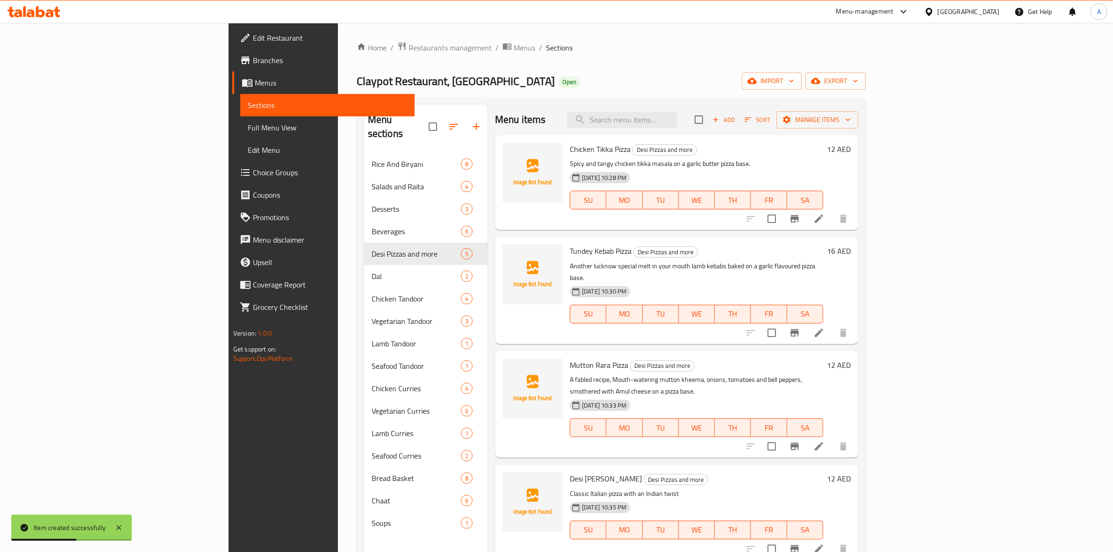
click at [736, 121] on span "Add" at bounding box center [723, 119] width 25 height 11
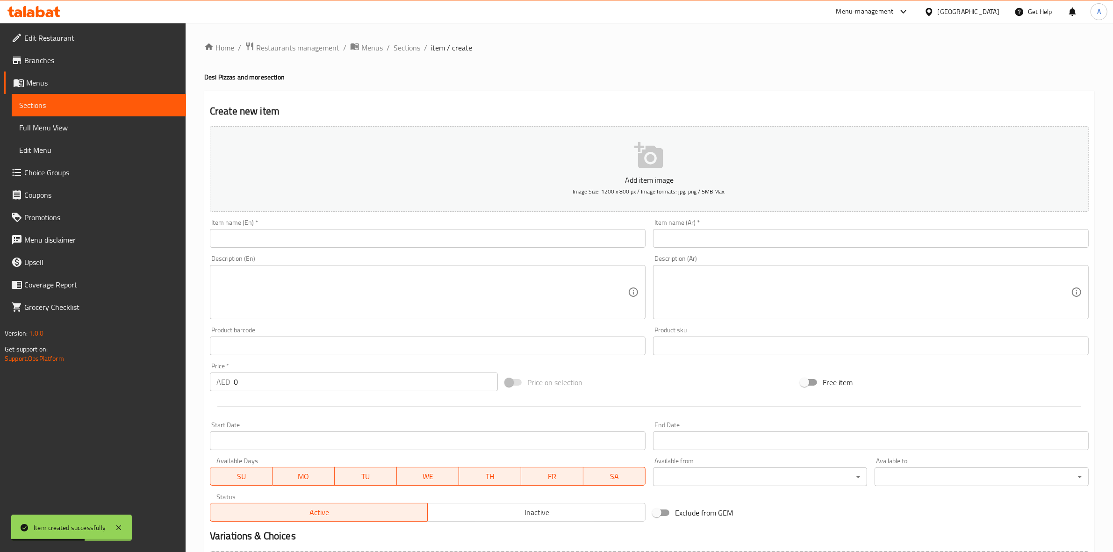
click at [408, 241] on input "text" at bounding box center [428, 238] width 436 height 19
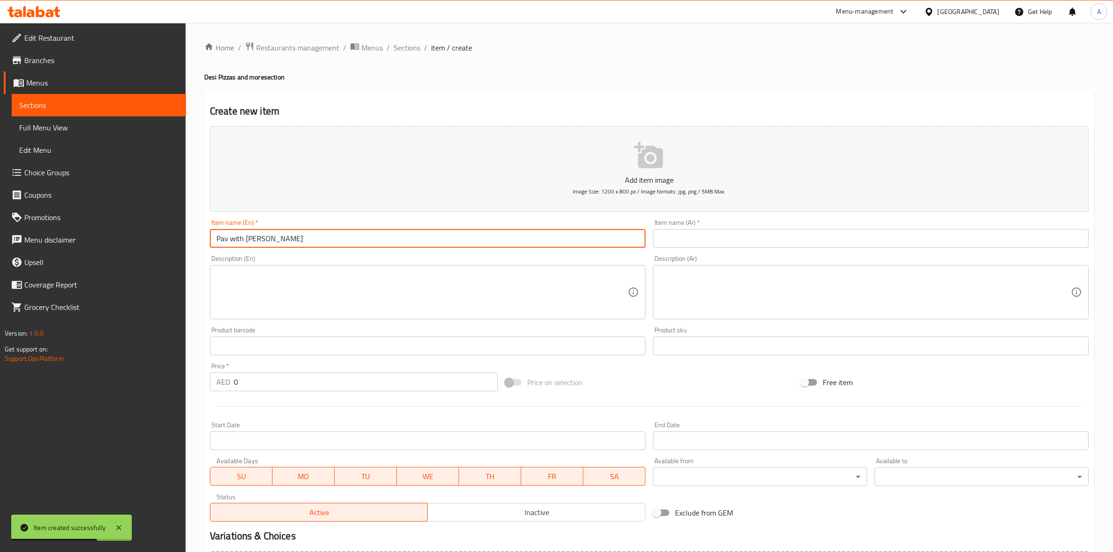
drag, startPoint x: 294, startPoint y: 241, endPoint x: 209, endPoint y: 244, distance: 85.6
click at [209, 244] on div "Item name (En)   * Pav with Cheesy Bhaji Item name (En) *" at bounding box center [427, 233] width 443 height 36
drag, startPoint x: 741, startPoint y: 250, endPoint x: 746, endPoint y: 239, distance: 11.7
click at [742, 250] on div "Item name (Ar)   * Item name (Ar) *" at bounding box center [870, 233] width 443 height 36
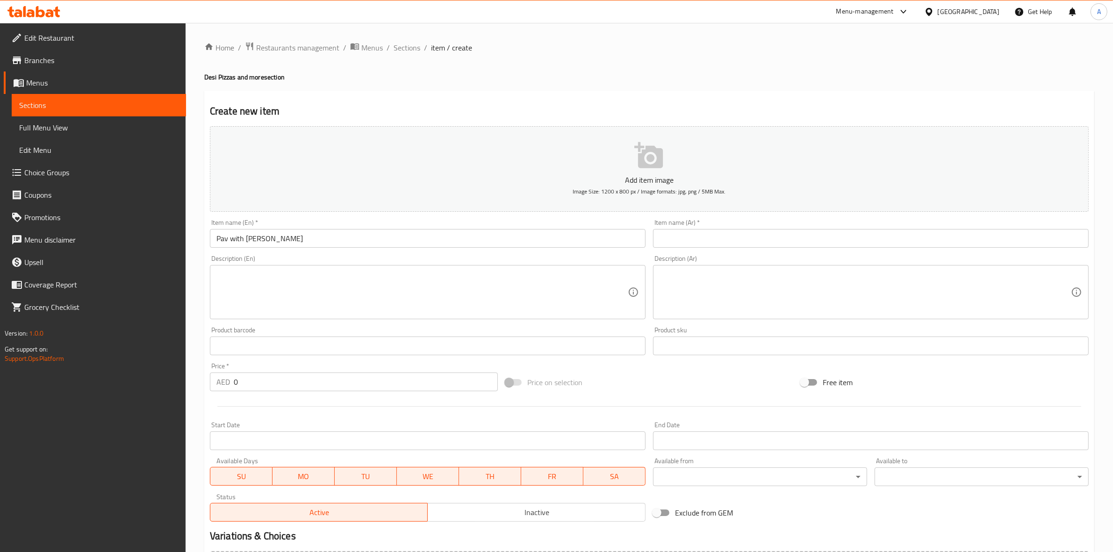
click at [746, 239] on input "text" at bounding box center [871, 238] width 436 height 19
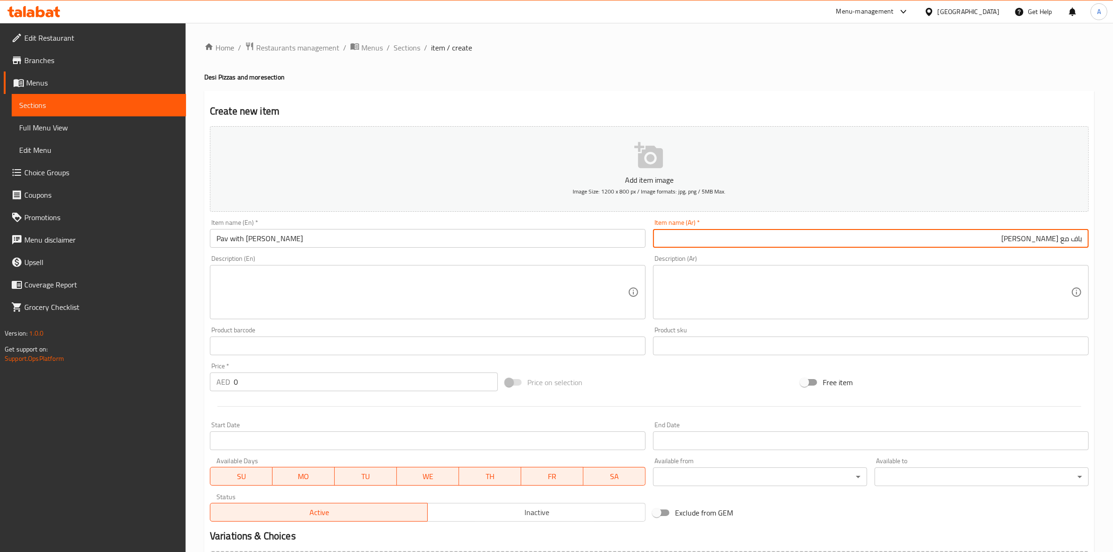
drag, startPoint x: 563, startPoint y: 83, endPoint x: 508, endPoint y: 66, distance: 57.7
click at [559, 80] on div "Home / Restaurants management / Menus / Sections / item / create Desi Pizzas an…" at bounding box center [649, 342] width 890 height 600
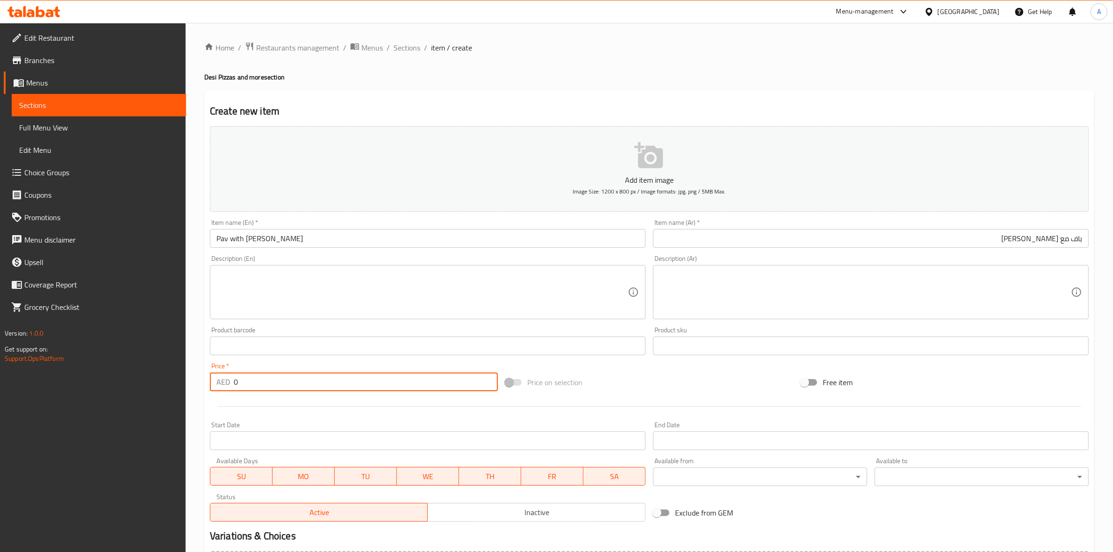
drag, startPoint x: 244, startPoint y: 382, endPoint x: 146, endPoint y: 374, distance: 98.5
click at [146, 374] on div "Edit Restaurant Branches Menus Sections Full Menu View Edit Menu Choice Groups …" at bounding box center [556, 341] width 1113 height 637
click at [255, 410] on div at bounding box center [649, 406] width 886 height 23
click at [286, 287] on textarea at bounding box center [421, 292] width 411 height 44
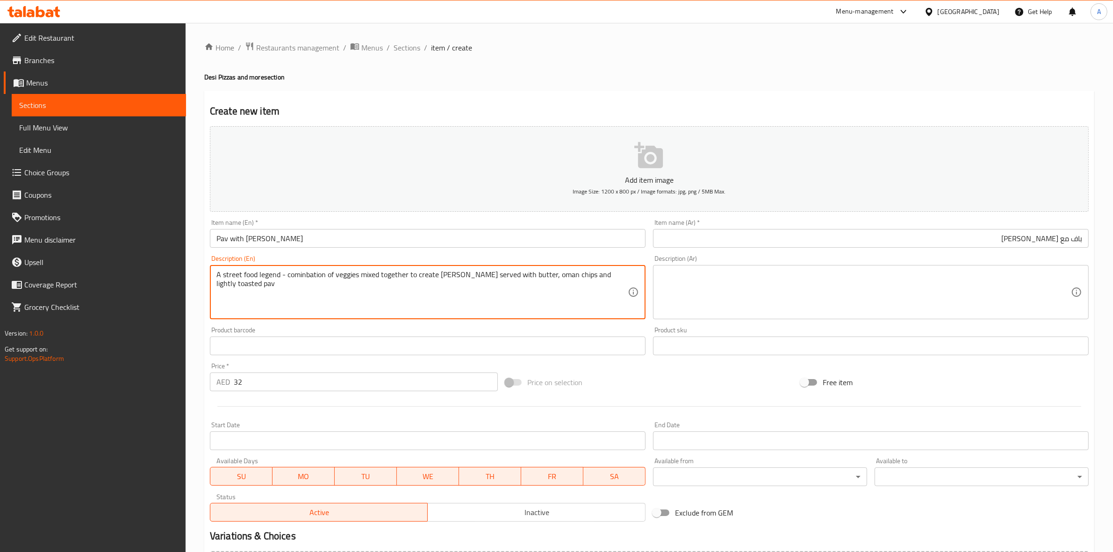
click at [279, 276] on textarea "A street food legend - cominbation of veggies mixed together to create curry se…" at bounding box center [421, 292] width 411 height 44
click at [287, 277] on textarea "A street food legend, - cominbation of veggies mixed together to create curry s…" at bounding box center [421, 292] width 411 height 44
click at [305, 327] on div "Product barcode Product barcode" at bounding box center [428, 341] width 436 height 29
click at [398, 270] on textarea "A street food legend, cominbation of veggies mixed together to create curry ser…" at bounding box center [421, 292] width 411 height 44
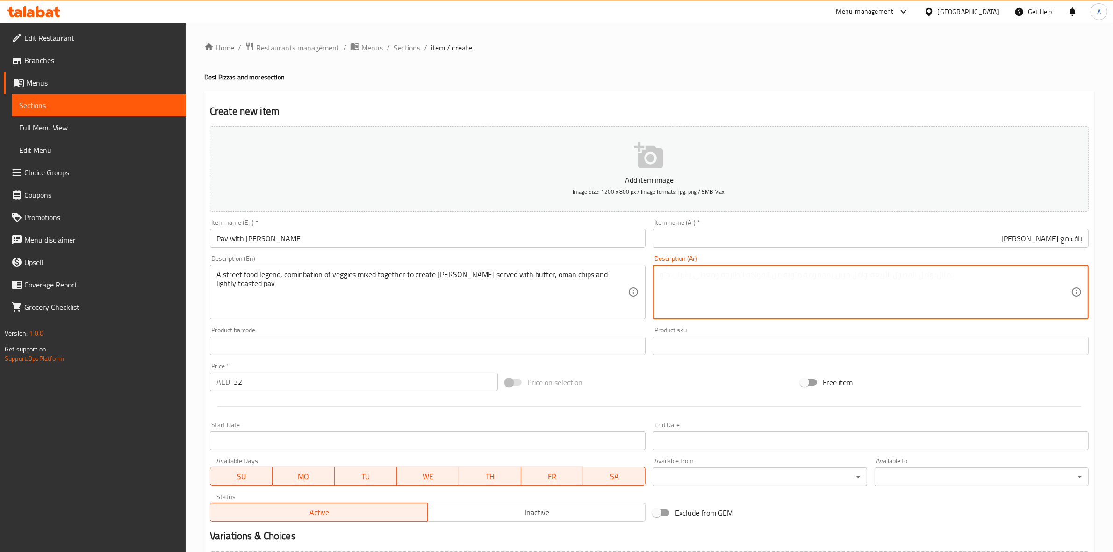
click at [695, 290] on textarea at bounding box center [864, 292] width 411 height 44
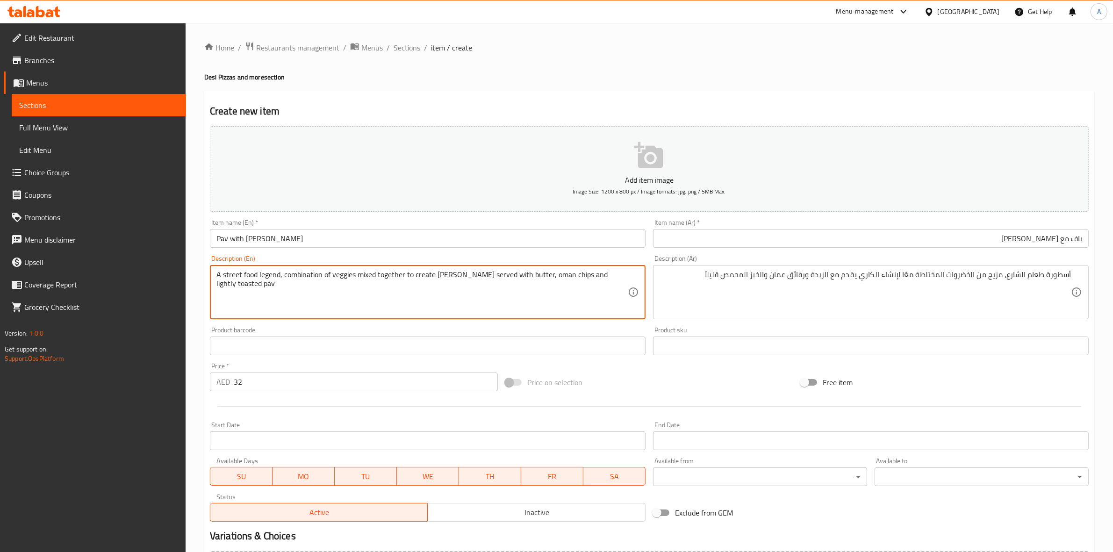
click at [505, 86] on div "Home / Restaurants management / Menus / Sections / item / create Desi Pizzas an…" at bounding box center [649, 342] width 890 height 600
click at [775, 86] on div "Home / Restaurants management / Menus / Sections / item / create Desi Pizzas an…" at bounding box center [649, 342] width 890 height 600
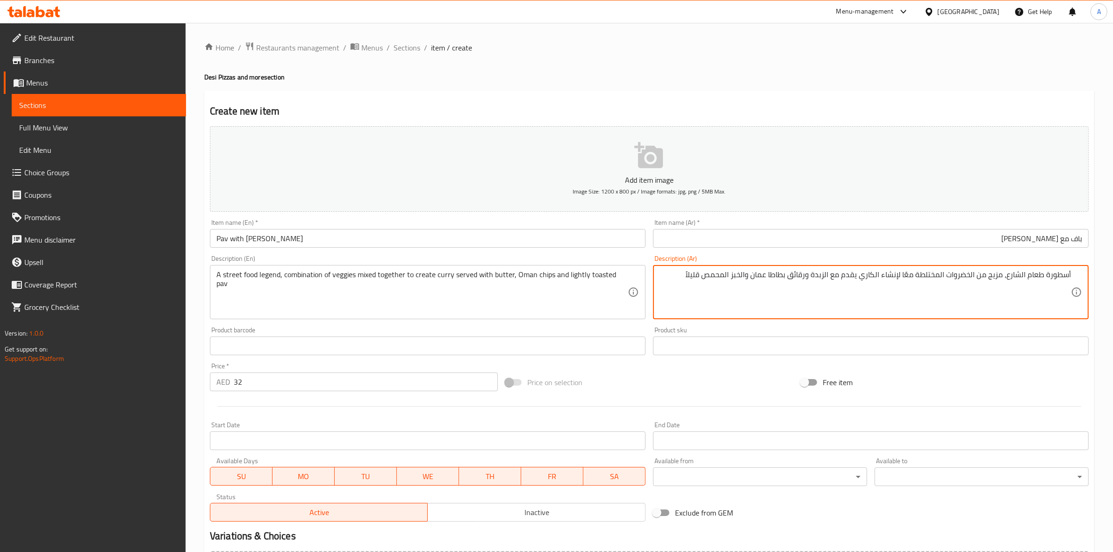
click at [330, 418] on div "Start Date Start Date" at bounding box center [427, 436] width 443 height 36
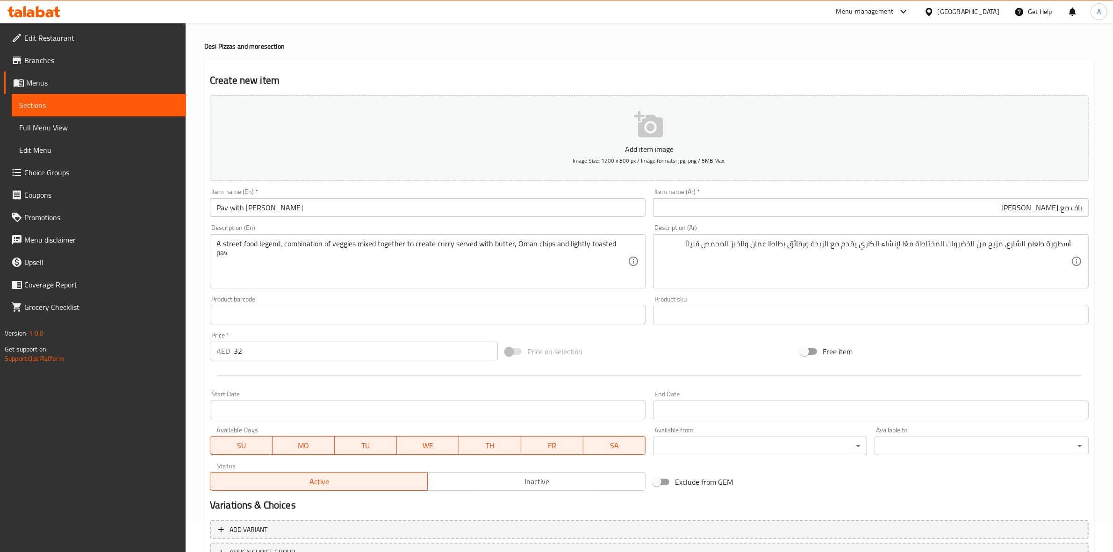
scroll to position [107, 0]
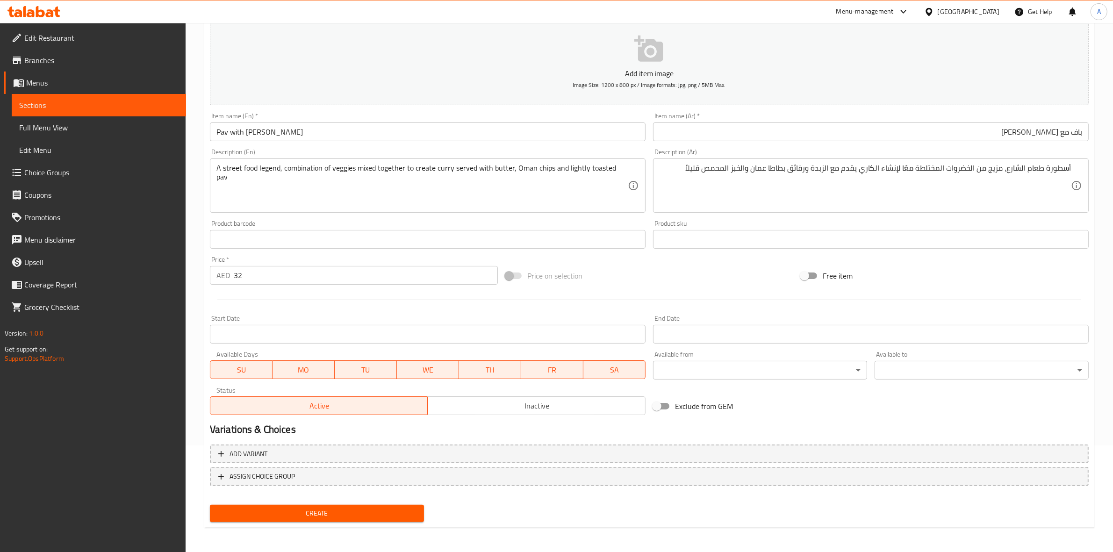
click at [334, 513] on span "Create" at bounding box center [316, 514] width 199 height 12
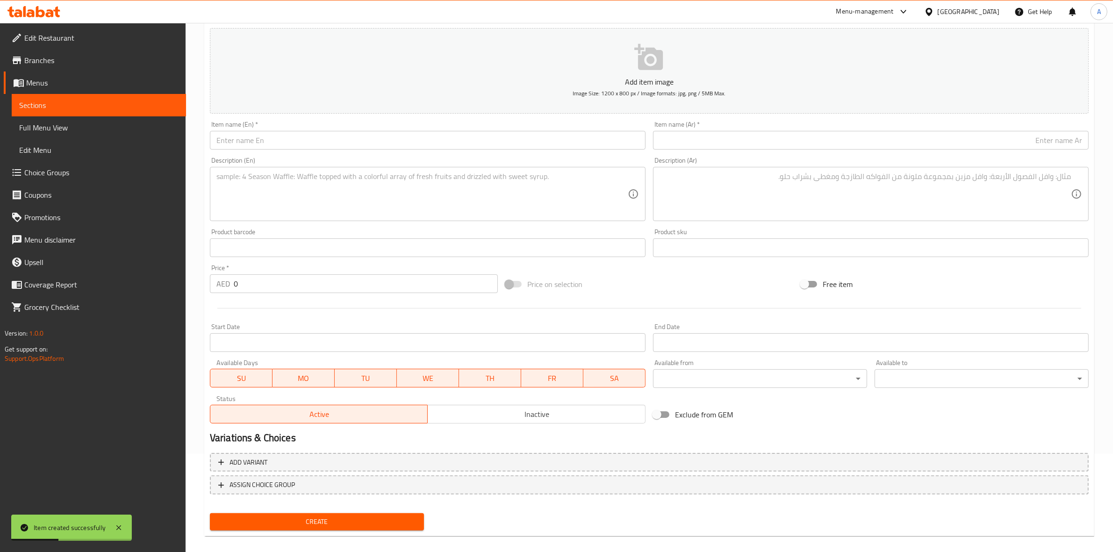
scroll to position [0, 0]
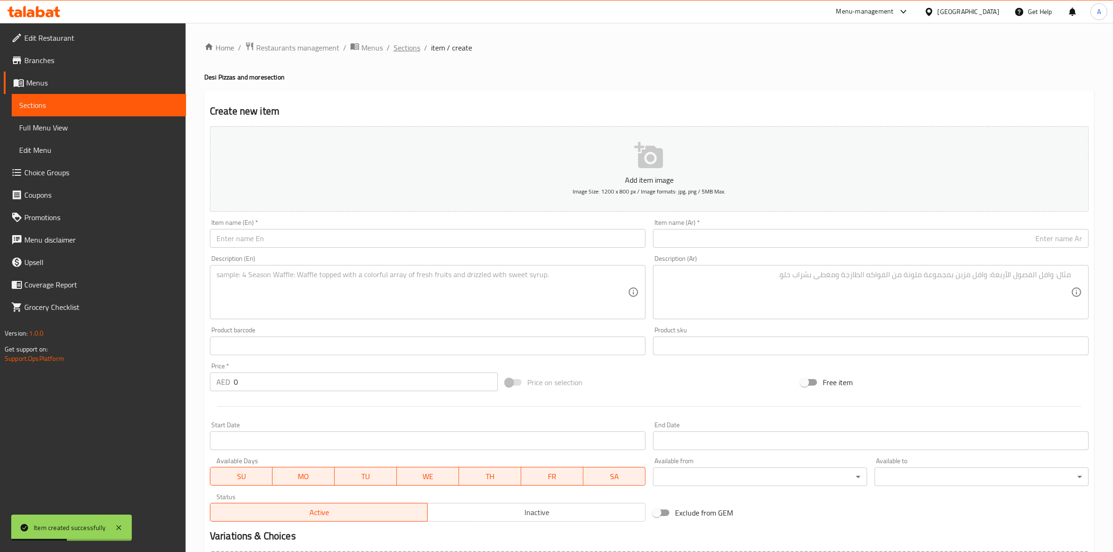
click at [414, 50] on span "Sections" at bounding box center [406, 47] width 27 height 11
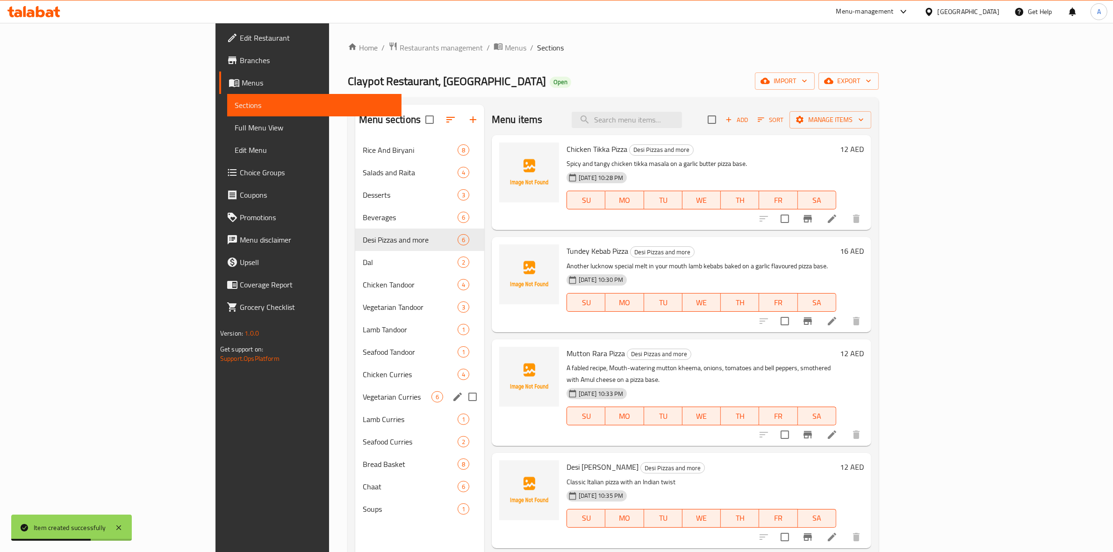
scroll to position [58, 0]
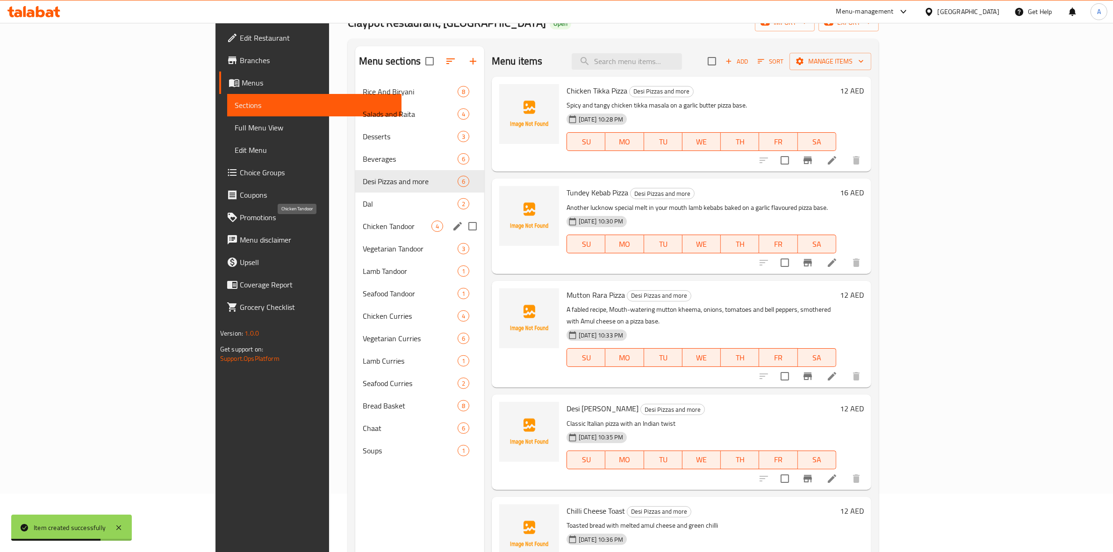
click at [363, 226] on span "Chicken Tandoor" at bounding box center [397, 226] width 69 height 11
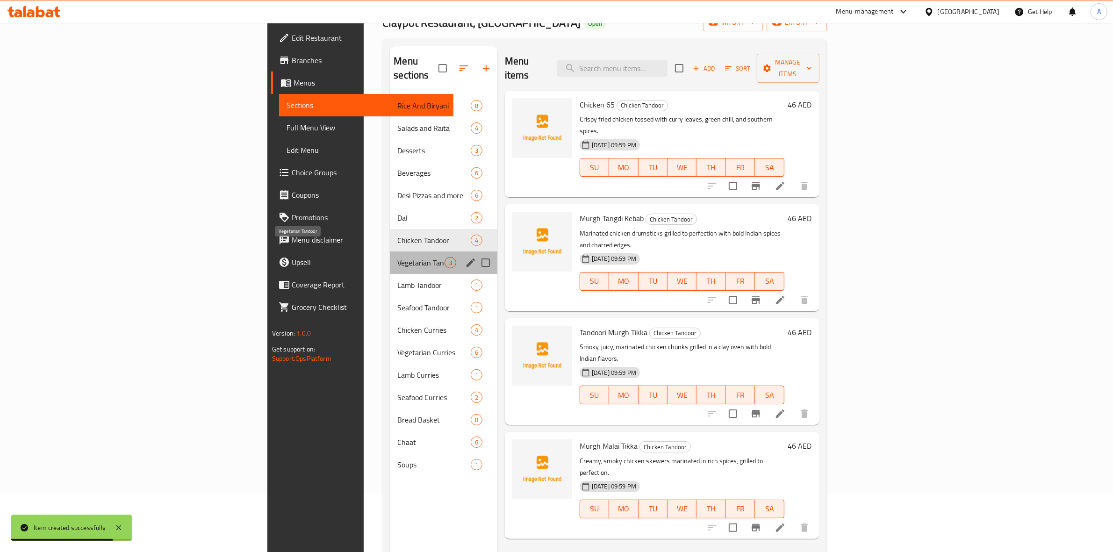
click at [397, 257] on span "Vegetarian Tandoor" at bounding box center [420, 262] width 47 height 11
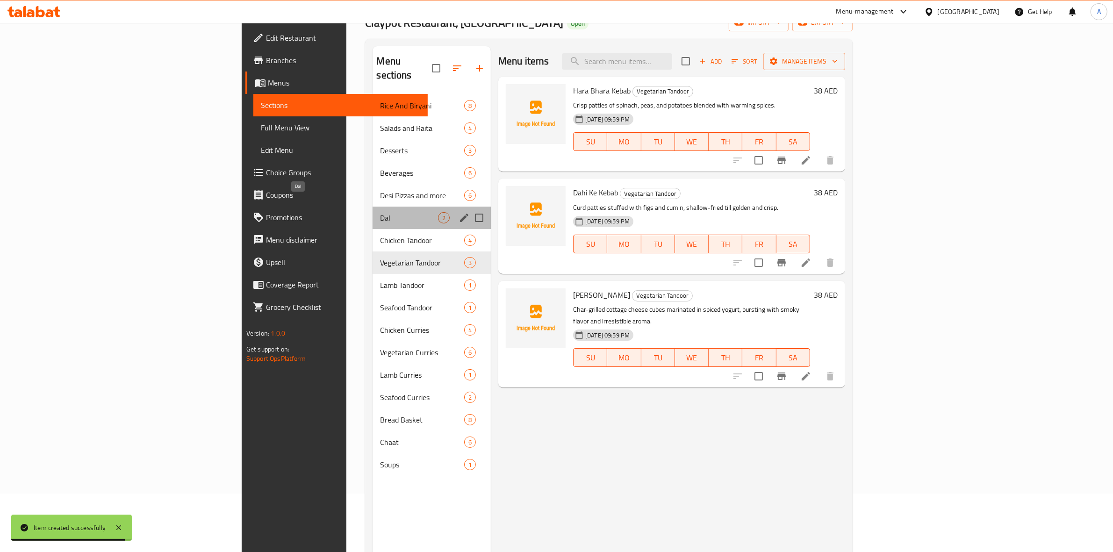
click at [380, 212] on span "Dal" at bounding box center [409, 217] width 58 height 11
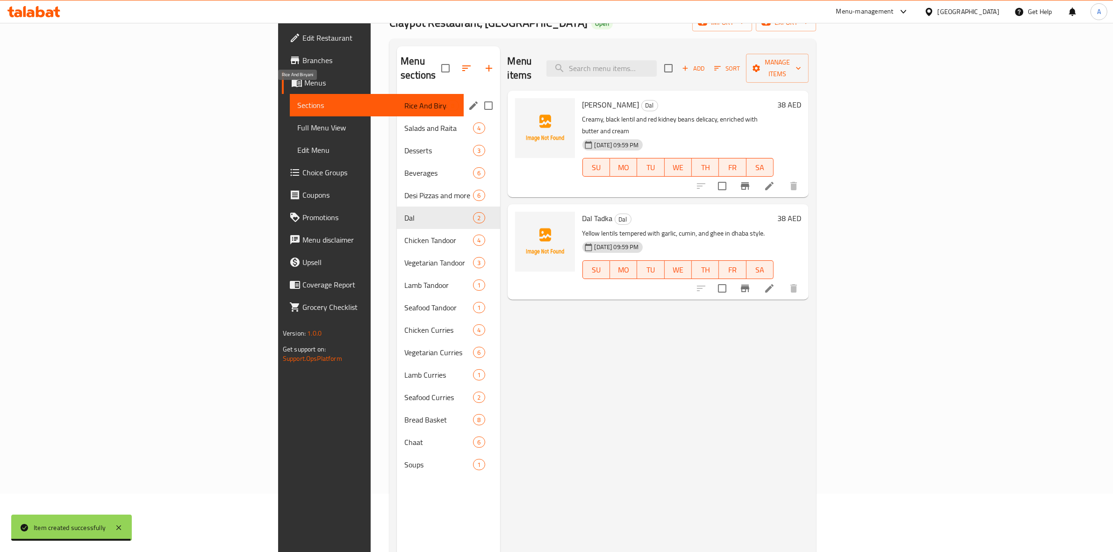
click at [404, 100] on span "Rice And Biryani" at bounding box center [425, 105] width 43 height 11
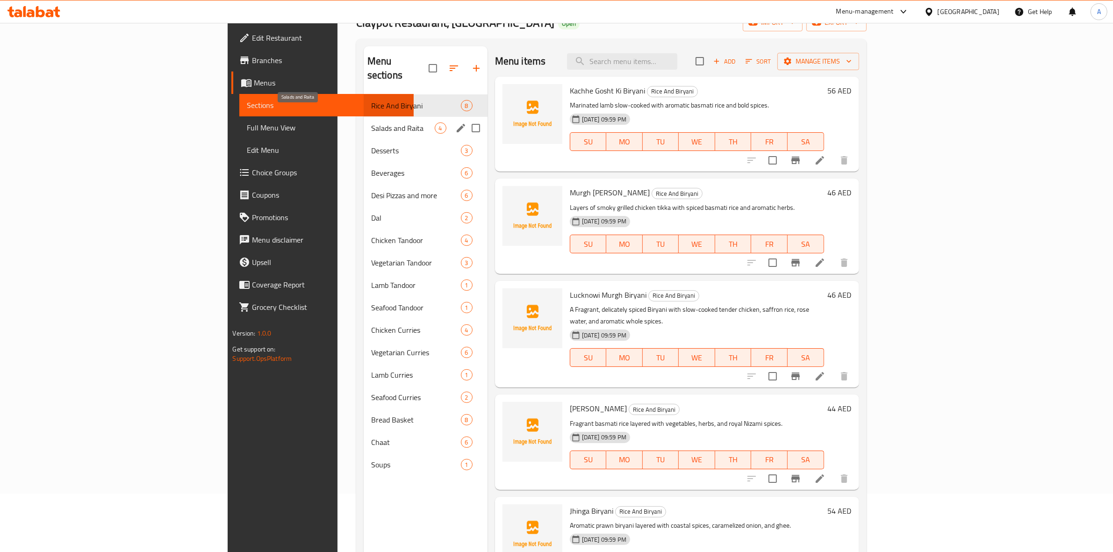
click at [371, 122] on span "Salads and Raita" at bounding box center [403, 127] width 64 height 11
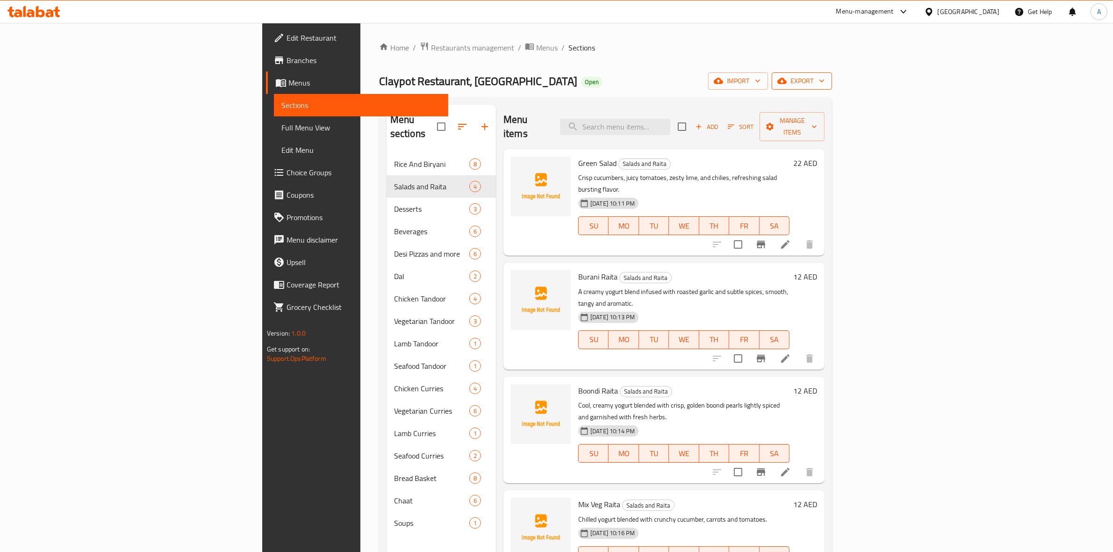
click at [824, 82] on span "export" at bounding box center [801, 81] width 45 height 12
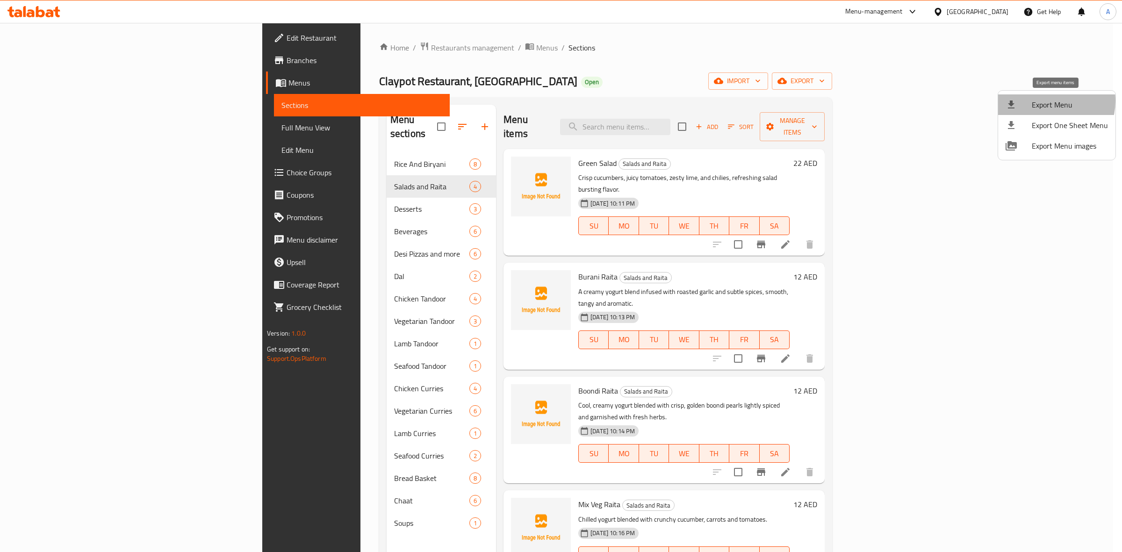
click at [1047, 101] on span "Export Menu" at bounding box center [1069, 104] width 76 height 11
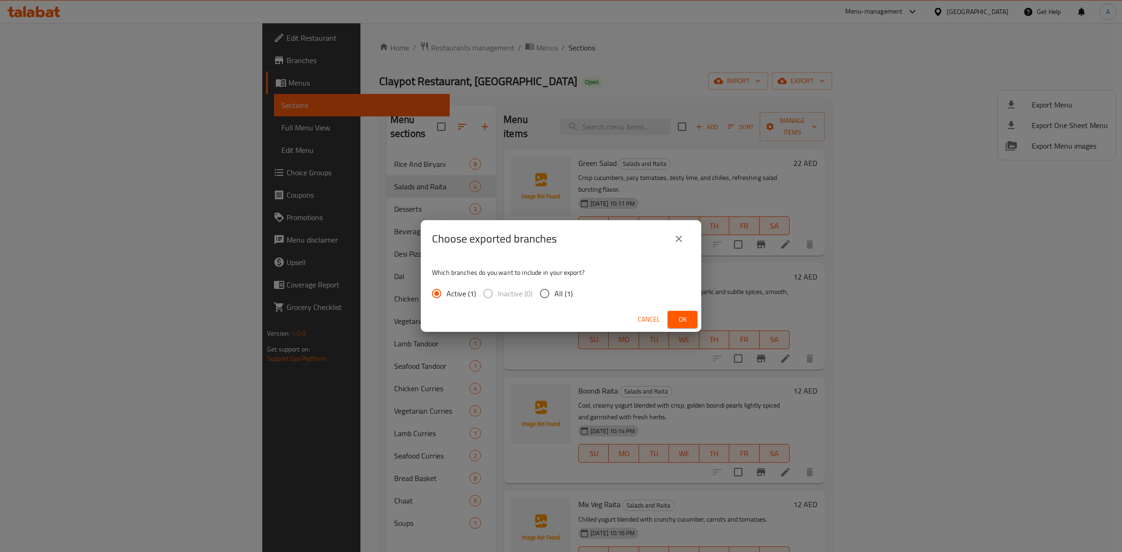
click at [542, 290] on input "All (1)" at bounding box center [545, 294] width 20 height 20
click at [675, 318] on span "Ok" at bounding box center [682, 320] width 15 height 12
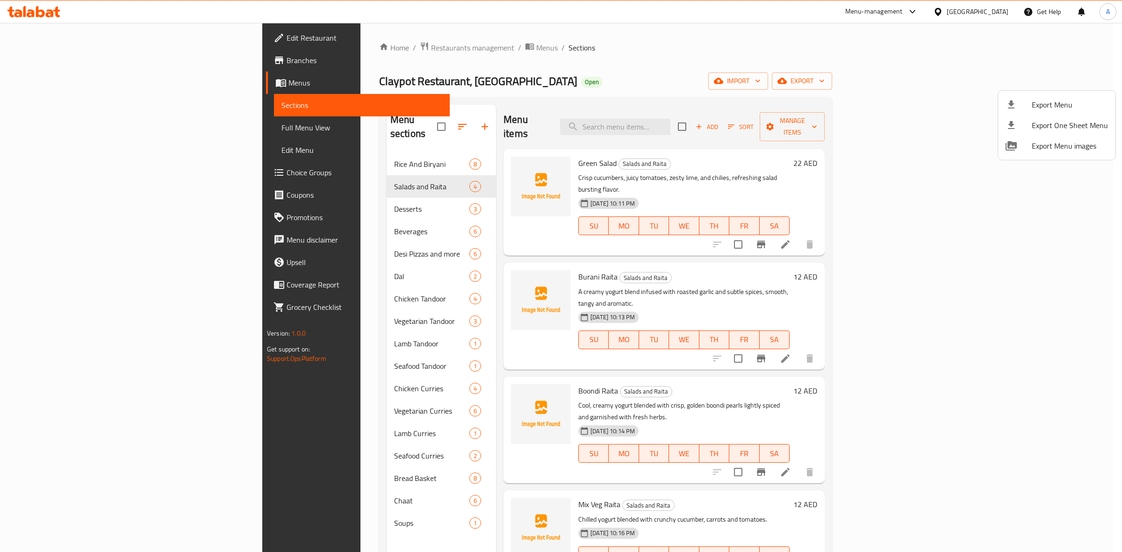
click at [36, 14] on div at bounding box center [561, 276] width 1122 height 552
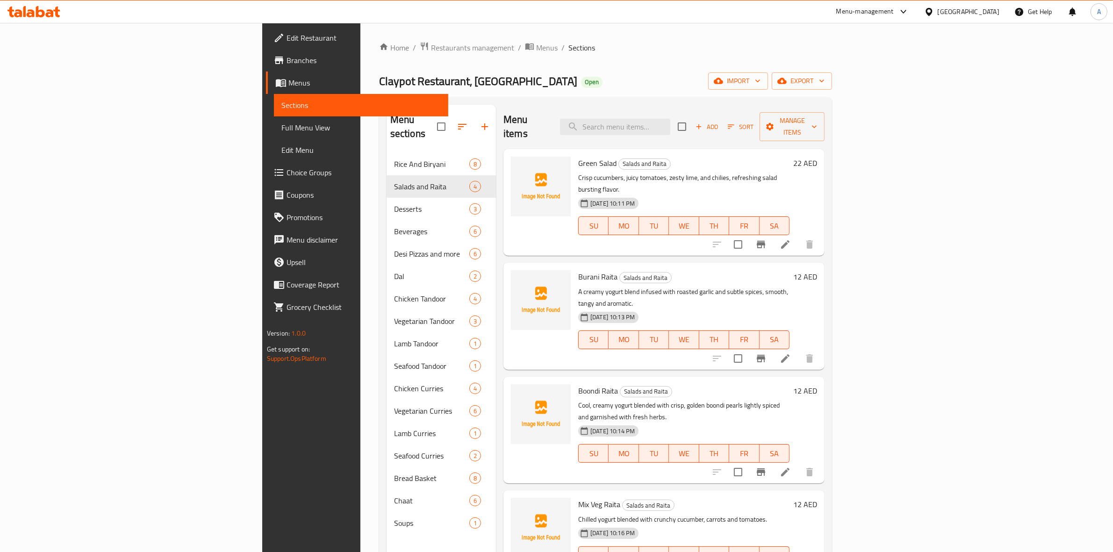
click at [36, 13] on icon at bounding box center [40, 11] width 9 height 11
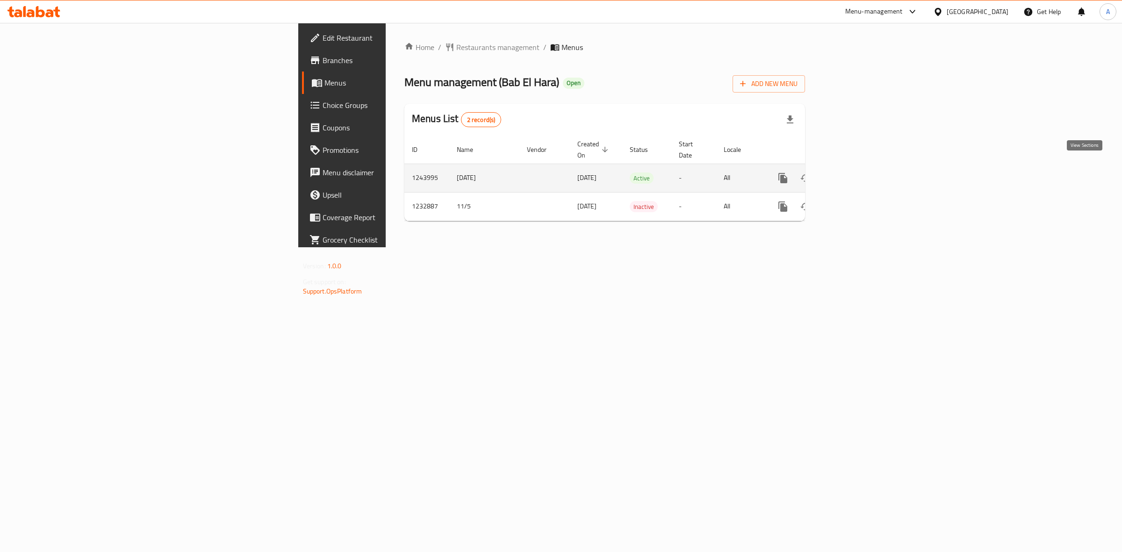
click at [861, 174] on link "enhanced table" at bounding box center [850, 178] width 22 height 22
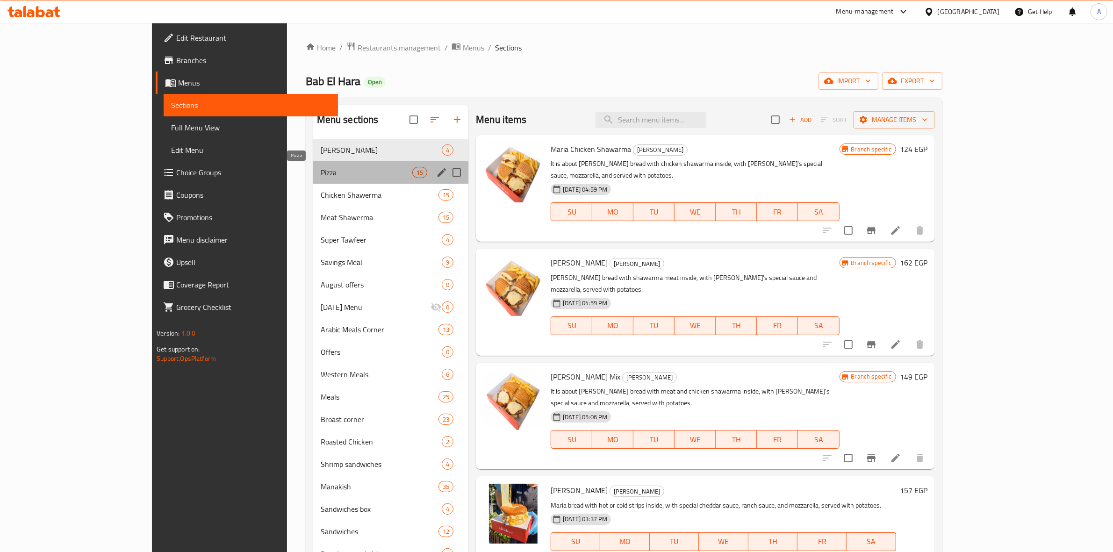
click at [322, 178] on span "Pizza" at bounding box center [367, 172] width 92 height 11
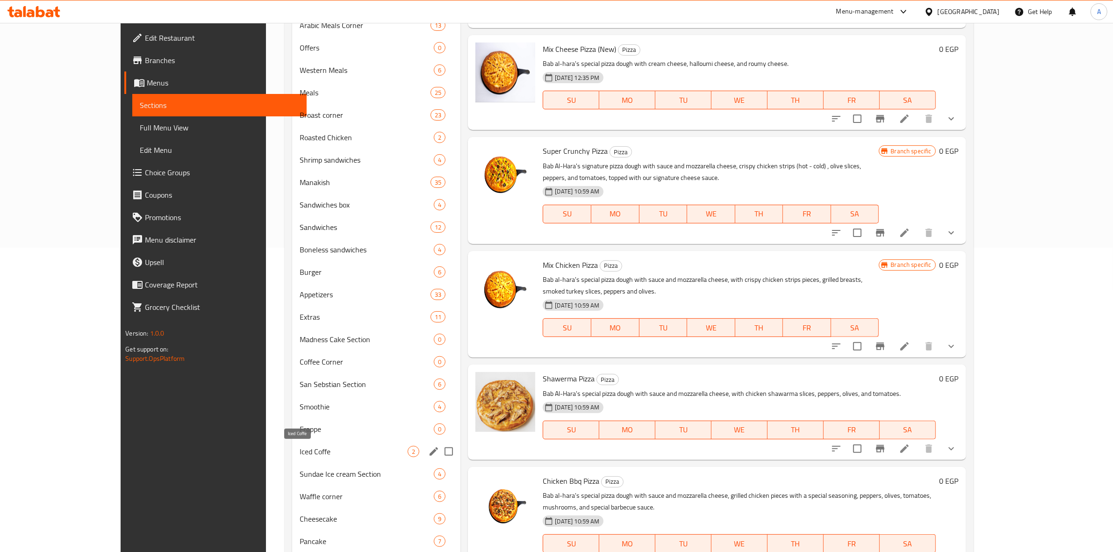
scroll to position [467, 0]
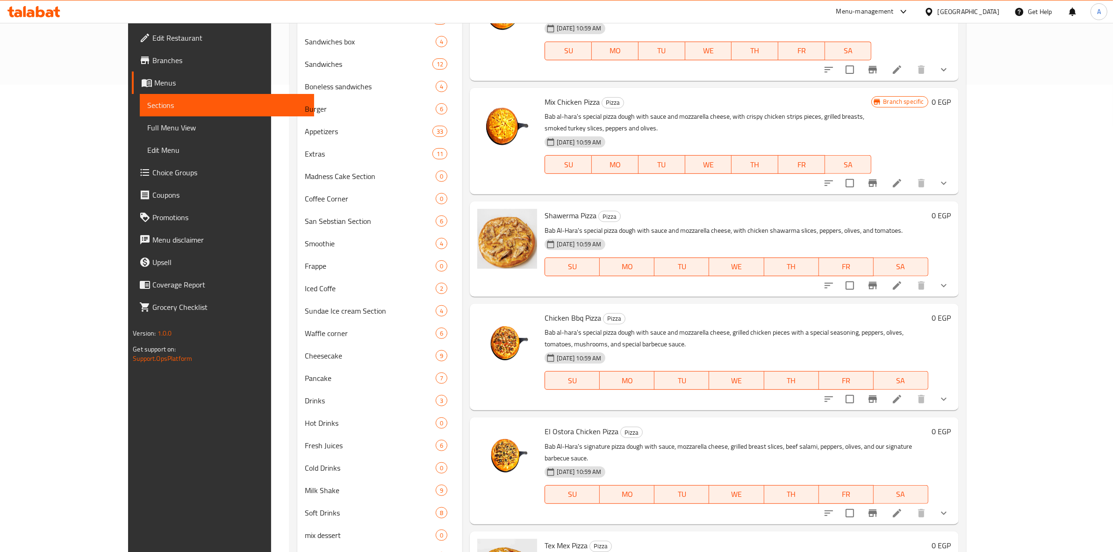
click at [840, 209] on h6 "Shawerma Pizza Pizza" at bounding box center [735, 215] width 383 height 13
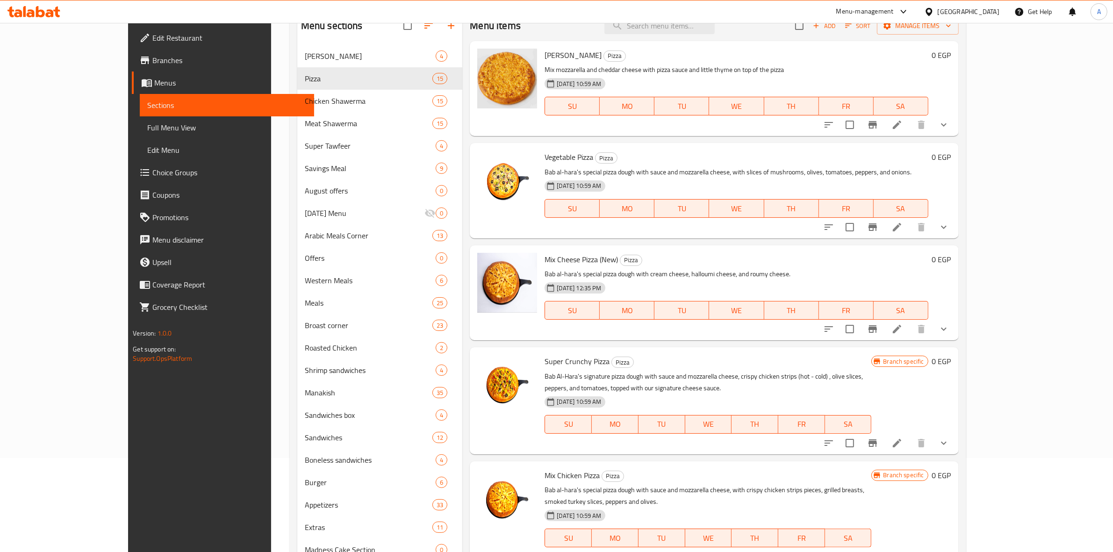
scroll to position [0, 0]
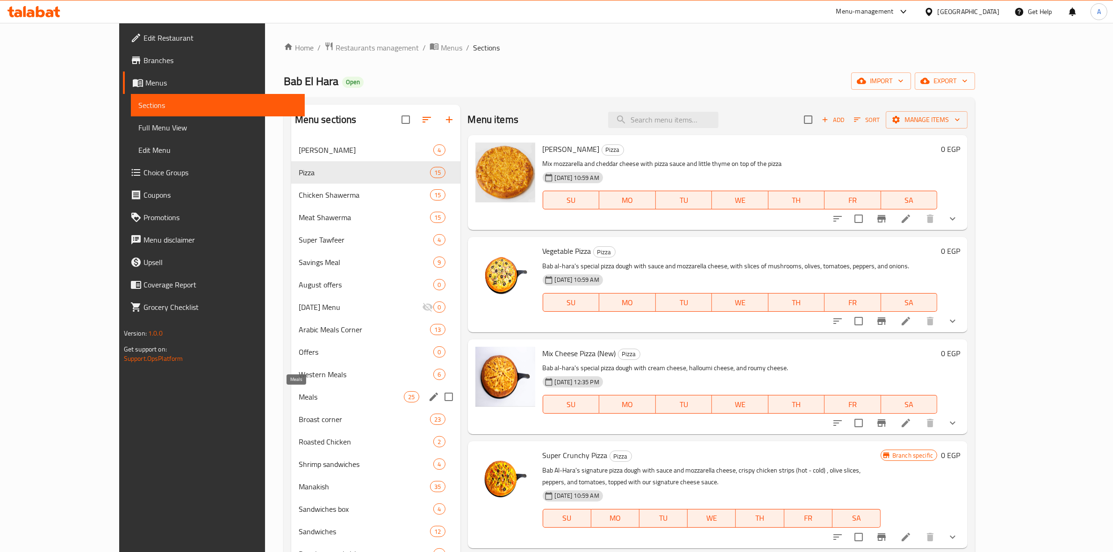
click at [299, 401] on span "Meals" at bounding box center [352, 396] width 106 height 11
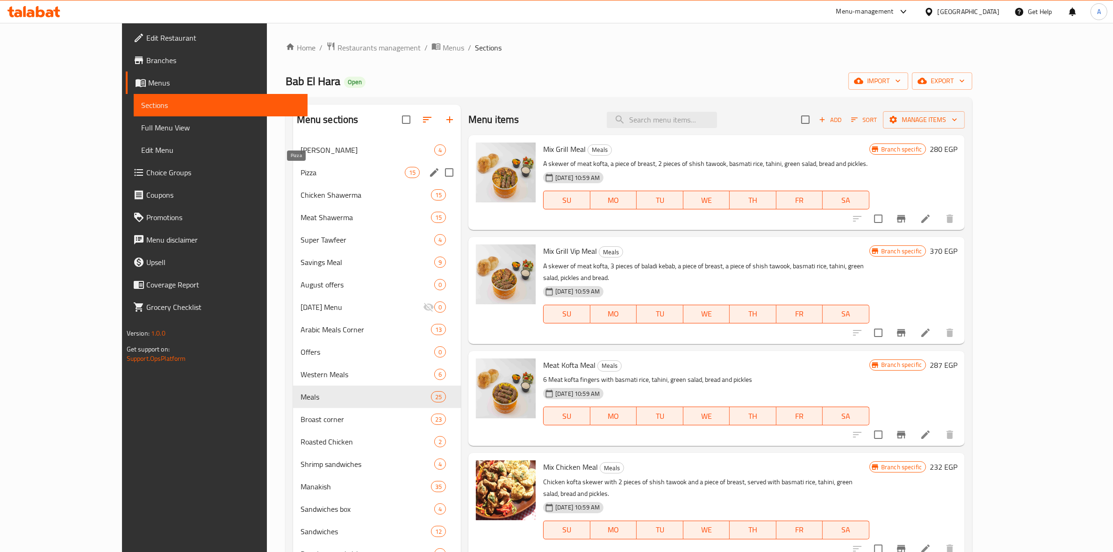
click at [300, 170] on span "Pizza" at bounding box center [352, 172] width 104 height 11
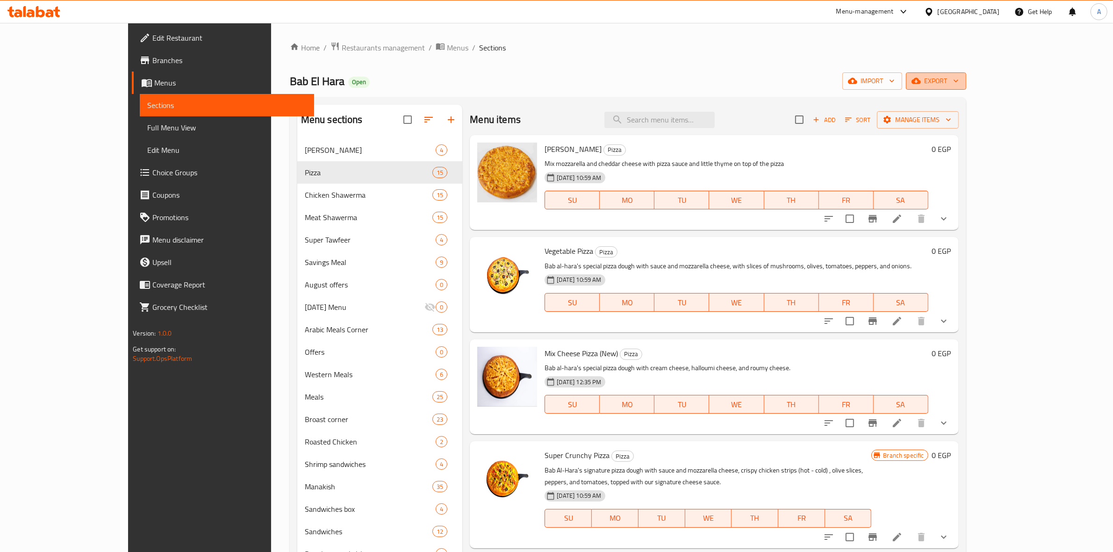
click at [958, 87] on span "export" at bounding box center [935, 81] width 45 height 12
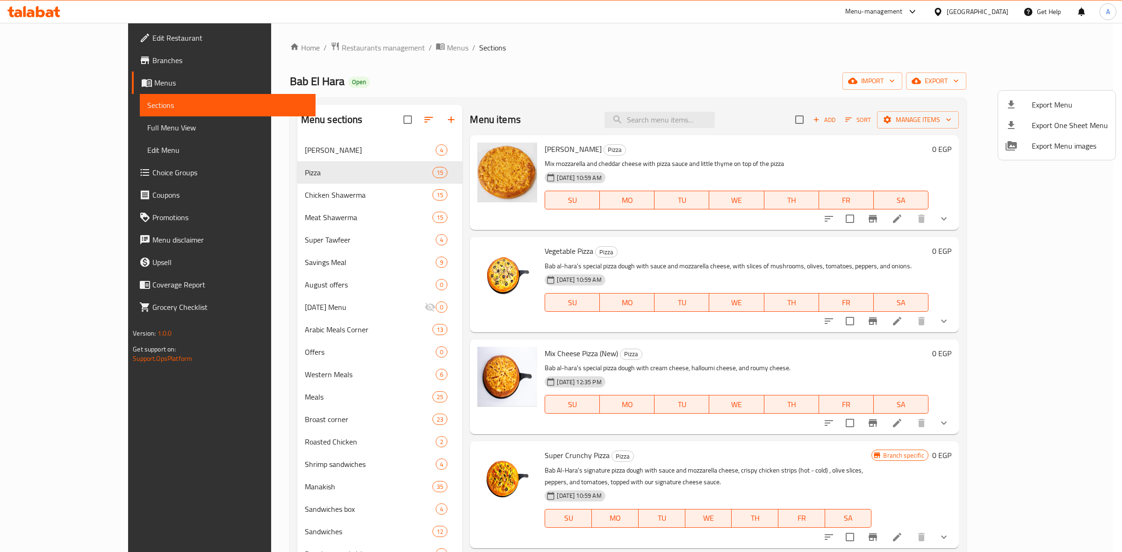
click at [548, 59] on div at bounding box center [561, 276] width 1122 height 552
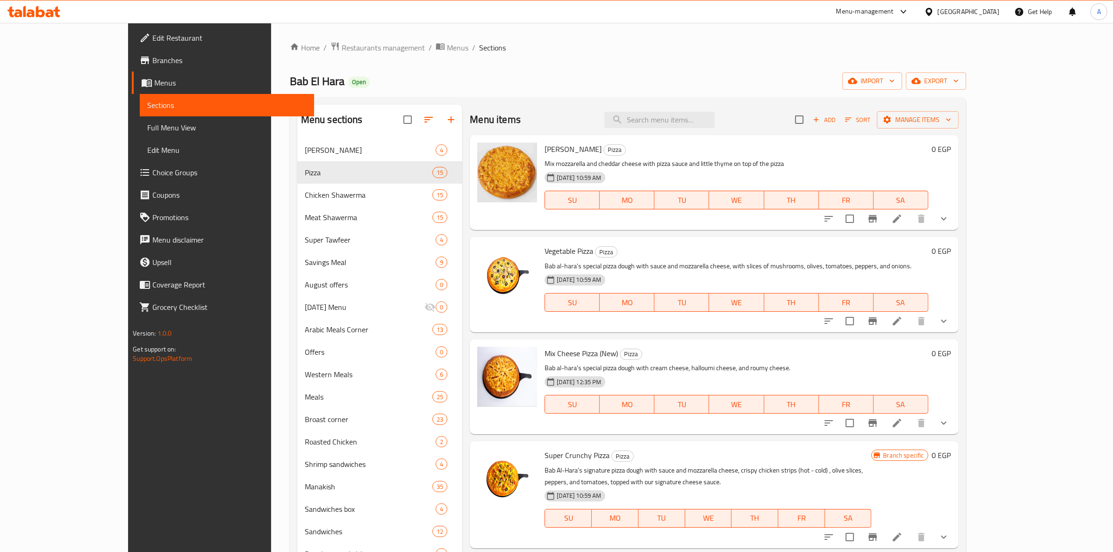
click at [809, 128] on div "Menu items Add Sort Manage items" at bounding box center [714, 120] width 488 height 30
click at [693, 118] on input "search" at bounding box center [659, 120] width 110 height 16
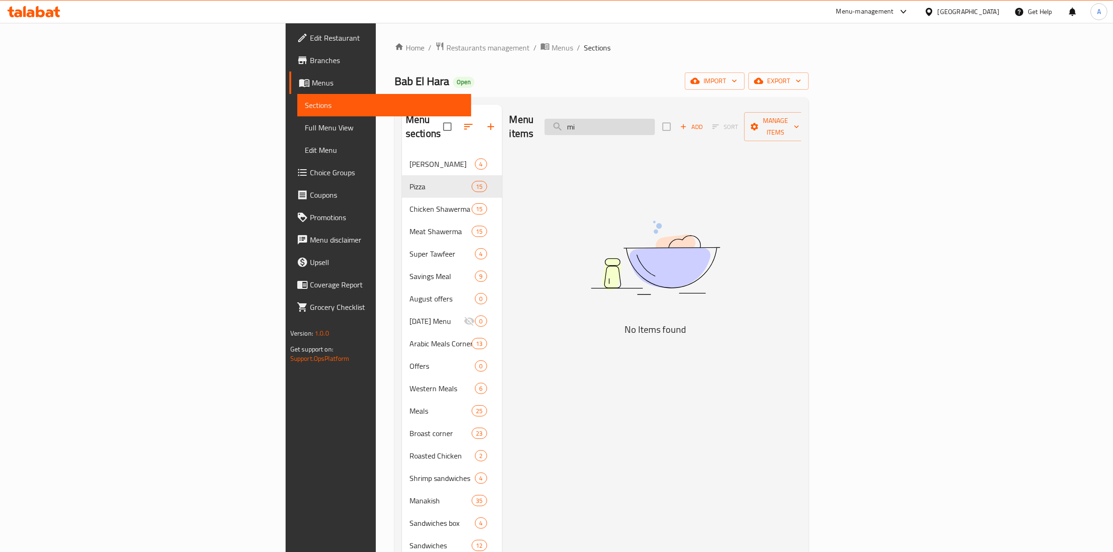
type input "m"
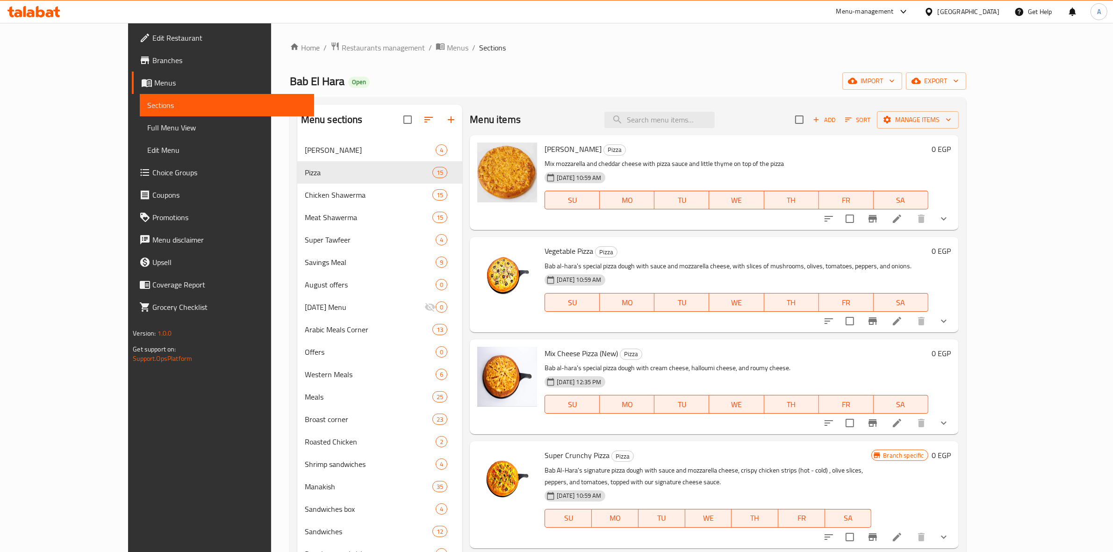
drag, startPoint x: 889, startPoint y: 64, endPoint x: 941, endPoint y: 76, distance: 53.1
click at [893, 64] on div "Home / Restaurants management / Menus / Sections Bab El Hara Open import export…" at bounding box center [628, 545] width 676 height 1006
click at [958, 75] on span "export" at bounding box center [935, 81] width 45 height 12
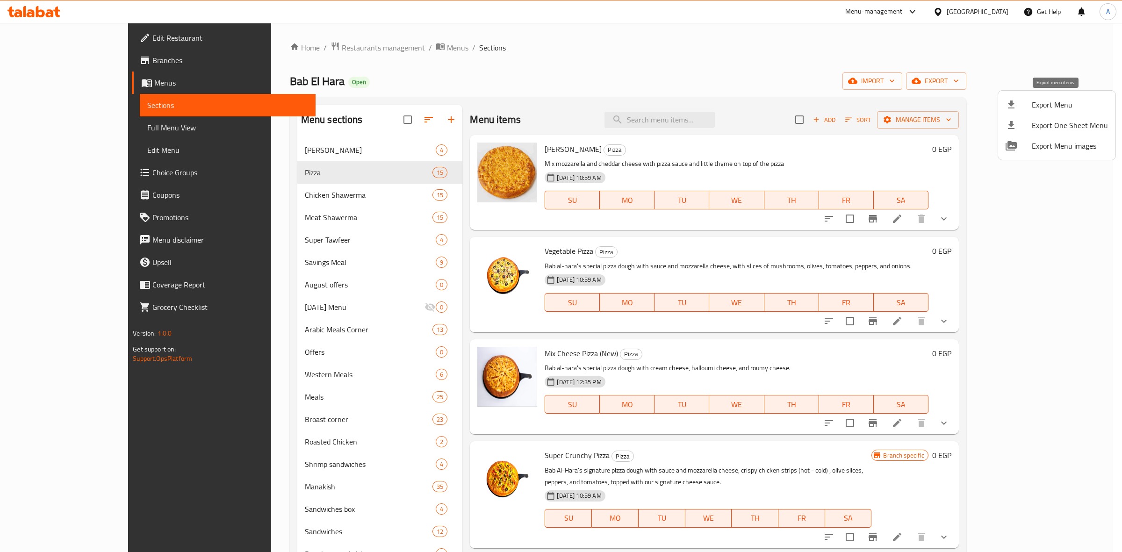
click at [1049, 106] on span "Export Menu" at bounding box center [1069, 104] width 76 height 11
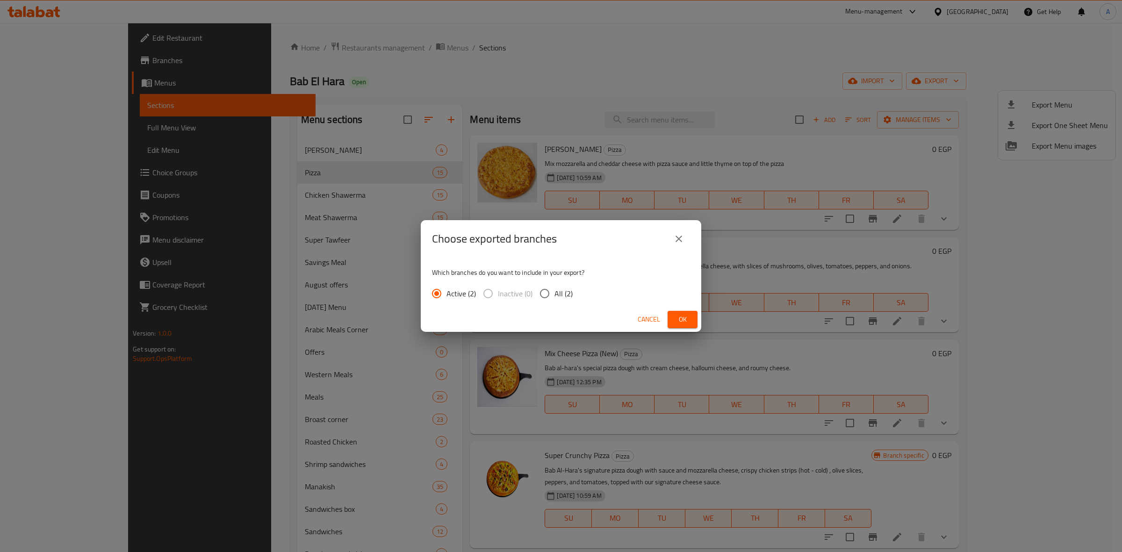
click at [540, 293] on input "All (2)" at bounding box center [545, 294] width 20 height 20
radio input "true"
click at [680, 318] on span "Ok" at bounding box center [682, 320] width 15 height 12
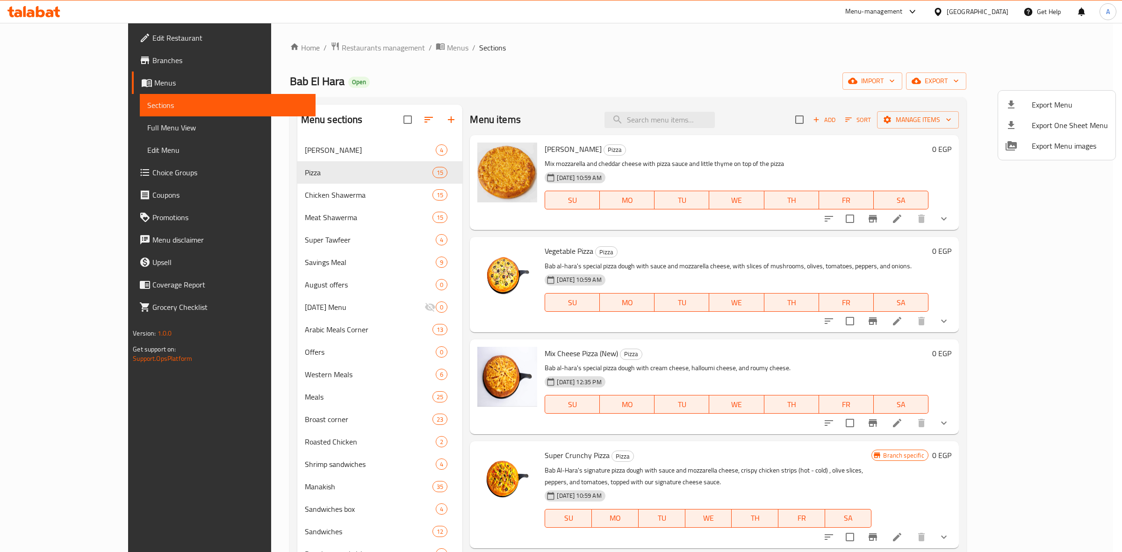
drag, startPoint x: 260, startPoint y: 81, endPoint x: 218, endPoint y: 79, distance: 42.1
click at [218, 79] on div at bounding box center [561, 276] width 1122 height 552
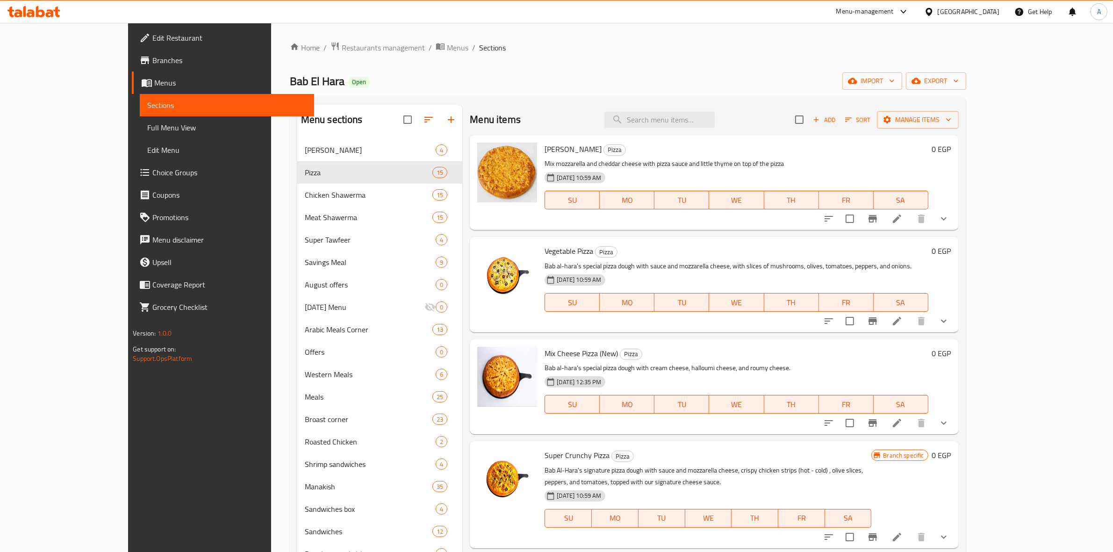
click at [290, 79] on span "Bab El Hara" at bounding box center [317, 81] width 55 height 21
drag, startPoint x: 209, startPoint y: 79, endPoint x: 248, endPoint y: 80, distance: 39.3
click at [290, 80] on span "Bab El Hara" at bounding box center [317, 81] width 55 height 21
click at [290, 82] on h2 "Bab El Hara Open" at bounding box center [330, 81] width 80 height 15
drag, startPoint x: 257, startPoint y: 83, endPoint x: 204, endPoint y: 85, distance: 53.8
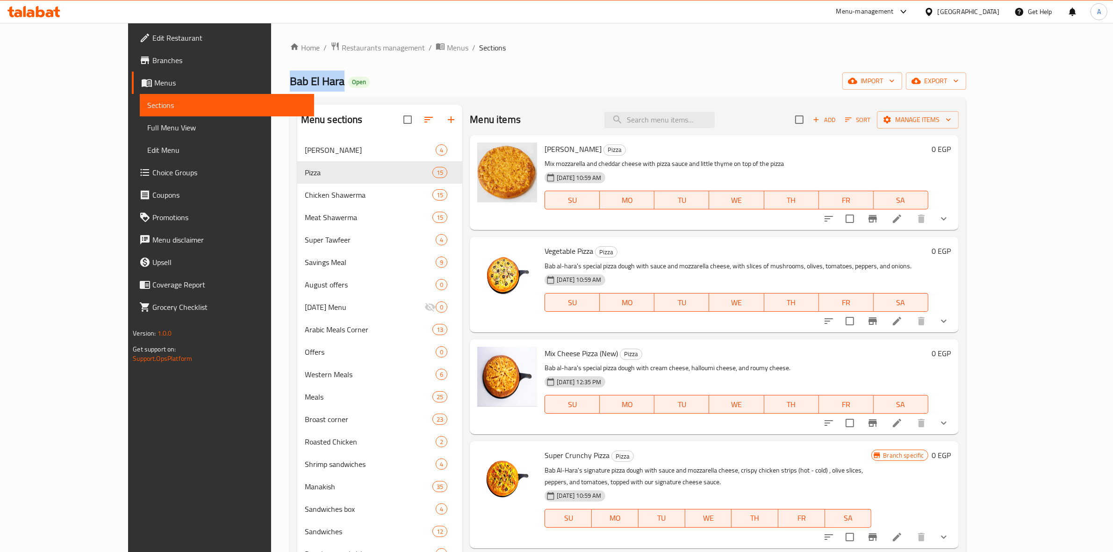
click at [290, 85] on span "Bab El Hara" at bounding box center [317, 81] width 55 height 21
copy span "Bab El Hara"
click at [154, 83] on span "Menus" at bounding box center [230, 82] width 152 height 11
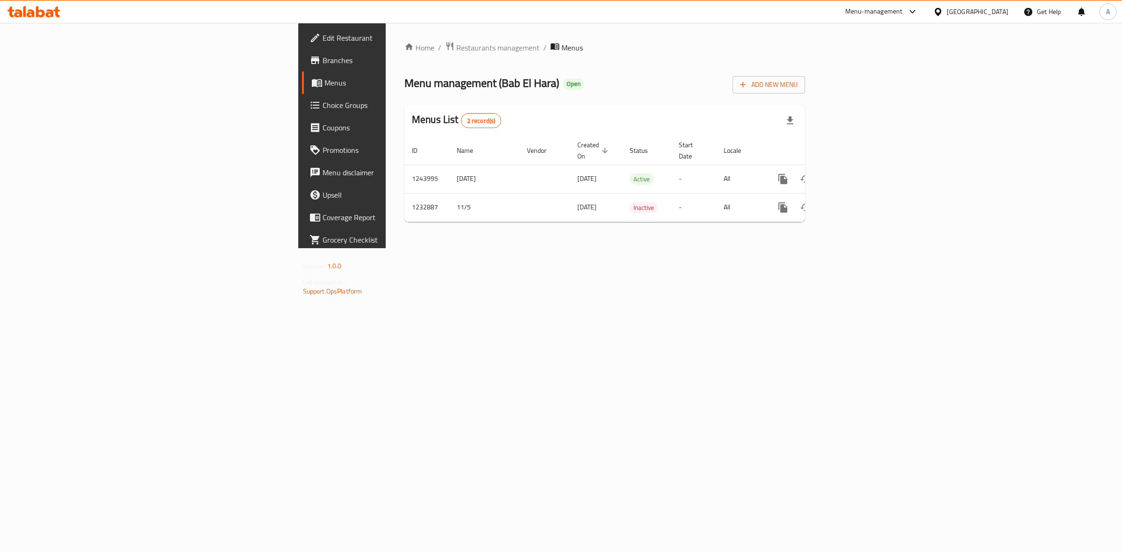
click at [322, 55] on span "Branches" at bounding box center [400, 60] width 156 height 11
click at [861, 174] on link "enhanced table" at bounding box center [850, 178] width 22 height 22
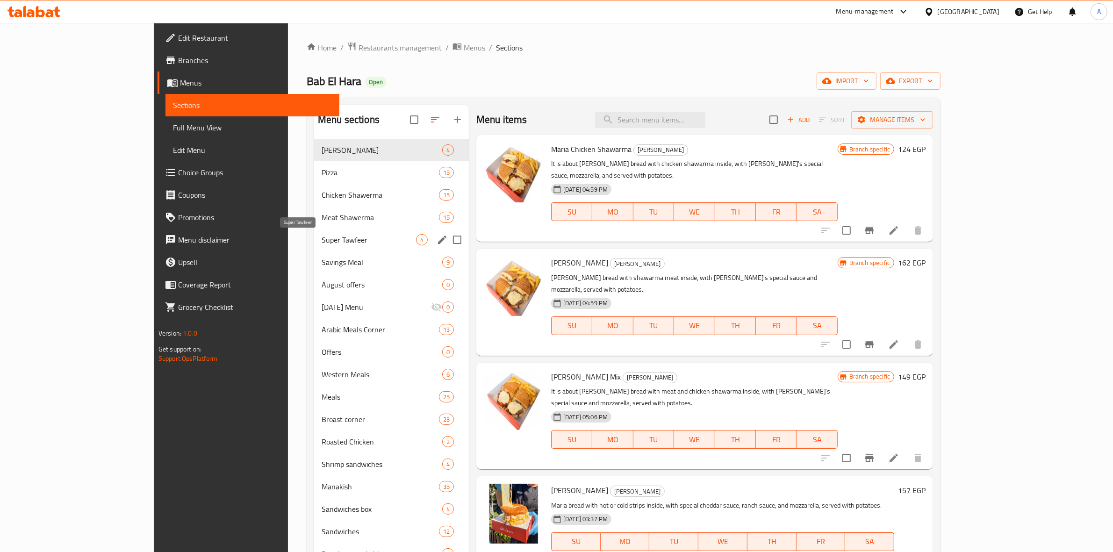
click at [322, 235] on span "Super Tawfeer" at bounding box center [369, 239] width 94 height 11
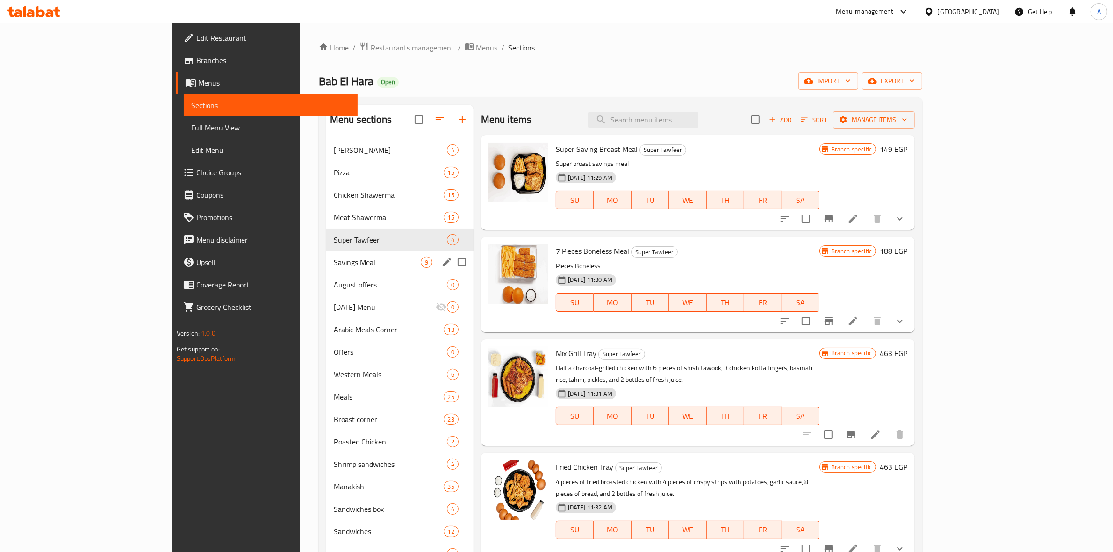
click at [326, 268] on div "Savings Meal 9" at bounding box center [399, 262] width 147 height 22
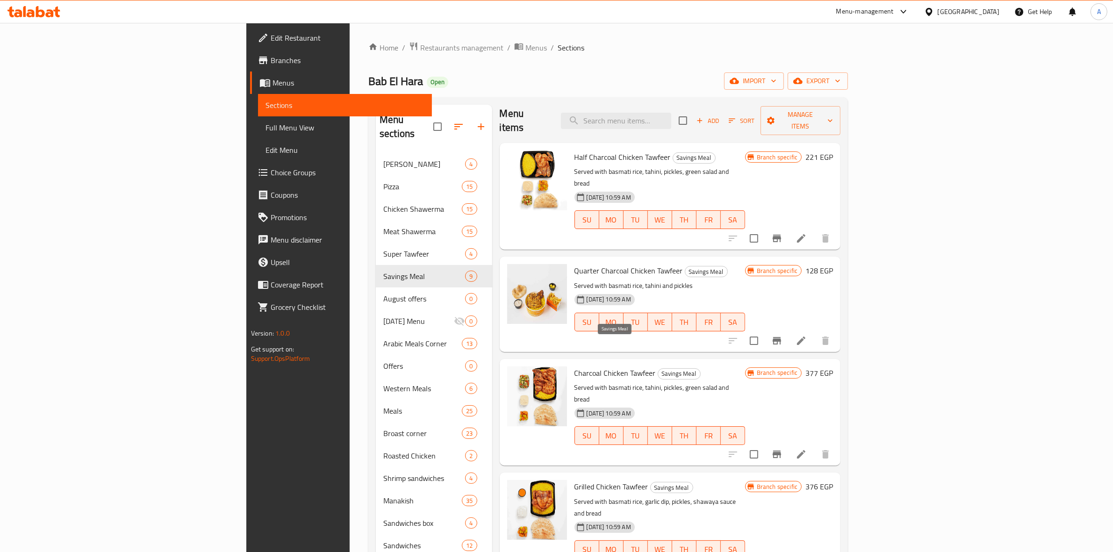
scroll to position [8, 0]
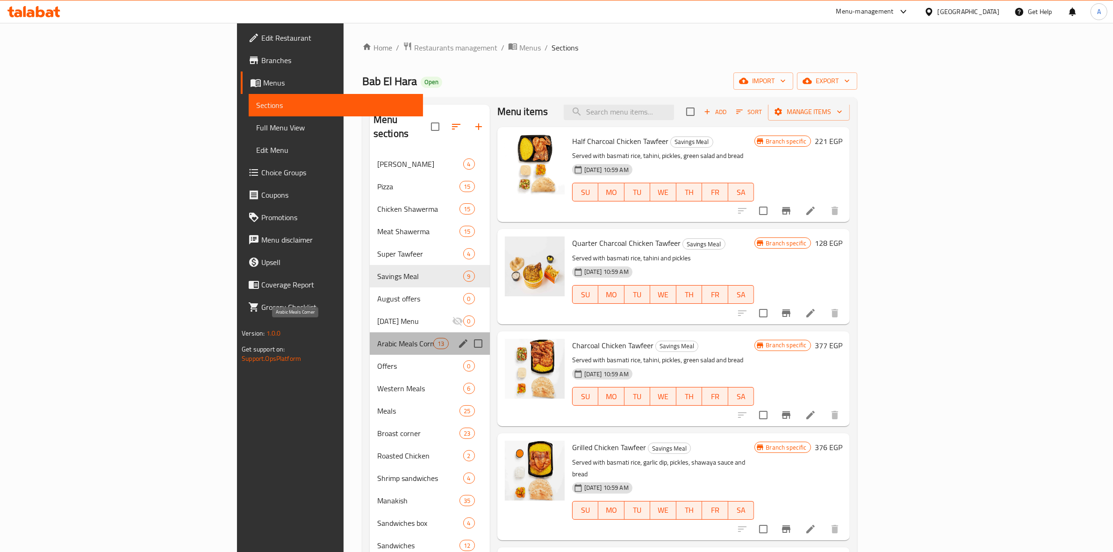
click at [377, 338] on span "Arabic Meals Corner" at bounding box center [405, 343] width 56 height 11
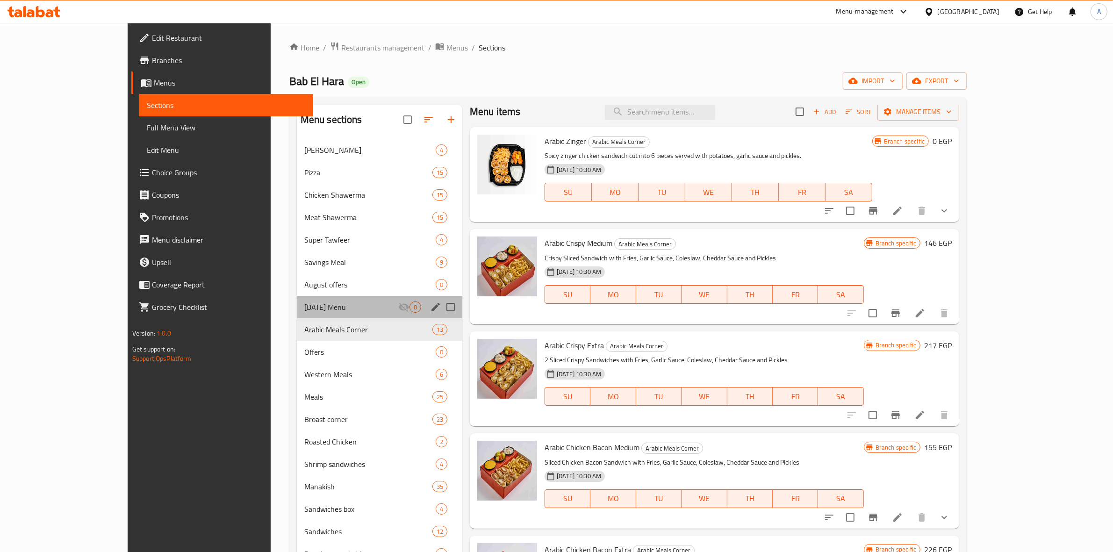
click at [297, 297] on div "[DATE] Menu 0" at bounding box center [379, 307] width 165 height 22
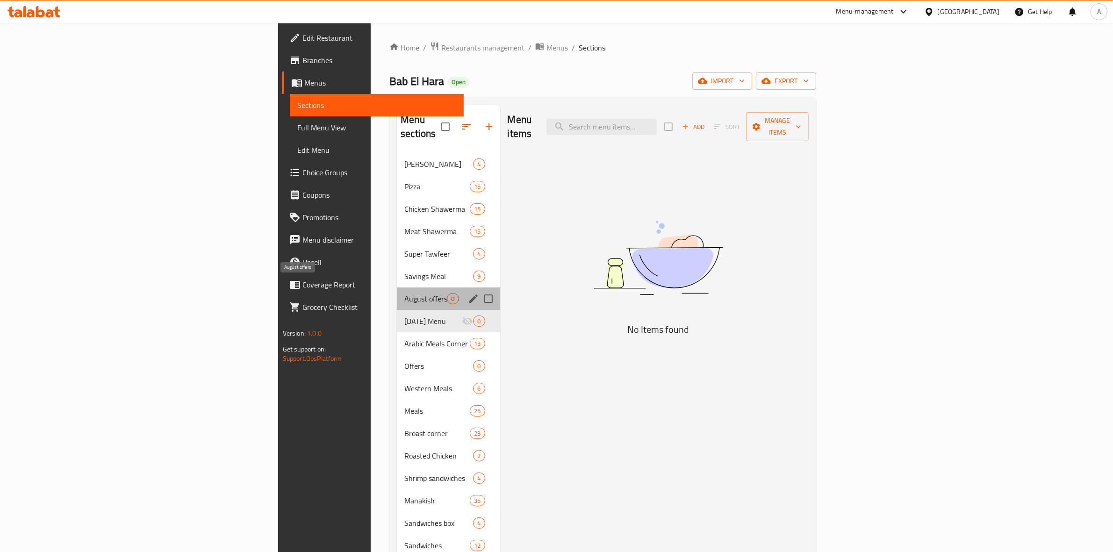
click at [404, 293] on span "August offers" at bounding box center [425, 298] width 43 height 11
click at [404, 271] on span "Savings Meal" at bounding box center [425, 276] width 43 height 11
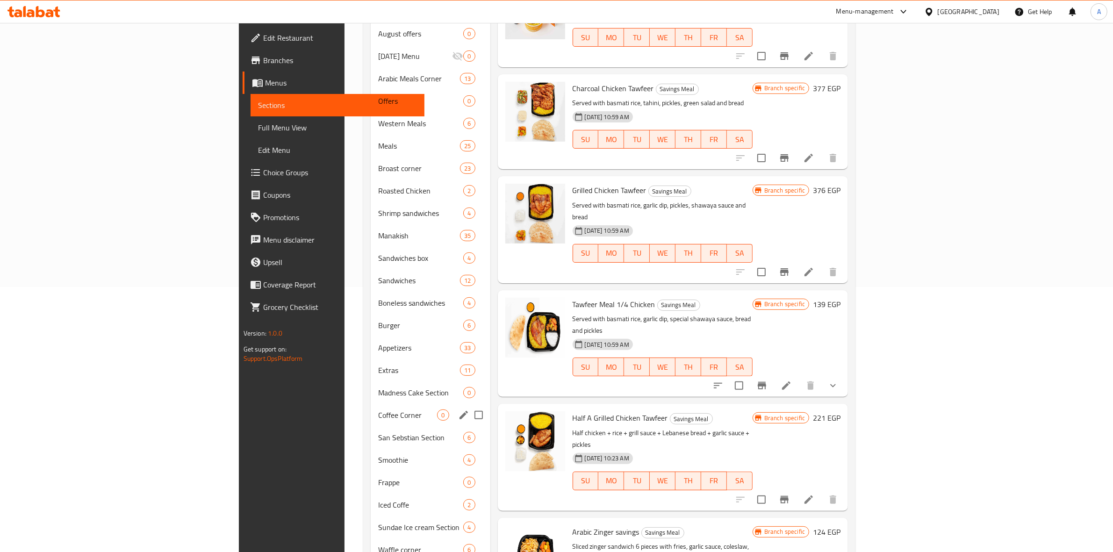
scroll to position [234, 0]
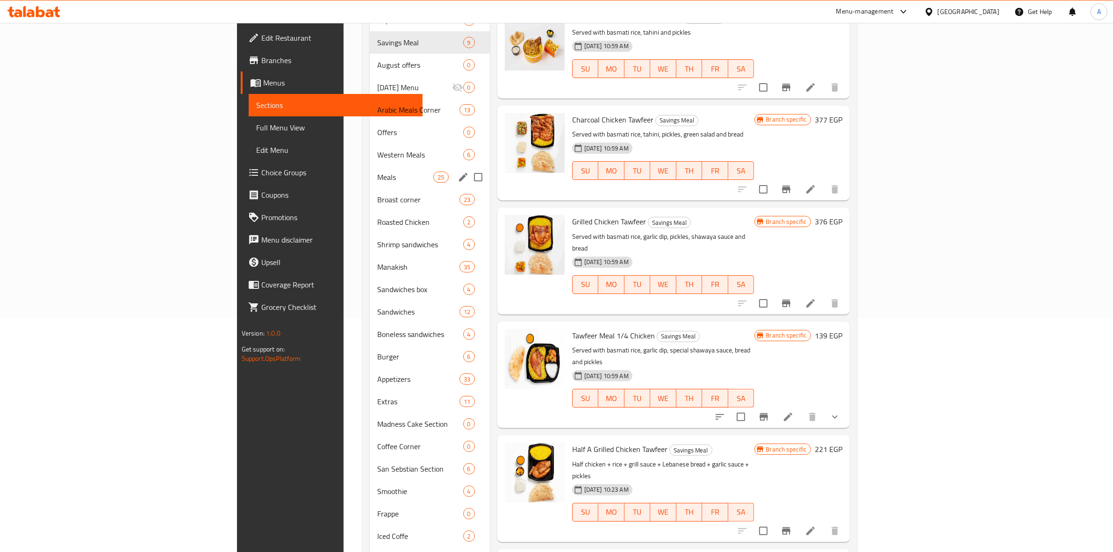
click at [370, 166] on div "Meals 25" at bounding box center [430, 177] width 120 height 22
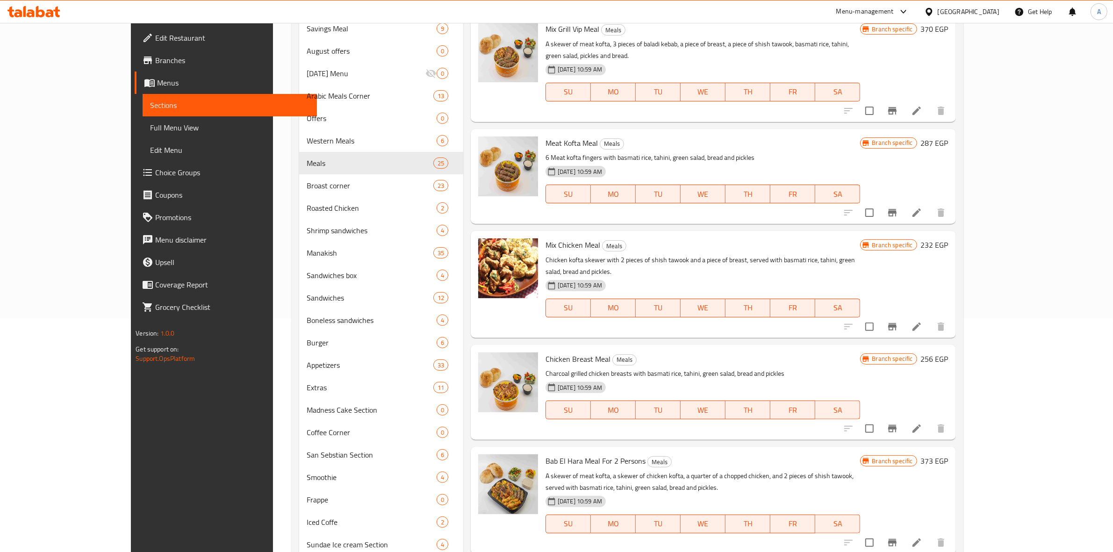
click at [982, 393] on div "Home / Restaurants management / Menus / Sections Bab El Hara Open import export…" at bounding box center [627, 310] width 709 height 1043
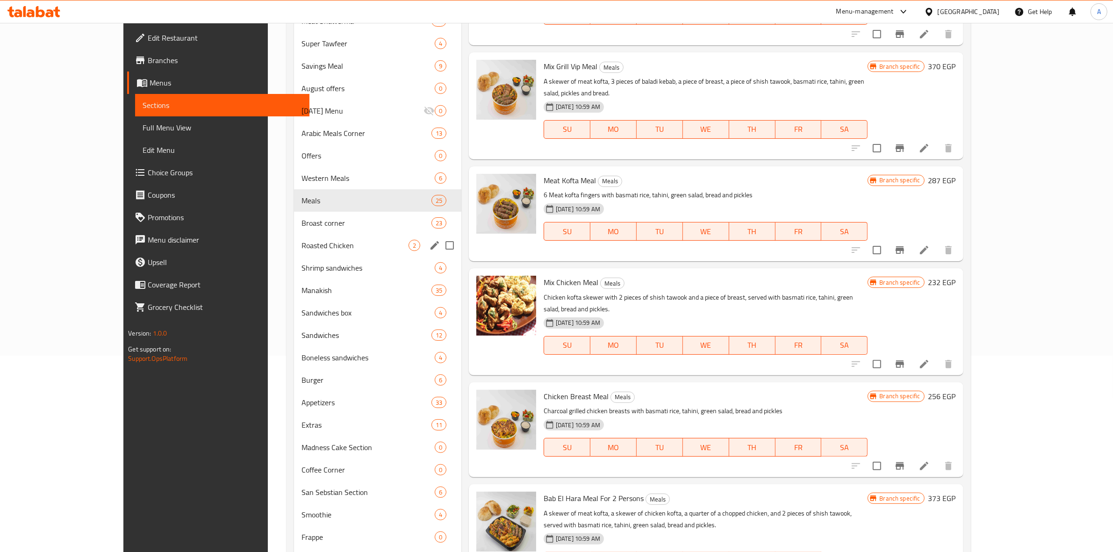
scroll to position [175, 0]
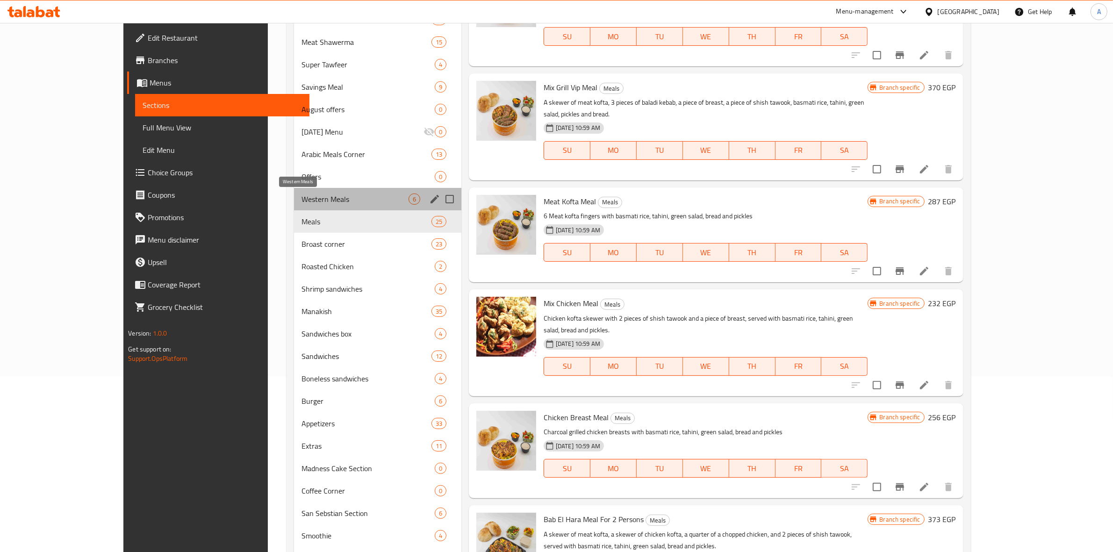
click at [301, 198] on span "Western Meals" at bounding box center [354, 198] width 107 height 11
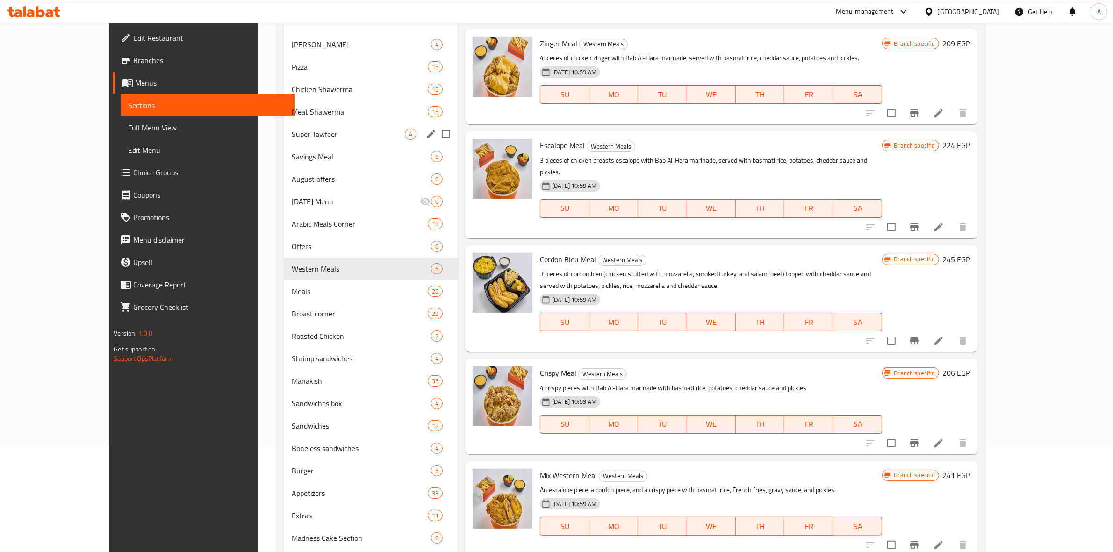
scroll to position [104, 0]
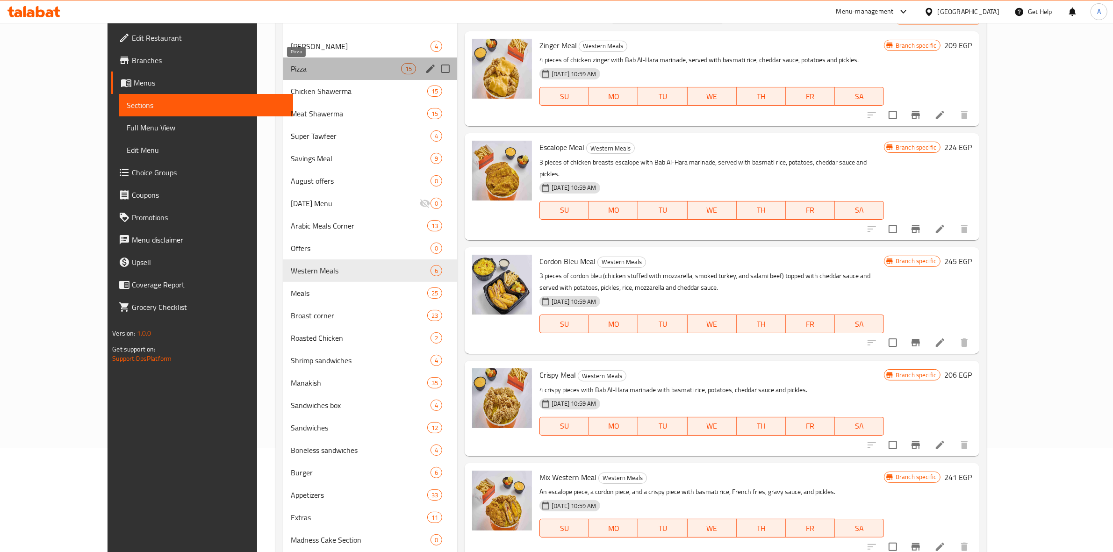
click at [291, 70] on span "Pizza" at bounding box center [346, 68] width 110 height 11
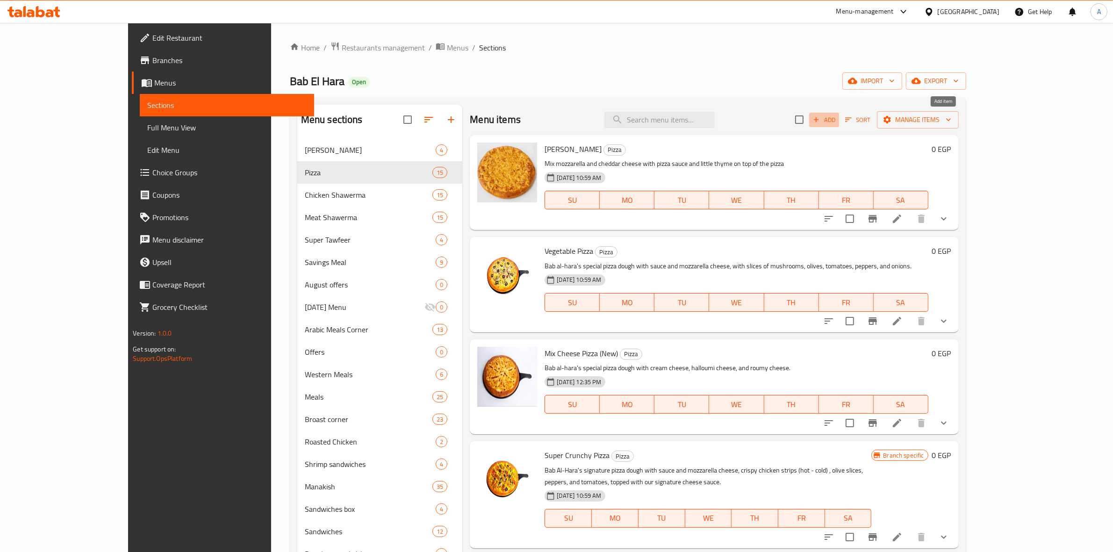
click at [820, 124] on icon "button" at bounding box center [816, 119] width 8 height 8
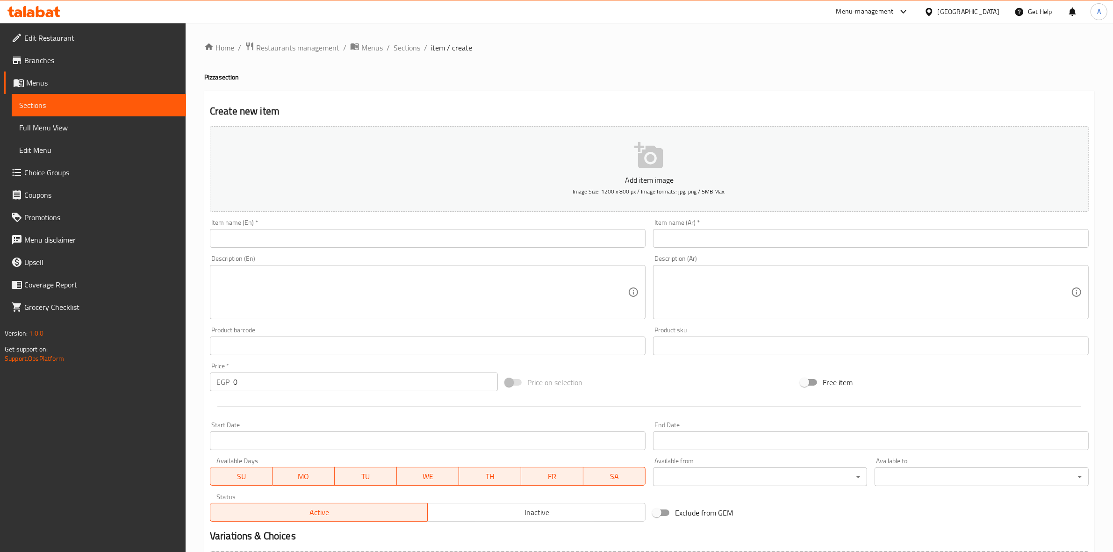
click at [287, 244] on input "text" at bounding box center [428, 238] width 436 height 19
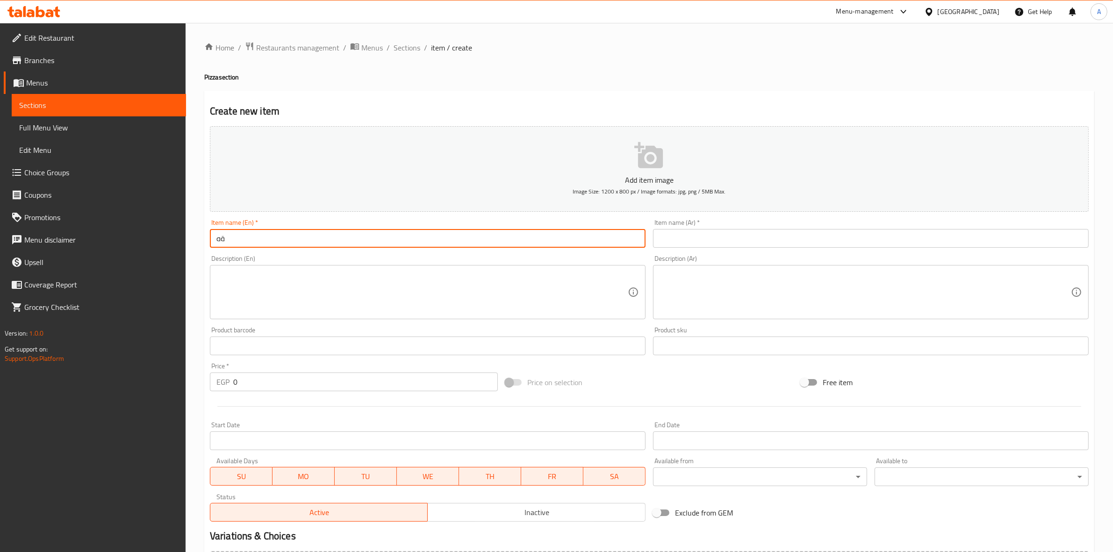
type input "ة"
type input "m"
click at [332, 238] on input "Mix Pizza" at bounding box center [428, 238] width 436 height 19
type input "Mix Pizza Medium Offer"
click at [309, 260] on div "Description (En) Description (En)" at bounding box center [428, 287] width 436 height 64
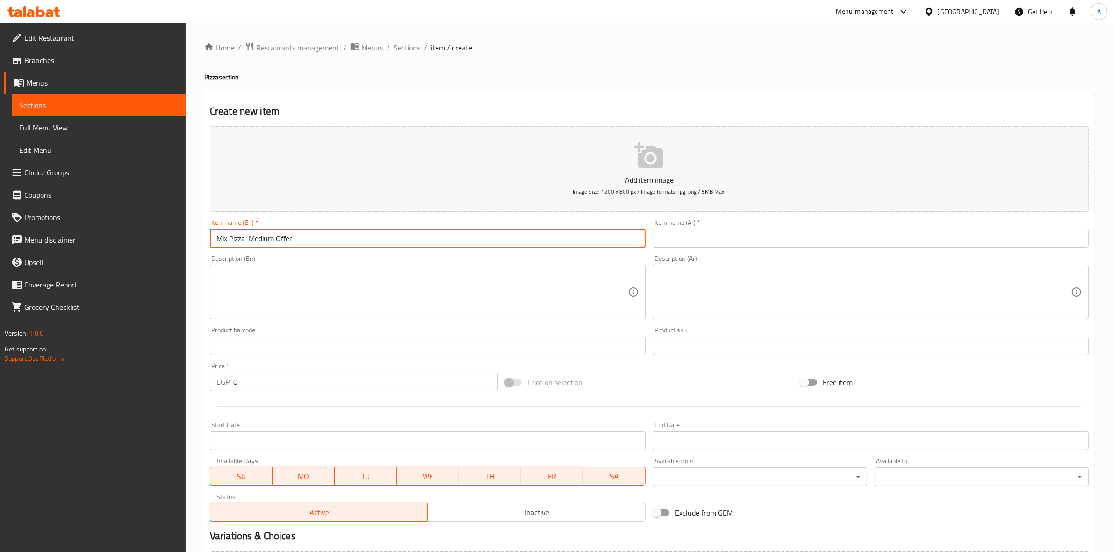
drag, startPoint x: 302, startPoint y: 239, endPoint x: 183, endPoint y: 239, distance: 118.7
click at [183, 239] on div "Edit Restaurant Branches Menus Sections Full Menu View Edit Menu Choice Groups …" at bounding box center [556, 341] width 1113 height 637
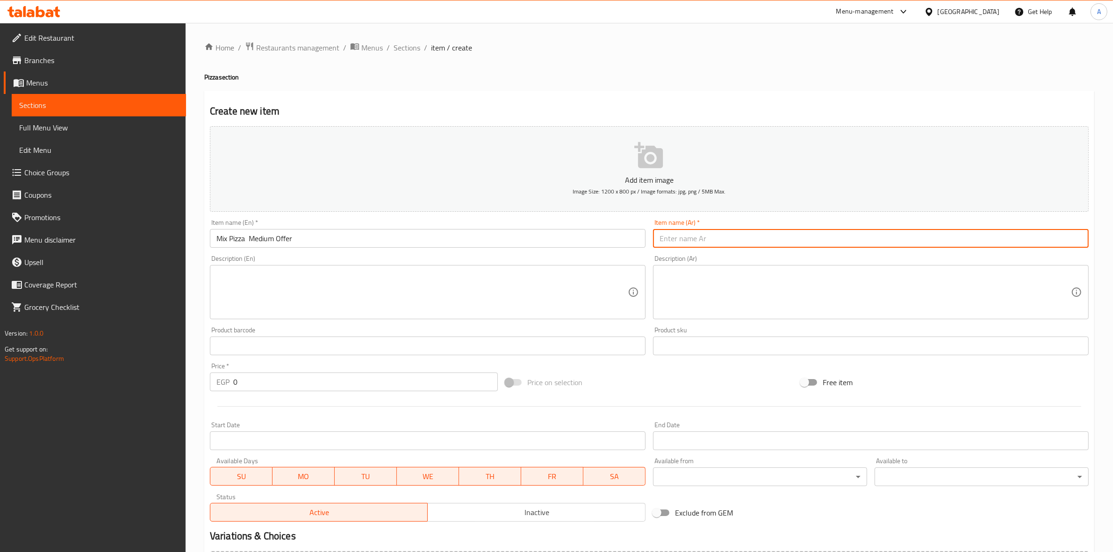
click at [713, 239] on input "text" at bounding box center [871, 238] width 436 height 19
paste input "عرض بيتزا ميكس متوسطة"
drag, startPoint x: 1020, startPoint y: 239, endPoint x: 1027, endPoint y: 241, distance: 7.7
click at [1027, 241] on input "عرض بيتزا ميكس متوسطة" at bounding box center [871, 238] width 436 height 19
drag, startPoint x: 1010, startPoint y: 241, endPoint x: 1003, endPoint y: 243, distance: 6.8
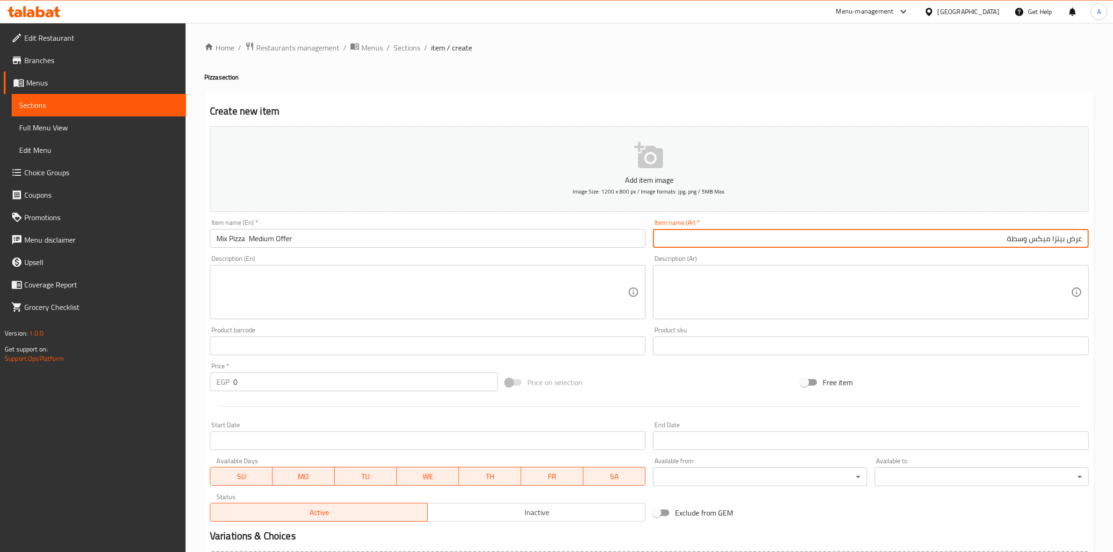
click at [1006, 242] on input "عرض بيتزا ميكس وسطة" at bounding box center [871, 238] width 436 height 19
type input "عرض بيتزا ميكس وسط"
click at [923, 90] on div "Home / Restaurants management / Menus / Sections / item / create Pizza section …" at bounding box center [649, 342] width 890 height 600
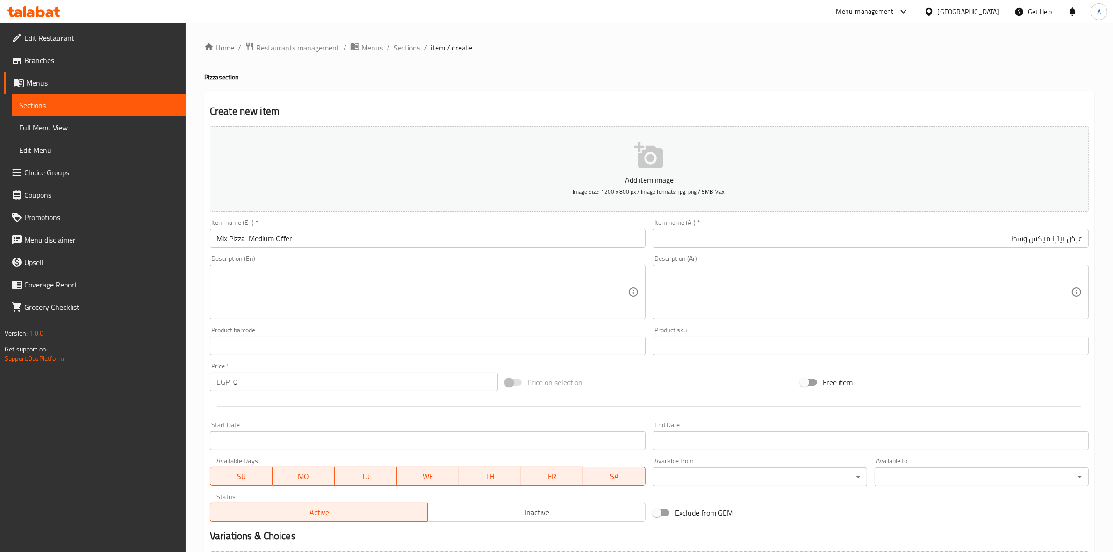
click at [864, 281] on textarea at bounding box center [864, 292] width 411 height 44
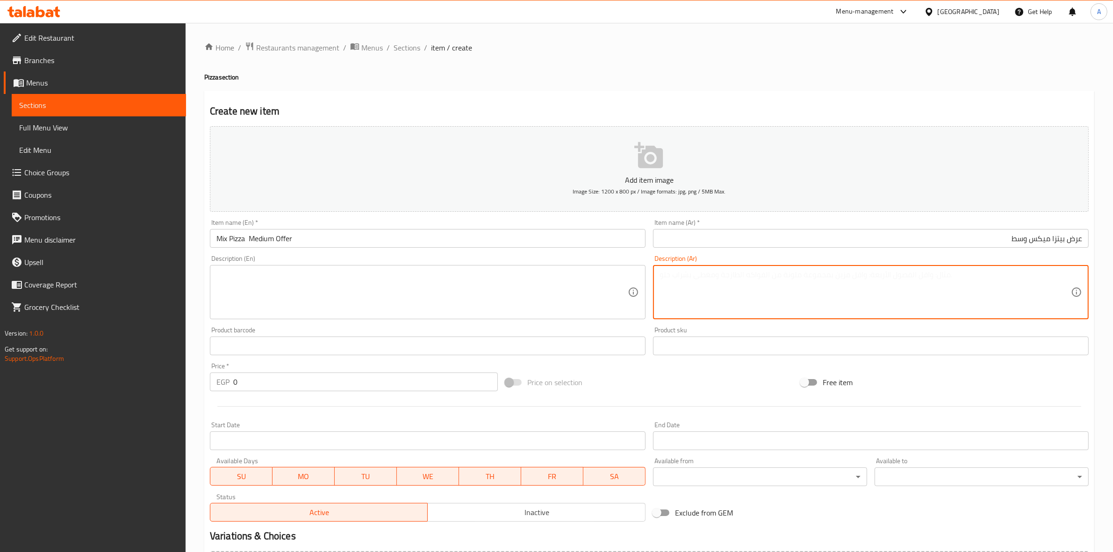
paste textarea "[PERSON_NAME] +[PERSON_NAME]+بيبروني+لتر كولا +بطاطس كبير."
click at [980, 276] on textarea "[PERSON_NAME] +[PERSON_NAME]+بيبروني+لتر كولا +بطاطس كبير." at bounding box center [864, 292] width 411 height 44
click at [973, 276] on textarea "[PERSON_NAME] +[PERSON_NAME] +بيبروني+لتر كولا +بطاطس كبير." at bounding box center [864, 292] width 411 height 44
click at [949, 277] on textarea "[PERSON_NAME] +[PERSON_NAME] + بيبروني+لتر كولا +بطاطس كبير." at bounding box center [864, 292] width 411 height 44
click at [944, 276] on textarea "[PERSON_NAME] +[PERSON_NAME] + بيبروني +لتر كولا +بطاطس كبير." at bounding box center [864, 292] width 411 height 44
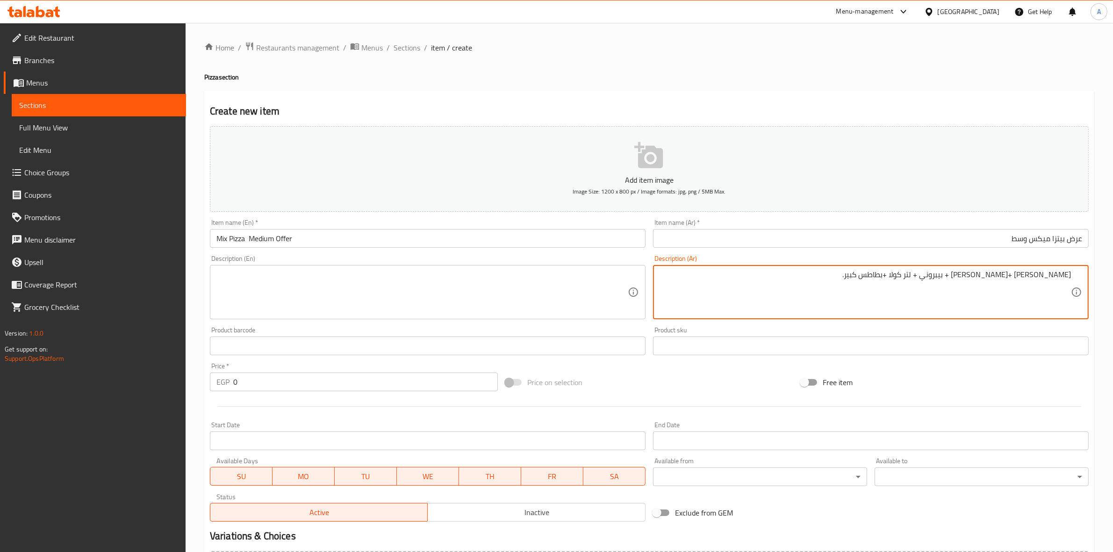
click at [1023, 304] on textarea "[PERSON_NAME] +[PERSON_NAME] + بيبروني + لتر كولا +بطاطس كبير." at bounding box center [864, 292] width 411 height 44
drag, startPoint x: 841, startPoint y: 279, endPoint x: 1121, endPoint y: 263, distance: 279.9
click at [1113, 263] on html "​ Menu-management [GEOGRAPHIC_DATA] Get Help A Edit Restaurant Branches Menus S…" at bounding box center [556, 276] width 1113 height 552
click at [1034, 281] on textarea "[PERSON_NAME] +[PERSON_NAME] + بيبروني + لتر كولا +بطاطس كبير." at bounding box center [864, 292] width 411 height 44
drag, startPoint x: 1047, startPoint y: 274, endPoint x: 1033, endPoint y: 277, distance: 14.3
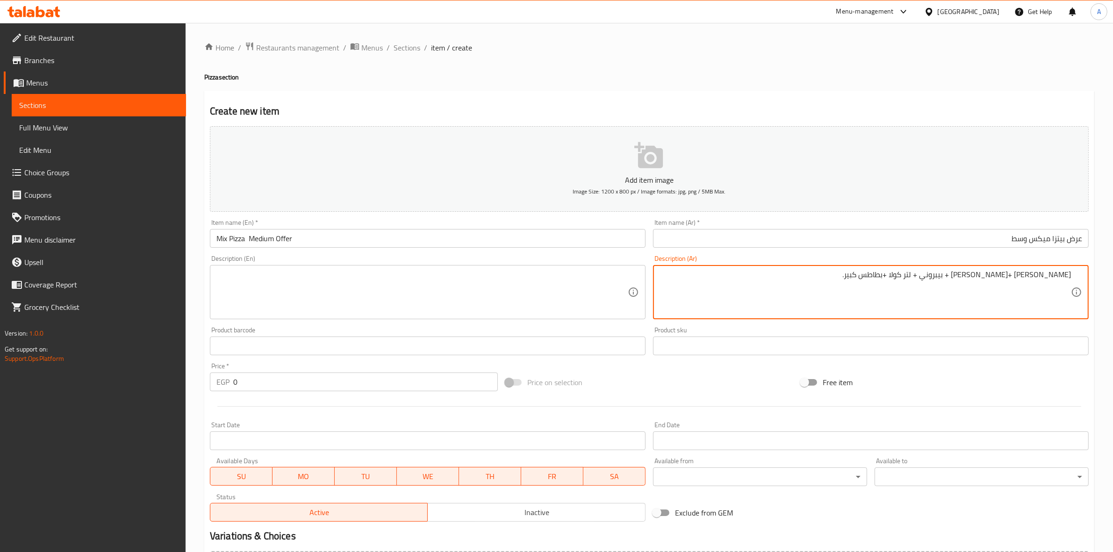
click at [1033, 277] on textarea "[PERSON_NAME] +[PERSON_NAME] + بيبروني + لتر كولا +بطاطس كبير." at bounding box center [864, 292] width 411 height 44
drag, startPoint x: 865, startPoint y: 274, endPoint x: 1112, endPoint y: 269, distance: 247.7
click at [1112, 269] on div "Home / Restaurants management / Menus / Sections / item / create Pizza section …" at bounding box center [649, 341] width 927 height 637
type textarea "[PERSON_NAME] +[PERSON_NAME] + بيبروني + لتر كولا +بطاطس كبير."
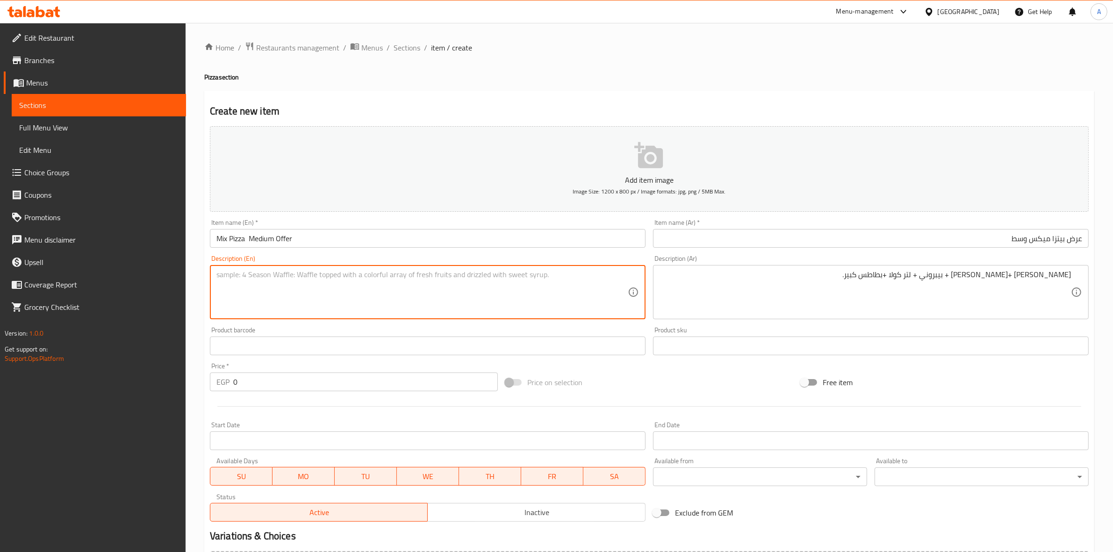
click at [257, 293] on textarea at bounding box center [421, 292] width 411 height 44
paste textarea "Mix cheese + BBQ chicken + pepperoni + 1 liter of cola + large fries."
drag, startPoint x: 444, startPoint y: 278, endPoint x: 148, endPoint y: 264, distance: 296.1
click at [148, 264] on div "Edit Restaurant Branches Menus Sections Full Menu View Edit Menu Choice Groups …" at bounding box center [556, 341] width 1113 height 637
type textarea "Mix cheese + bbq chicken + pepperoni + 1 liter of cola + large fries."
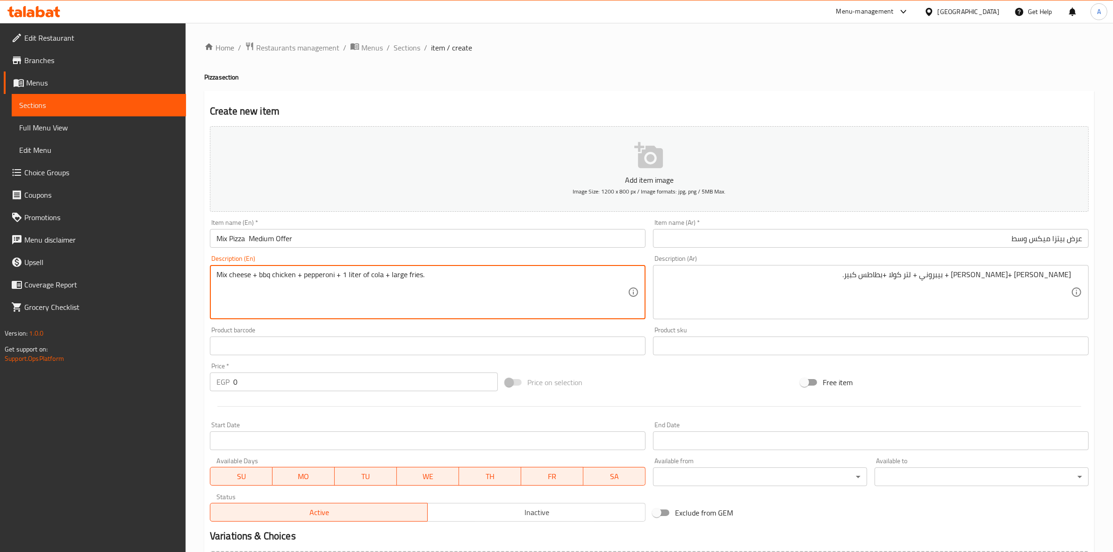
click at [195, 324] on div "Home / Restaurants management / Menus / Sections / item / create Pizza section …" at bounding box center [649, 341] width 927 height 637
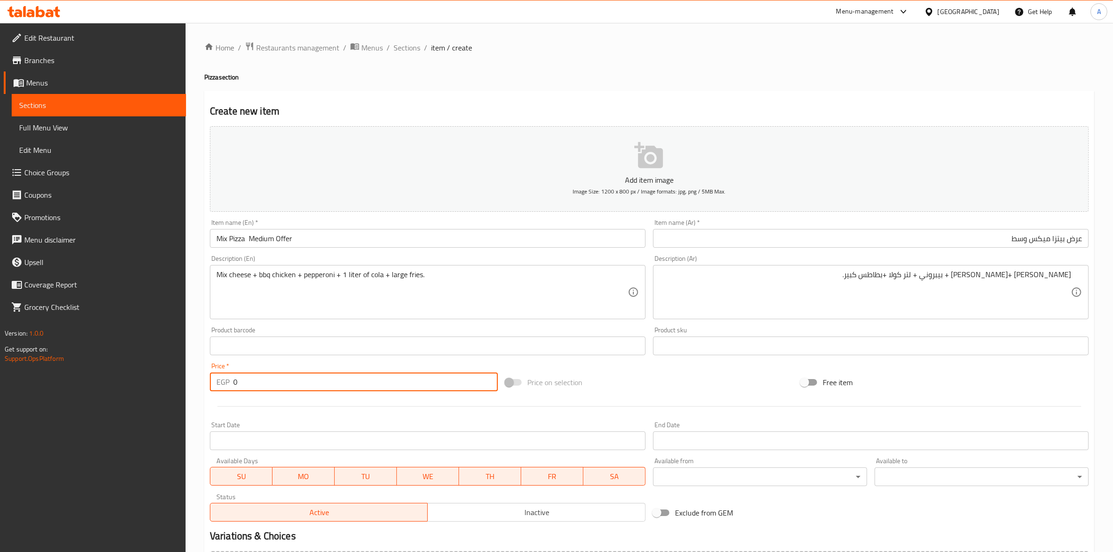
drag, startPoint x: 251, startPoint y: 384, endPoint x: 154, endPoint y: 380, distance: 97.3
click at [154, 382] on div "Edit Restaurant Branches Menus Sections Full Menu View Edit Menu Choice Groups …" at bounding box center [556, 341] width 1113 height 637
type input "560"
click at [274, 421] on div "Start Date Start Date" at bounding box center [427, 436] width 443 height 36
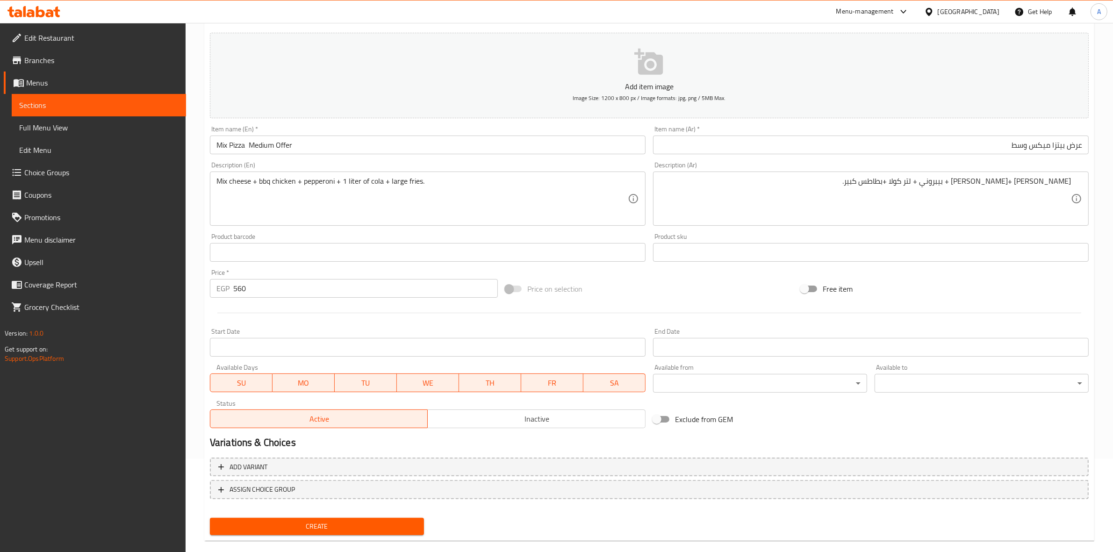
scroll to position [107, 0]
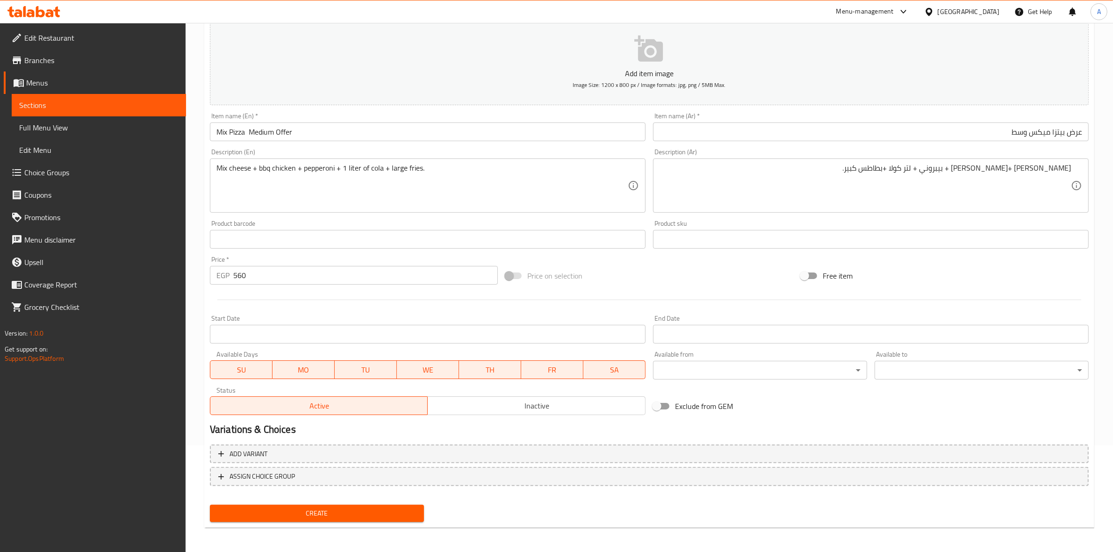
click at [539, 402] on span "Inactive" at bounding box center [536, 406] width 210 height 14
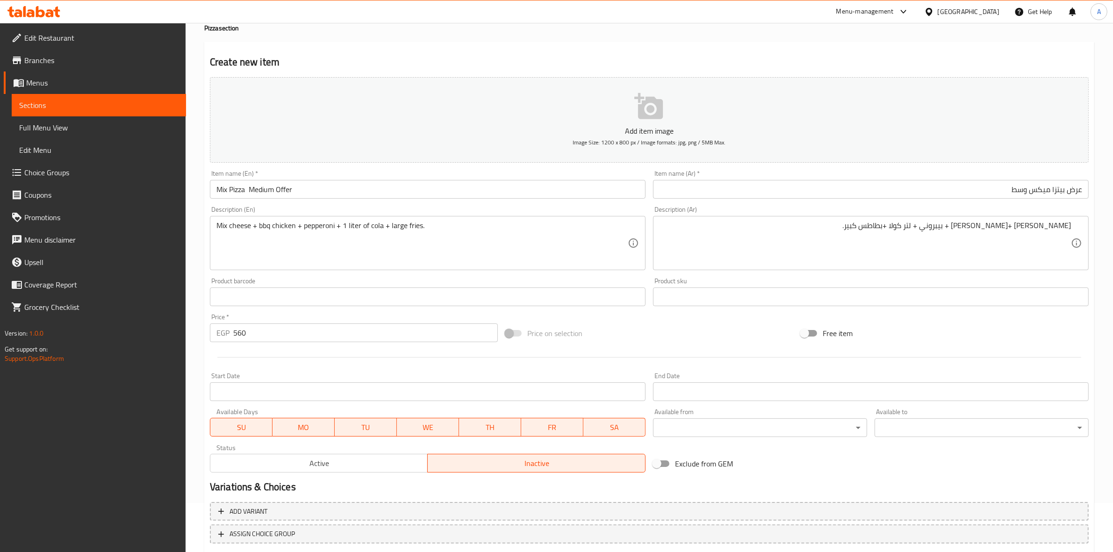
scroll to position [0, 0]
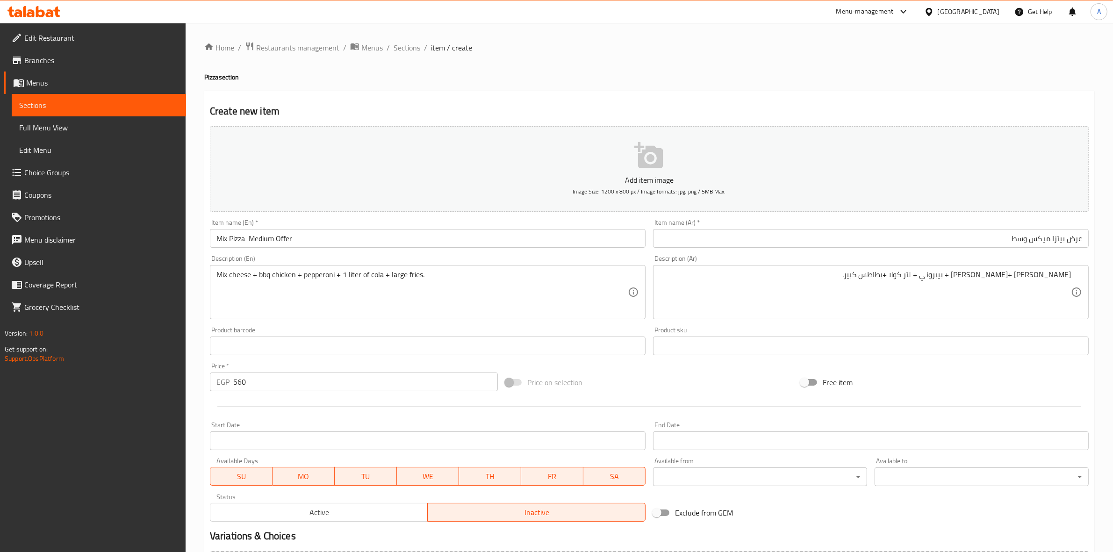
click at [419, 96] on div "Create new item Add item image Image Size: 1200 x 800 px / Image formats: jpg, …" at bounding box center [649, 363] width 890 height 544
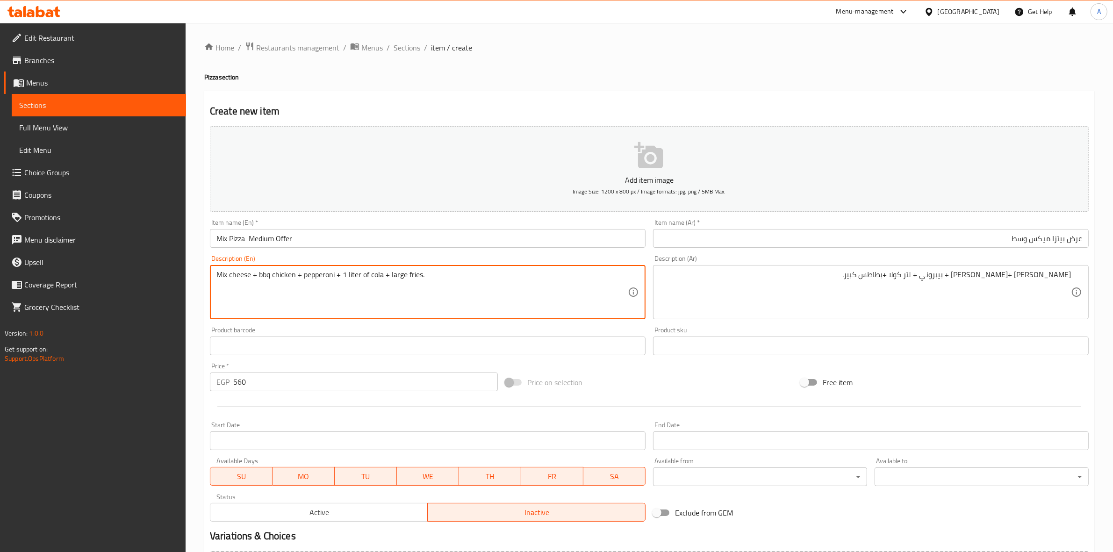
click at [262, 274] on textarea "Mix cheese + bbq chicken + pepperoni + 1 liter of cola + large fries." at bounding box center [421, 292] width 411 height 44
type textarea "Mix cheese + BBQ chicken + pepperoni + 1 liter of cola + large fries."
click at [457, 107] on h2 "Create new item" at bounding box center [649, 111] width 879 height 14
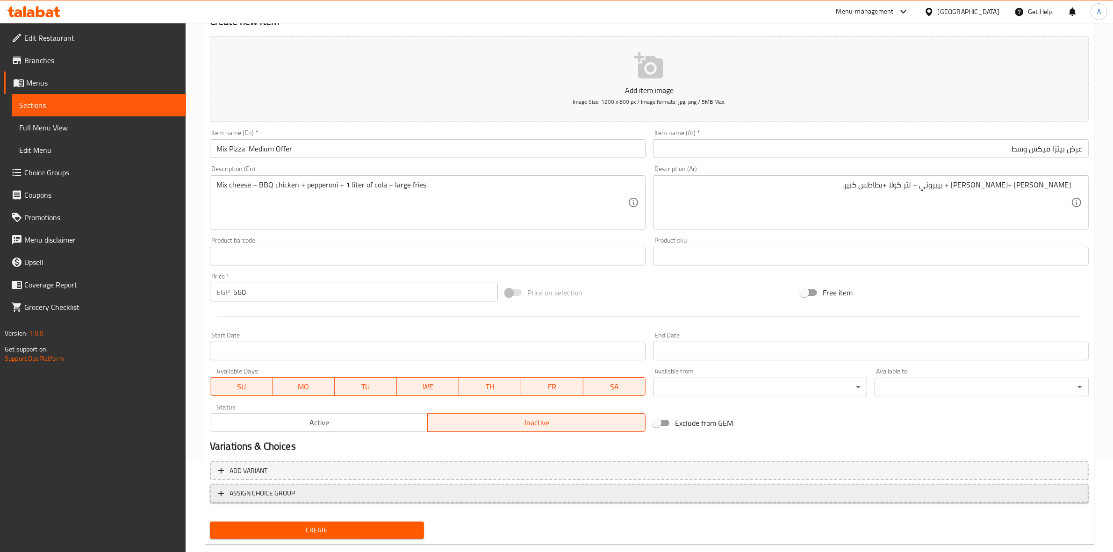
scroll to position [107, 0]
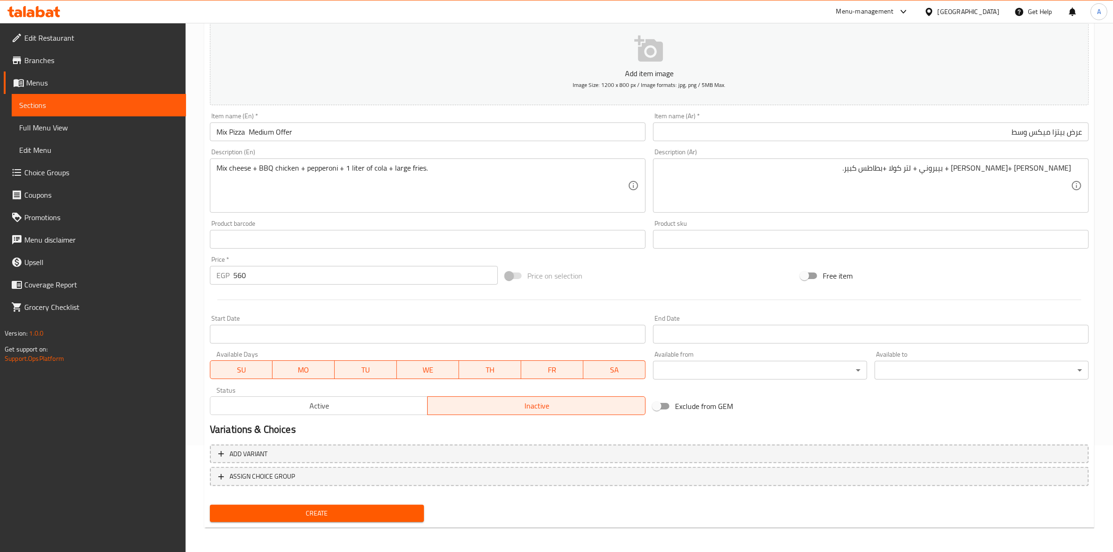
click at [307, 512] on span "Create" at bounding box center [316, 514] width 199 height 12
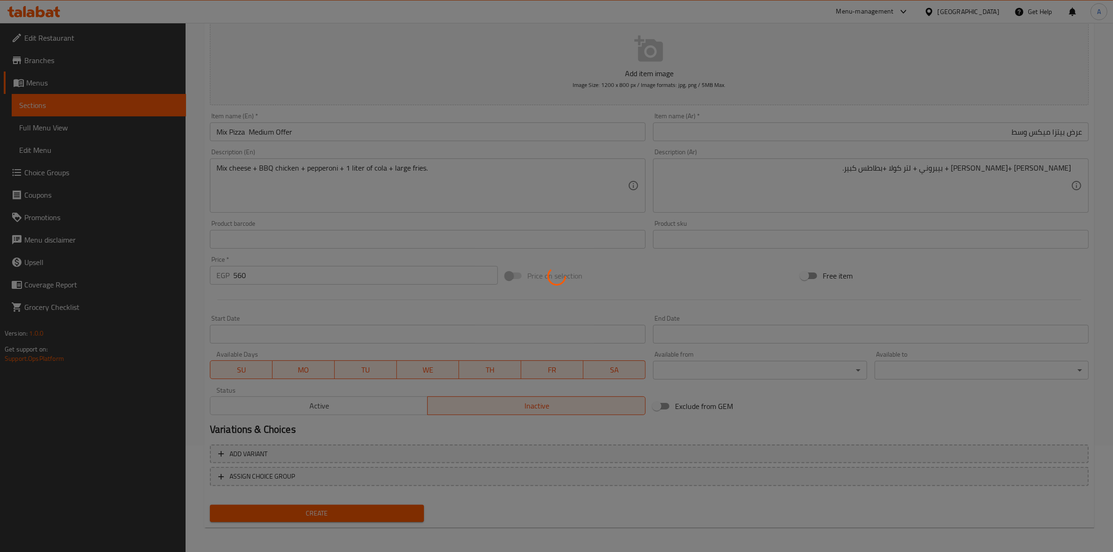
type input "0"
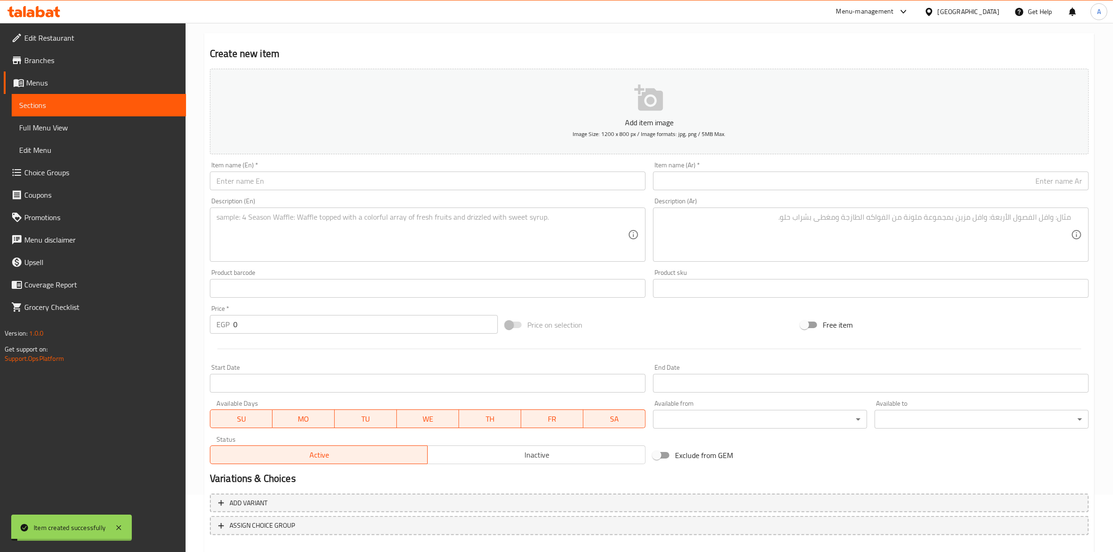
scroll to position [0, 0]
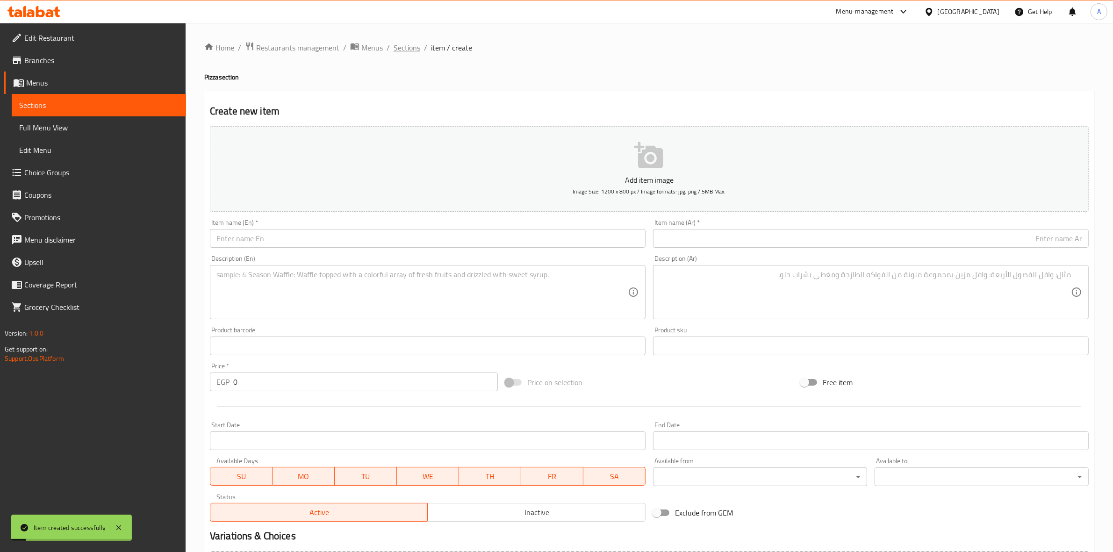
click at [407, 48] on span "Sections" at bounding box center [406, 47] width 27 height 11
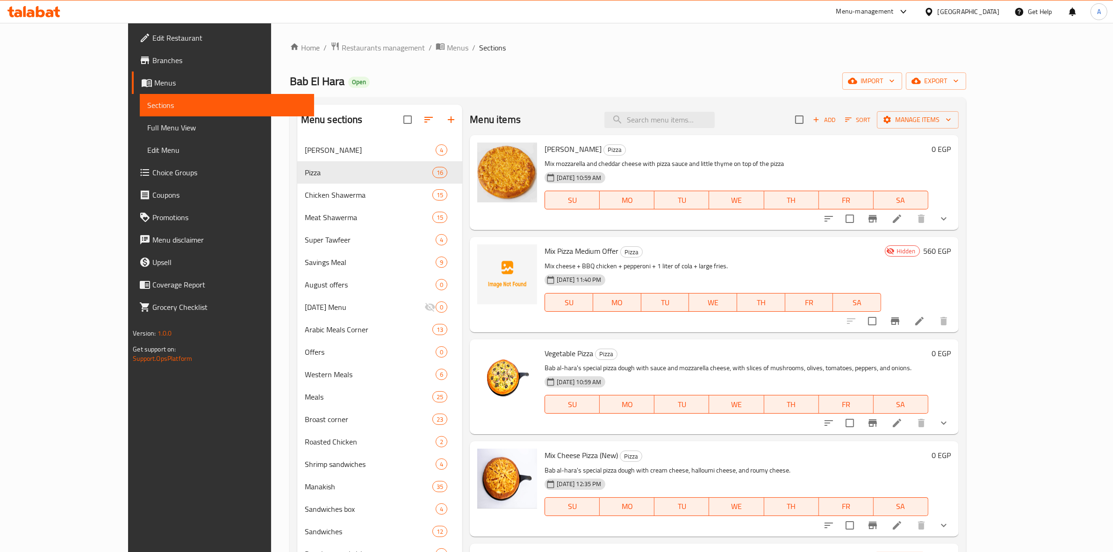
click at [925, 319] on icon at bounding box center [919, 320] width 11 height 11
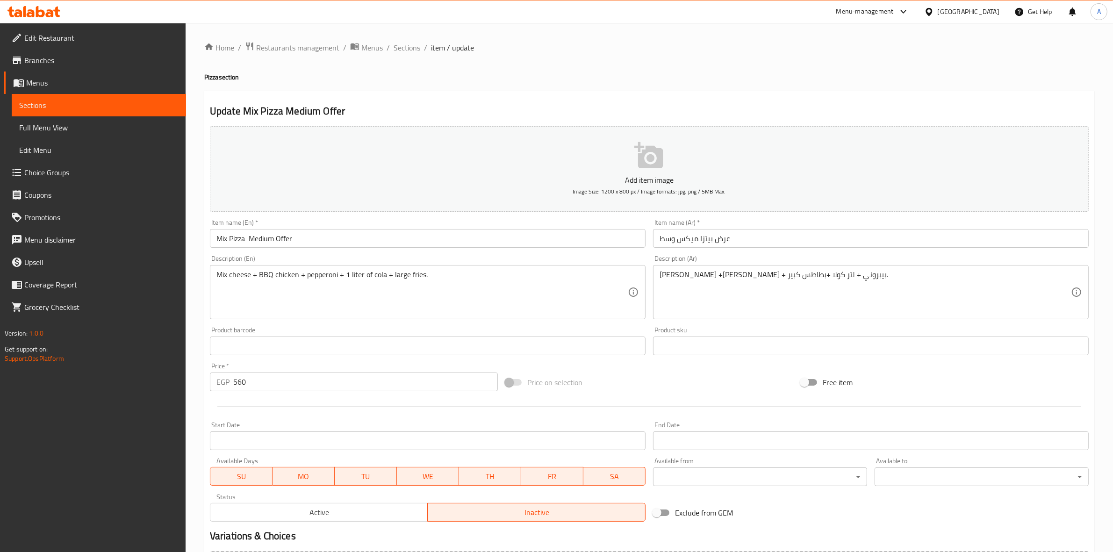
click at [183, 453] on div "Edit Restaurant Branches Menus Sections Full Menu View Edit Menu Choice Groups …" at bounding box center [93, 299] width 186 height 552
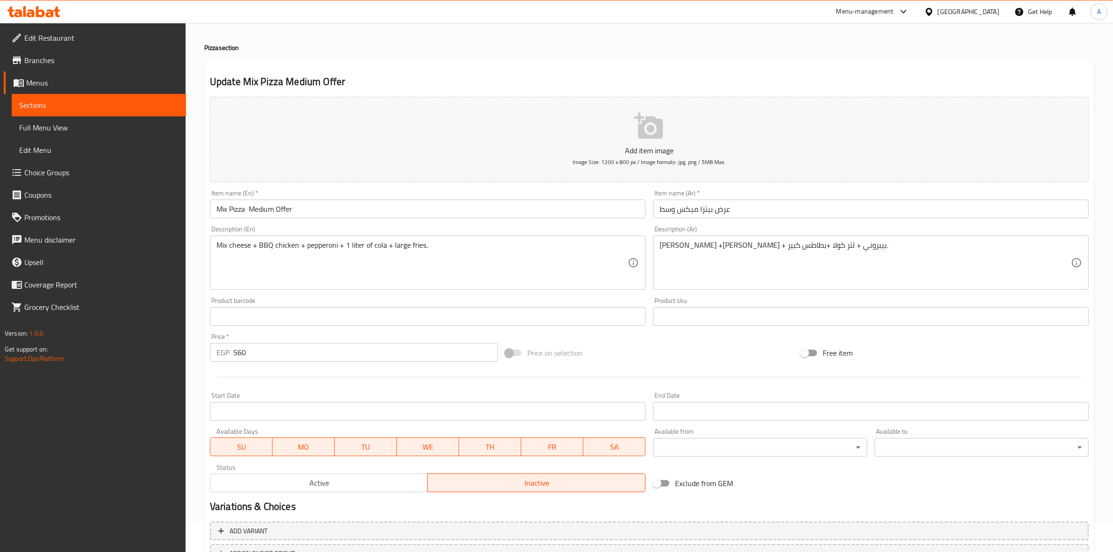
scroll to position [58, 0]
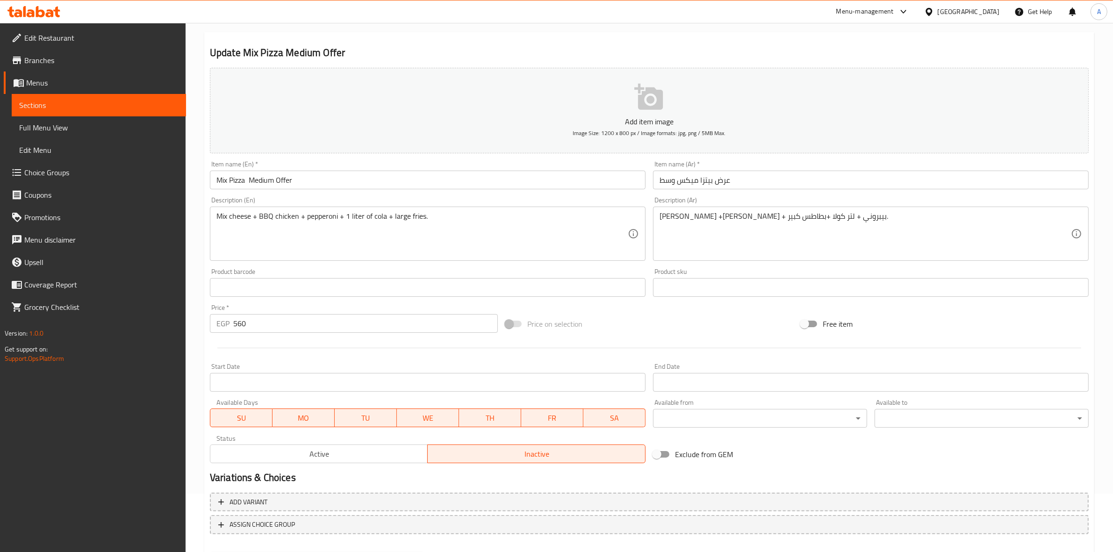
click at [188, 469] on div "Home / Restaurants management / Menus / Sections / item / update Pizza section …" at bounding box center [649, 282] width 927 height 637
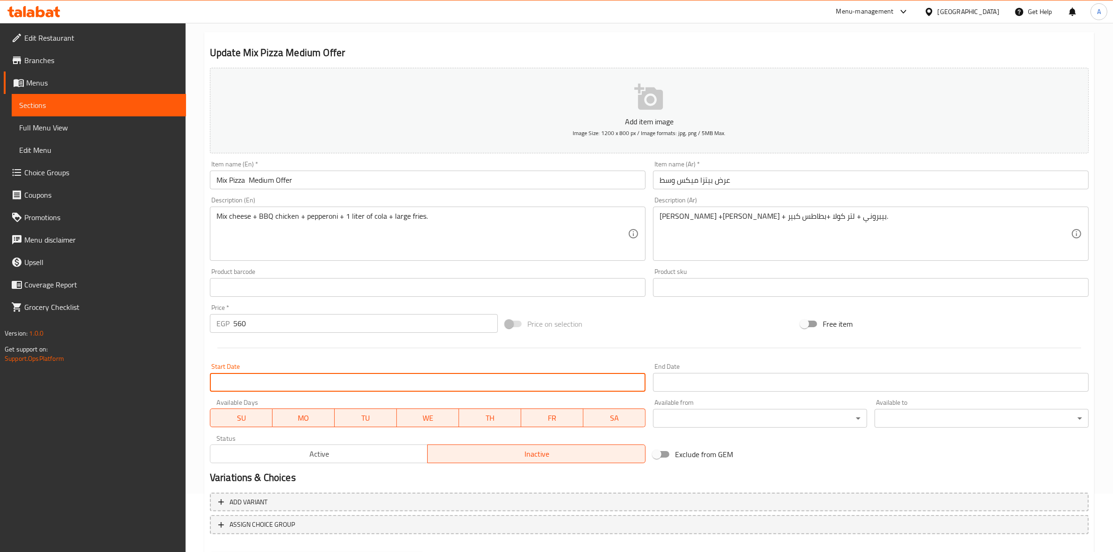
click at [268, 386] on input "Start Date" at bounding box center [428, 382] width 436 height 19
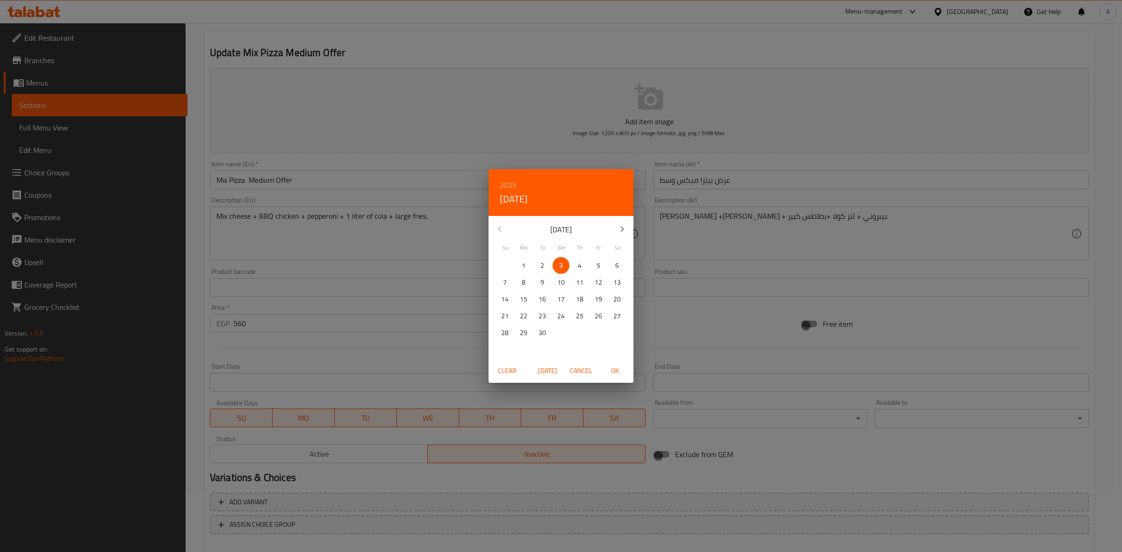
click at [563, 262] on span "3" at bounding box center [560, 266] width 17 height 12
click at [619, 374] on span "OK" at bounding box center [614, 371] width 22 height 12
type input "03-09-2025"
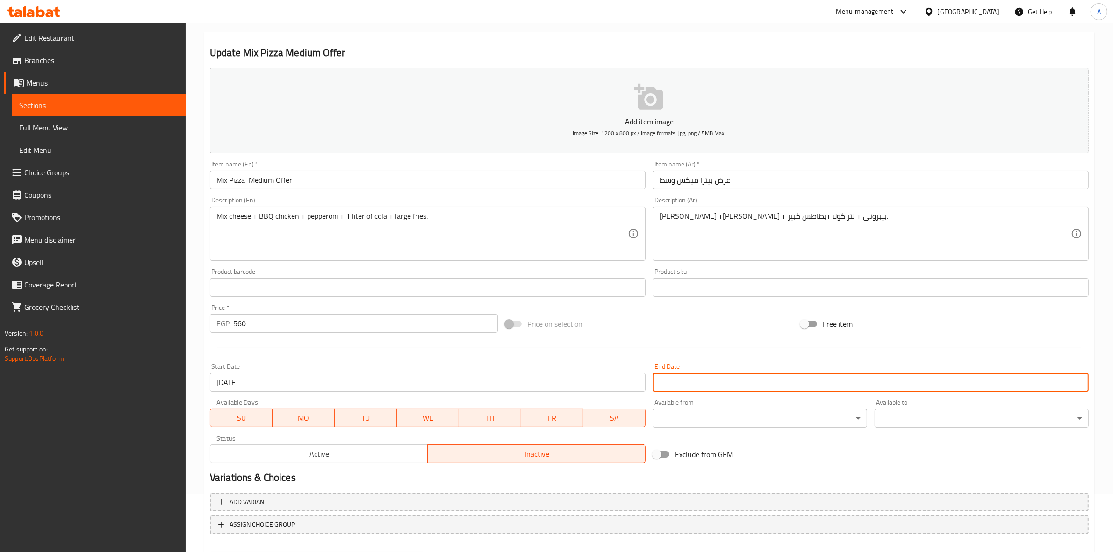
click at [729, 381] on input "Start Date" at bounding box center [871, 382] width 436 height 19
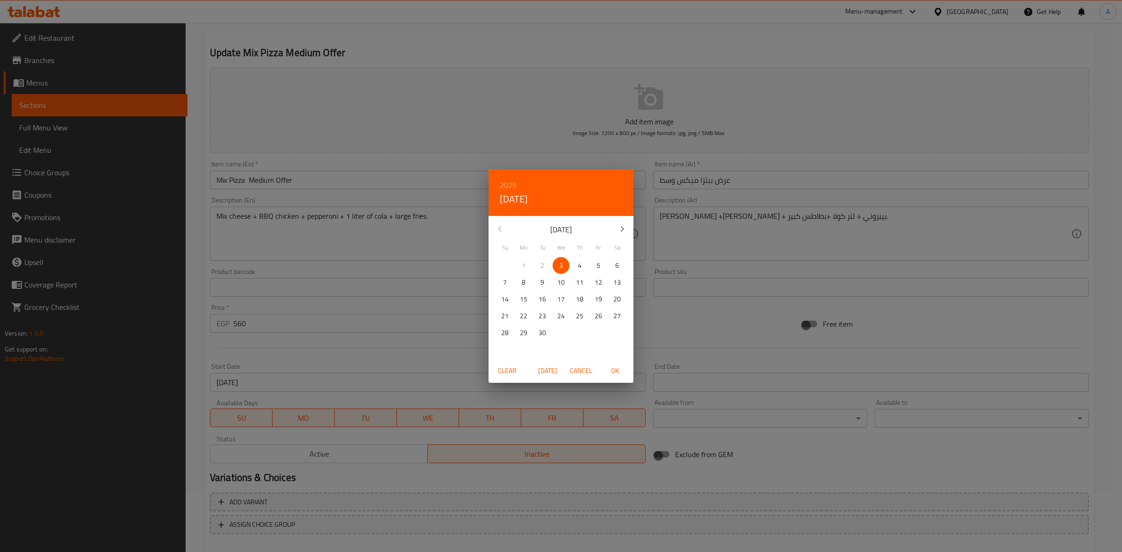
click at [622, 232] on icon "button" at bounding box center [621, 228] width 11 height 11
click at [565, 267] on span "1" at bounding box center [560, 266] width 17 height 12
click at [615, 368] on span "OK" at bounding box center [614, 371] width 22 height 12
type input "01-10-2025"
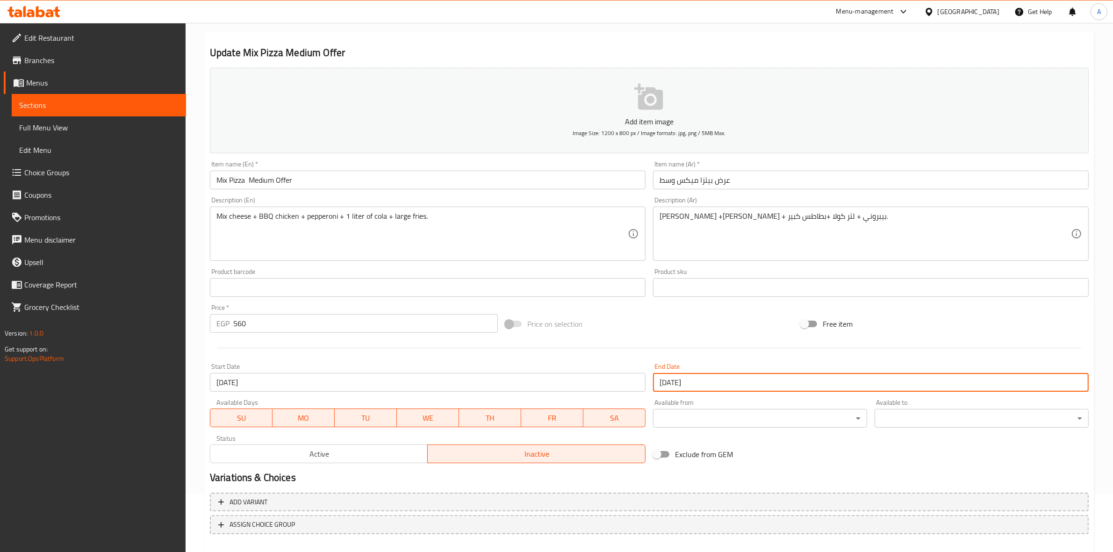
click at [861, 473] on h2 "Variations & Choices" at bounding box center [649, 478] width 879 height 14
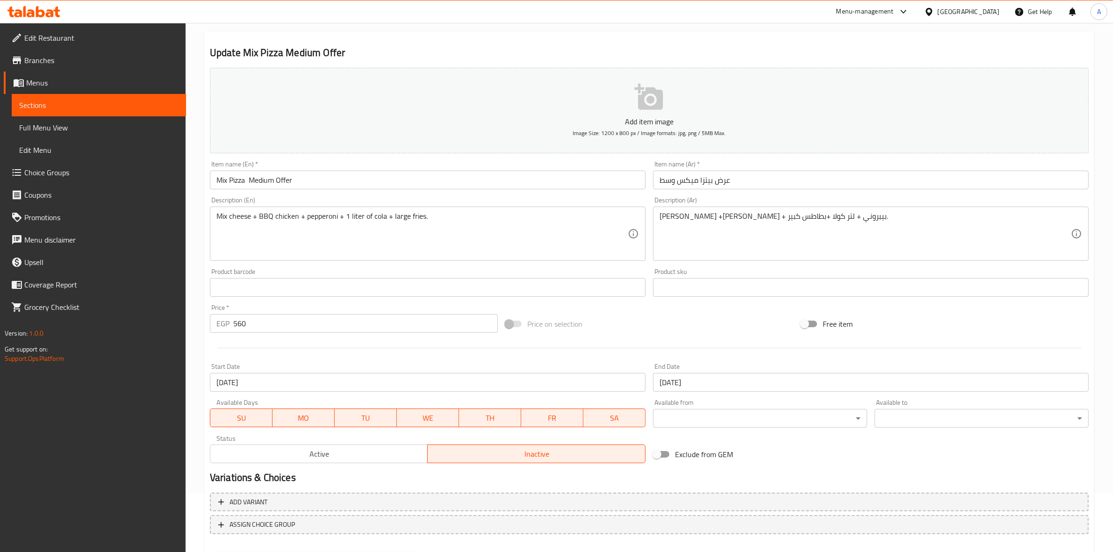
click at [931, 445] on div "Exclude from GEM" at bounding box center [796, 454] width 295 height 25
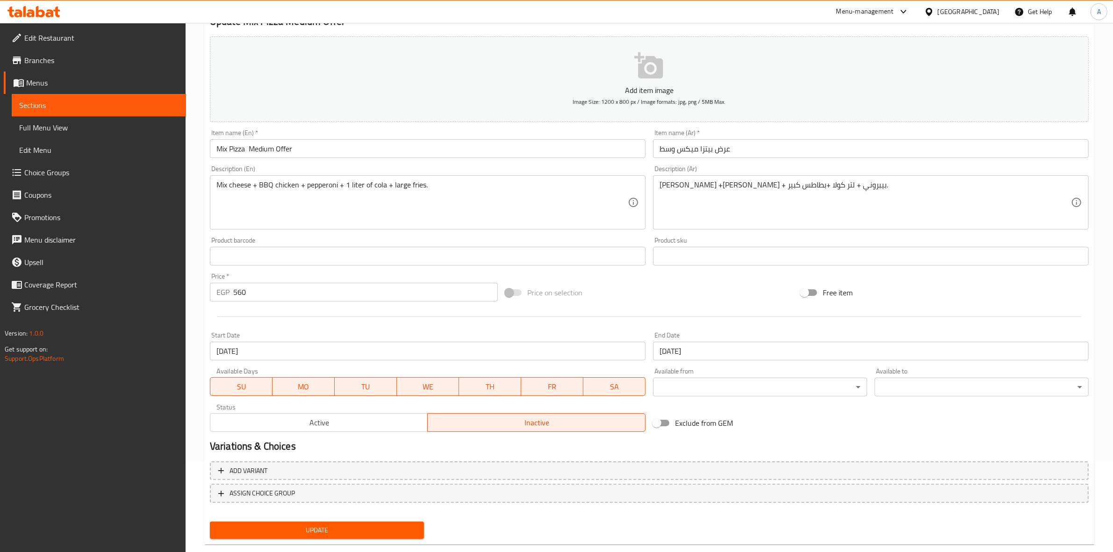
scroll to position [107, 0]
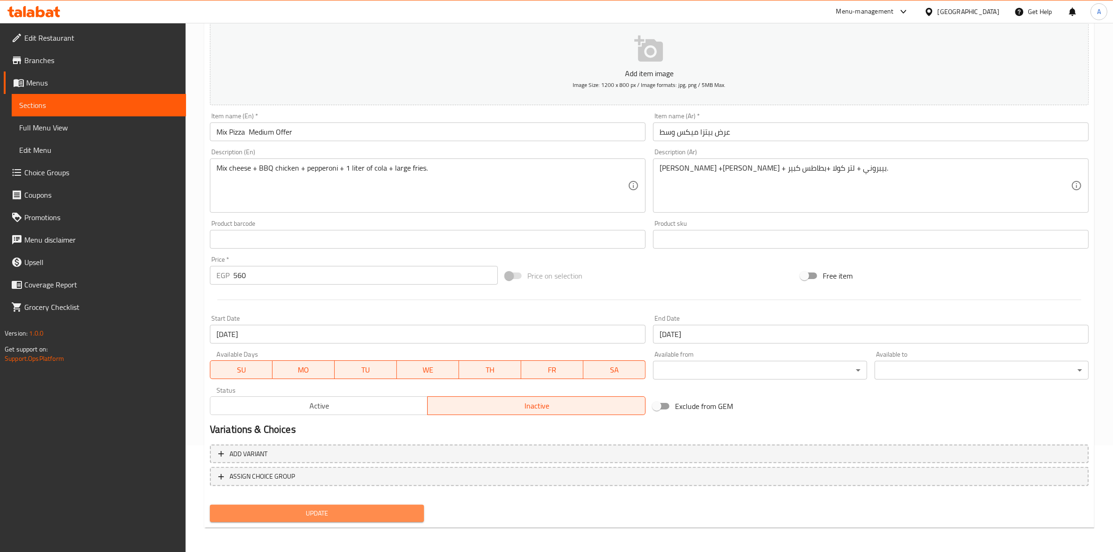
click at [351, 512] on span "Update" at bounding box center [316, 514] width 199 height 12
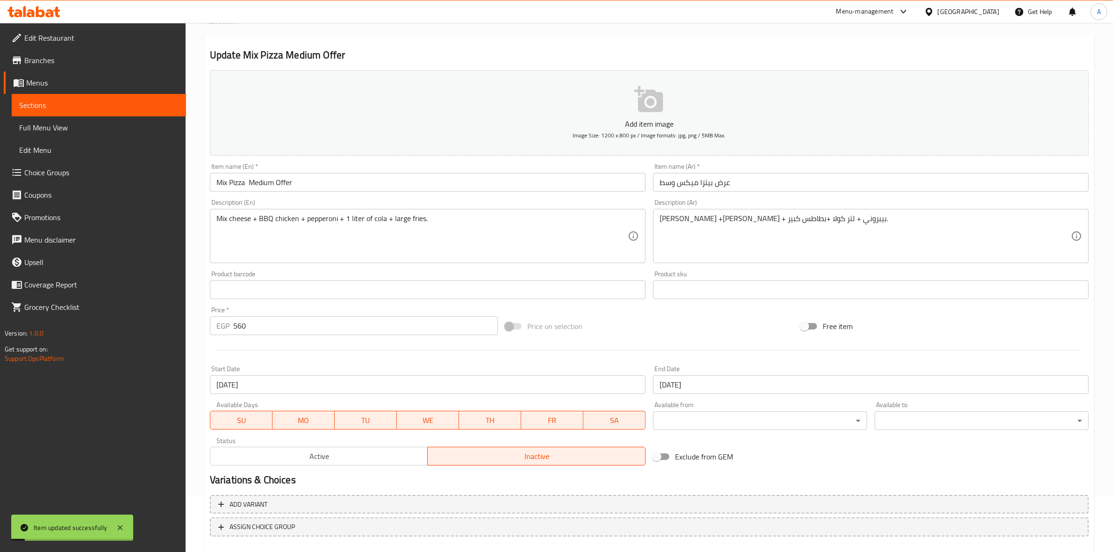
scroll to position [0, 0]
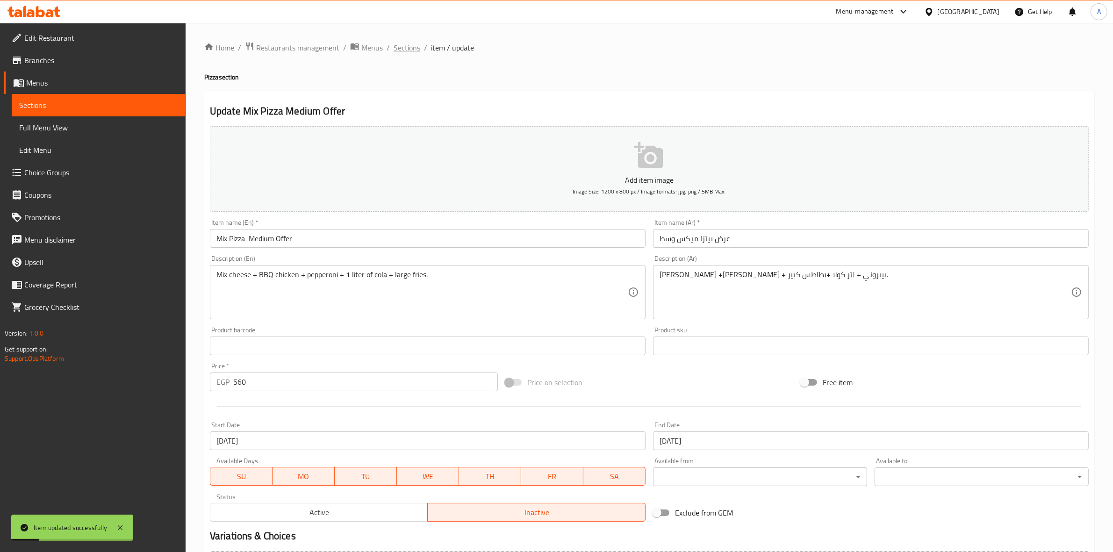
click at [407, 45] on span "Sections" at bounding box center [406, 47] width 27 height 11
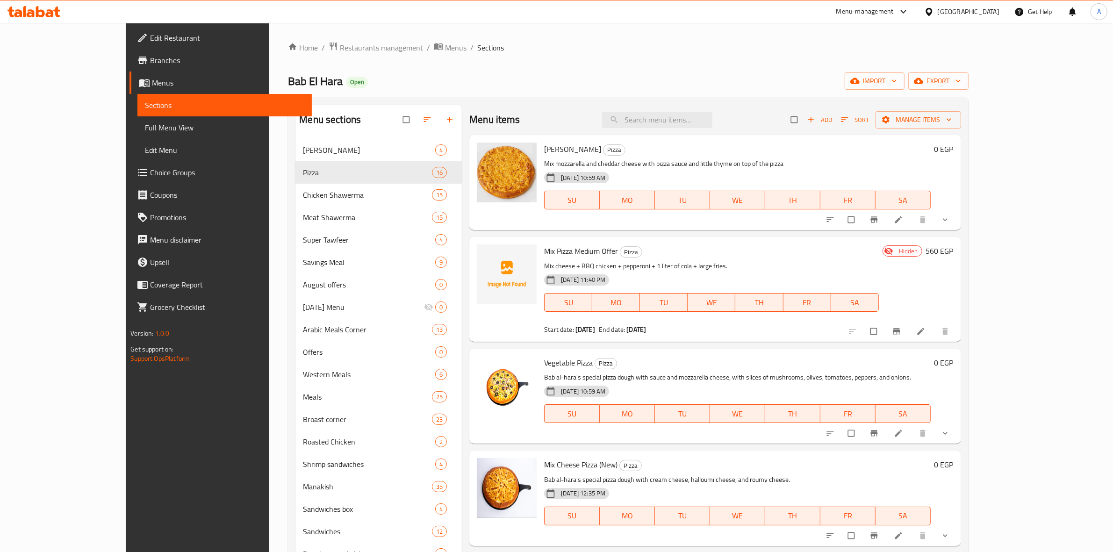
click at [644, 59] on div "Home / Restaurants management / Menus / Sections Bab El Hara Open import export…" at bounding box center [628, 545] width 680 height 1006
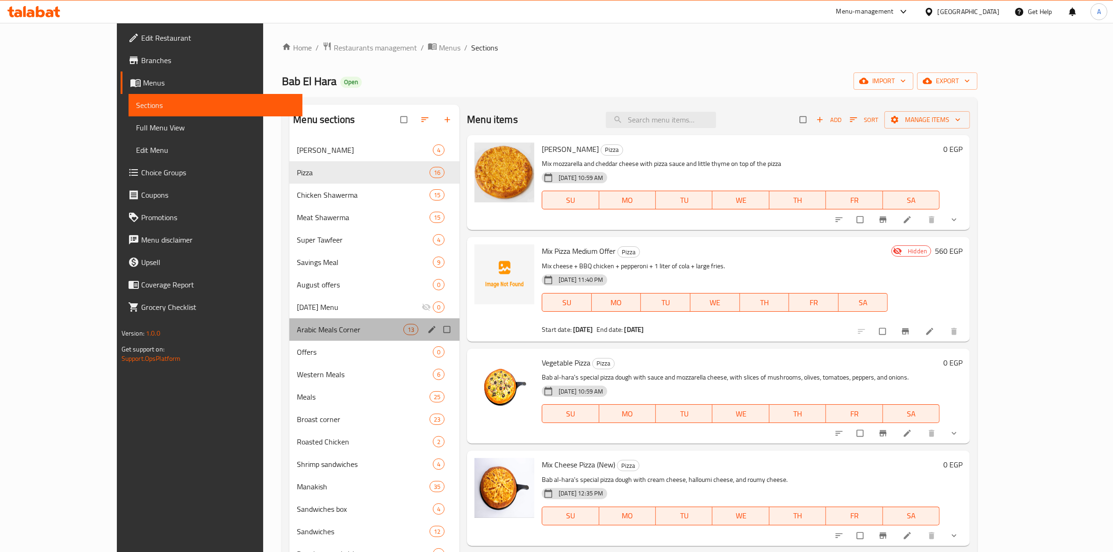
click at [289, 336] on div "Arabic Meals Corner 13" at bounding box center [374, 329] width 170 height 22
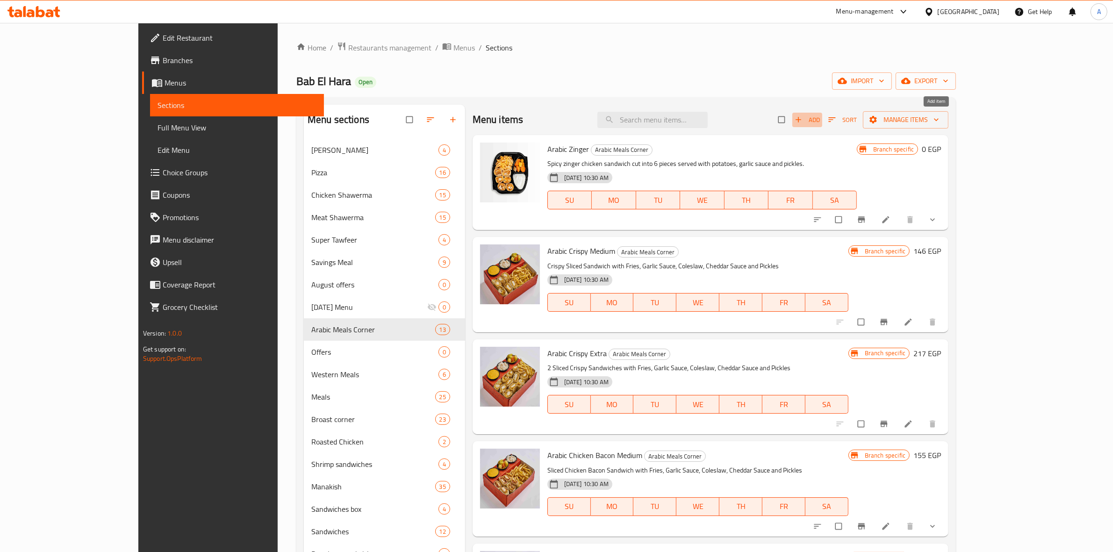
click at [803, 120] on icon "button" at bounding box center [798, 119] width 9 height 9
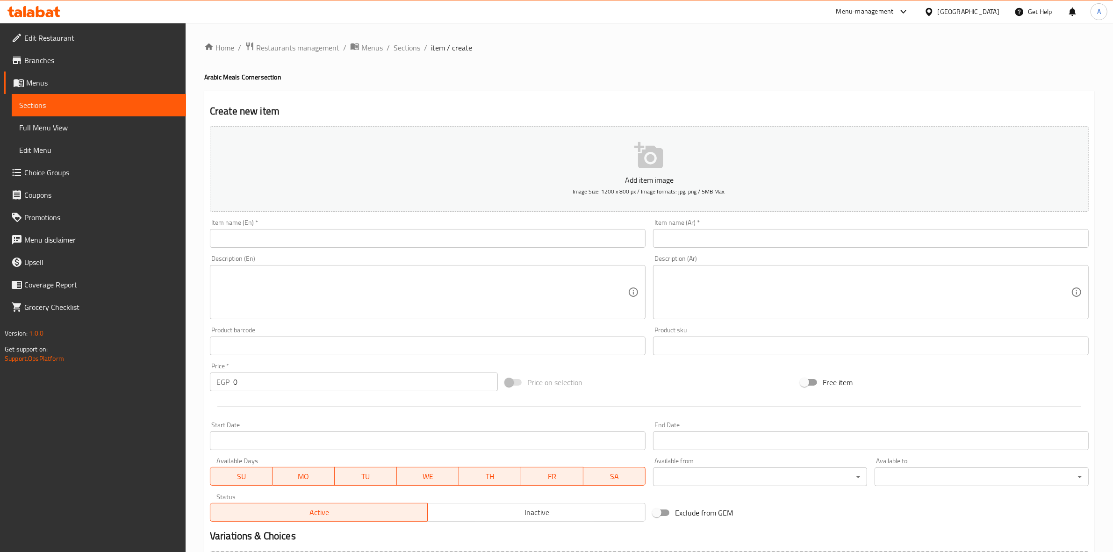
click at [684, 82] on div "Home / Restaurants management / Menus / Sections / item / create Arabic Meals C…" at bounding box center [649, 342] width 890 height 600
click at [414, 43] on span "Sections" at bounding box center [406, 47] width 27 height 11
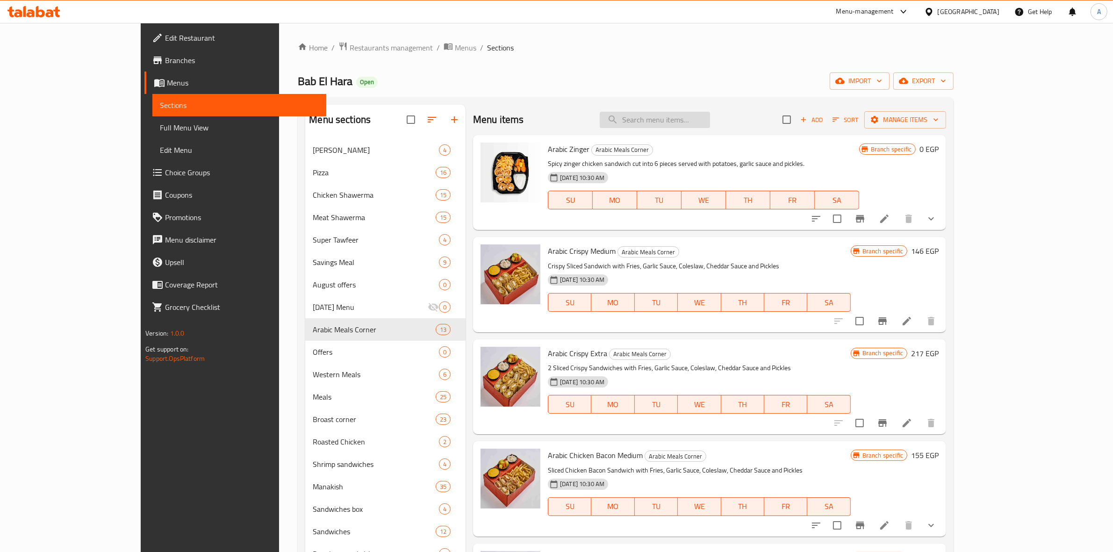
click at [695, 122] on input "search" at bounding box center [655, 120] width 110 height 16
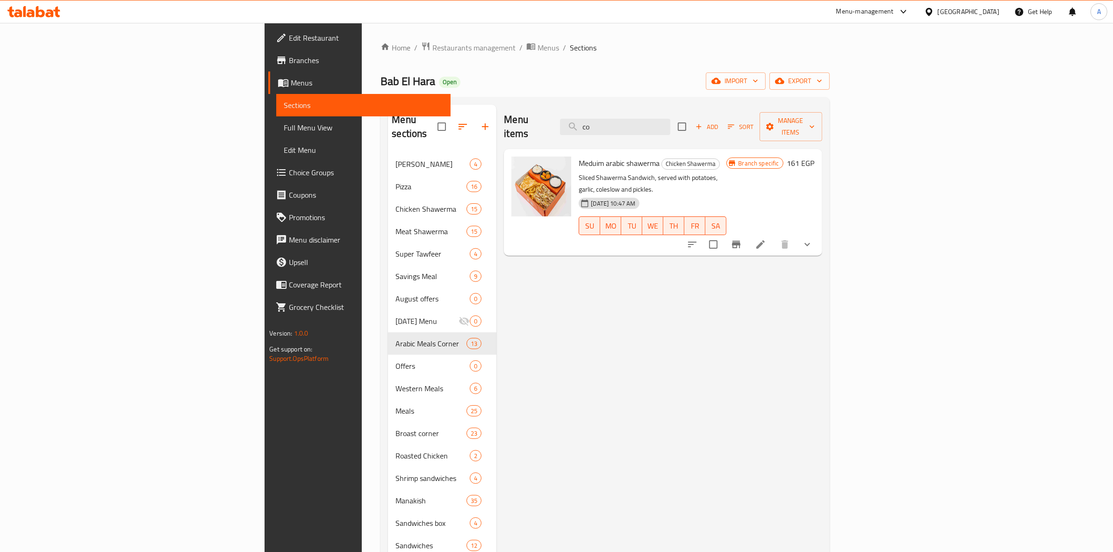
type input "c"
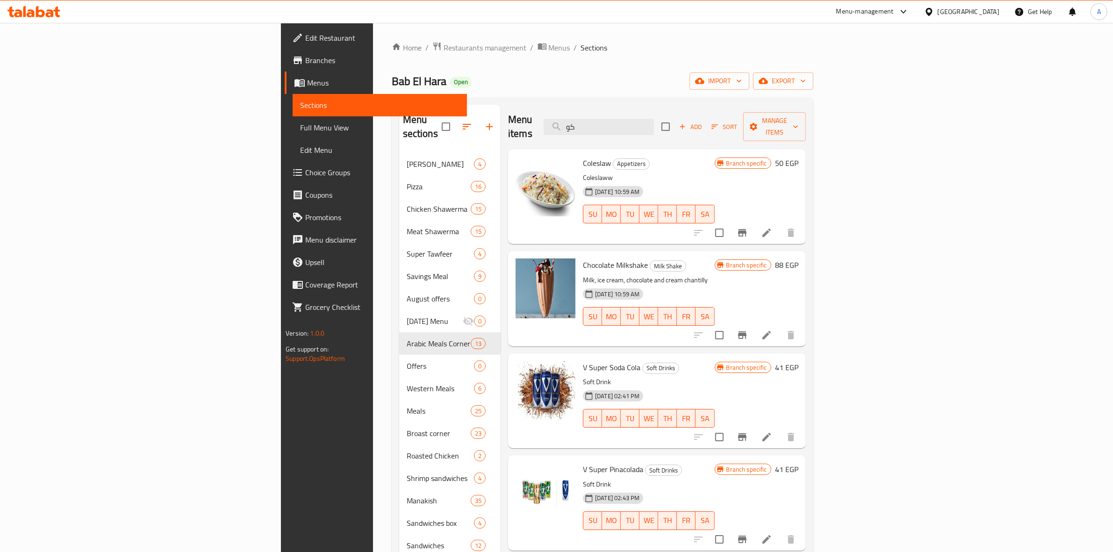
type input "ك"
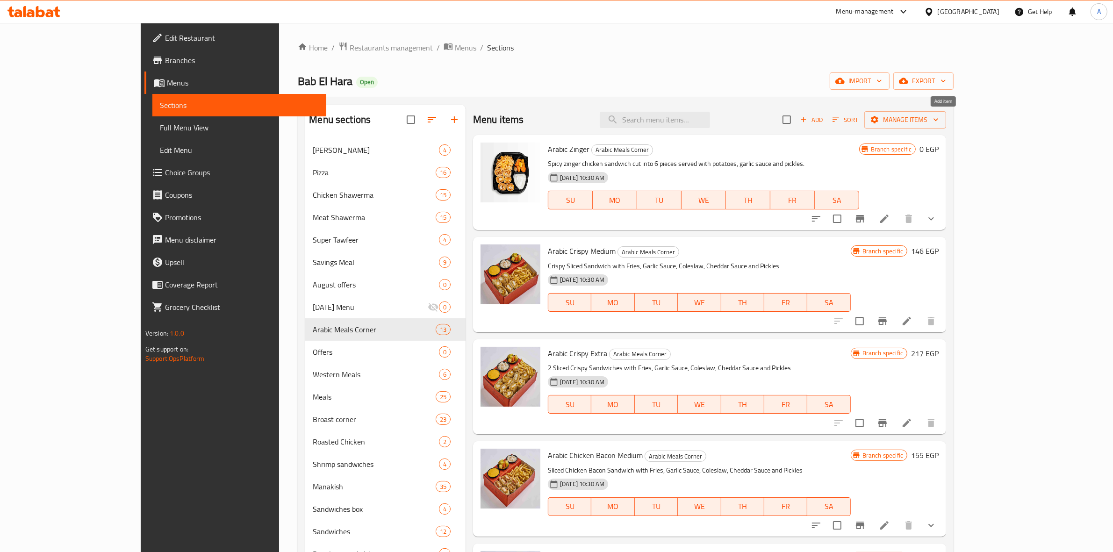
click at [808, 120] on icon "button" at bounding box center [803, 119] width 8 height 8
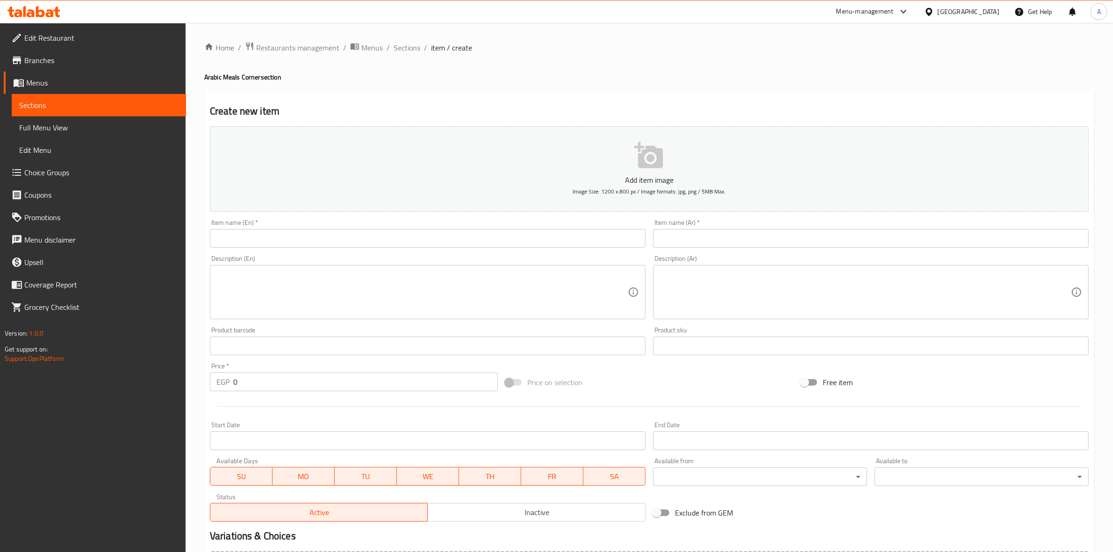
click at [694, 57] on div "Home / Restaurants management / Menus / Sections / item / create Arabic Meals C…" at bounding box center [649, 342] width 890 height 600
click at [304, 235] on input "text" at bounding box center [428, 238] width 436 height 19
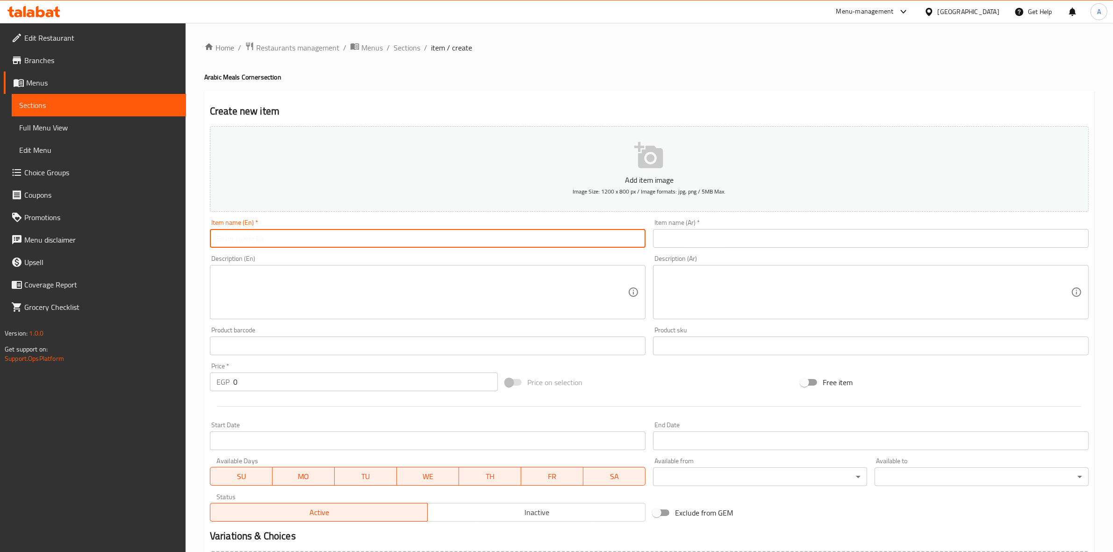
type input "ي"
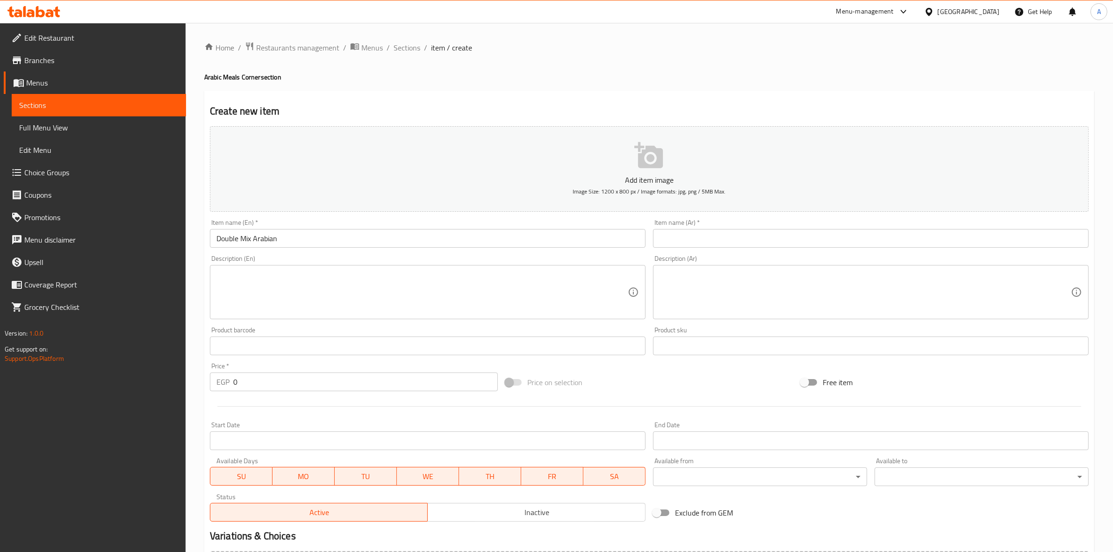
click at [691, 89] on div "Home / Restaurants management / Menus / Sections / item / create Arabic Meals C…" at bounding box center [649, 342] width 890 height 600
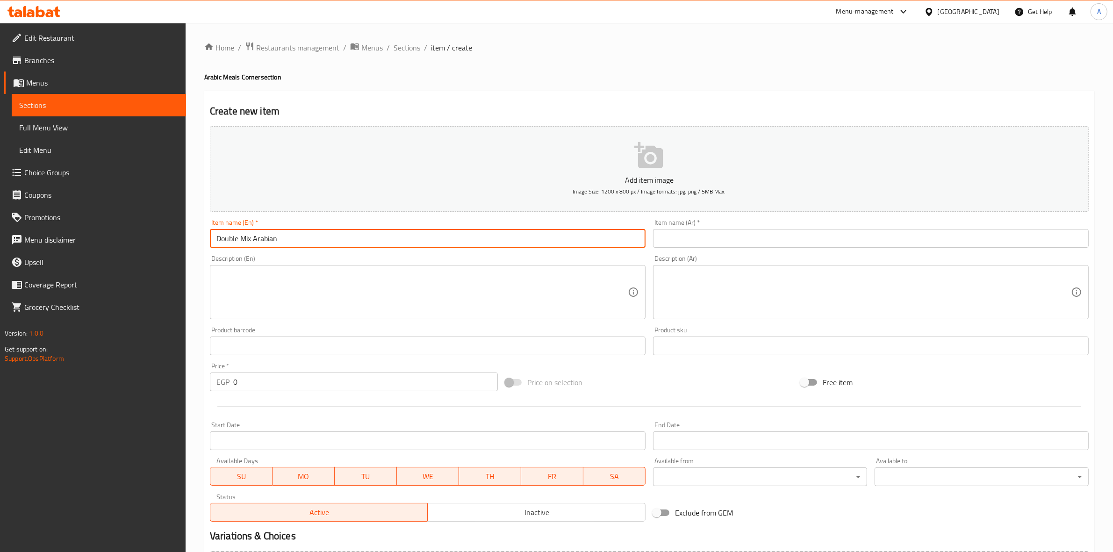
drag, startPoint x: 284, startPoint y: 240, endPoint x: 272, endPoint y: 241, distance: 12.7
click at [272, 241] on input "Double Mix Arabian" at bounding box center [428, 238] width 436 height 19
click at [319, 242] on input "Double Mix Arabian" at bounding box center [428, 238] width 436 height 19
drag, startPoint x: 307, startPoint y: 235, endPoint x: 30, endPoint y: 230, distance: 277.2
click at [23, 233] on div "Edit Restaurant Branches Menus Sections Full Menu View Edit Menu Choice Groups …" at bounding box center [556, 341] width 1113 height 637
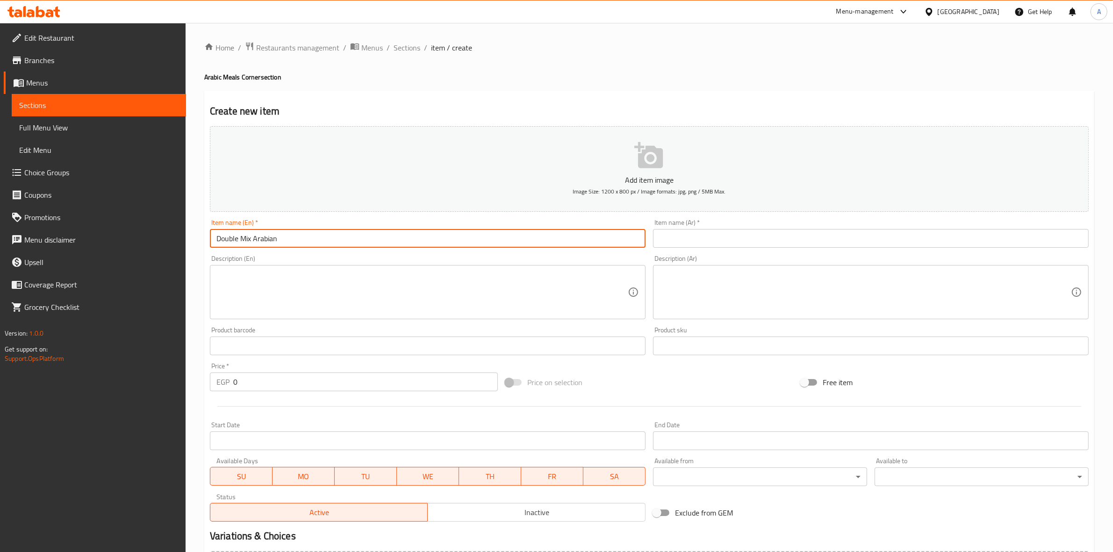
paste input "Arabic Mix"
type input "Double Arabic Mix"
click at [208, 246] on div "Item name (En)   * Double Arabic Mix Item name (En) *" at bounding box center [427, 233] width 443 height 36
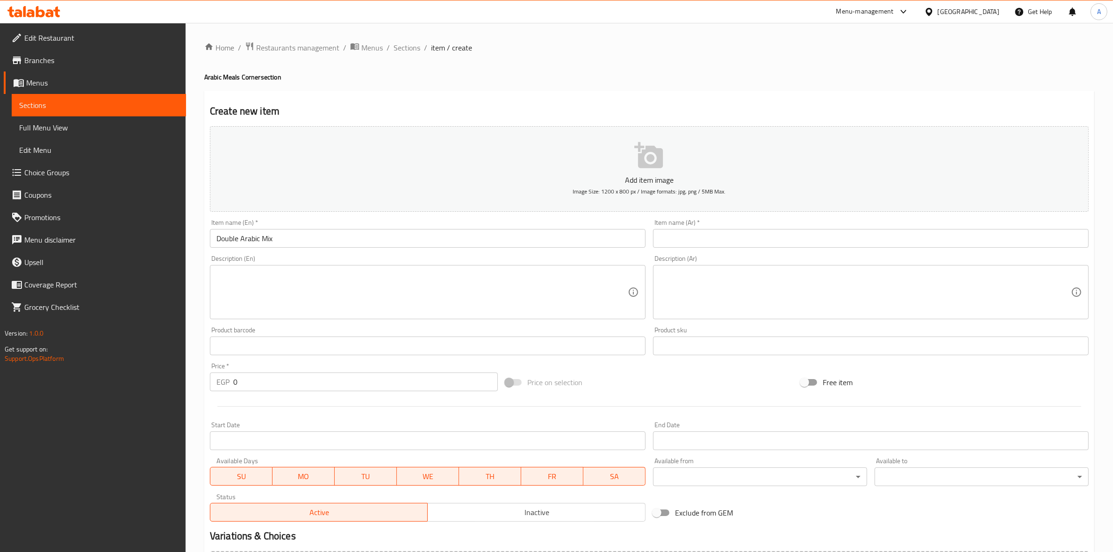
click at [716, 243] on input "text" at bounding box center [871, 238] width 436 height 19
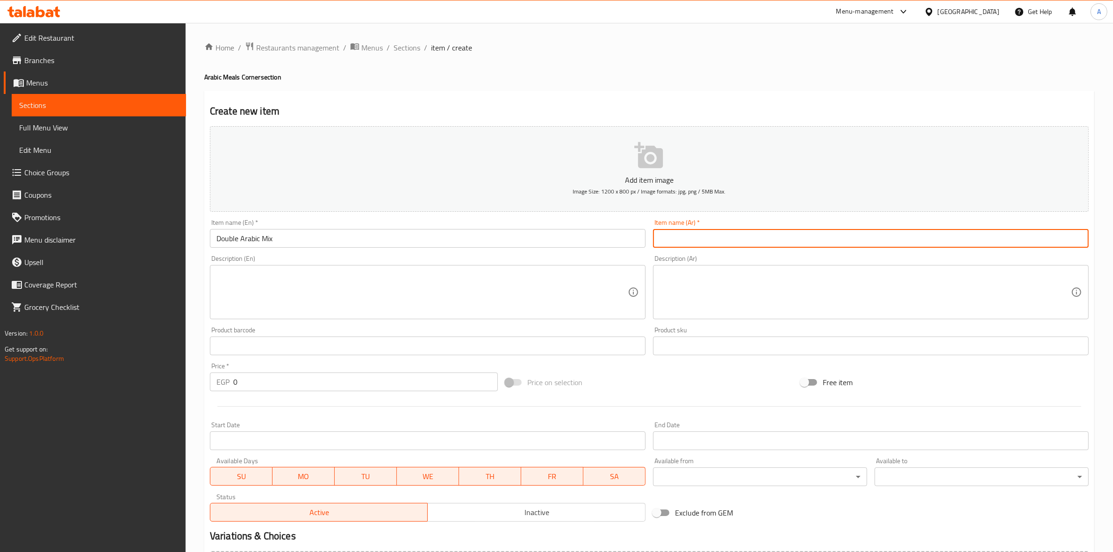
paste input "ميكس عربي دابل"
click at [1034, 240] on input "ميكس عربي دابل" at bounding box center [871, 238] width 436 height 19
drag, startPoint x: 1028, startPoint y: 241, endPoint x: 1033, endPoint y: 241, distance: 5.1
click at [1033, 241] on input "ميكس عربي دابل" at bounding box center [871, 238] width 436 height 19
drag, startPoint x: 1040, startPoint y: 240, endPoint x: 1027, endPoint y: 240, distance: 13.6
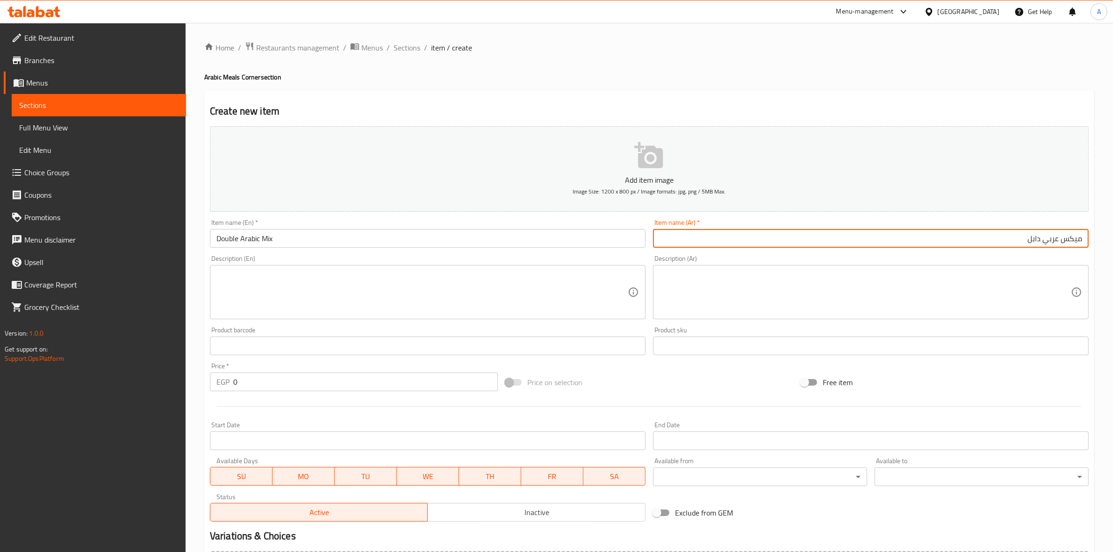
click at [1027, 240] on input "ميكس عربي دابل" at bounding box center [871, 238] width 436 height 19
type input "ميكس عربي دوبل"
click at [597, 106] on h2 "Create new item" at bounding box center [649, 111] width 879 height 14
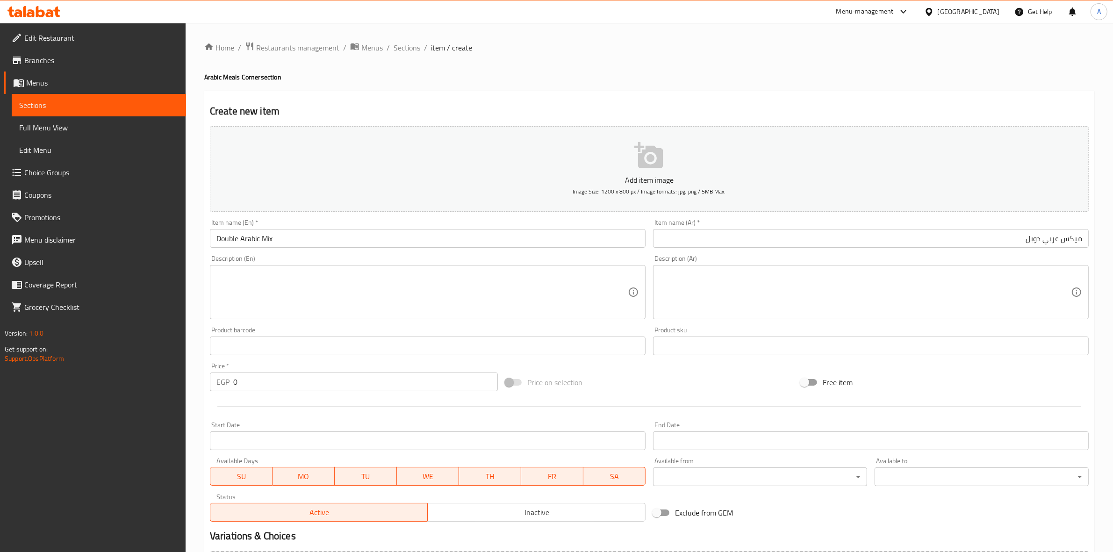
click at [801, 289] on textarea at bounding box center [864, 292] width 411 height 44
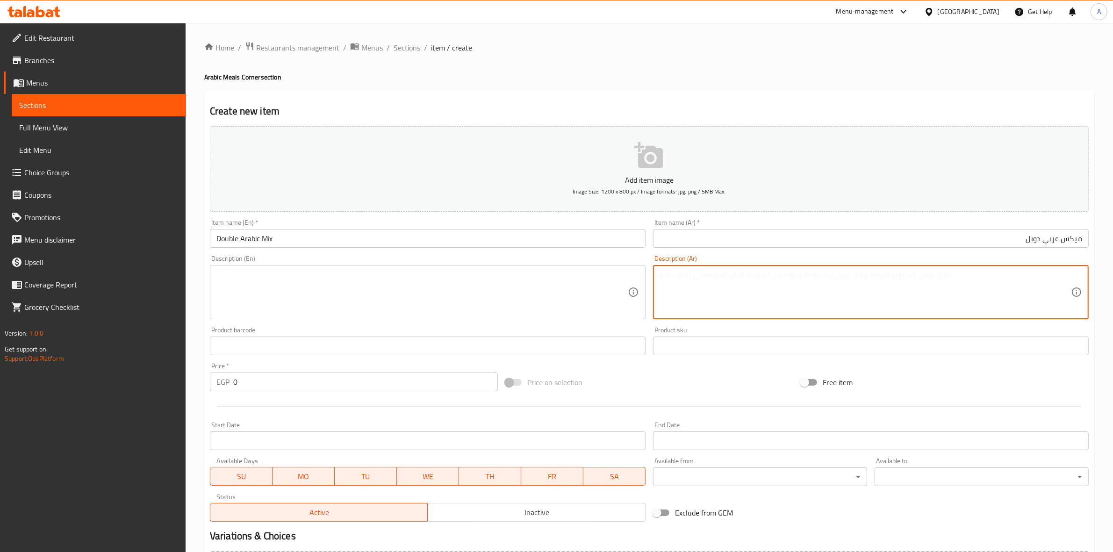
paste textarea "سندوتش شاورما دجاج صاج مع سندوتش كريسبي صاج مقطعين عربي + بطاطس وثومية ومخلل وك…"
drag, startPoint x: 735, startPoint y: 279, endPoint x: 1079, endPoint y: 272, distance: 343.5
click at [1079, 272] on div "سندوتش شاورما دجاج صاج مع سندوتش كريسبي صاج مقطعين عربي + بطاطس وثومية ومخلل وك…" at bounding box center [871, 292] width 436 height 54
click at [994, 280] on textarea "سندوتش شاورما دجاج صاج مع سندوتش كريسبي صاج مقطعين عربي + بطاطس وثومية ومخلل وك…" at bounding box center [864, 292] width 411 height 44
drag, startPoint x: 739, startPoint y: 276, endPoint x: 1121, endPoint y: 275, distance: 381.8
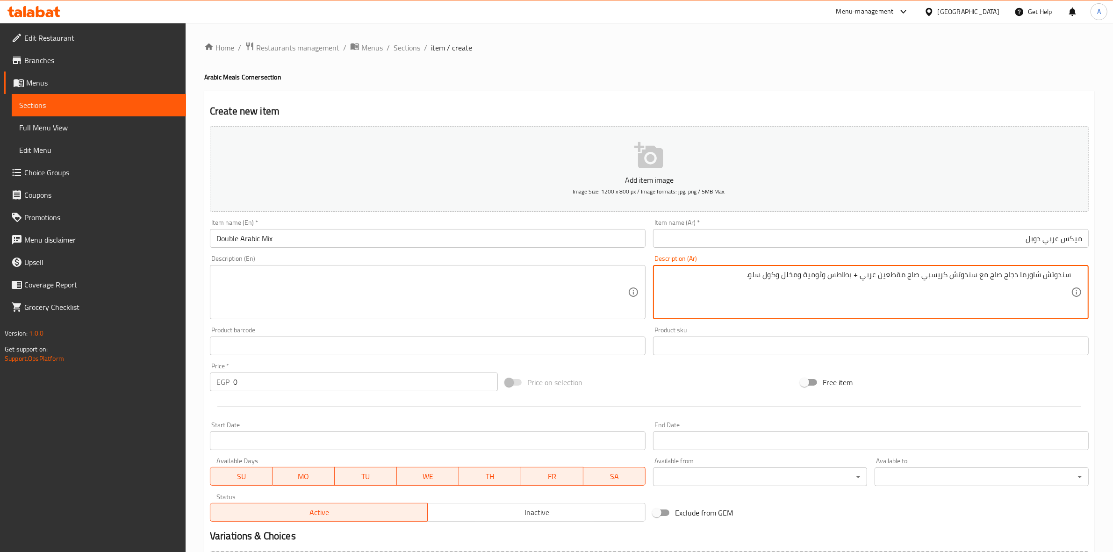
click at [1113, 275] on html "​ Menu-management Egypt Get Help A Edit Restaurant Branches Menus Sections Full…" at bounding box center [556, 276] width 1113 height 552
type textarea "سندوتش شاورما دجاج صاج مع سندوتش كريسبي صاج مقطعين عربي + بطاطس وثومية ومخلل وك…"
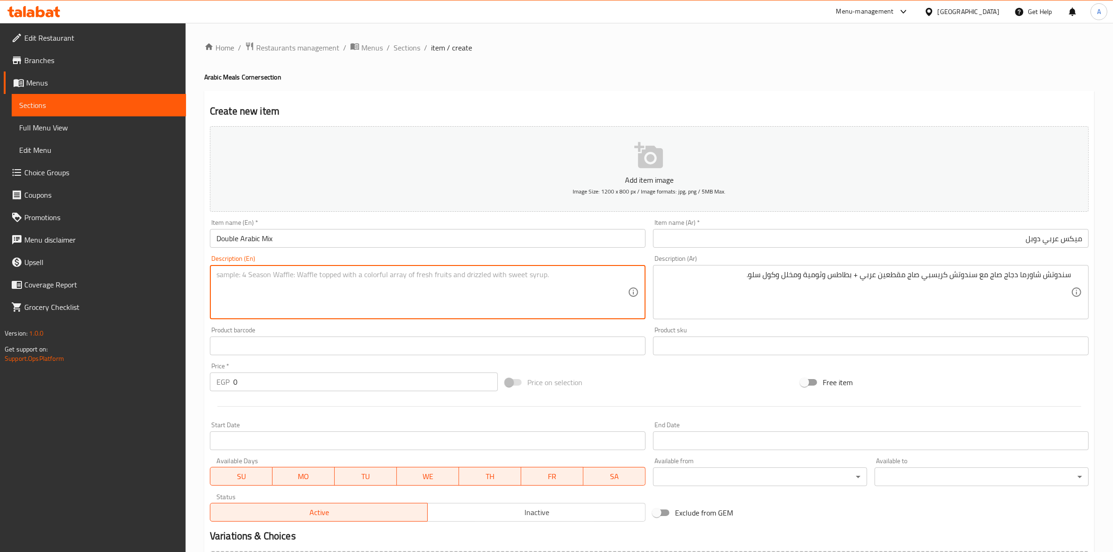
click at [227, 288] on textarea at bounding box center [421, 292] width 411 height 44
paste textarea "Chicken shawarma saj sandwich with crispy saj sandwich, 2 Arabic slices + potat…"
type textarea "Chicken shawarma saj sandwich with crispy saj sandwich, 2 Arabic slices + potat…"
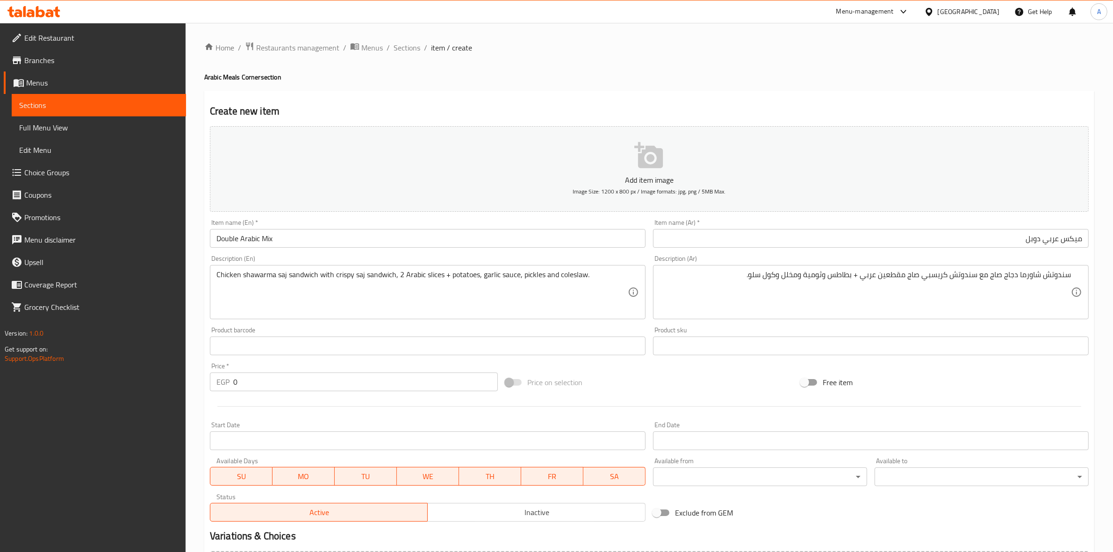
click at [197, 313] on div "Home / Restaurants management / Menus / Sections / item / create Arabic Meals C…" at bounding box center [649, 341] width 927 height 637
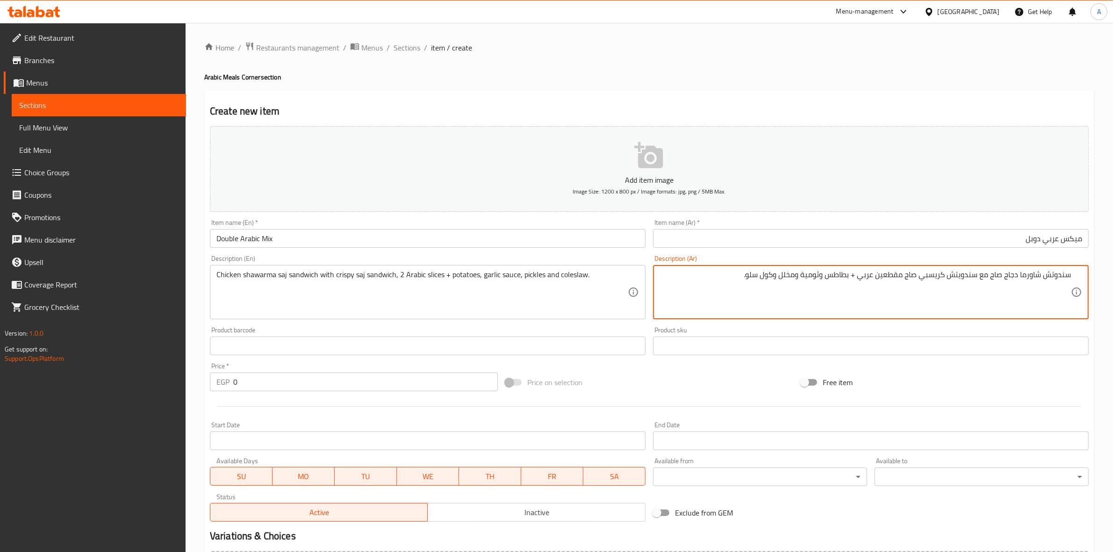
click at [1054, 276] on textarea "سندوتش شاورما دجاج صاج مع سندويتش كريسبي صاج مقطعين عربي + بطاطس وثومية ومخلل و…" at bounding box center [864, 292] width 411 height 44
type textarea "سندويتش شاورما دجاج صاج مع سندويتش كريسبي صاج مقطعين عربي + بطاطس وثومية ومخلل …"
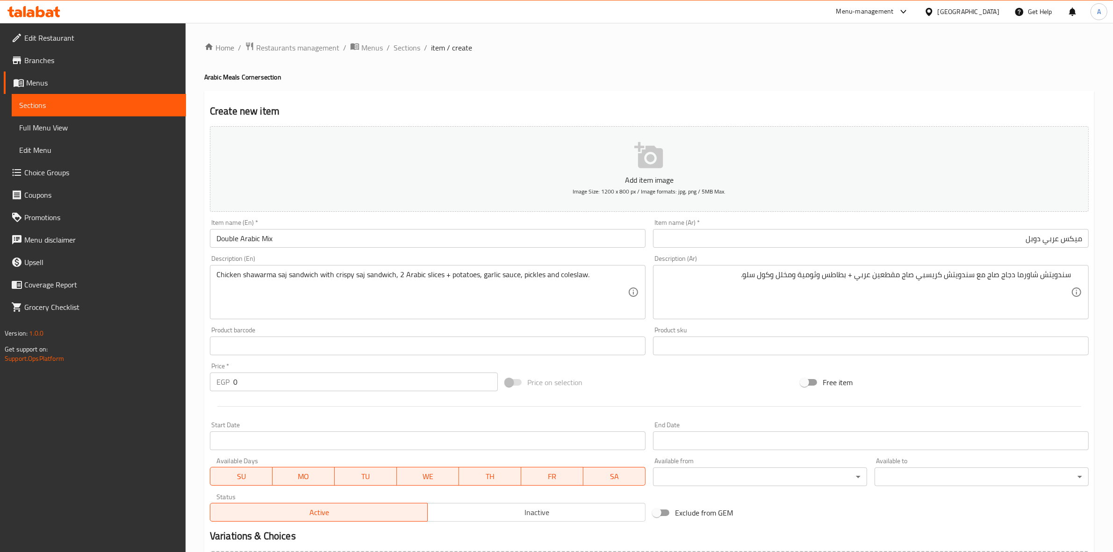
click at [598, 103] on div "Create new item Add item image Image Size: 1200 x 800 px / Image formats: jpg, …" at bounding box center [649, 363] width 890 height 544
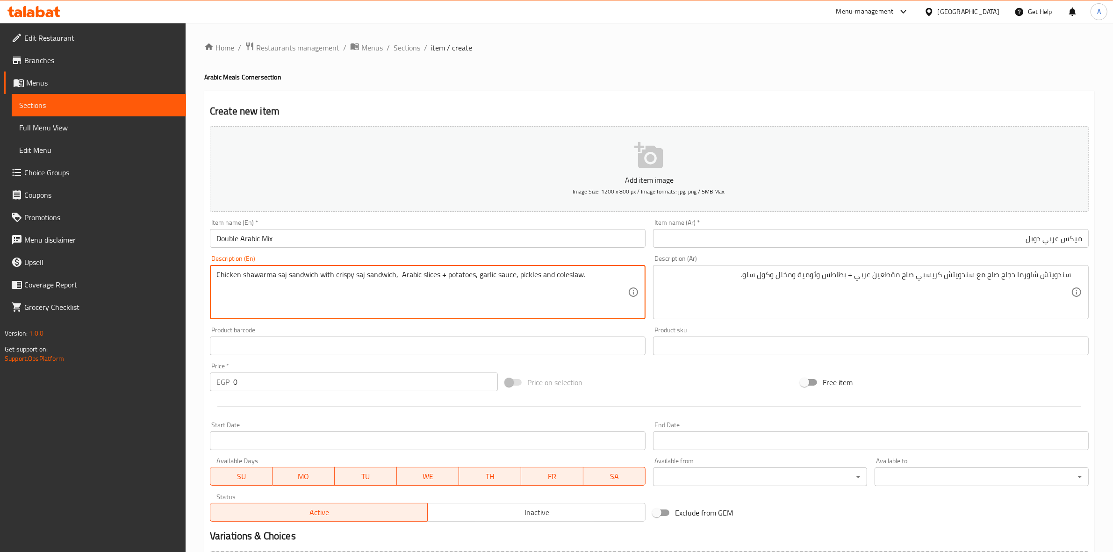
click at [399, 276] on textarea "Chicken shawarma saj sandwich with crispy saj sandwich, Arabic slices + potatoe…" at bounding box center [421, 292] width 411 height 44
type textarea "Chicken shawarma saj sandwich with crispy saj sandwich, Arabic slices + potatoe…"
click at [484, 332] on div "Product barcode Product barcode" at bounding box center [428, 341] width 436 height 29
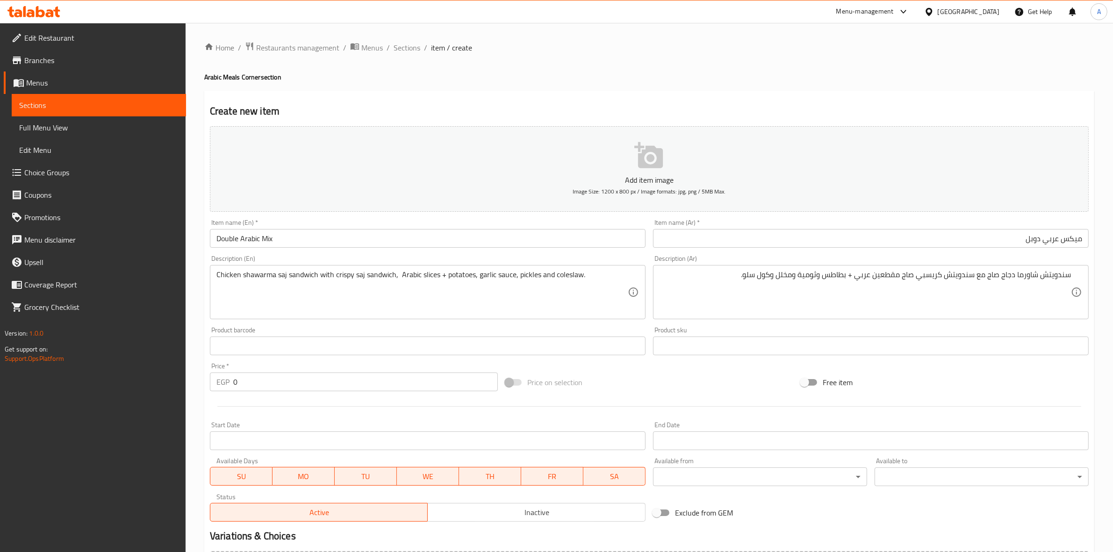
click at [195, 416] on div "Home / Restaurants management / Menus / Sections / item / create Arabic Meals C…" at bounding box center [649, 341] width 927 height 637
drag, startPoint x: 246, startPoint y: 386, endPoint x: 183, endPoint y: 384, distance: 63.2
click at [183, 384] on div "Edit Restaurant Branches Menus Sections Full Menu View Edit Menu Choice Groups …" at bounding box center [556, 341] width 1113 height 637
type input "258"
click at [277, 410] on div at bounding box center [649, 406] width 886 height 23
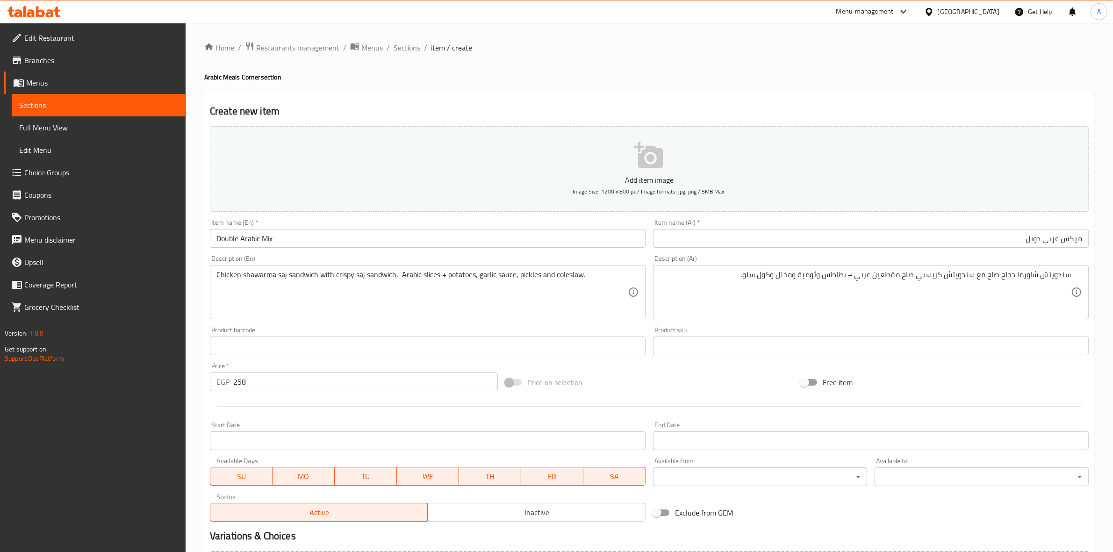
click at [200, 407] on div "Home / Restaurants management / Menus / Sections / item / create Arabic Meals C…" at bounding box center [649, 341] width 927 height 637
drag, startPoint x: 1073, startPoint y: 277, endPoint x: 1121, endPoint y: 270, distance: 48.2
click at [1113, 270] on html "​ Menu-management Egypt Get Help A Edit Restaurant Branches Menus Sections Full…" at bounding box center [556, 276] width 1113 height 552
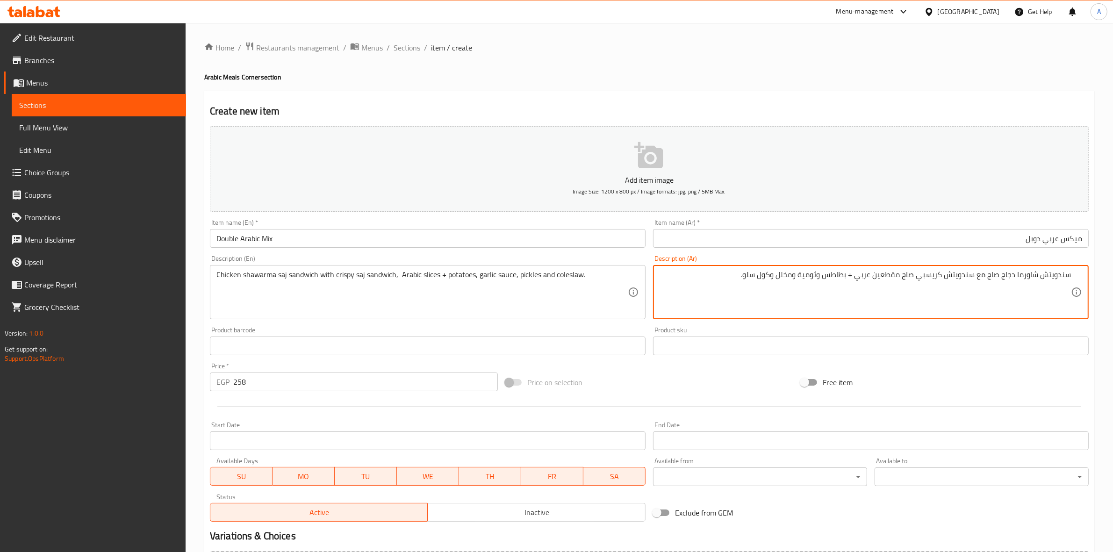
click at [686, 91] on div "Create new item Add item image Image Size: 1200 x 800 px / Image formats: jpg, …" at bounding box center [649, 363] width 890 height 544
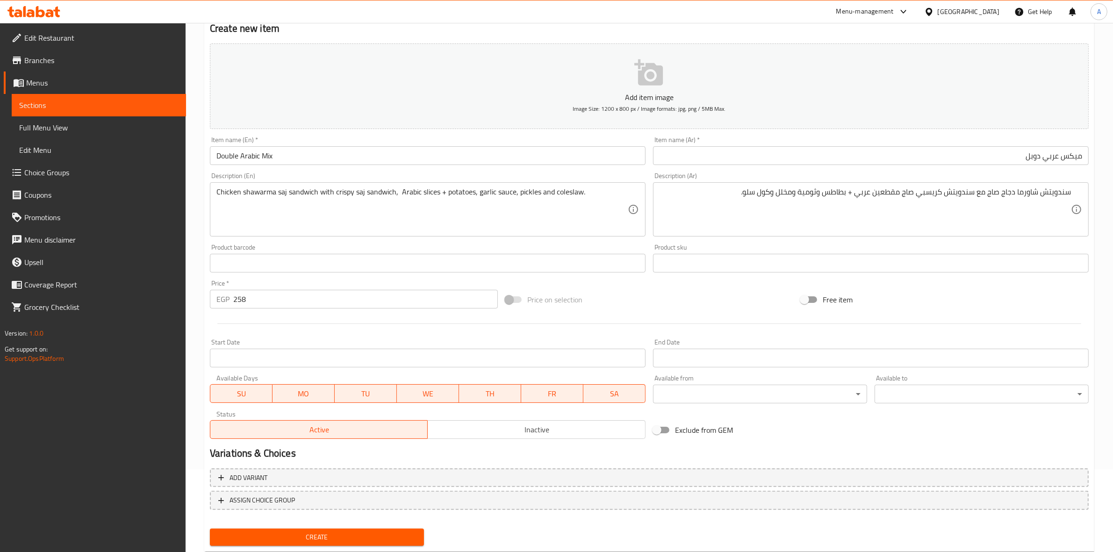
scroll to position [107, 0]
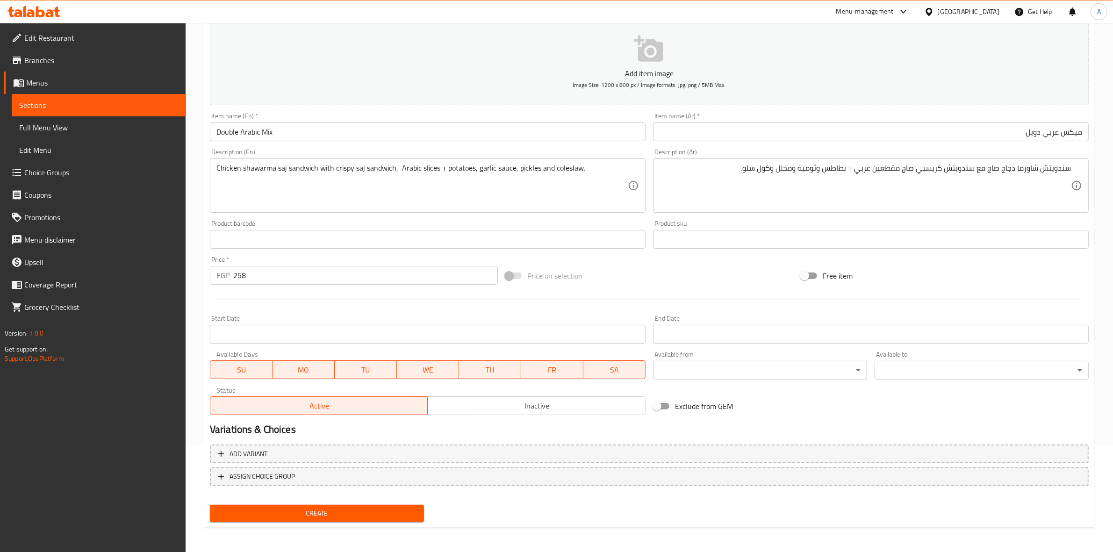
click at [310, 336] on input "Start Date" at bounding box center [428, 334] width 436 height 19
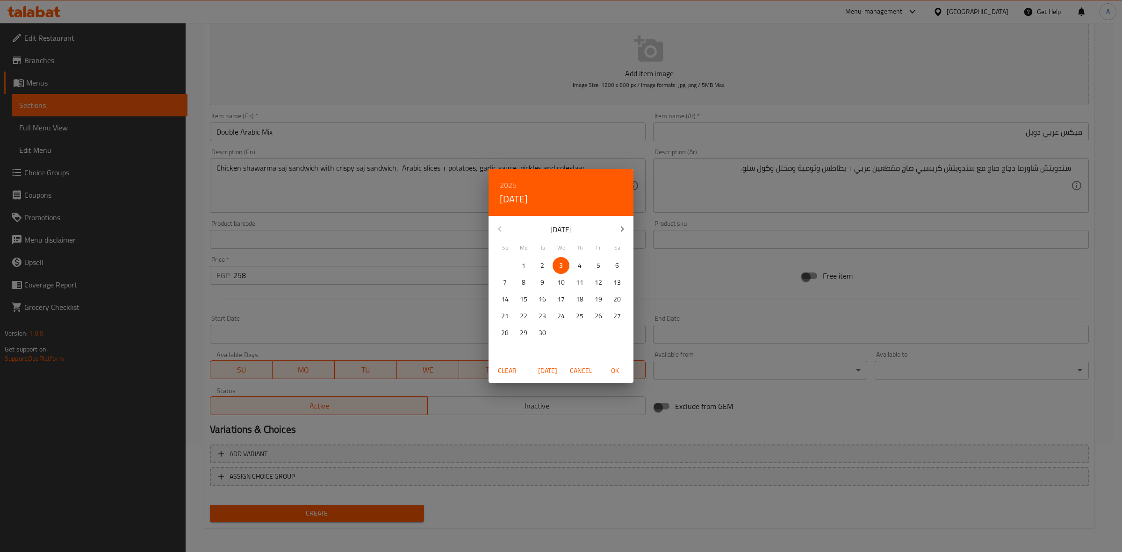
click at [623, 195] on div "2025 Wed, Sep 3" at bounding box center [560, 192] width 145 height 47
click at [612, 374] on span "OK" at bounding box center [614, 371] width 22 height 12
type input "03-09-2025"
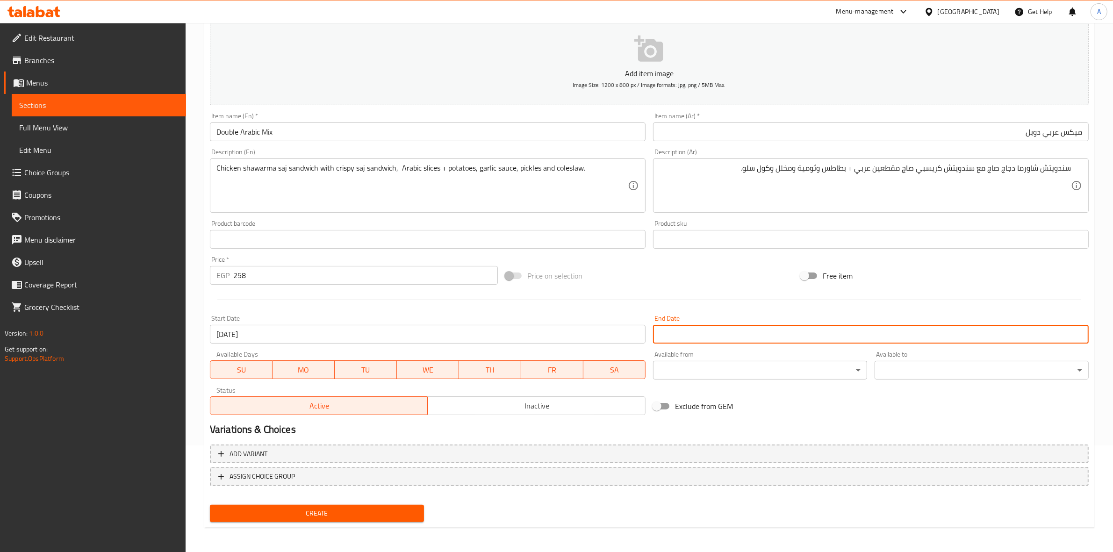
click at [707, 337] on input "Start Date" at bounding box center [871, 334] width 436 height 19
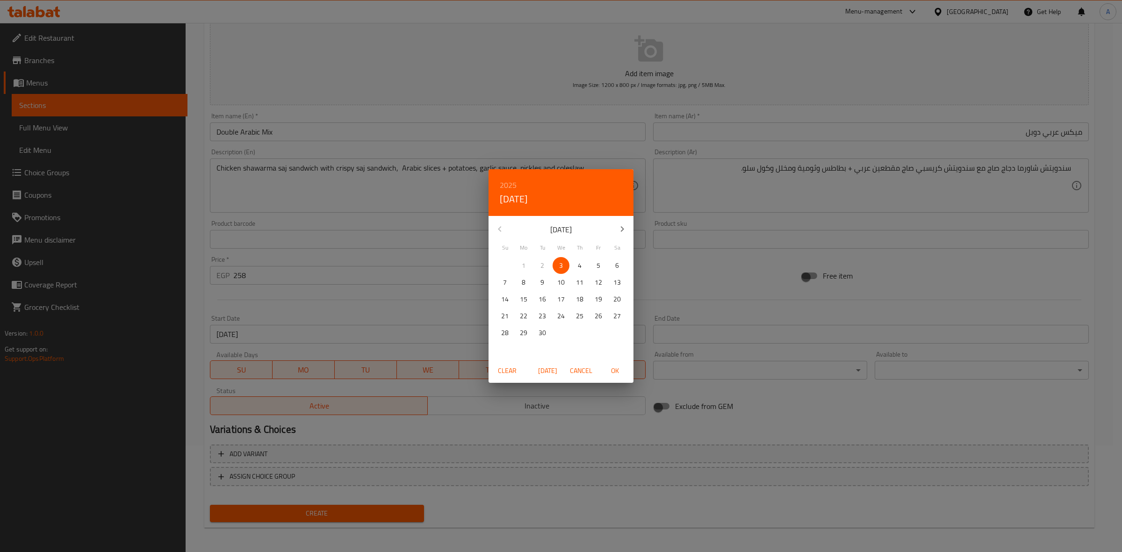
click at [624, 229] on icon "button" at bounding box center [621, 228] width 11 height 11
click at [563, 267] on span "1" at bounding box center [560, 266] width 17 height 12
click at [615, 367] on span "OK" at bounding box center [614, 371] width 22 height 12
type input "01-10-2025"
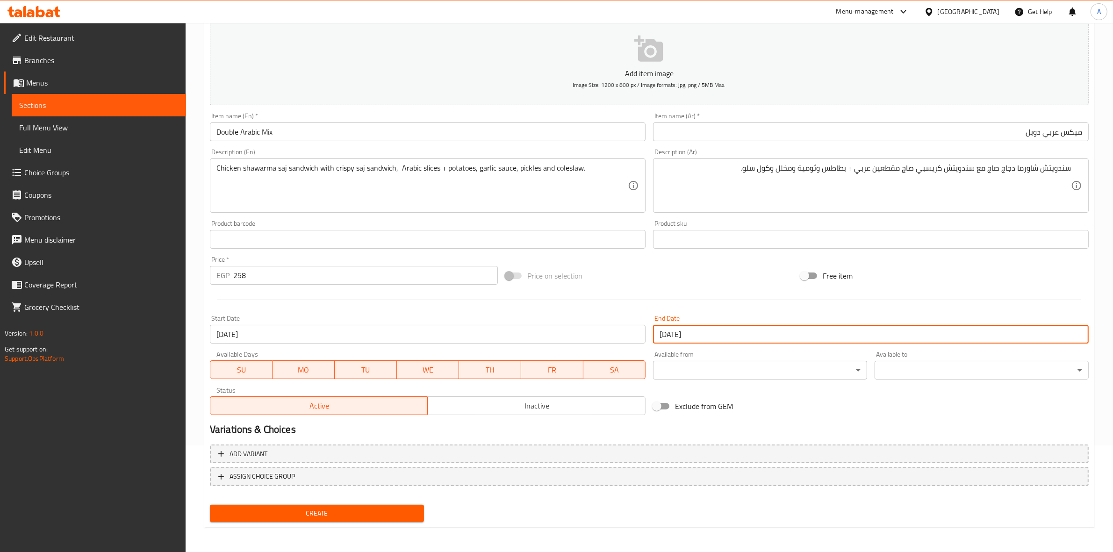
click at [813, 403] on div "Exclude from GEM" at bounding box center [796, 405] width 295 height 25
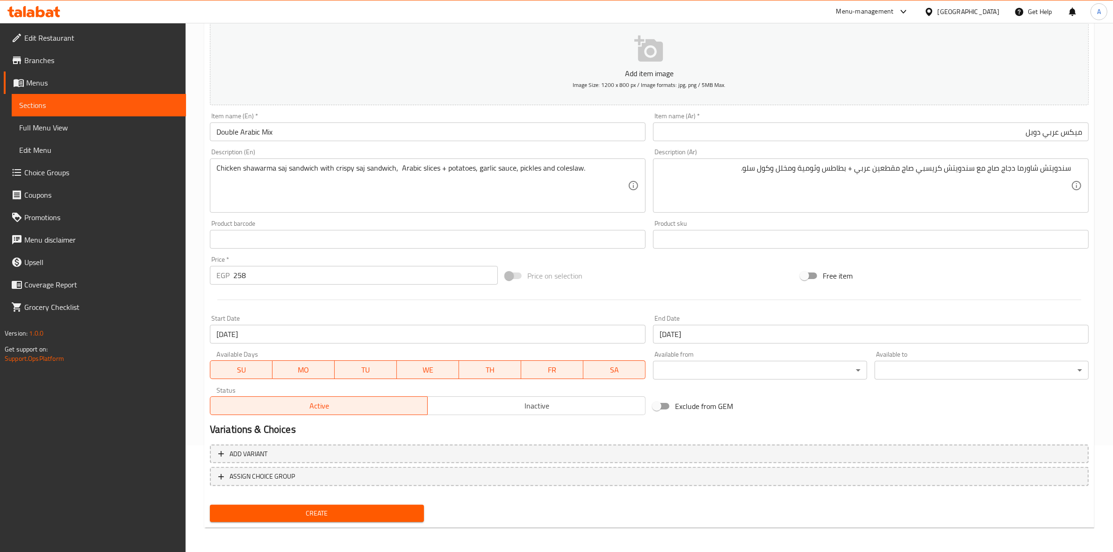
click at [543, 403] on span "Inactive" at bounding box center [536, 406] width 210 height 14
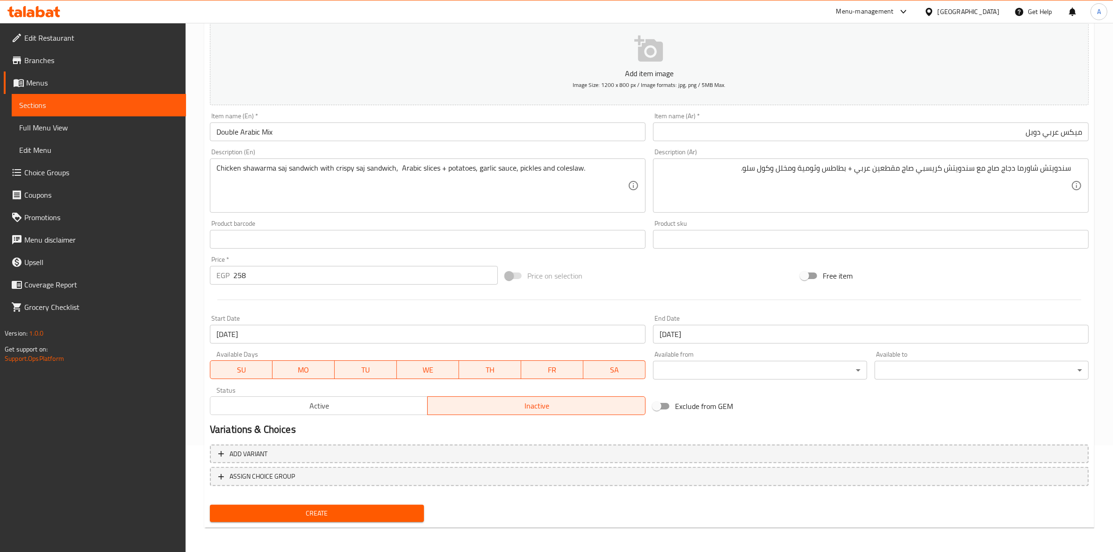
click at [552, 434] on h2 "Variations & Choices" at bounding box center [649, 429] width 879 height 14
click at [760, 424] on h2 "Variations & Choices" at bounding box center [649, 429] width 879 height 14
click at [347, 512] on span "Create" at bounding box center [316, 514] width 199 height 12
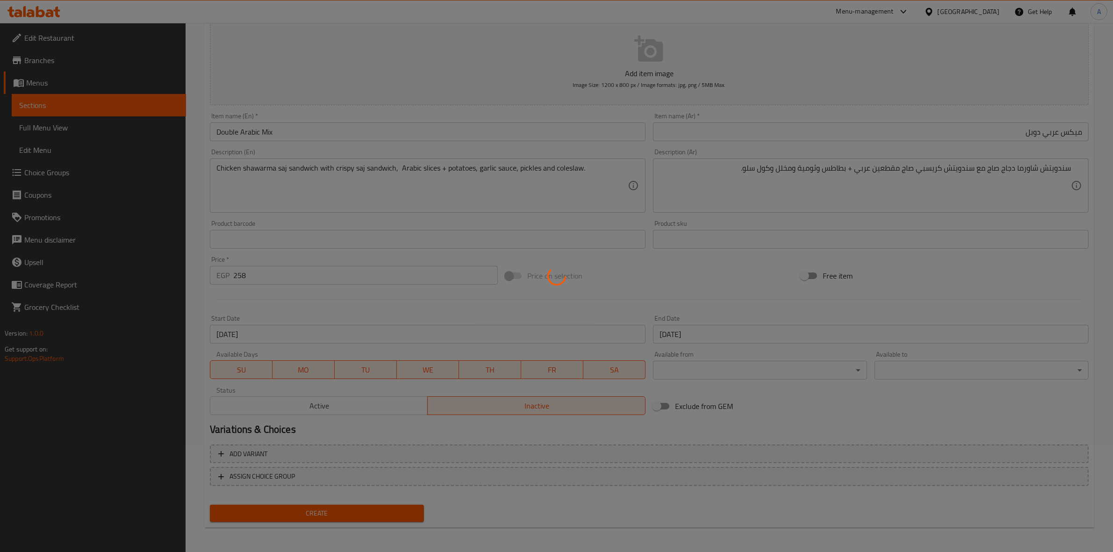
type input "0"
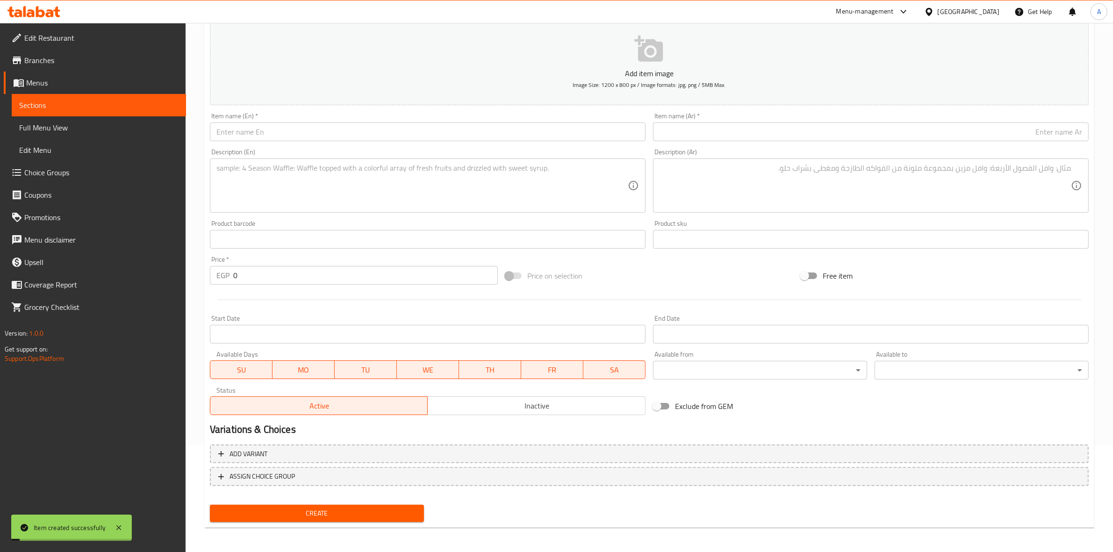
scroll to position [0, 0]
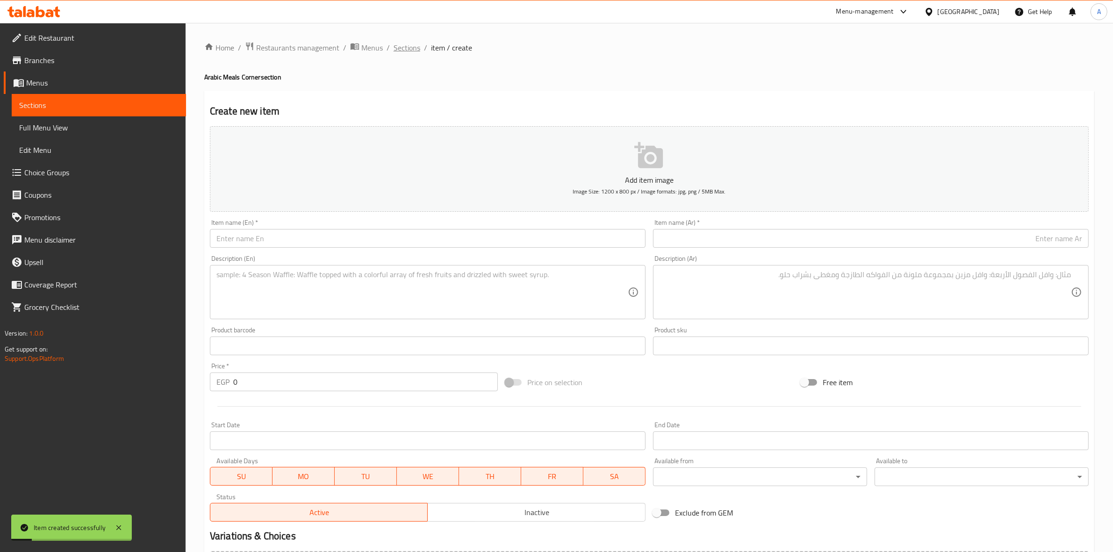
click at [400, 43] on span "Sections" at bounding box center [406, 47] width 27 height 11
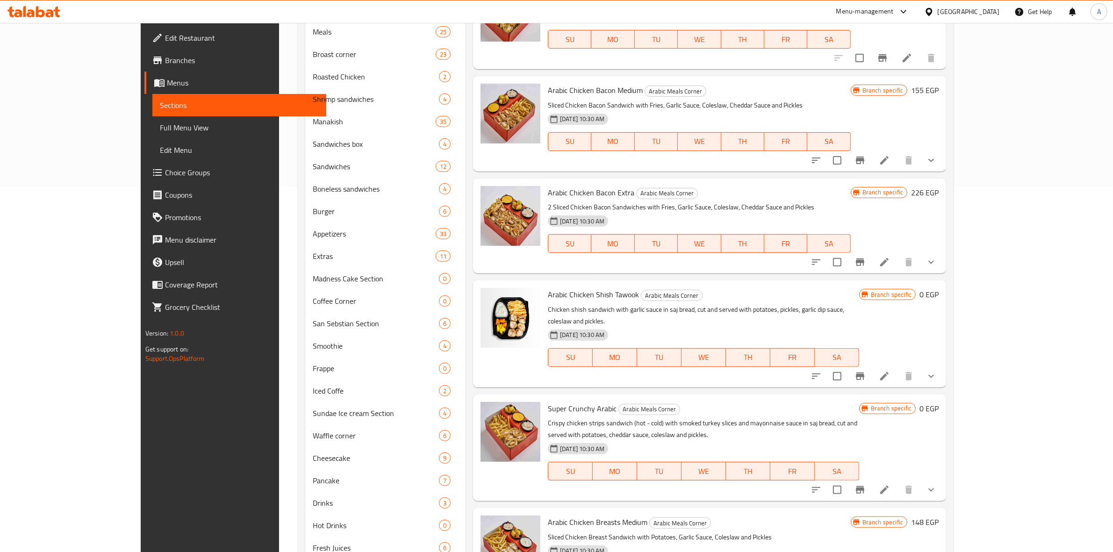
scroll to position [337, 0]
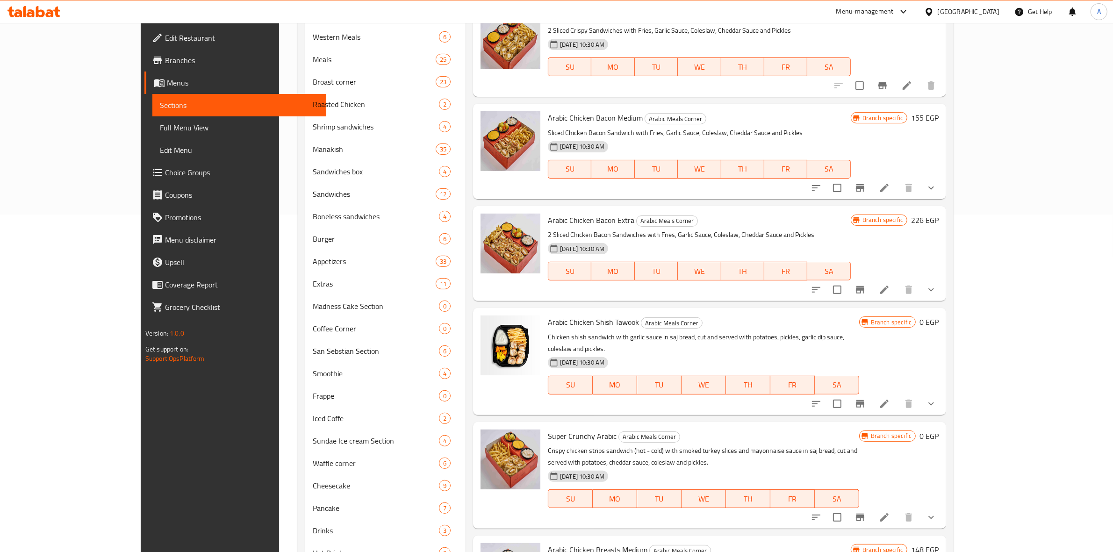
click at [764, 118] on h6 "Arabic Chicken Bacon Medium Arabic Meals Corner" at bounding box center [699, 117] width 303 height 13
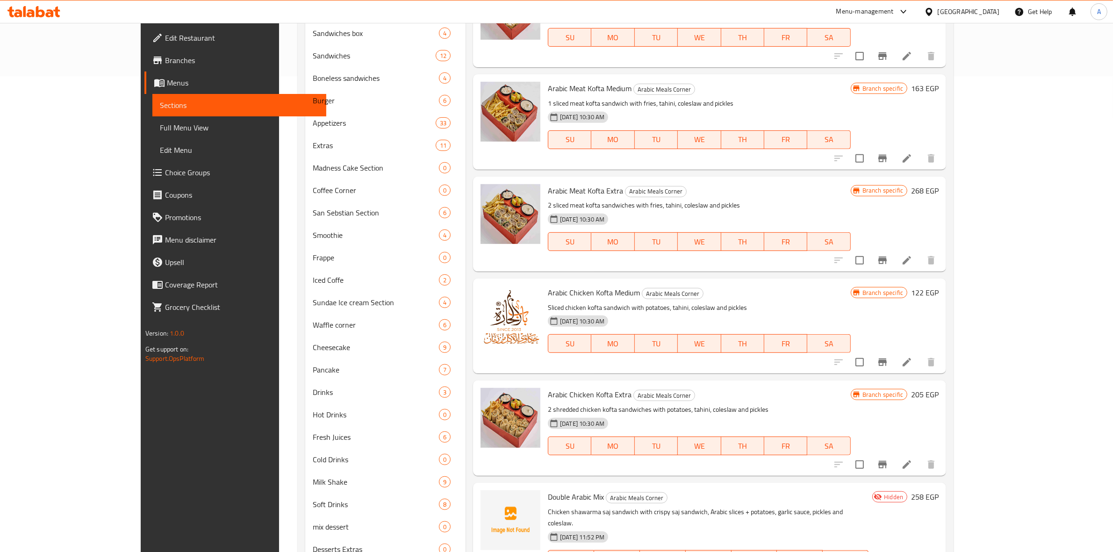
scroll to position [513, 0]
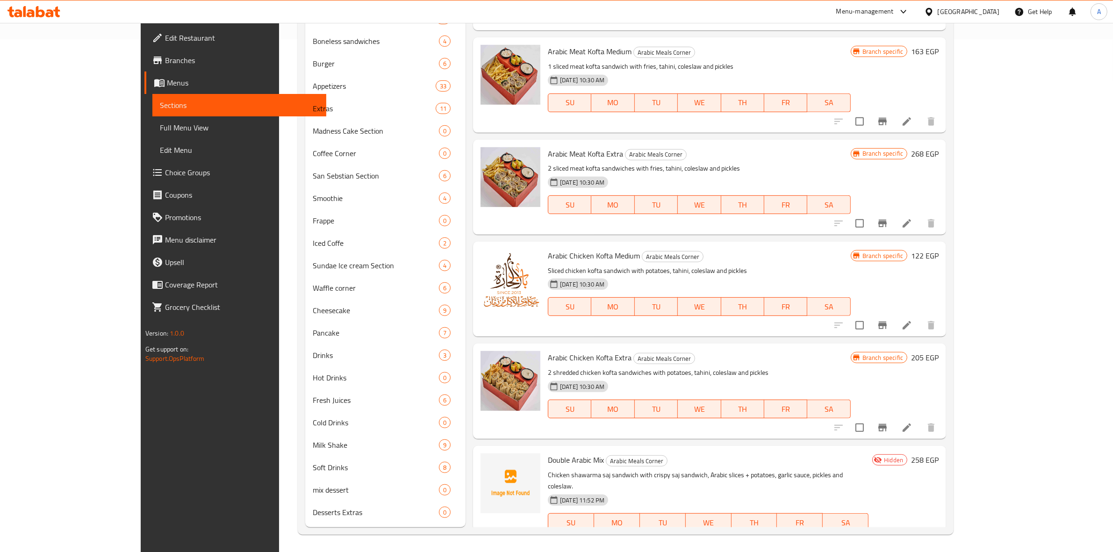
click at [911, 546] on icon at bounding box center [906, 550] width 8 height 8
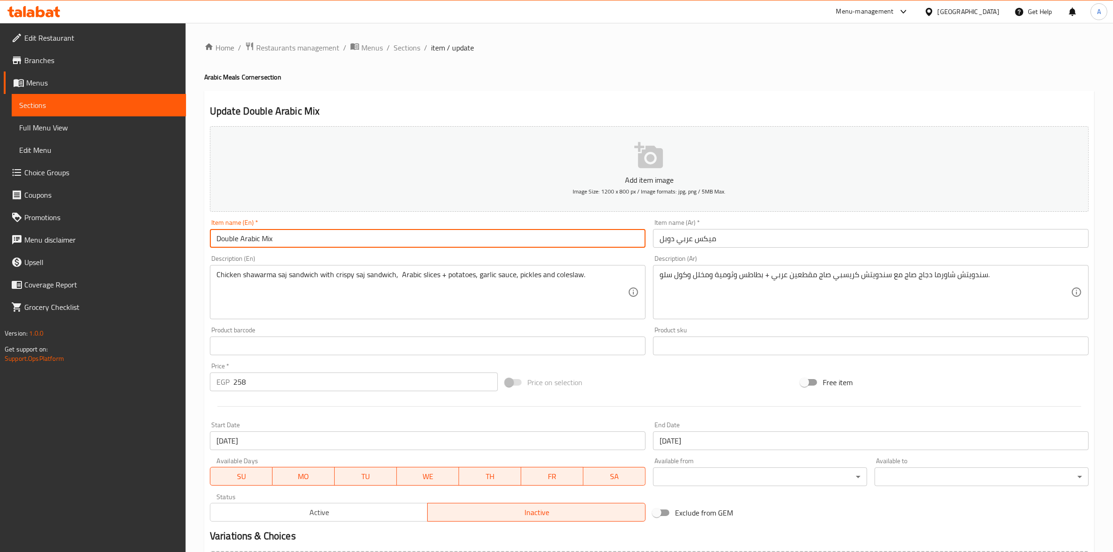
click at [359, 241] on input "Double Arabic Mix" at bounding box center [428, 238] width 436 height 19
type input "Double Arabic Mix Offer"
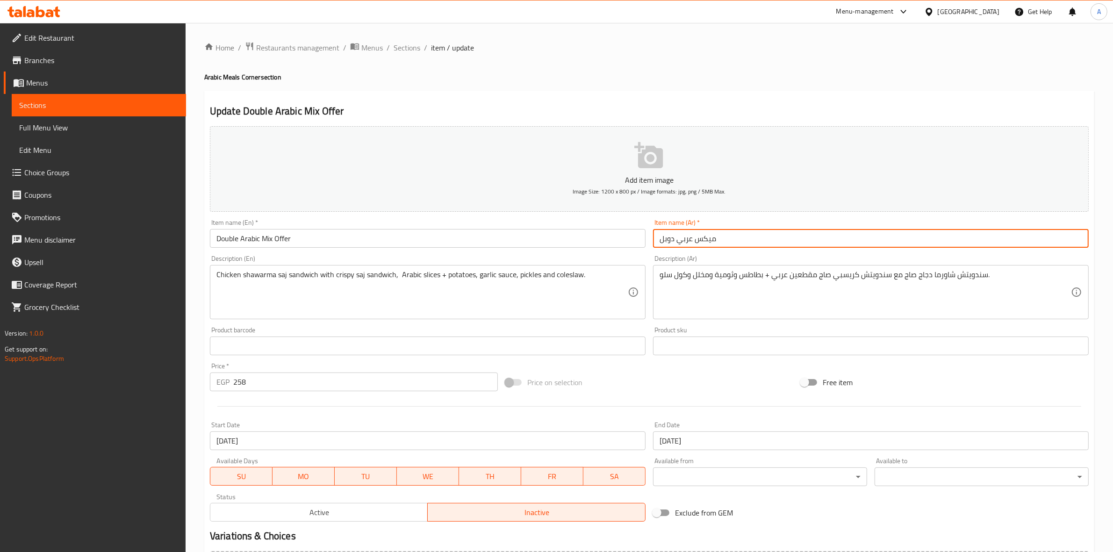
click at [744, 242] on input "ميكس عربي دوبل" at bounding box center [871, 238] width 436 height 19
type input "عرض ميكس عربي دوبل"
click at [718, 93] on div "Update Double Arabic Mix Offer Add item image Image Size: 1200 x 800 px / Image…" at bounding box center [649, 363] width 890 height 544
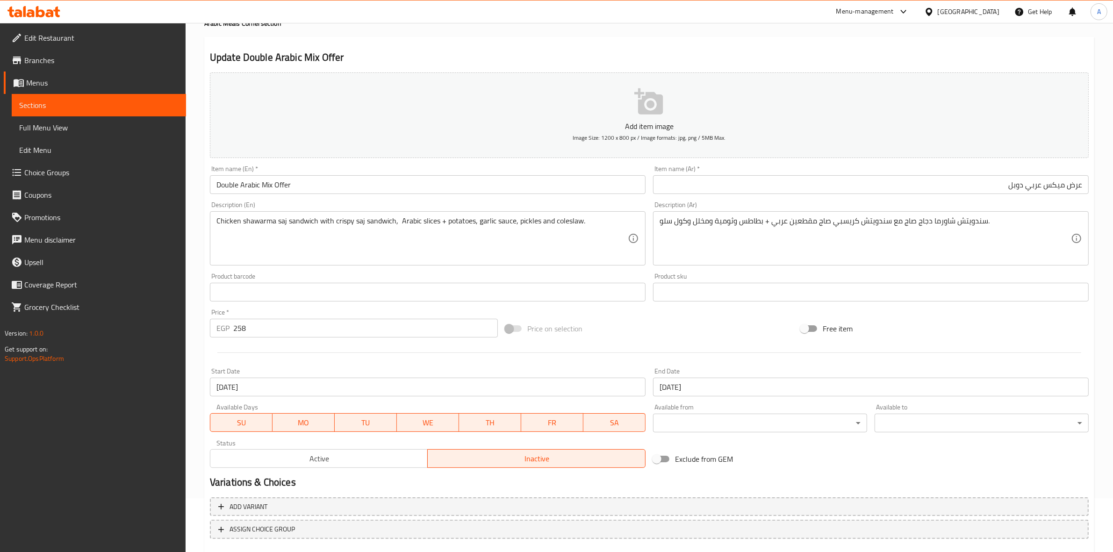
scroll to position [107, 0]
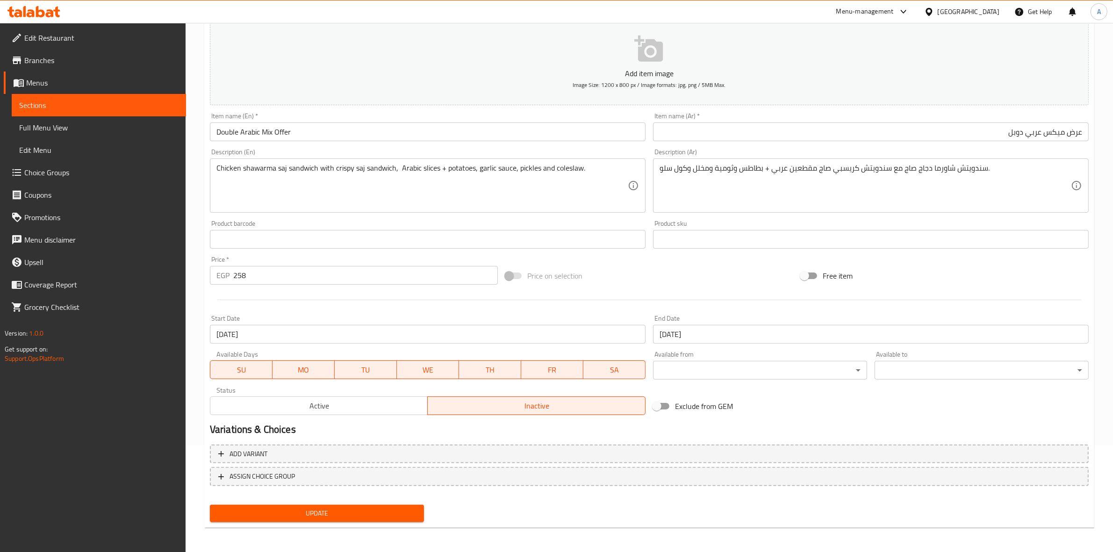
click at [344, 518] on button "Update" at bounding box center [317, 513] width 214 height 17
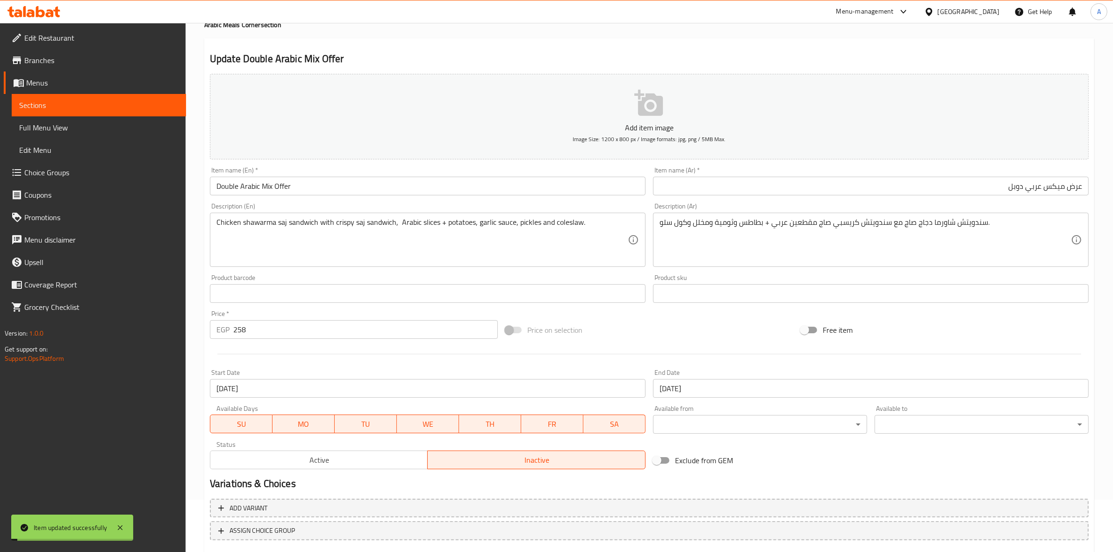
scroll to position [0, 0]
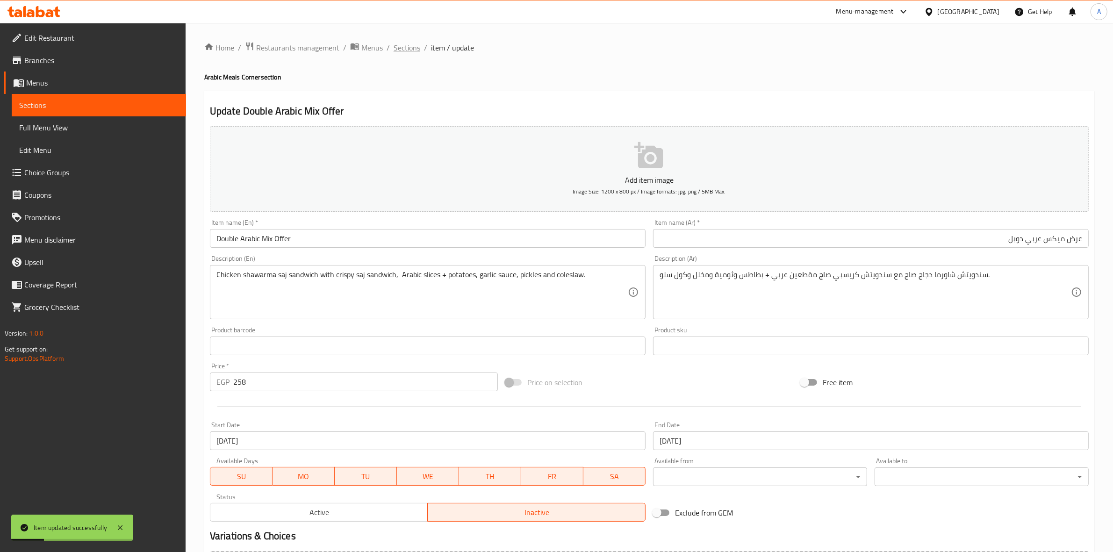
click at [407, 47] on span "Sections" at bounding box center [406, 47] width 27 height 11
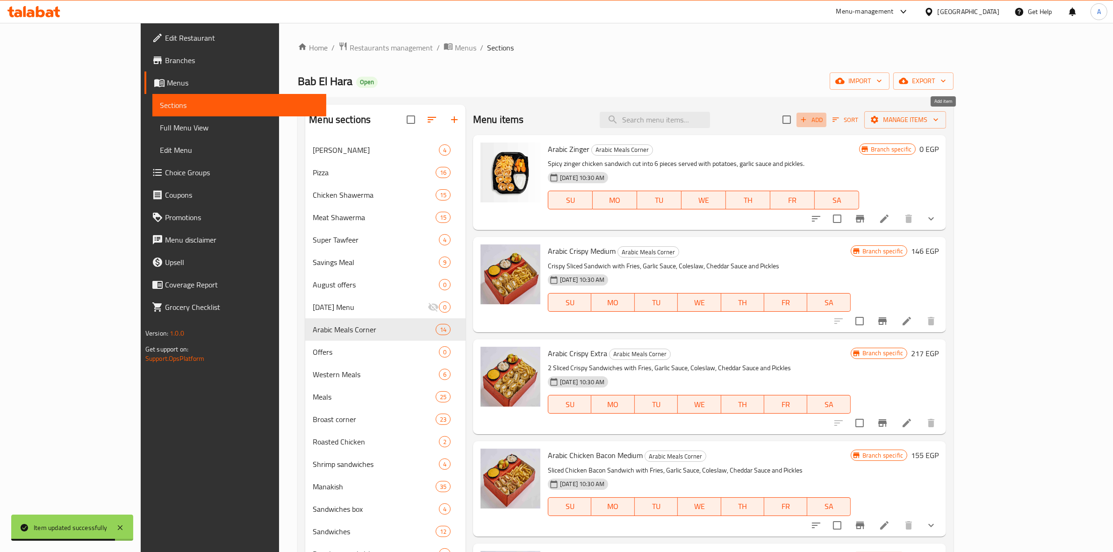
click at [808, 117] on icon "button" at bounding box center [803, 119] width 8 height 8
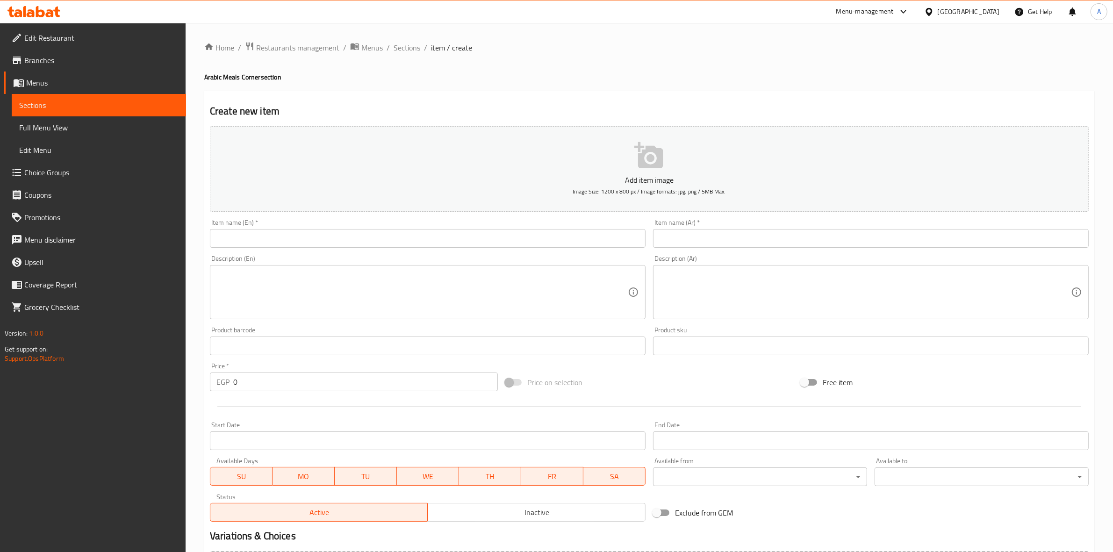
click at [667, 61] on div "Home / Restaurants management / Menus / Sections / item / create Arabic Meals C…" at bounding box center [649, 342] width 890 height 600
click at [873, 238] on input "text" at bounding box center [871, 238] width 436 height 19
click at [728, 230] on input "عرض" at bounding box center [871, 238] width 436 height 19
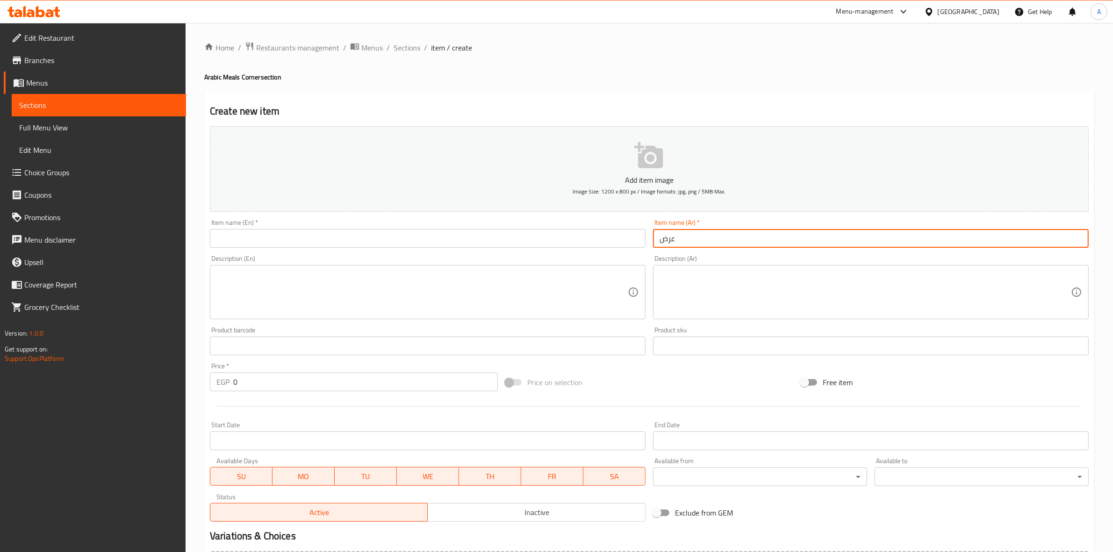
paste input "يكس شيش وكفتة"
click at [1064, 240] on input "عرض يكس شيش وكفتة" at bounding box center [871, 238] width 436 height 19
click at [896, 86] on div "Home / Restaurants management / Menus / Sections / item / create Arabic Meals C…" at bounding box center [649, 342] width 890 height 600
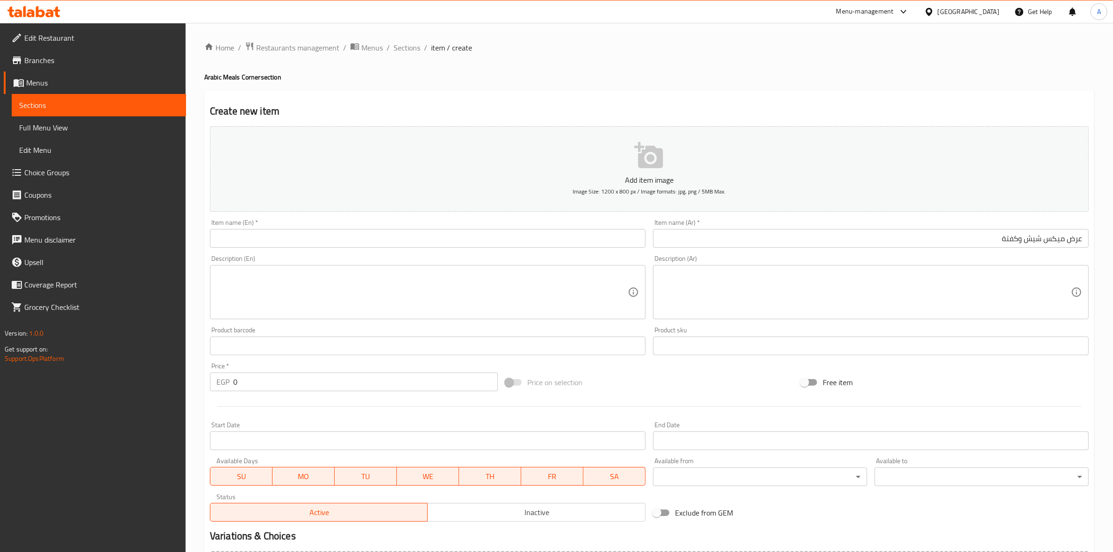
click at [742, 62] on div "Home / Restaurants management / Menus / Sections / item / create Arabic Meals C…" at bounding box center [649, 342] width 890 height 600
click at [1019, 239] on input "عرض ميكس شيش وكفتة" at bounding box center [871, 238] width 436 height 19
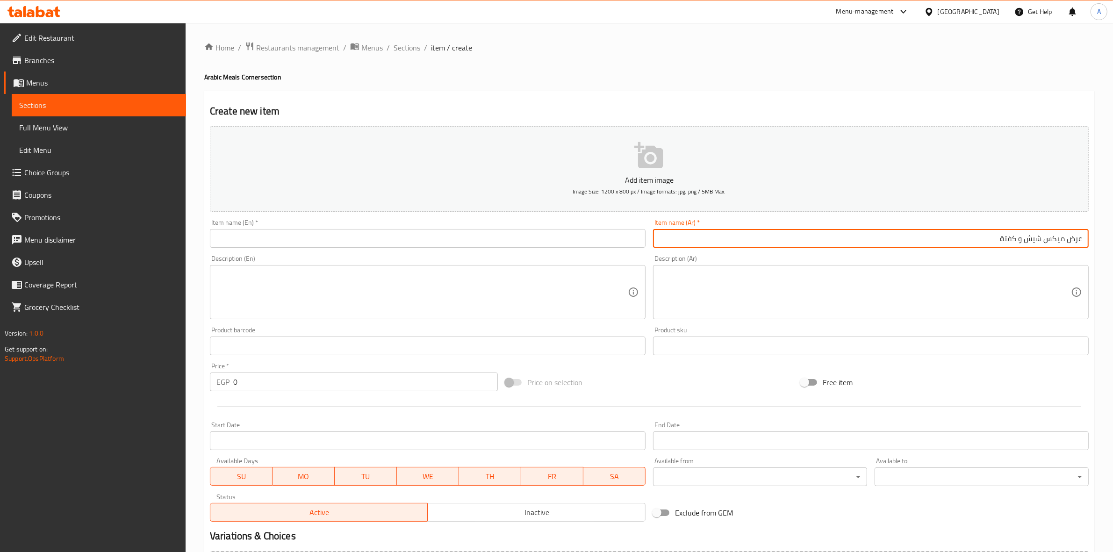
drag, startPoint x: 980, startPoint y: 239, endPoint x: 1088, endPoint y: 235, distance: 108.1
click at [1088, 235] on input "عرض ميكس شيش و كفتة" at bounding box center [871, 238] width 436 height 19
type input "عرض ميكس شيش و كفتة"
click at [302, 235] on input "text" at bounding box center [428, 238] width 436 height 19
paste input "Mixed shish and kofta offer"
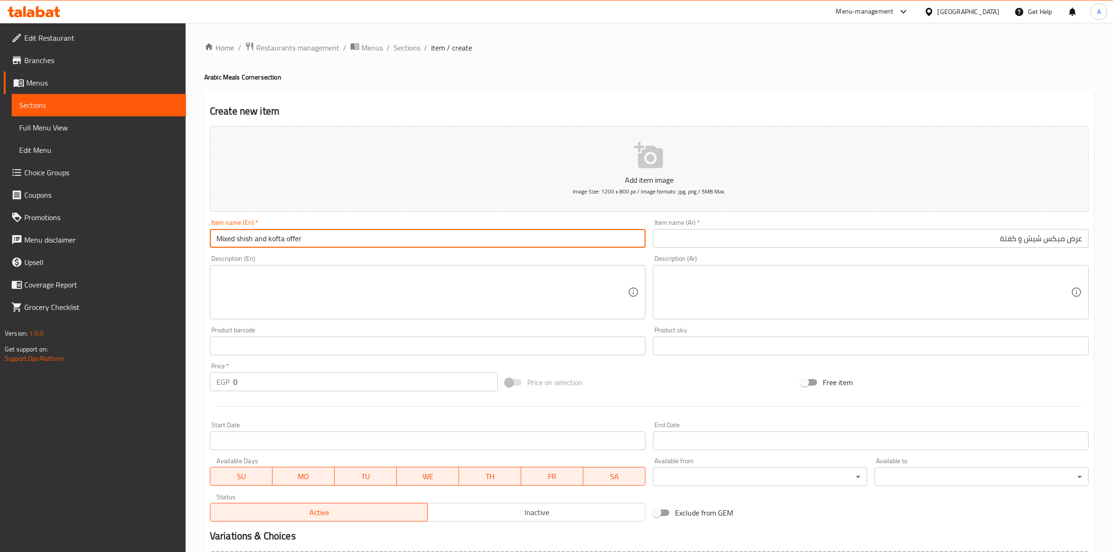
click at [236, 246] on input "Mixed shish and kofta offer" at bounding box center [428, 238] width 436 height 19
click at [486, 91] on div "Create new item Add item image Image Size: 1200 x 800 px / Image formats: jpg, …" at bounding box center [649, 363] width 890 height 544
drag, startPoint x: 374, startPoint y: 243, endPoint x: 93, endPoint y: 235, distance: 281.9
click at [93, 235] on div "Edit Restaurant Branches Menus Sections Full Menu View Edit Menu Choice Groups …" at bounding box center [556, 341] width 1113 height 637
type input "Mix Shish and Kofta Offer"
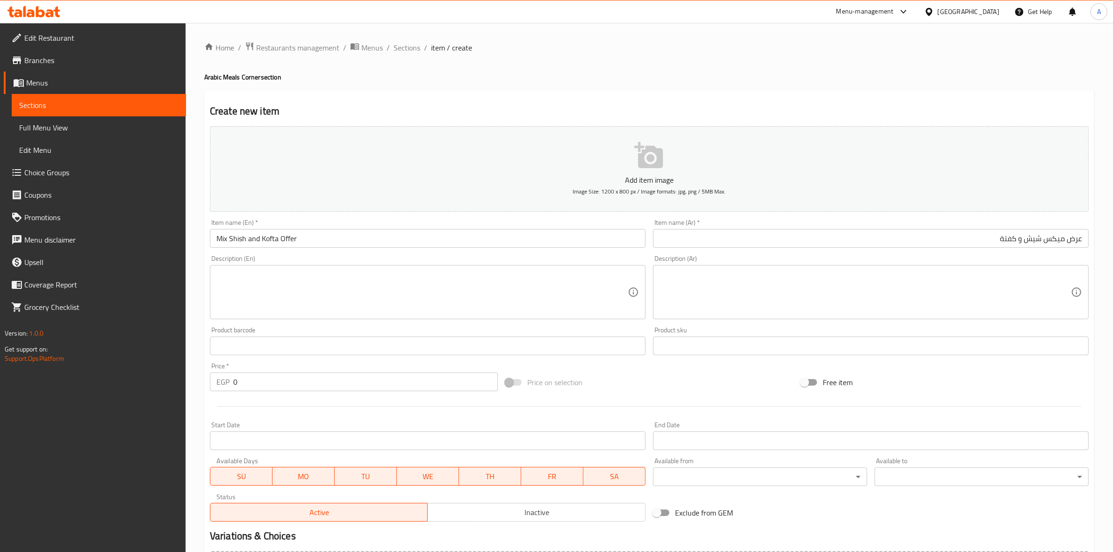
click at [194, 284] on div "Home / Restaurants management / Menus / Sections / item / create Arabic Meals C…" at bounding box center [649, 341] width 927 height 637
drag, startPoint x: 615, startPoint y: 43, endPoint x: 565, endPoint y: 43, distance: 50.5
click at [615, 43] on ol "Home / Restaurants management / Menus / Sections / item / create" at bounding box center [649, 48] width 890 height 12
click at [62, 78] on span "Menus" at bounding box center [102, 82] width 152 height 11
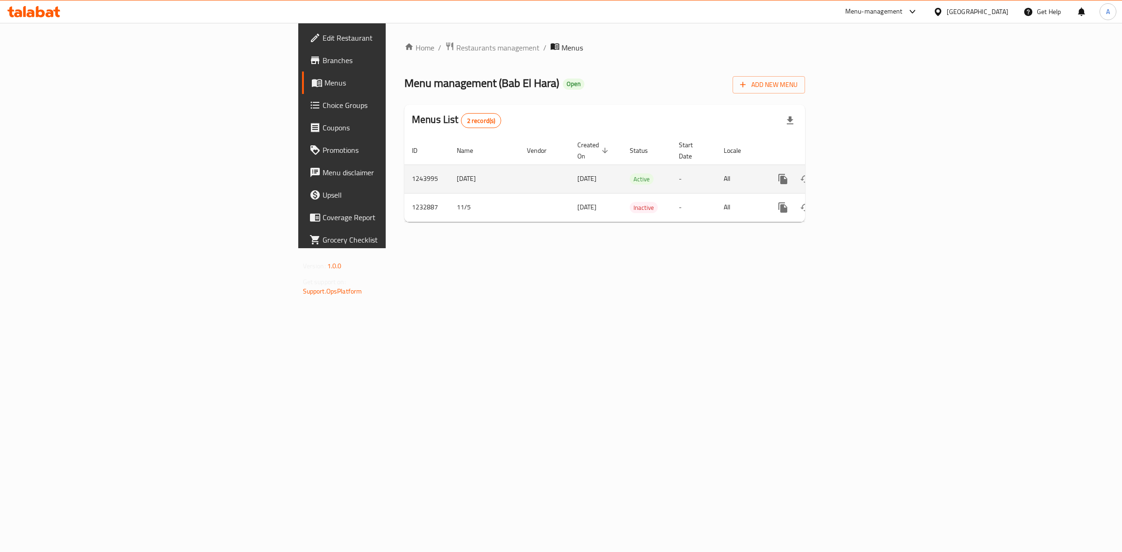
click at [854, 175] on icon "enhanced table" at bounding box center [850, 179] width 8 height 8
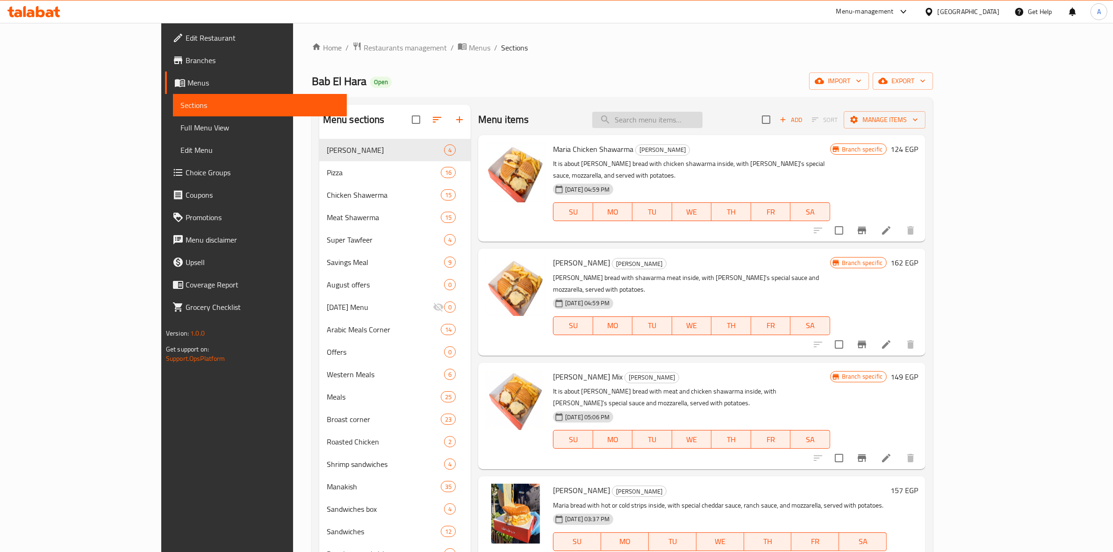
click at [696, 115] on input "search" at bounding box center [647, 120] width 110 height 16
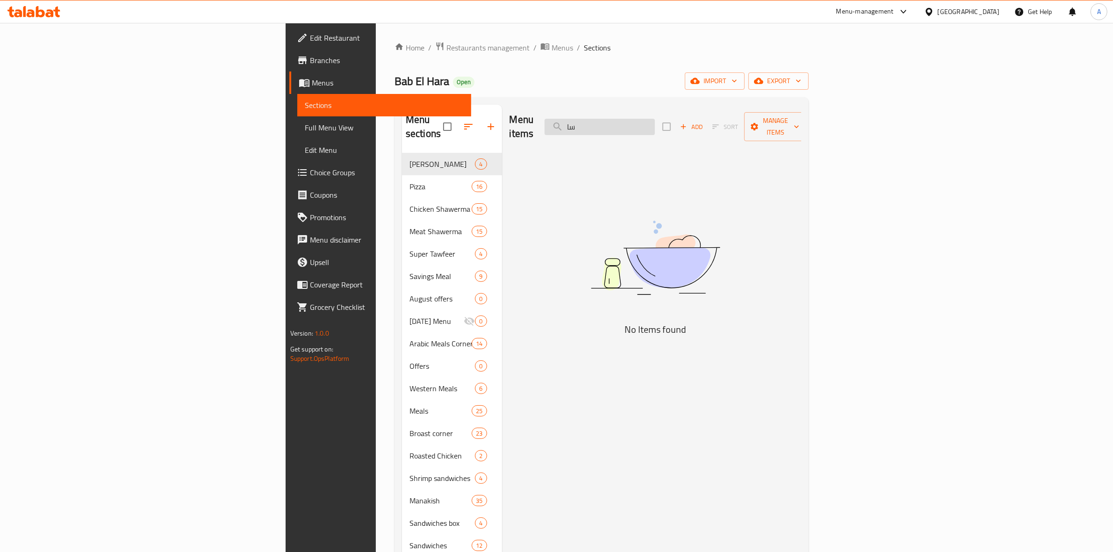
type input "س"
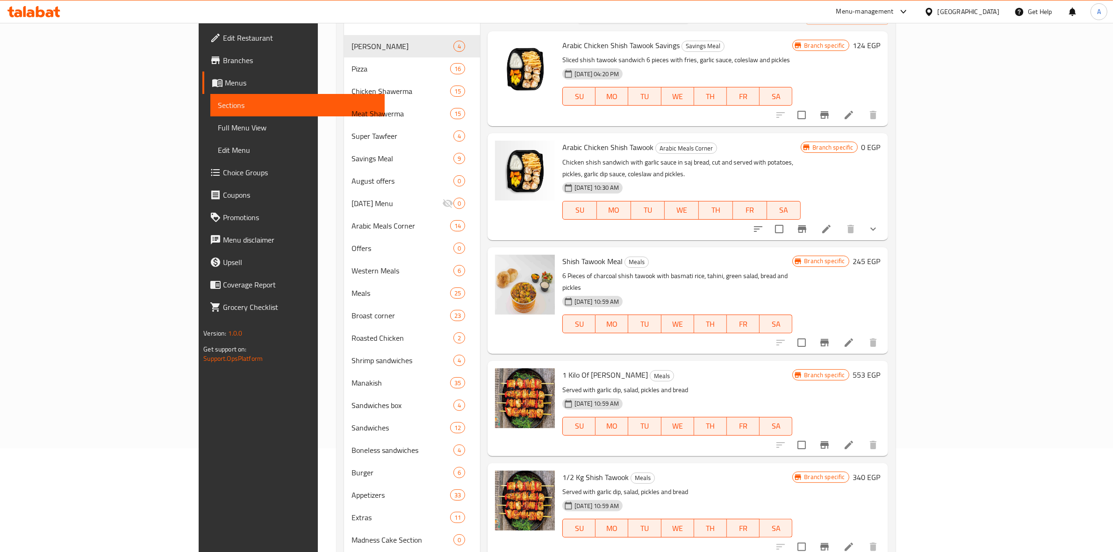
scroll to position [45, 0]
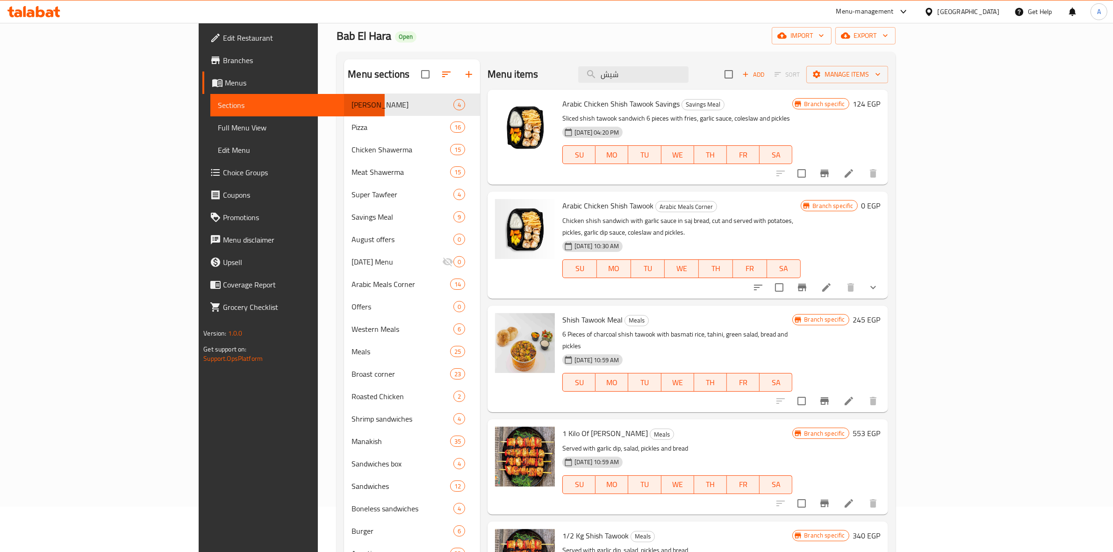
click at [772, 313] on h6 "Shish Tawook Meal Meals" at bounding box center [677, 319] width 230 height 13
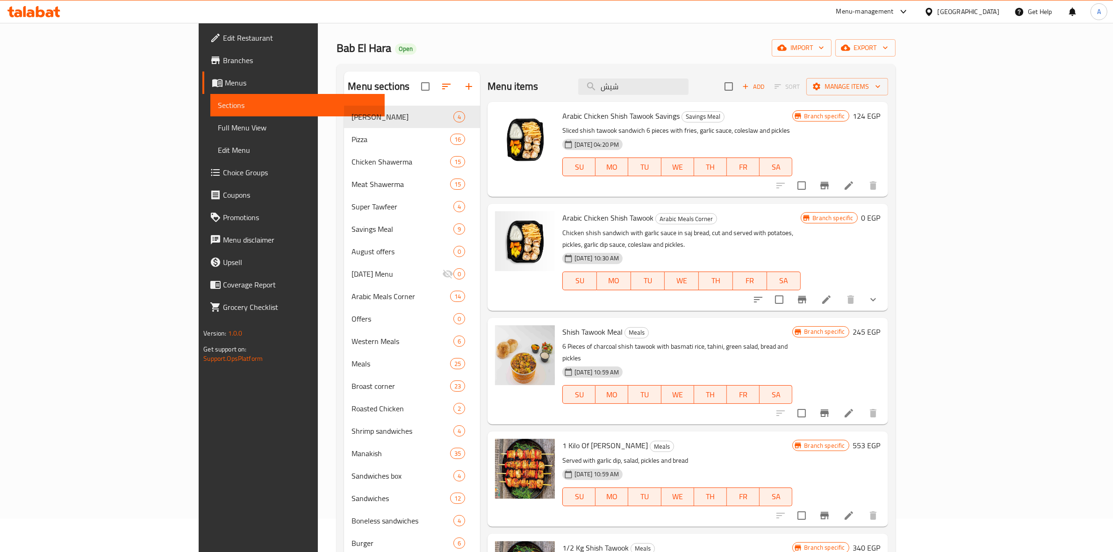
scroll to position [0, 0]
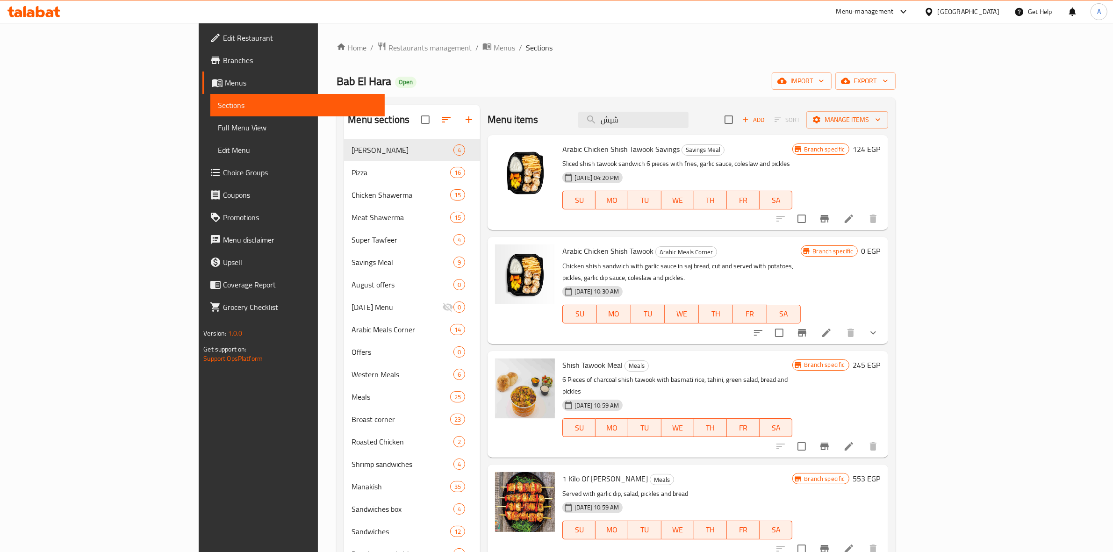
drag, startPoint x: 708, startPoint y: 120, endPoint x: 601, endPoint y: 115, distance: 107.6
click at [601, 115] on div "Menu items شيش Add Sort Manage items" at bounding box center [687, 120] width 400 height 30
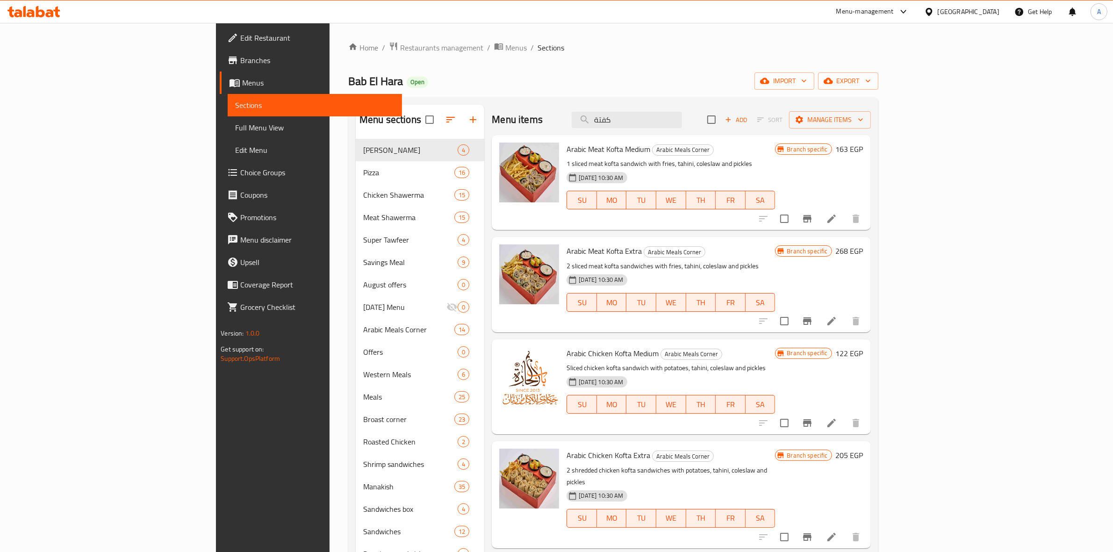
type input "كفتة"
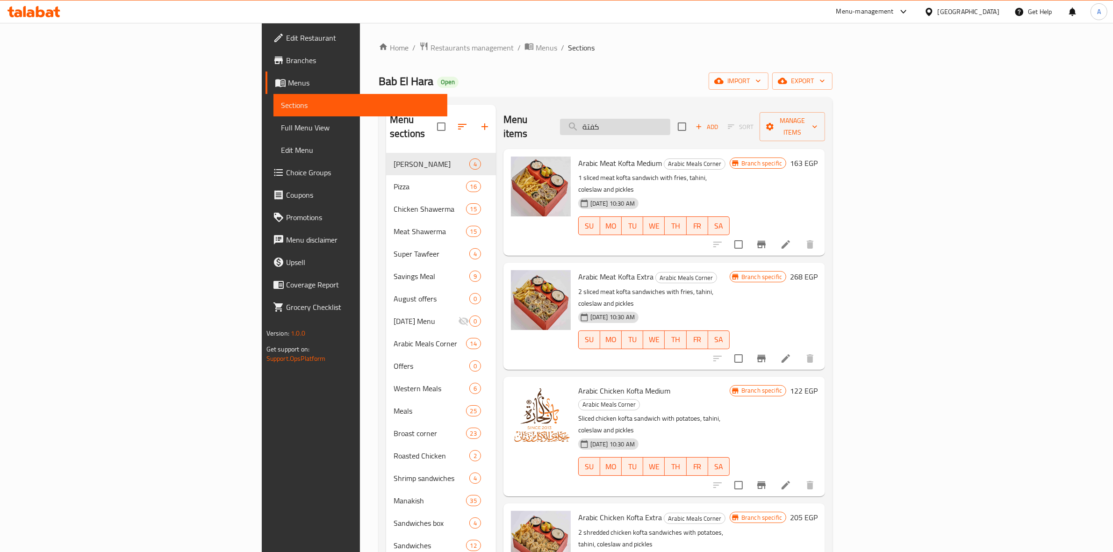
drag, startPoint x: 697, startPoint y: 118, endPoint x: 648, endPoint y: 124, distance: 49.4
click at [648, 124] on input "كفتة" at bounding box center [615, 127] width 110 height 16
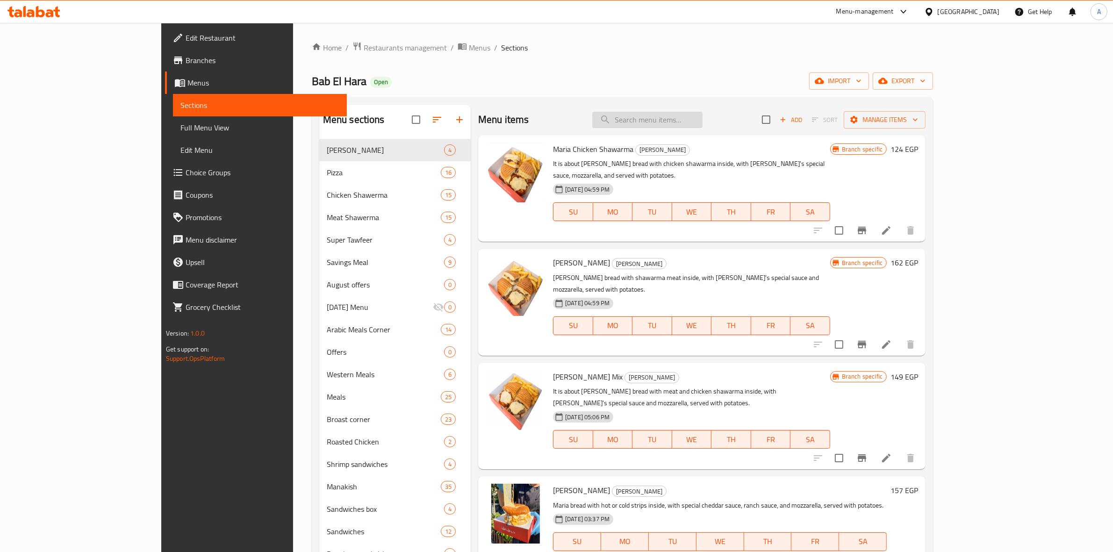
click at [702, 116] on input "search" at bounding box center [647, 120] width 110 height 16
type input "ق"
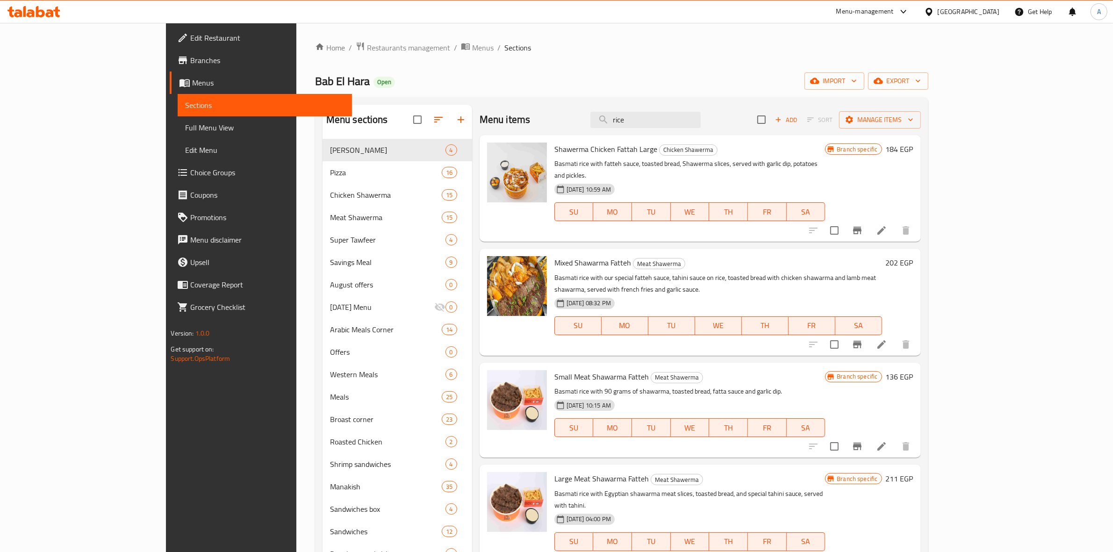
type input "rice"
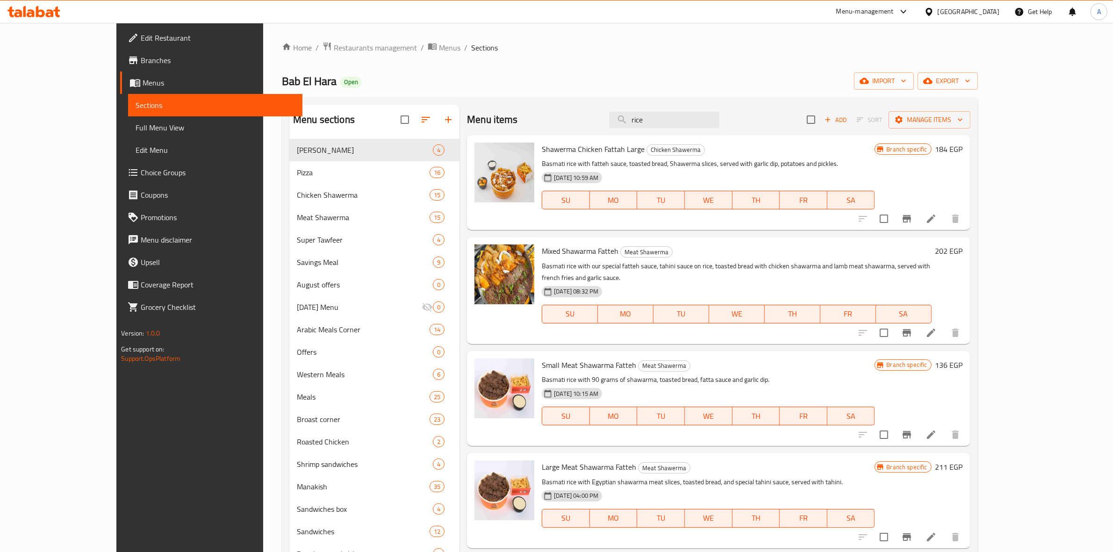
drag, startPoint x: 697, startPoint y: 120, endPoint x: 582, endPoint y: 122, distance: 115.0
click at [582, 122] on div "Menu items rice Add Sort Manage items" at bounding box center [718, 120] width 503 height 30
click at [620, 66] on div "Home / Restaurants management / Menus / Sections Bab El Hara Open import export…" at bounding box center [630, 545] width 696 height 1006
